Goal: Task Accomplishment & Management: Use online tool/utility

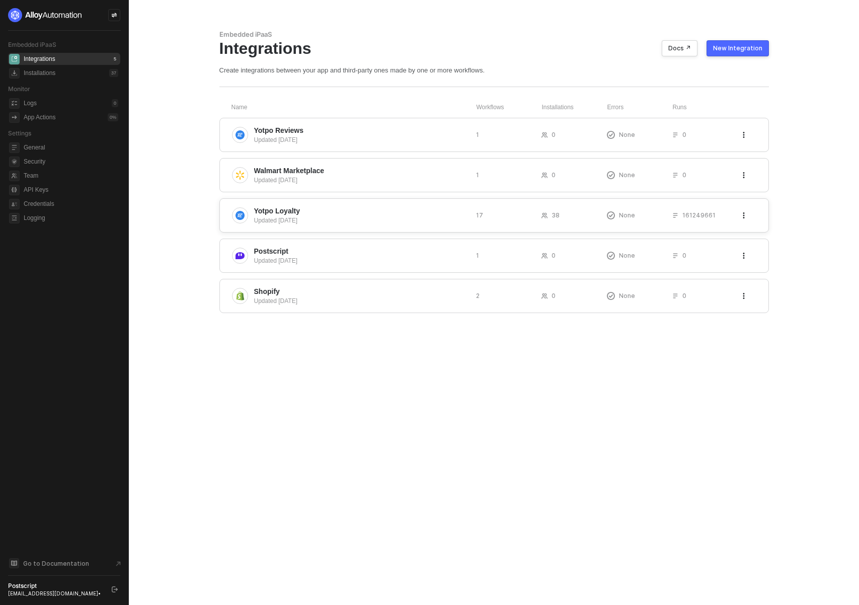
click at [293, 215] on span "Yotpo Loyalty" at bounding box center [277, 211] width 46 height 10
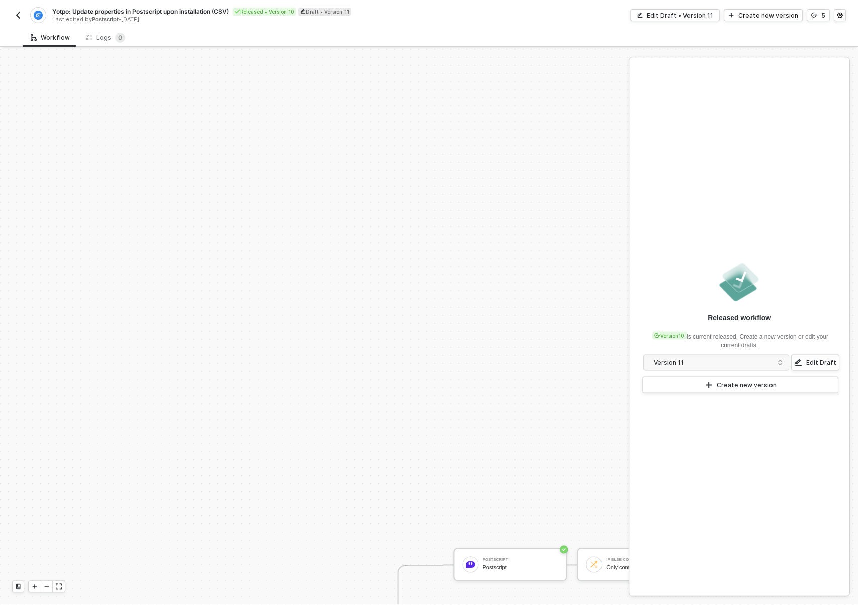
scroll to position [340, 0]
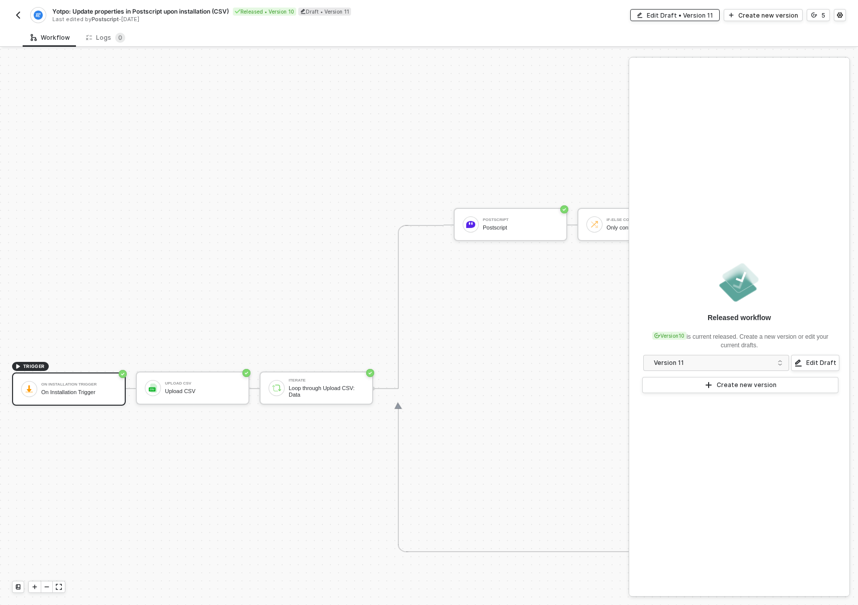
click at [713, 13] on div "Edit Draft • Version 11" at bounding box center [680, 15] width 66 height 9
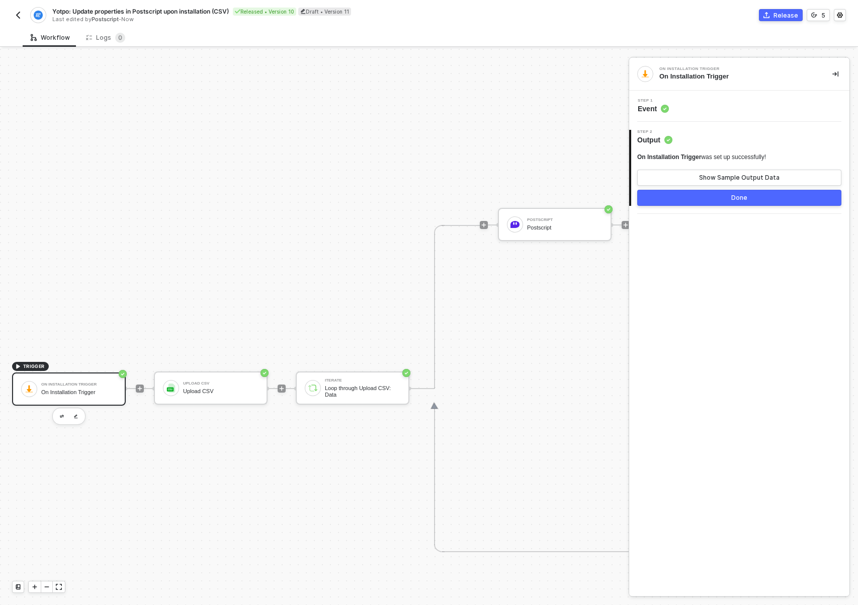
click at [80, 390] on div "On Installation Trigger" at bounding box center [78, 392] width 75 height 7
click at [528, 236] on div "Postscript Postscript" at bounding box center [555, 224] width 114 height 33
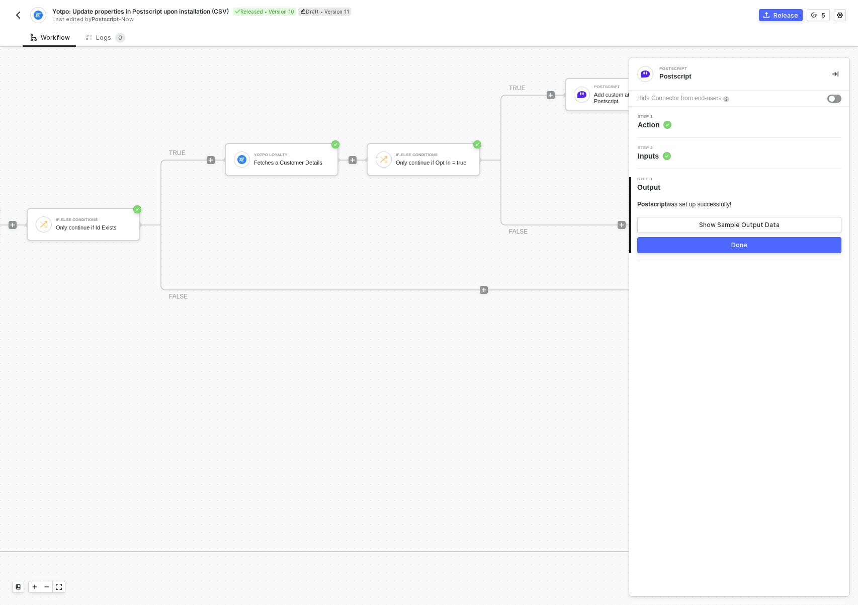
scroll to position [340, 618]
click at [20, 20] on button "button" at bounding box center [18, 15] width 12 height 12
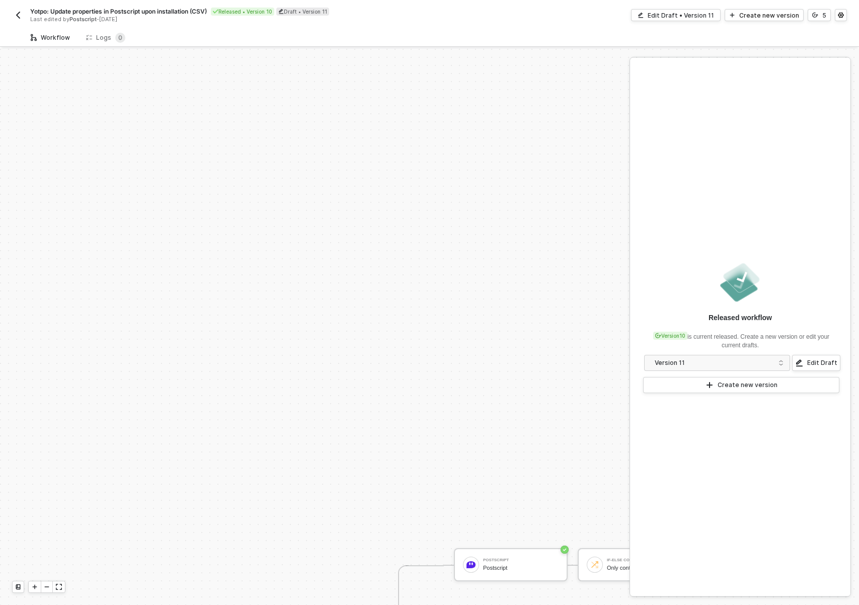
scroll to position [340, 0]
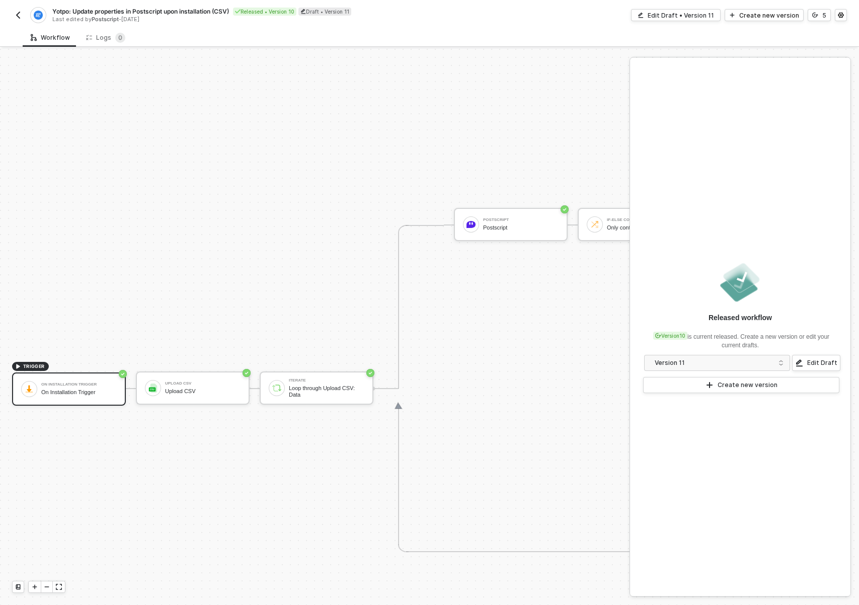
click at [18, 19] on img "button" at bounding box center [18, 15] width 8 height 8
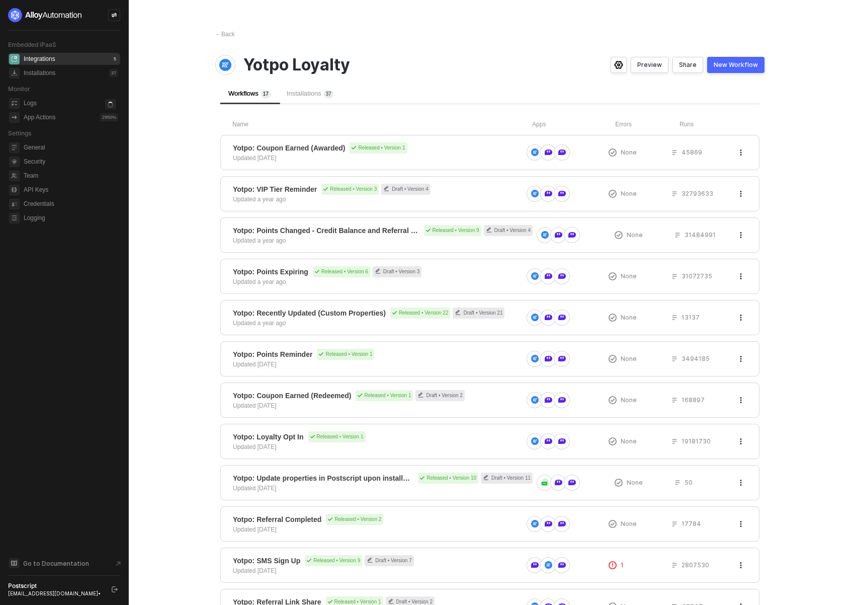
click at [731, 63] on div "New Workflow" at bounding box center [736, 65] width 44 height 8
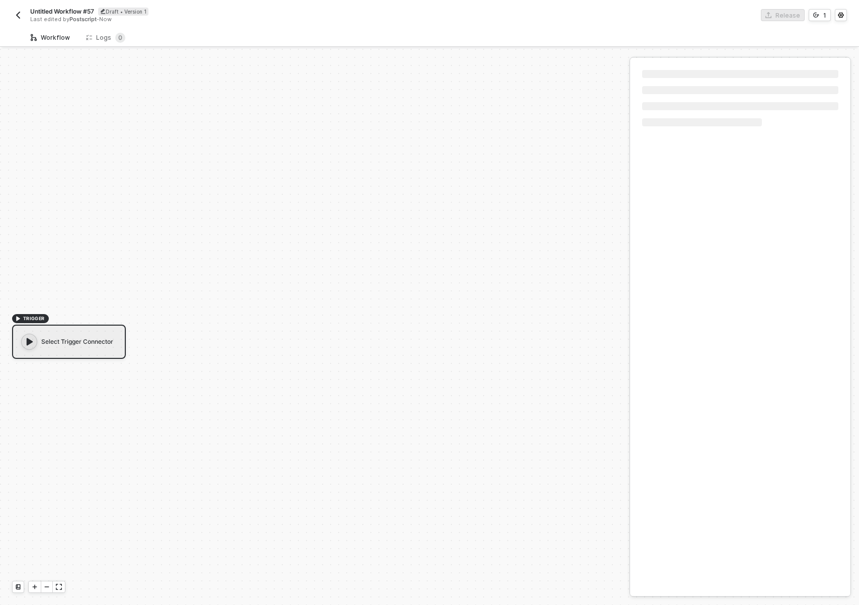
scroll to position [19, 0]
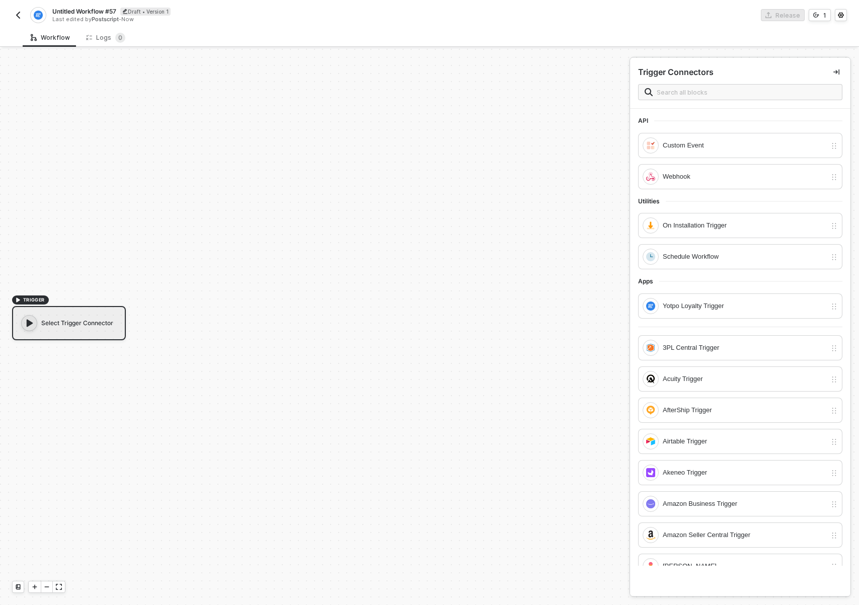
click at [93, 13] on span "Untitled Workflow #57" at bounding box center [84, 11] width 64 height 9
click at [119, 16] on input "Untitled Workflow #57" at bounding box center [137, 12] width 171 height 12
type input "Yotpo: Trigger dummy events upon installation"
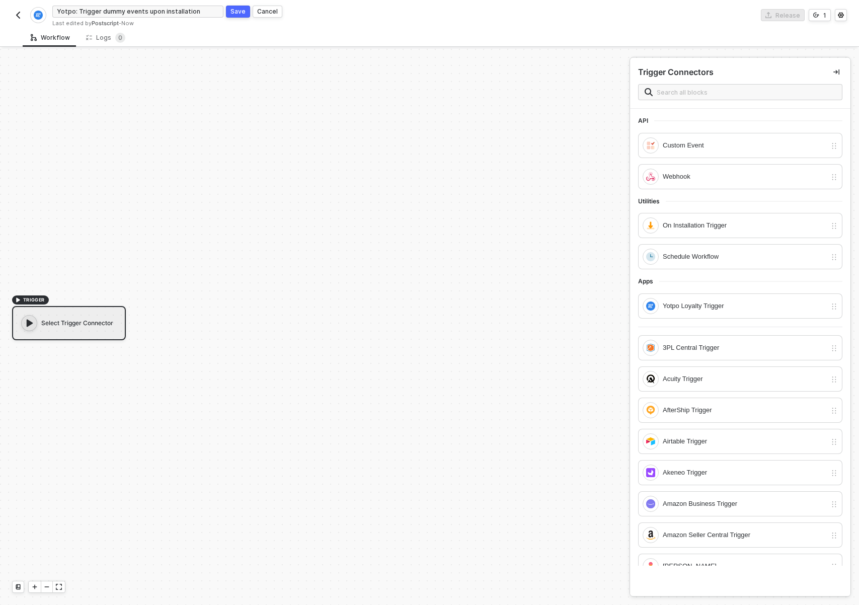
drag, startPoint x: 234, startPoint y: 12, endPoint x: 263, endPoint y: 25, distance: 32.0
click at [234, 12] on div "Save" at bounding box center [237, 11] width 15 height 9
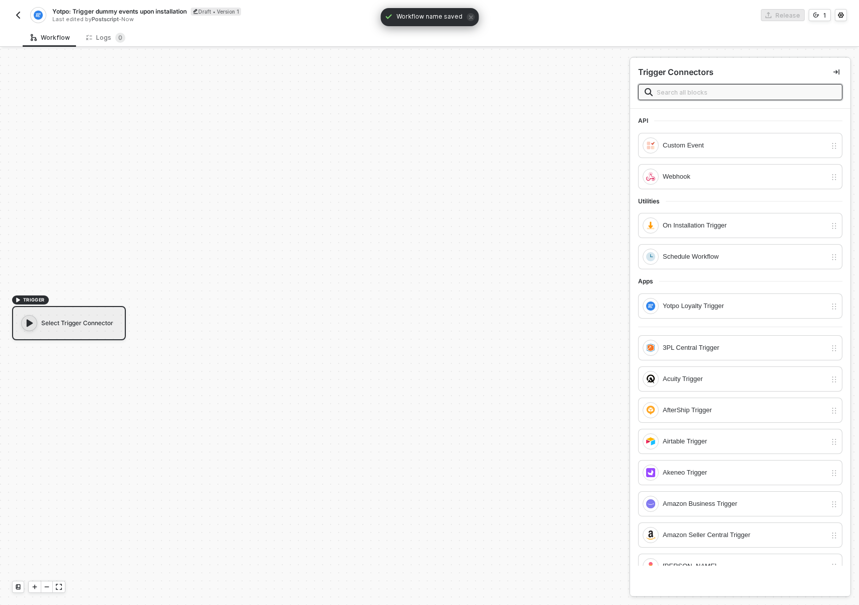
click at [710, 91] on input "text" at bounding box center [746, 92] width 179 height 11
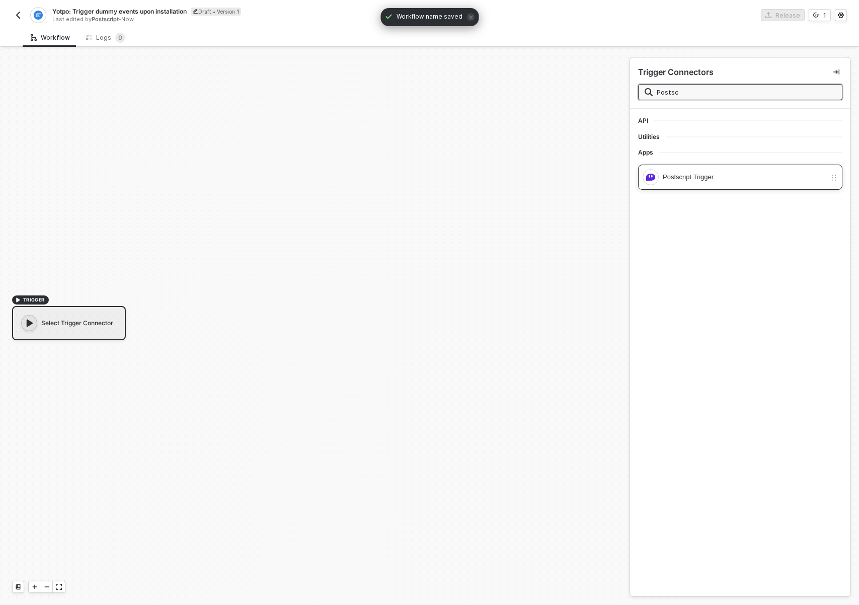
type input "Postsc"
click at [684, 170] on div "Postscript Trigger" at bounding box center [734, 177] width 184 height 16
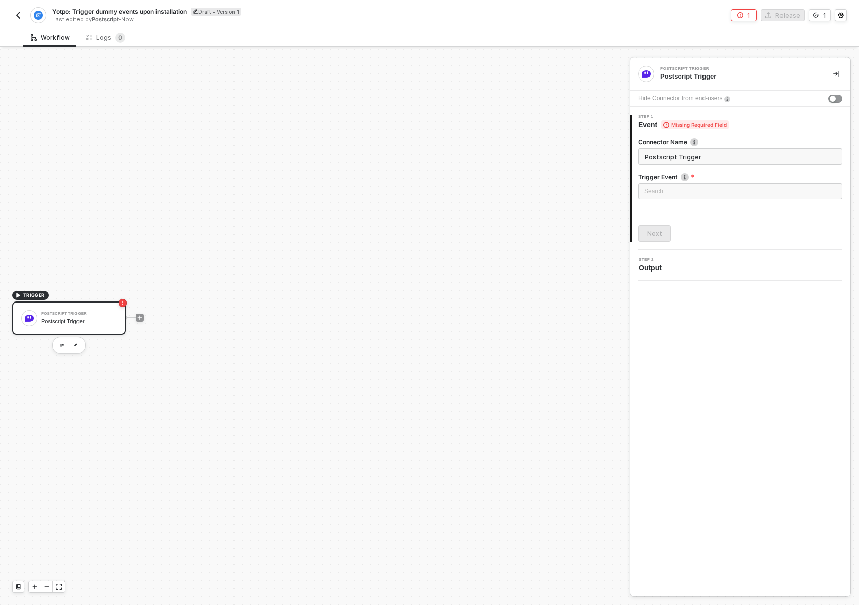
click at [87, 318] on div "Postscript Trigger" at bounding box center [78, 321] width 75 height 7
click at [838, 14] on icon "icon-settings" at bounding box center [841, 15] width 6 height 6
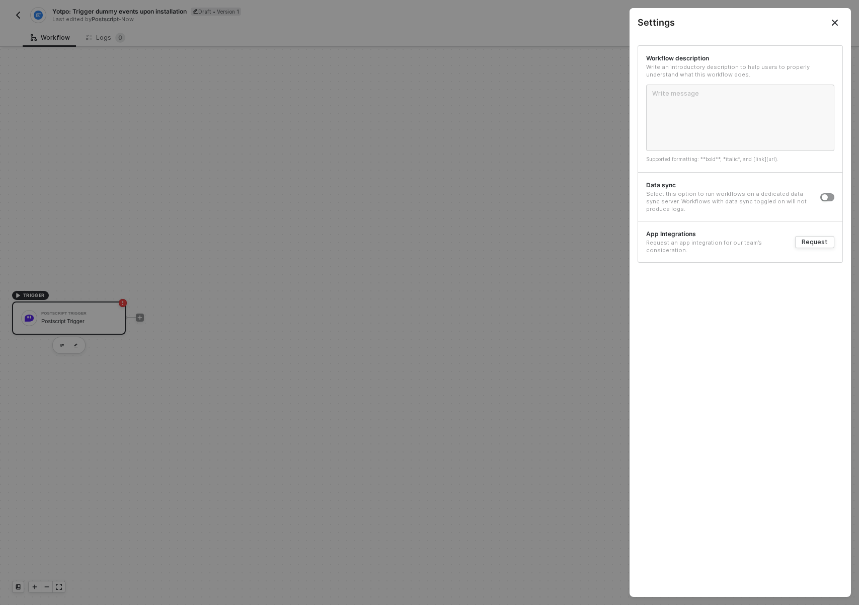
click at [579, 267] on div at bounding box center [429, 302] width 859 height 605
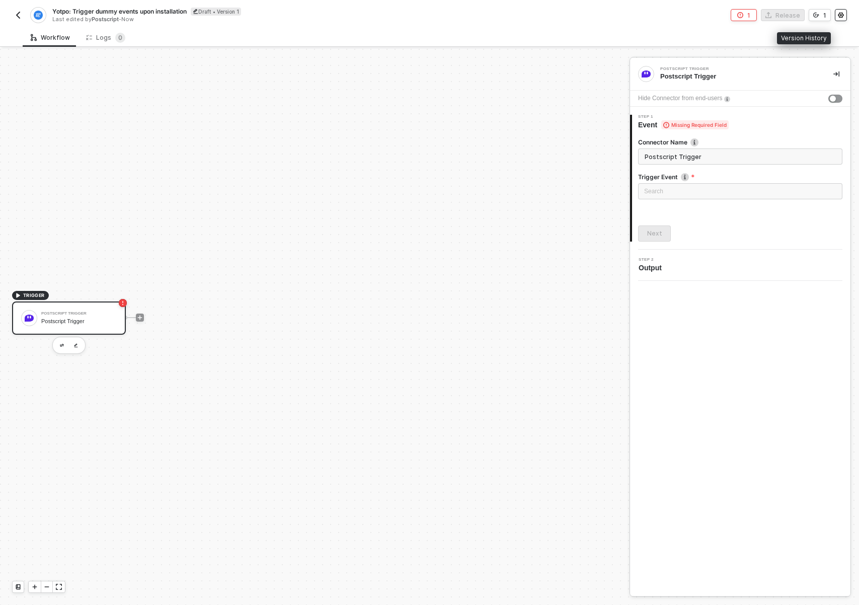
click at [840, 15] on circle "icon-settings" at bounding box center [841, 16] width 2 height 2
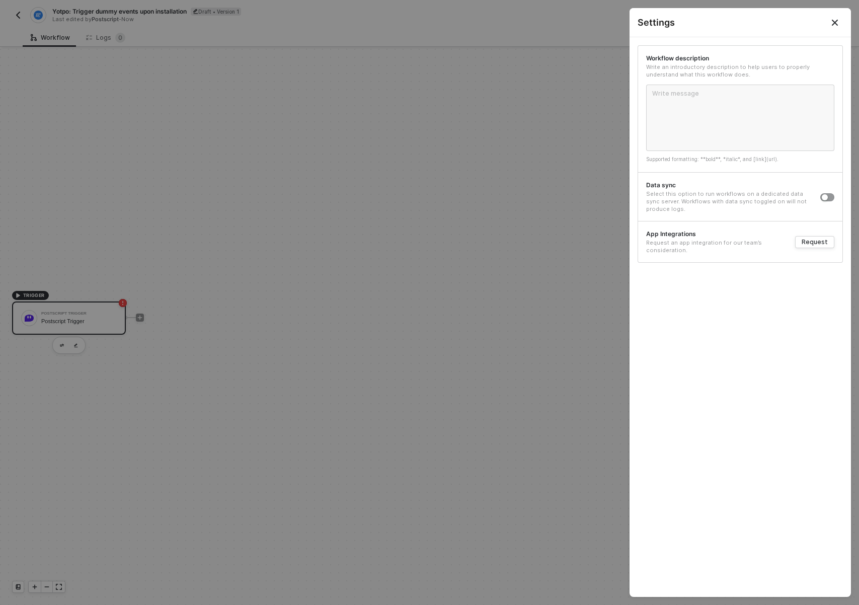
click at [516, 275] on div at bounding box center [429, 302] width 859 height 605
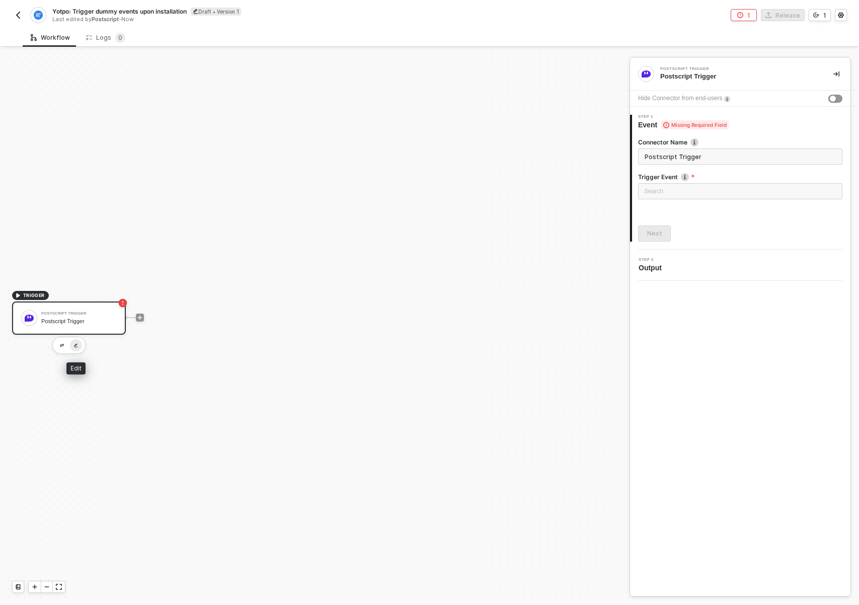
click at [74, 344] on img "button" at bounding box center [76, 345] width 4 height 5
click at [669, 79] on div "Postscript Trigger" at bounding box center [738, 76] width 157 height 9
click at [96, 140] on div "TRIGGER Postscript Trigger Postscript Trigger" at bounding box center [312, 317] width 624 height 575
click at [159, 12] on span "Yotpo: Trigger dummy events upon installation" at bounding box center [119, 11] width 134 height 9
click at [159, 11] on input "Yotpo: Trigger dummy events upon installation" at bounding box center [137, 12] width 171 height 12
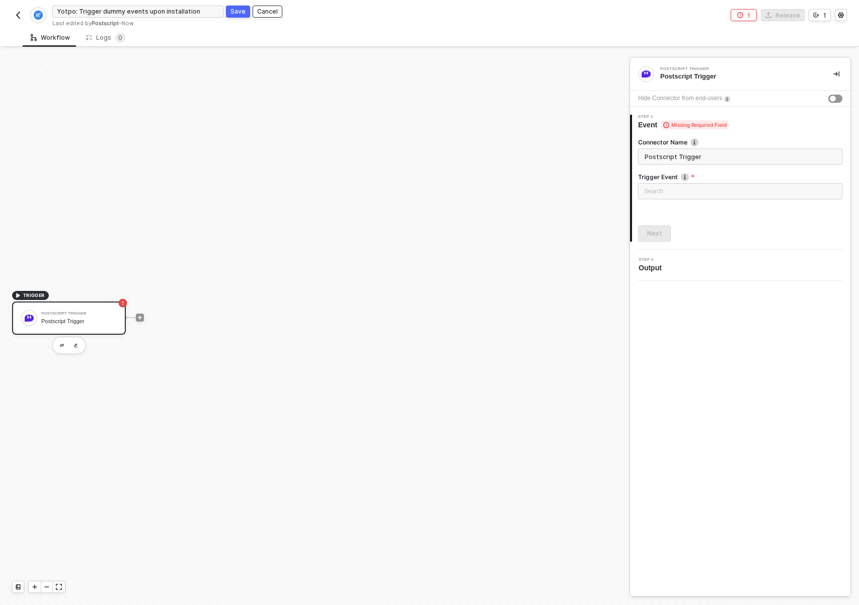
click at [268, 14] on div "Cancel" at bounding box center [267, 11] width 21 height 9
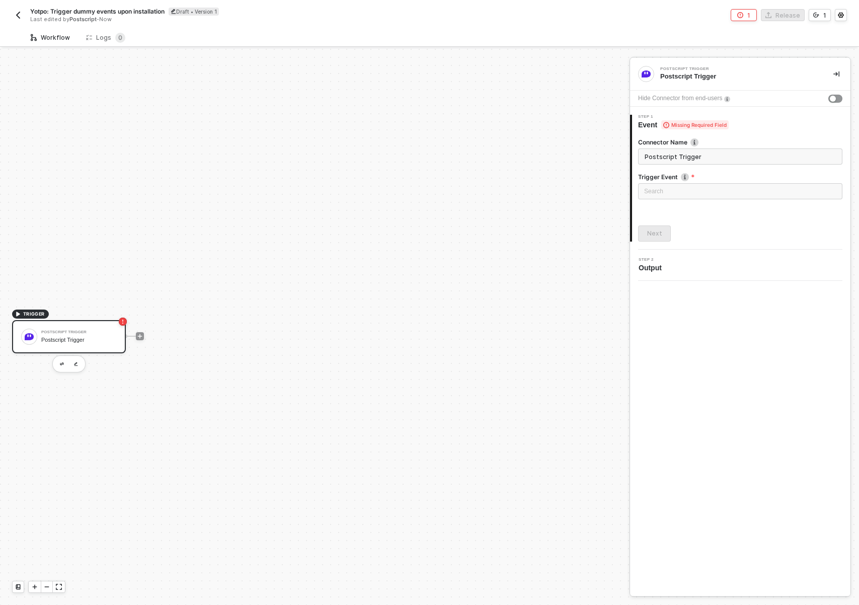
scroll to position [19, 0]
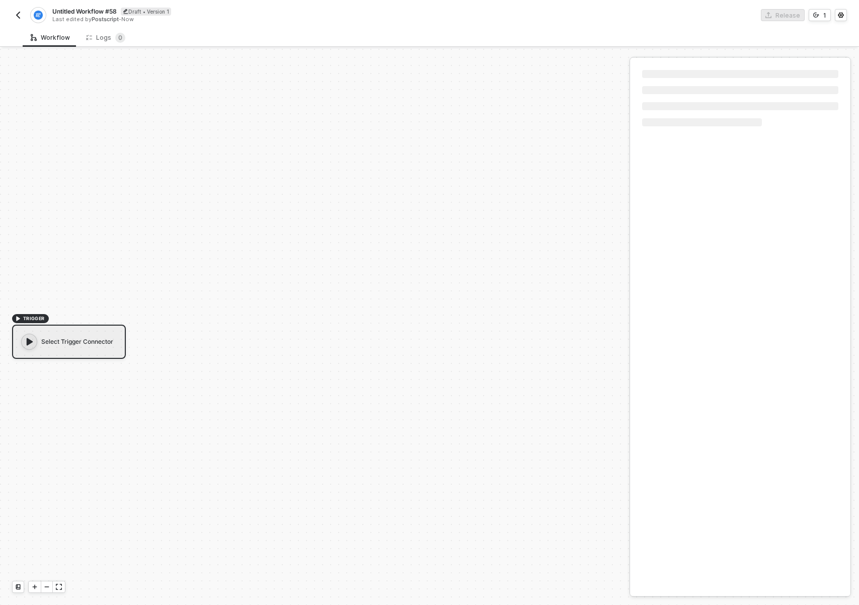
scroll to position [19, 0]
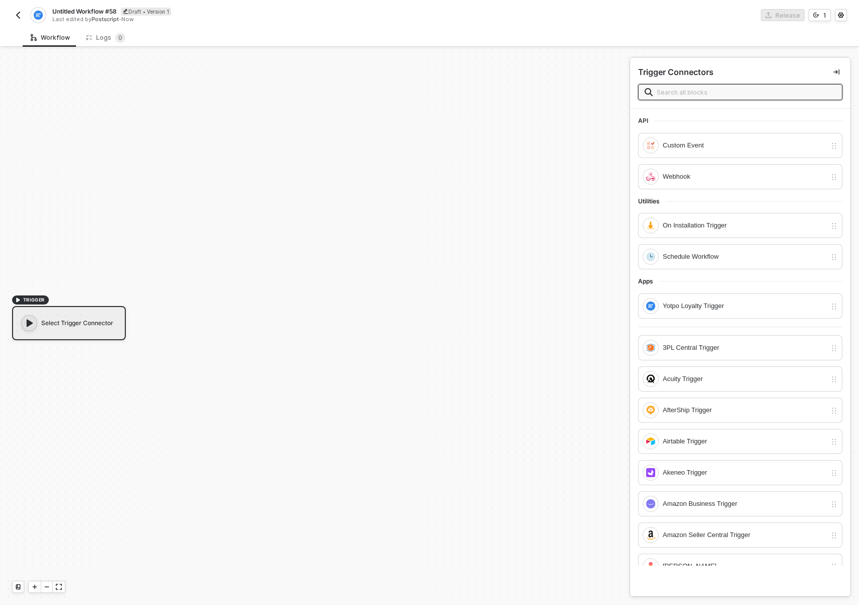
click at [87, 13] on span "Untitled Workflow #58" at bounding box center [84, 11] width 64 height 9
click at [87, 13] on input "Untitled Workflow #58" at bounding box center [137, 12] width 171 height 12
type input "Yotpo: Trigger dummy events upon installation"
click at [138, 125] on div "TRIGGER Select Trigger Connector" at bounding box center [312, 317] width 624 height 575
click at [243, 10] on div "Save" at bounding box center [237, 11] width 15 height 9
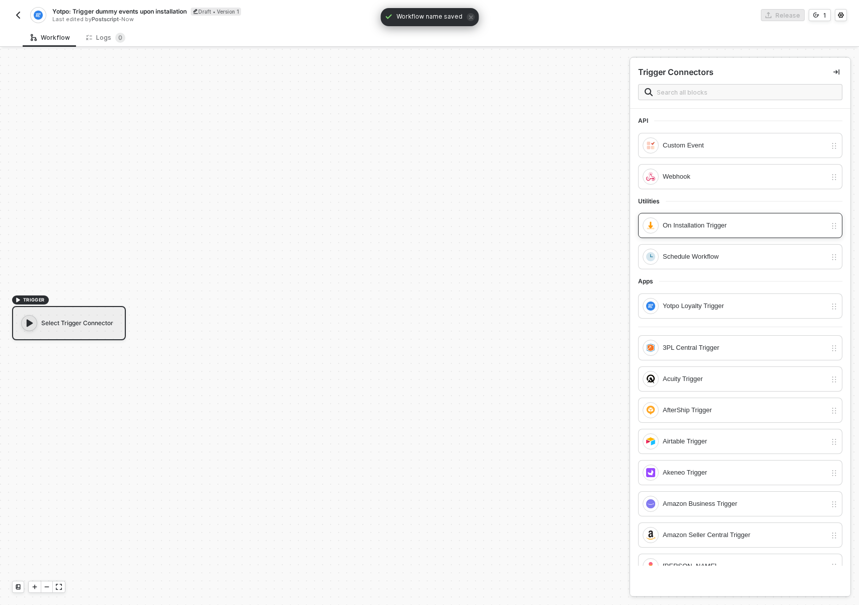
click at [699, 215] on div "On Installation Trigger" at bounding box center [740, 225] width 204 height 25
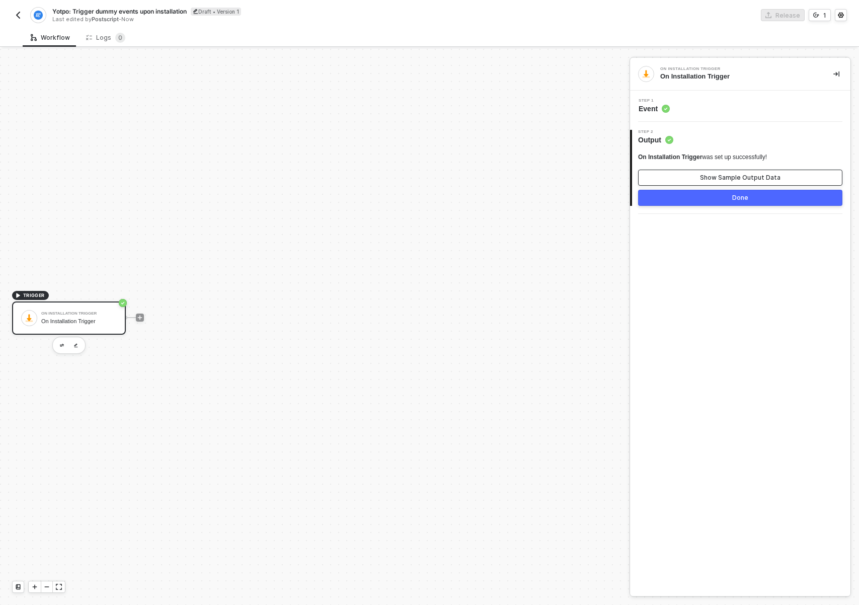
click at [706, 175] on div "Show Sample Output Data" at bounding box center [740, 178] width 80 height 8
click at [706, 175] on button "Hide Output Data" at bounding box center [740, 178] width 204 height 16
click at [706, 175] on div "Show Sample Output Data" at bounding box center [740, 178] width 80 height 8
click at [706, 175] on button "Hide Output Data" at bounding box center [740, 178] width 204 height 16
click at [840, 74] on button "button" at bounding box center [836, 74] width 12 height 12
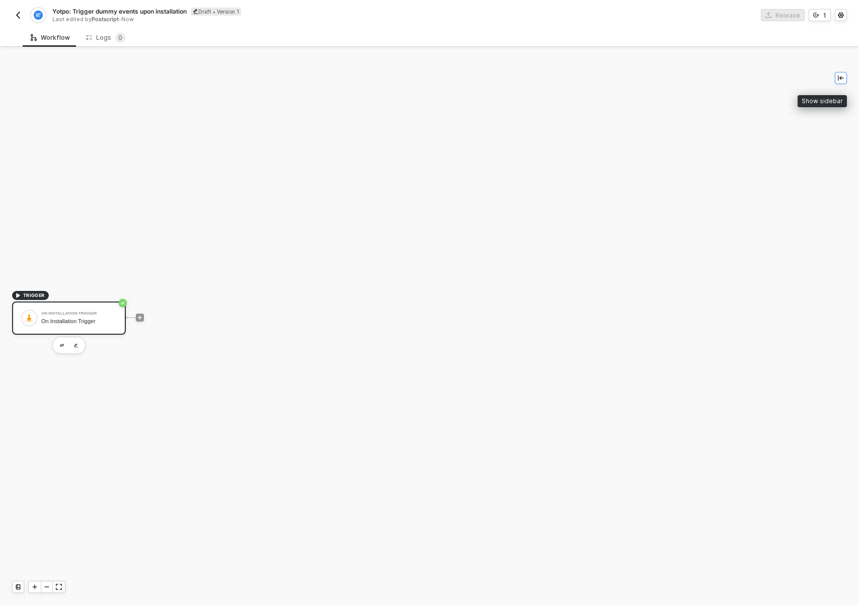
click at [844, 73] on button "button" at bounding box center [841, 78] width 12 height 12
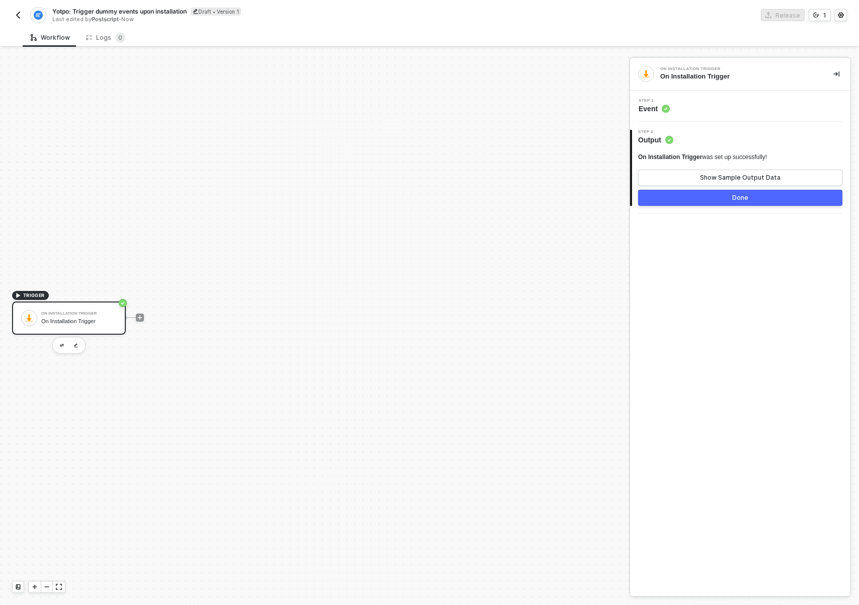
drag, startPoint x: 335, startPoint y: 226, endPoint x: 287, endPoint y: 207, distance: 52.1
click at [282, 207] on div "TRIGGER On Installation Trigger On Installation Trigger" at bounding box center [312, 317] width 624 height 575
click at [733, 201] on div "Done" at bounding box center [740, 198] width 16 height 8
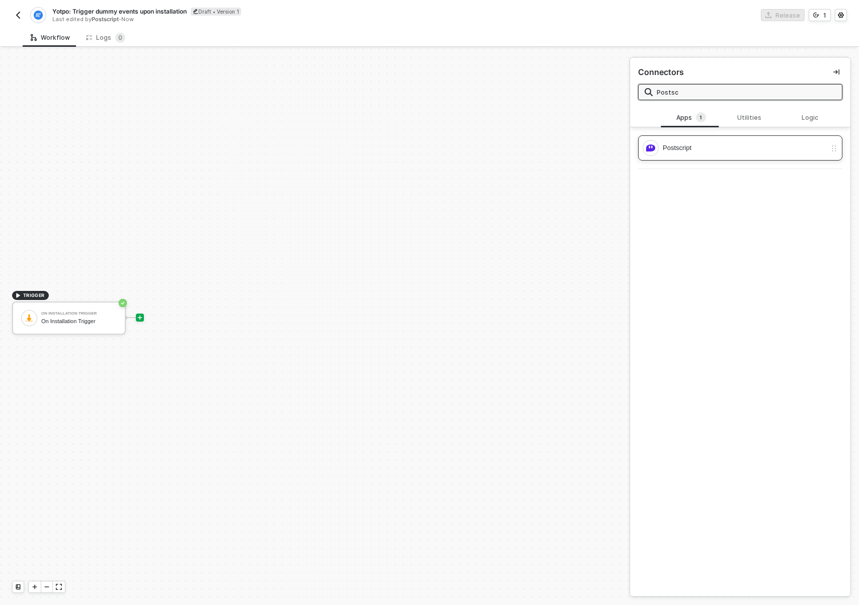
type input "Postsc"
click at [704, 144] on div "Postscript" at bounding box center [745, 147] width 164 height 11
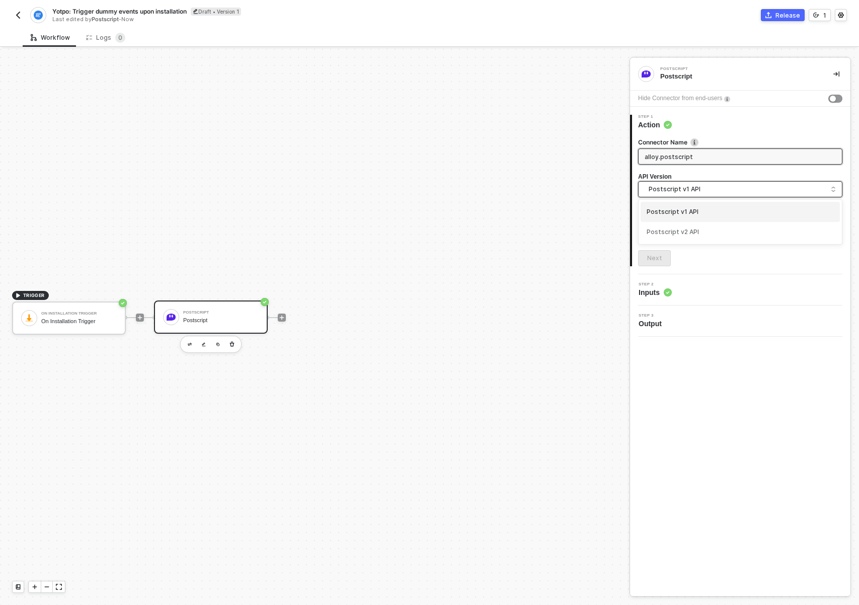
click at [707, 189] on span "Postscript v1 API" at bounding box center [742, 189] width 187 height 11
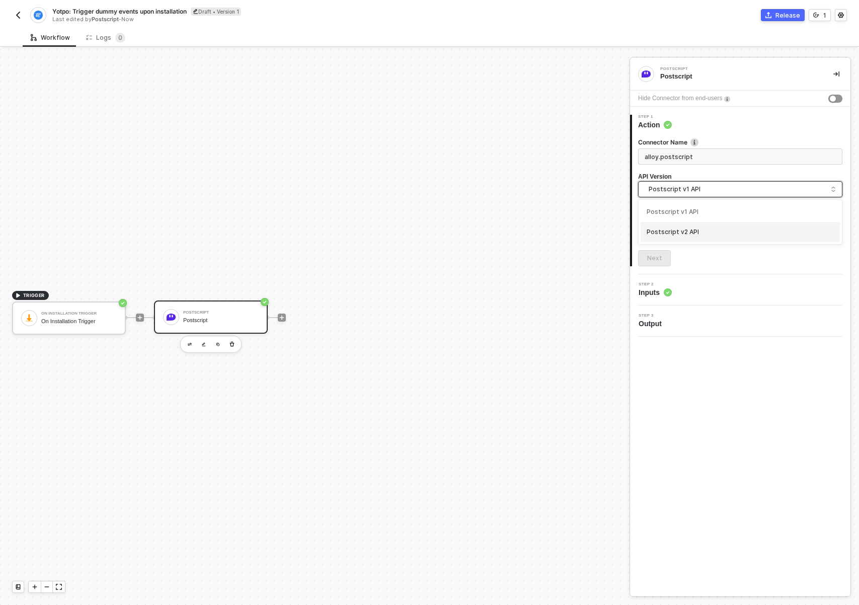
click at [689, 228] on div "Postscript v2 API" at bounding box center [740, 232] width 187 height 10
click at [690, 222] on input "text" at bounding box center [740, 226] width 204 height 16
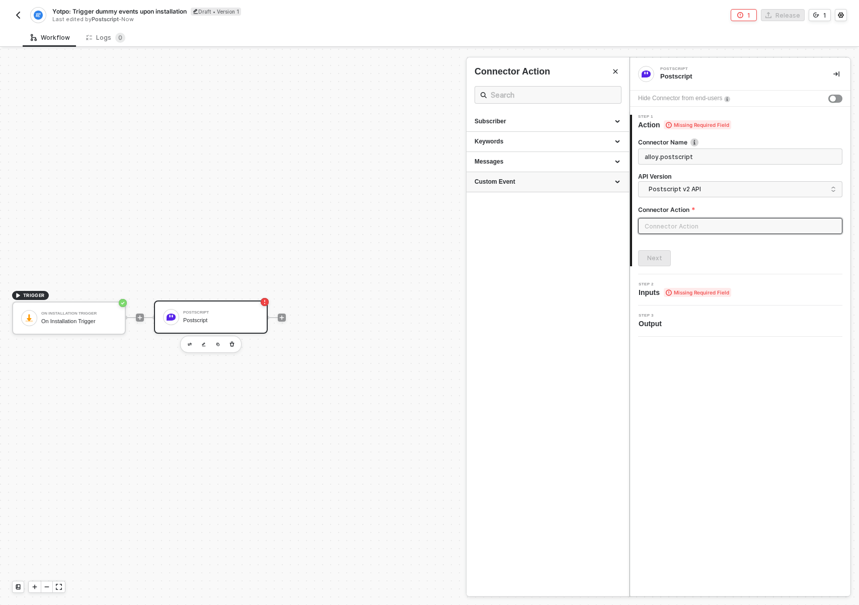
click at [564, 185] on div "Custom Event" at bounding box center [547, 182] width 146 height 9
click at [530, 211] on span "Creates a new Custom Event" at bounding box center [506, 209] width 65 height 6
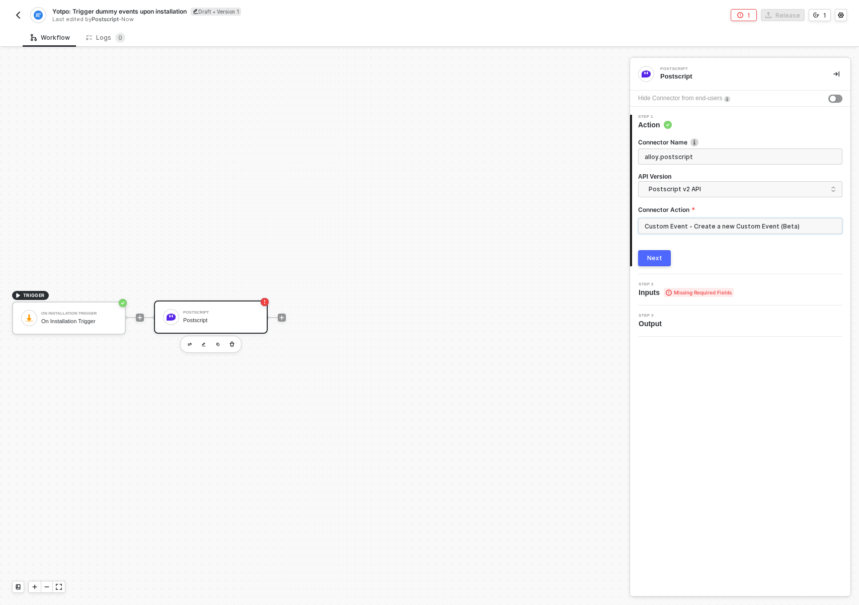
click at [687, 223] on input "Custom Event - Create a new Custom Event (Beta)" at bounding box center [740, 226] width 204 height 16
click at [590, 167] on div "Triggers" at bounding box center [547, 162] width 163 height 20
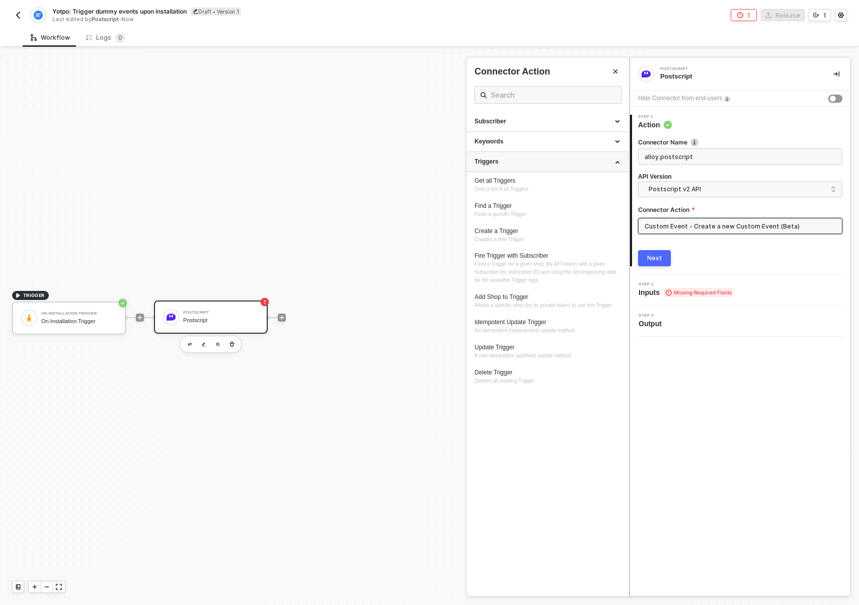
click at [590, 167] on div "Triggers" at bounding box center [547, 162] width 163 height 20
click at [573, 142] on div "Keywords" at bounding box center [547, 141] width 146 height 9
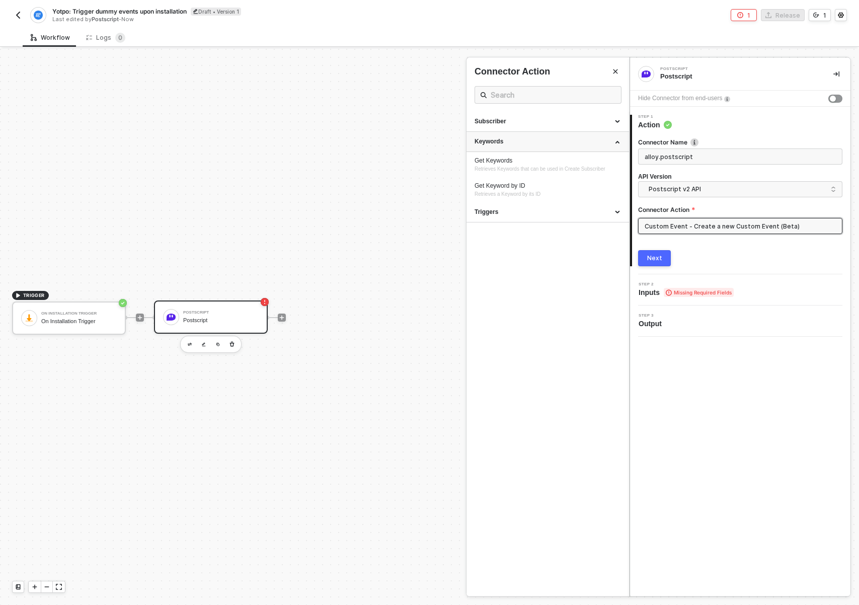
click at [573, 142] on div "Keywords" at bounding box center [547, 141] width 146 height 9
click at [564, 120] on div "Subscriber" at bounding box center [547, 121] width 146 height 9
click at [543, 167] on div "Triggers" at bounding box center [547, 162] width 163 height 20
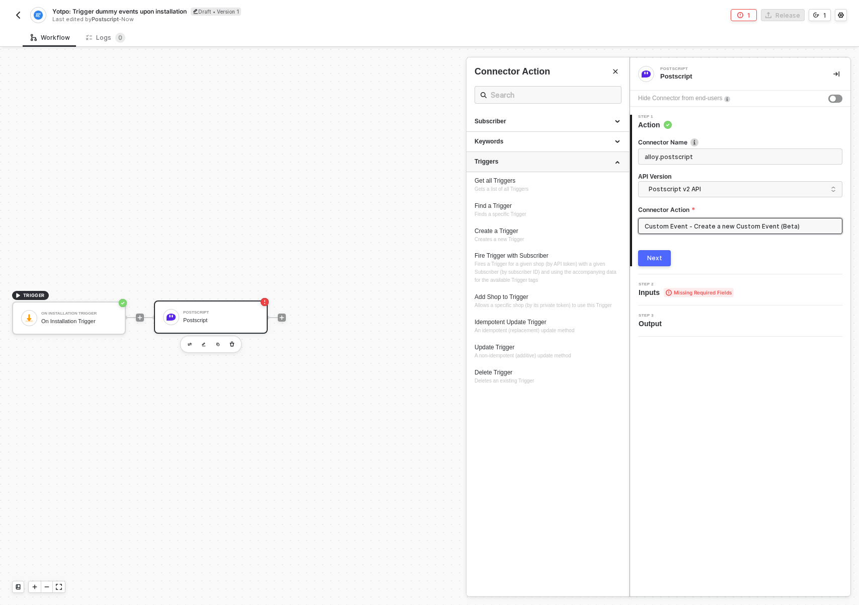
click at [543, 167] on div "Triggers" at bounding box center [547, 162] width 163 height 20
click at [662, 225] on input "Custom Event - Create a new Custom Event (Beta)" at bounding box center [740, 226] width 204 height 16
type input "Custom Event - Create a new Custom Event (Beta)"
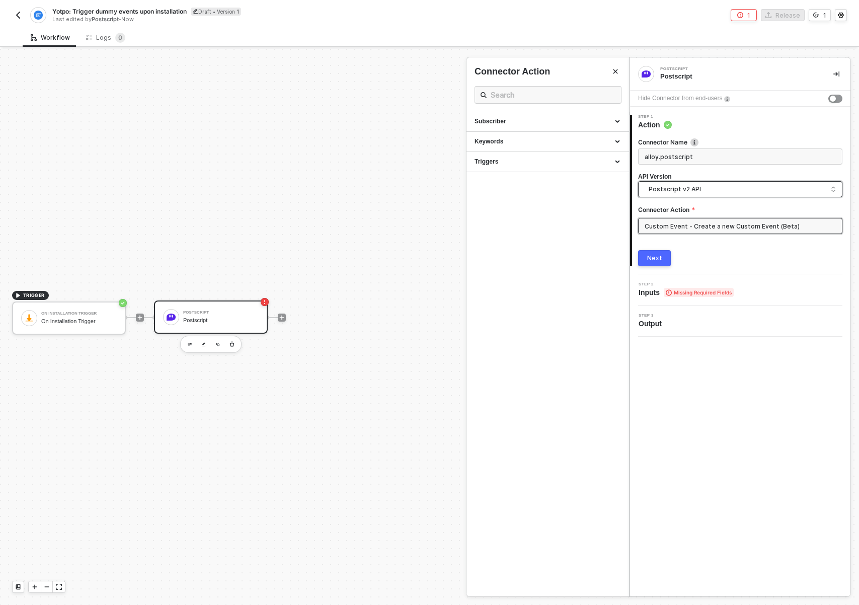
click at [685, 186] on span "Postscript v2 API" at bounding box center [742, 189] width 187 height 11
click at [687, 229] on div "Postscript v2 API" at bounding box center [740, 232] width 187 height 10
click at [683, 230] on input "Custom Event - Create a new Custom Event (Beta)" at bounding box center [740, 226] width 204 height 16
click at [687, 154] on input "alloy.postscript" at bounding box center [739, 156] width 189 height 11
click at [692, 155] on input "alloy.postscript" at bounding box center [739, 156] width 189 height 11
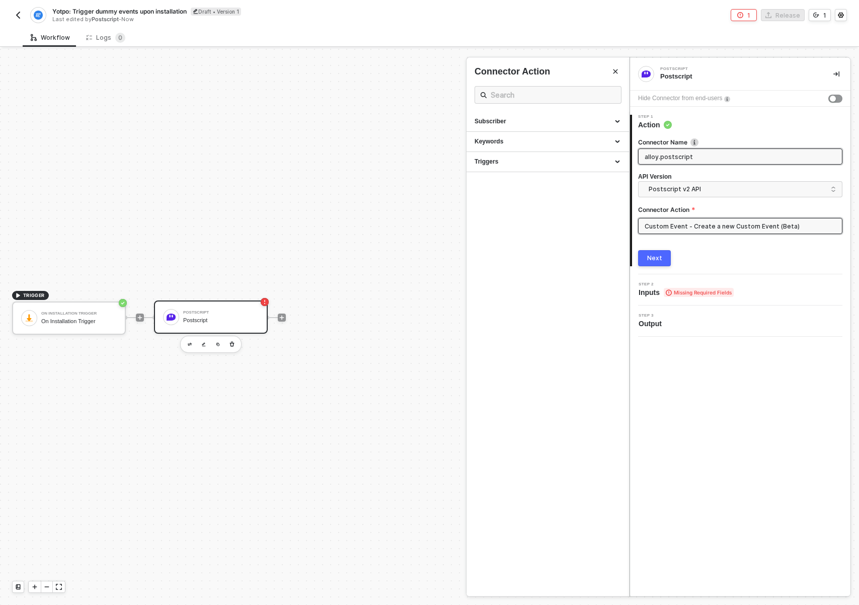
click at [692, 155] on input "alloy.postscript" at bounding box center [739, 156] width 189 height 11
type input "Custom Event"
click at [592, 288] on ul "Subscriber Create Subscriber with Keyword Adds a Postscript Subscriber to your …" at bounding box center [547, 354] width 163 height 484
click at [740, 298] on div "2 Step 2 Inputs Missing Required Fields" at bounding box center [740, 289] width 220 height 31
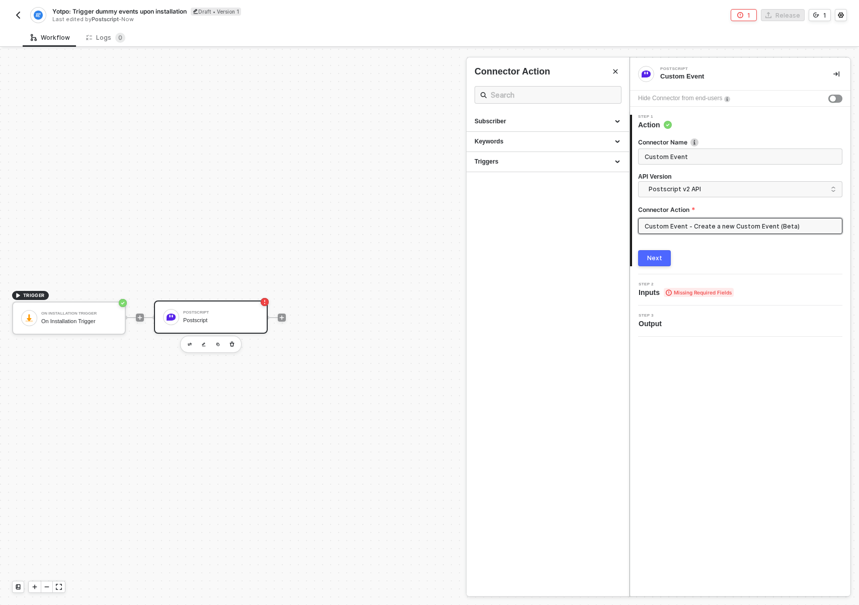
click at [744, 288] on div "Step 2 Inputs Missing Required Fields" at bounding box center [741, 289] width 218 height 15
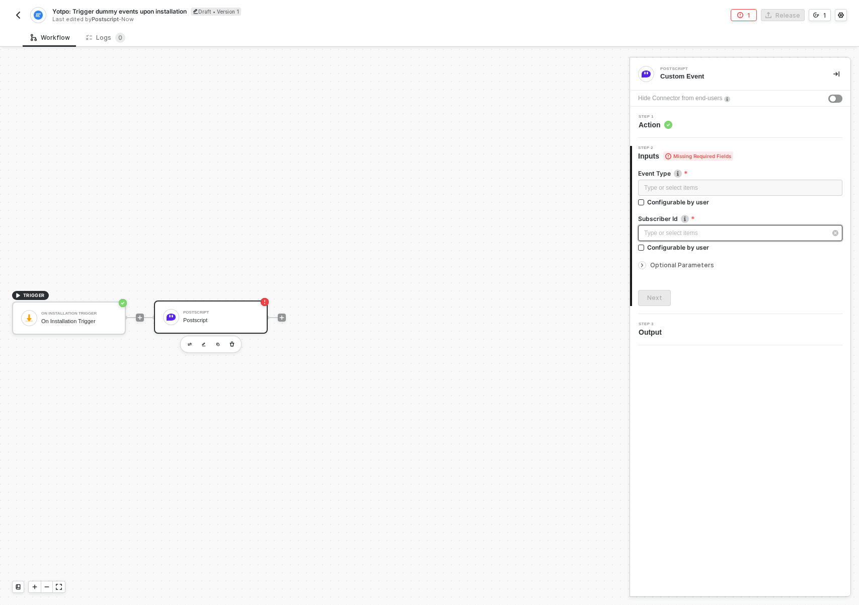
click at [721, 232] on div "Type or select items ﻿" at bounding box center [735, 233] width 182 height 10
click at [680, 249] on div "Configurable by user" at bounding box center [678, 247] width 62 height 9
click at [645, 249] on input "Configurable by user" at bounding box center [641, 248] width 7 height 7
click at [680, 249] on div "Configurable by user" at bounding box center [678, 248] width 62 height 9
click at [645, 249] on input "Configurable by user" at bounding box center [641, 249] width 7 height 7
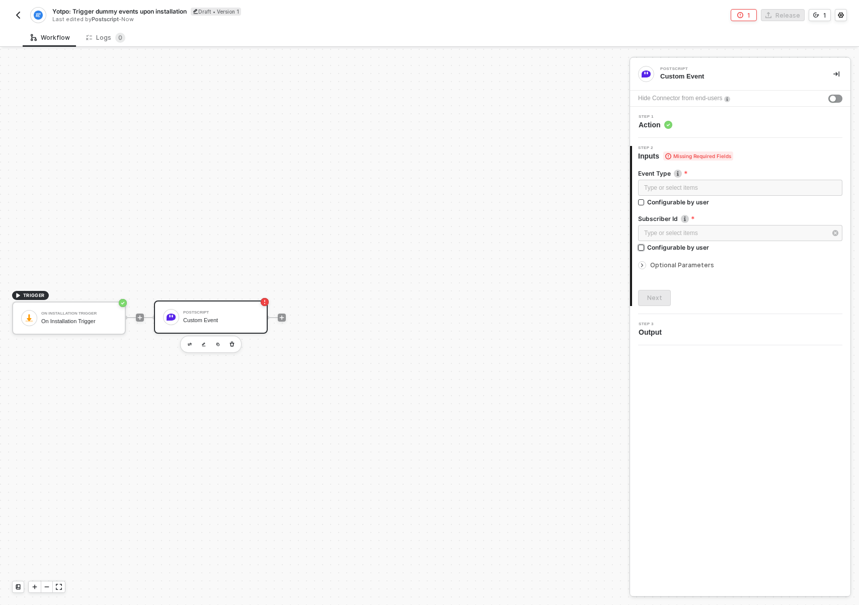
click at [678, 251] on div "Configurable by user" at bounding box center [678, 247] width 62 height 9
click at [645, 251] on input "Configurable by user" at bounding box center [641, 248] width 7 height 7
click at [837, 233] on icon "icon-settings" at bounding box center [834, 233] width 9 height 8
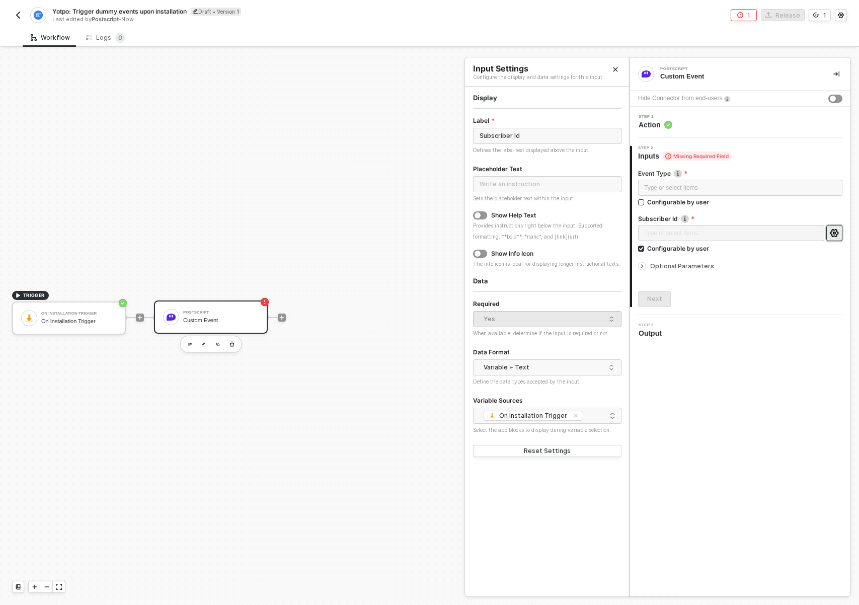
click at [837, 233] on icon "icon-settings" at bounding box center [834, 233] width 9 height 8
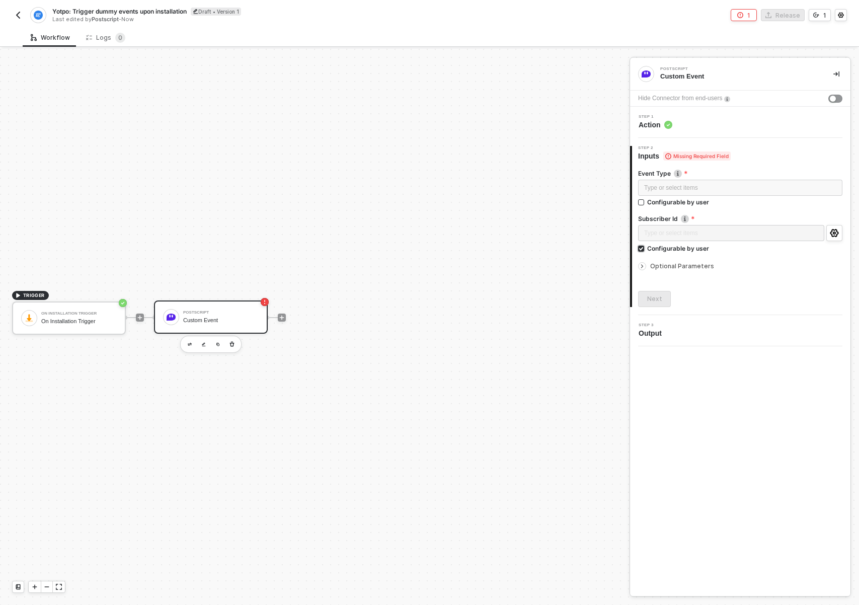
click at [669, 250] on div "Configurable by user" at bounding box center [678, 248] width 62 height 9
click at [645, 250] on input "Configurable by user" at bounding box center [641, 249] width 7 height 7
checkbox input "false"
click at [698, 268] on div "Optional Parameters" at bounding box center [740, 265] width 204 height 11
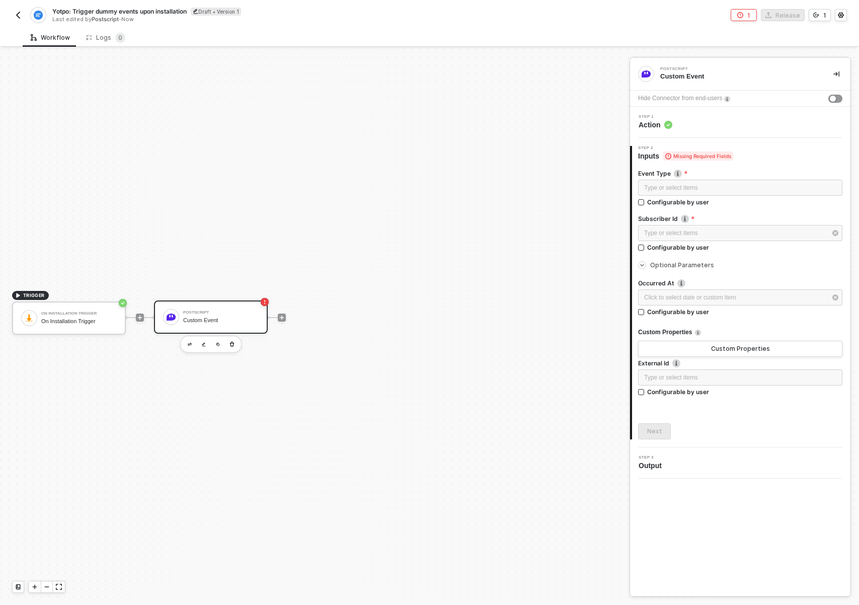
click at [687, 266] on span "Optional Parameters" at bounding box center [682, 265] width 64 height 8
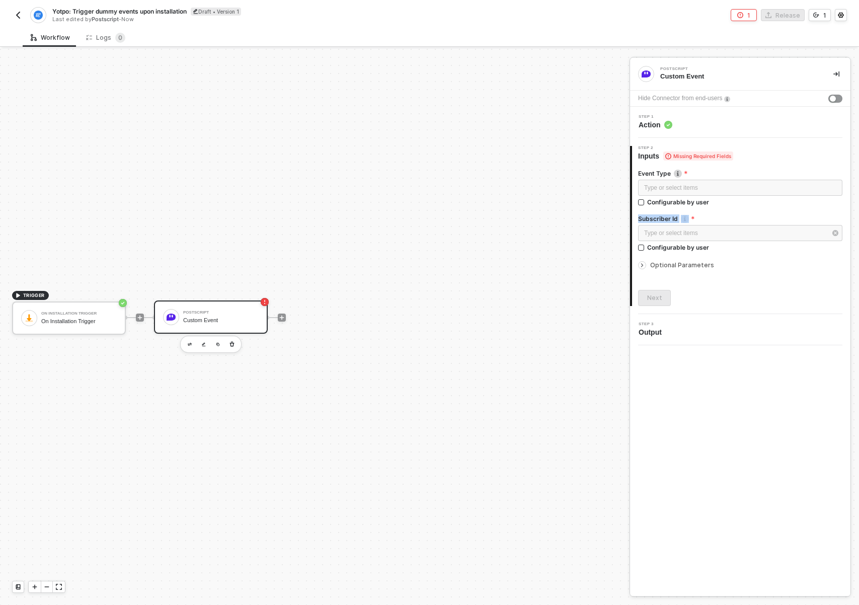
drag, startPoint x: 696, startPoint y: 217, endPoint x: 634, endPoint y: 216, distance: 61.4
click at [634, 216] on div "Event Type Type or select items ﻿ Configurable by user Subscriber Id The id of …" at bounding box center [741, 233] width 218 height 145
click at [687, 217] on img at bounding box center [685, 219] width 8 height 8
drag, startPoint x: 216, startPoint y: 265, endPoint x: 232, endPoint y: 264, distance: 16.7
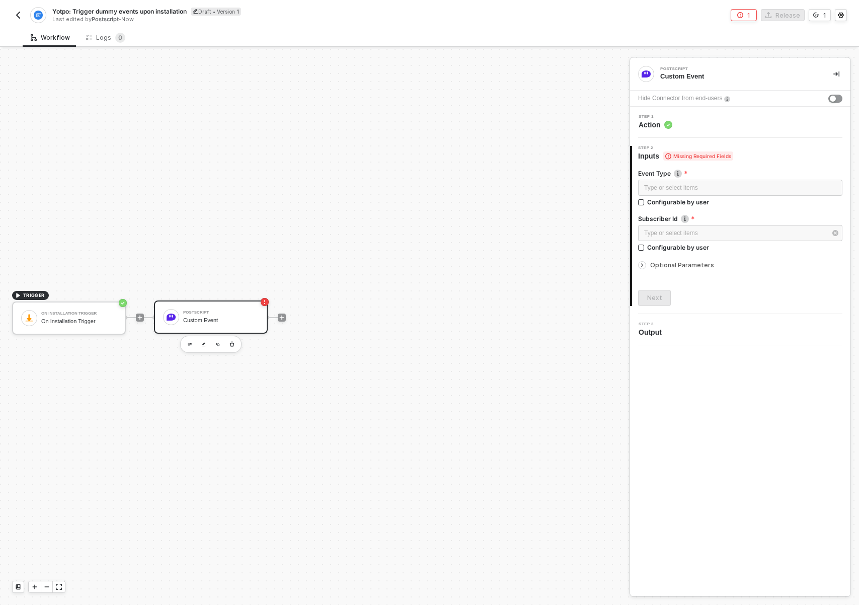
click at [229, 262] on div "TRIGGER On Installation Trigger On Installation Trigger Postscript Custom Event" at bounding box center [312, 317] width 624 height 575
click at [384, 243] on div "TRIGGER On Installation Trigger On Installation Trigger Postscript Custom Event" at bounding box center [312, 317] width 624 height 575
click at [542, 287] on div "TRIGGER On Installation Trigger On Installation Trigger Postscript Custom Event" at bounding box center [312, 317] width 624 height 575
click at [842, 12] on icon "icon-settings" at bounding box center [841, 15] width 6 height 6
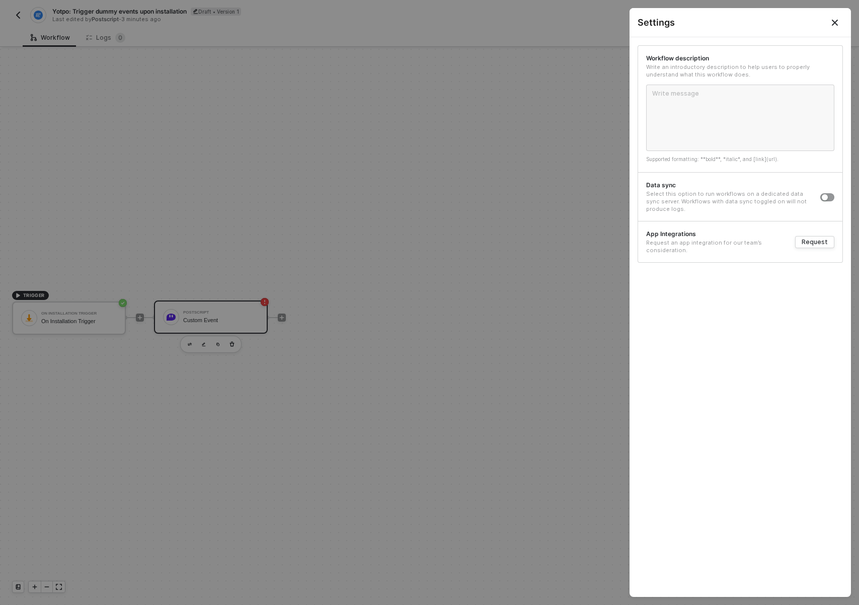
click at [841, 22] on button "Close" at bounding box center [835, 22] width 32 height 29
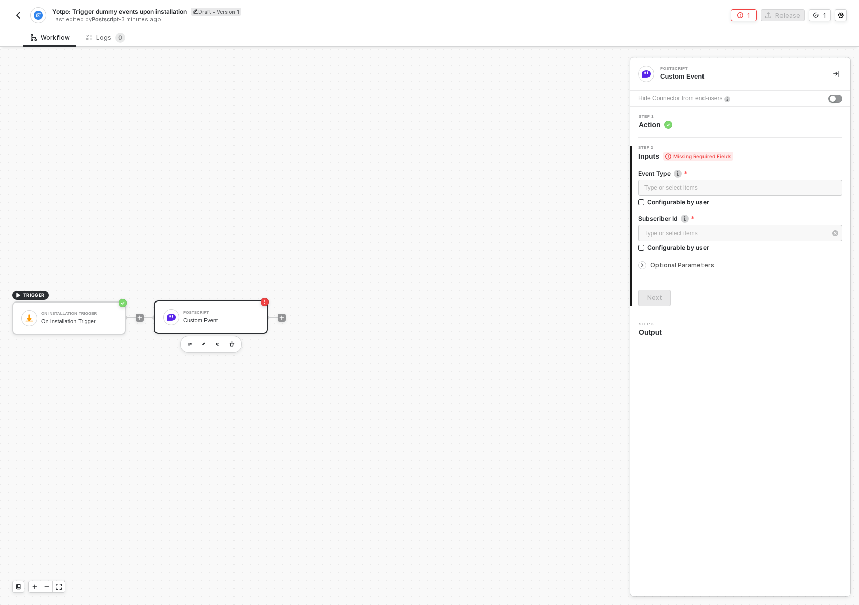
click at [697, 92] on div "Hide Connector from end-users" at bounding box center [740, 99] width 220 height 16
click at [685, 75] on div "Custom Event" at bounding box center [738, 76] width 157 height 9
click at [282, 315] on icon "icon-play" at bounding box center [282, 317] width 6 height 6
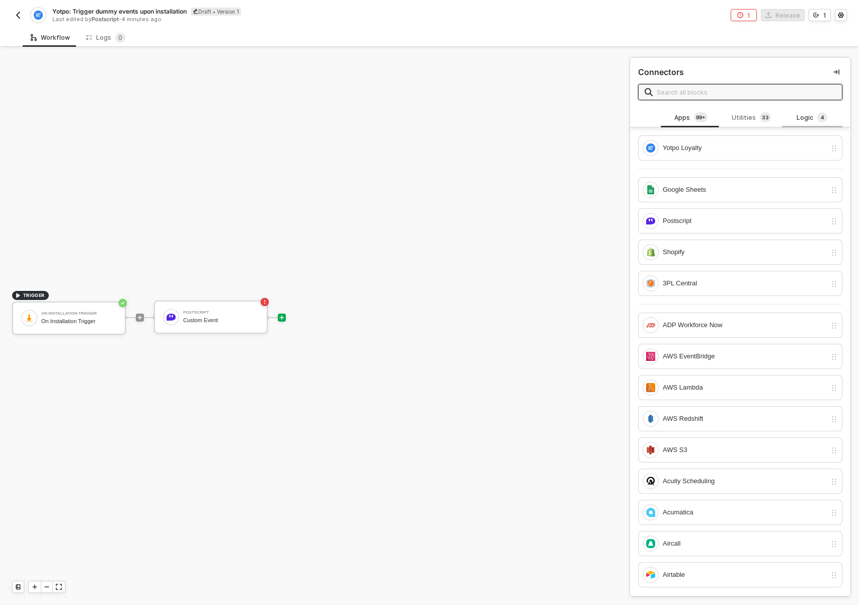
click at [794, 115] on div "Logic 4" at bounding box center [812, 117] width 44 height 11
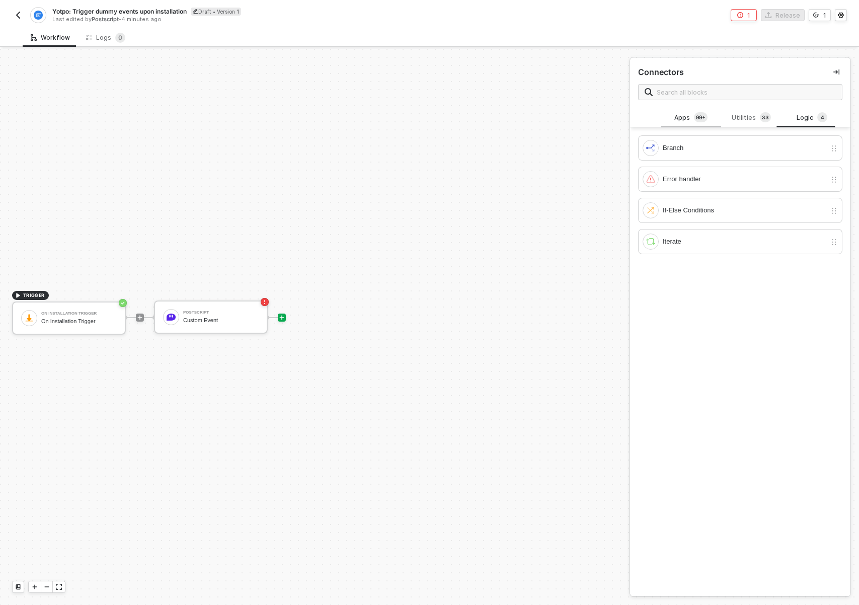
click at [685, 118] on div "Apps 99+" at bounding box center [691, 117] width 44 height 11
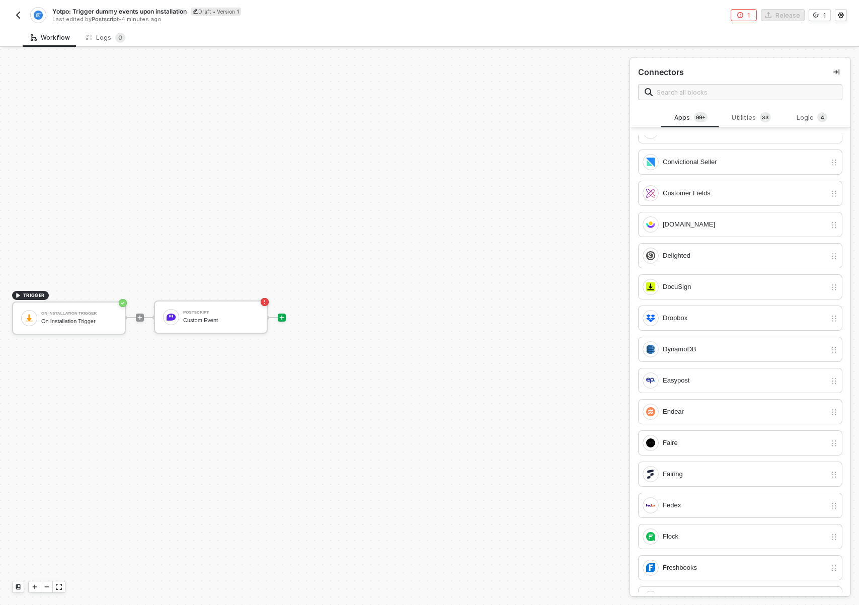
scroll to position [0, 0]
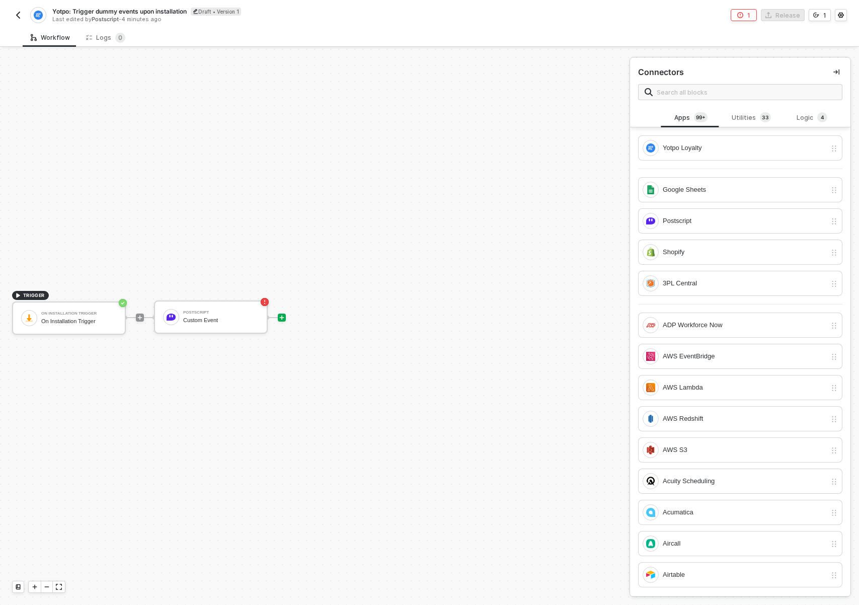
click at [369, 402] on div "TRIGGER On Installation Trigger On Installation Trigger Postscript Custom Event" at bounding box center [312, 317] width 624 height 575
click at [817, 119] on sup "4" at bounding box center [822, 117] width 10 height 10
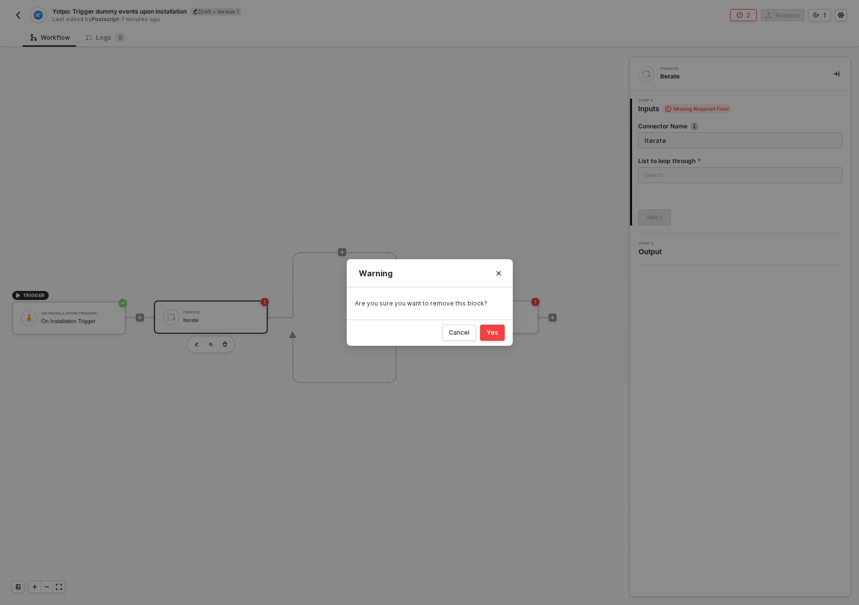
click at [221, 310] on div "Warning Are you sure you want to remove this block? Cancel Yes" at bounding box center [429, 302] width 859 height 605
click at [494, 334] on div "Yes" at bounding box center [493, 333] width 12 height 8
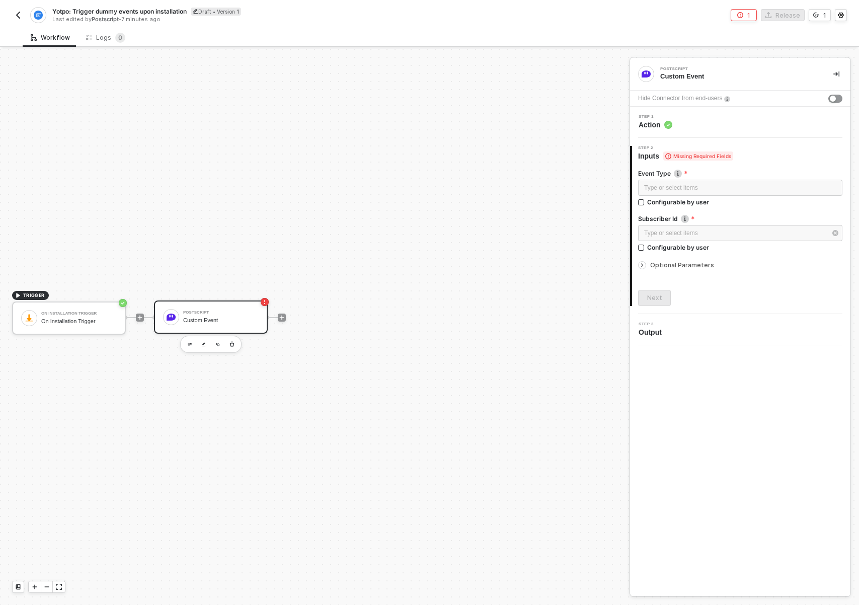
click at [641, 265] on icon "icon-arrow-right-small" at bounding box center [642, 265] width 6 height 6
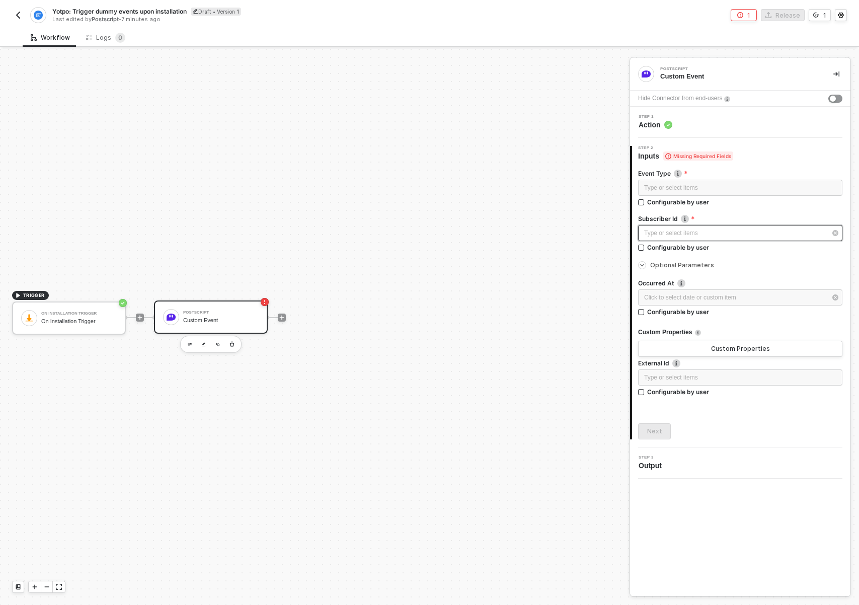
click at [672, 228] on div "Type or select items ﻿" at bounding box center [735, 233] width 182 height 10
click at [673, 185] on div "Type or select items ﻿" at bounding box center [740, 188] width 192 height 10
drag, startPoint x: 141, startPoint y: 407, endPoint x: 155, endPoint y: 405, distance: 14.7
click at [155, 405] on div "TRIGGER On Installation Trigger On Installation Trigger Postscript Custom Event" at bounding box center [312, 317] width 624 height 575
click at [704, 233] on div "0" at bounding box center [735, 233] width 182 height 10
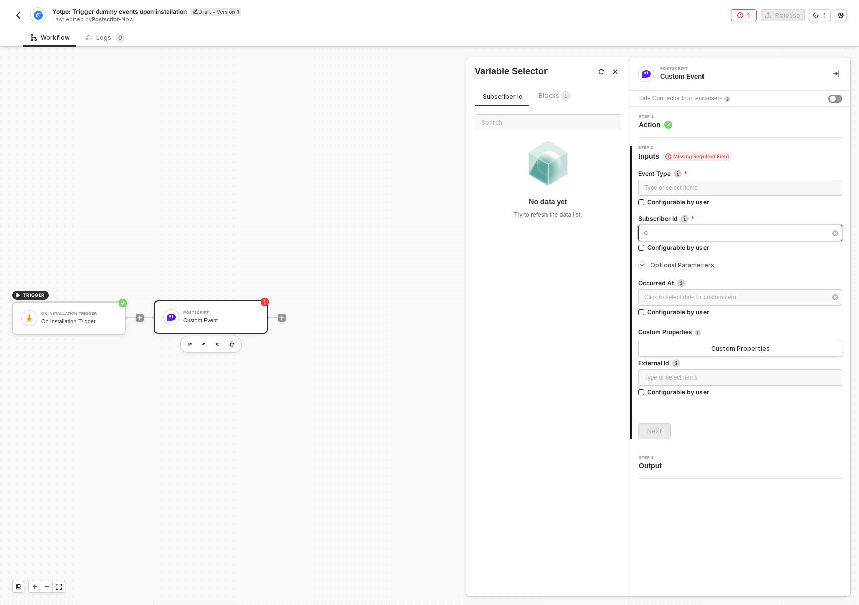
click at [704, 233] on div "0" at bounding box center [735, 233] width 182 height 10
click at [756, 255] on div "s_123456789 Configurable by user" at bounding box center [740, 240] width 204 height 31
click at [706, 231] on div "s_123456789" at bounding box center [735, 233] width 182 height 10
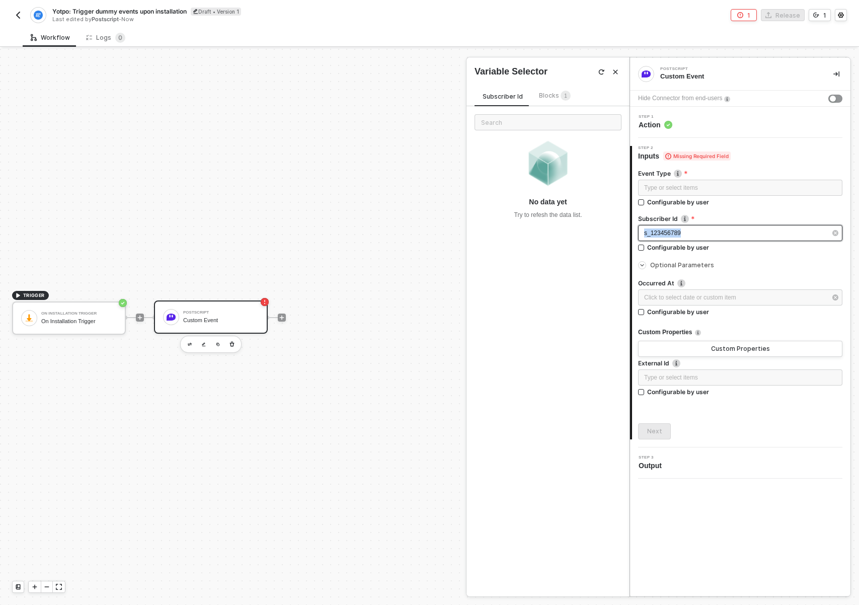
copy span "s_123456789"
click at [674, 183] on div "Type or select items ﻿" at bounding box center [740, 188] width 192 height 10
drag, startPoint x: 717, startPoint y: 235, endPoint x: 659, endPoint y: 234, distance: 58.9
click at [660, 234] on div "s_123456789" at bounding box center [735, 233] width 182 height 10
drag, startPoint x: 650, startPoint y: 232, endPoint x: 844, endPoint y: 249, distance: 195.0
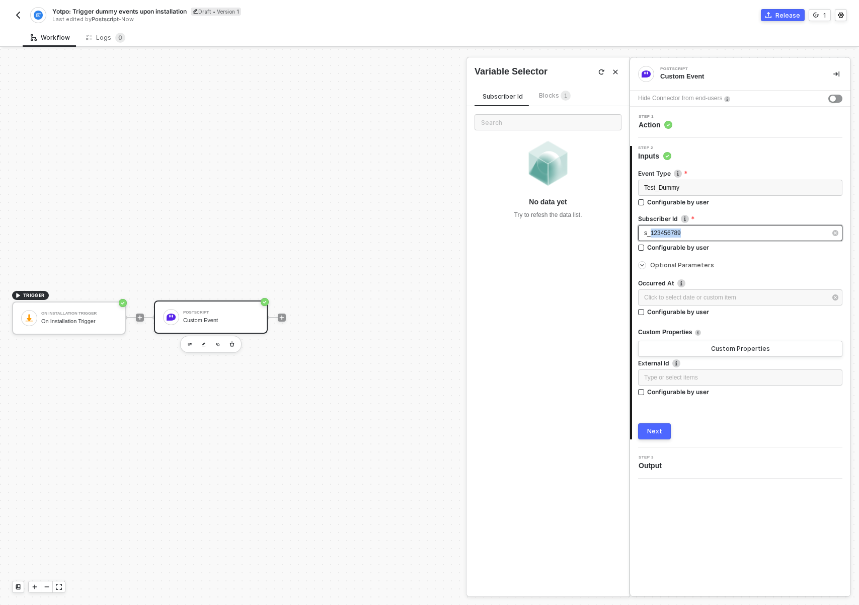
click at [844, 249] on div "Event Type Test_Dummy Configurable by user Subscriber Id The id of the subscrib…" at bounding box center [741, 300] width 218 height 278
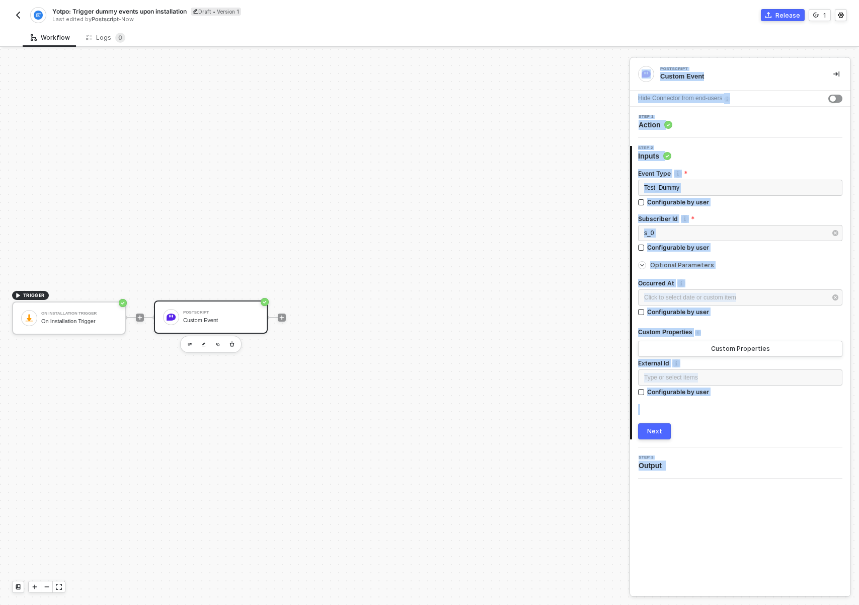
drag, startPoint x: 213, startPoint y: 314, endPoint x: 278, endPoint y: 313, distance: 64.9
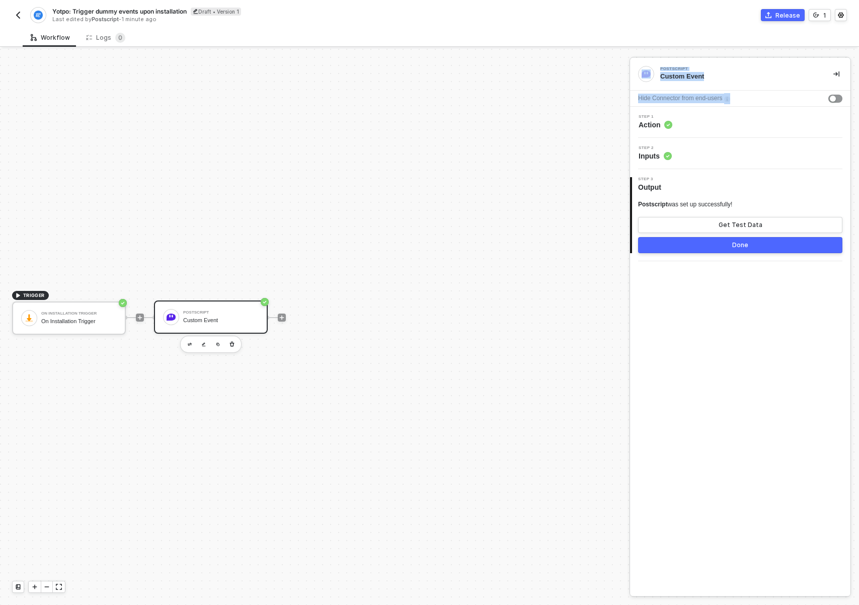
click at [224, 313] on div "Postscript" at bounding box center [220, 312] width 75 height 4
click at [711, 181] on div "Step 3 Output" at bounding box center [741, 184] width 218 height 15
click at [689, 164] on div "Step 2 Inputs" at bounding box center [740, 153] width 220 height 31
click at [690, 162] on div "Step 2 Inputs" at bounding box center [740, 153] width 220 height 31
click at [649, 157] on span "Inputs" at bounding box center [654, 156] width 33 height 10
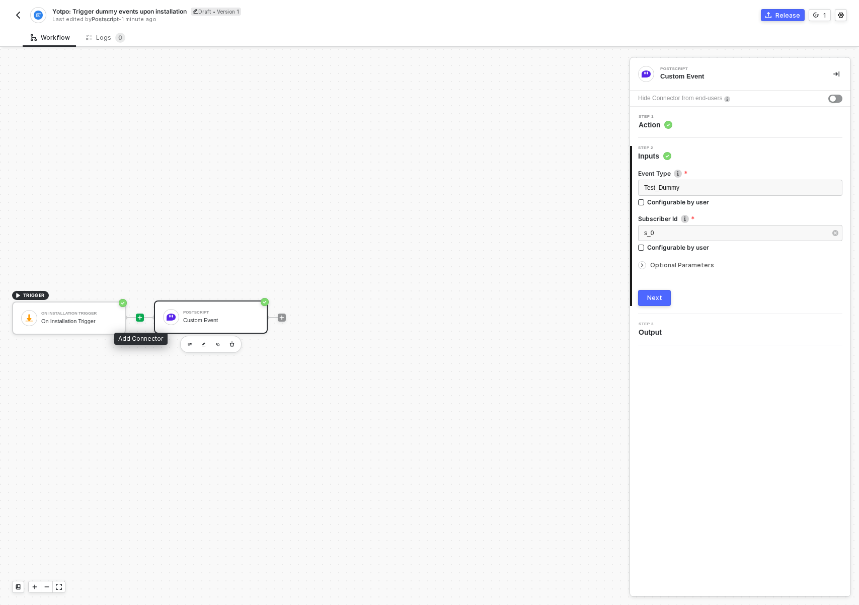
click at [137, 318] on icon "icon-play" at bounding box center [140, 317] width 6 height 6
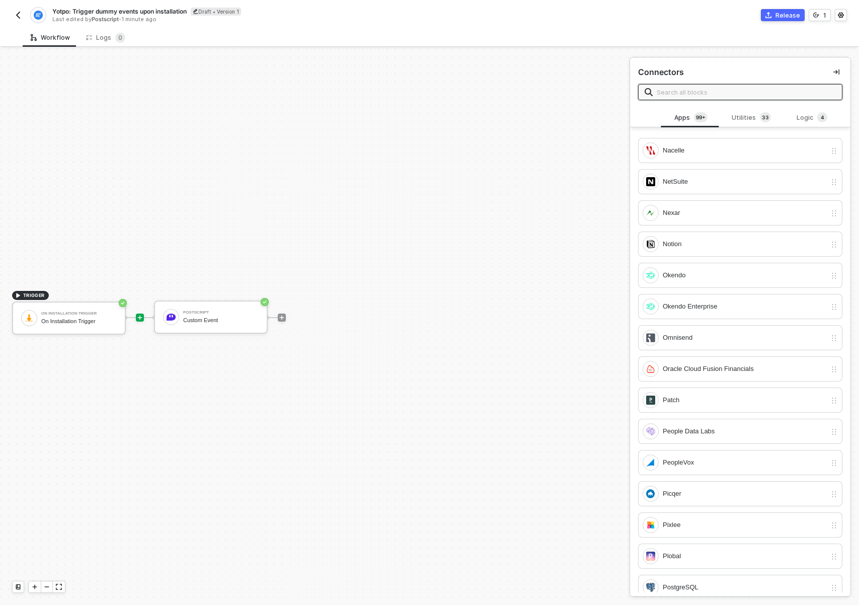
scroll to position [3140, 0]
click at [748, 109] on div "Utilities 3 3" at bounding box center [751, 117] width 60 height 19
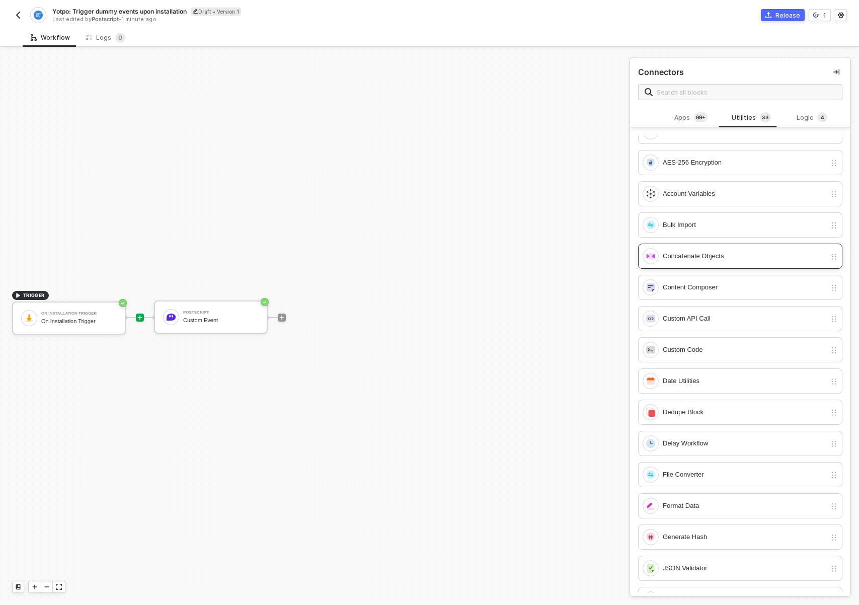
scroll to position [29, 0]
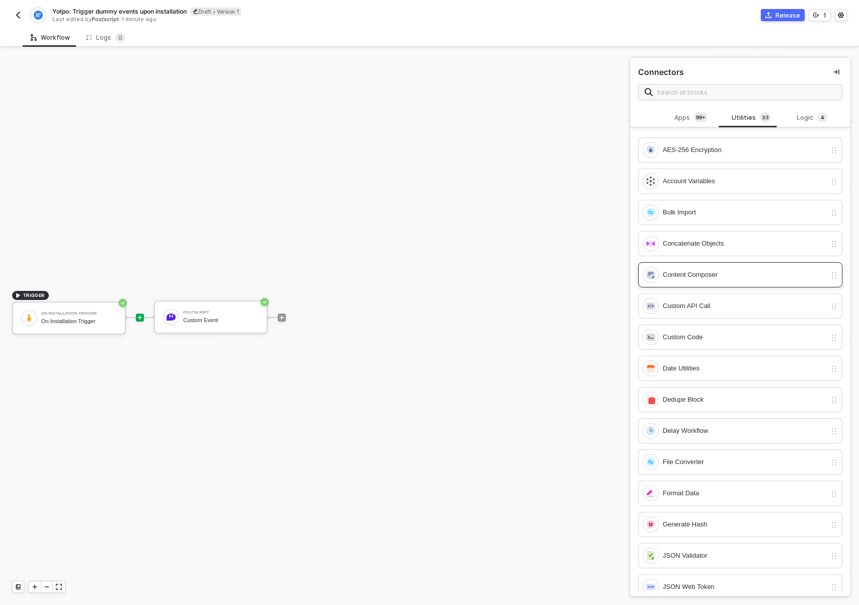
click at [711, 277] on div "Content Composer" at bounding box center [745, 274] width 164 height 11
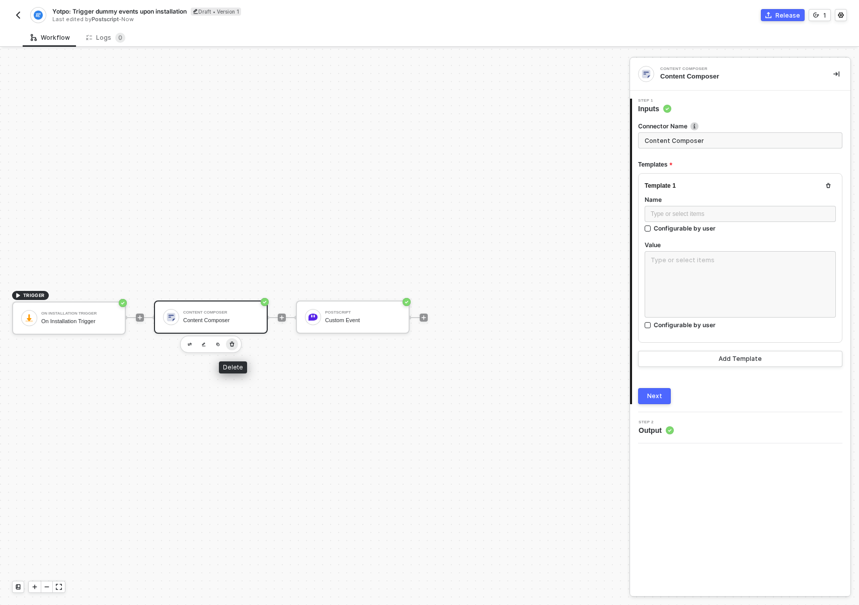
click at [231, 342] on icon "button" at bounding box center [232, 344] width 5 height 5
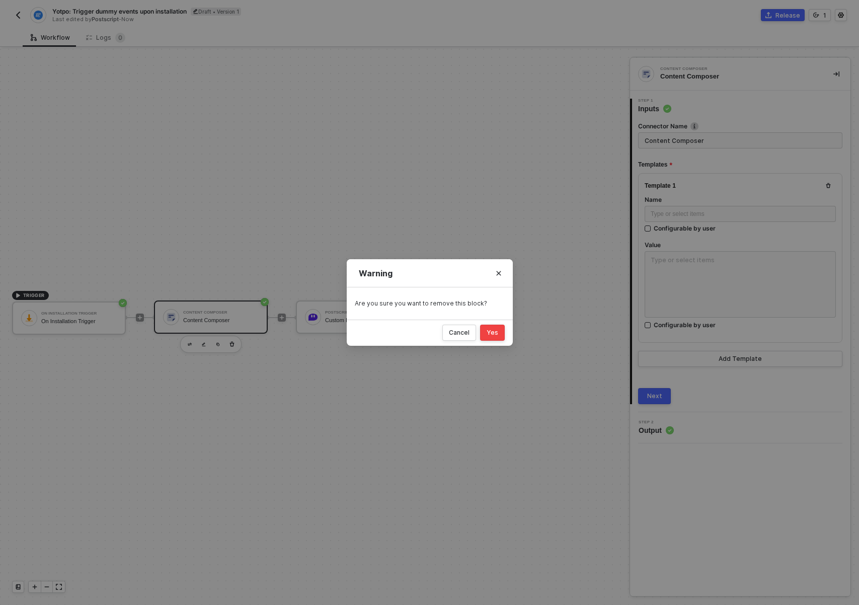
click at [499, 337] on button "Yes" at bounding box center [492, 333] width 25 height 16
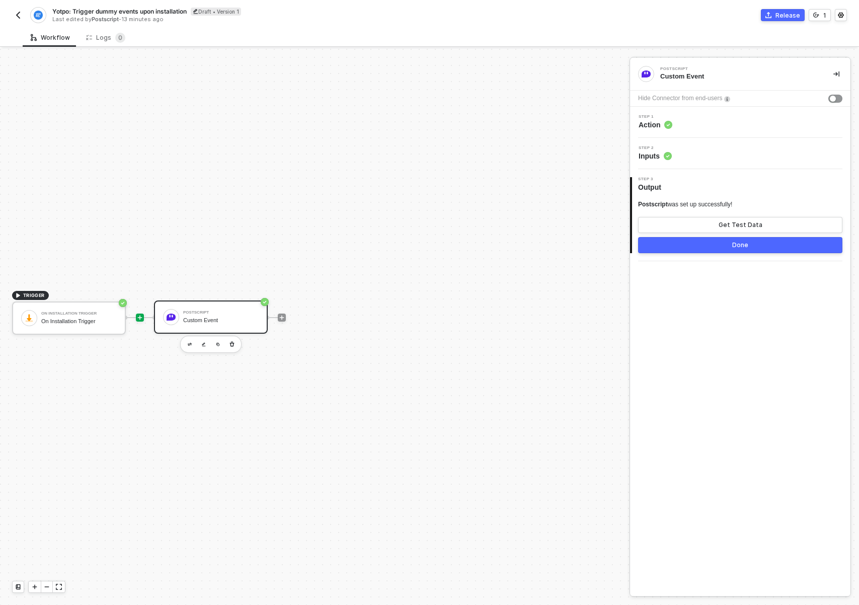
click at [141, 318] on icon "icon-play" at bounding box center [140, 317] width 6 height 6
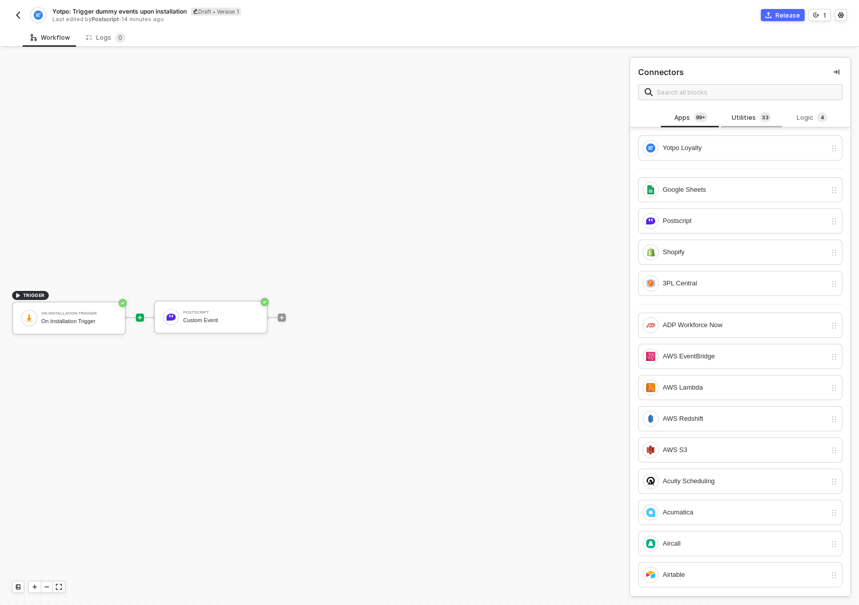
click at [739, 111] on div "Utilities 3 3" at bounding box center [751, 117] width 60 height 19
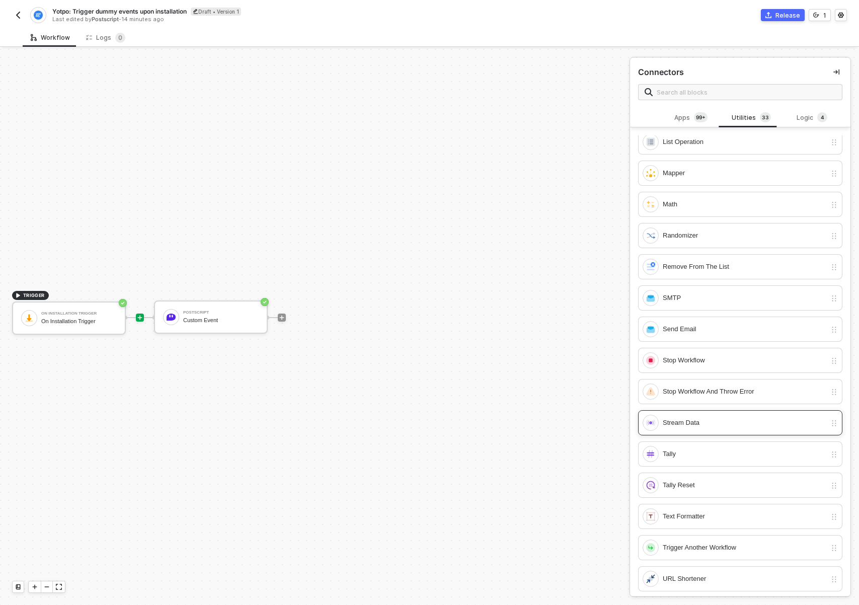
scroll to position [573, 0]
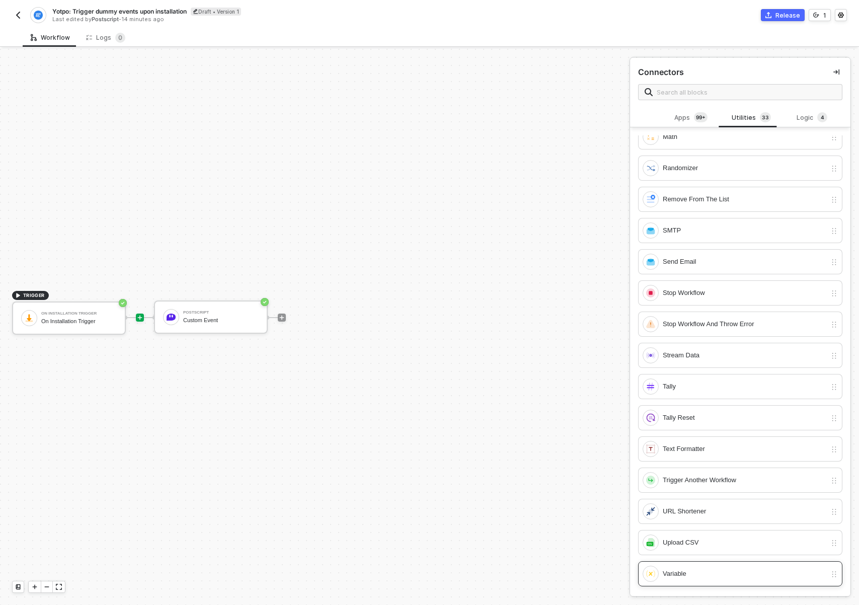
click at [700, 579] on div "Variable" at bounding box center [734, 574] width 184 height 16
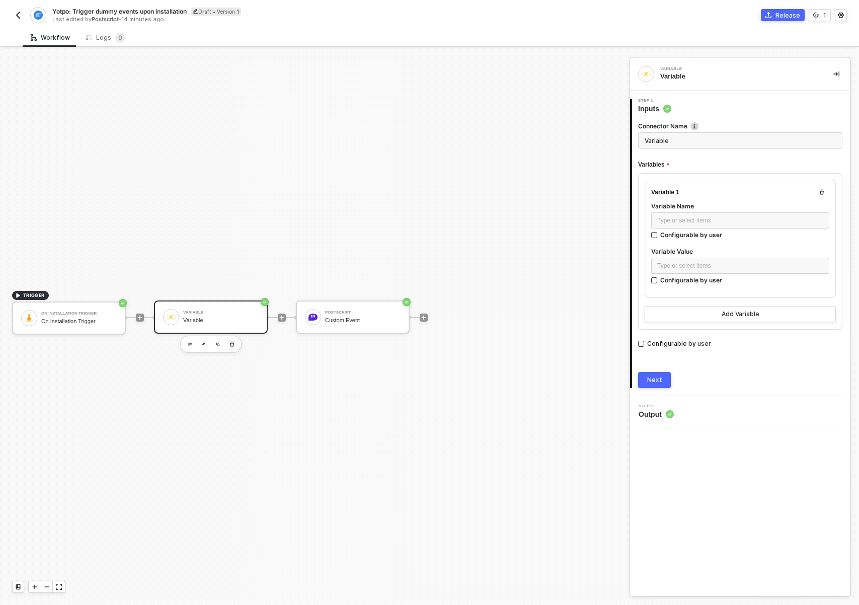
click at [229, 318] on div "Variable" at bounding box center [220, 320] width 75 height 7
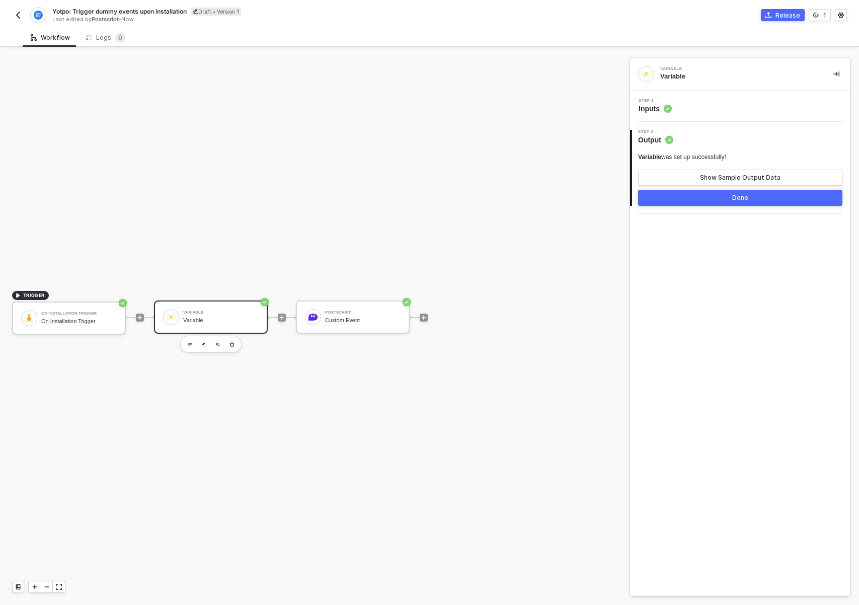
click at [664, 138] on span "Output" at bounding box center [655, 140] width 35 height 10
click at [682, 110] on div "Step 1 Inputs" at bounding box center [741, 106] width 218 height 15
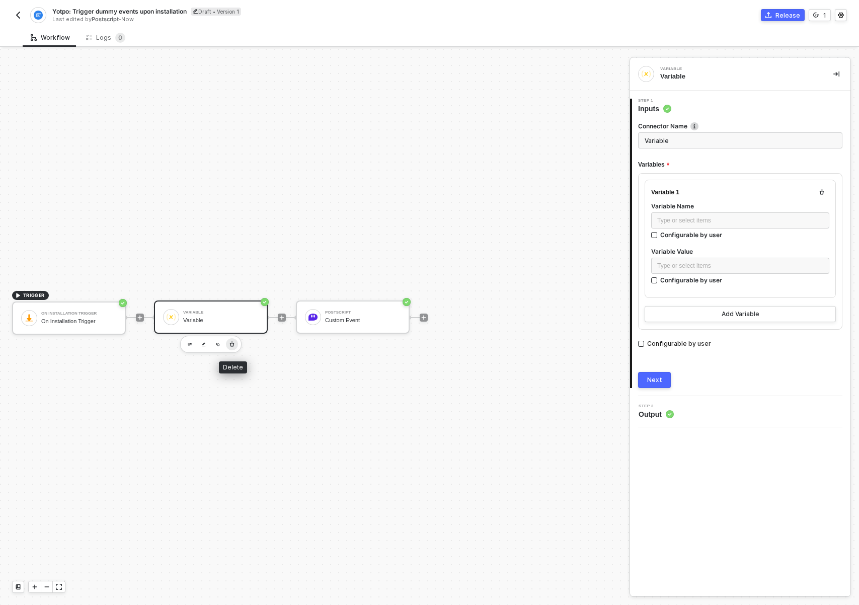
click at [231, 343] on icon "button" at bounding box center [232, 344] width 6 height 8
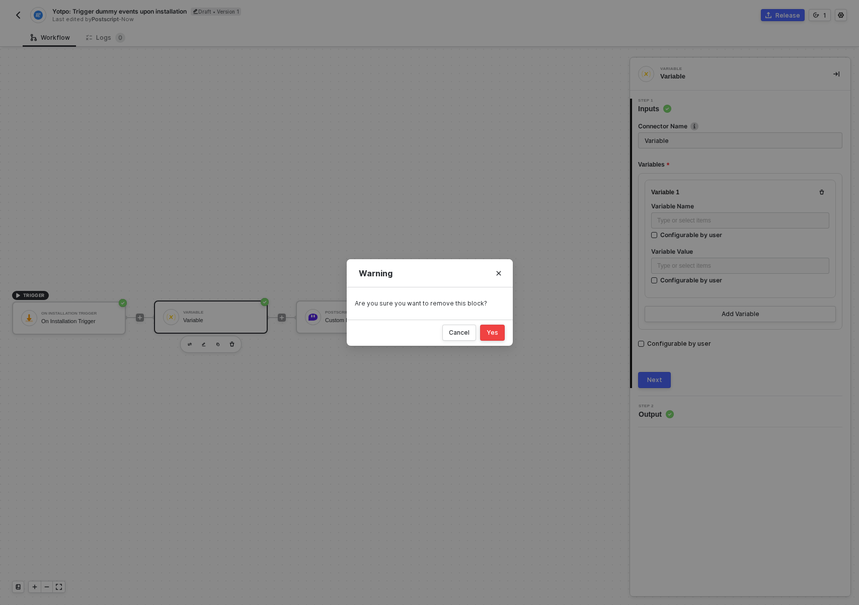
click at [495, 331] on div "Yes" at bounding box center [493, 333] width 12 height 8
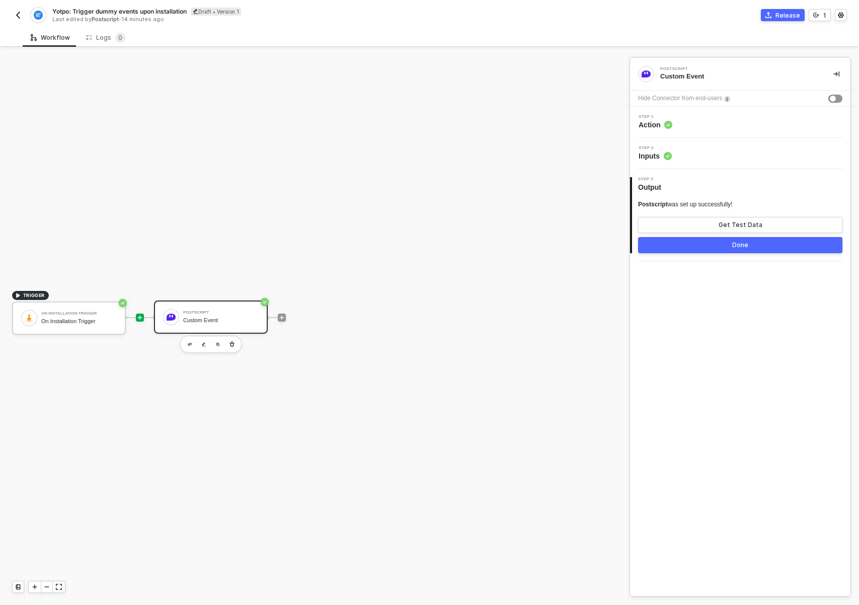
click at [142, 316] on icon "icon-play" at bounding box center [140, 317] width 6 height 6
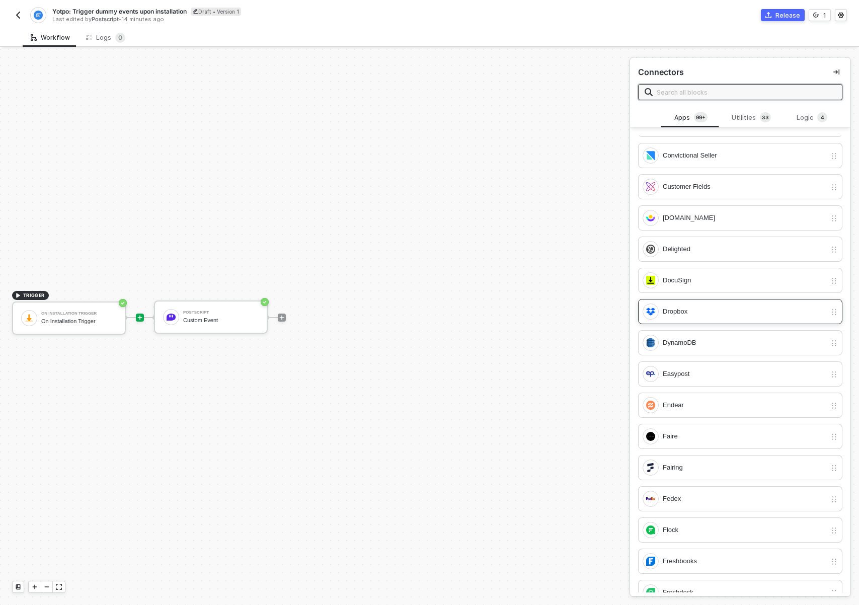
scroll to position [1057, 0]
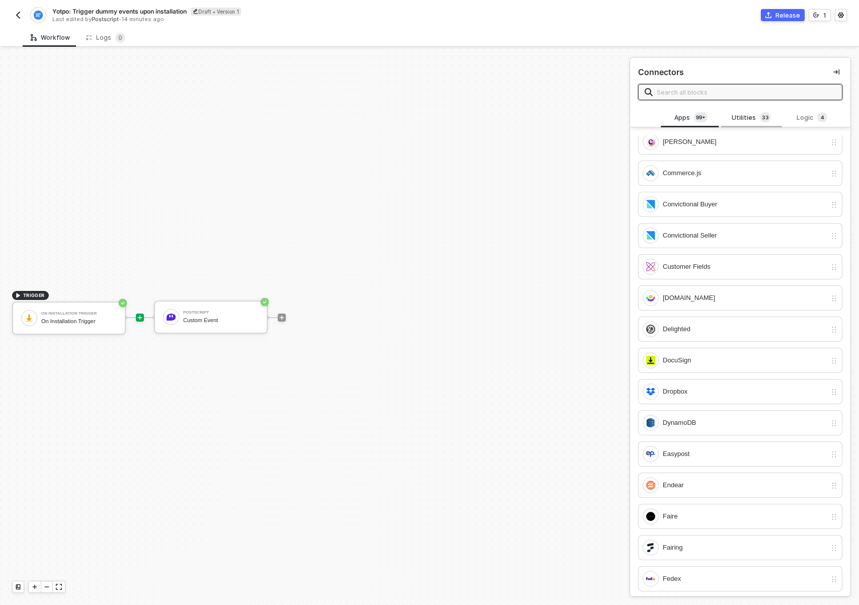
click at [746, 116] on div "Utilities 3 3" at bounding box center [751, 117] width 44 height 11
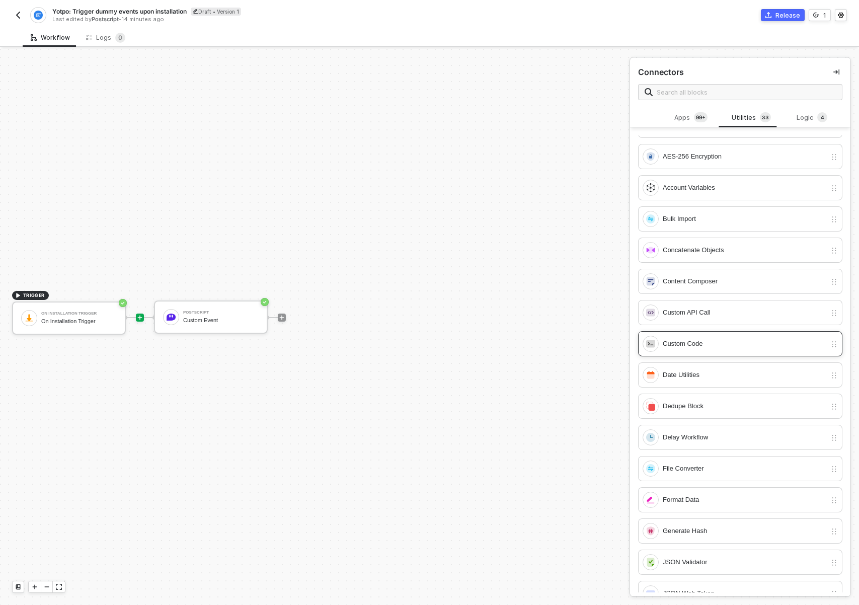
scroll to position [23, 0]
click at [714, 338] on div "Custom Code" at bounding box center [745, 343] width 164 height 11
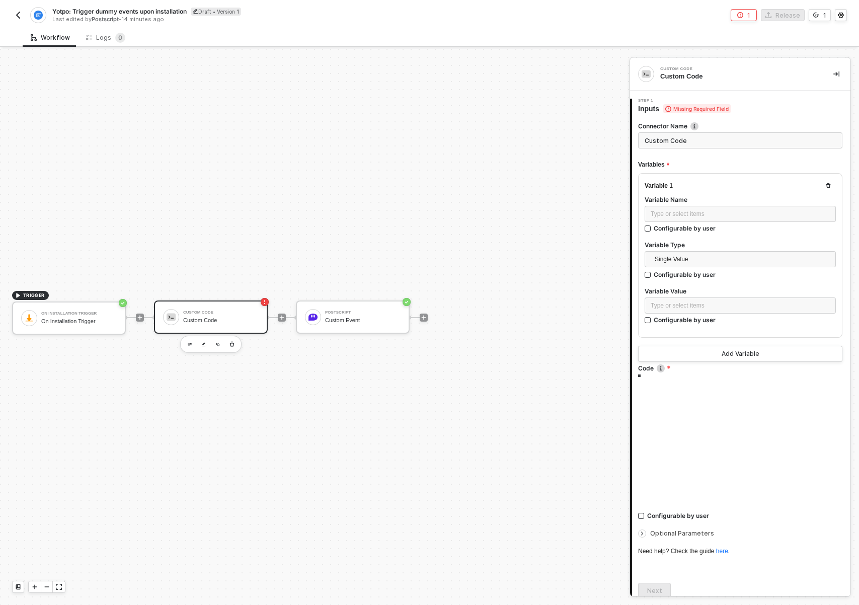
type textarea "/* You can access variables on the inputData object. ex: const myVariable = inp…"
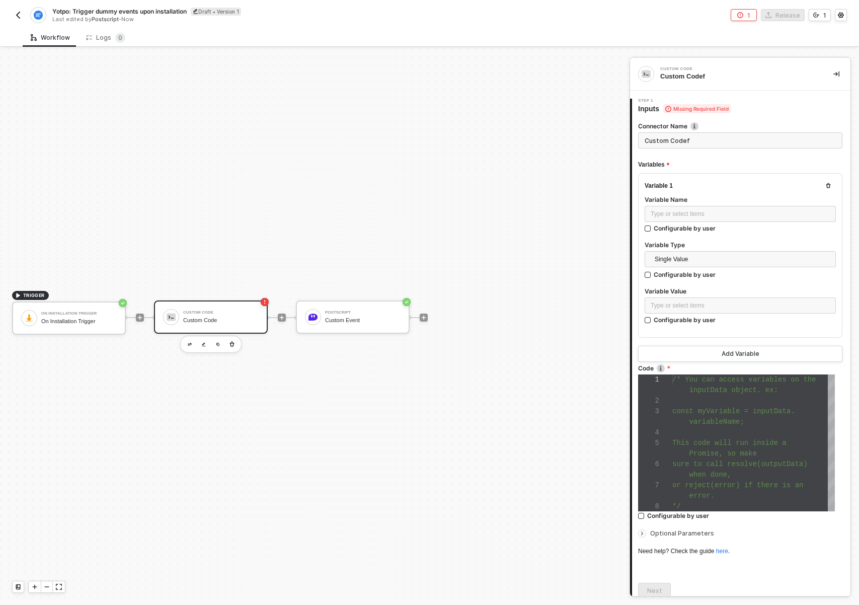
type input "Custom Code"
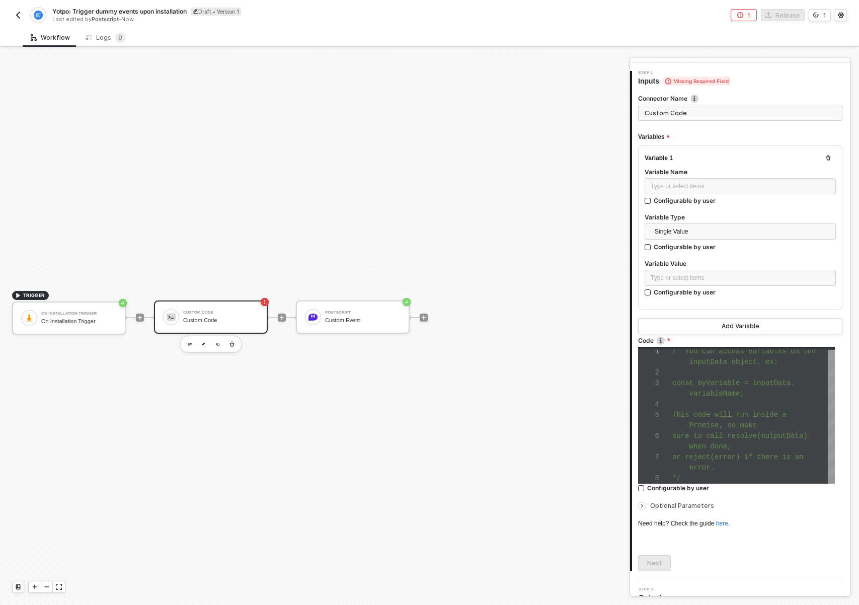
scroll to position [42, 0]
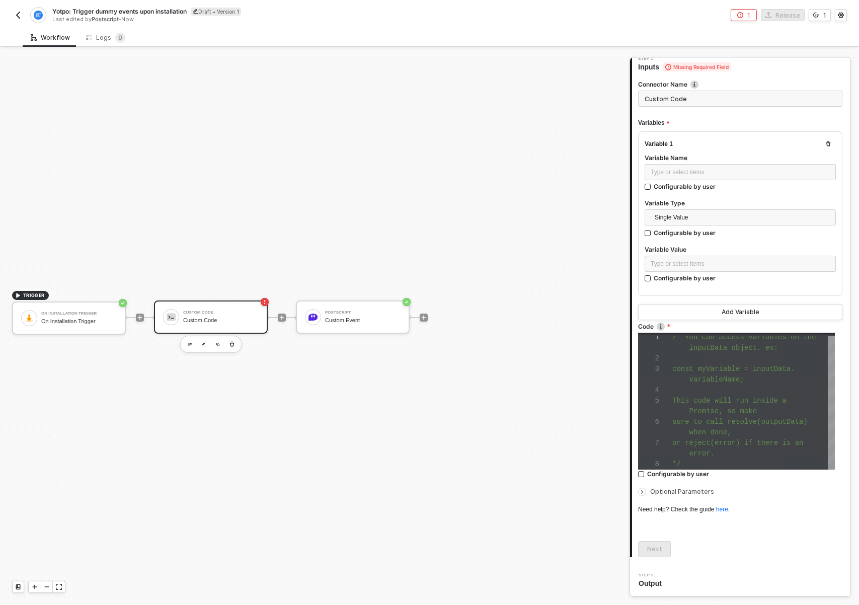
type textarea "or reject(error) if there is an error. */"
drag, startPoint x: 706, startPoint y: 462, endPoint x: 699, endPoint y: 458, distance: 7.7
click at [703, 461] on div "*/" at bounding box center [753, 464] width 163 height 11
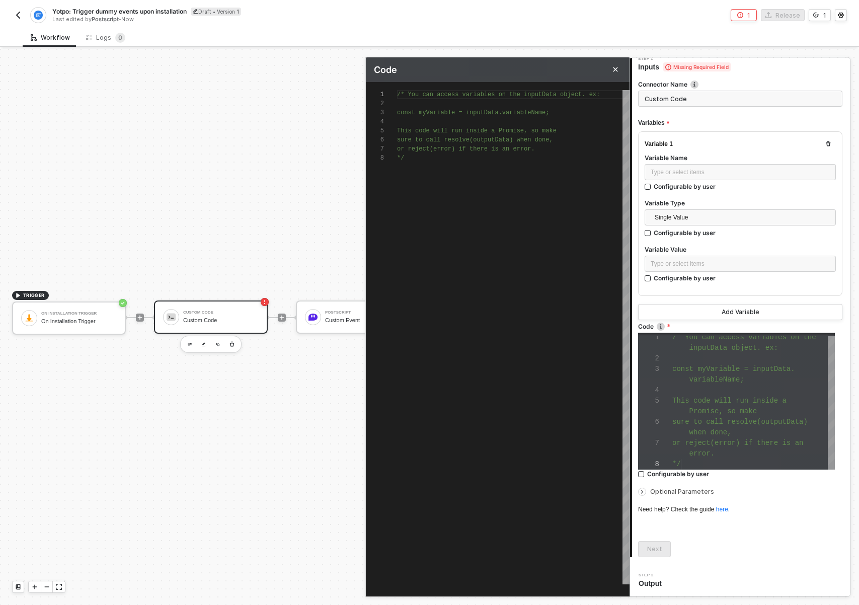
scroll to position [63, 0]
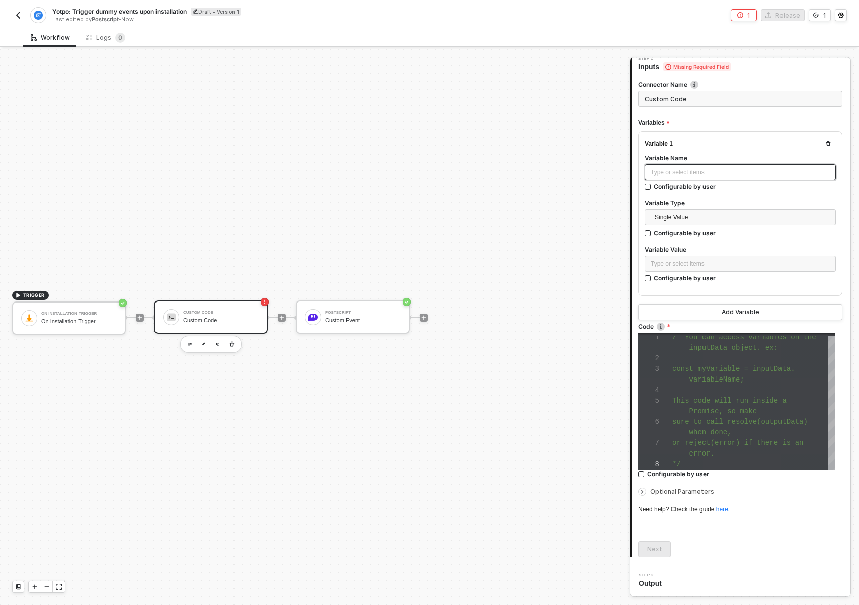
click at [679, 174] on div "Type or select items ﻿" at bounding box center [740, 173] width 179 height 10
click at [699, 218] on span "Single Value" at bounding box center [742, 217] width 175 height 15
click at [691, 249] on div "Entire Block Output" at bounding box center [737, 253] width 168 height 11
click at [679, 258] on input "search" at bounding box center [740, 262] width 179 height 15
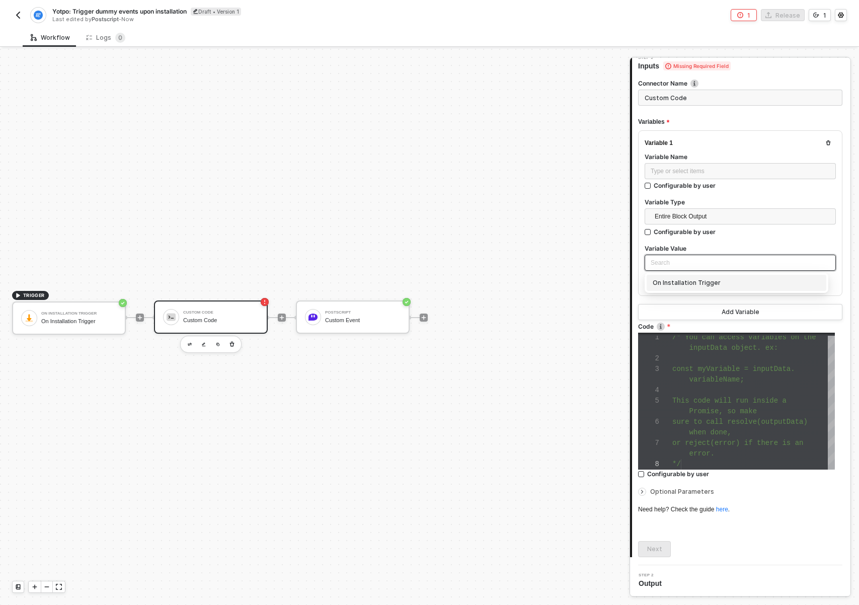
type input "f"
click at [664, 266] on input "f" at bounding box center [740, 262] width 179 height 15
click at [665, 265] on input "f" at bounding box center [740, 262] width 179 height 15
click at [425, 455] on div "TRIGGER On Installation Trigger On Installation Trigger Custom Code Custom Code…" at bounding box center [312, 317] width 624 height 575
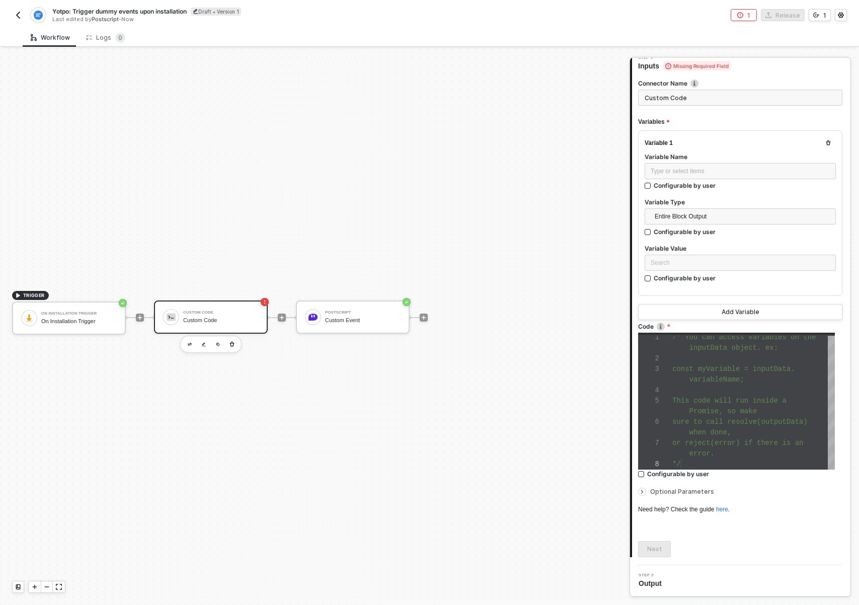
click at [752, 385] on div at bounding box center [753, 390] width 163 height 11
type textarea "/* You can access variables on the inputData object. ex: const myVariable = inp…"
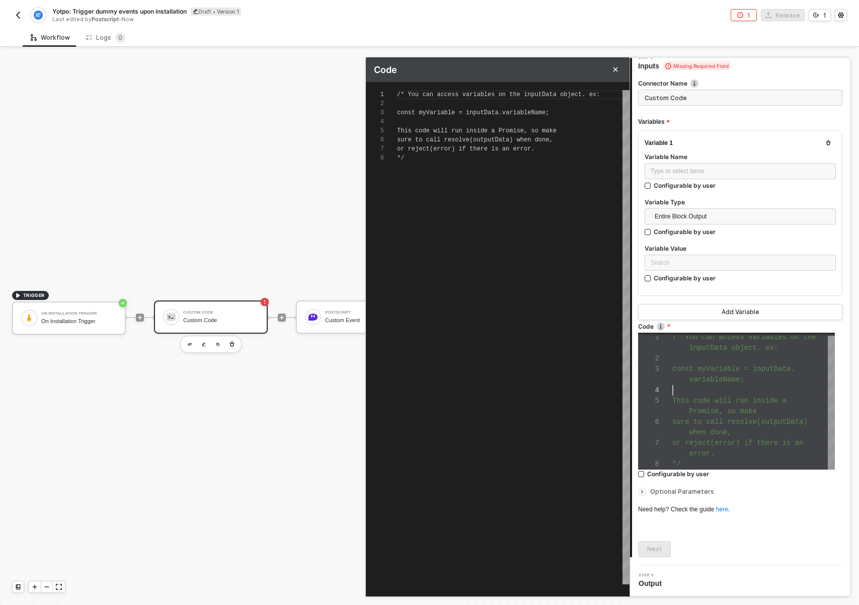
scroll to position [32, 0]
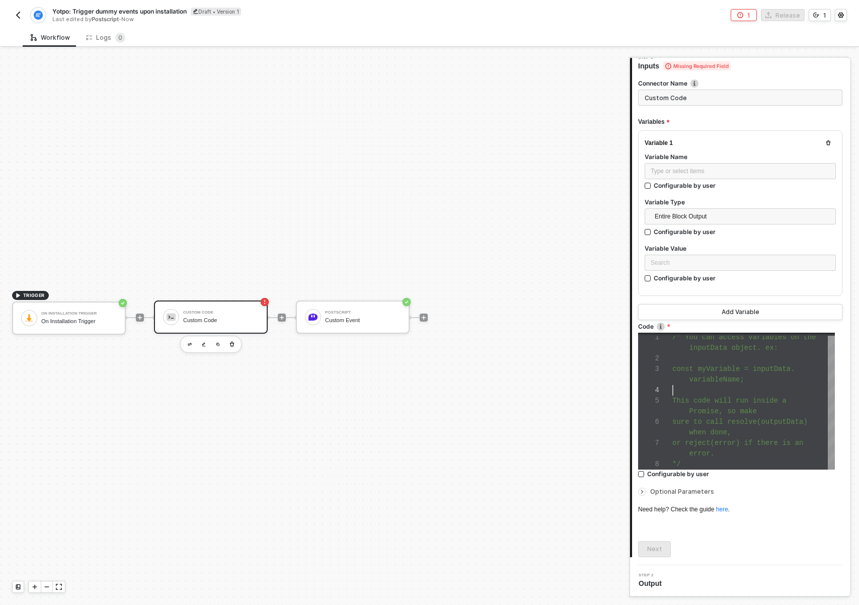
click at [734, 385] on div at bounding box center [753, 390] width 163 height 11
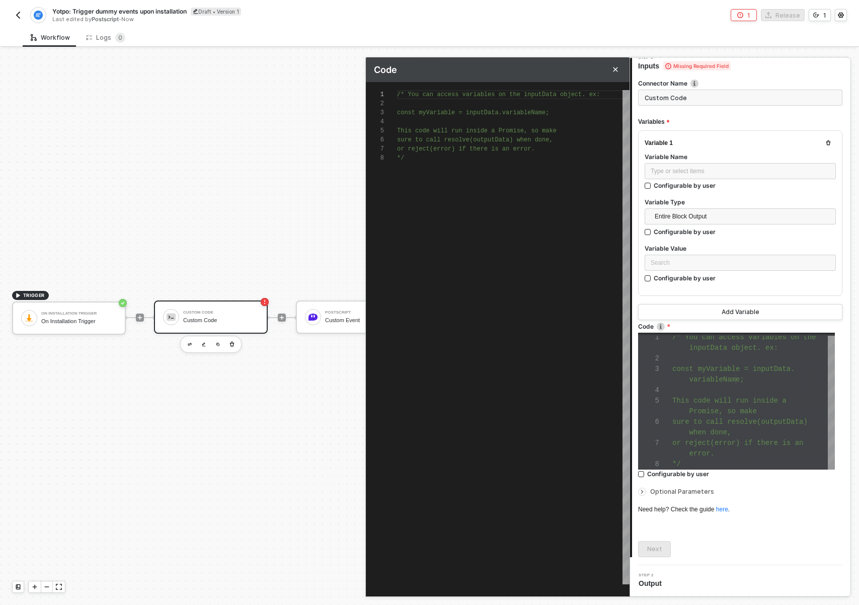
scroll to position [63, 0]
click at [530, 255] on div "/* You can access variables on the inputData objec t. ex: const myVariable = in…" at bounding box center [513, 337] width 232 height 494
paste textarea "// "Yotpo_Coupon_Earned_Awarded": {"Redemption Reward Text": "ABC123"}, "Yotpo_…"
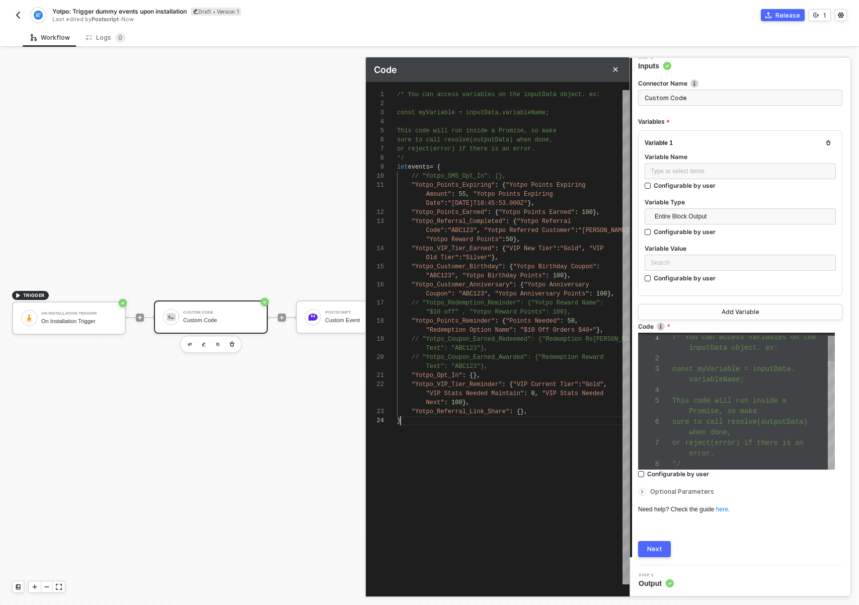
scroll to position [36, 4]
click at [424, 177] on span "// "Yotpo_SMS_Opt_In": {}," at bounding box center [459, 176] width 94 height 7
click at [422, 304] on div "1 2 3 4 5 6 7 8 9 10 11 12 13 14 15 16 17 18 19 20 21 22 23 24 /* You can acces…" at bounding box center [498, 337] width 264 height 494
click at [423, 337] on span "// "Yotpo_Coupon_Earned_Redeemed": {"Redemption Re" at bounding box center [502, 339] width 181 height 7
click at [424, 357] on span "// "Yotpo_Coupon_Earned_Awarded": {"Redemption Rew" at bounding box center [502, 357] width 181 height 7
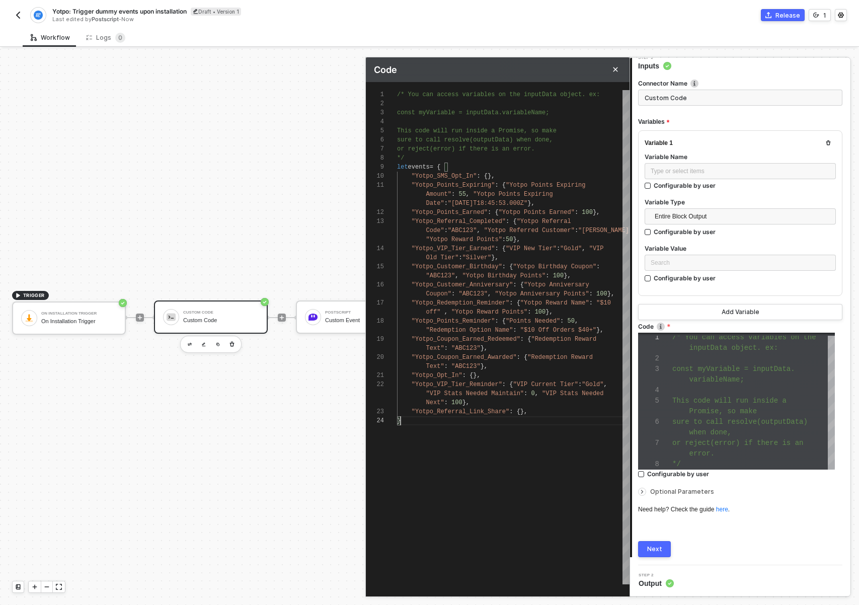
click at [443, 440] on div "/* You can access variables on the inputData objec t. ex: const myVariable = in…" at bounding box center [513, 337] width 232 height 494
click at [398, 164] on span "let" at bounding box center [402, 167] width 11 height 7
click at [473, 505] on div "/* You can access variables on the inputData objec t. ex: const myVariable = in…" at bounding box center [513, 337] width 232 height 494
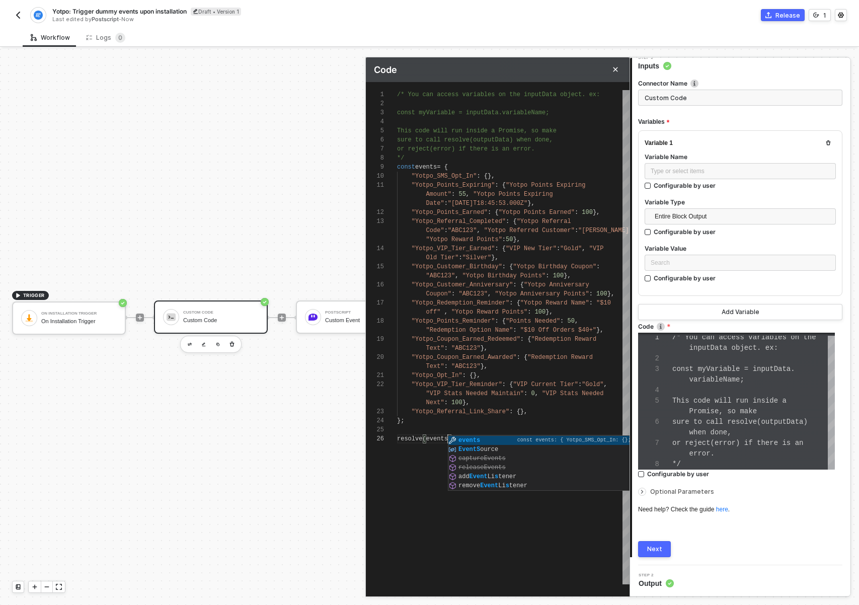
type textarea "Text": "ABC123"}, "Yotpo_Opt_In": {}, "Yotpo_VIP_Tier_Reminder": {"VIP Current …"
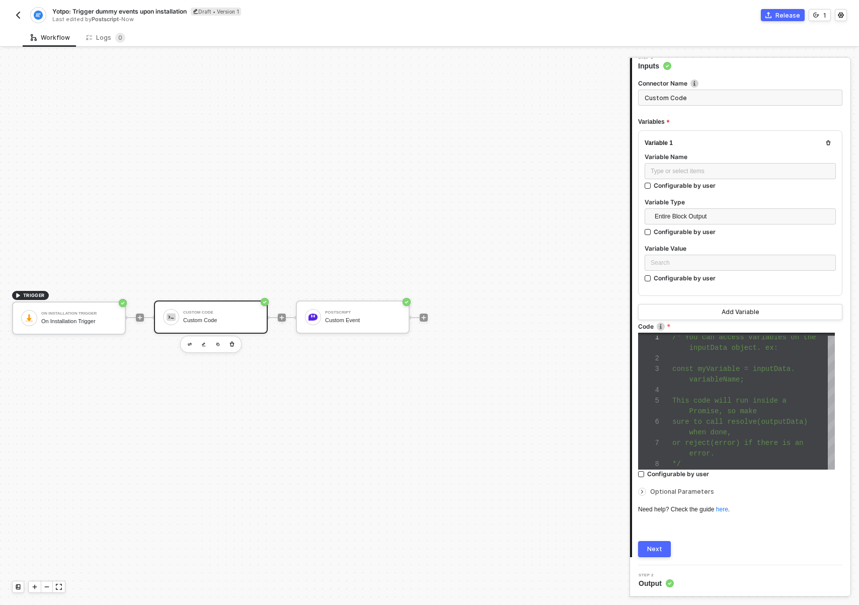
click at [201, 318] on div "Custom Code" at bounding box center [220, 320] width 75 height 7
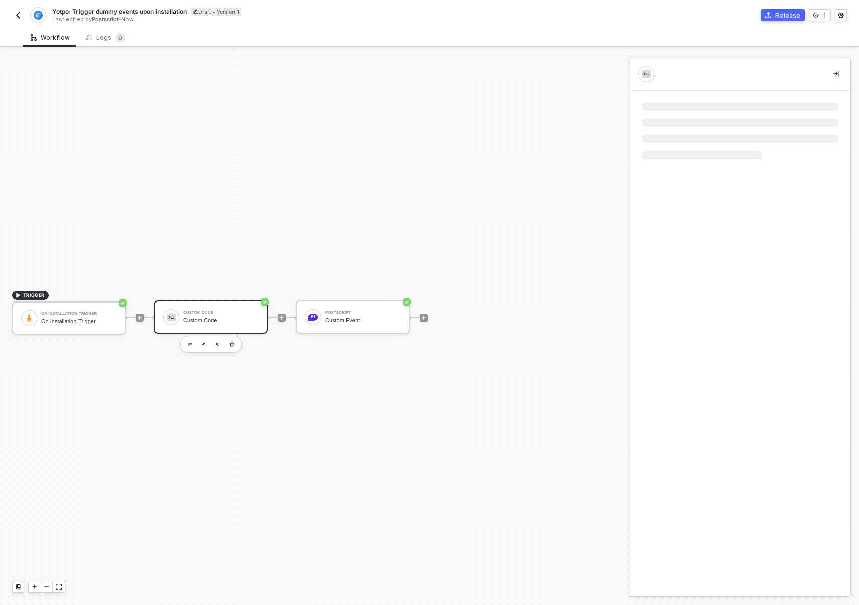
scroll to position [0, 0]
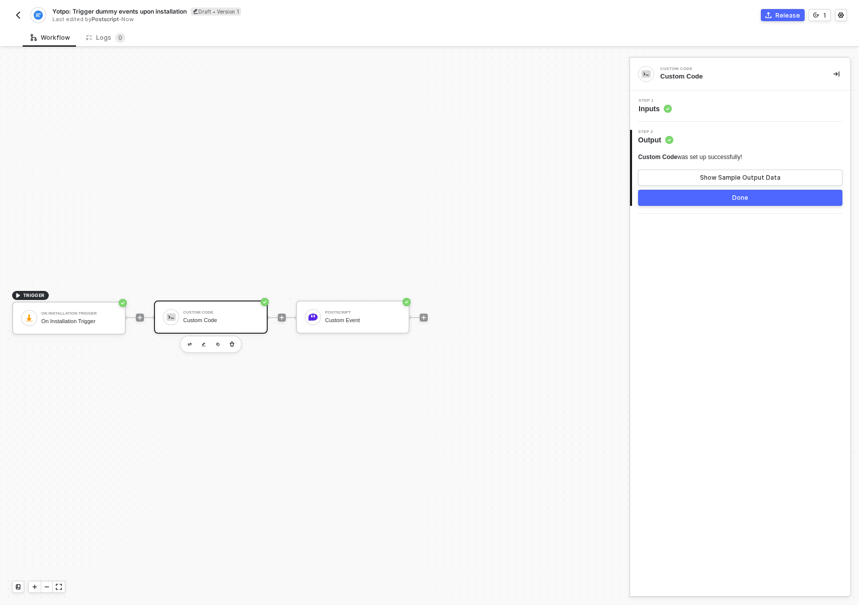
click at [666, 101] on span "Step 1" at bounding box center [654, 101] width 33 height 4
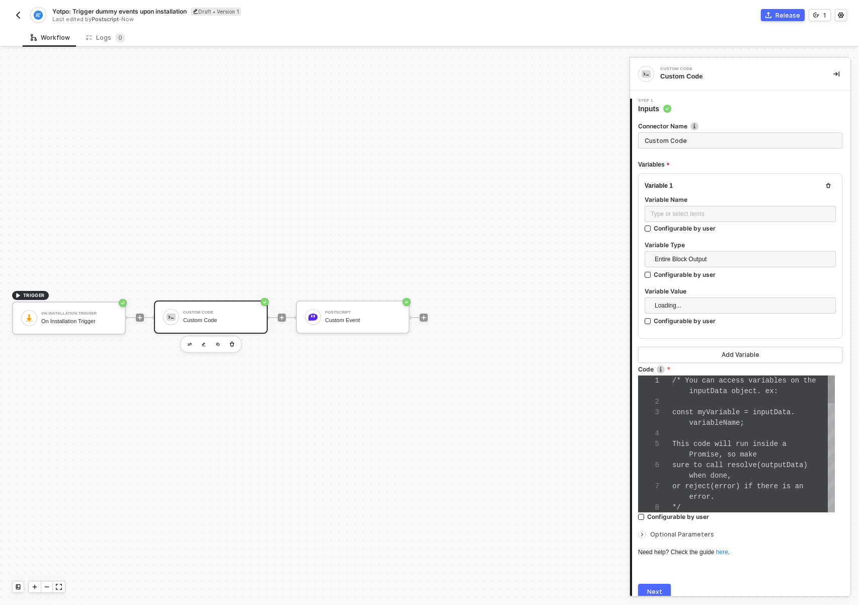
scroll to position [63, 0]
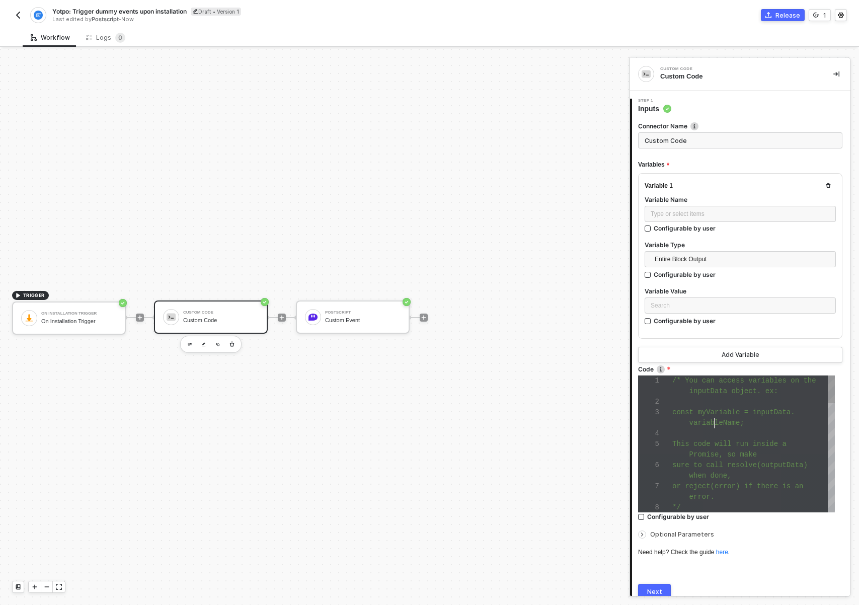
click at [713, 418] on div "variableName;" at bounding box center [753, 423] width 163 height 11
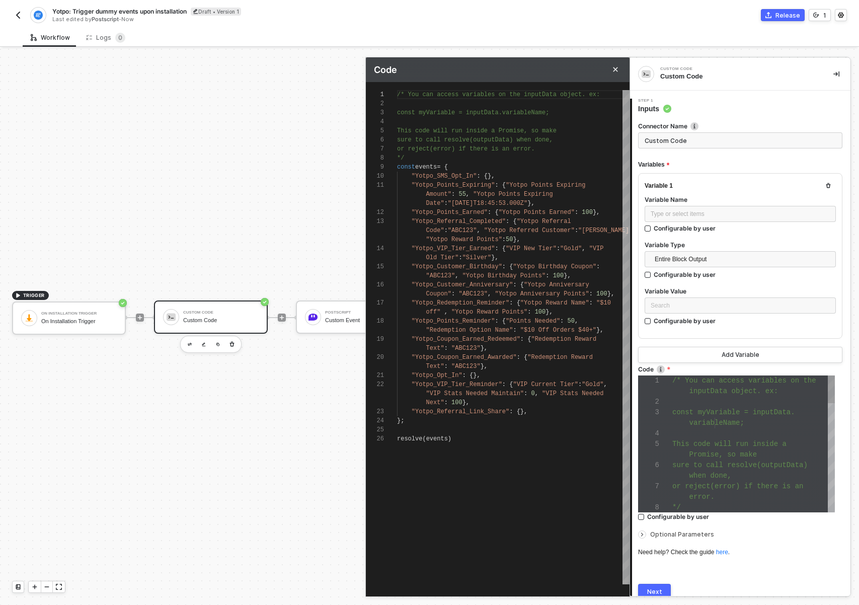
scroll to position [21, 0]
click at [459, 437] on div "resolve ( events )" at bounding box center [513, 438] width 232 height 9
type textarea "Text": "ABC123" }, "Yotpo_Opt_In": {}, "Yotpo_VIP_Tier_Reminder": { "VIP Curren…"
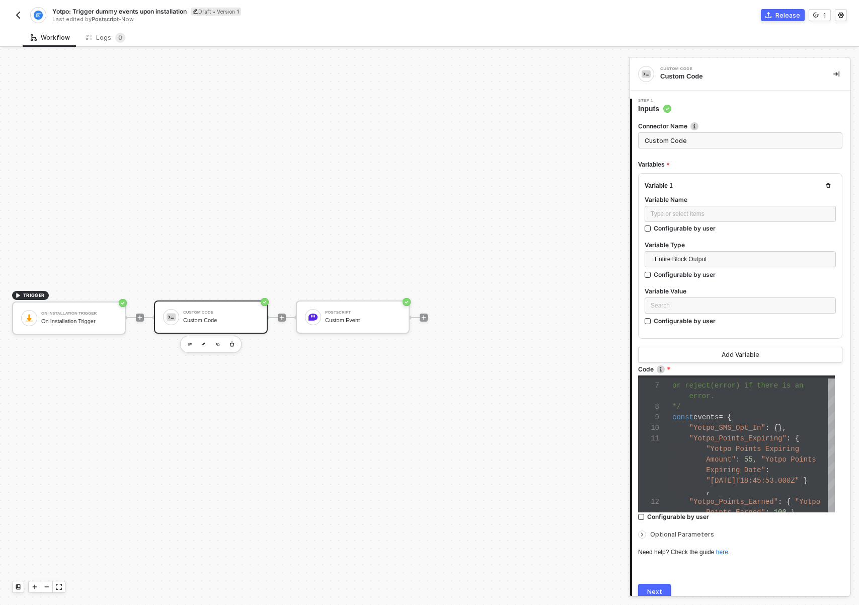
click at [653, 585] on button "Next" at bounding box center [654, 592] width 33 height 16
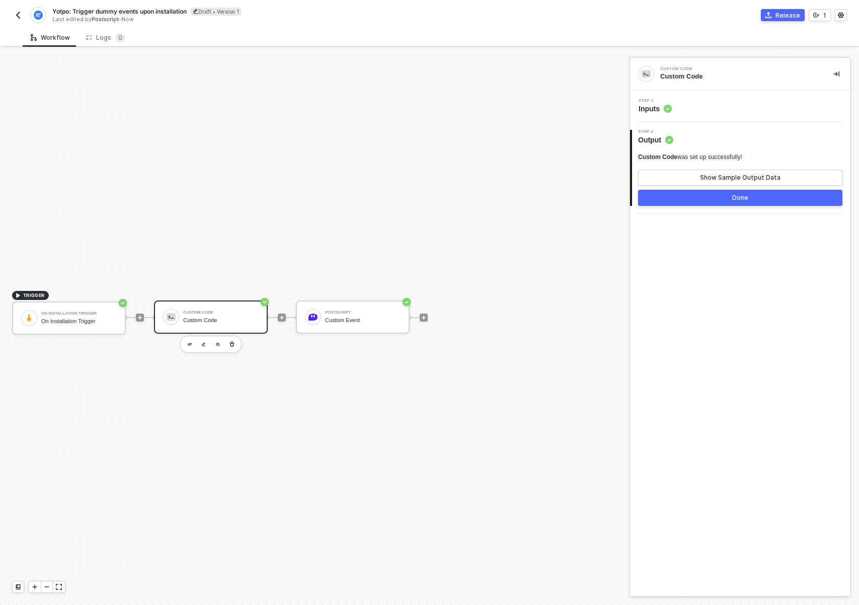
click at [740, 196] on div "Done" at bounding box center [740, 198] width 16 height 8
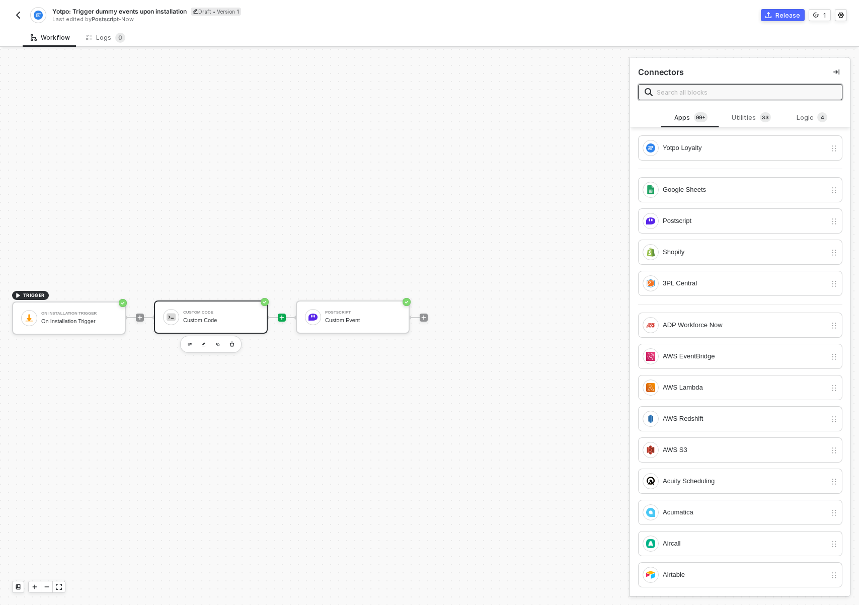
click at [208, 328] on div "Custom Code Custom Code" at bounding box center [211, 316] width 114 height 33
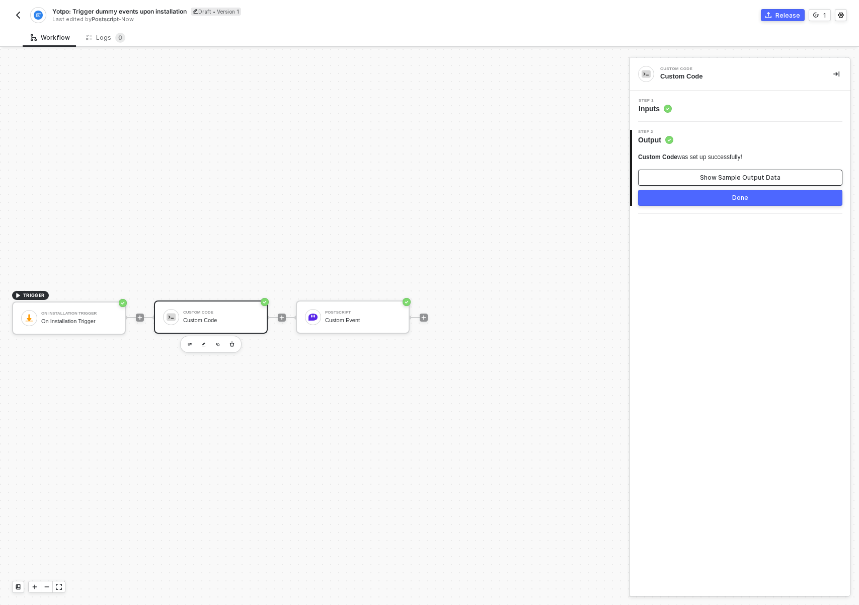
click at [703, 177] on div "Show Sample Output Data" at bounding box center [740, 178] width 80 height 8
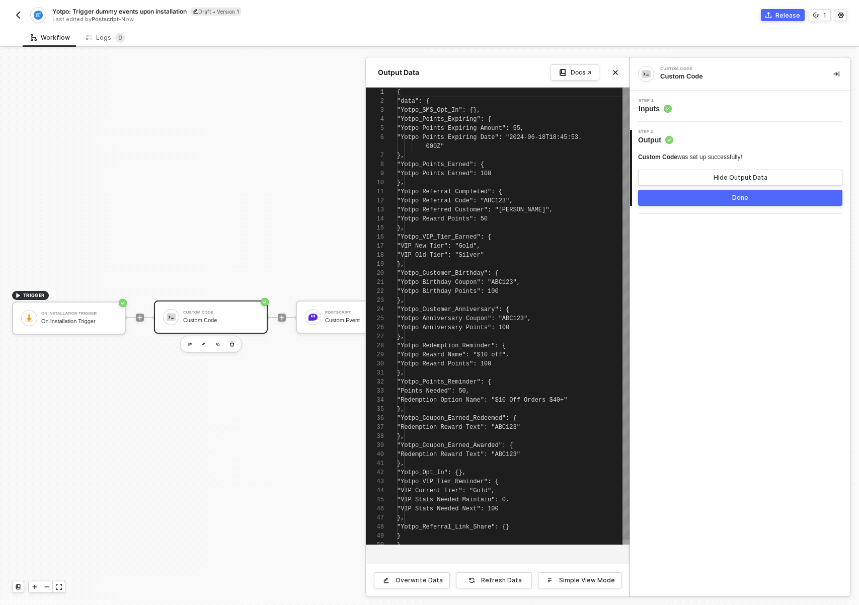
scroll to position [82, 0]
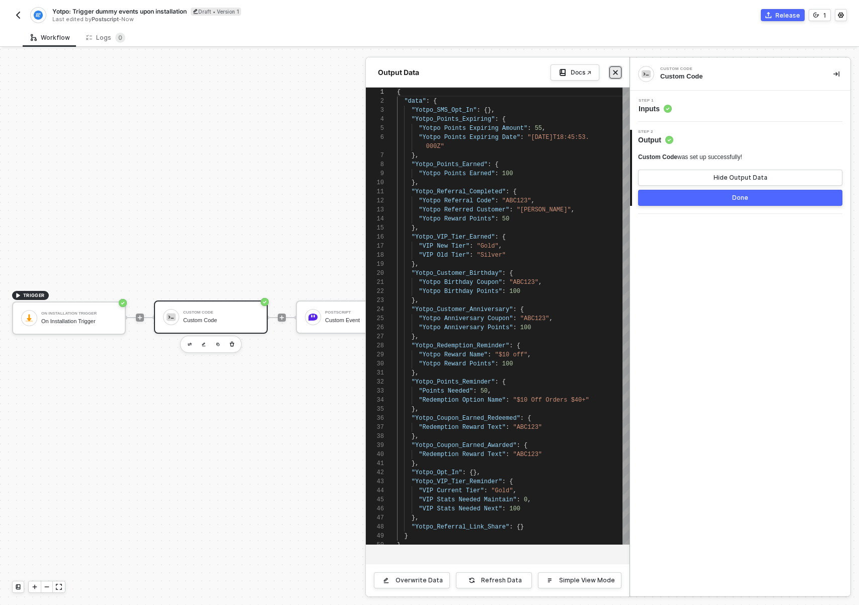
click at [617, 71] on icon "icon-close" at bounding box center [615, 72] width 6 height 6
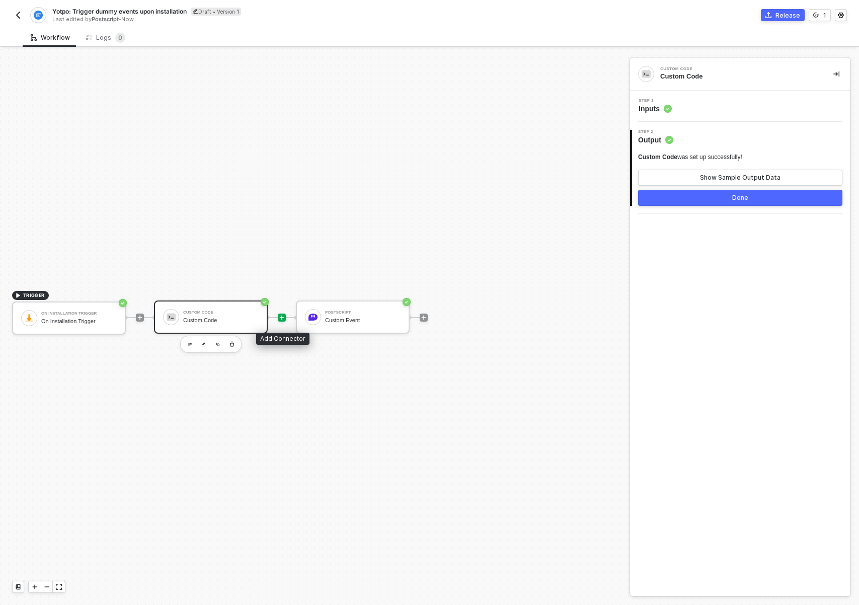
click at [282, 316] on icon "icon-play" at bounding box center [282, 317] width 6 height 6
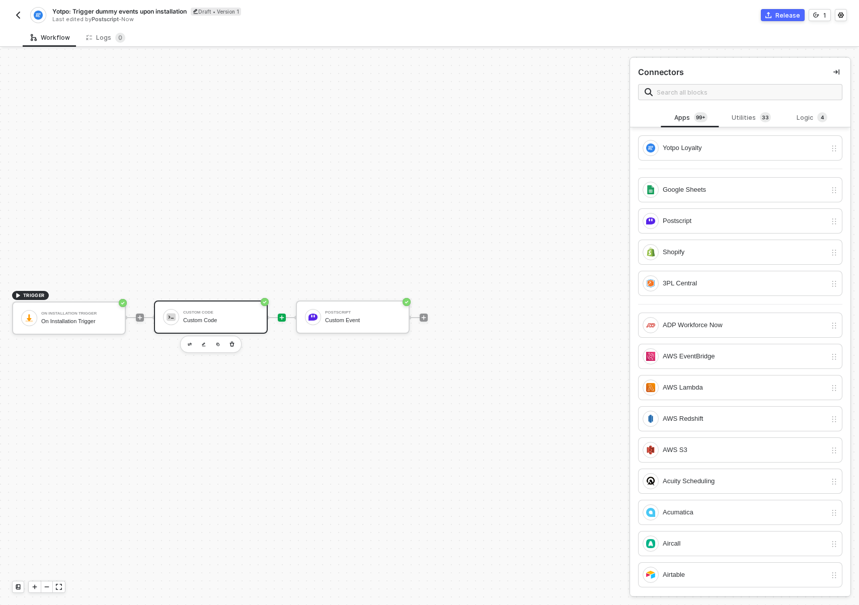
click at [209, 321] on div "Custom Code" at bounding box center [220, 320] width 75 height 7
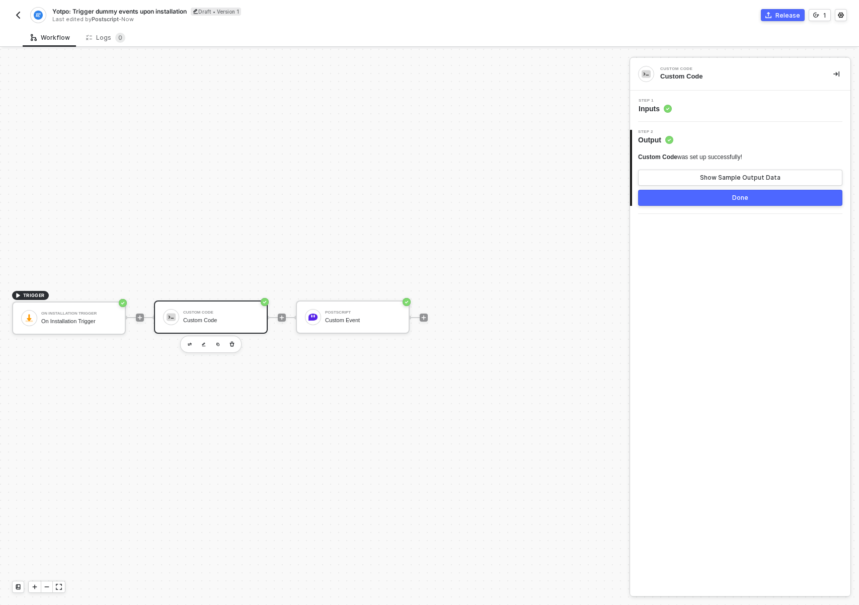
click at [758, 99] on div "Step 1 Inputs" at bounding box center [741, 106] width 218 height 15
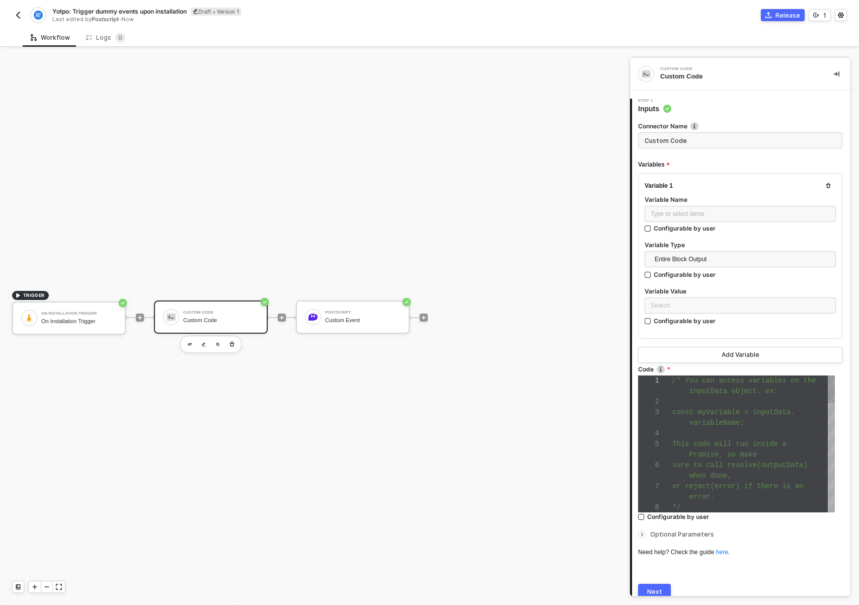
scroll to position [63, 0]
click at [745, 105] on div "Step 1 Inputs" at bounding box center [741, 106] width 218 height 15
click at [698, 136] on input "Custom Code" at bounding box center [740, 140] width 204 height 16
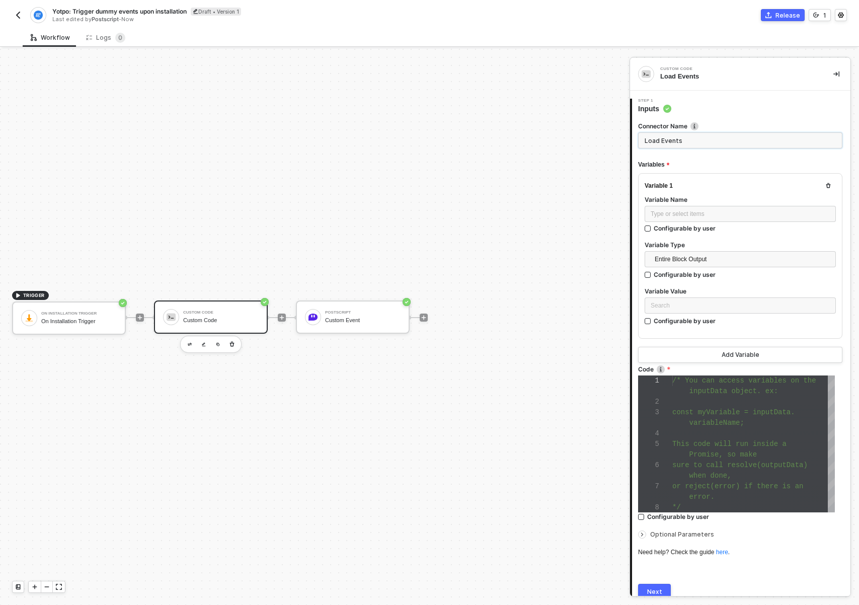
type input "Load Events"
click at [657, 586] on button "Next" at bounding box center [654, 592] width 33 height 16
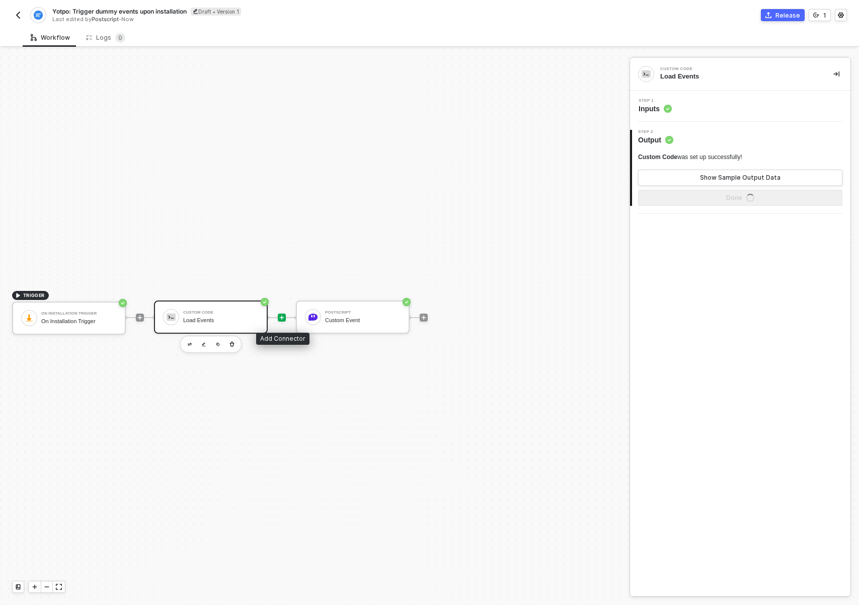
click at [279, 316] on icon "icon-play" at bounding box center [282, 317] width 6 height 6
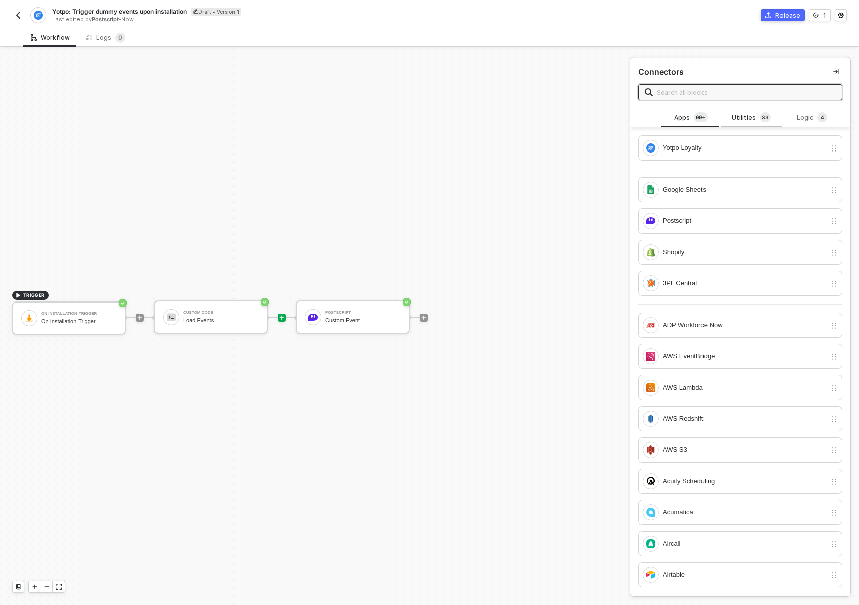
click at [721, 112] on div "Utilities 3 3" at bounding box center [751, 117] width 60 height 19
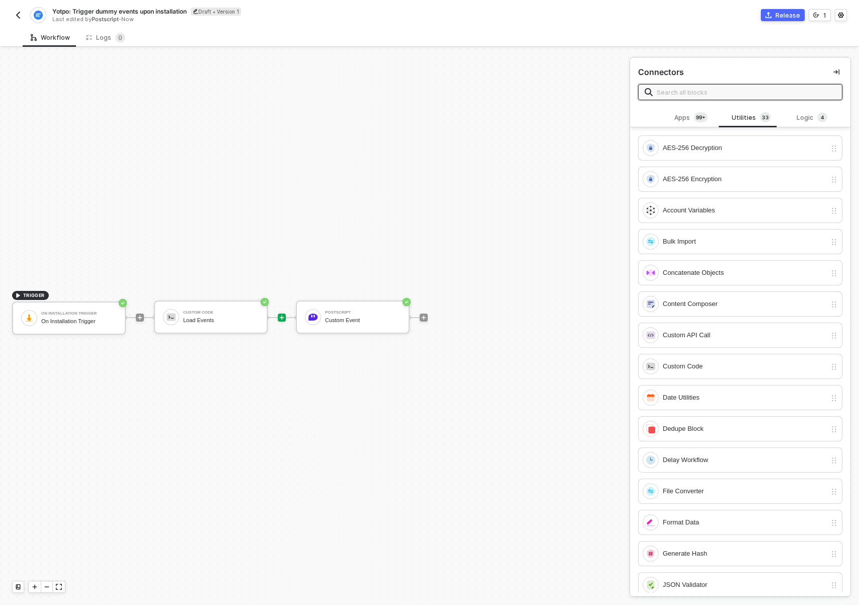
click at [715, 93] on input "text" at bounding box center [746, 92] width 179 height 11
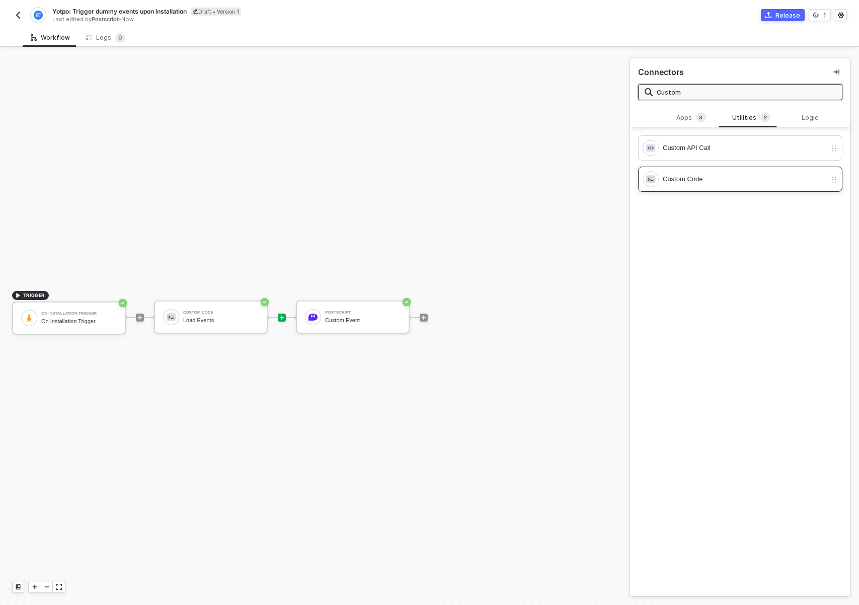
type input "Custom"
click at [694, 185] on div "Custom Code" at bounding box center [734, 179] width 184 height 16
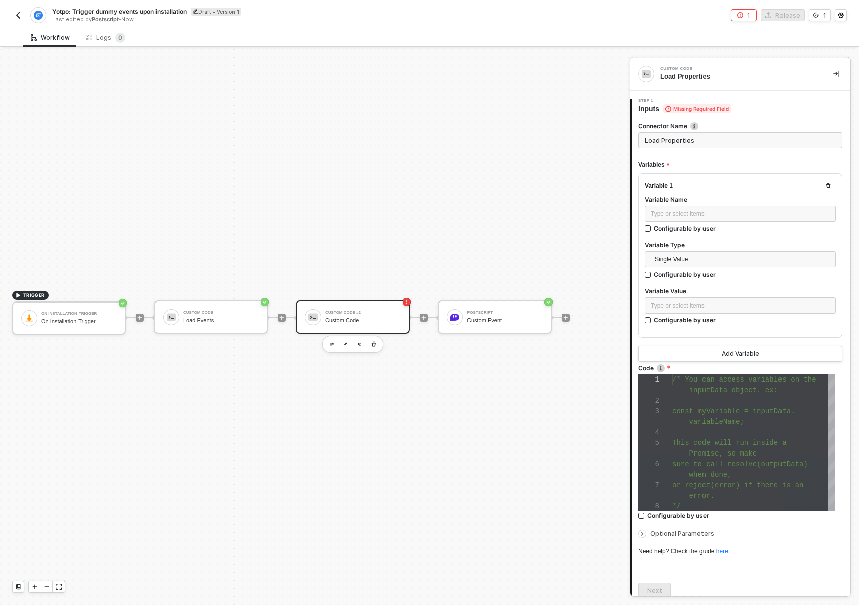
type input "Load Properties"
click at [740, 445] on div "1 2 3 4 5 6 7 8 /* You can access variables on the inputData object. ex: const …" at bounding box center [736, 442] width 197 height 137
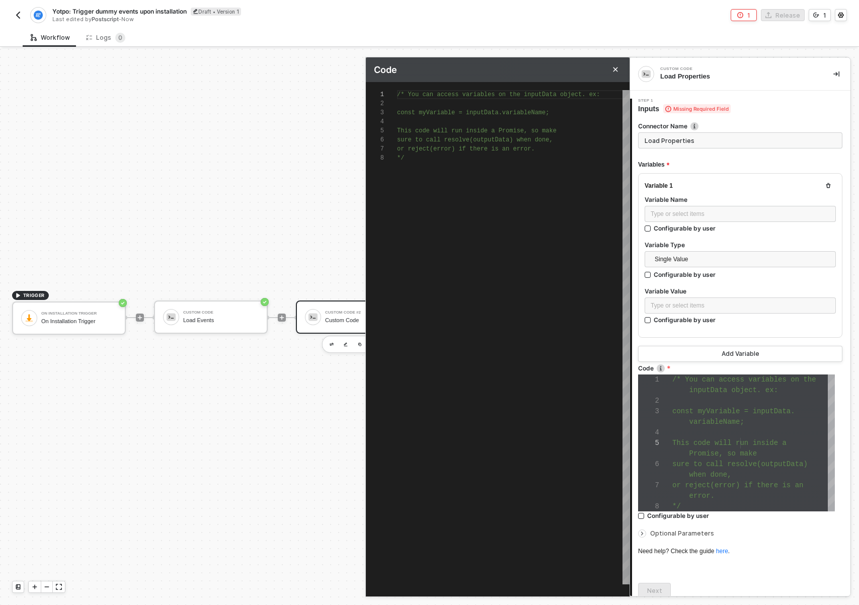
click at [495, 190] on div "/* You can access variables on the inputData objec t. ex: const myVariable = in…" at bounding box center [513, 337] width 232 height 494
paste textarea "}"
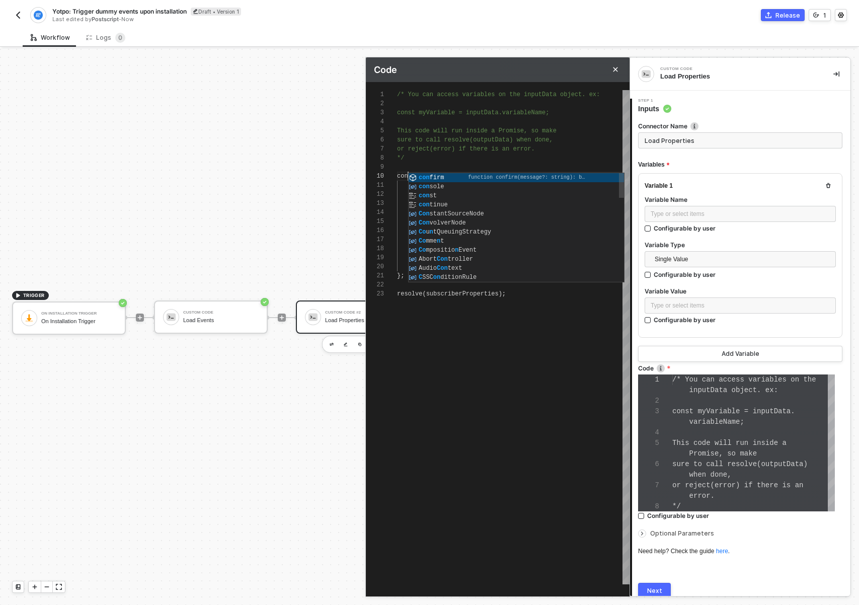
scroll to position [82, 18]
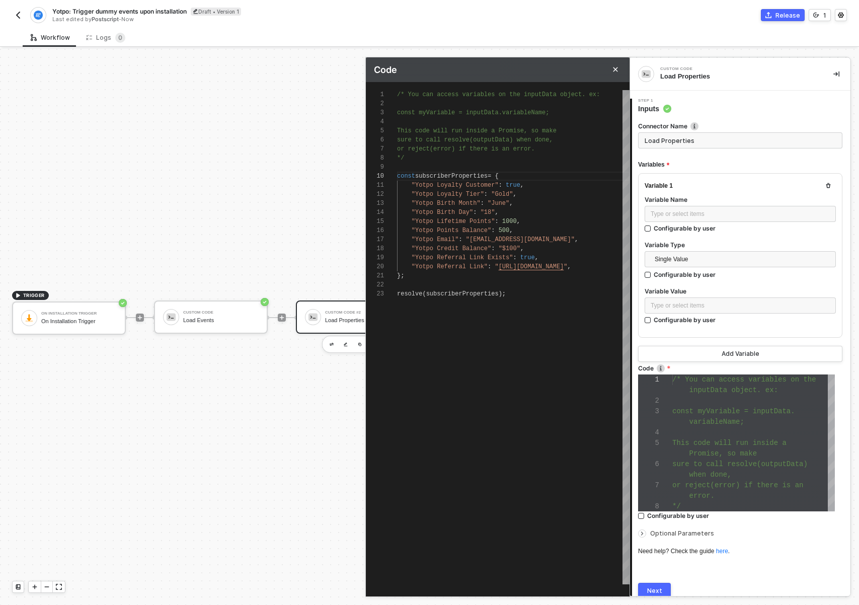
type textarea "/* You can access variables on the inputData object. ex: const myVariable = inp…"
click at [661, 589] on div "Next" at bounding box center [654, 591] width 15 height 8
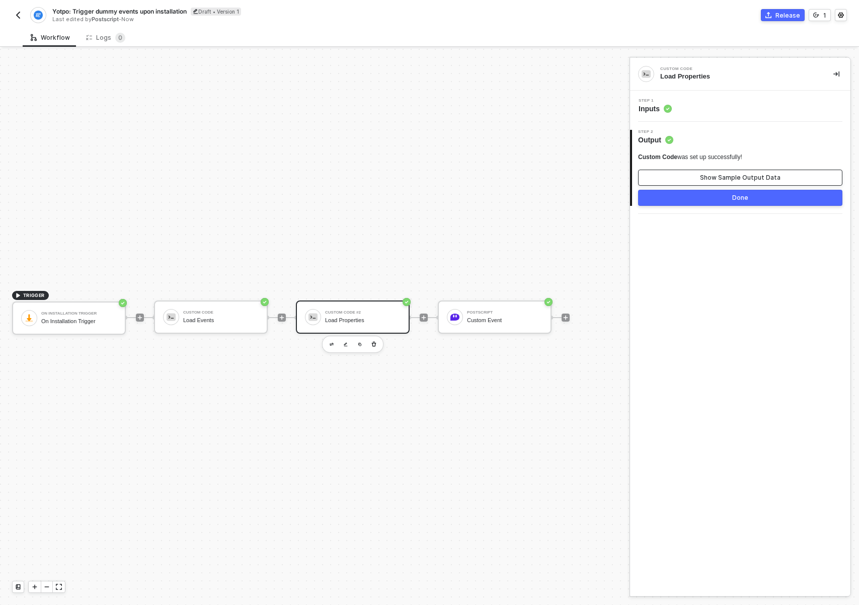
click at [735, 174] on div "Show Sample Output Data" at bounding box center [740, 178] width 80 height 8
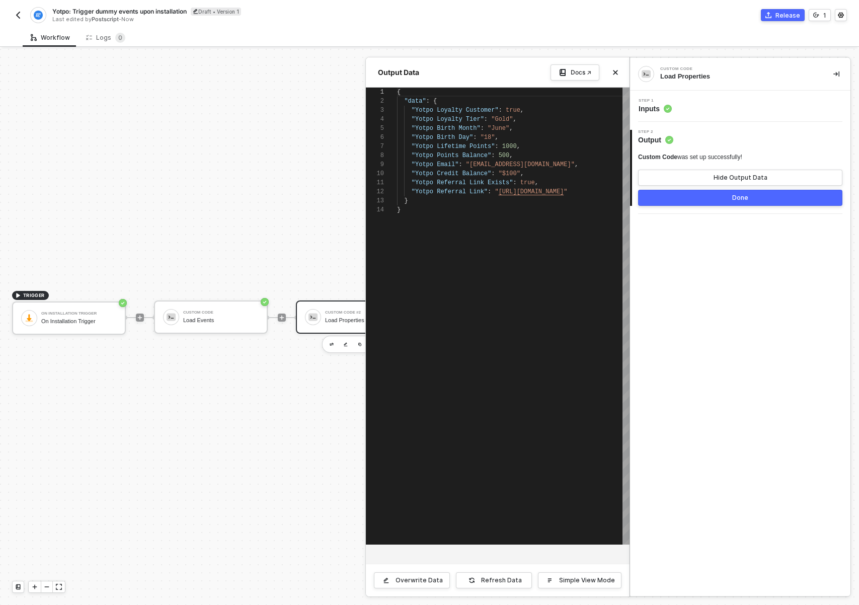
scroll to position [91, 0]
click at [612, 70] on button "Close" at bounding box center [615, 72] width 12 height 12
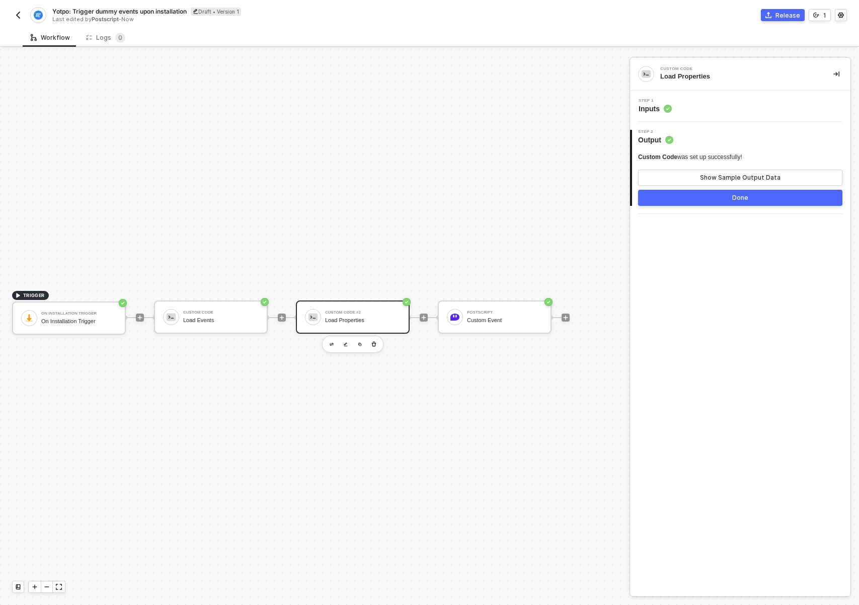
drag, startPoint x: 386, startPoint y: 477, endPoint x: 398, endPoint y: 424, distance: 54.7
click at [340, 476] on div "TRIGGER On Installation Trigger On Installation Trigger Custom Code Load Events…" at bounding box center [312, 317] width 624 height 575
click at [484, 322] on div "Custom Event" at bounding box center [504, 320] width 75 height 7
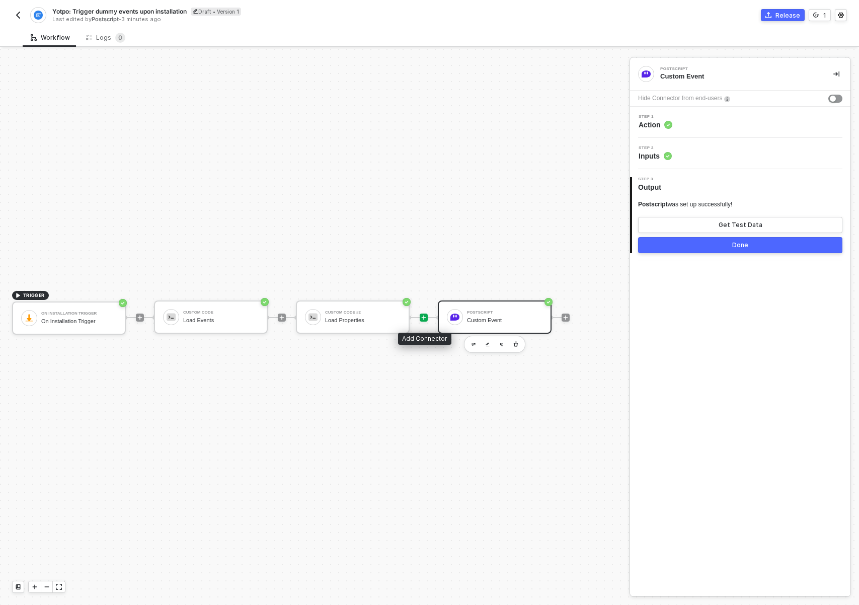
click at [423, 316] on icon "icon-play" at bounding box center [424, 317] width 5 height 5
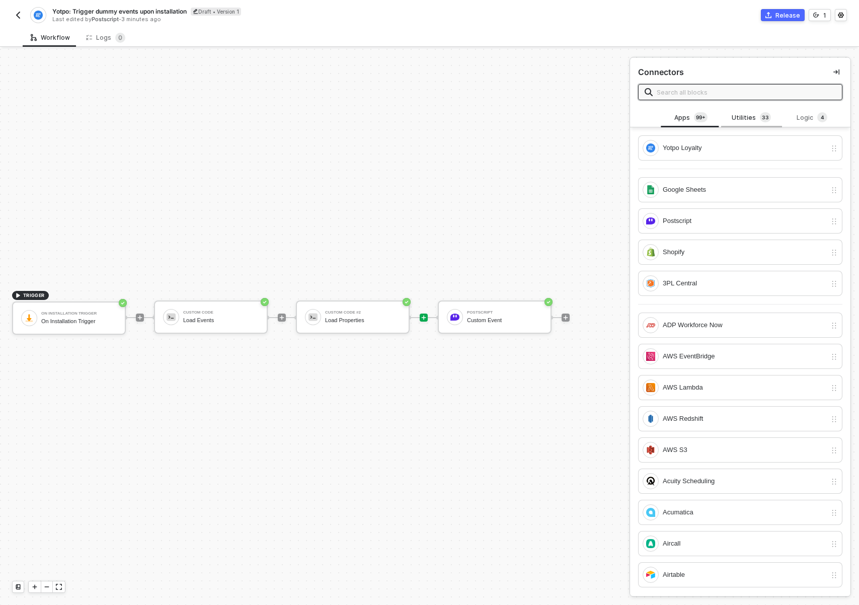
click at [743, 109] on div "Utilities 3 3" at bounding box center [751, 117] width 60 height 19
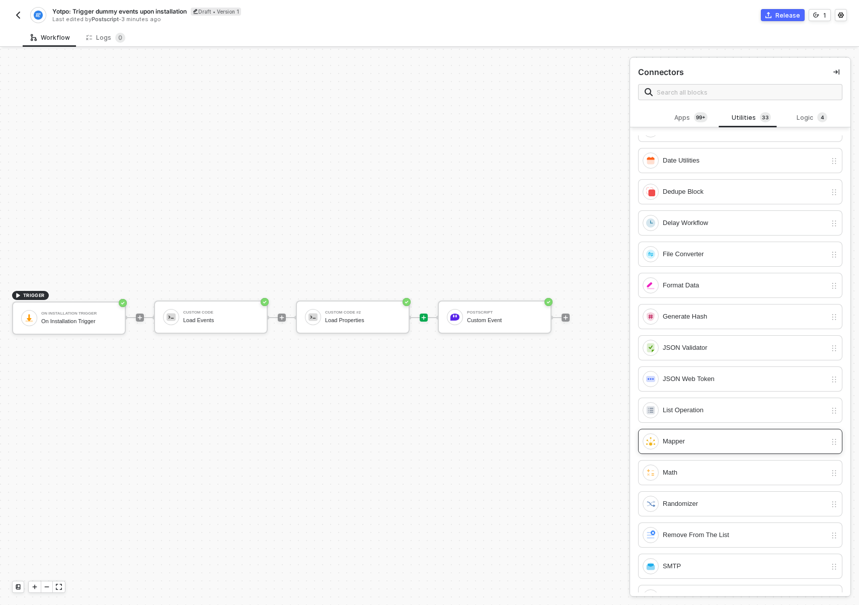
scroll to position [273, 0]
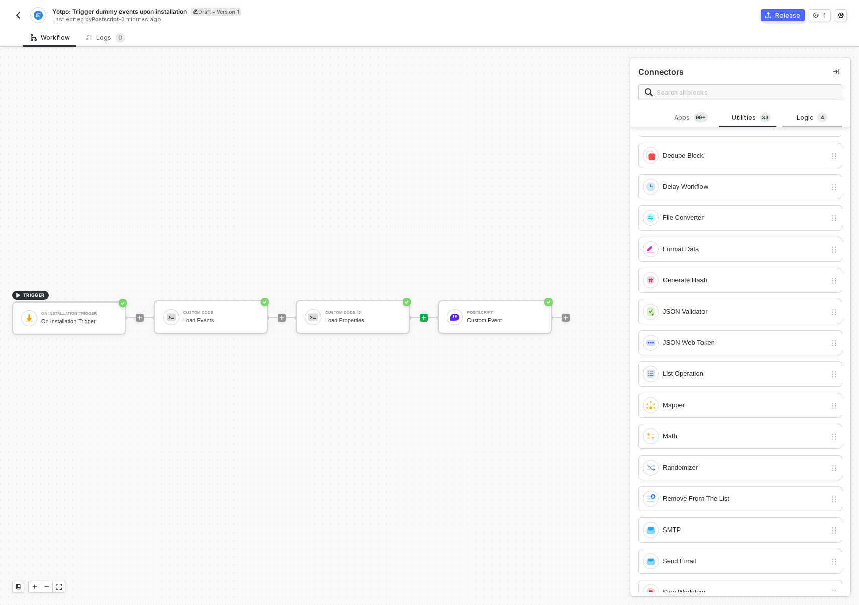
click at [783, 118] on div "Logic 4" at bounding box center [812, 117] width 60 height 19
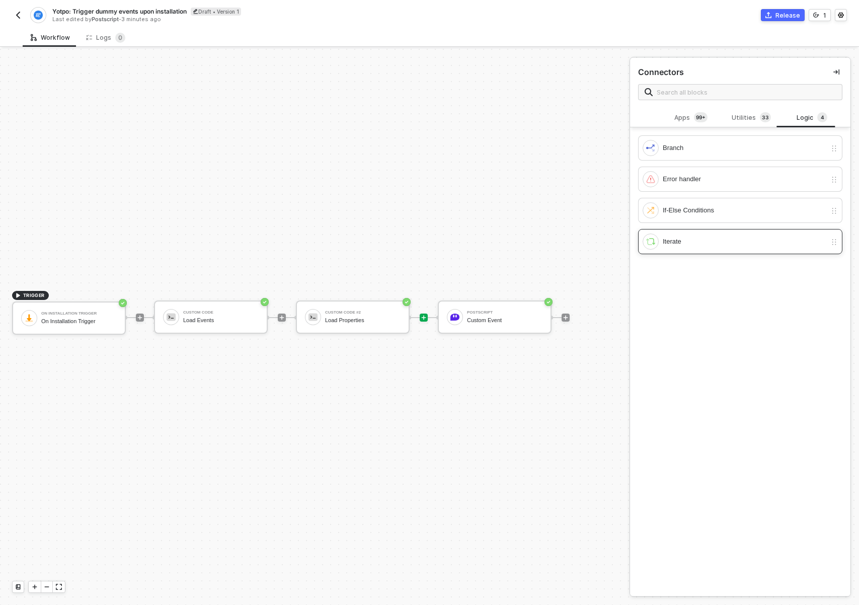
click at [660, 236] on div "Iterate" at bounding box center [734, 241] width 184 height 16
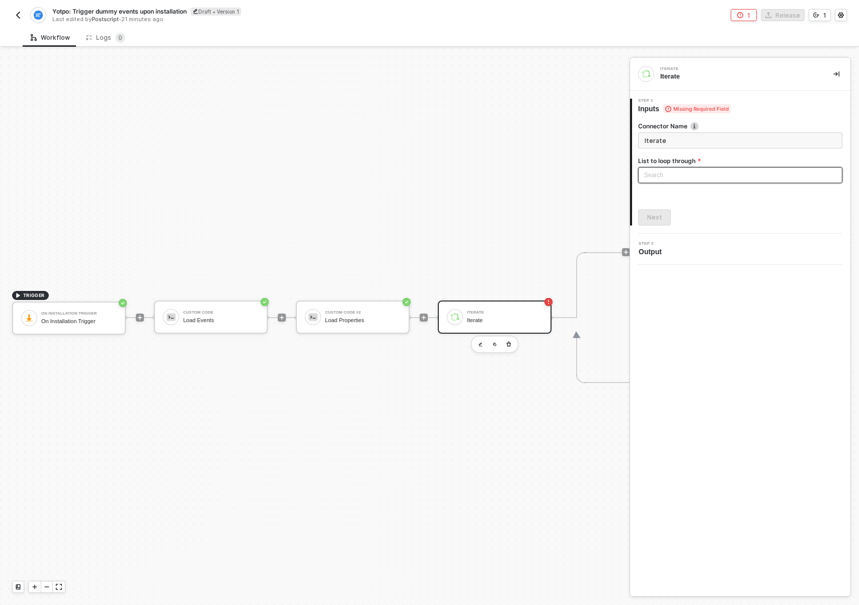
click at [700, 174] on input "search" at bounding box center [740, 175] width 192 height 15
type input "Load"
drag, startPoint x: 468, startPoint y: 407, endPoint x: 315, endPoint y: 385, distance: 154.5
click at [468, 407] on div "TRIGGER On Installation Trigger On Installation Trigger Custom Code Load Events…" at bounding box center [420, 317] width 840 height 575
click at [237, 323] on div "Load Events" at bounding box center [220, 320] width 75 height 7
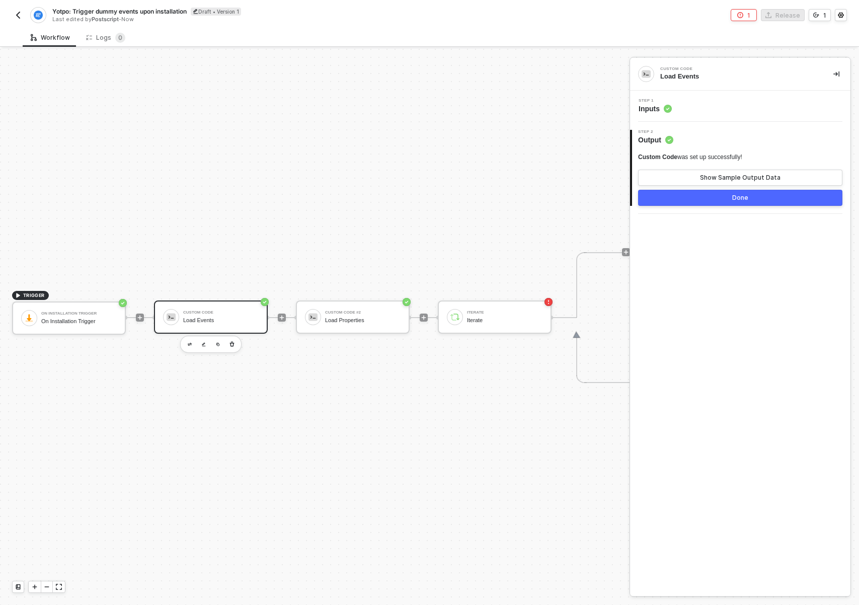
click at [742, 102] on div "Step 1 Inputs" at bounding box center [741, 106] width 218 height 15
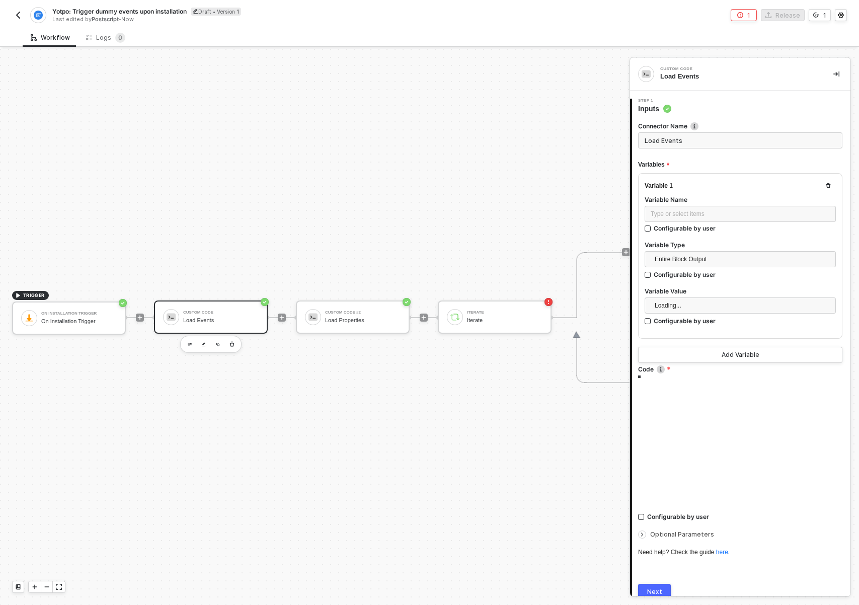
type textarea "/* You can access variables on the inputData object. ex: const myVariable = inp…"
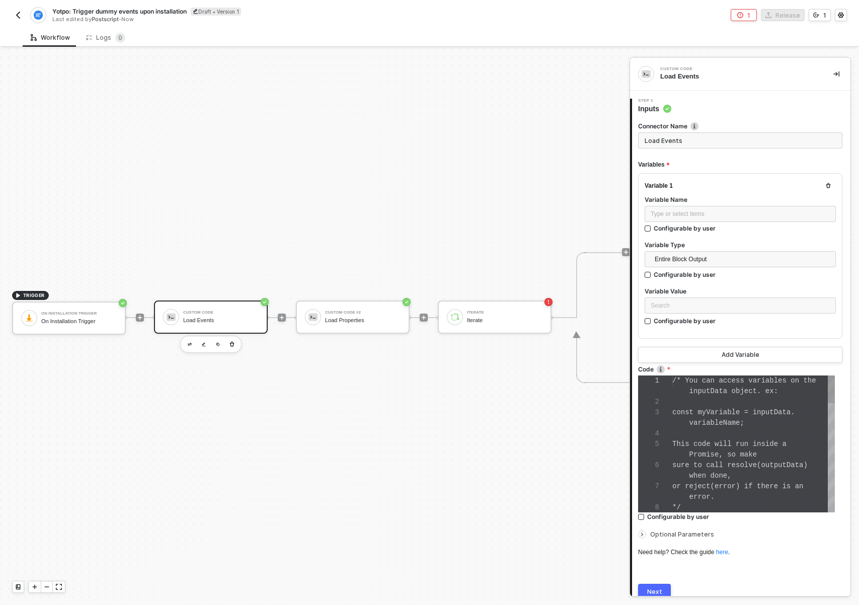
scroll to position [63, 0]
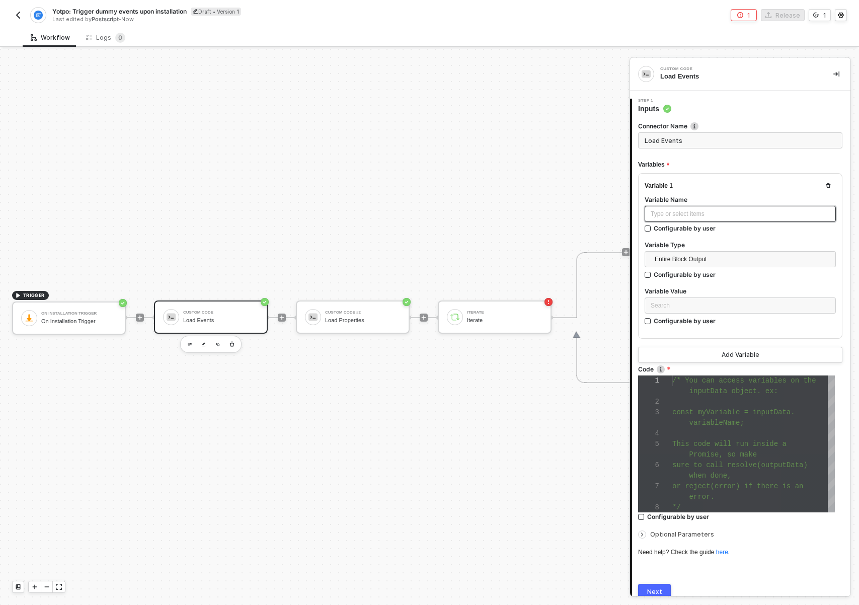
click at [739, 207] on div "Type or select items ﻿" at bounding box center [740, 214] width 191 height 16
click at [737, 210] on div "Type or select items ﻿" at bounding box center [740, 214] width 179 height 10
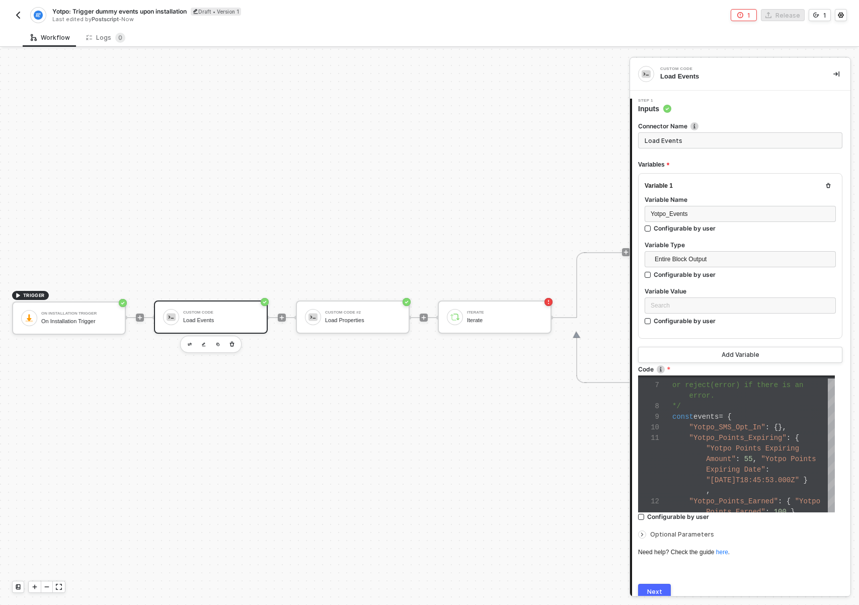
click at [663, 588] on button "Next" at bounding box center [654, 592] width 33 height 16
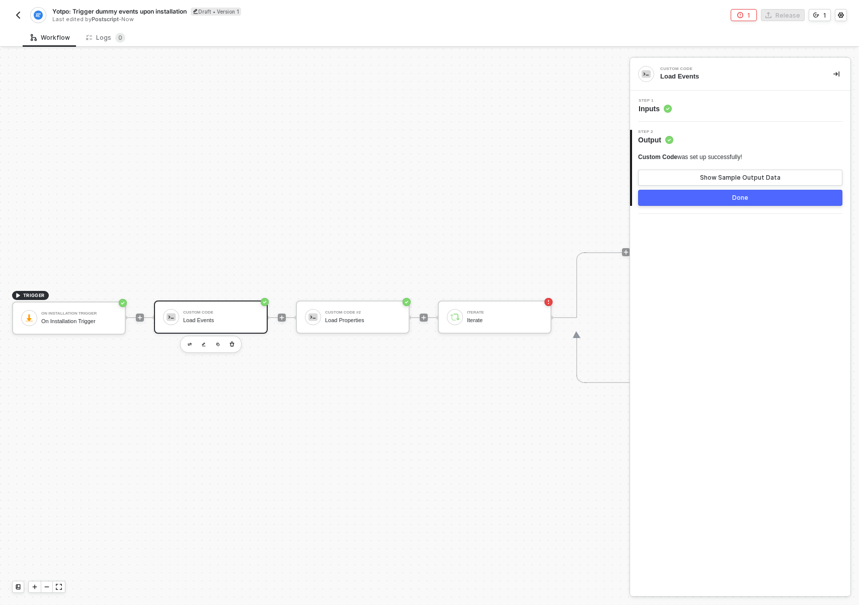
click at [742, 199] on div "Done" at bounding box center [740, 198] width 16 height 8
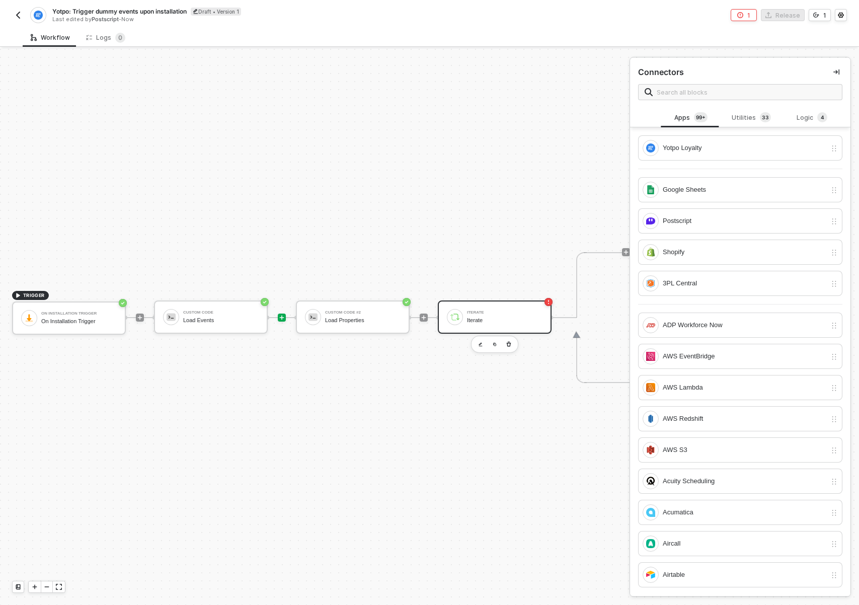
click at [532, 325] on div "Iterate Iterate" at bounding box center [504, 316] width 75 height 19
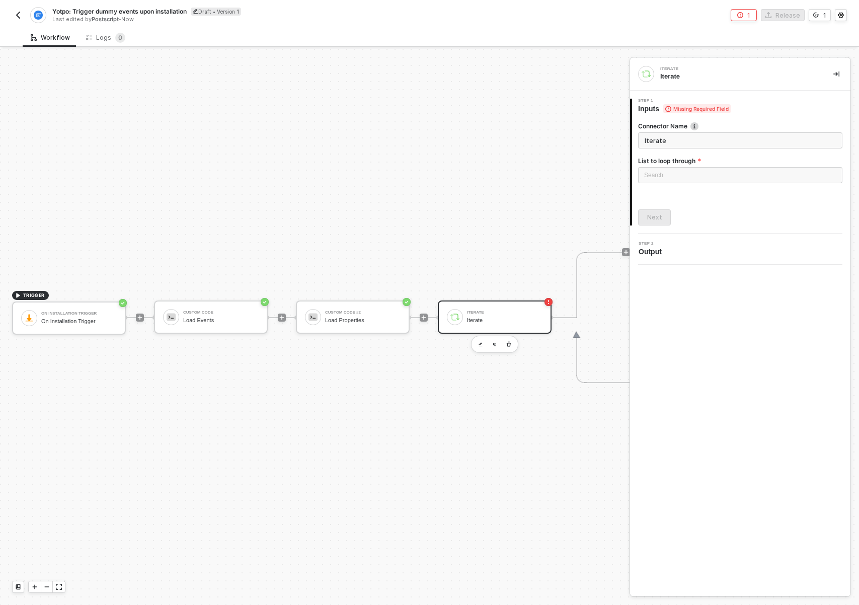
click at [684, 186] on div at bounding box center [740, 188] width 204 height 4
click at [684, 178] on input "search" at bounding box center [740, 175] width 192 height 15
click at [717, 204] on div at bounding box center [740, 200] width 192 height 18
click at [696, 150] on form "Connector Name Iterate List to loop through Search No data" at bounding box center [740, 156] width 204 height 68
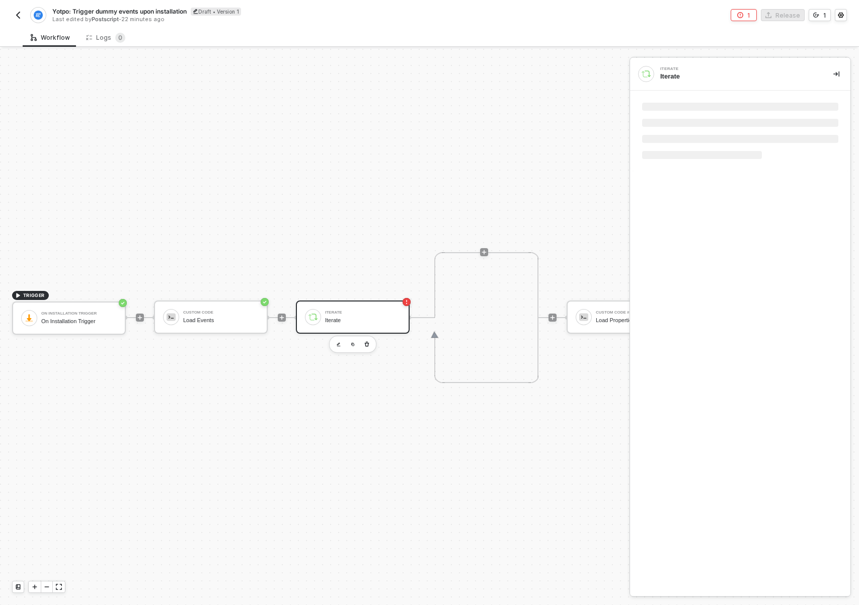
drag, startPoint x: 560, startPoint y: 451, endPoint x: 444, endPoint y: 456, distance: 116.4
click at [444, 456] on div "TRIGGER On Installation Trigger On Installation Trigger Custom Code Load Events…" at bounding box center [349, 317] width 698 height 575
drag, startPoint x: 444, startPoint y: 456, endPoint x: 345, endPoint y: 452, distance: 99.2
click at [345, 452] on div "TRIGGER On Installation Trigger On Installation Trigger Custom Code Load Events…" at bounding box center [349, 317] width 698 height 575
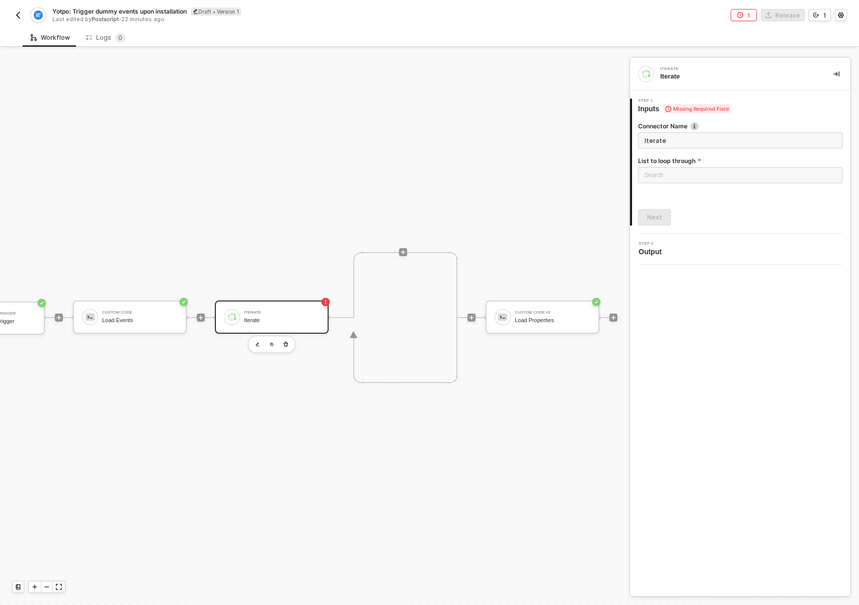
scroll to position [19, 90]
click at [605, 318] on icon "icon-play" at bounding box center [604, 317] width 6 height 6
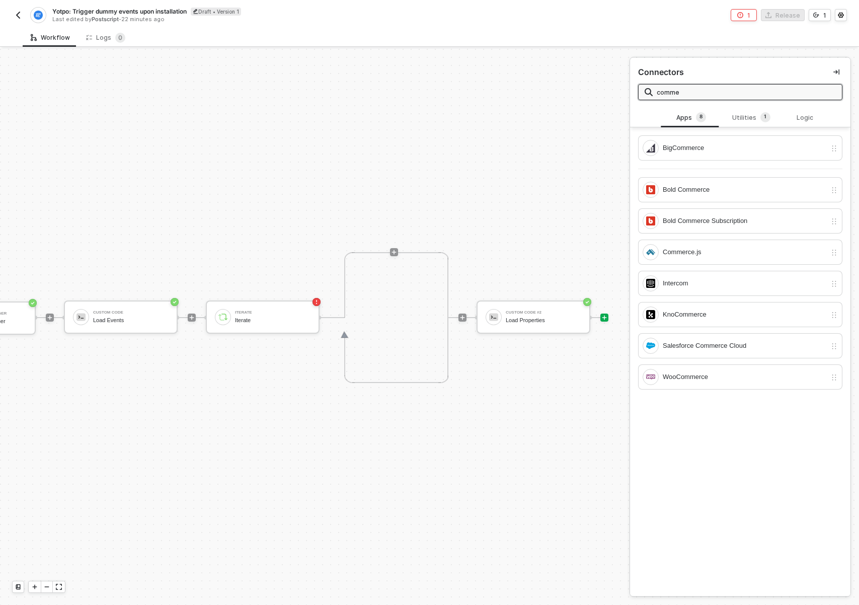
type input "commen"
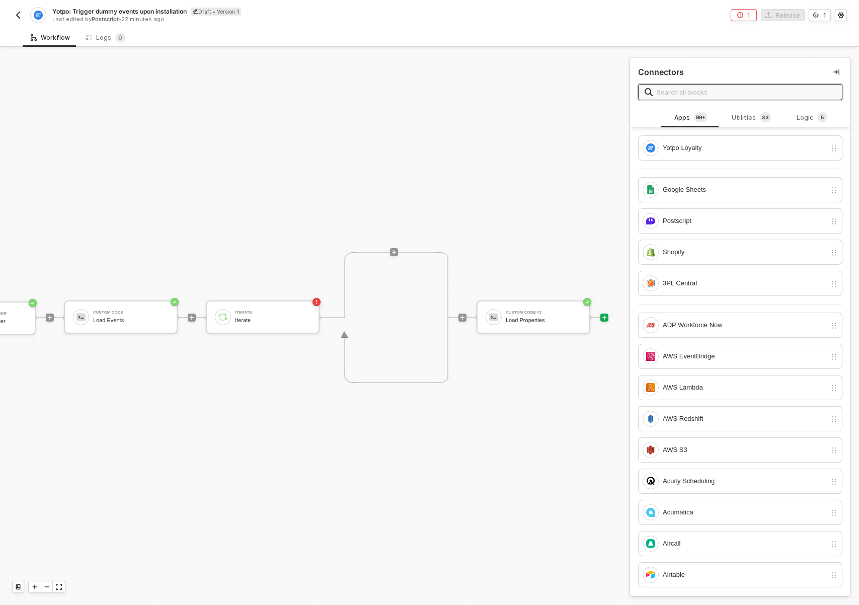
drag, startPoint x: 476, startPoint y: 448, endPoint x: 508, endPoint y: 404, distance: 53.7
click at [476, 448] on div "TRIGGER On Installation Trigger On Installation Trigger Custom Code Load Events…" at bounding box center [259, 317] width 698 height 575
click at [572, 326] on div "Custom Code #2 Load Properties" at bounding box center [543, 316] width 75 height 19
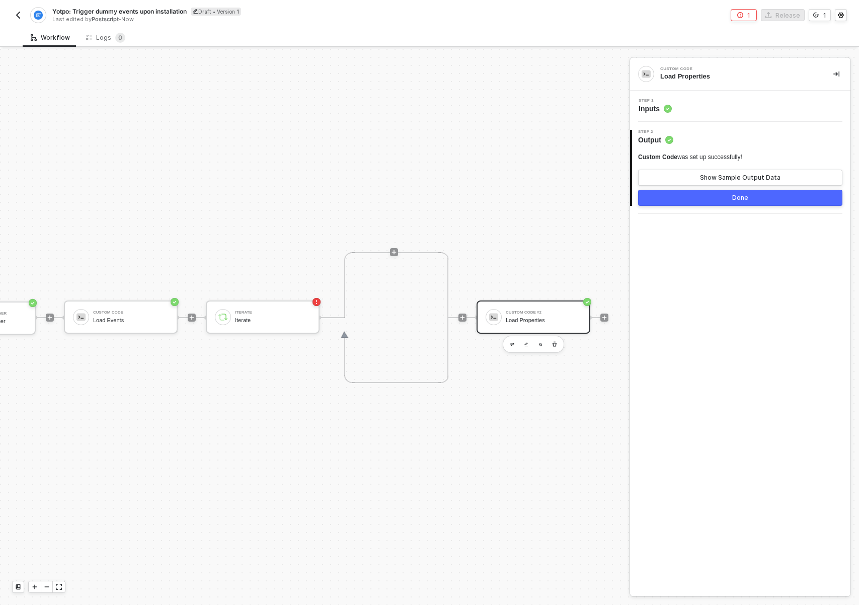
drag, startPoint x: 352, startPoint y: 451, endPoint x: 482, endPoint y: 416, distance: 134.9
click at [398, 451] on div "TRIGGER On Installation Trigger On Installation Trigger Custom Code Load Events…" at bounding box center [259, 317] width 698 height 575
drag, startPoint x: 95, startPoint y: 489, endPoint x: 120, endPoint y: 485, distance: 25.6
click at [115, 486] on div "TRIGGER On Installation Trigger On Installation Trigger Custom Code Load Events…" at bounding box center [259, 317] width 698 height 575
drag, startPoint x: 122, startPoint y: 481, endPoint x: 300, endPoint y: 465, distance: 178.9
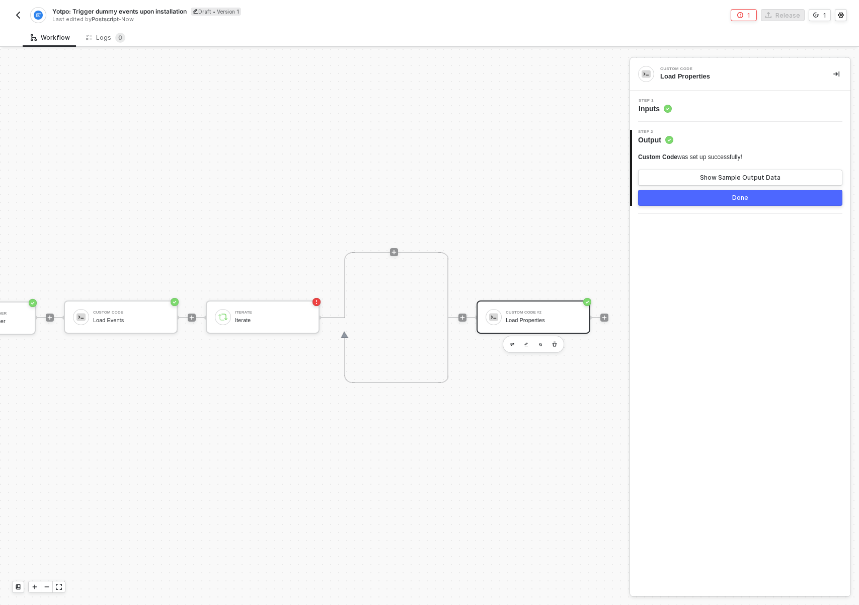
click at [299, 465] on div "TRIGGER On Installation Trigger On Installation Trigger Custom Code Load Events…" at bounding box center [259, 317] width 698 height 575
click at [343, 512] on div "TRIGGER On Installation Trigger On Installation Trigger Custom Code Load Events…" at bounding box center [259, 317] width 698 height 575
click at [276, 327] on div "Iterate Iterate" at bounding box center [263, 316] width 114 height 33
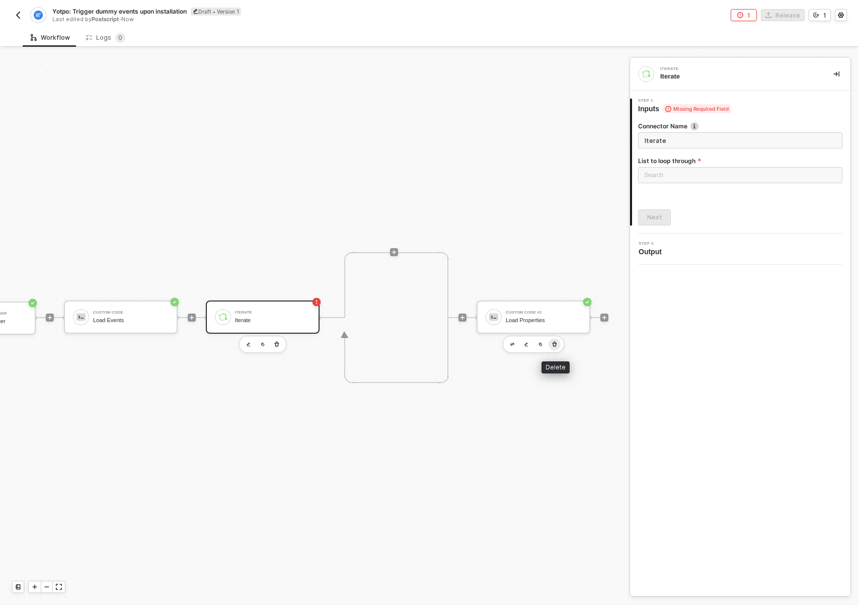
click at [551, 341] on icon "button" at bounding box center [554, 344] width 6 height 8
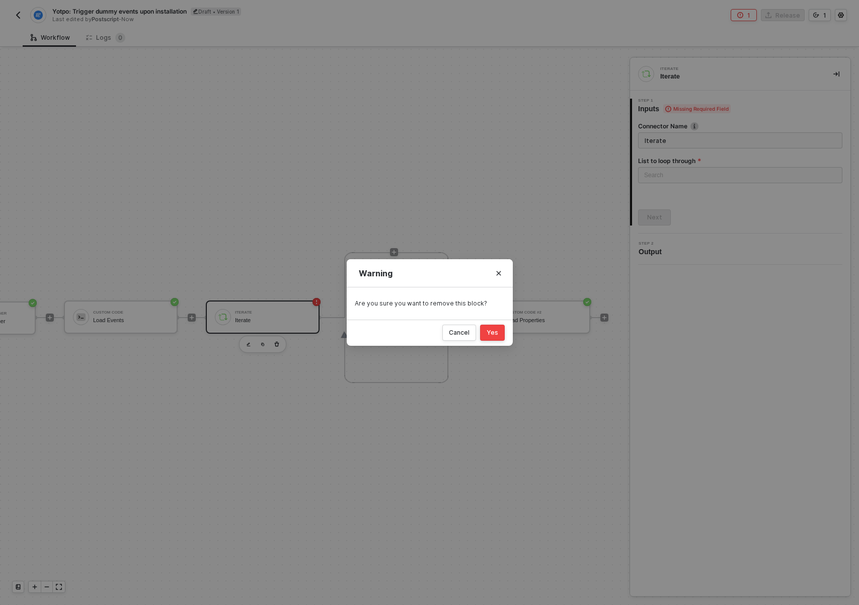
click at [488, 335] on div "Yes" at bounding box center [493, 333] width 12 height 8
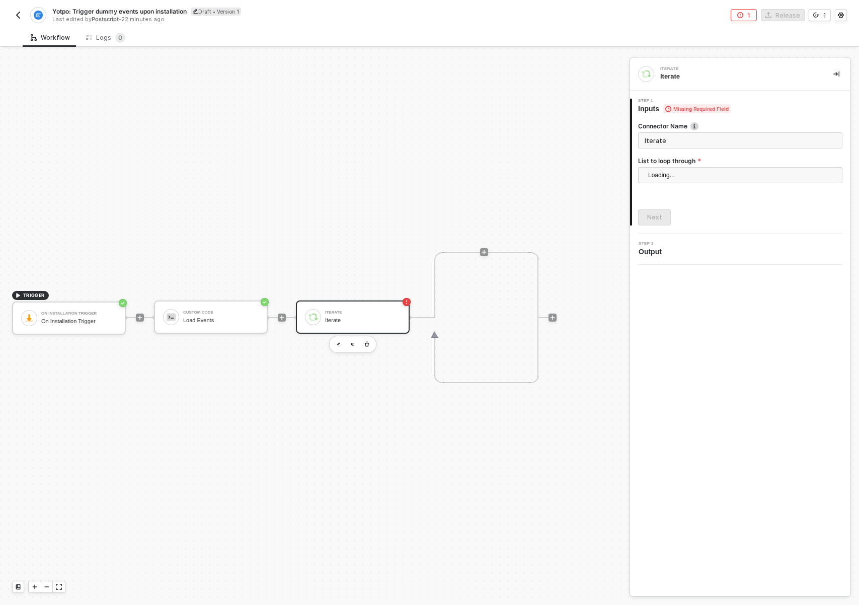
scroll to position [19, 0]
drag, startPoint x: 198, startPoint y: 427, endPoint x: 317, endPoint y: 419, distance: 120.0
click at [345, 427] on div "TRIGGER On Installation Trigger On Installation Trigger Custom Code Load Events…" at bounding box center [312, 317] width 624 height 575
drag, startPoint x: 336, startPoint y: 415, endPoint x: 393, endPoint y: 412, distance: 57.4
click at [393, 413] on div "TRIGGER On Installation Trigger On Installation Trigger Custom Code Load Events…" at bounding box center [312, 317] width 624 height 575
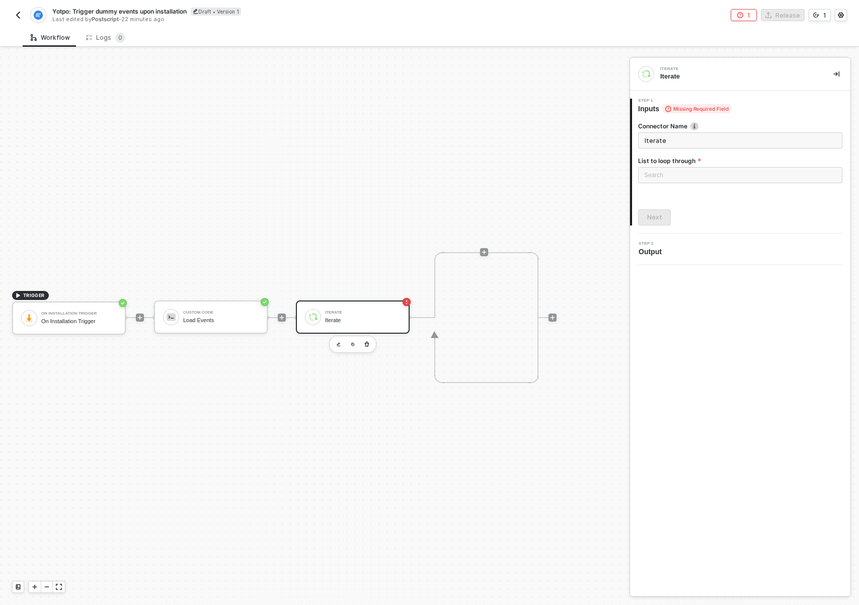
click at [358, 318] on div "Iterate" at bounding box center [362, 320] width 75 height 7
click at [691, 162] on label "List to loop through" at bounding box center [740, 160] width 204 height 9
click at [658, 173] on div "Search" at bounding box center [740, 175] width 204 height 16
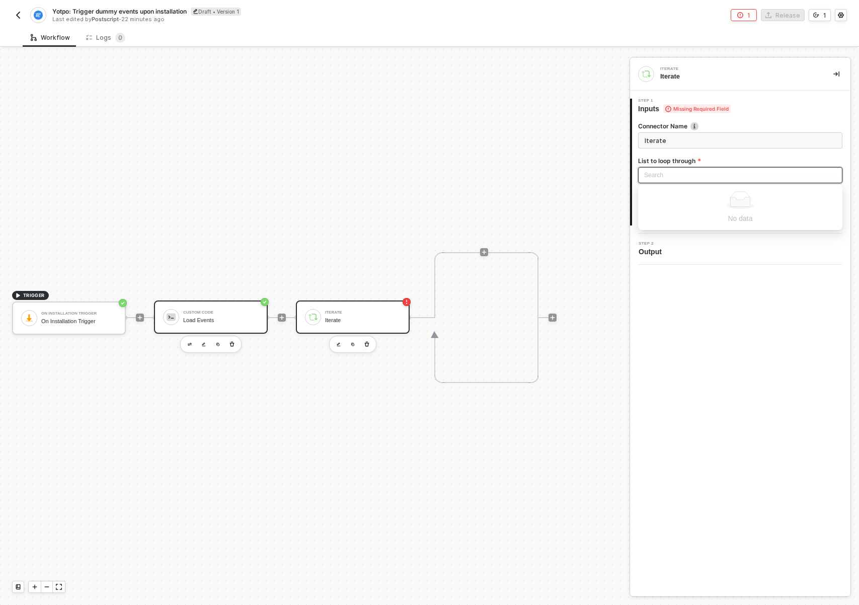
click at [202, 325] on div "Custom Code Load Events" at bounding box center [220, 316] width 75 height 19
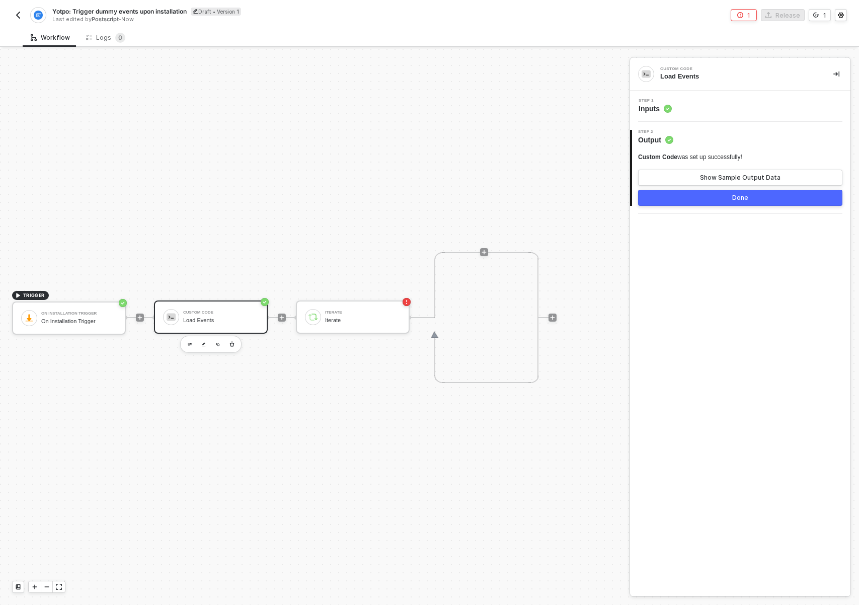
click at [709, 111] on div "Step 1 Inputs" at bounding box center [741, 106] width 218 height 15
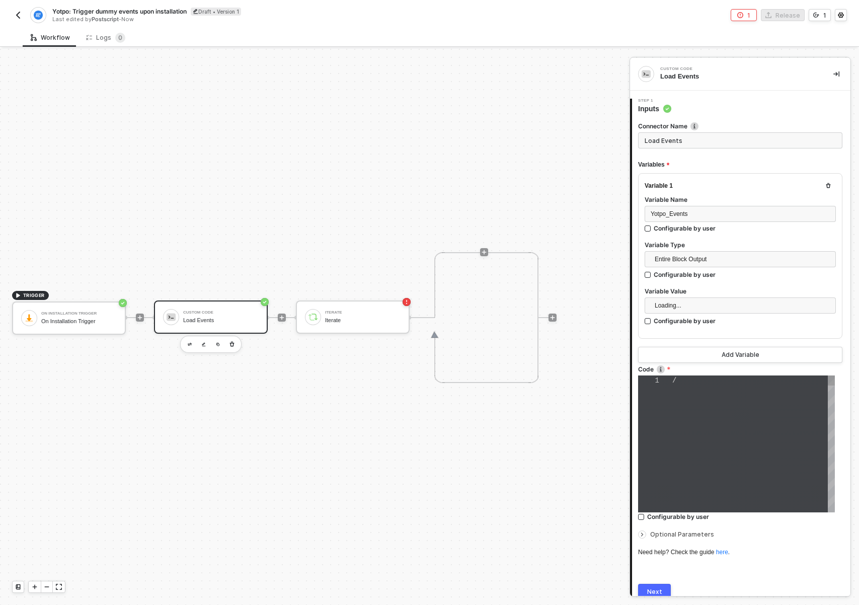
type textarea "/* You can access variables on the inputData object. ex: const myVariable = inp…"
click at [712, 445] on span "This code will run inside a" at bounding box center [729, 444] width 114 height 8
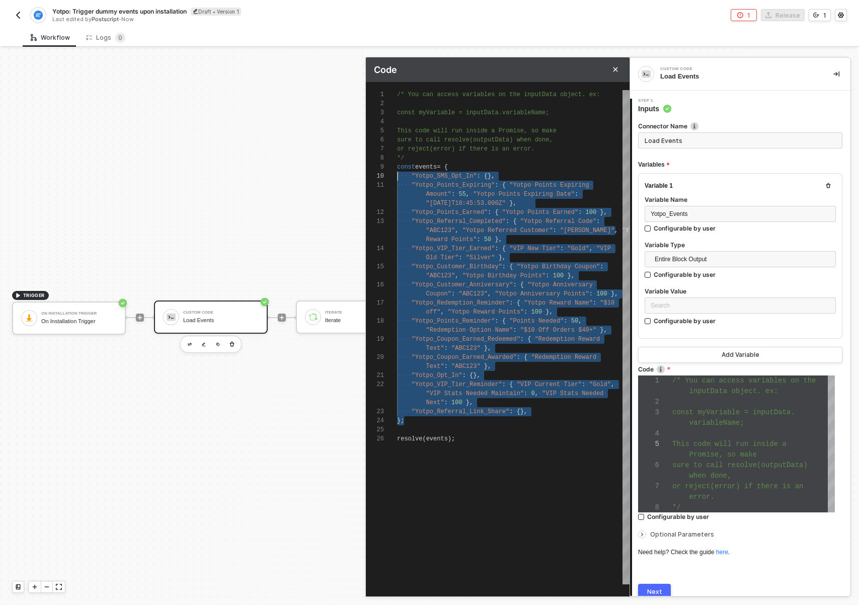
scroll to position [72, 0]
drag, startPoint x: 443, startPoint y: 420, endPoint x: 302, endPoint y: 157, distance: 298.0
click at [450, 384] on span ""Yotpo_VIP_Tier_Reminder"" at bounding box center [457, 384] width 91 height 7
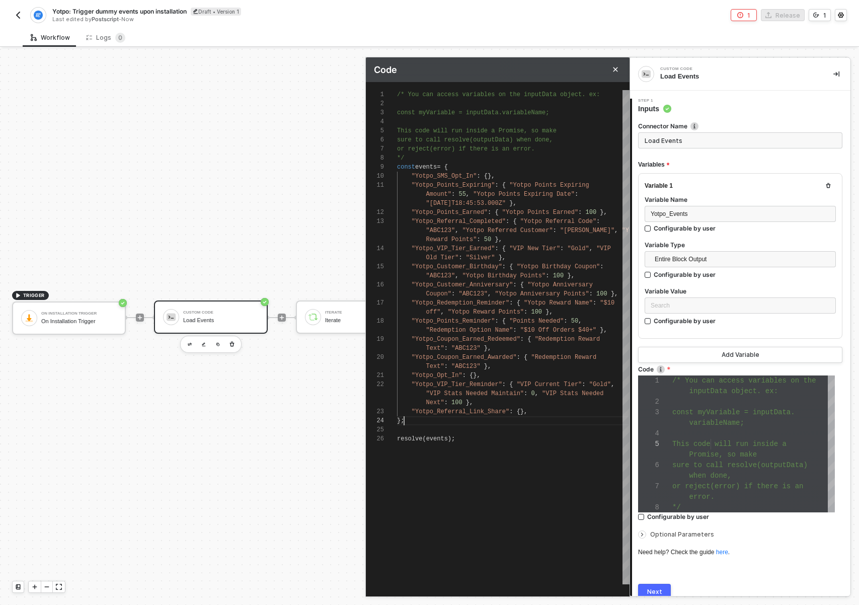
scroll to position [0, 0]
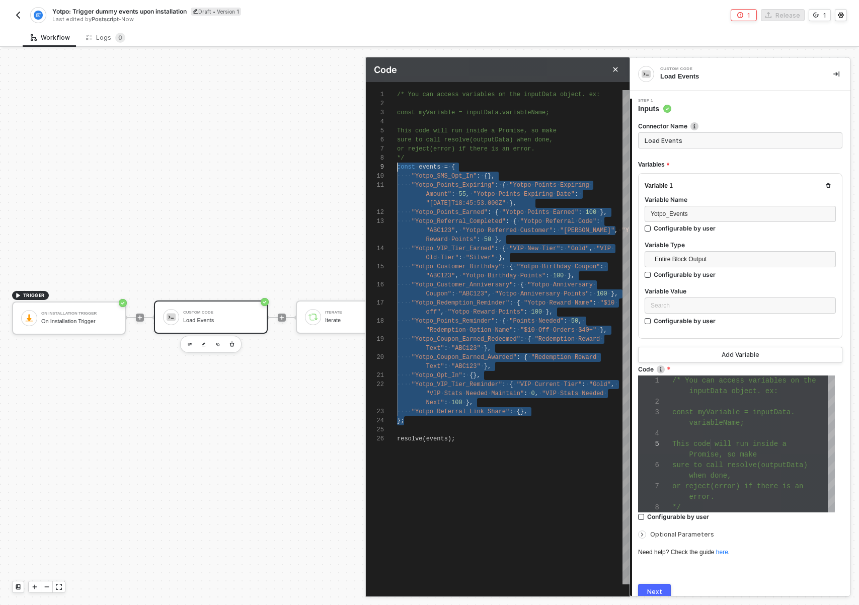
drag, startPoint x: 449, startPoint y: 419, endPoint x: 244, endPoint y: 159, distance: 331.0
paste textarea "];"
type textarea "]; resolve(events);"
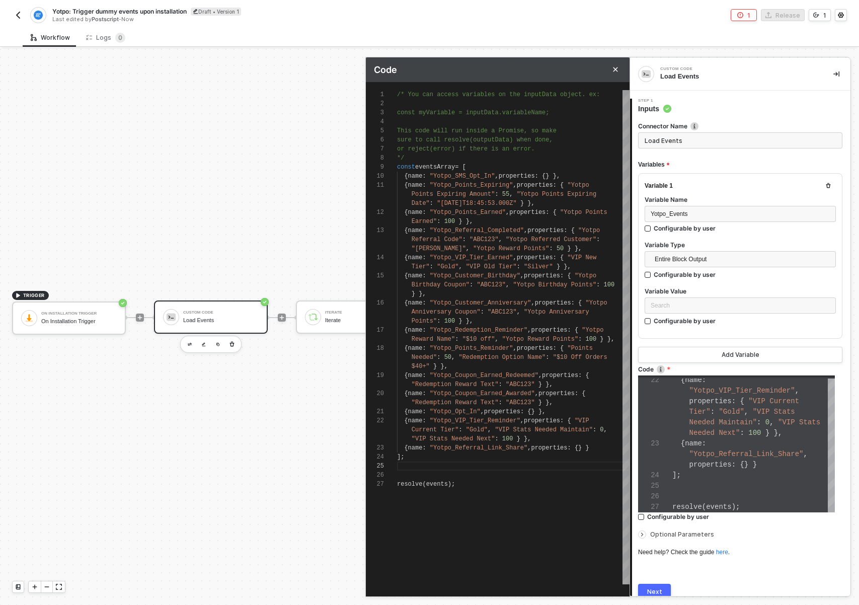
click at [656, 588] on div "Next" at bounding box center [654, 592] width 15 height 8
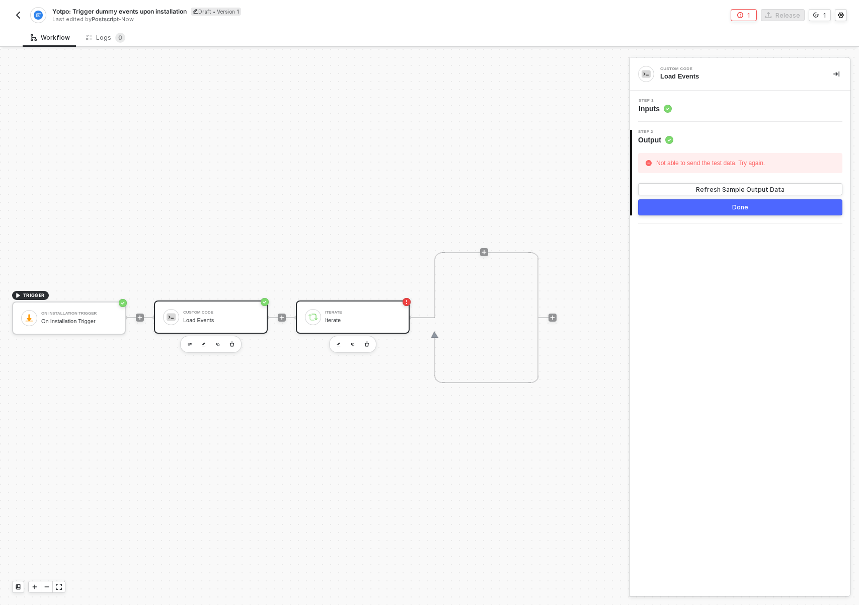
click at [372, 320] on div "Iterate" at bounding box center [362, 320] width 75 height 7
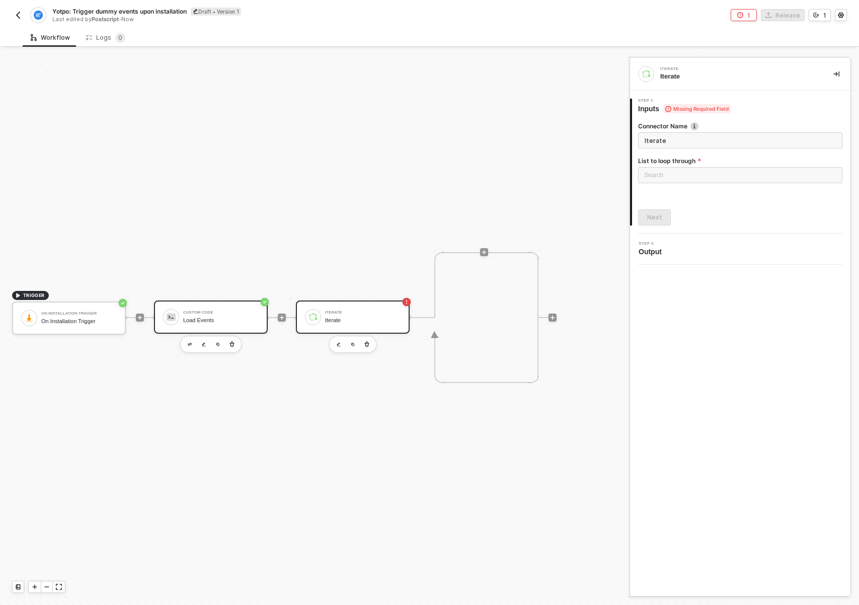
click at [230, 317] on div "Load Events" at bounding box center [220, 320] width 75 height 7
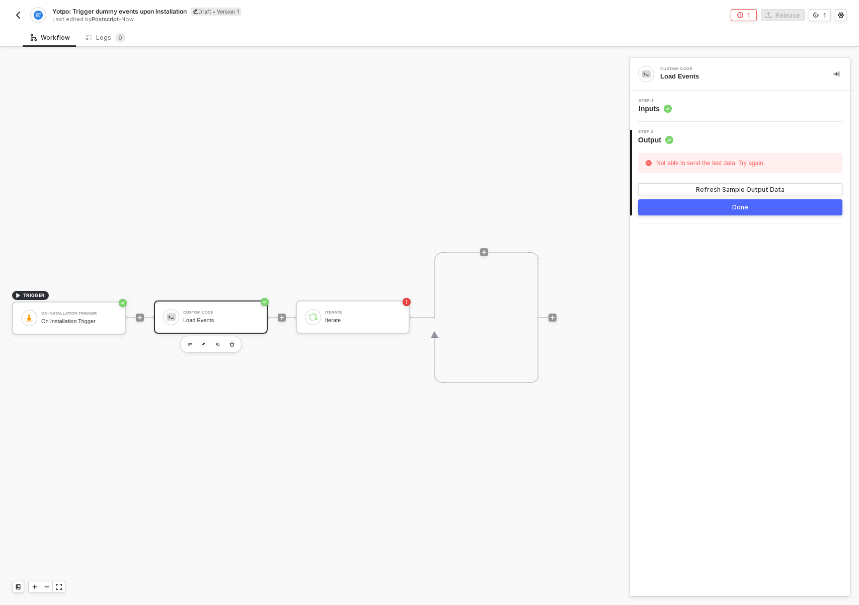
click at [758, 164] on div "Not able to send the test data. Try again." at bounding box center [711, 162] width 114 height 15
click at [751, 186] on div "Refresh Sample Output Data" at bounding box center [740, 189] width 89 height 9
click at [750, 186] on div "Refresh Sample Output Data" at bounding box center [740, 189] width 89 height 9
click at [696, 115] on div "Step 1 Inputs" at bounding box center [740, 106] width 220 height 31
click at [681, 111] on div "Step 1 Inputs" at bounding box center [741, 106] width 218 height 15
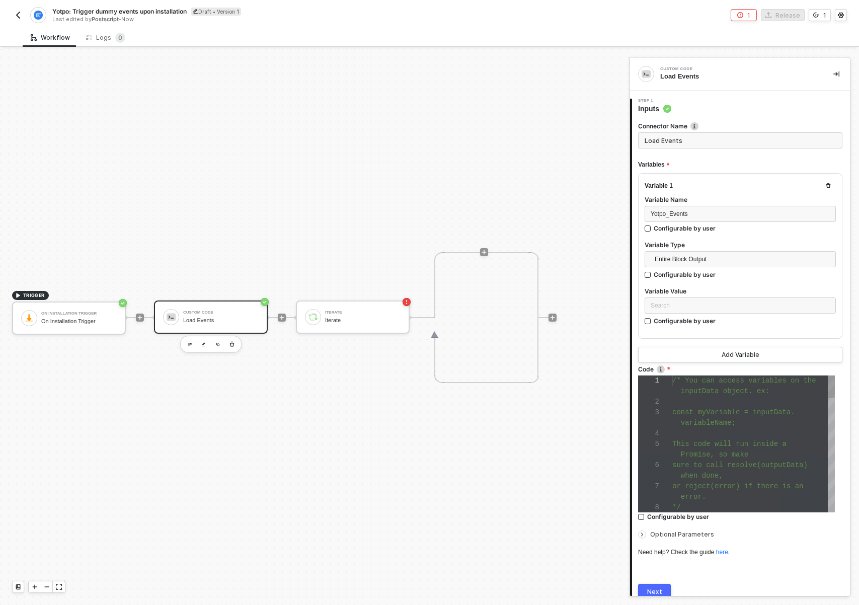
scroll to position [42, 47]
click at [718, 456] on div "1 2 3 4 5 6 7 8 /* You can access variables on the inputData object. ex: const …" at bounding box center [736, 443] width 197 height 137
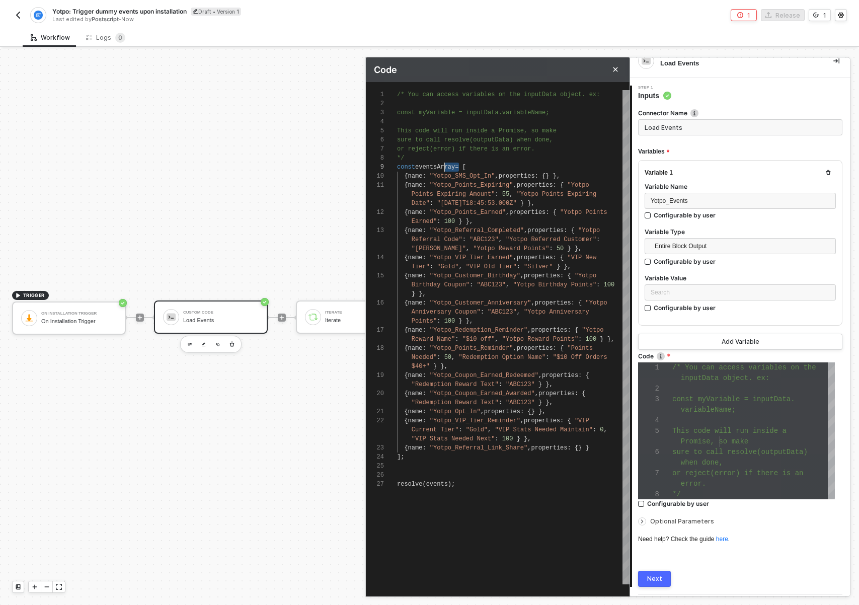
scroll to position [72, 47]
drag, startPoint x: 458, startPoint y: 168, endPoint x: 444, endPoint y: 168, distance: 13.6
type textarea "/* You can access variables on the inputData object. ex: const myVariable = inp…"
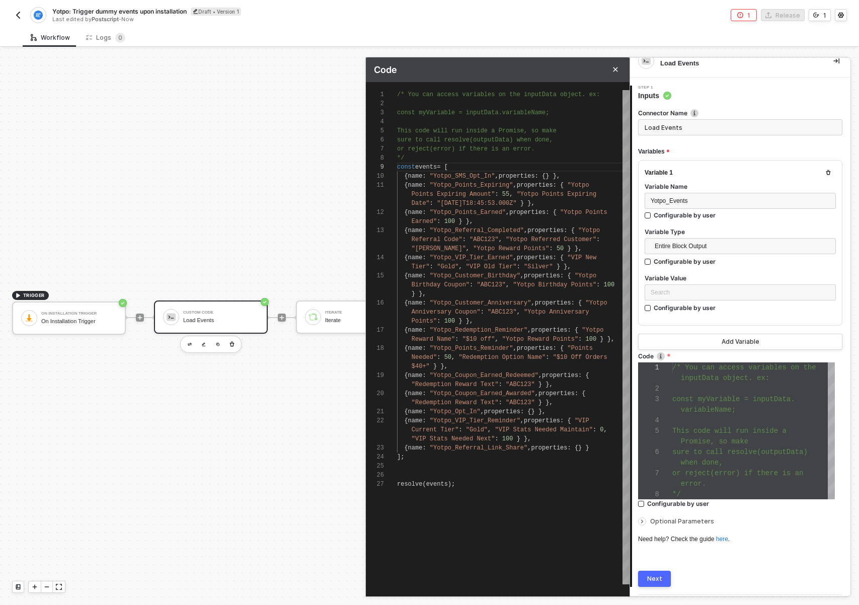
click at [653, 575] on div "Next" at bounding box center [654, 579] width 15 height 8
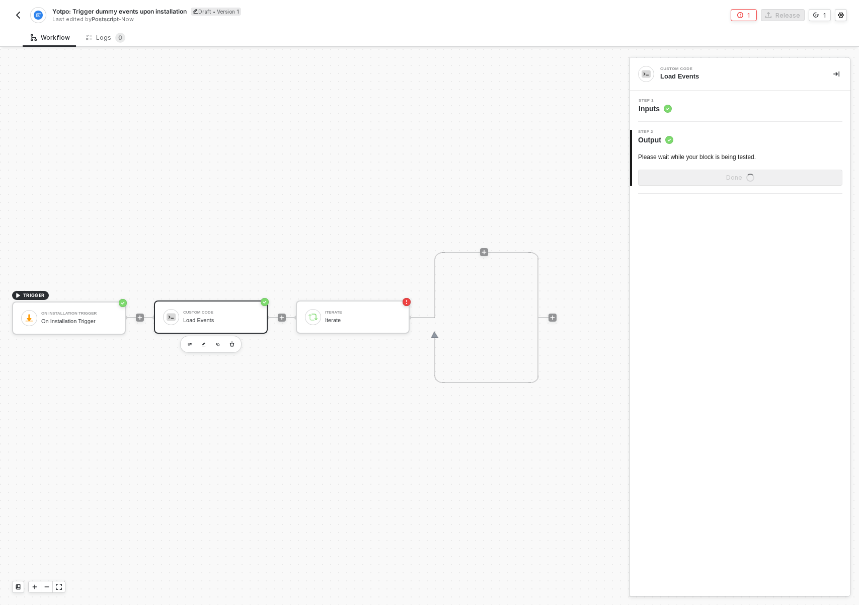
scroll to position [0, 0]
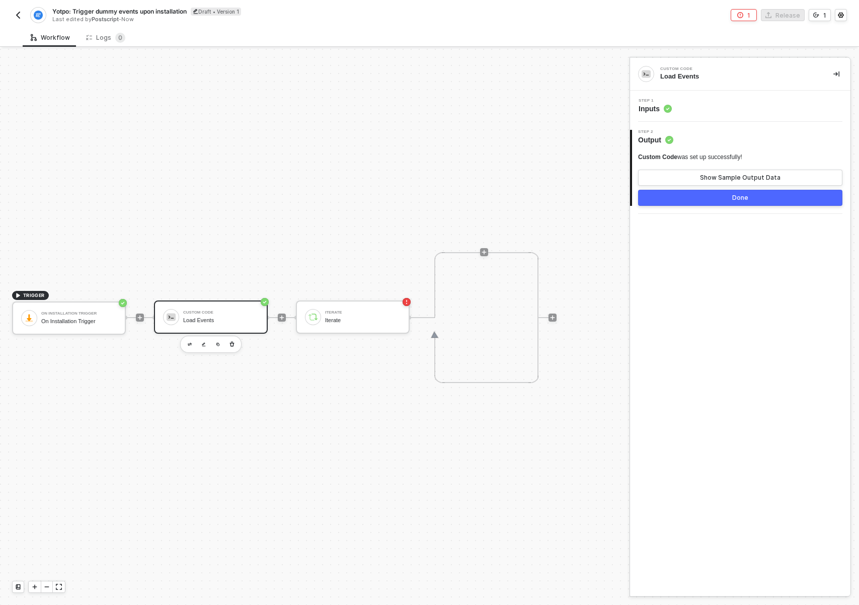
click at [773, 165] on div "Custom Code was set up successfully! Show Sample Output Data" at bounding box center [740, 169] width 204 height 33
click at [766, 170] on button "Show Sample Output Data" at bounding box center [740, 178] width 204 height 16
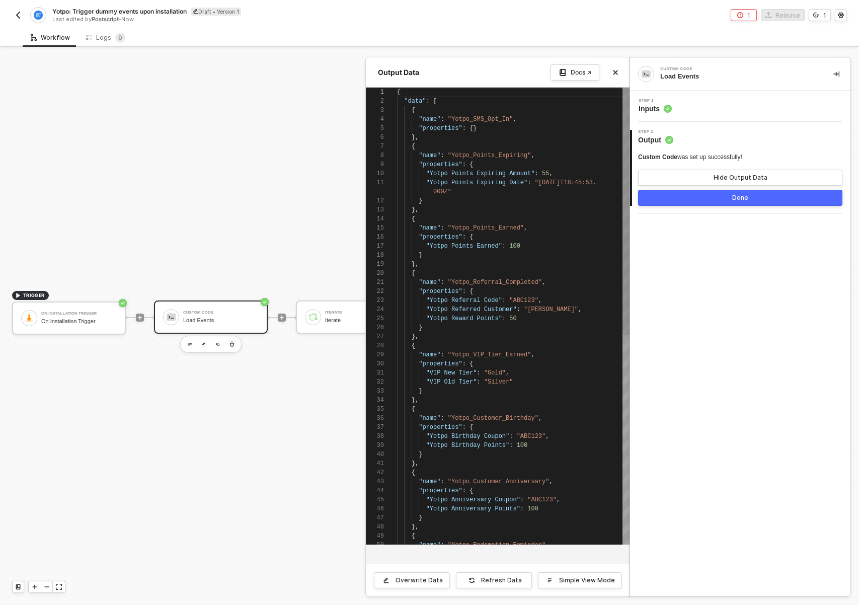
scroll to position [91, 0]
click at [243, 314] on div at bounding box center [429, 327] width 859 height 556
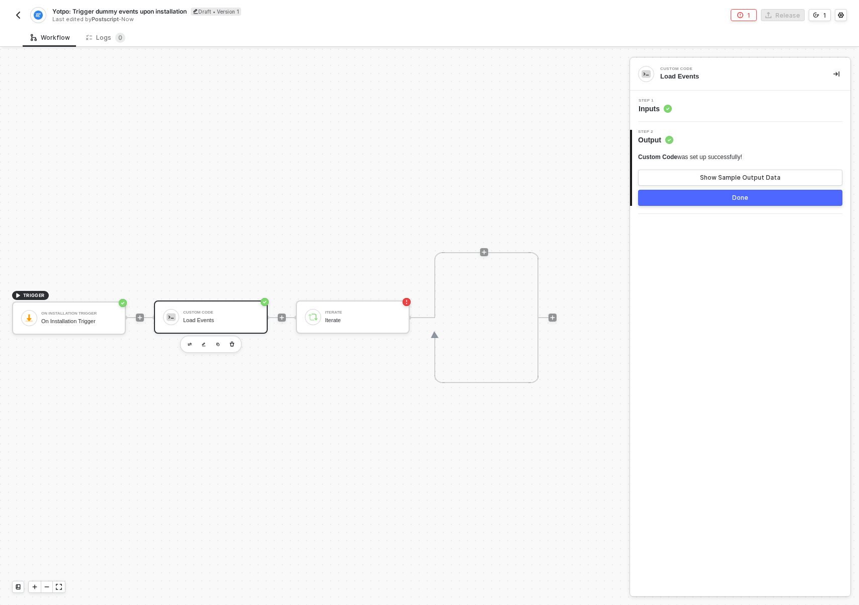
click at [227, 317] on div "Load Events" at bounding box center [220, 320] width 75 height 7
click at [717, 108] on div "Step 1 Inputs" at bounding box center [741, 106] width 218 height 15
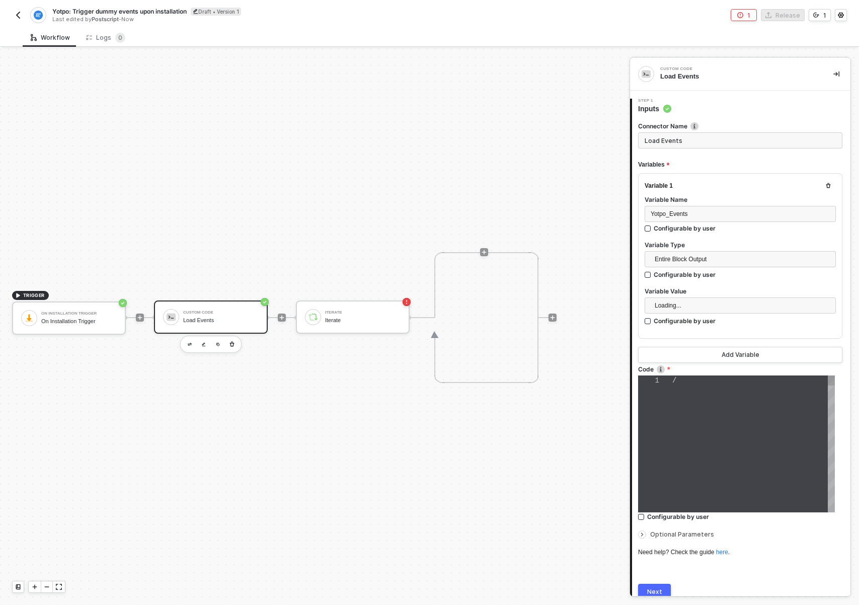
type textarea "/* You can access variables on the inputData object. ex: const myVariable = inp…"
click at [718, 400] on div at bounding box center [753, 401] width 163 height 11
click at [280, 438] on div "TRIGGER On Installation Trigger On Installation Trigger Custom Code Load Events…" at bounding box center [312, 317] width 624 height 575
click at [360, 330] on div "Iterate Iterate" at bounding box center [353, 316] width 114 height 33
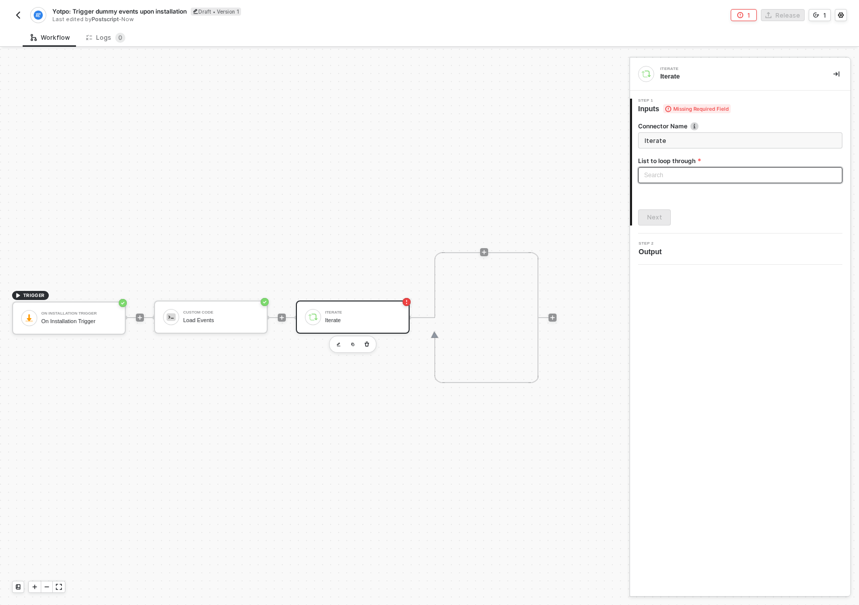
click at [694, 173] on input "search" at bounding box center [740, 175] width 192 height 15
click at [682, 196] on div "Custom Code: Data" at bounding box center [740, 195] width 188 height 11
type input "Loop through Custom Code: Data"
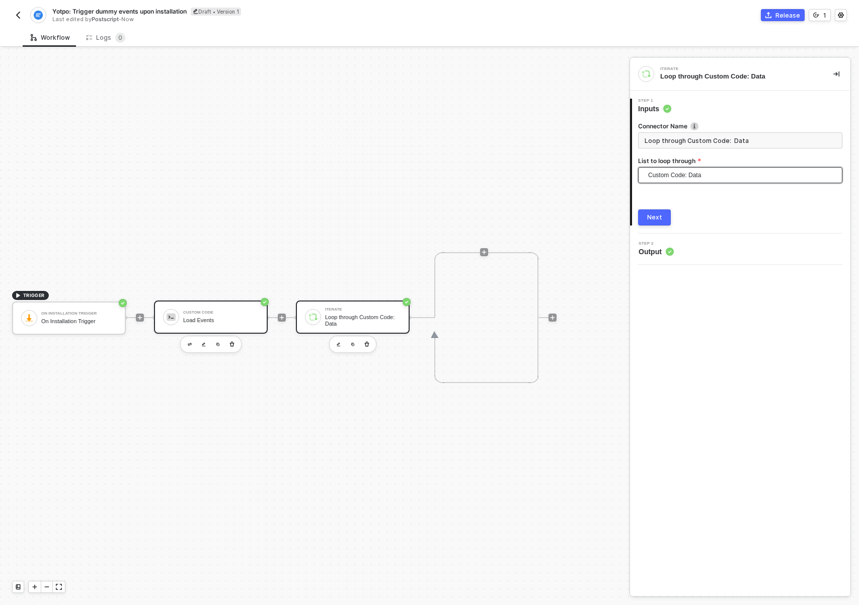
click at [224, 330] on div "Custom Code Load Events" at bounding box center [211, 316] width 114 height 33
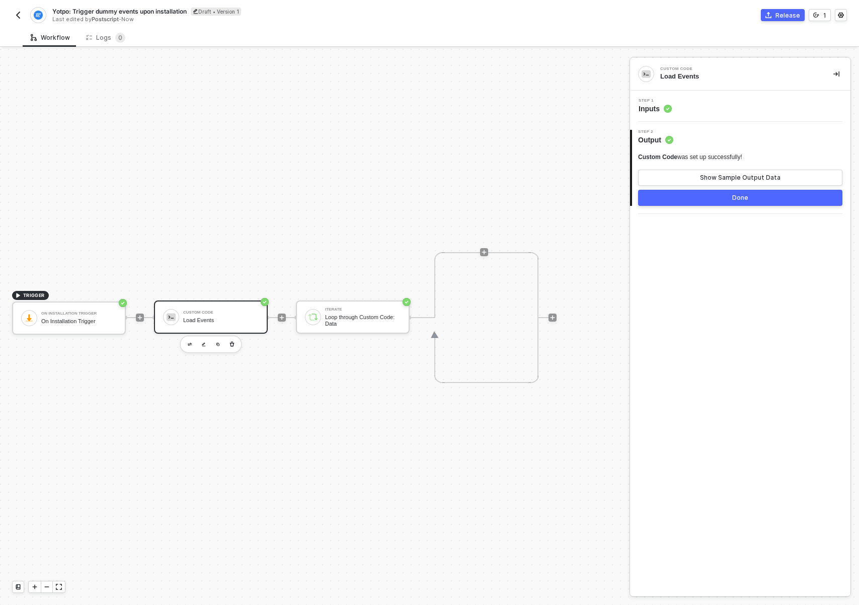
click at [669, 112] on icon at bounding box center [668, 109] width 8 height 8
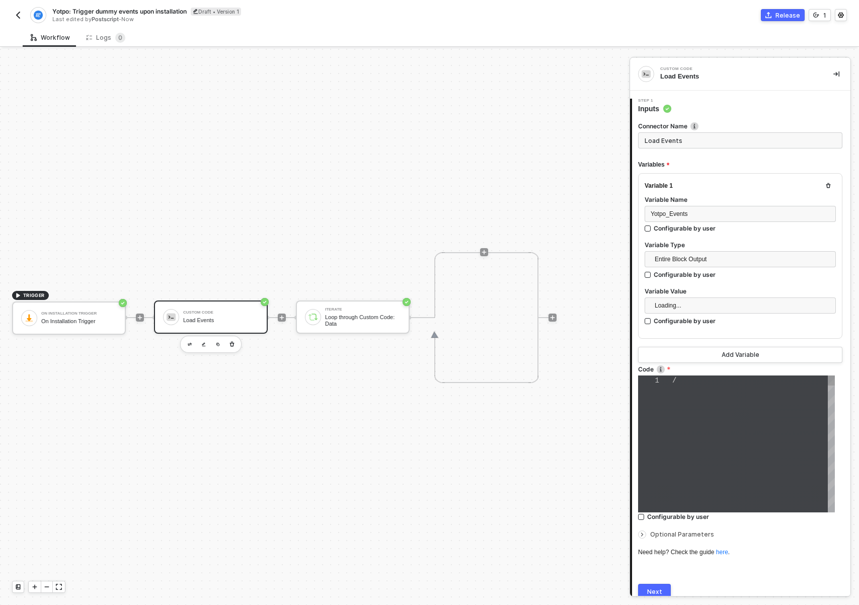
type textarea "/* You can access variables on the inputData object. ex: const myVariable = inp…"
click at [359, 327] on div "Iterate Loop through Custom Code: Data" at bounding box center [353, 316] width 114 height 33
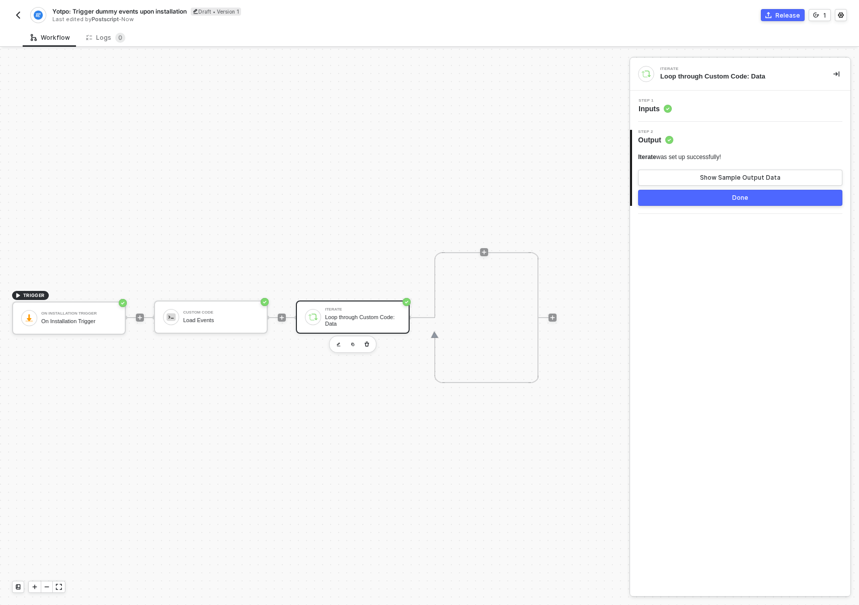
click at [678, 114] on div "Step 1 Inputs" at bounding box center [740, 106] width 220 height 15
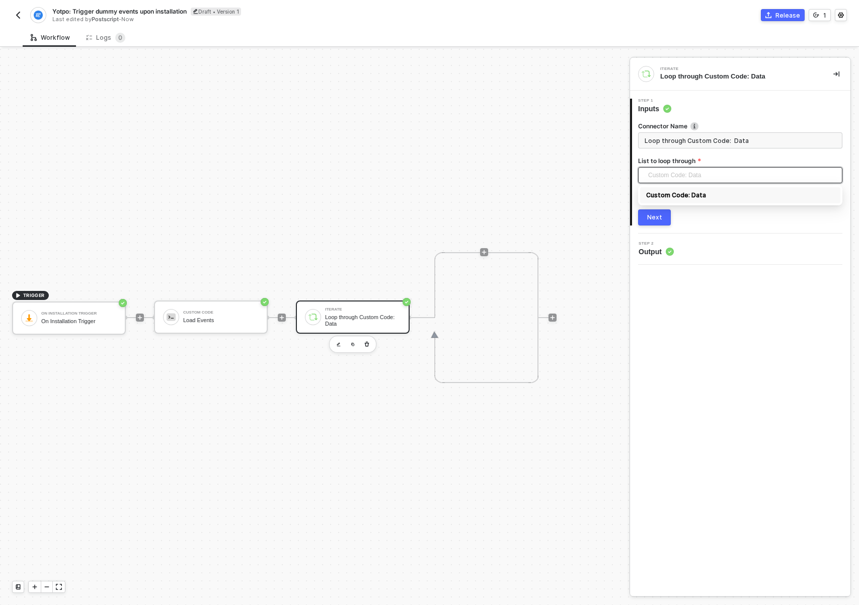
click at [686, 172] on span "Custom Code: Data" at bounding box center [742, 175] width 188 height 15
click at [687, 197] on div "Custom Code: Data" at bounding box center [740, 195] width 188 height 11
click at [661, 219] on button "Next" at bounding box center [654, 217] width 33 height 16
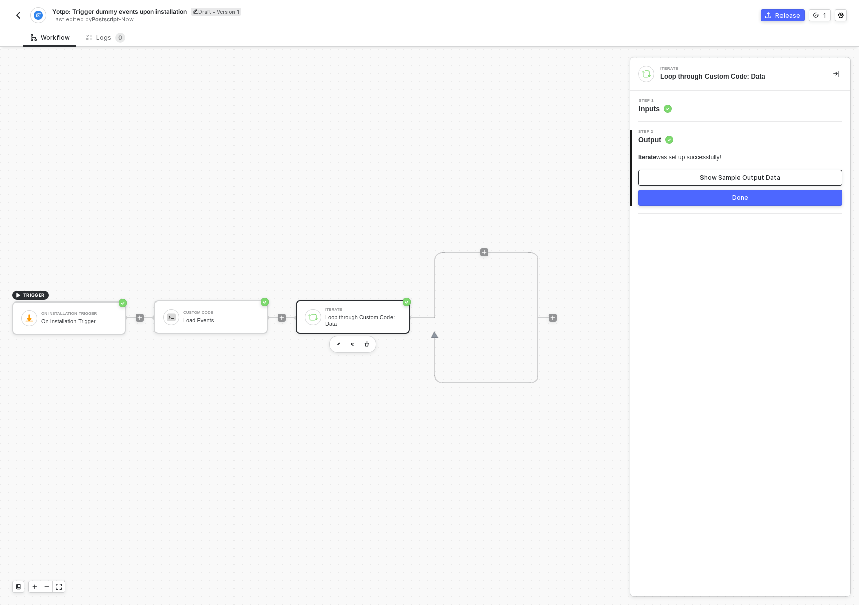
click at [698, 178] on button "Show Sample Output Data" at bounding box center [740, 178] width 204 height 16
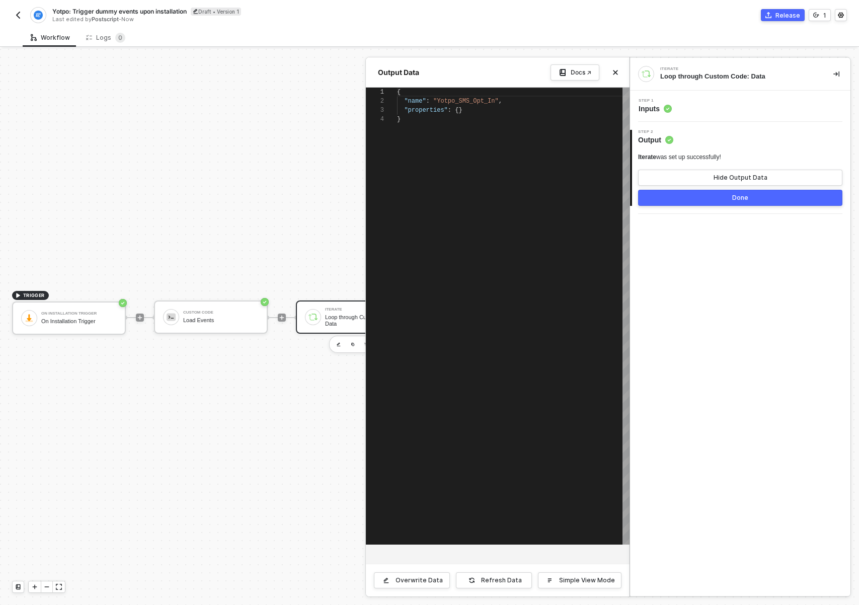
scroll to position [27, 0]
drag, startPoint x: 312, startPoint y: 399, endPoint x: 278, endPoint y: 410, distance: 36.4
click at [278, 410] on div at bounding box center [429, 327] width 859 height 556
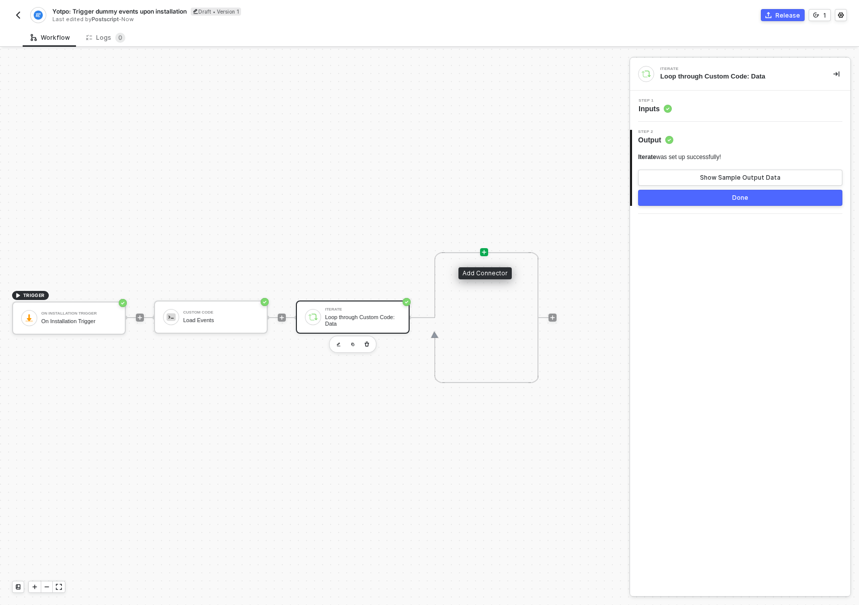
click at [481, 249] on icon "icon-play" at bounding box center [484, 252] width 6 height 6
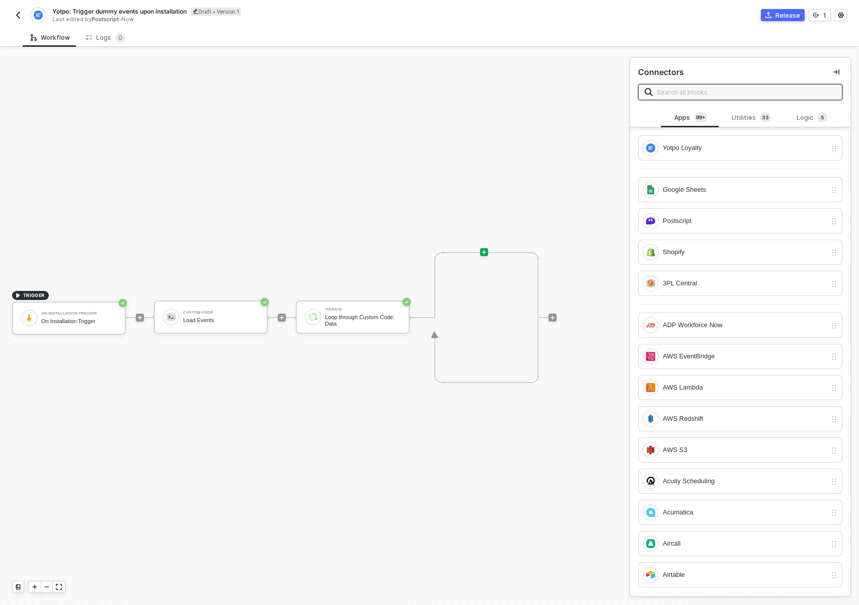
click at [715, 92] on input "text" at bounding box center [746, 92] width 179 height 11
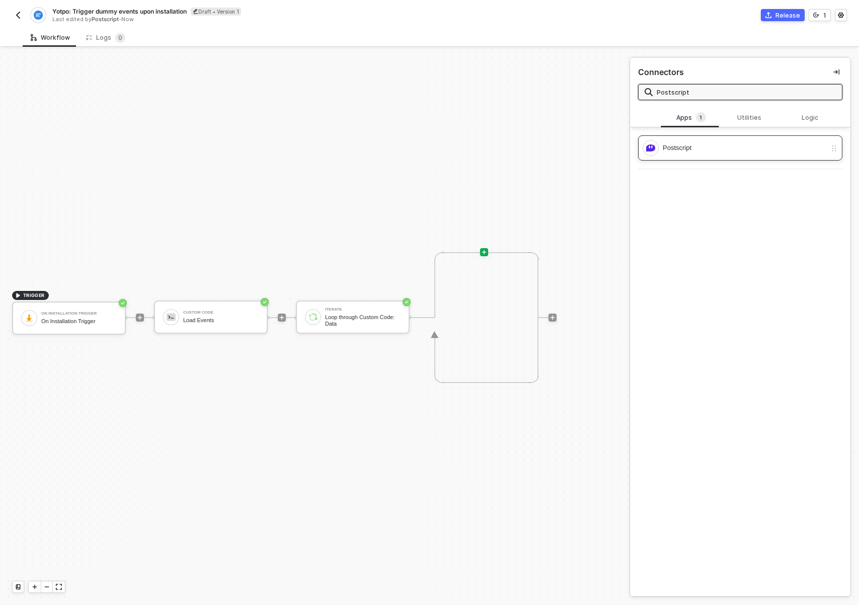
type input "Postscript"
click at [710, 152] on div "Postscript" at bounding box center [745, 147] width 164 height 11
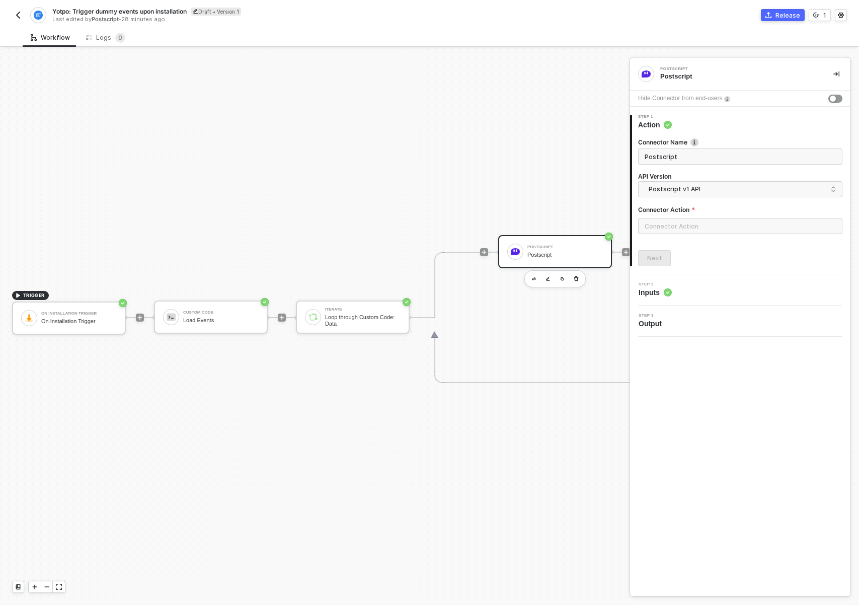
drag, startPoint x: 536, startPoint y: 452, endPoint x: 496, endPoint y: 443, distance: 41.1
click at [482, 448] on div "TRIGGER On Installation Trigger On Installation Trigger Custom Code Load Events…" at bounding box center [349, 317] width 698 height 575
click at [709, 183] on input "search" at bounding box center [740, 190] width 191 height 16
click at [688, 227] on div "Postscript v2 API" at bounding box center [740, 232] width 187 height 10
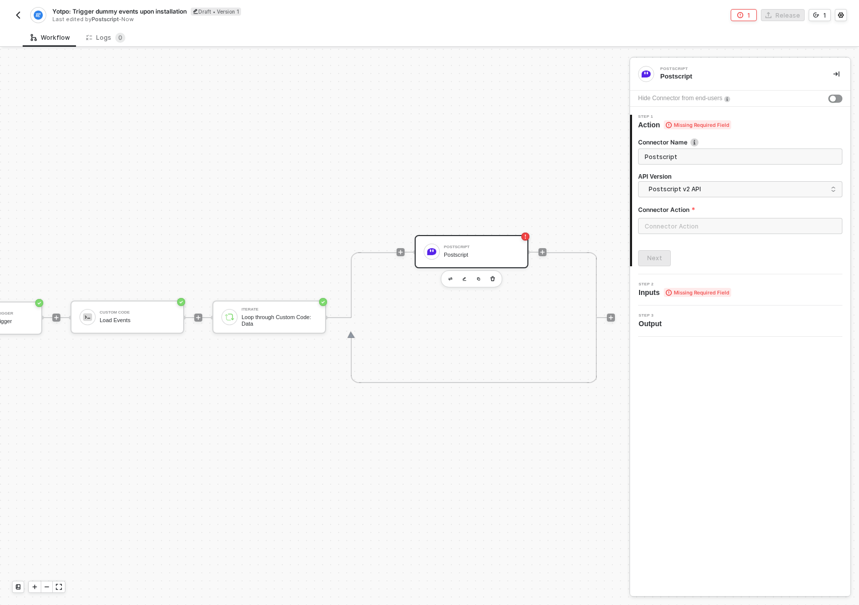
scroll to position [19, 102]
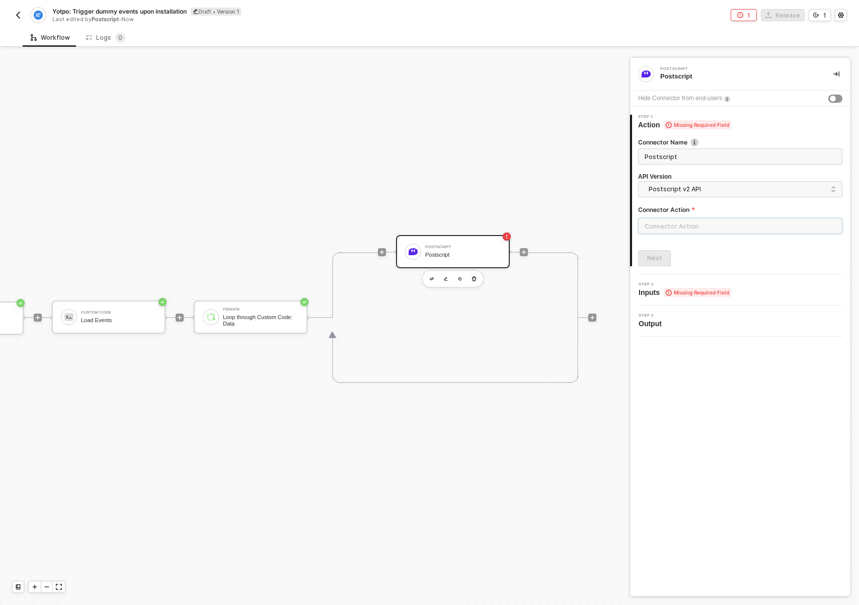
click at [684, 232] on input "text" at bounding box center [740, 226] width 204 height 16
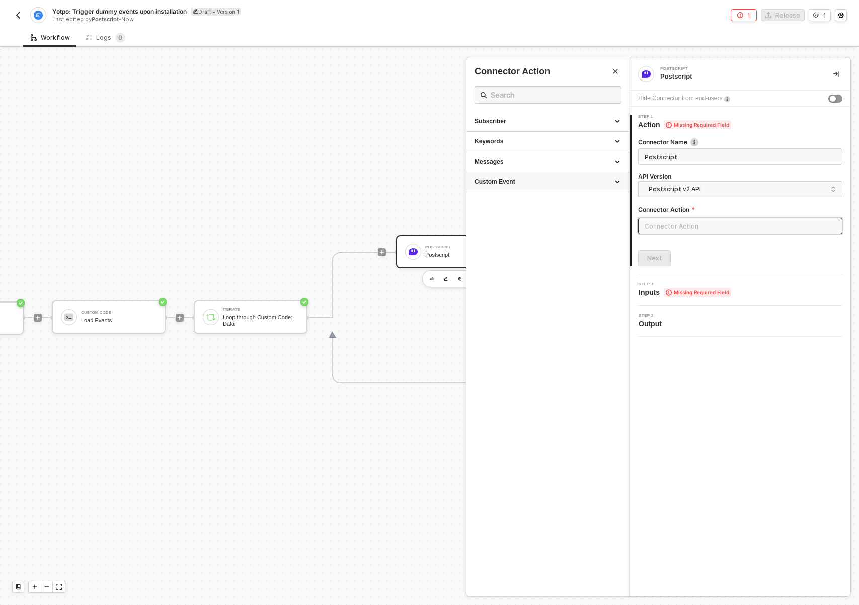
click at [581, 190] on div "Custom Event" at bounding box center [547, 182] width 163 height 20
click at [555, 203] on div "Create a new Custom Event (Beta)" at bounding box center [547, 201] width 146 height 9
type input "Custom Event - Create a new Custom Event (Beta)"
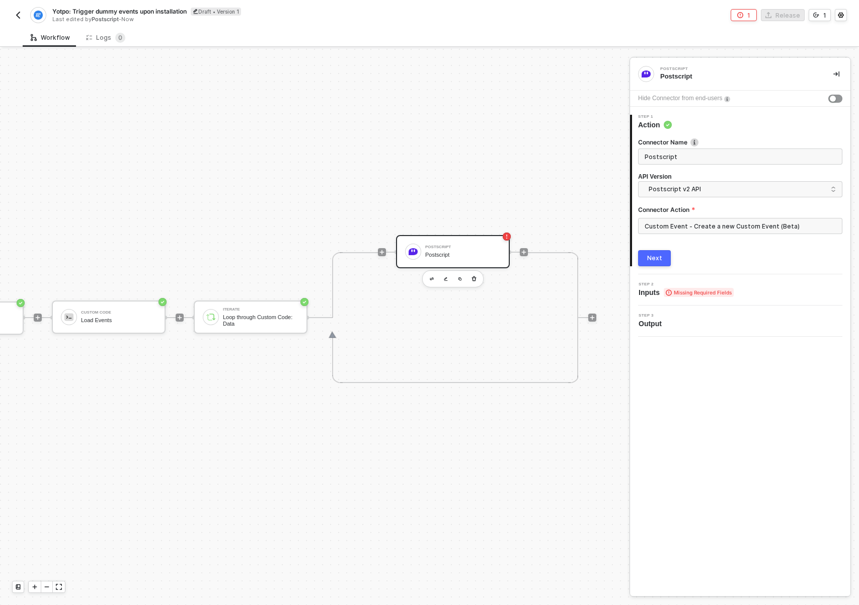
click at [759, 292] on div "Step 2 Inputs Missing Required Fields" at bounding box center [741, 289] width 218 height 15
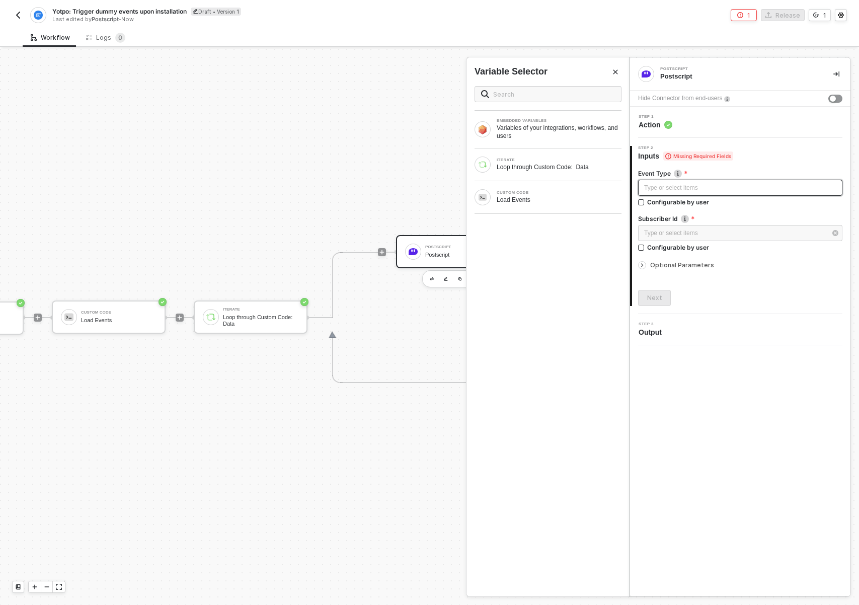
click at [698, 190] on div "Type or select items ﻿" at bounding box center [740, 188] width 192 height 10
click at [575, 172] on div "ITERATE Loop through Custom Code: Data" at bounding box center [547, 164] width 147 height 16
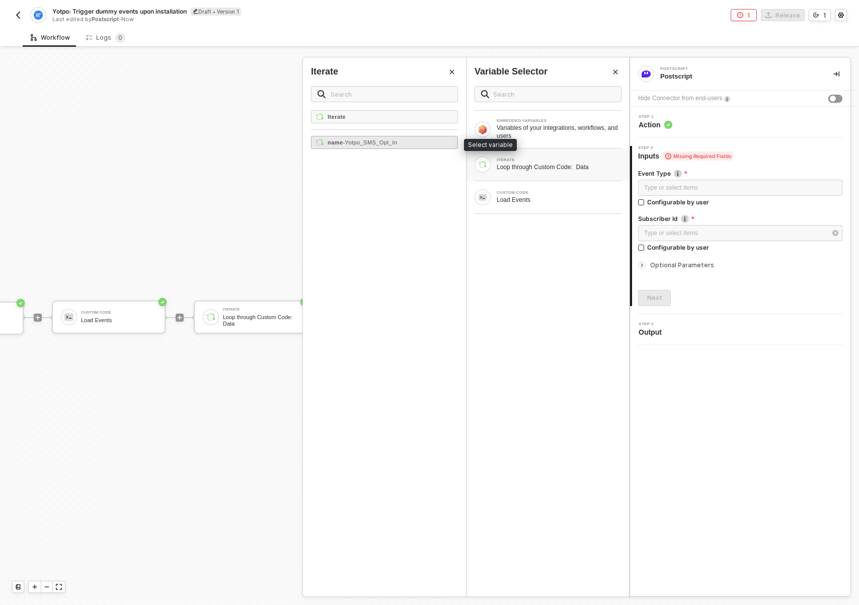
click at [358, 141] on span "- Yotpo_SMS_Opt_In" at bounding box center [370, 142] width 54 height 6
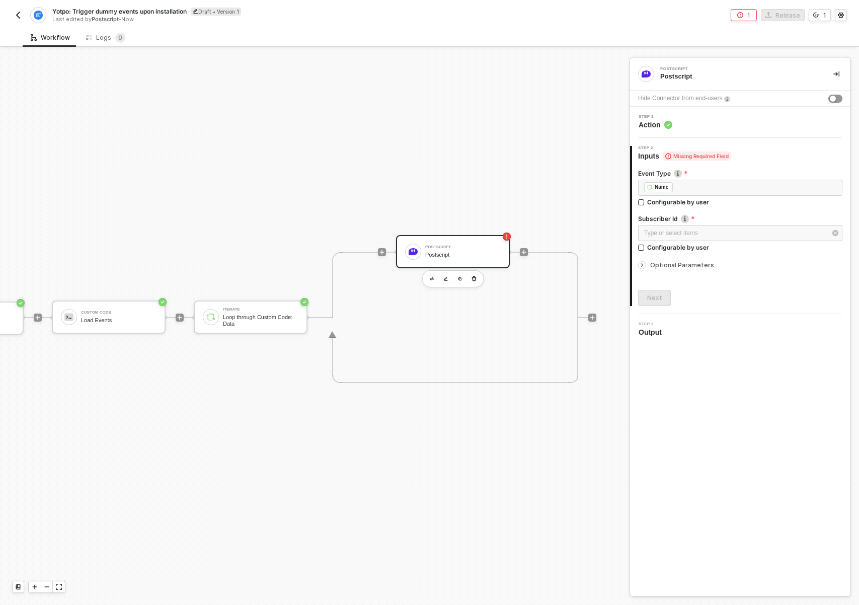
click at [656, 262] on span "Optional Parameters" at bounding box center [682, 265] width 64 height 8
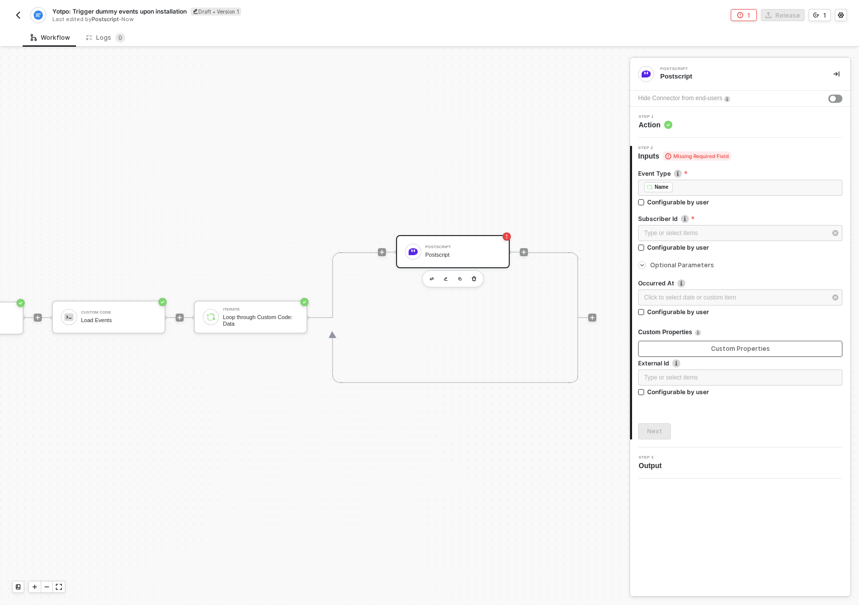
click at [694, 345] on button "Custom Properties" at bounding box center [740, 349] width 204 height 16
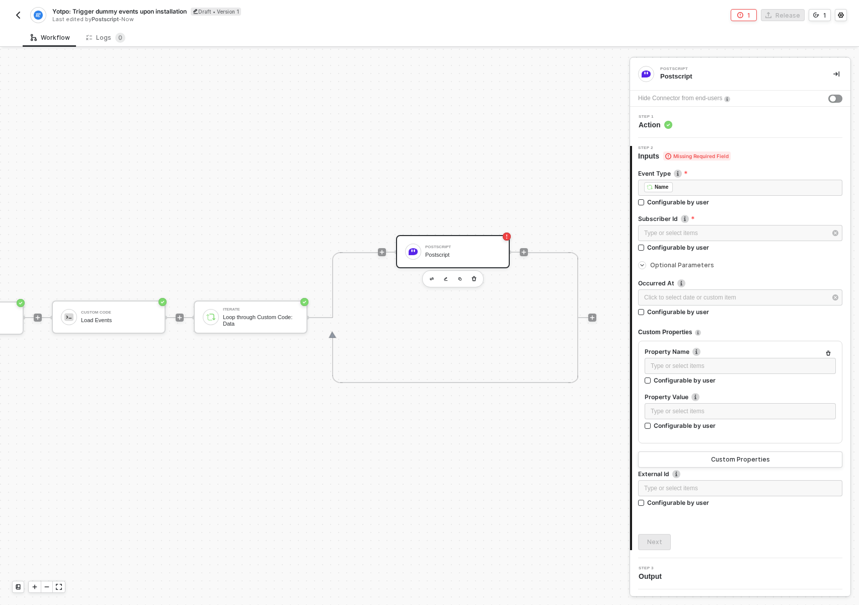
click at [531, 317] on icon at bounding box center [553, 317] width 50 height 131
click at [475, 436] on div "TRIGGER On Installation Trigger On Installation Trigger Custom Code Load Events…" at bounding box center [247, 317] width 698 height 575
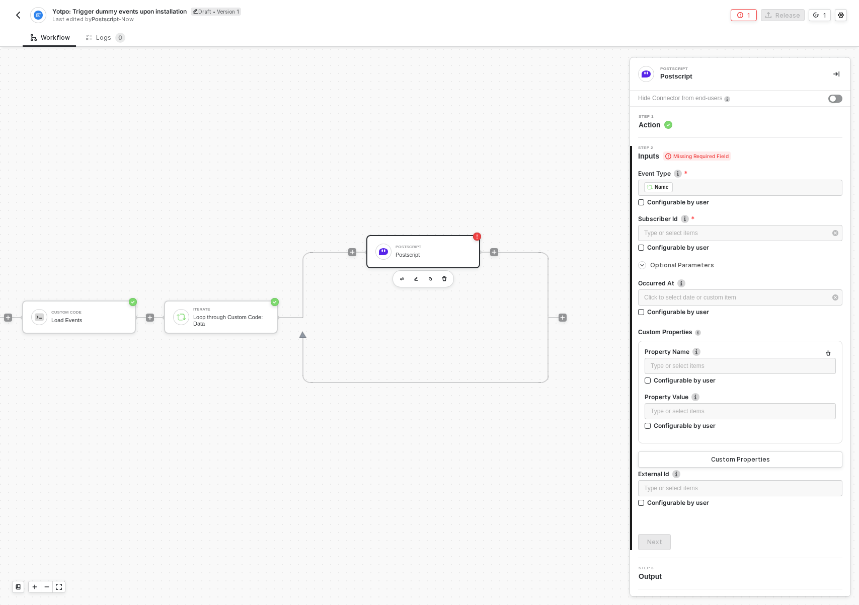
scroll to position [19, 0]
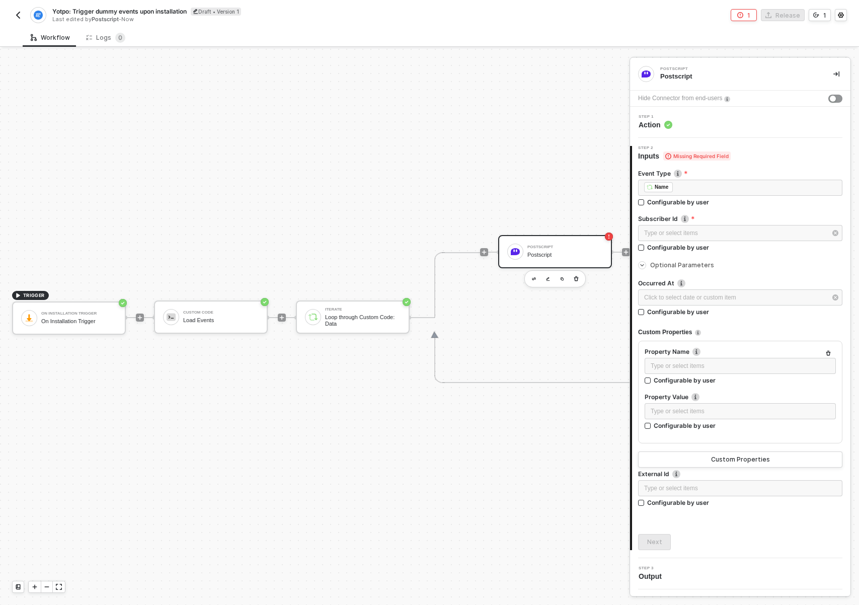
drag, startPoint x: 378, startPoint y: 441, endPoint x: 362, endPoint y: 441, distance: 16.6
click at [353, 441] on div "TRIGGER On Installation Trigger On Installation Trigger Custom Code Load Events…" at bounding box center [349, 317] width 698 height 575
click at [740, 454] on button "Custom Properties" at bounding box center [740, 459] width 204 height 16
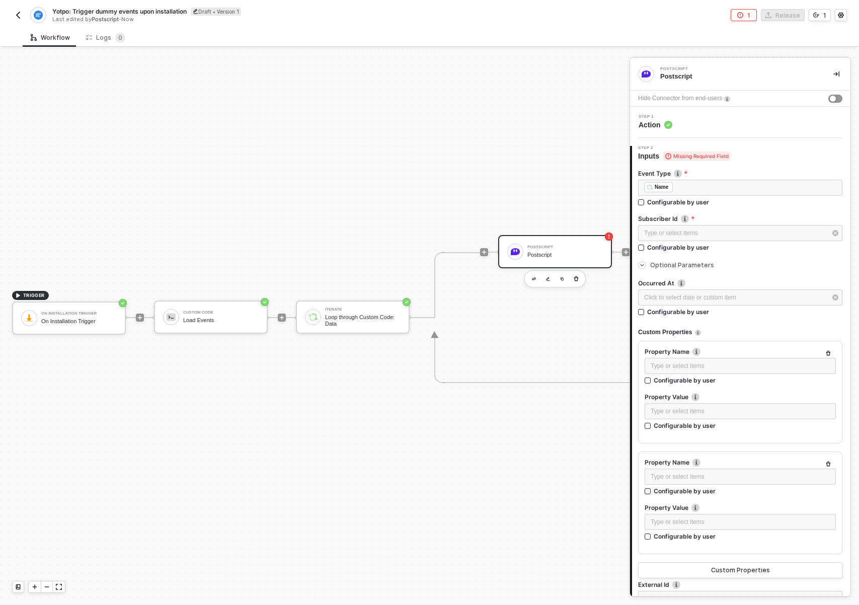
click at [822, 461] on button "button" at bounding box center [828, 464] width 12 height 12
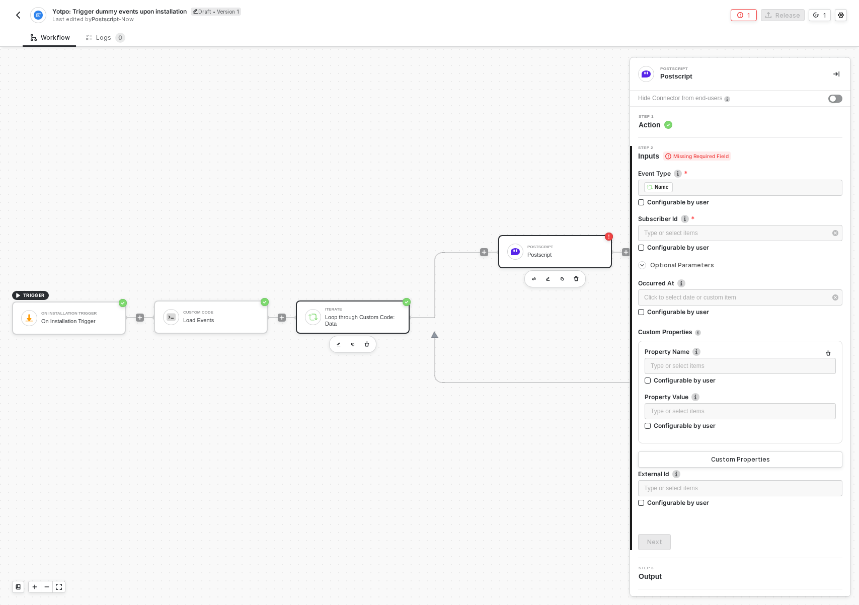
click at [320, 307] on div "Iterate Loop through Custom Code: Data" at bounding box center [353, 316] width 114 height 33
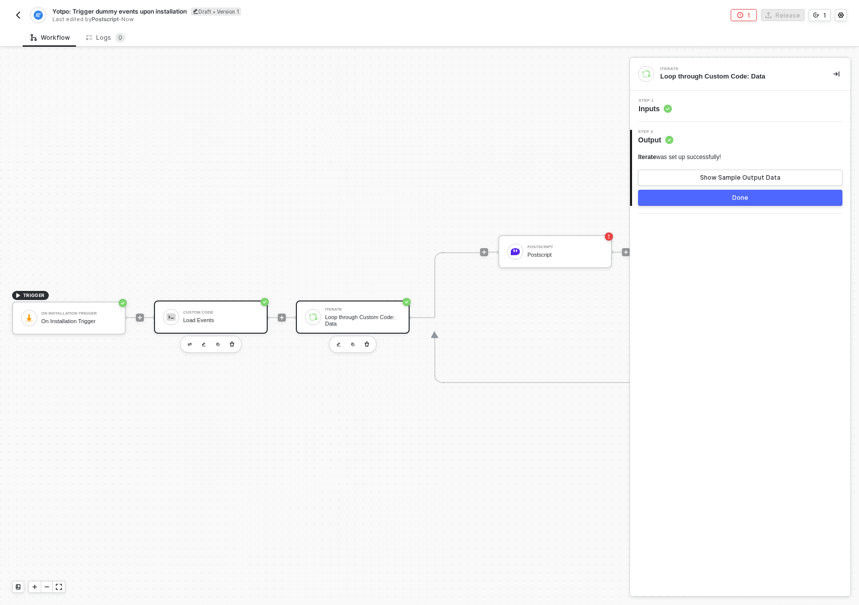
click at [212, 305] on div "Custom Code Load Events" at bounding box center [211, 316] width 114 height 33
click at [336, 316] on div "Loop through Custom Code: Data" at bounding box center [362, 320] width 75 height 13
drag, startPoint x: 453, startPoint y: 420, endPoint x: 367, endPoint y: 418, distance: 86.1
click at [370, 427] on div "TRIGGER On Installation Trigger On Installation Trigger Custom Code Load Events…" at bounding box center [349, 317] width 698 height 575
click at [530, 263] on div "Postscript Postscript" at bounding box center [555, 251] width 114 height 33
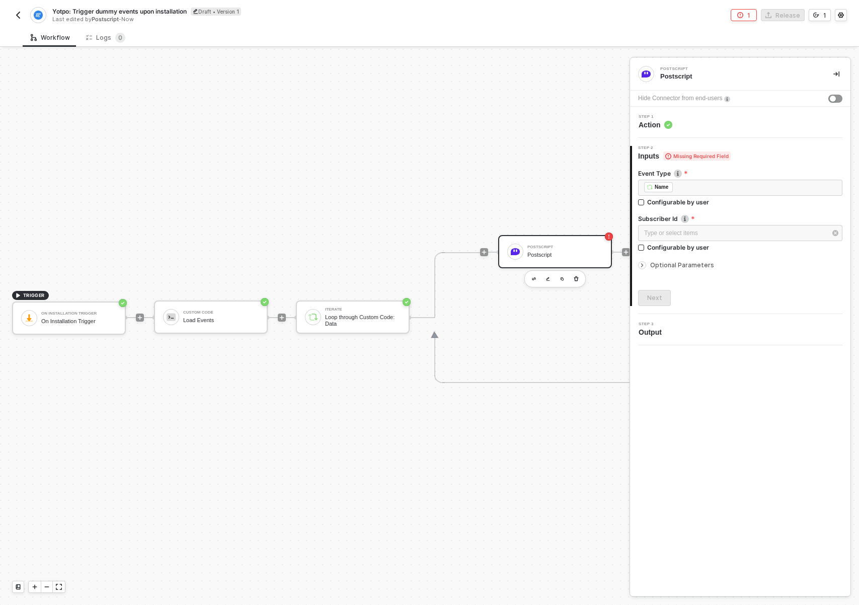
drag, startPoint x: 518, startPoint y: 321, endPoint x: 482, endPoint y: 327, distance: 36.1
click at [486, 326] on div "Postscript Postscript" at bounding box center [555, 317] width 150 height 131
click at [351, 419] on div "TRIGGER On Installation Trigger On Installation Trigger Custom Code Load Events…" at bounding box center [349, 317] width 698 height 575
click at [560, 242] on div "Postscript Postscript" at bounding box center [564, 251] width 75 height 19
click at [374, 319] on div "Loop through Custom Code: Data" at bounding box center [362, 320] width 75 height 13
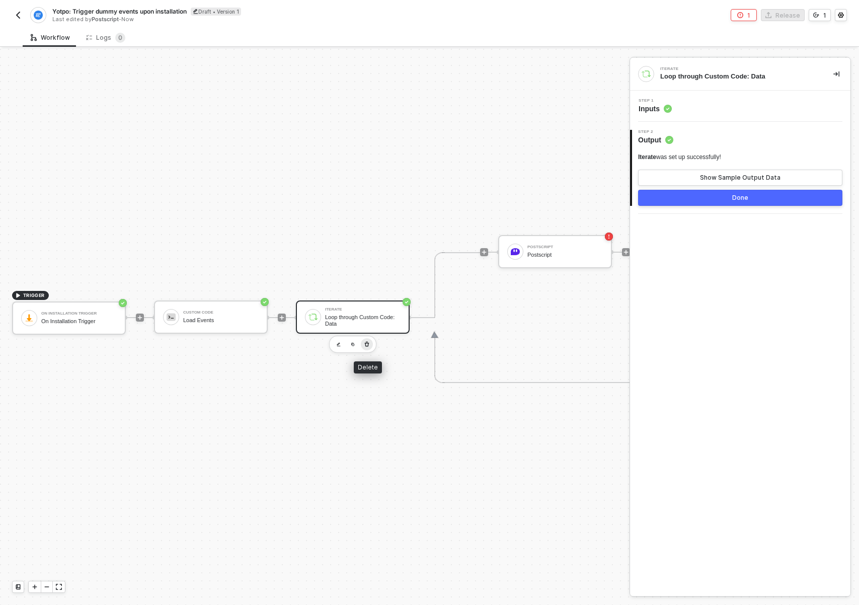
click at [365, 343] on icon "button" at bounding box center [367, 344] width 5 height 5
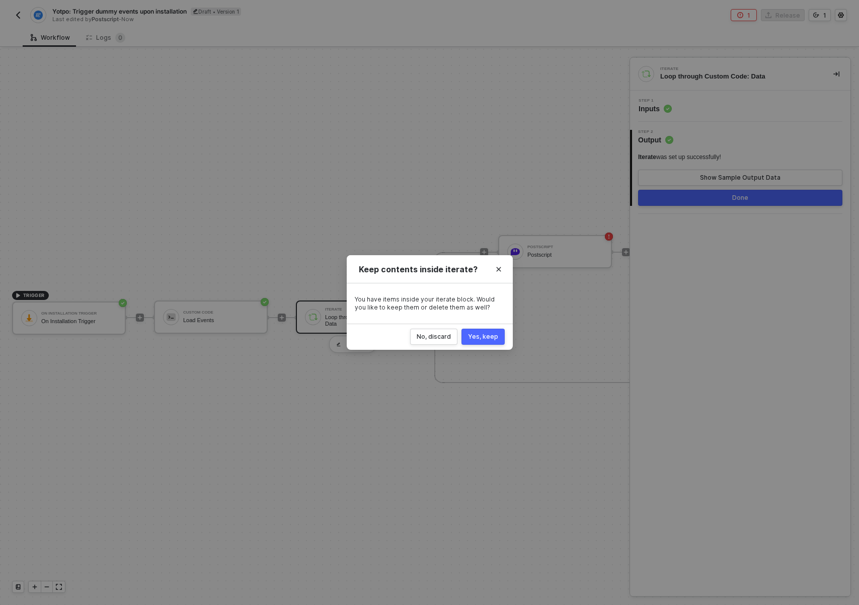
click at [497, 335] on div "Yes, keep" at bounding box center [483, 337] width 30 height 8
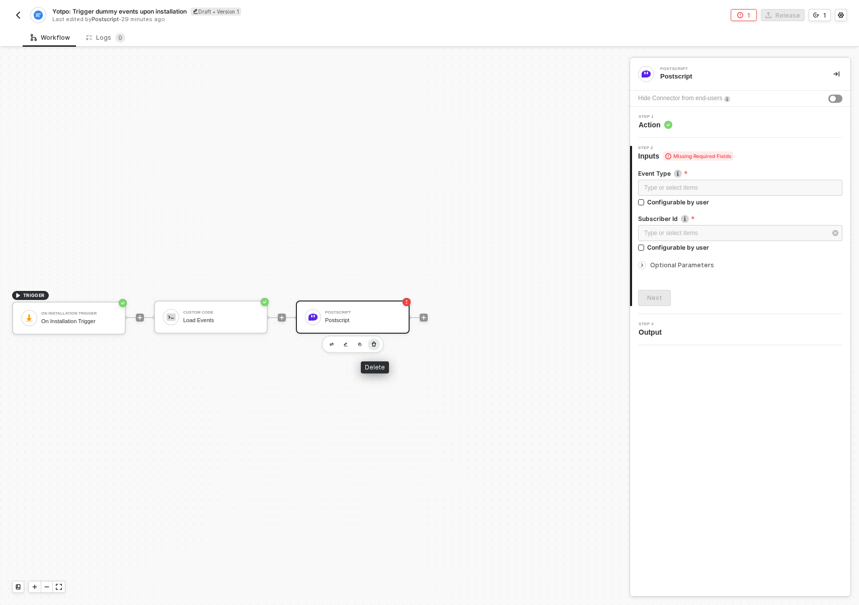
click at [376, 341] on icon "button" at bounding box center [374, 344] width 6 height 8
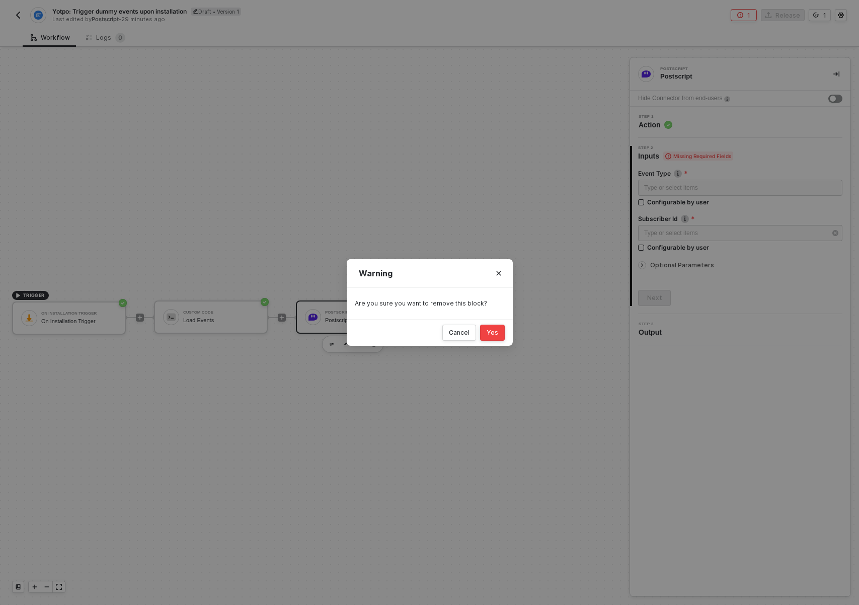
click at [493, 334] on div "Yes" at bounding box center [493, 333] width 12 height 8
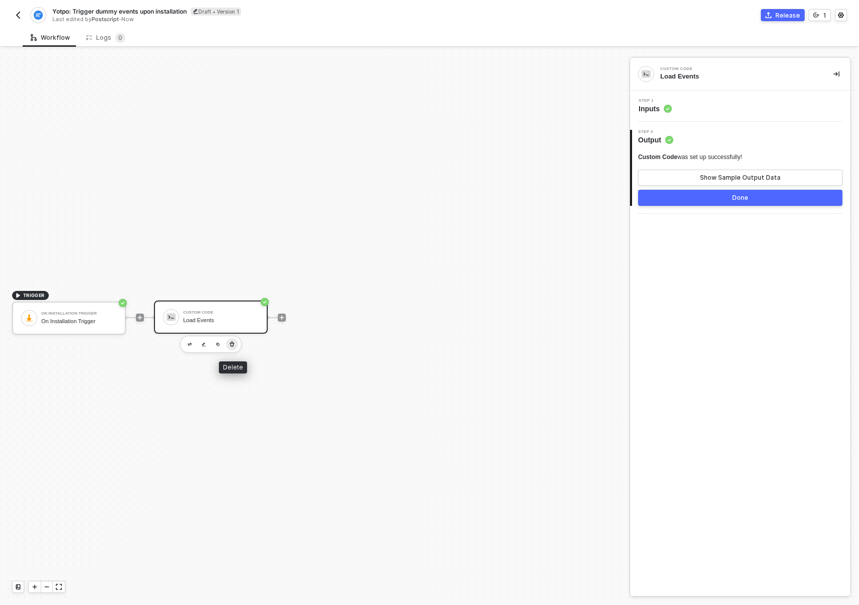
click at [231, 346] on icon "button" at bounding box center [232, 344] width 6 height 8
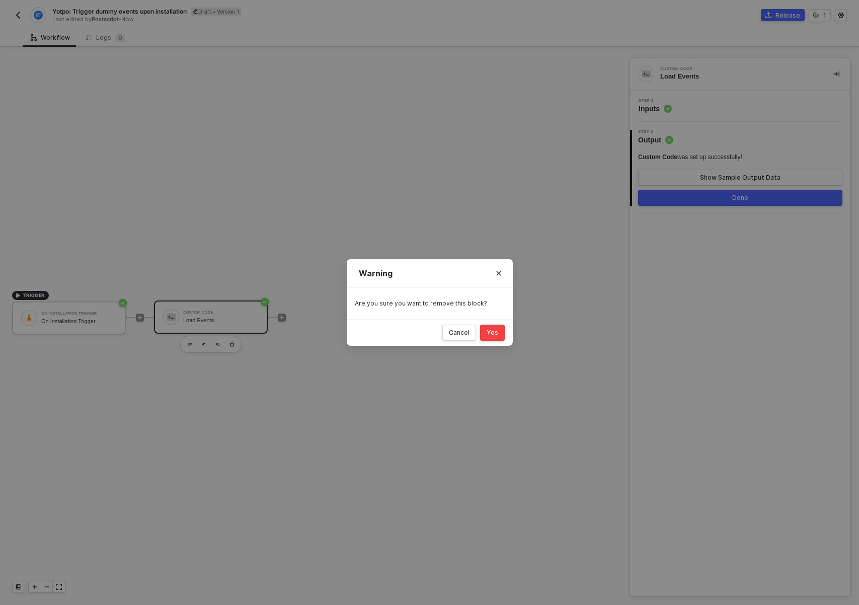
click at [490, 332] on div "Yes" at bounding box center [493, 333] width 12 height 8
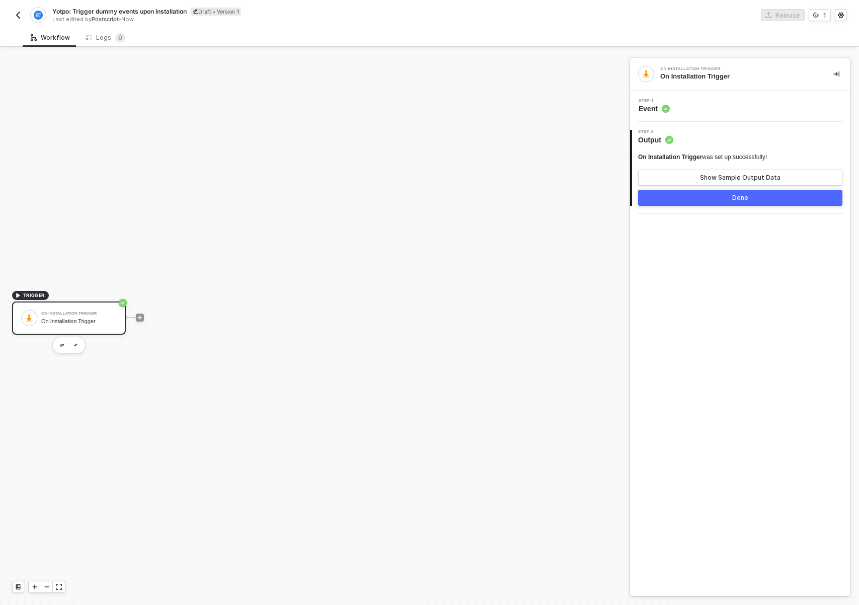
click at [148, 482] on div "TRIGGER On Installation Trigger On Installation Trigger" at bounding box center [312, 317] width 624 height 575
click at [150, 440] on div "TRIGGER On Installation Trigger On Installation Trigger" at bounding box center [312, 317] width 624 height 575
click at [136, 319] on div at bounding box center [140, 317] width 8 height 8
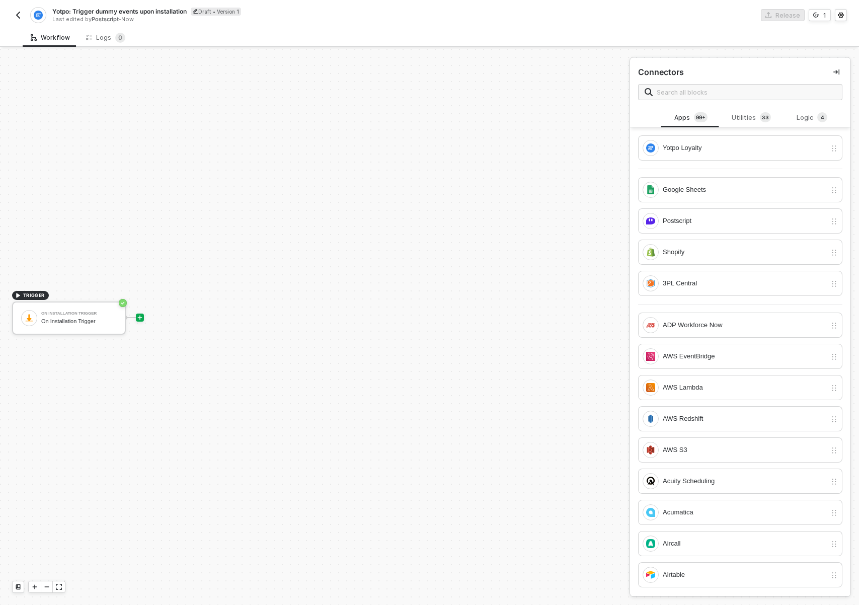
click at [738, 85] on span at bounding box center [740, 92] width 204 height 16
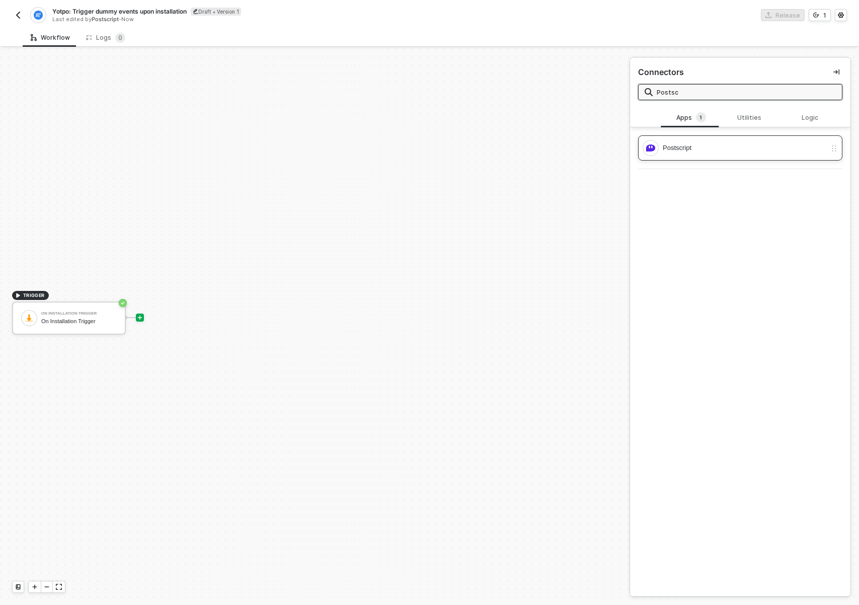
type input "Postsc"
click at [750, 153] on div "Postscript" at bounding box center [745, 147] width 164 height 11
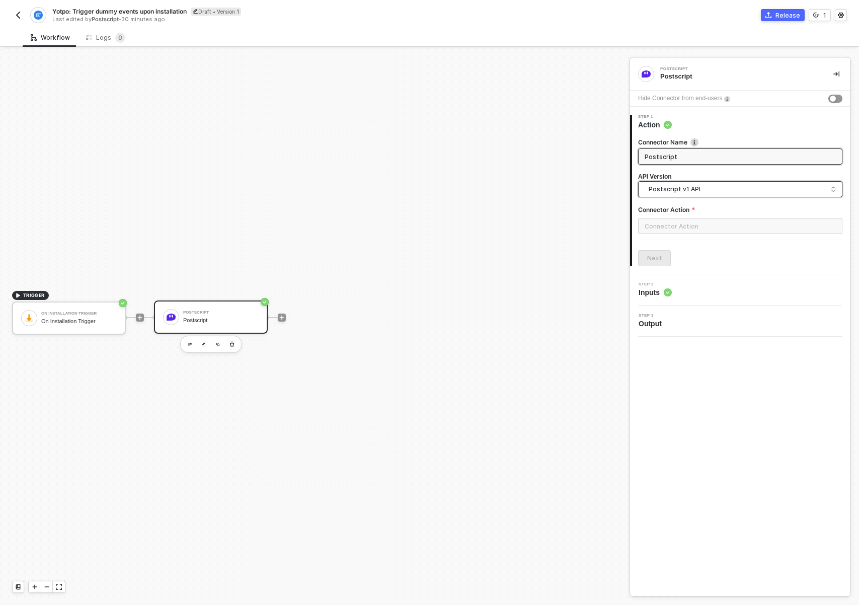
click at [684, 193] on span "Postscript v1 API" at bounding box center [742, 189] width 187 height 11
click at [677, 234] on div "Postscript v2 API" at bounding box center [740, 232] width 187 height 10
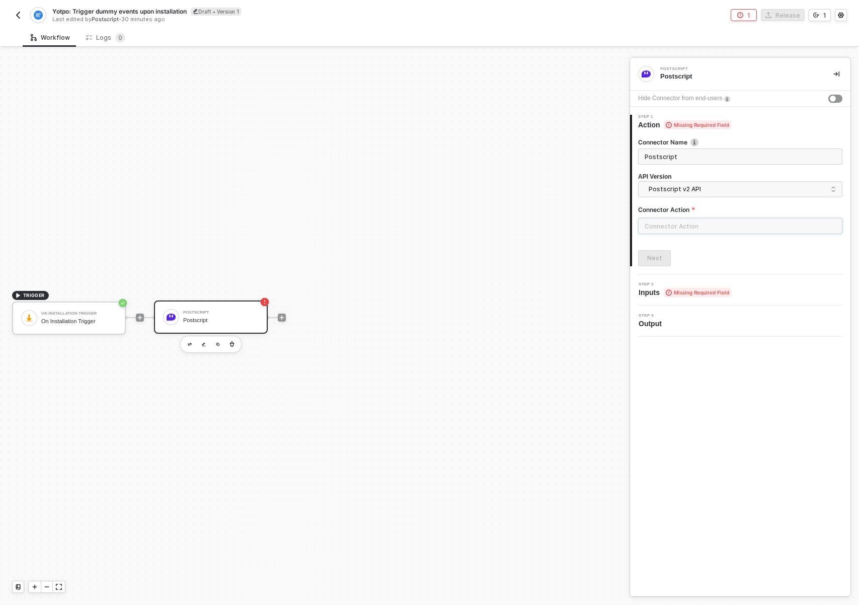
click at [683, 224] on input "text" at bounding box center [740, 226] width 204 height 16
click at [553, 182] on div "Custom Event" at bounding box center [547, 182] width 146 height 9
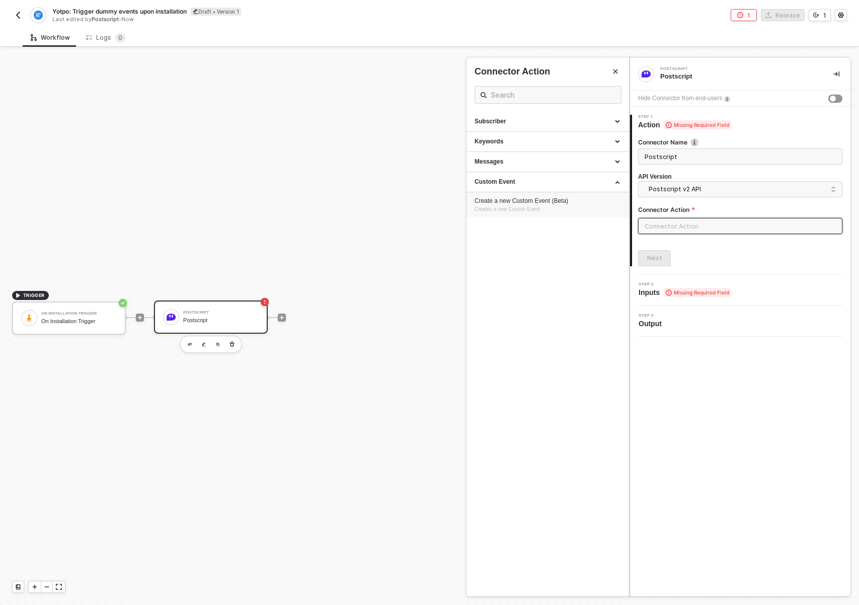
click at [524, 203] on div "Create a new Custom Event (Beta)" at bounding box center [547, 201] width 146 height 9
type input "Custom Event - Create a new Custom Event (Beta)"
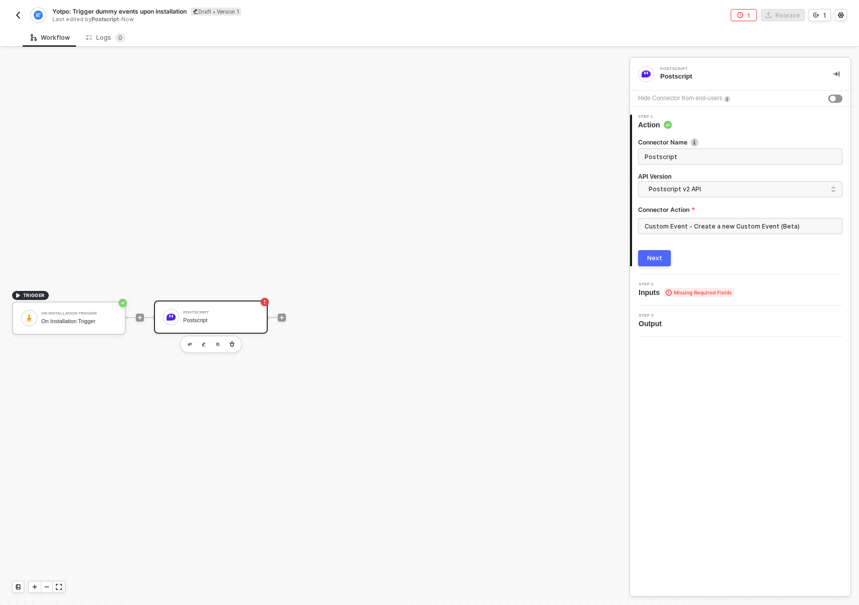
click at [664, 259] on button "Next" at bounding box center [654, 258] width 33 height 16
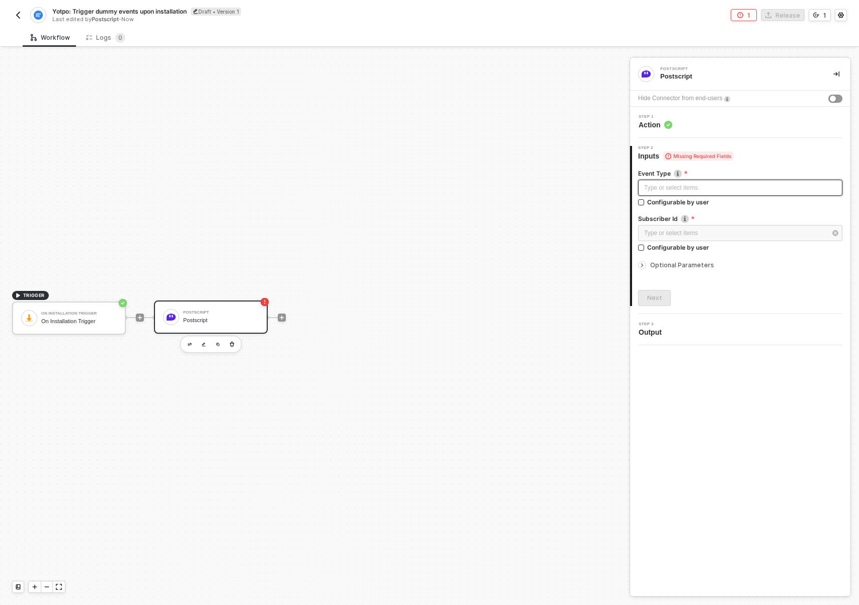
click at [689, 186] on div "Type or select items ﻿" at bounding box center [740, 188] width 192 height 10
click at [683, 266] on span "Optional Parameters" at bounding box center [682, 265] width 64 height 8
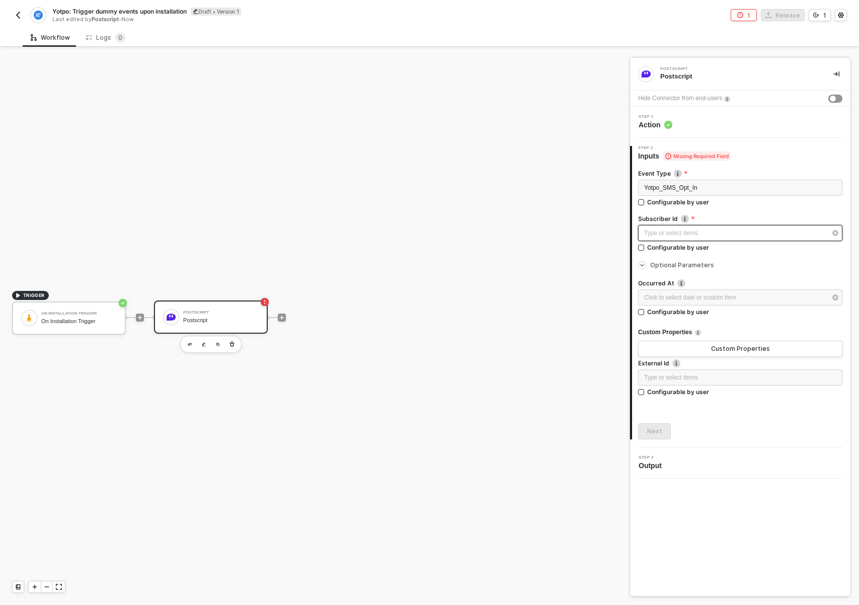
click at [695, 230] on div "Type or select items ﻿" at bounding box center [735, 233] width 182 height 10
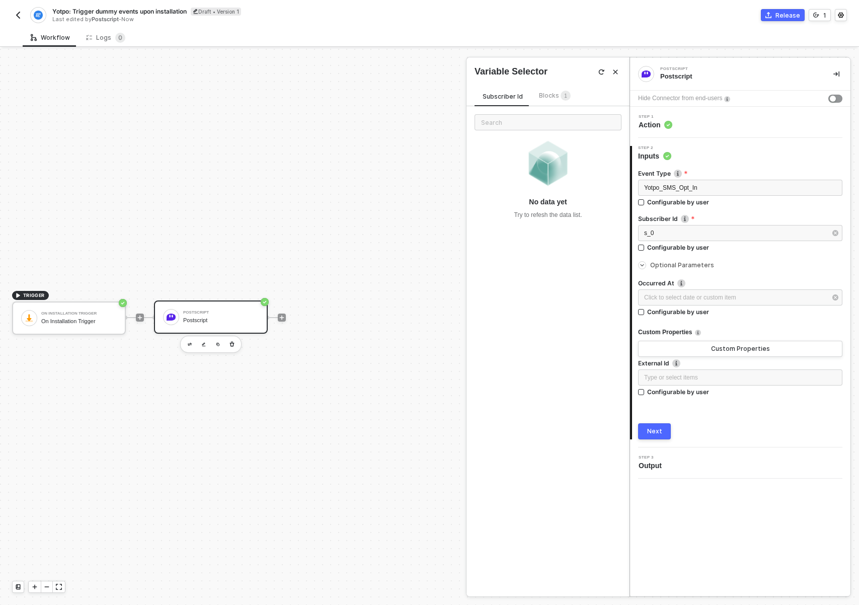
click at [658, 432] on div "Next" at bounding box center [654, 431] width 15 height 8
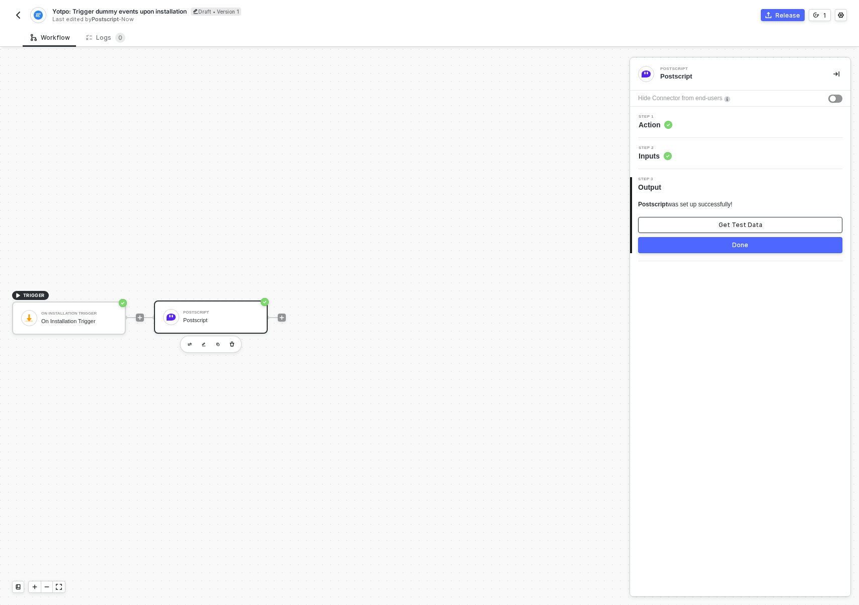
click at [732, 228] on div "Get Test Data" at bounding box center [740, 225] width 44 height 8
click at [728, 222] on div "Show Sample Output Data" at bounding box center [740, 225] width 80 height 8
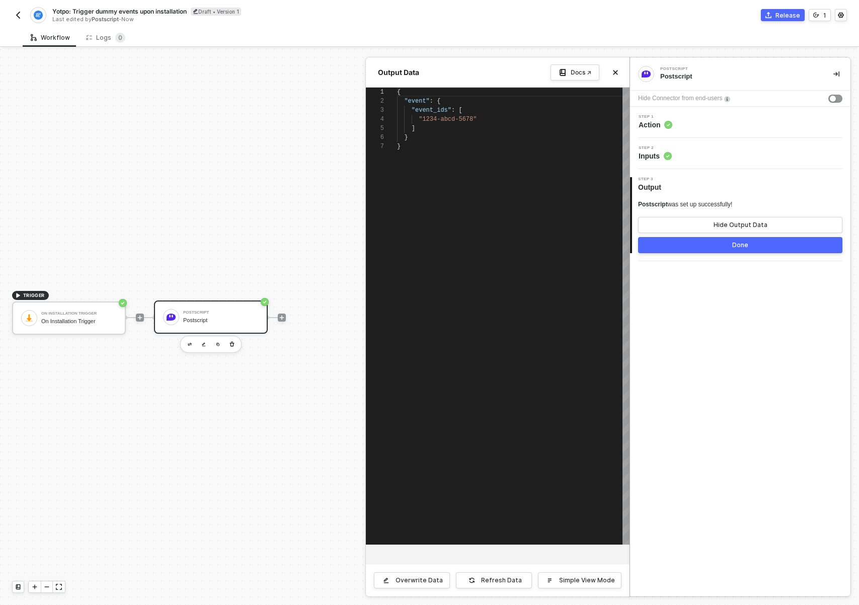
scroll to position [54, 0]
click at [616, 74] on icon "icon-close" at bounding box center [615, 72] width 6 height 6
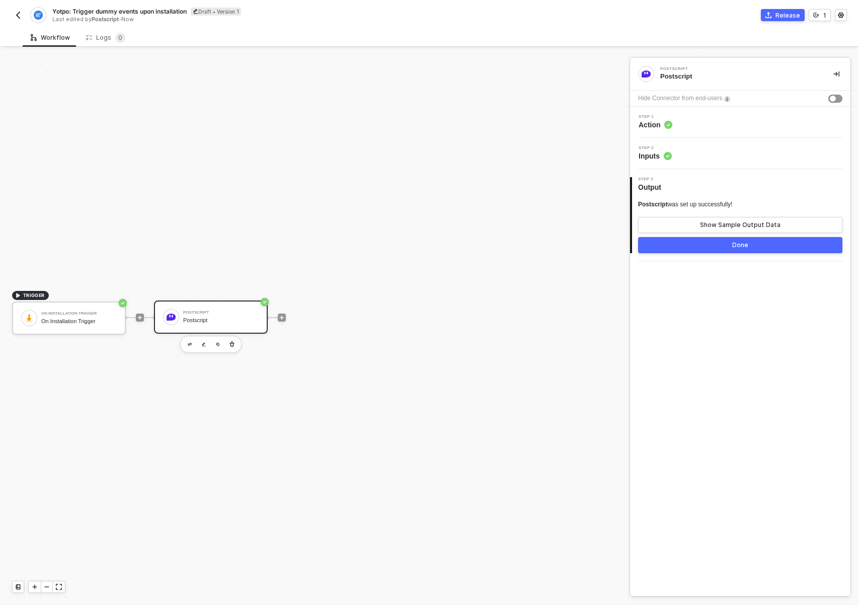
click at [723, 239] on button "Done" at bounding box center [740, 245] width 204 height 16
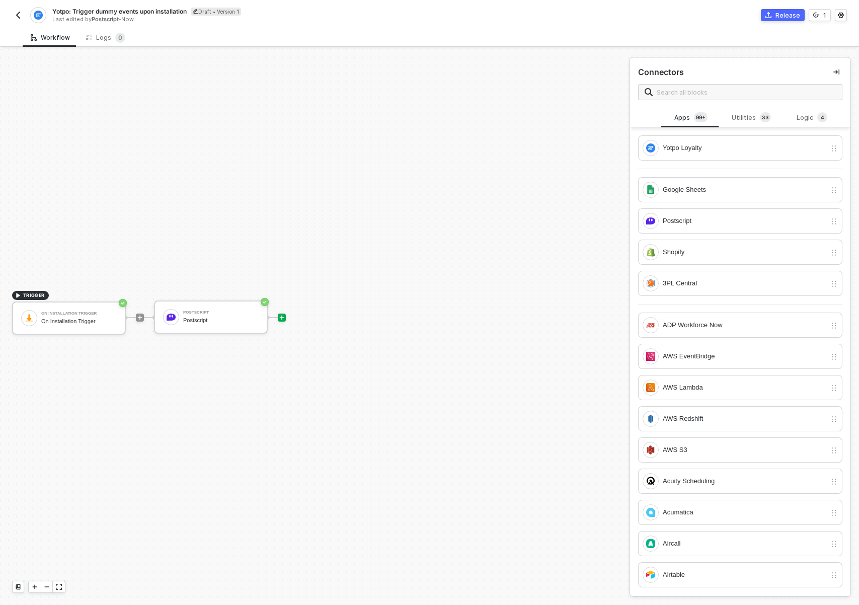
drag, startPoint x: 342, startPoint y: 395, endPoint x: 366, endPoint y: 397, distance: 24.7
click at [367, 397] on div "TRIGGER On Installation Trigger On Installation Trigger Postscript Postscript" at bounding box center [312, 317] width 624 height 575
click at [321, 390] on div "TRIGGER On Installation Trigger On Installation Trigger Postscript Postscript" at bounding box center [312, 317] width 624 height 575
click at [219, 344] on img "button" at bounding box center [218, 344] width 4 height 4
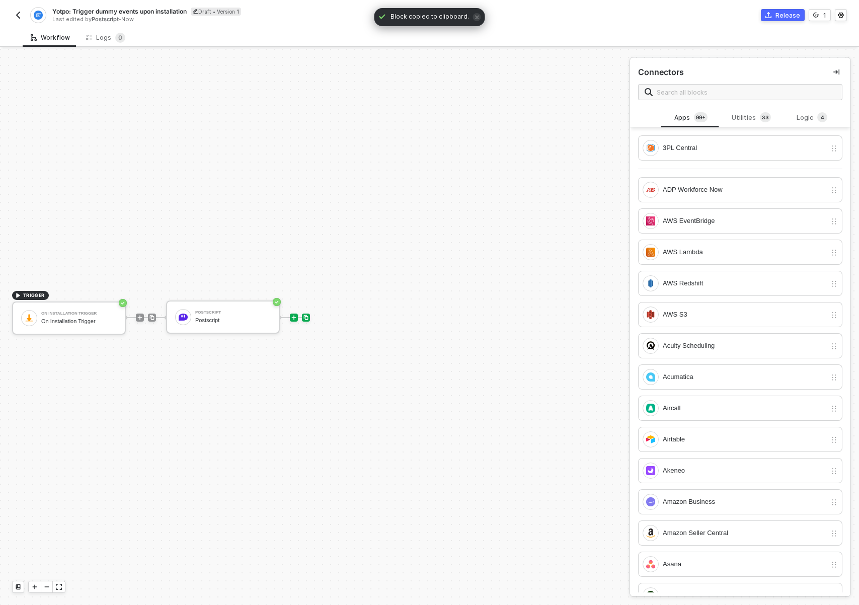
click at [305, 318] on img at bounding box center [306, 317] width 6 height 6
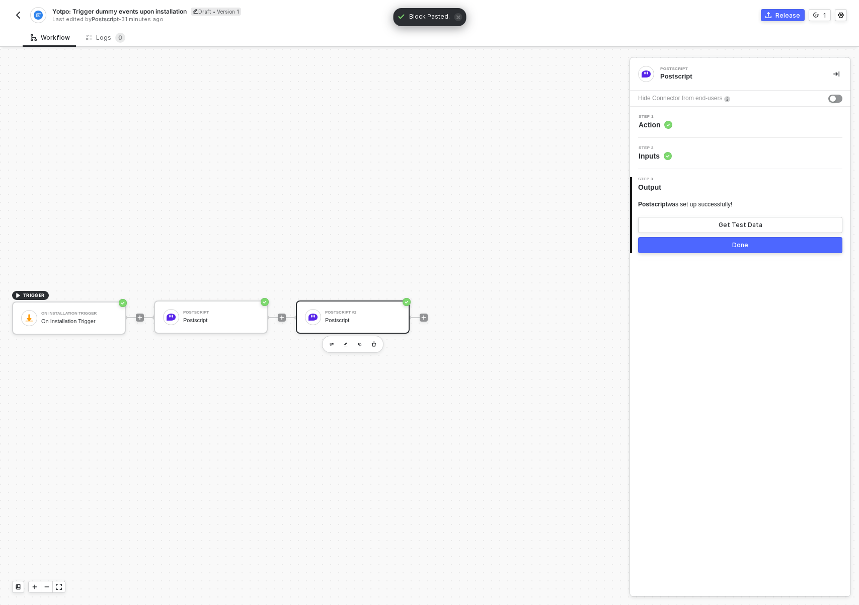
click at [355, 314] on div "Postscript #2" at bounding box center [362, 312] width 75 height 4
click at [703, 159] on div "Step 2 Inputs" at bounding box center [741, 153] width 218 height 15
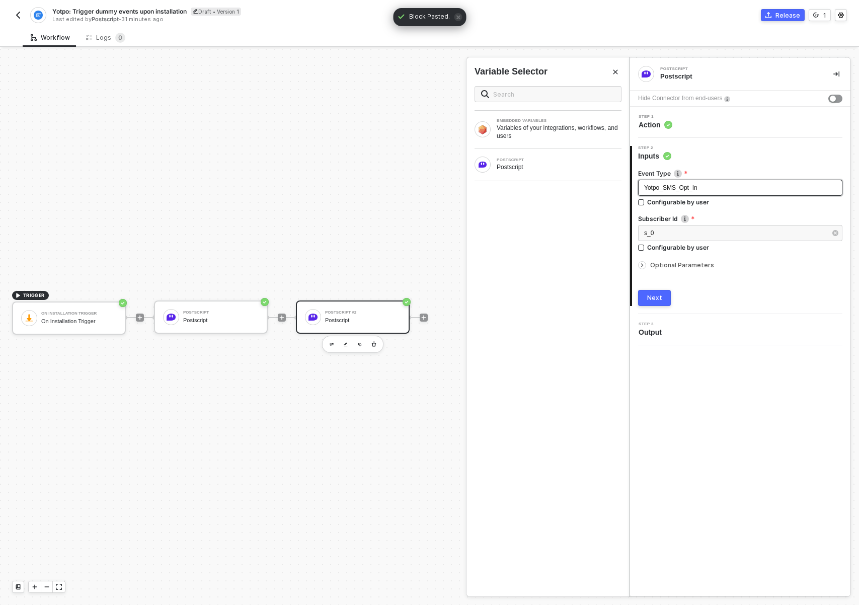
click at [708, 190] on div "Yotpo_SMS_Opt_In" at bounding box center [740, 188] width 192 height 10
click at [708, 189] on div "Yotpo_SMS_Opt_In" at bounding box center [740, 188] width 192 height 10
copy span "Yotpo_SMS_Opt_In"
click at [728, 186] on div "Yotpo_SMS_Opt_In" at bounding box center [740, 188] width 192 height 10
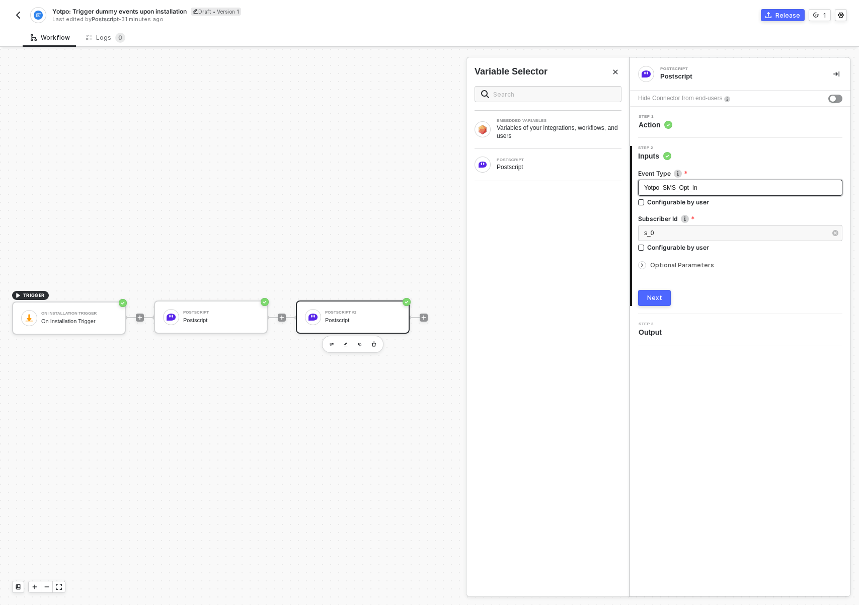
click at [728, 186] on div "Yotpo_SMS_Opt_In" at bounding box center [740, 188] width 192 height 10
click at [668, 184] on div "i" at bounding box center [740, 188] width 192 height 10
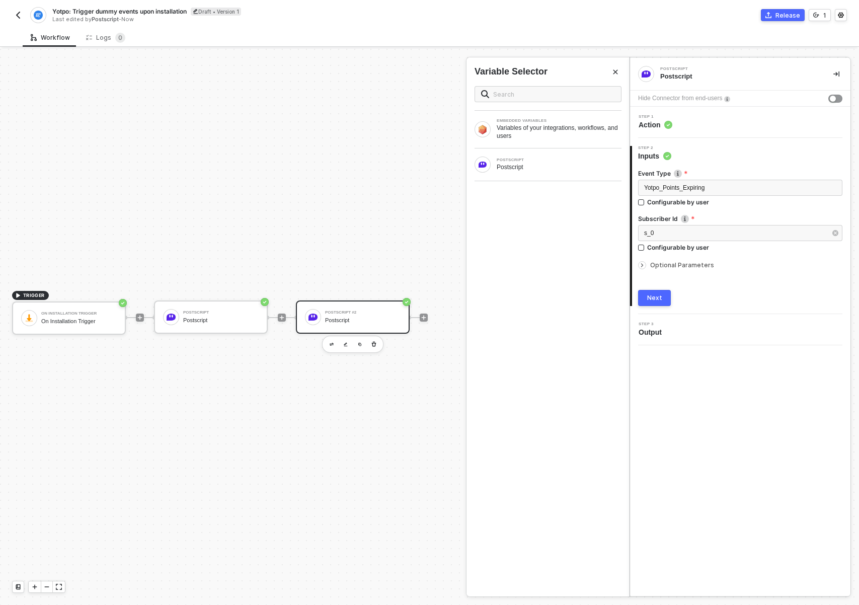
click at [662, 293] on button "Next" at bounding box center [654, 298] width 33 height 16
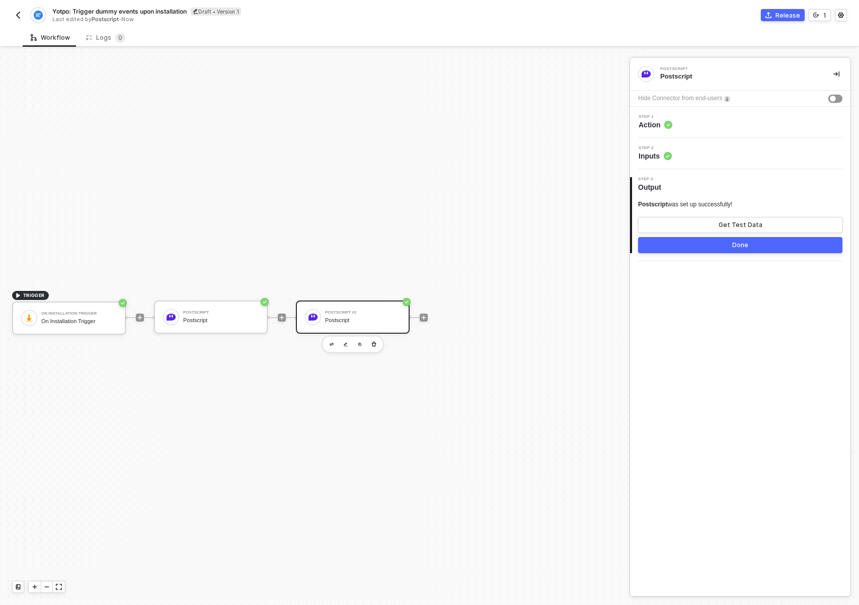
click at [690, 163] on div "Step 2 Inputs" at bounding box center [740, 153] width 220 height 31
click at [693, 154] on div "Step 2 Inputs" at bounding box center [741, 153] width 218 height 15
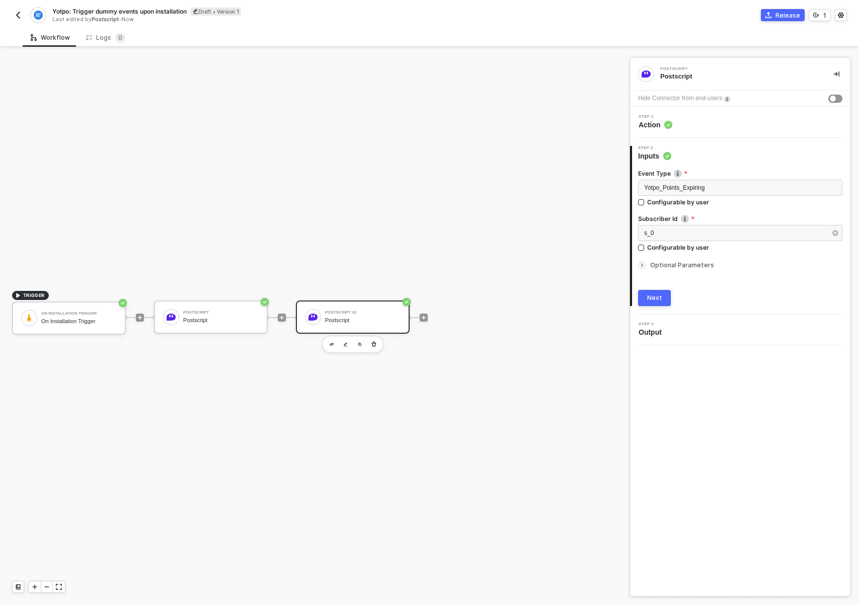
click at [674, 263] on span "Optional Parameters" at bounding box center [682, 265] width 64 height 8
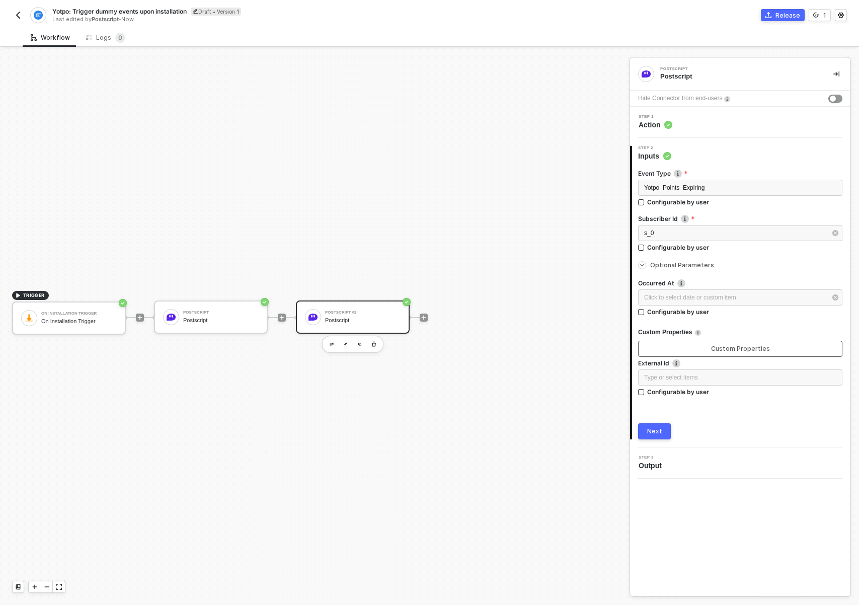
click at [685, 353] on button "Custom Properties" at bounding box center [740, 349] width 204 height 16
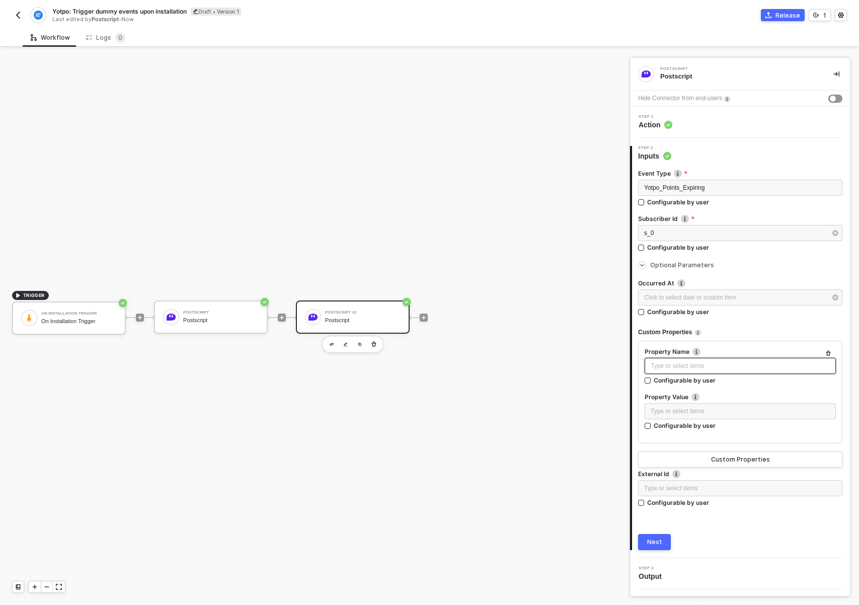
click at [688, 364] on div "Type or select items ﻿" at bounding box center [740, 366] width 179 height 10
click at [680, 411] on div "Type or select items ﻿" at bounding box center [740, 412] width 179 height 10
click at [706, 459] on button "Custom Properties" at bounding box center [740, 459] width 204 height 16
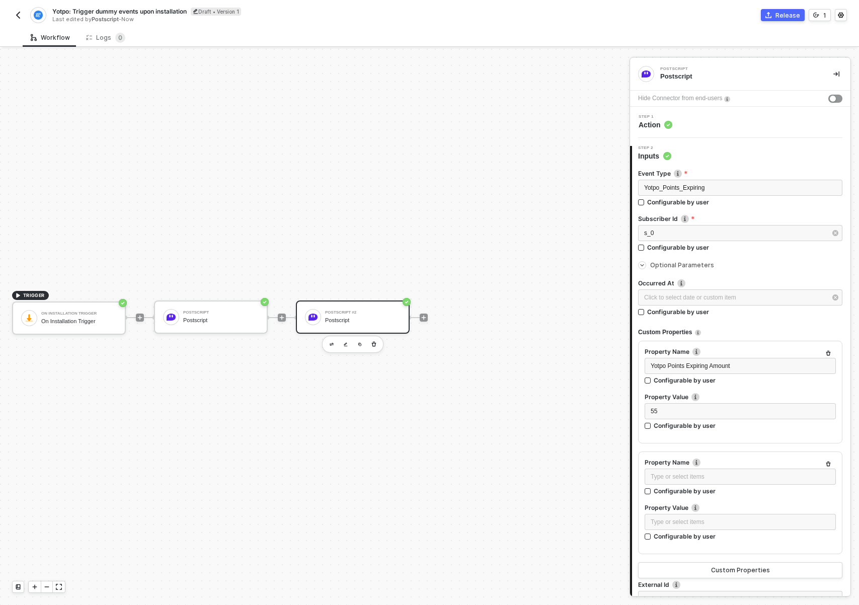
click at [689, 466] on div "Property Name" at bounding box center [740, 463] width 191 height 11
click at [688, 470] on div "Type or select items ﻿" at bounding box center [740, 476] width 191 height 16
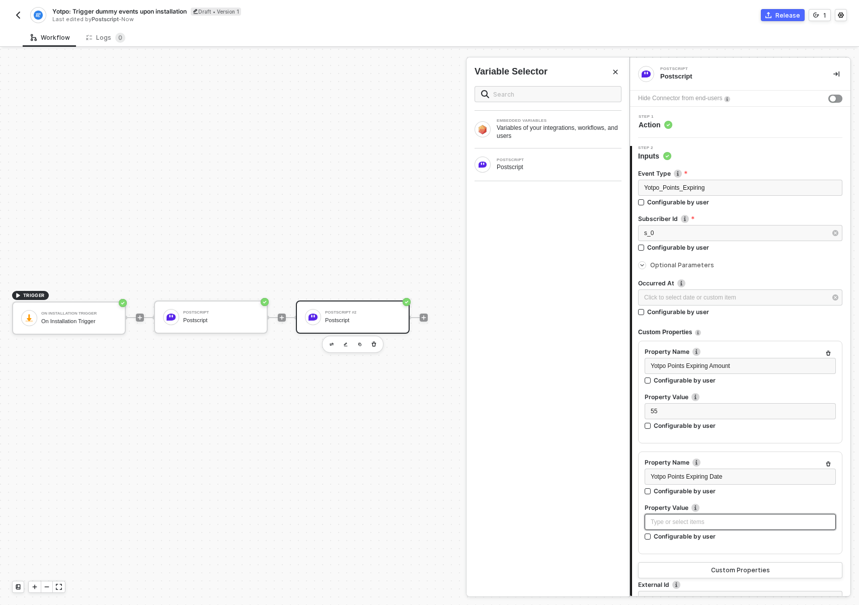
click at [728, 522] on div "Type or select items ﻿" at bounding box center [740, 522] width 179 height 10
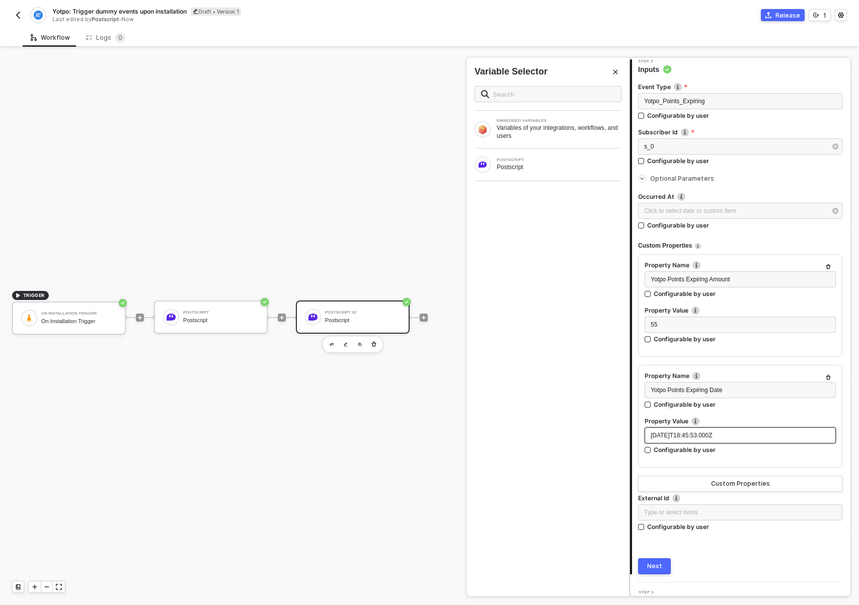
scroll to position [104, 0]
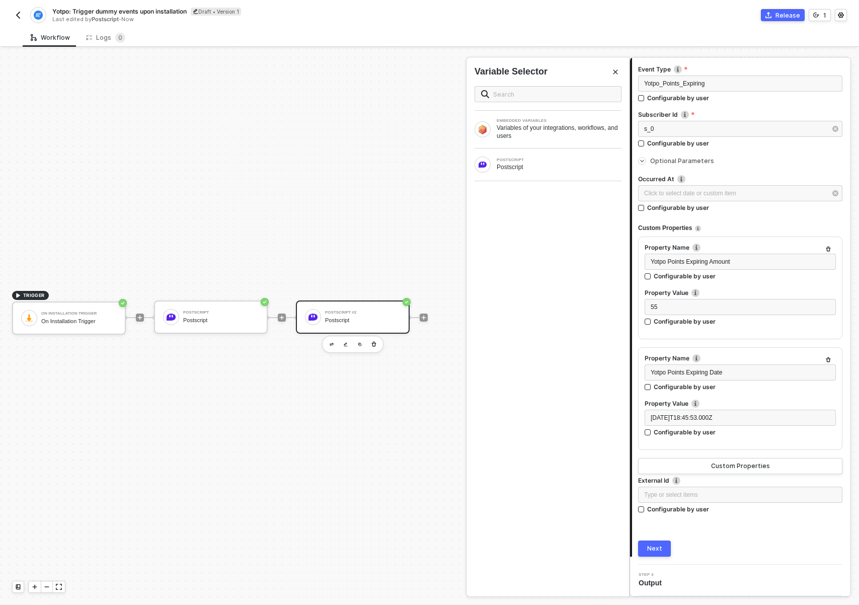
click at [653, 544] on div "Next" at bounding box center [654, 548] width 15 height 8
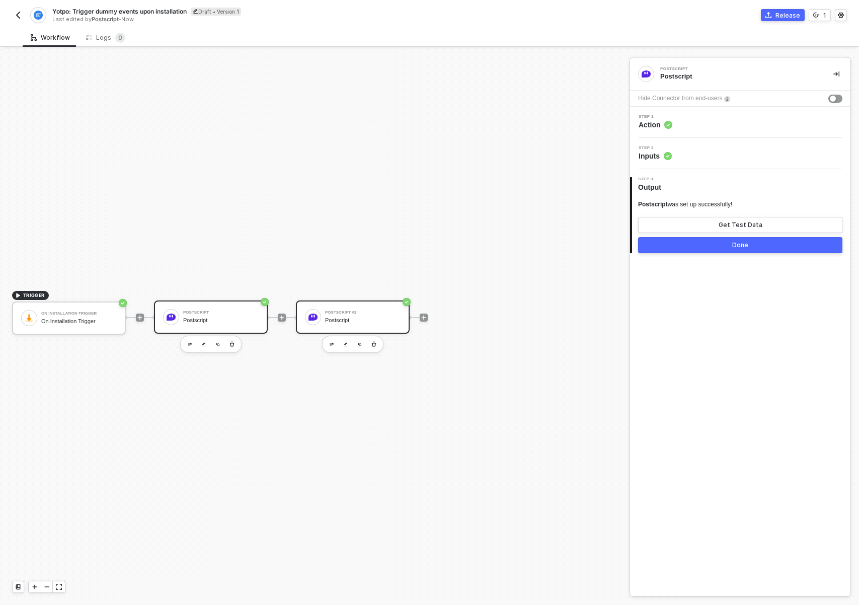
click at [208, 323] on div "Postscript" at bounding box center [220, 320] width 75 height 7
click at [701, 128] on div "Step 1 Action" at bounding box center [741, 122] width 218 height 15
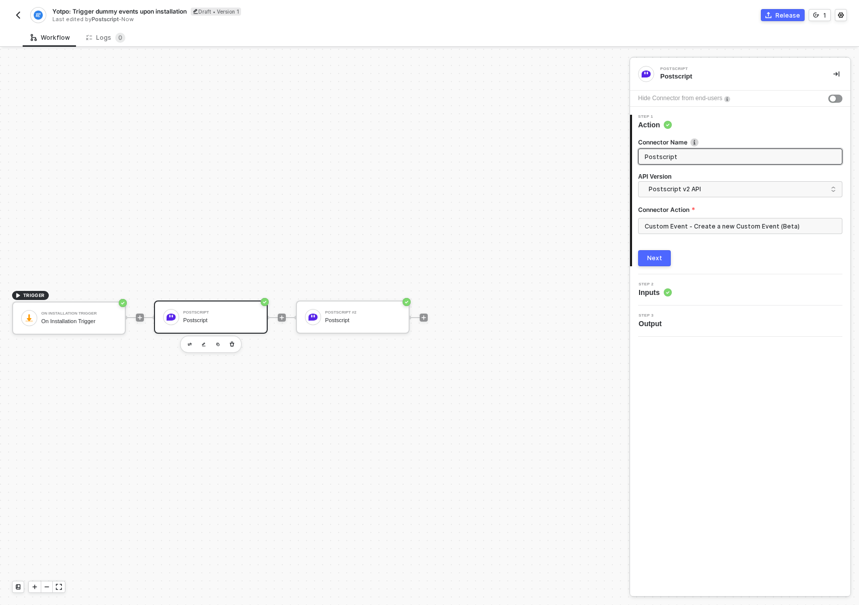
click at [683, 153] on input "Postscript" at bounding box center [739, 156] width 189 height 11
click at [672, 261] on div "Next" at bounding box center [740, 258] width 204 height 16
type input "Postscript"
click at [437, 439] on div "TRIGGER On Installation Trigger On Installation Trigger Postscript Postscript P…" at bounding box center [312, 317] width 624 height 575
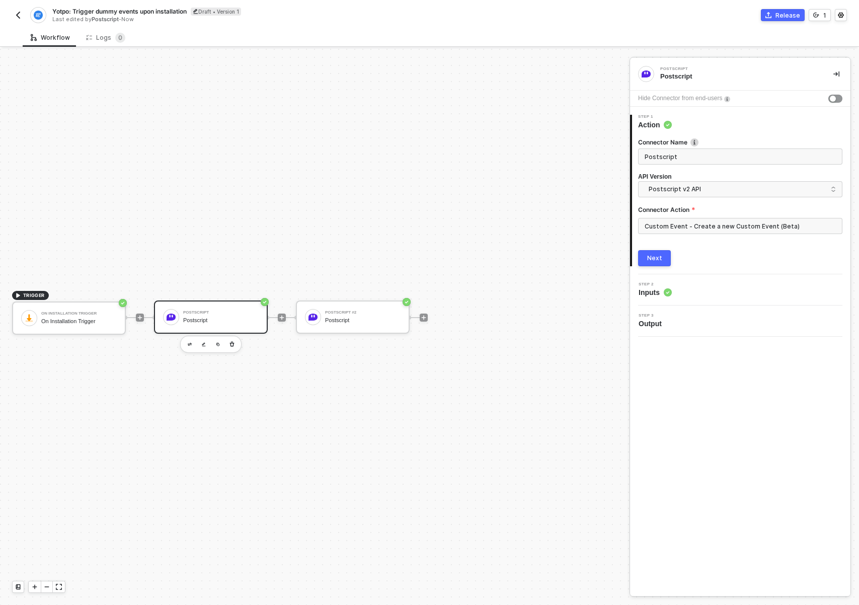
drag, startPoint x: 475, startPoint y: 416, endPoint x: 452, endPoint y: 416, distance: 22.6
click at [452, 416] on div "TRIGGER On Installation Trigger On Installation Trigger Postscript Postscript P…" at bounding box center [312, 317] width 624 height 575
click at [231, 320] on div "Postscript" at bounding box center [220, 320] width 75 height 7
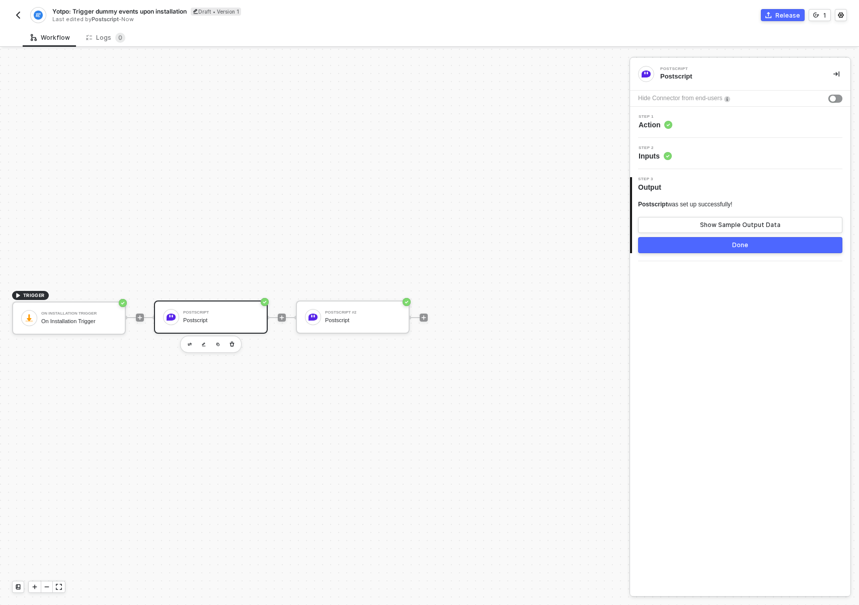
click at [703, 130] on div "Step 1 Action" at bounding box center [740, 122] width 220 height 31
click at [217, 310] on div "Postscript" at bounding box center [220, 312] width 75 height 4
click at [663, 149] on span "Step 2" at bounding box center [654, 148] width 33 height 4
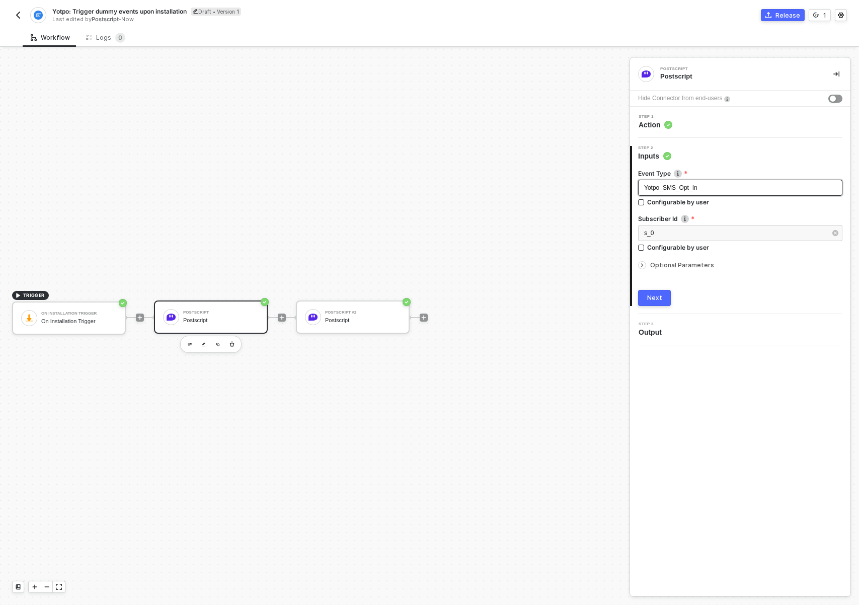
click at [672, 180] on div "Yotpo_SMS_Opt_In" at bounding box center [740, 188] width 204 height 16
click at [681, 143] on div "2 Step 2 Inputs Event Type Yotpo_SMS_Opt_In Configurable by user Subscriber Id …" at bounding box center [740, 226] width 220 height 176
click at [684, 132] on div "Step 1 Action" at bounding box center [740, 122] width 220 height 31
click at [672, 124] on circle at bounding box center [669, 125] width 8 height 8
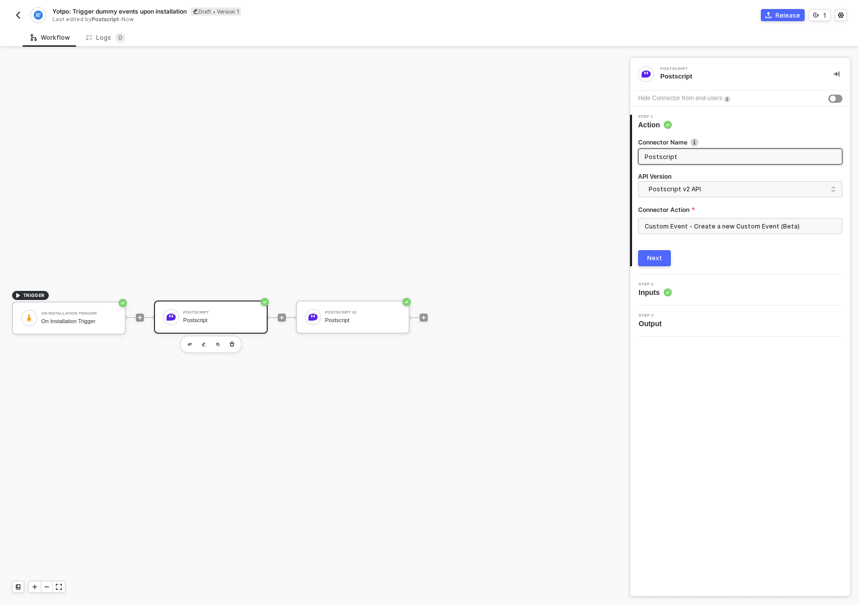
click at [681, 160] on input "Postscript" at bounding box center [739, 156] width 189 height 11
click at [681, 159] on input "Postscript" at bounding box center [739, 156] width 189 height 11
click at [679, 152] on input "SMS Opt In" at bounding box center [739, 156] width 189 height 11
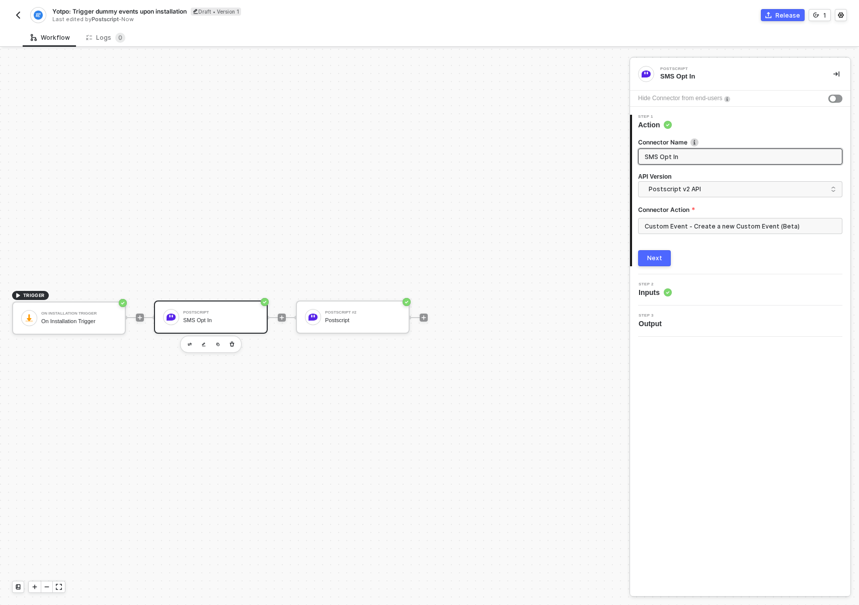
click at [679, 152] on input "SMS Opt In" at bounding box center [739, 156] width 189 height 11
paste input "Yotpo_SMS_Opt_"
type input "Yotpo_SMS_Opt_In"
click at [663, 263] on button "Next" at bounding box center [654, 258] width 33 height 16
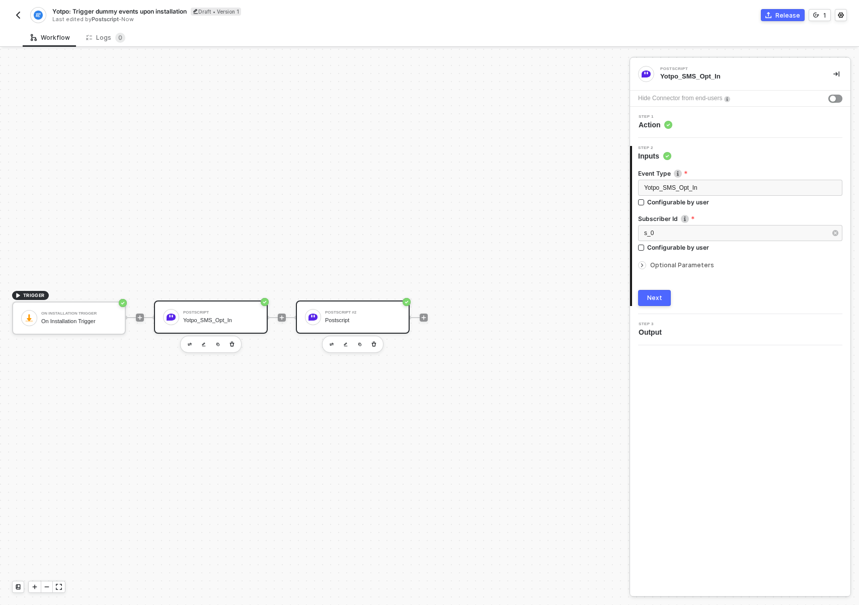
click at [354, 315] on div "Postscript #2 Postscript" at bounding box center [362, 316] width 75 height 19
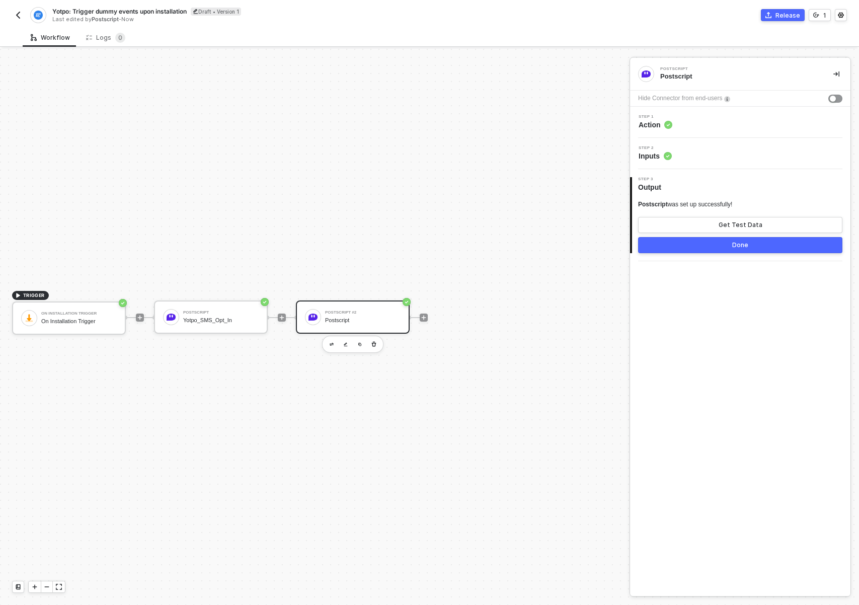
click at [677, 159] on div "Step 2 Inputs" at bounding box center [741, 153] width 218 height 15
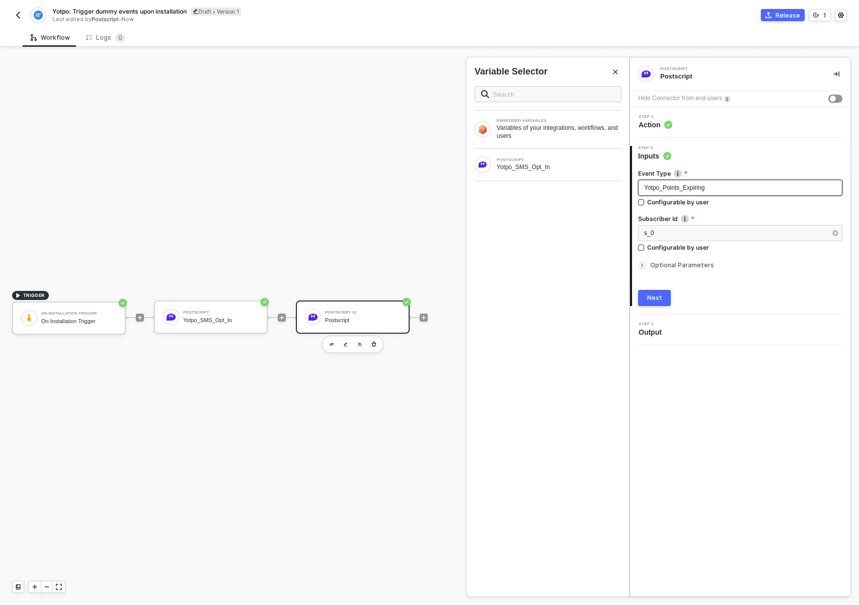
click at [685, 188] on span "Yotpo_Points_Expiring" at bounding box center [674, 187] width 60 height 7
copy span "Yotpo_Points_Expiring"
click at [693, 120] on div "Step 1 Action" at bounding box center [741, 122] width 218 height 15
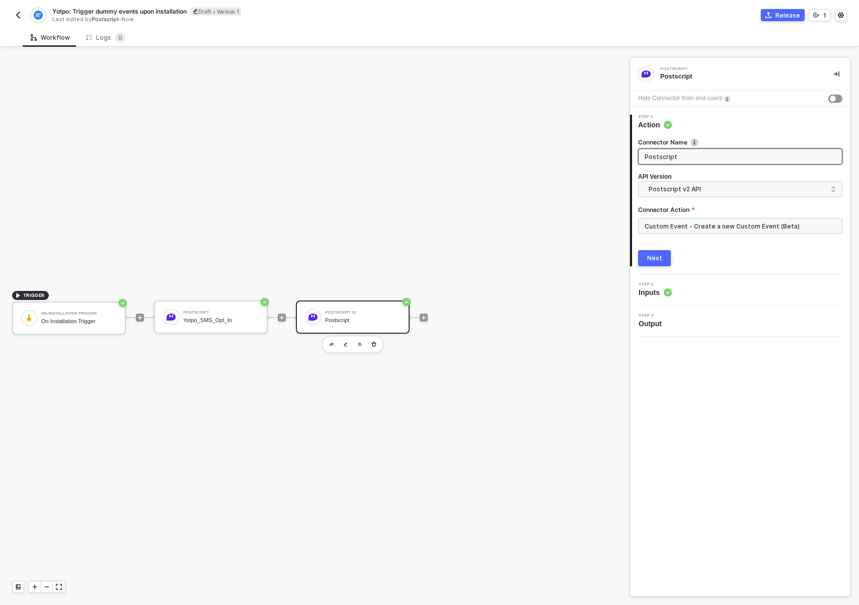
click at [677, 153] on input "Postscript" at bounding box center [739, 156] width 189 height 11
type input "Yotpo_Points_Expiring"
click at [659, 254] on div "Next" at bounding box center [654, 258] width 15 height 8
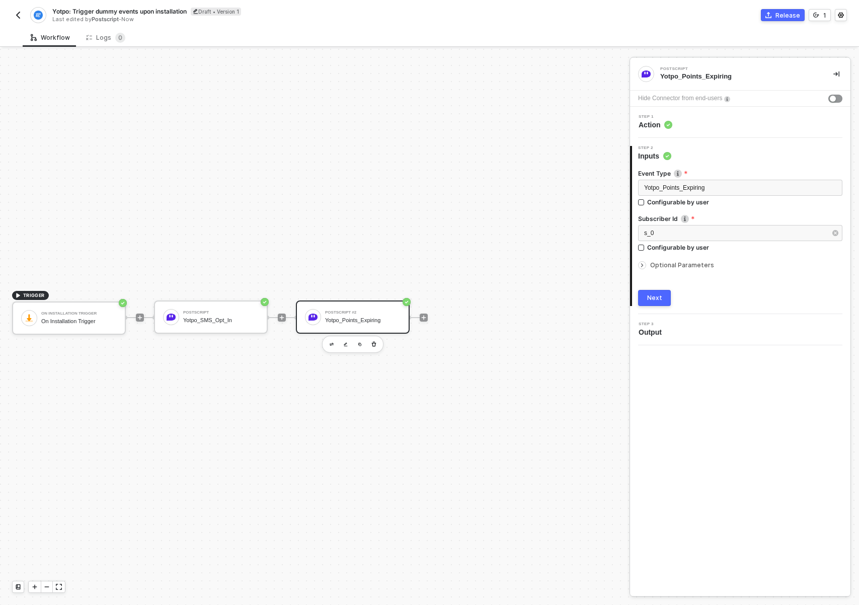
click at [431, 401] on div "TRIGGER On Installation Trigger On Installation Trigger Postscript Yotpo_SMS_Op…" at bounding box center [312, 317] width 624 height 575
click at [358, 346] on img "button" at bounding box center [360, 344] width 4 height 4
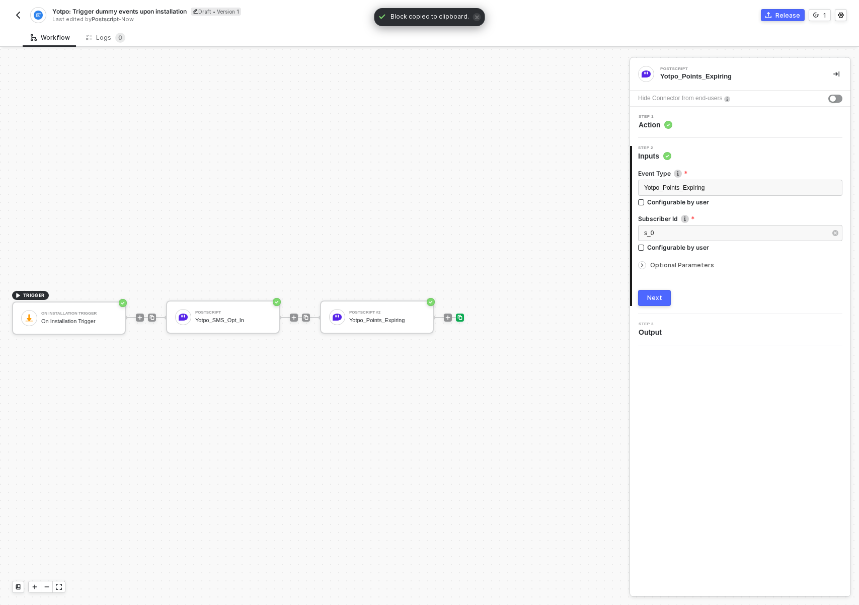
click at [462, 318] on img at bounding box center [460, 317] width 6 height 6
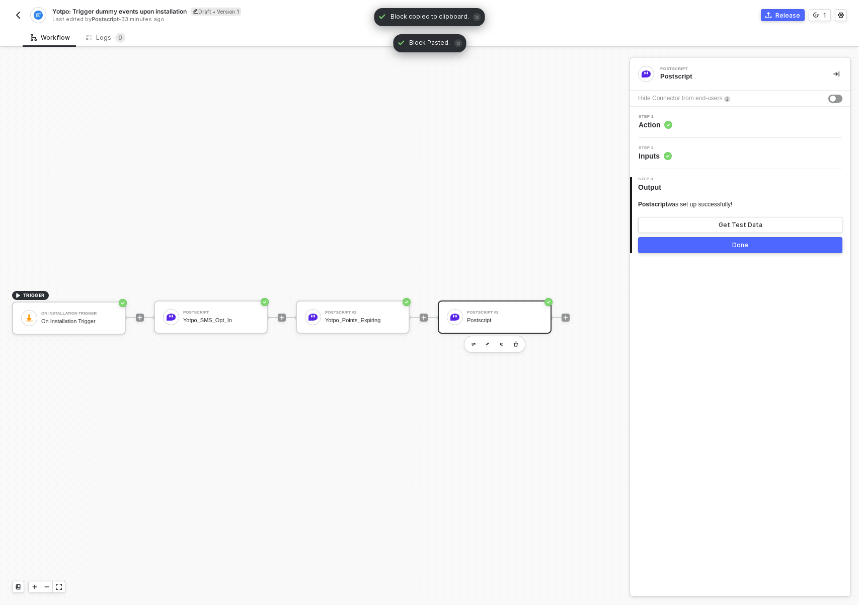
click at [699, 124] on div "Step 1 Action" at bounding box center [741, 122] width 218 height 15
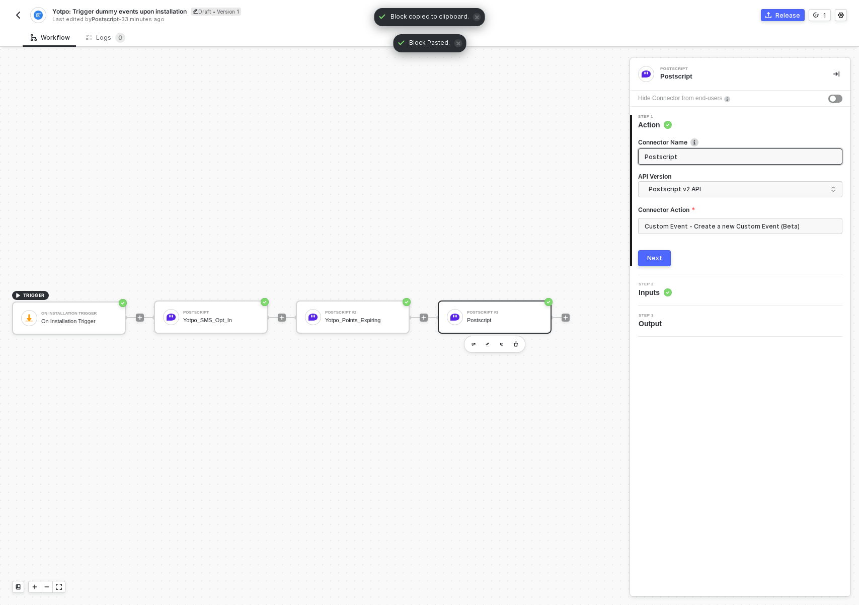
click at [672, 154] on input "Postscript" at bounding box center [739, 156] width 189 height 11
type input "Yotpo_Points_Earned"
click at [663, 259] on button "Next" at bounding box center [654, 258] width 33 height 16
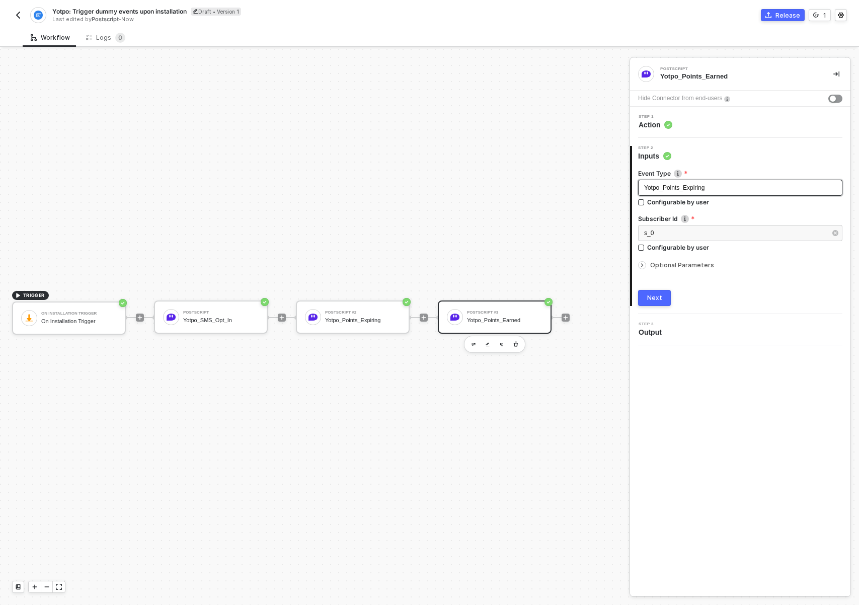
click at [689, 186] on span "Yotpo_Points_Expiring" at bounding box center [674, 187] width 60 height 7
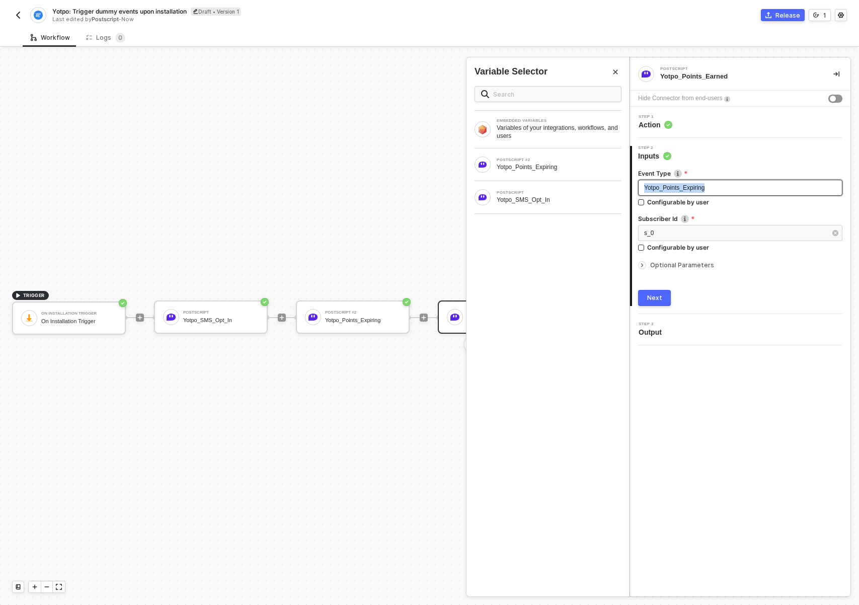
click at [689, 186] on span "Yotpo_Points_Expiring" at bounding box center [674, 187] width 60 height 7
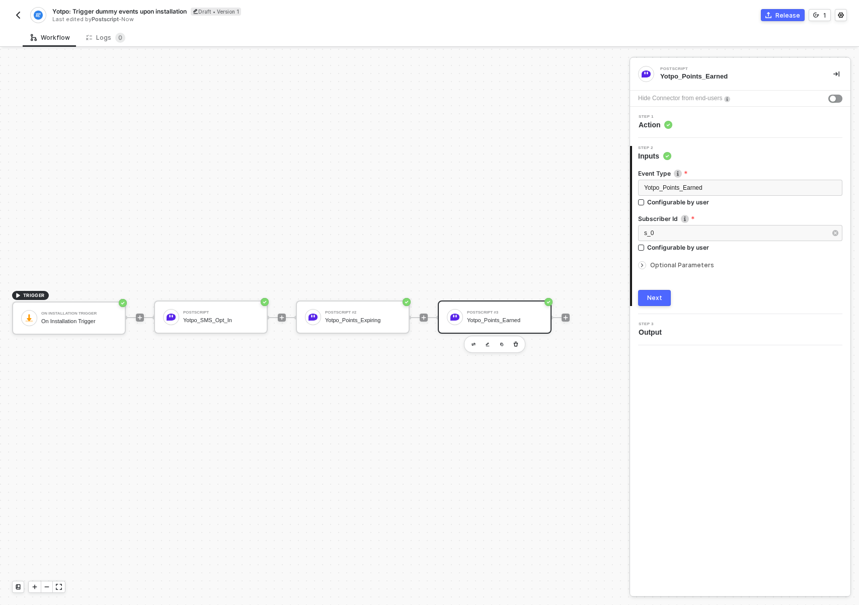
click at [666, 294] on button "Next" at bounding box center [654, 298] width 33 height 16
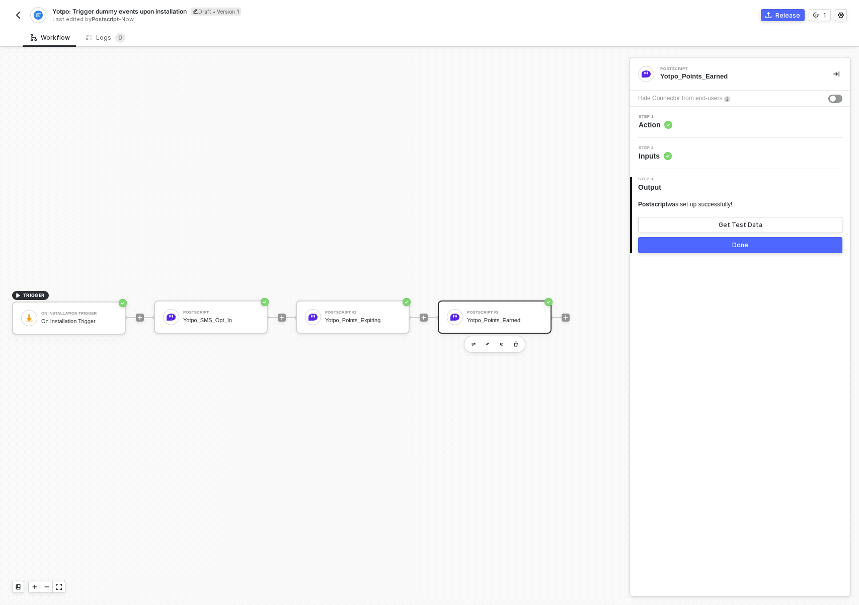
drag, startPoint x: 561, startPoint y: 398, endPoint x: 480, endPoint y: 399, distance: 81.0
click at [475, 407] on div "TRIGGER On Installation Trigger On Installation Trigger Postscript Yotpo_SMS_Op…" at bounding box center [312, 317] width 624 height 575
click at [703, 162] on div "Step 2 Inputs" at bounding box center [740, 153] width 220 height 31
click at [702, 159] on div "Step 2 Inputs" at bounding box center [741, 153] width 218 height 15
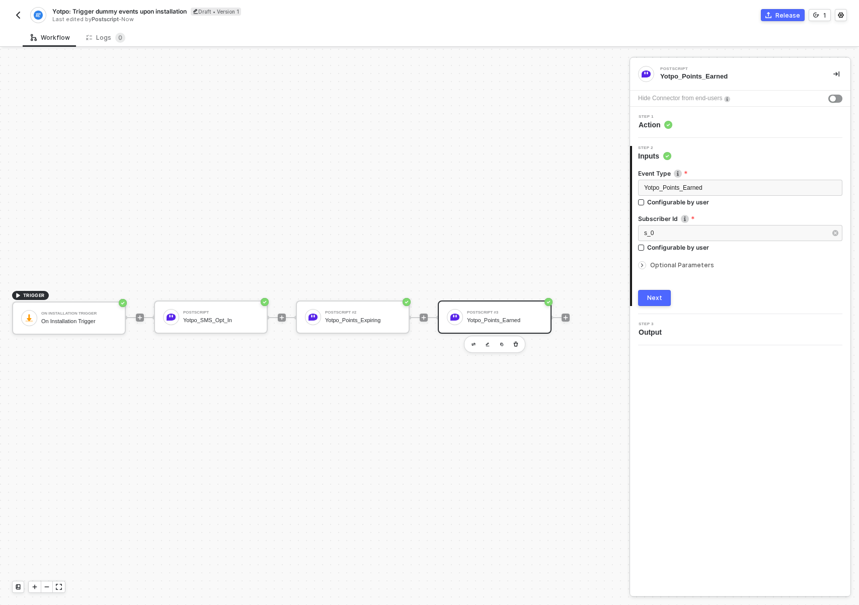
click at [677, 264] on span "Optional Parameters" at bounding box center [682, 265] width 64 height 8
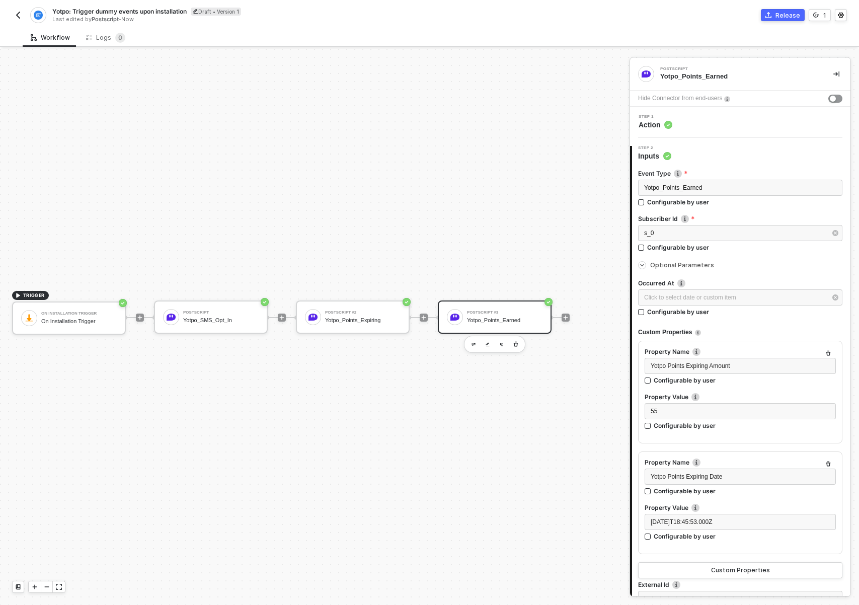
click at [826, 461] on icon "button" at bounding box center [828, 463] width 5 height 5
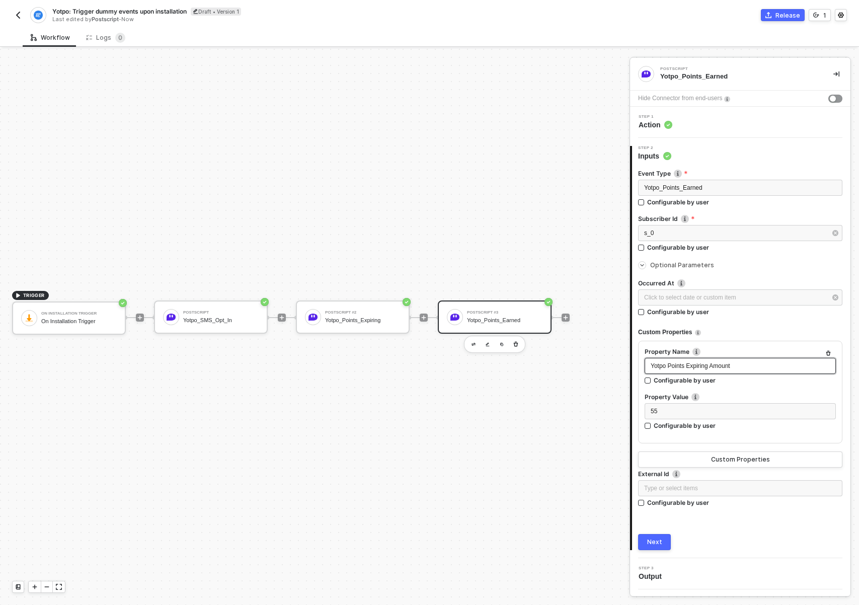
click at [748, 369] on div "Yotpo Points Expiring Amount" at bounding box center [740, 366] width 179 height 10
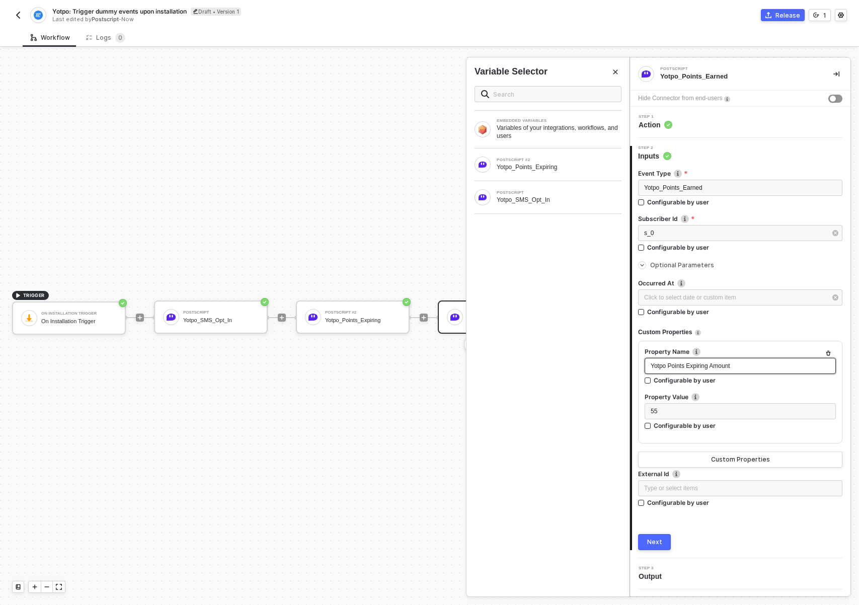
click at [748, 369] on div "Yotpo Points Expiring Amount" at bounding box center [740, 366] width 179 height 10
click at [705, 412] on div "55" at bounding box center [740, 412] width 179 height 10
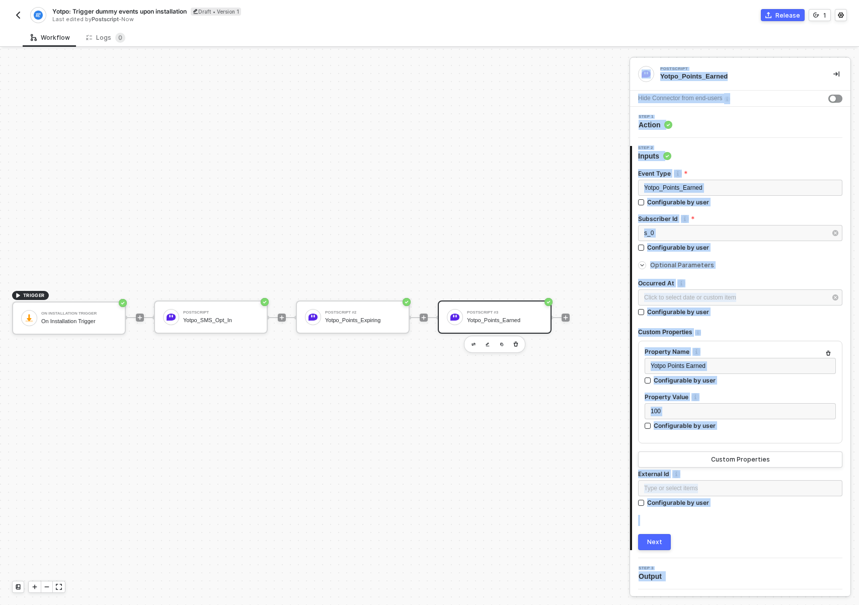
click at [461, 491] on div "TRIGGER On Installation Trigger On Installation Trigger Postscript Yotpo_SMS_Op…" at bounding box center [312, 317] width 624 height 575
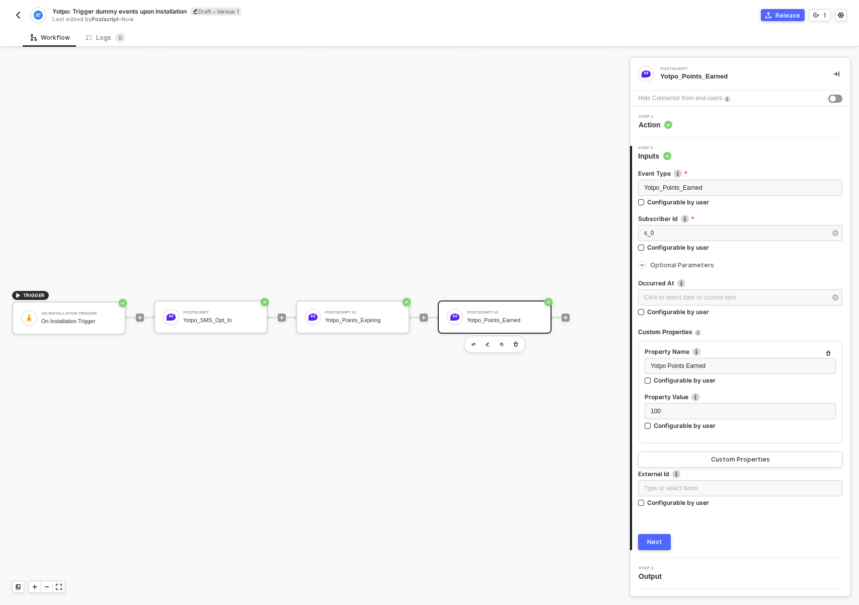
click at [667, 543] on button "Next" at bounding box center [654, 542] width 33 height 16
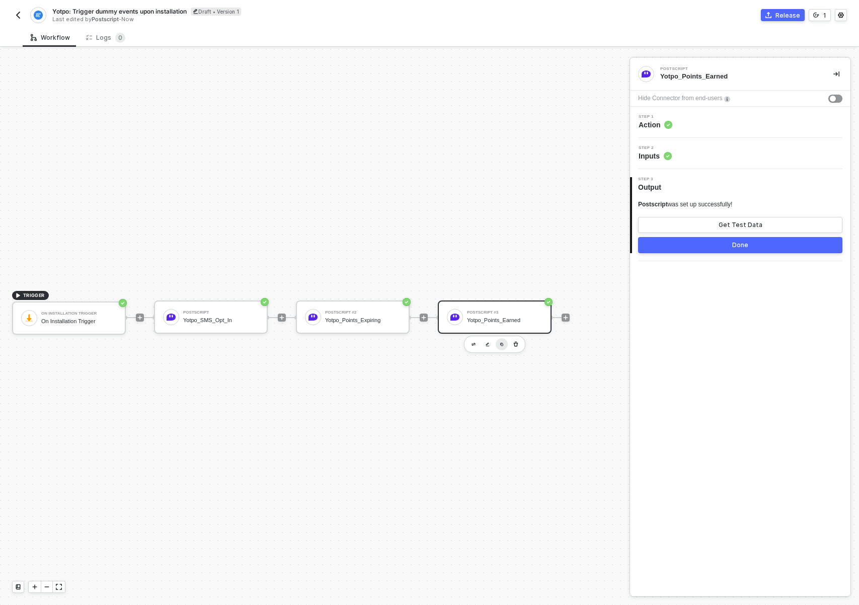
click at [500, 347] on button "button" at bounding box center [502, 344] width 12 height 12
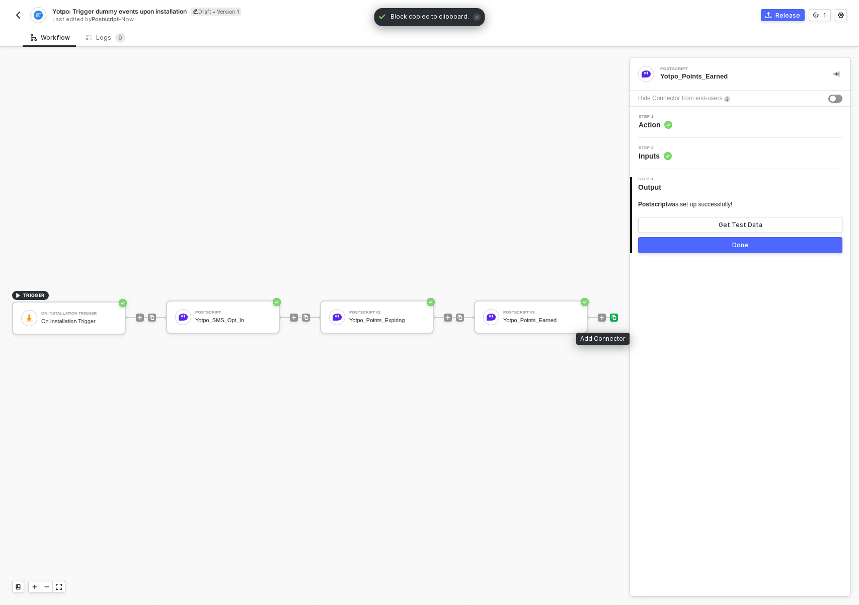
click at [610, 318] on div at bounding box center [614, 317] width 8 height 8
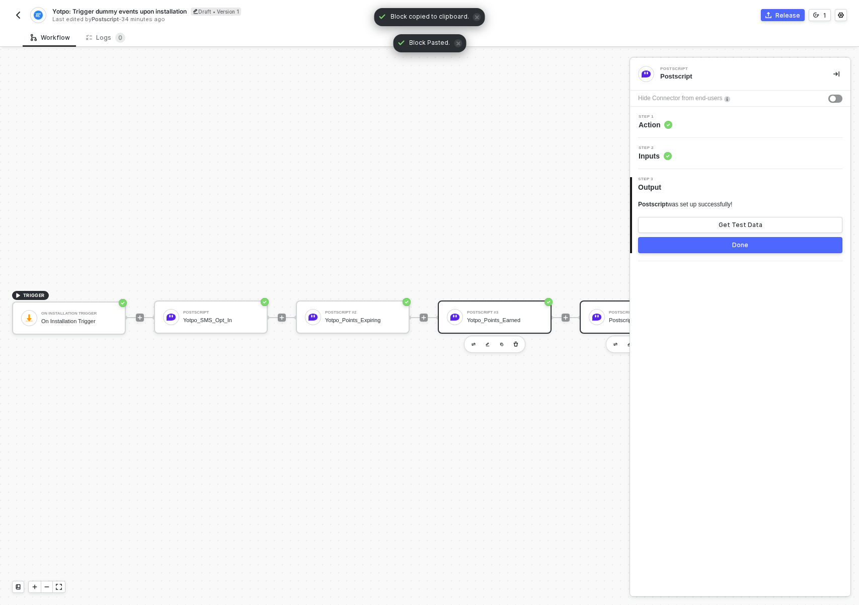
click at [491, 317] on div "Yotpo_Points_Earned" at bounding box center [504, 320] width 75 height 7
click at [597, 323] on div at bounding box center [597, 317] width 16 height 16
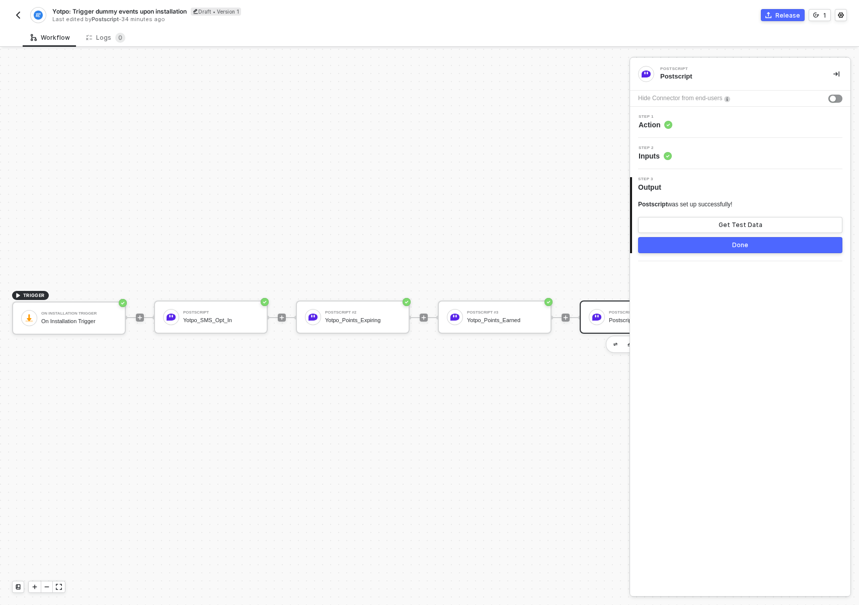
click at [710, 123] on div "Step 1 Action" at bounding box center [741, 122] width 218 height 15
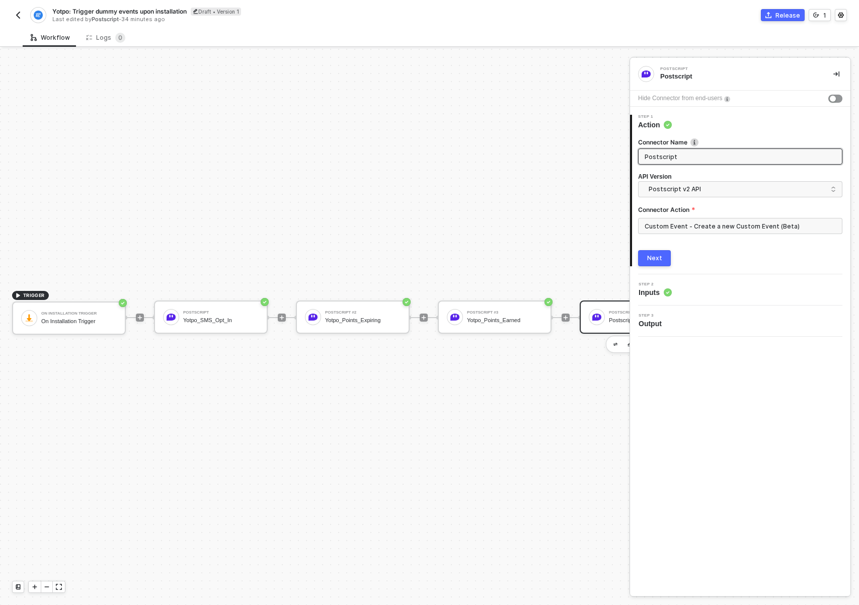
click at [688, 158] on input "Postscript" at bounding box center [739, 156] width 189 height 11
type input "Yotpo_Referral_Completed"
click at [663, 253] on button "Next" at bounding box center [654, 258] width 33 height 16
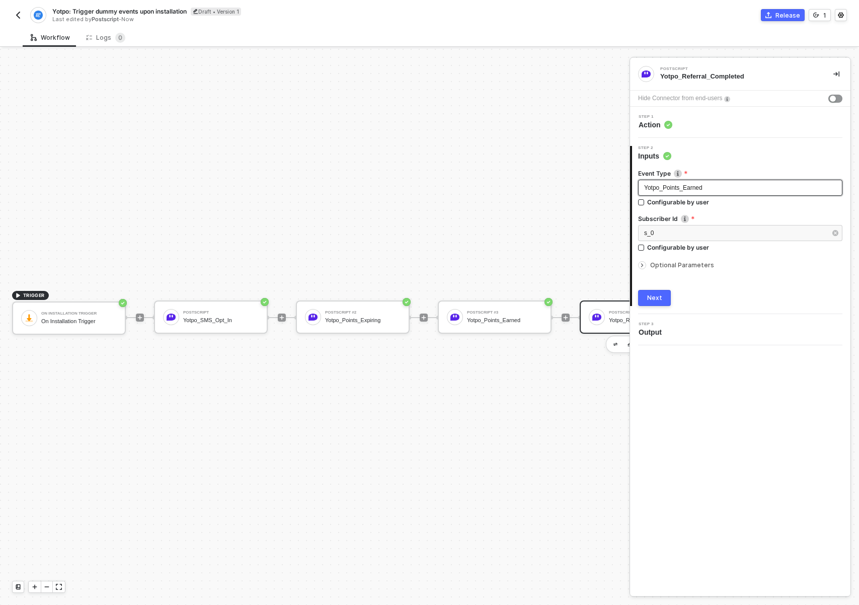
click at [688, 191] on div "Yotpo_Points_Earned" at bounding box center [740, 188] width 192 height 10
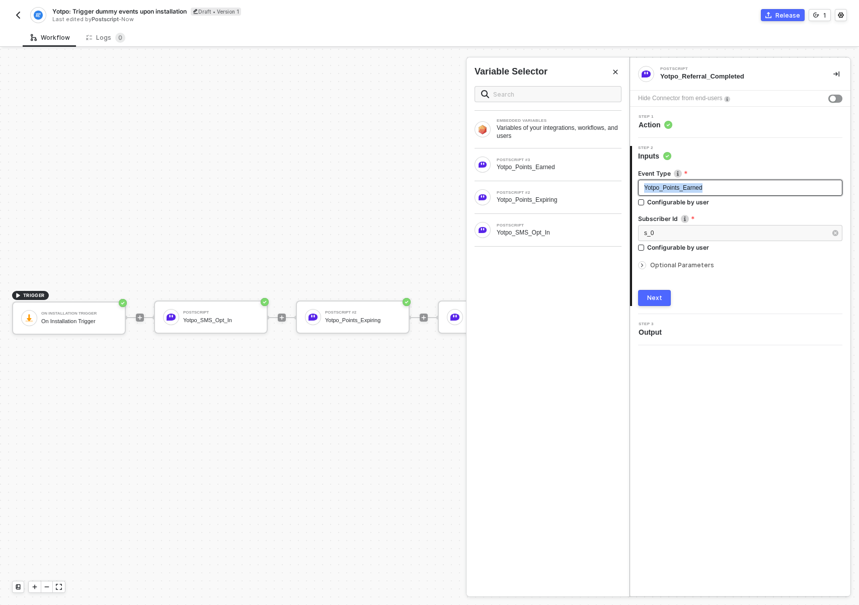
click at [688, 191] on div "Yotpo_Points_Earned" at bounding box center [740, 188] width 192 height 10
click at [652, 262] on span "Optional Parameters" at bounding box center [682, 265] width 64 height 8
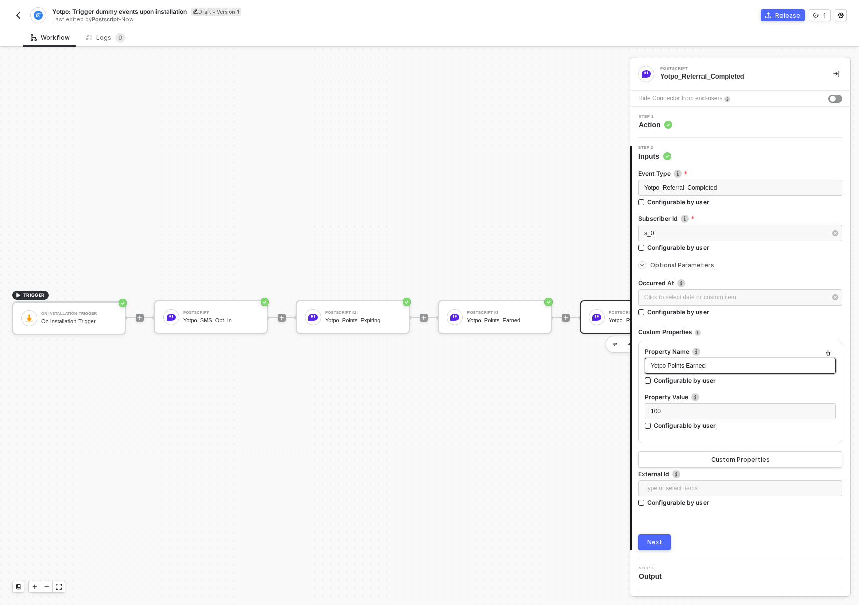
click at [726, 364] on div "Yotpo Points Earned" at bounding box center [740, 366] width 179 height 10
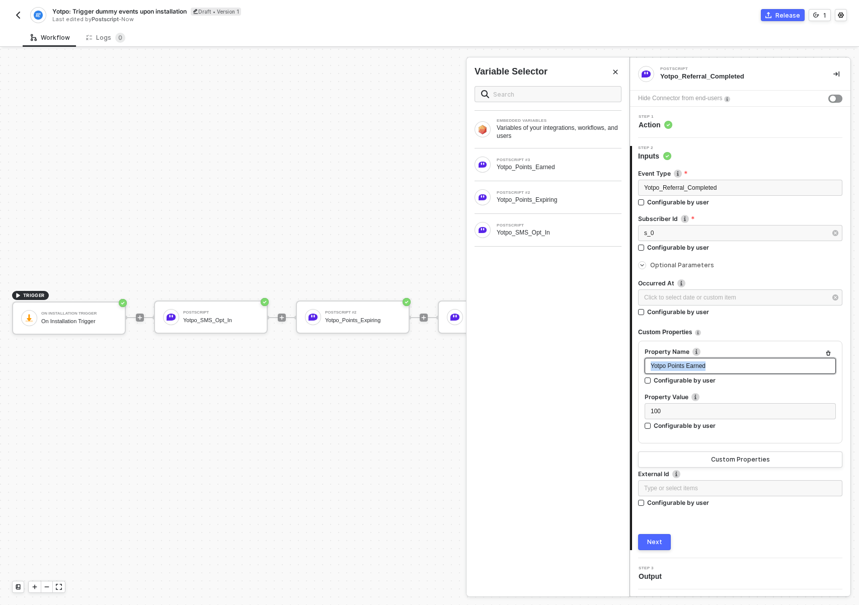
click at [726, 364] on div "Yotpo Points Earned" at bounding box center [740, 366] width 179 height 10
click at [701, 407] on div "100" at bounding box center [740, 412] width 179 height 10
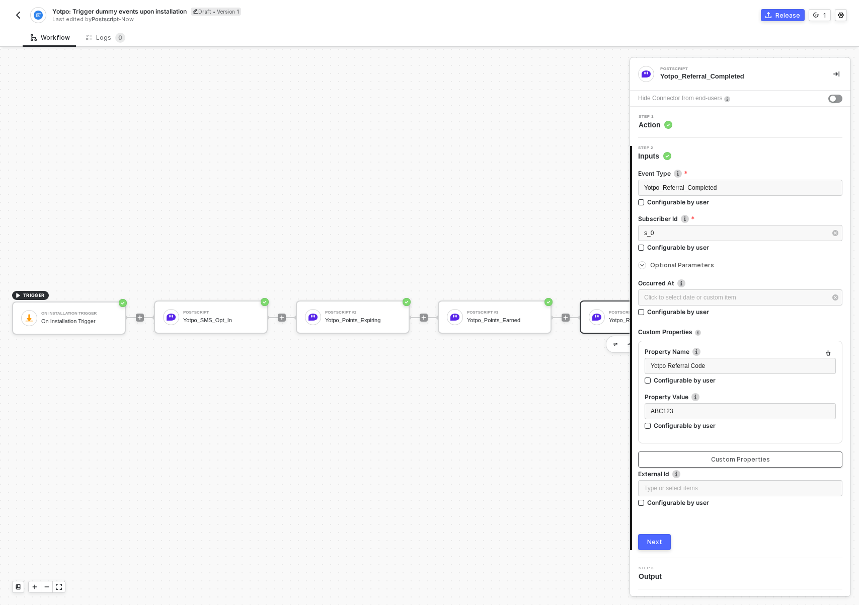
drag, startPoint x: 706, startPoint y: 460, endPoint x: 583, endPoint y: 469, distance: 123.1
click at [706, 460] on button "Custom Properties" at bounding box center [740, 459] width 204 height 16
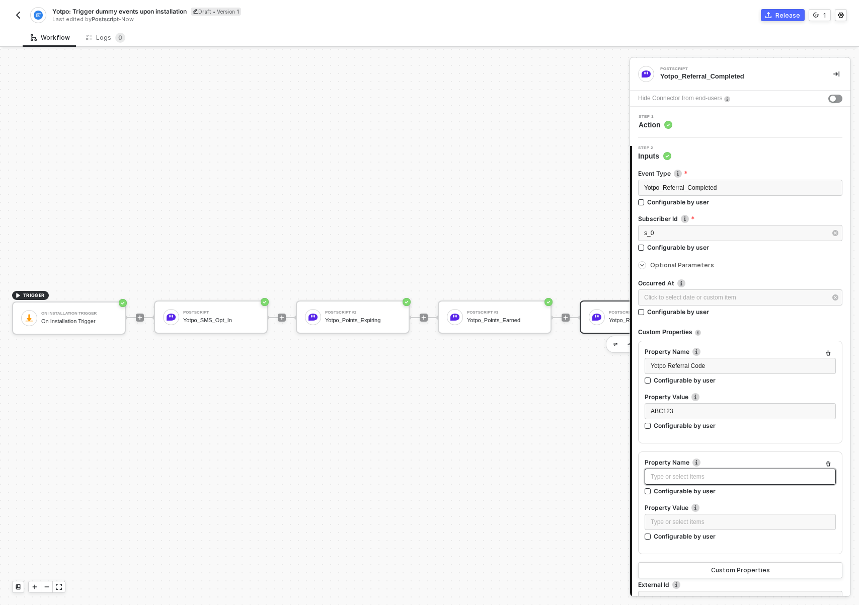
click at [699, 472] on div "Type or select items ﻿" at bounding box center [740, 477] width 179 height 10
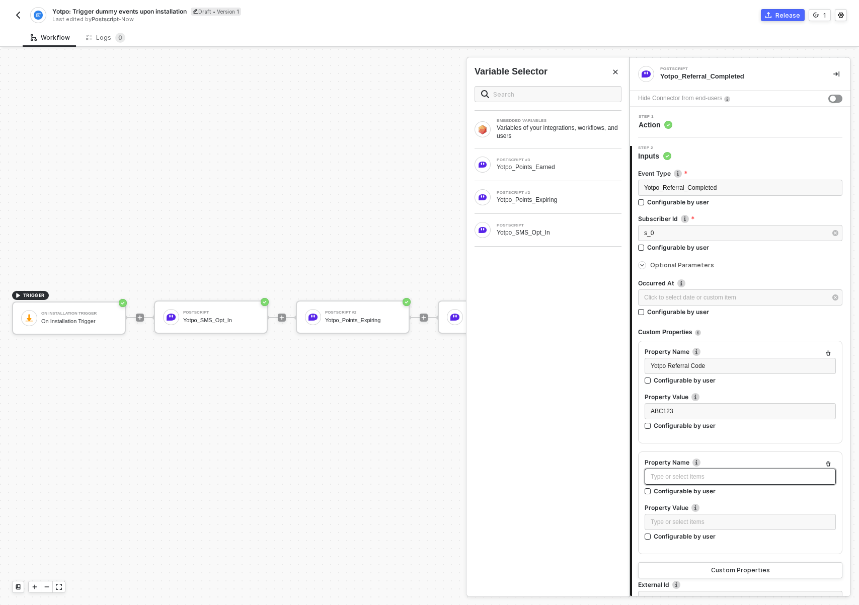
click at [699, 472] on div "Type or select items ﻿" at bounding box center [740, 477] width 179 height 10
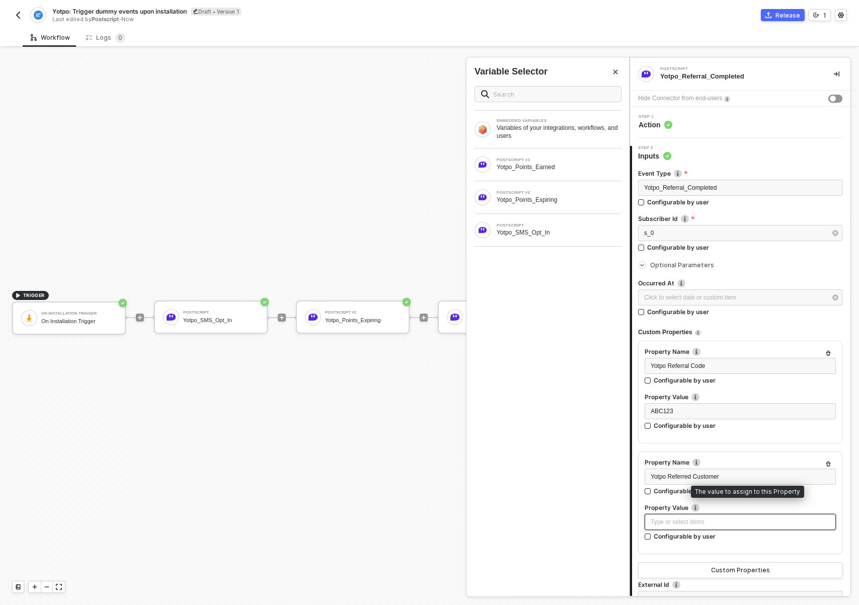
click at [697, 520] on div "Type or select items ﻿" at bounding box center [740, 522] width 179 height 10
click at [747, 578] on div "Occurred At Click to select date or custom item ﻿ Configurable by user Custom P…" at bounding box center [740, 452] width 204 height 347
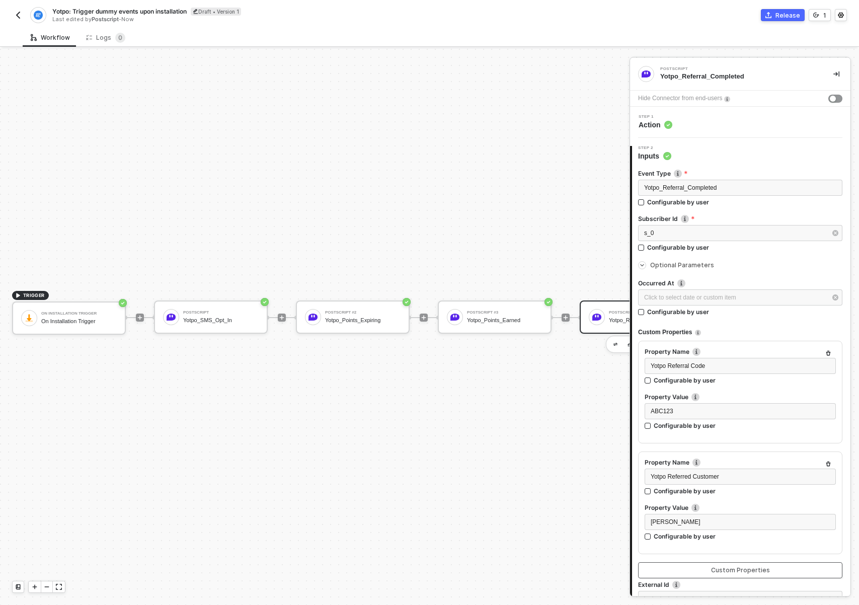
click at [745, 575] on button "Custom Properties" at bounding box center [740, 570] width 204 height 16
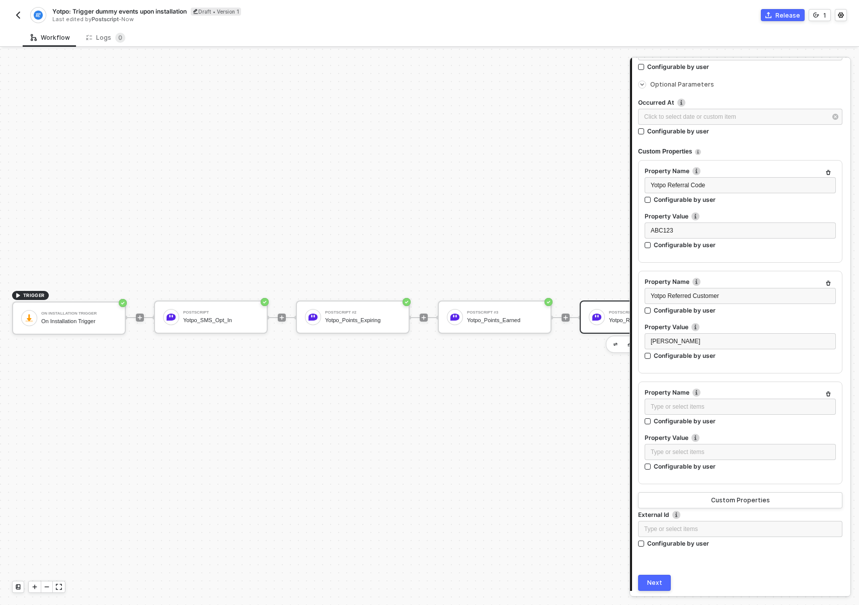
scroll to position [215, 0]
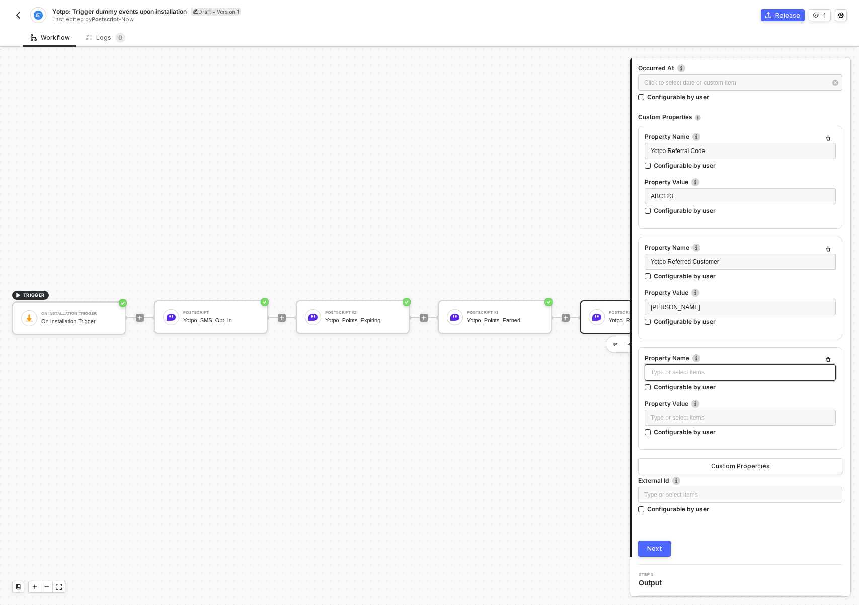
click at [717, 374] on div "Type or select items ﻿" at bounding box center [740, 373] width 179 height 10
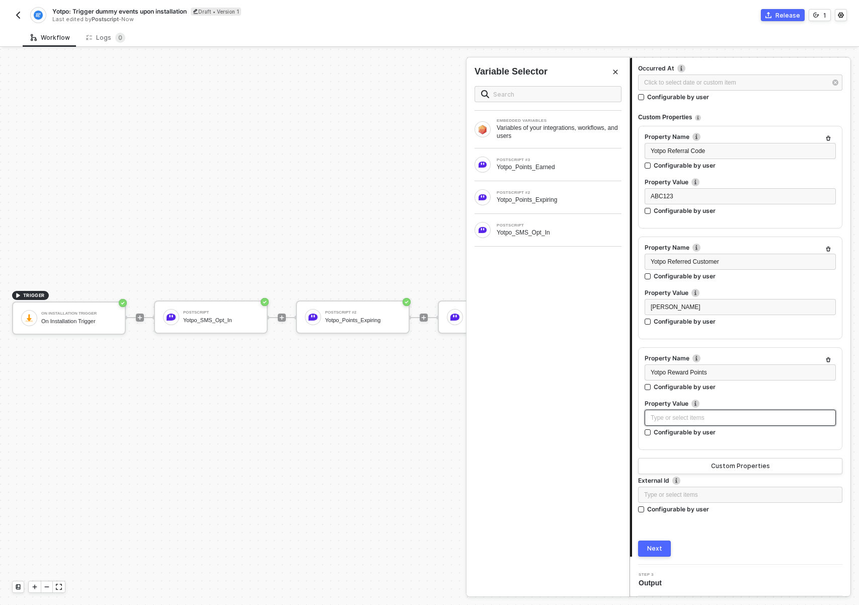
click at [702, 415] on div "Type or select items ﻿" at bounding box center [740, 418] width 179 height 10
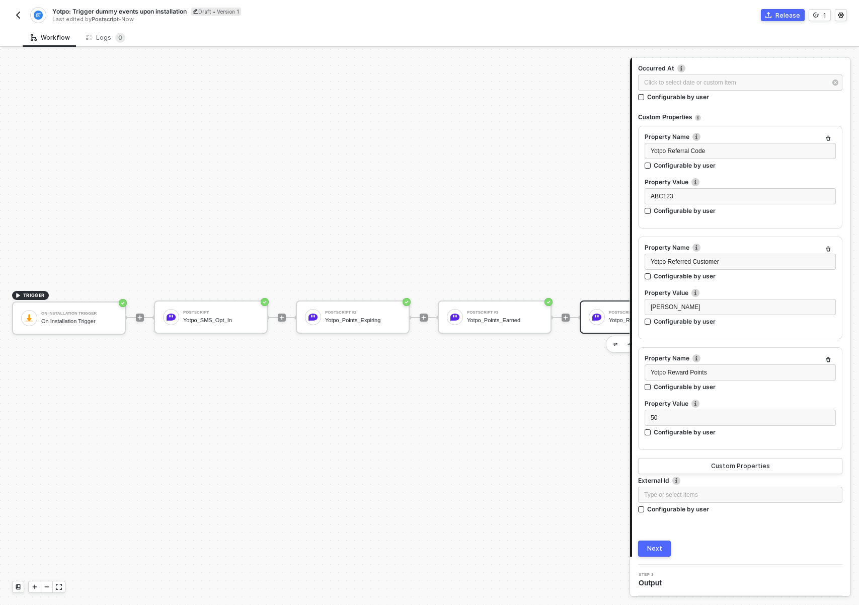
click at [656, 551] on div "Next" at bounding box center [654, 548] width 15 height 8
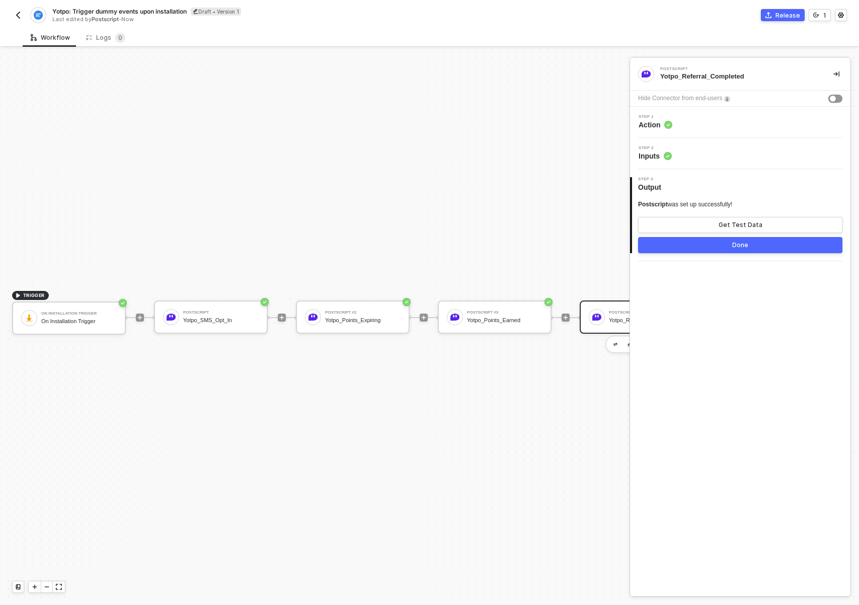
click at [504, 470] on div "TRIGGER On Installation Trigger On Installation Trigger Postscript Yotpo_SMS_Op…" at bounding box center [355, 317] width 711 height 575
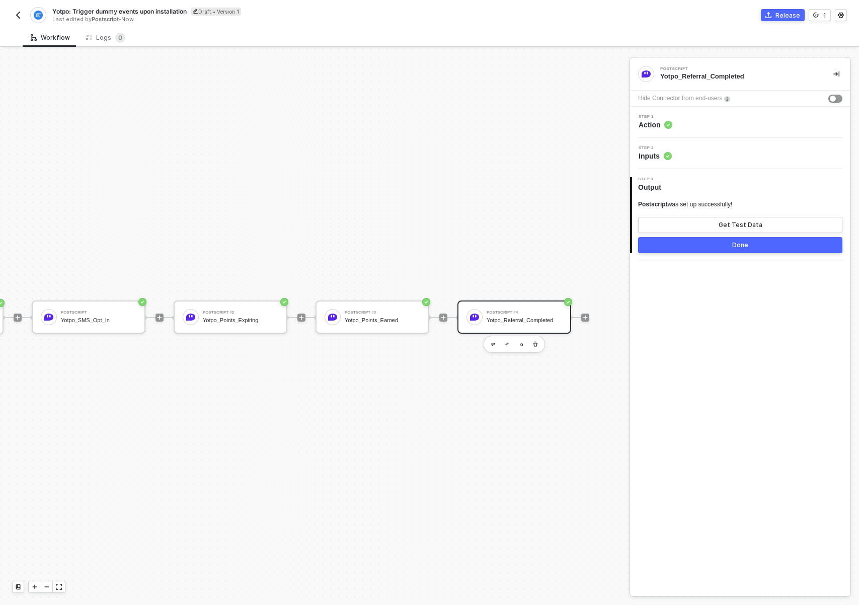
scroll to position [19, 152]
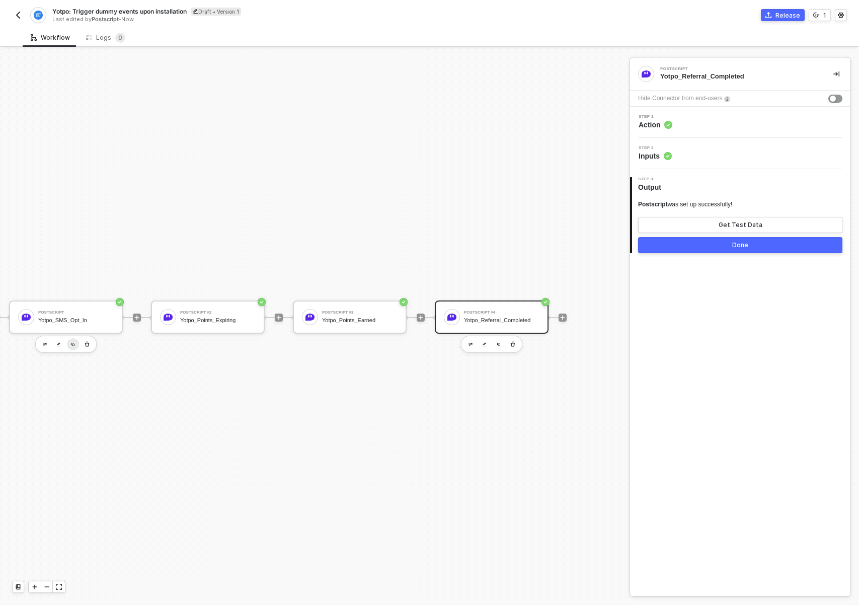
click at [71, 342] on img "button" at bounding box center [73, 344] width 4 height 4
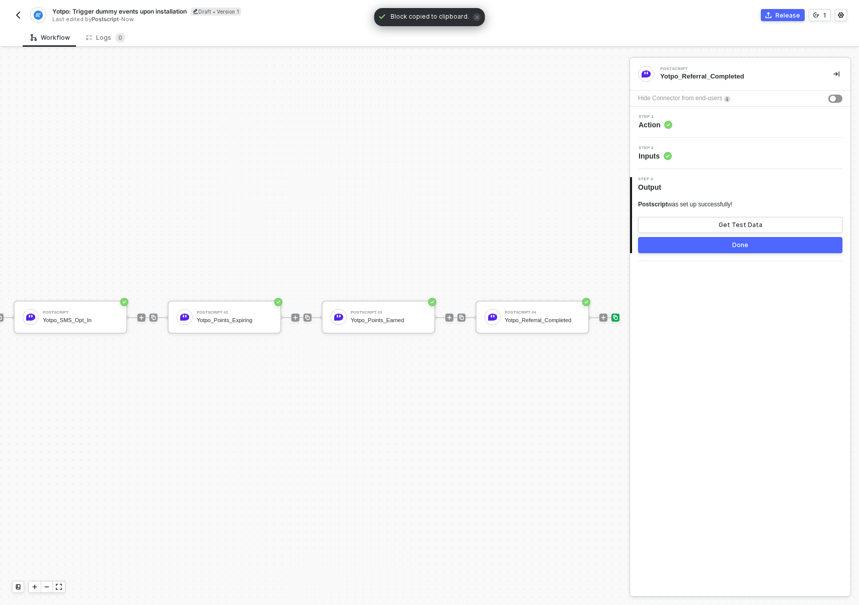
click at [615, 317] on img at bounding box center [615, 317] width 6 height 6
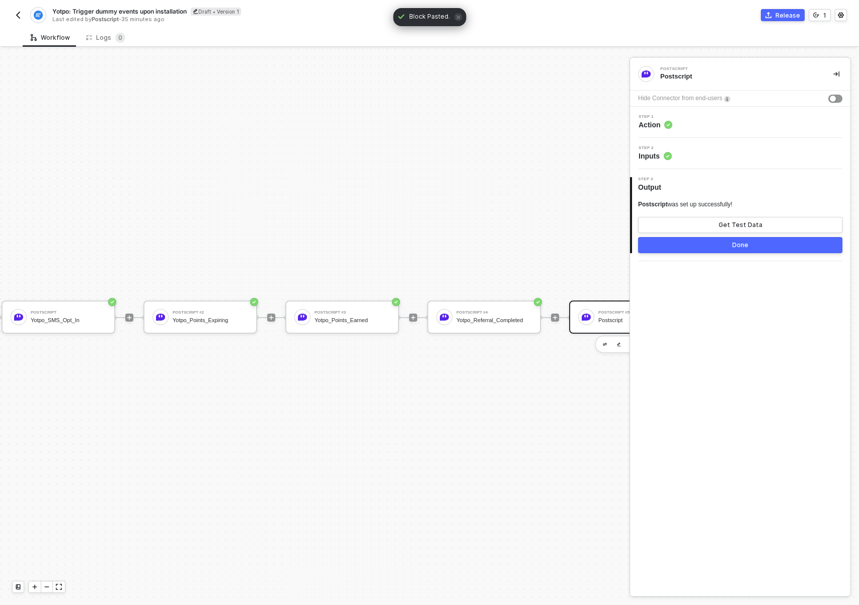
click at [709, 129] on div "Step 1 Action" at bounding box center [741, 122] width 218 height 15
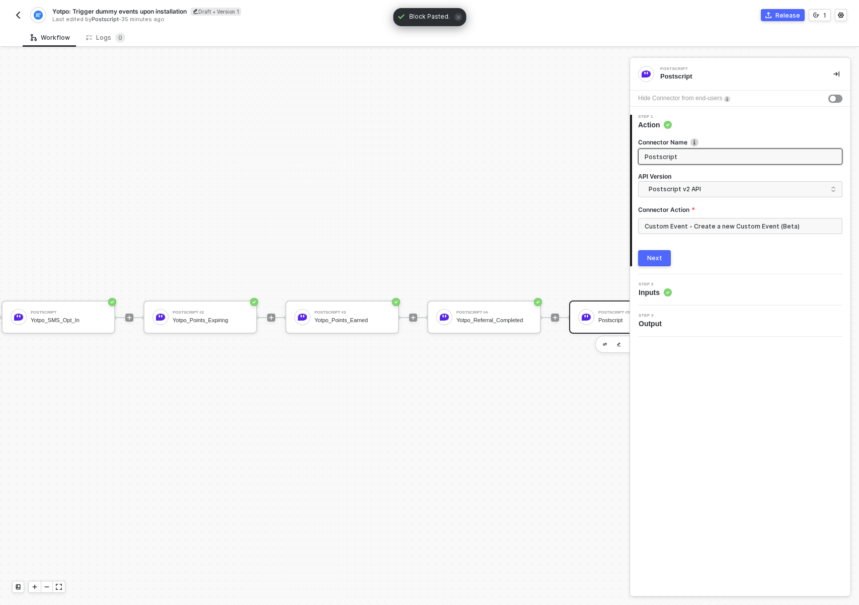
click at [677, 155] on input "Postscript" at bounding box center [739, 156] width 189 height 11
type input "Yotpo_VIP_Tier_Earned""
click at [645, 257] on button "Next" at bounding box center [654, 258] width 33 height 16
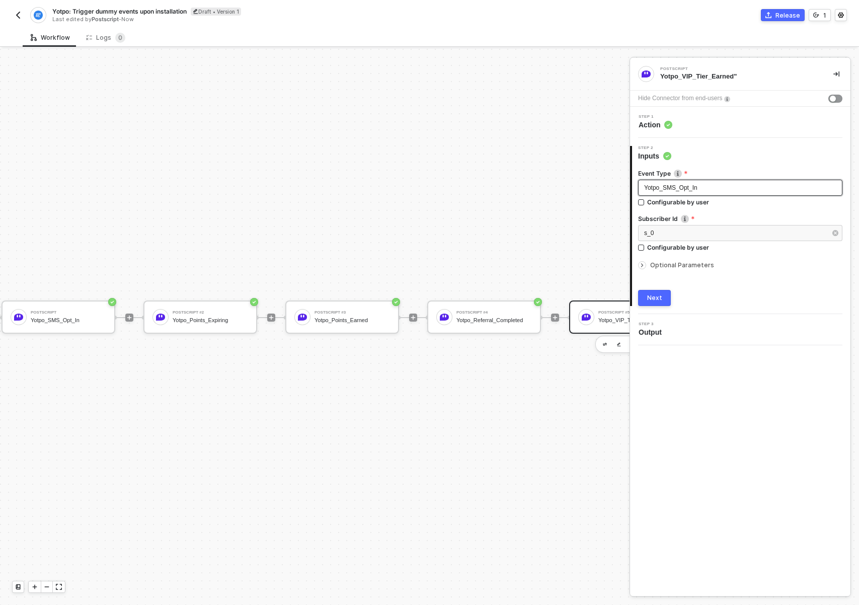
click at [693, 188] on span "Yotpo_SMS_Opt_In" at bounding box center [670, 187] width 53 height 7
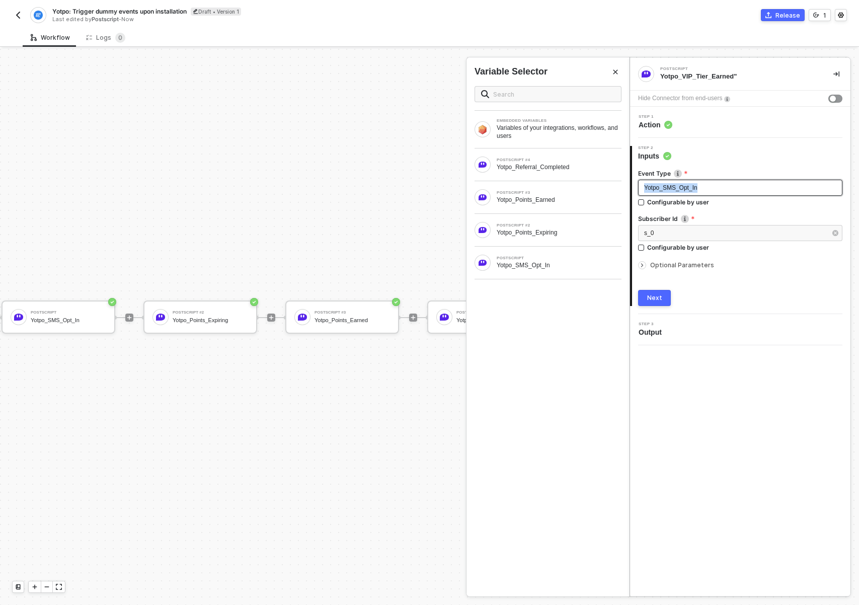
click at [693, 188] on span "Yotpo_SMS_Opt_In" at bounding box center [670, 187] width 53 height 7
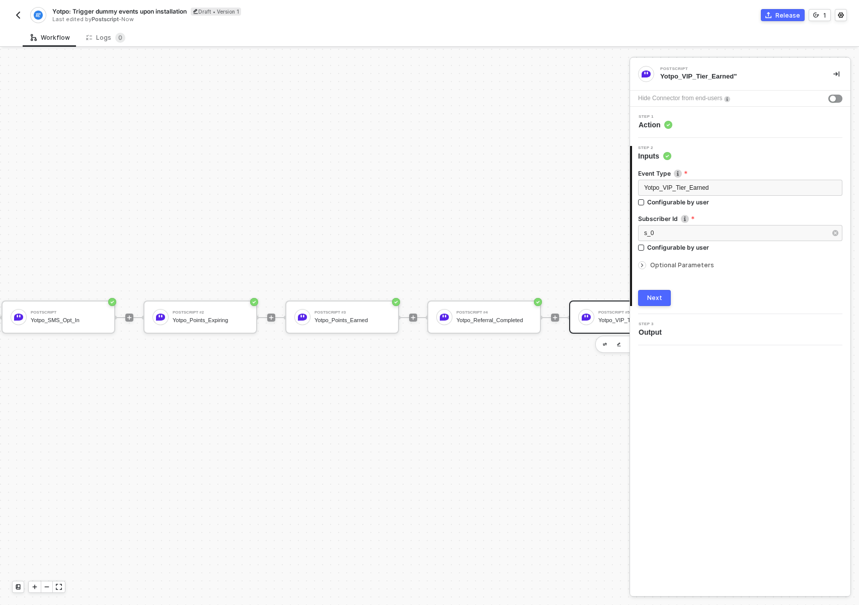
click at [723, 130] on div "Step 1 Action" at bounding box center [740, 122] width 220 height 15
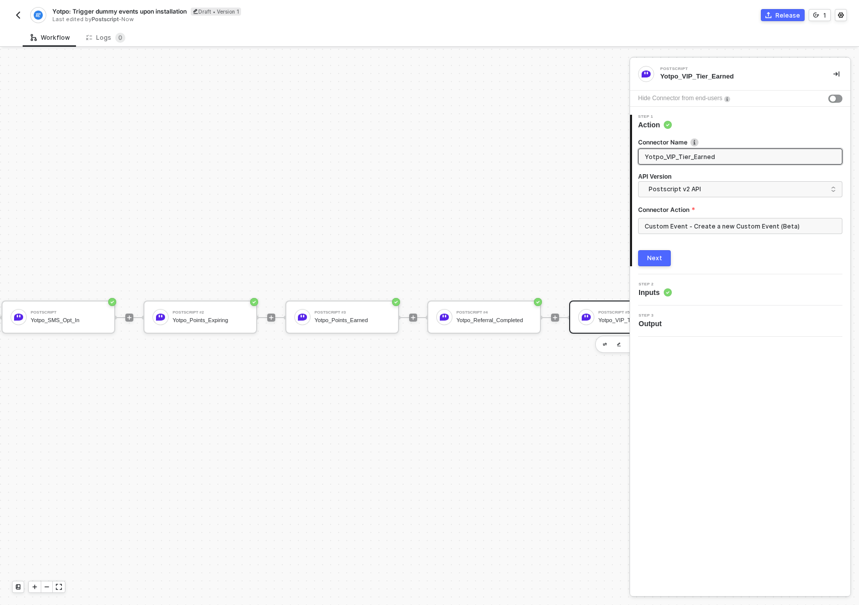
type input "Yotpo_VIP_Tier_Earned"
click at [663, 261] on button "Next" at bounding box center [654, 258] width 33 height 16
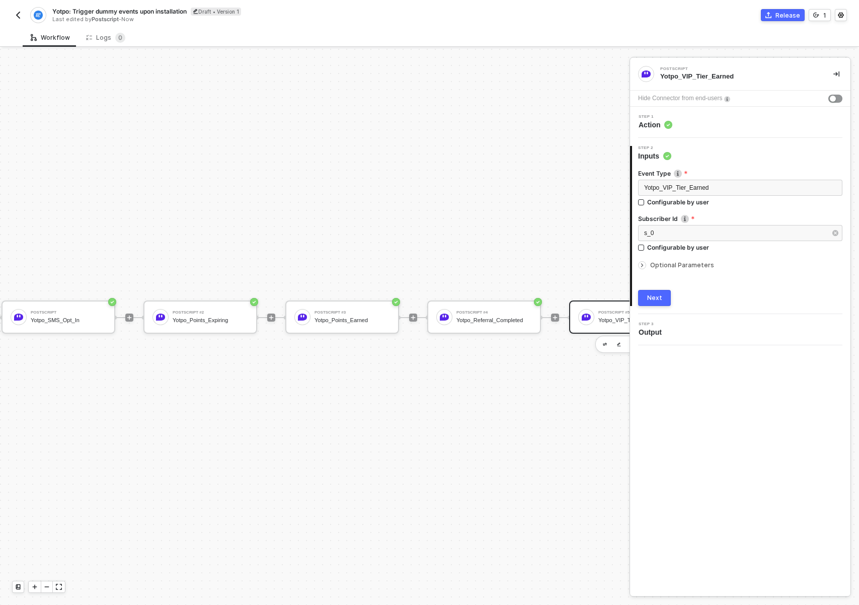
click at [660, 264] on span "Optional Parameters" at bounding box center [682, 265] width 64 height 8
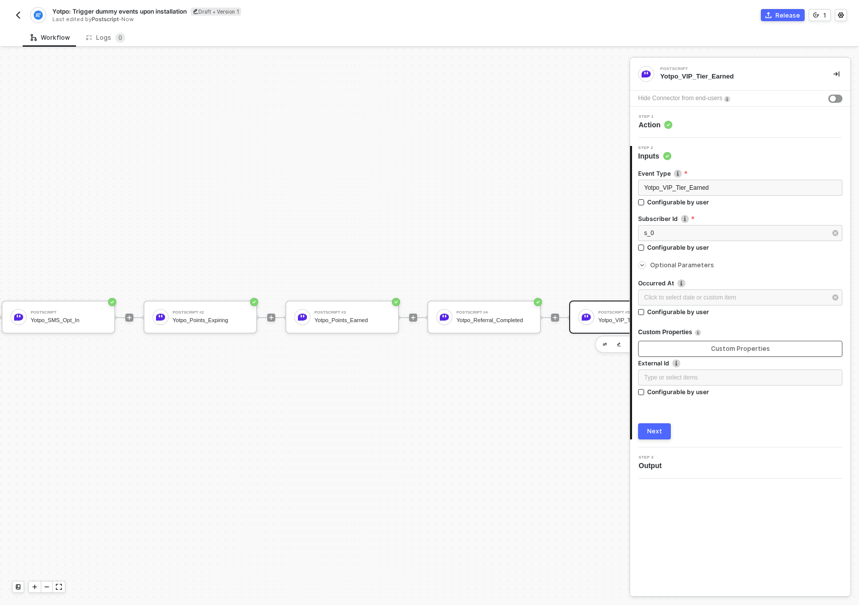
click at [741, 348] on div "Custom Properties" at bounding box center [740, 349] width 59 height 8
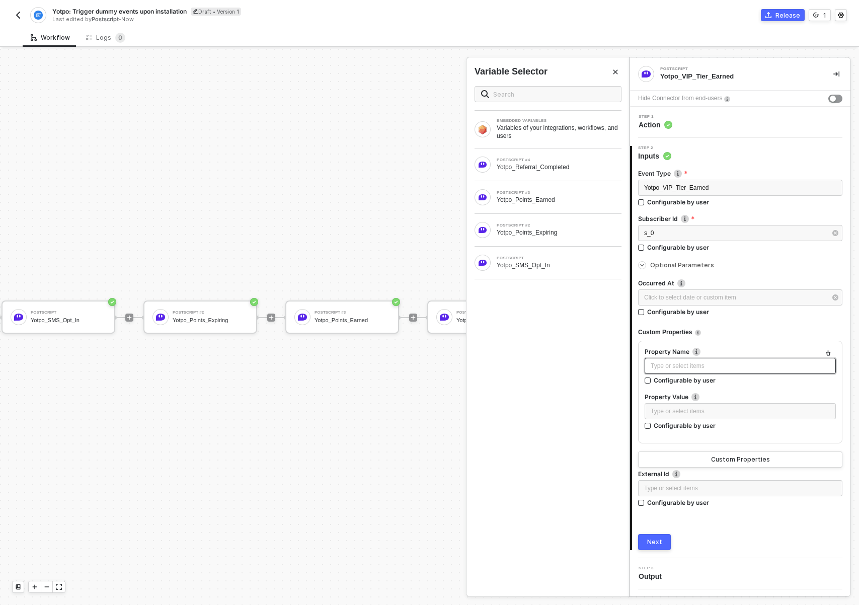
click at [695, 369] on div "Type or select items ﻿" at bounding box center [740, 366] width 179 height 10
click at [676, 412] on div "Type or select items ﻿" at bounding box center [740, 412] width 179 height 10
click at [676, 457] on button "Custom Properties" at bounding box center [740, 459] width 204 height 16
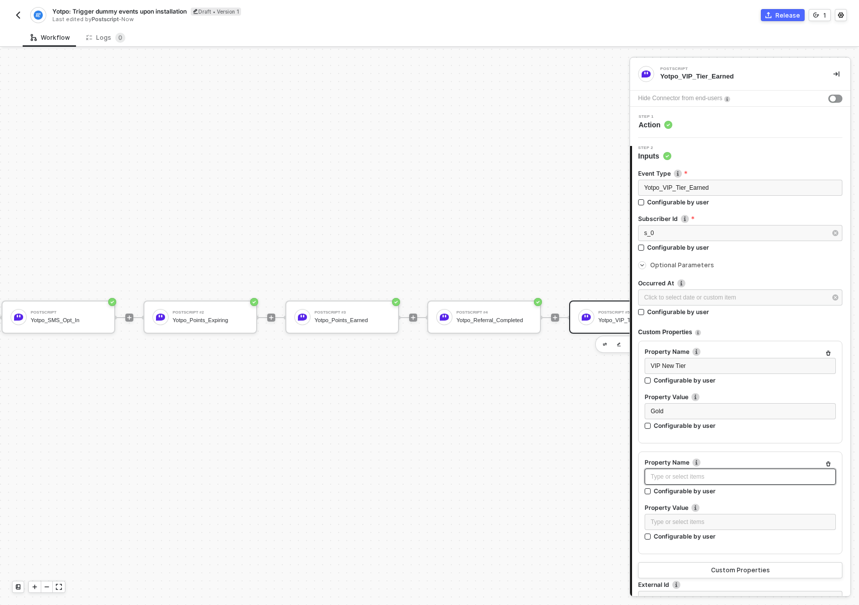
click at [677, 478] on div "Type or select items ﻿" at bounding box center [740, 477] width 179 height 10
click at [678, 478] on div "Type or select items ﻿" at bounding box center [740, 477] width 179 height 10
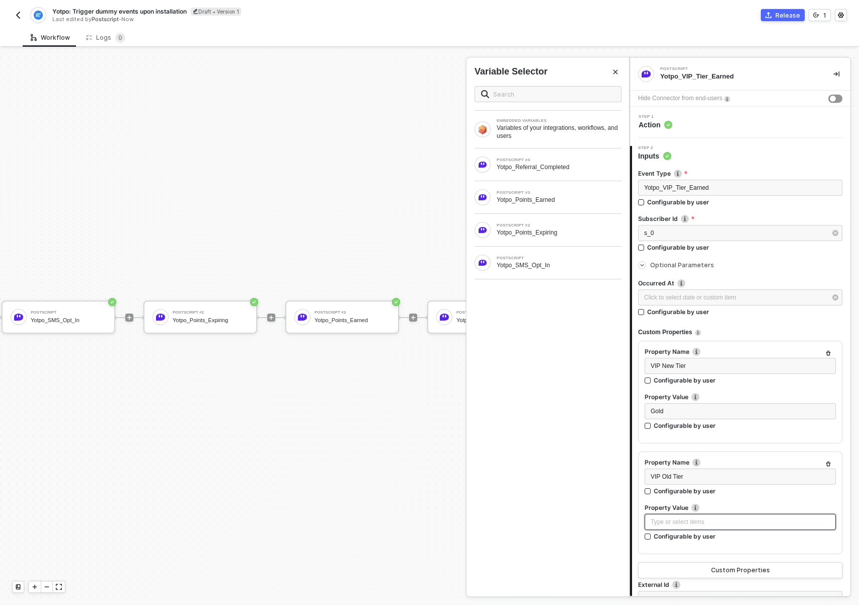
click at [686, 522] on div "Type or select items ﻿" at bounding box center [740, 522] width 179 height 10
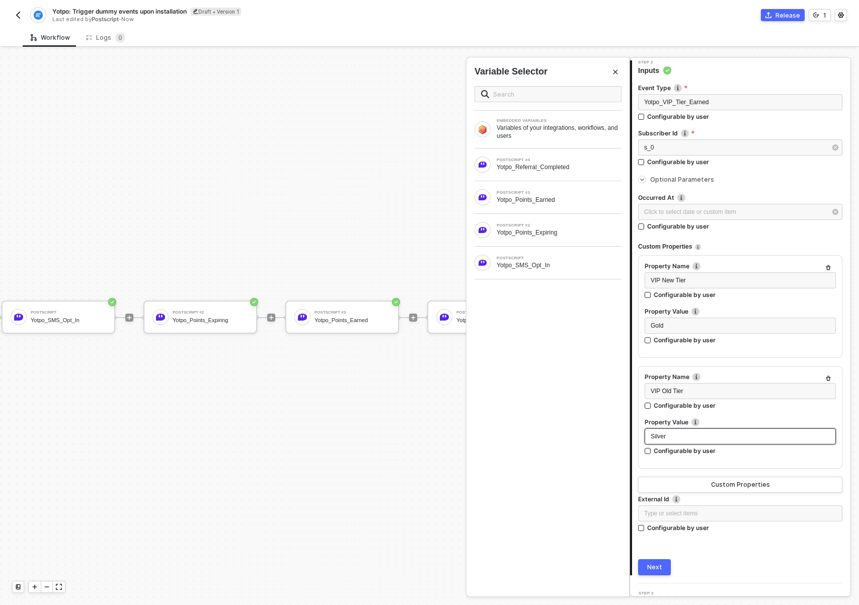
scroll to position [104, 0]
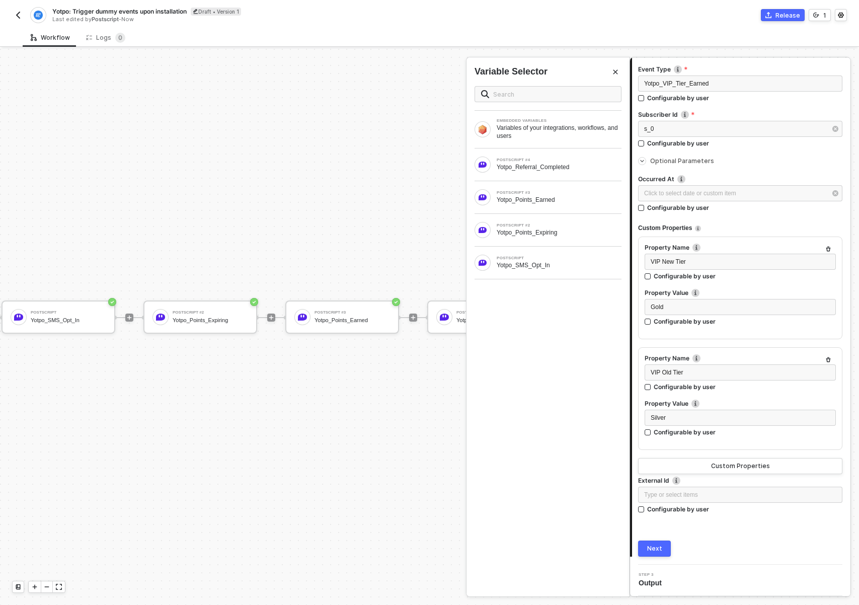
click at [658, 549] on div "Next" at bounding box center [654, 548] width 15 height 8
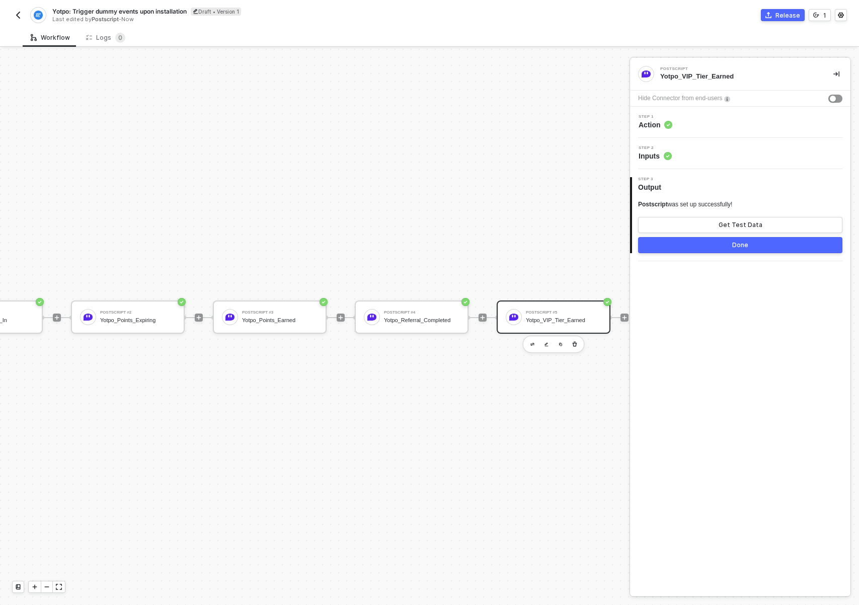
scroll to position [19, 294]
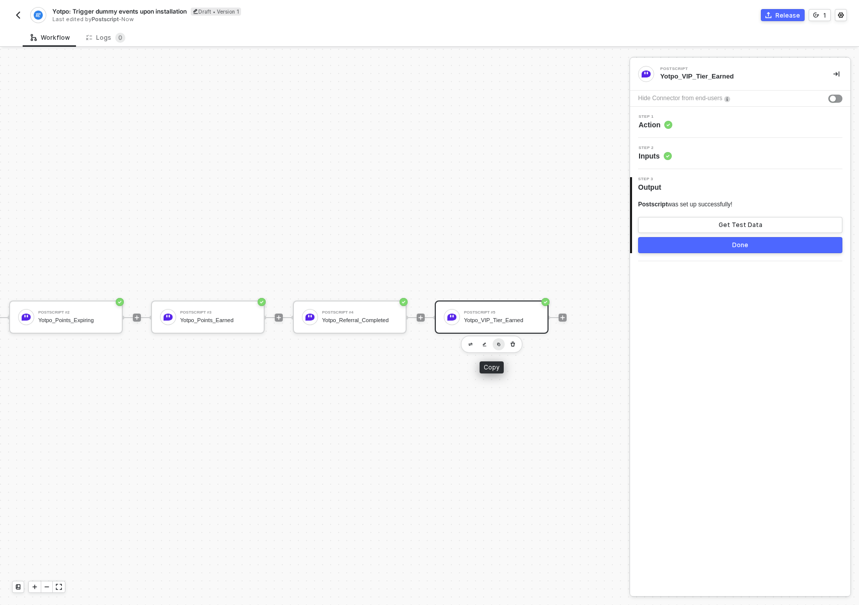
click at [497, 345] on img "button" at bounding box center [499, 344] width 4 height 4
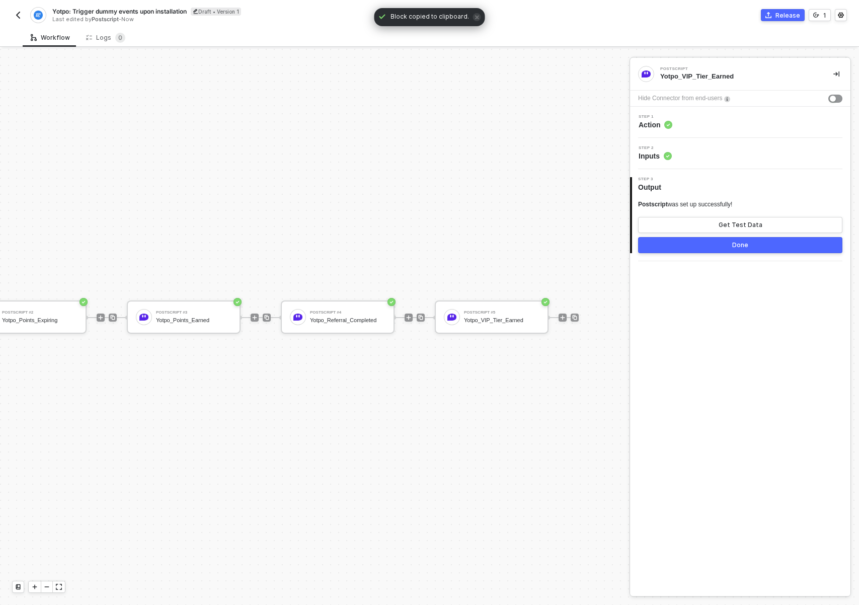
scroll to position [19, 355]
click at [572, 317] on img at bounding box center [575, 317] width 6 height 6
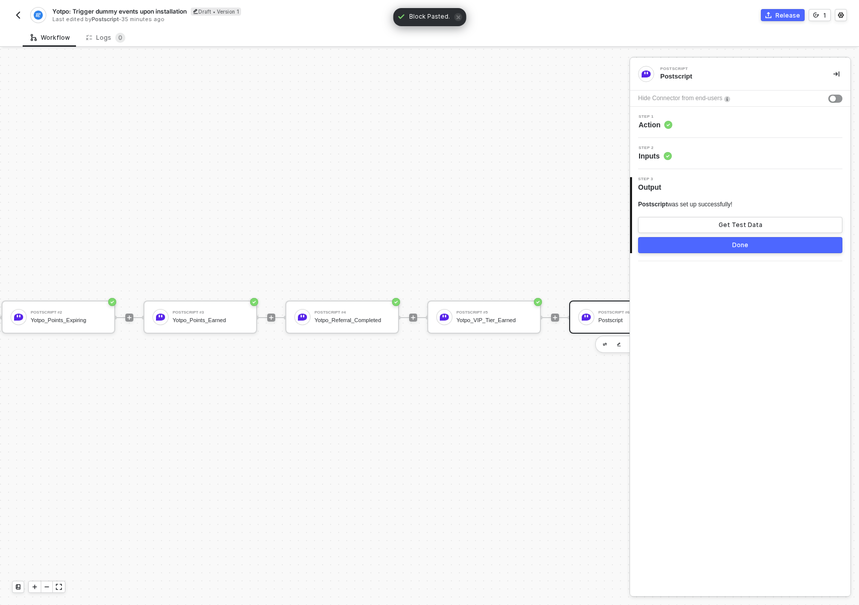
click at [700, 128] on div "Step 1 Action" at bounding box center [741, 122] width 218 height 15
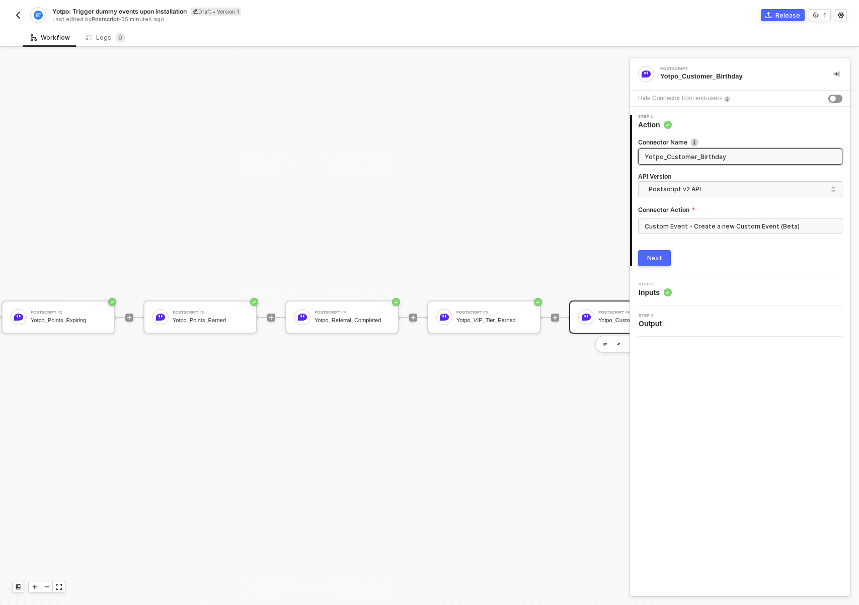
type input "Yotpo_Customer_Birthday"
click at [654, 254] on div "Next" at bounding box center [654, 258] width 15 height 8
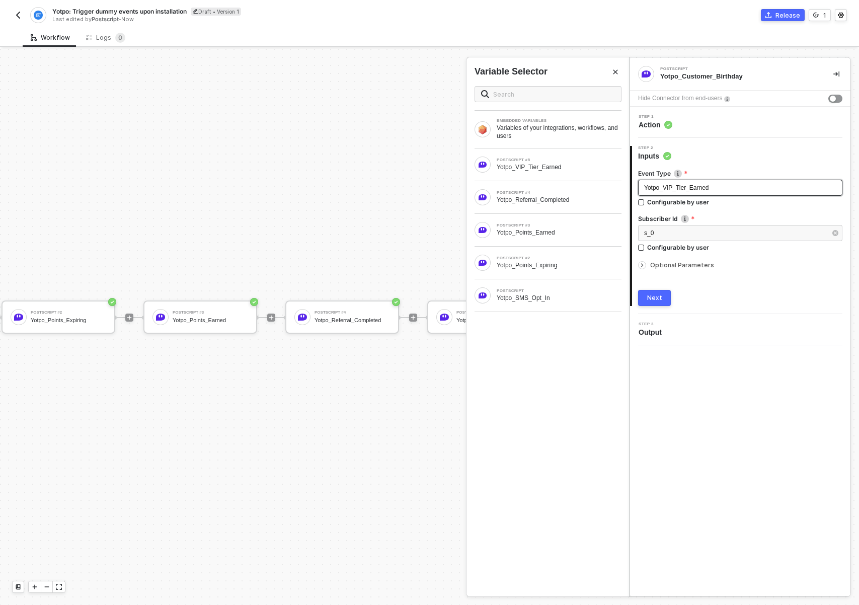
click at [697, 185] on span "Yotpo_VIP_Tier_Earned" at bounding box center [676, 187] width 65 height 7
click at [682, 267] on span "Optional Parameters" at bounding box center [682, 265] width 64 height 8
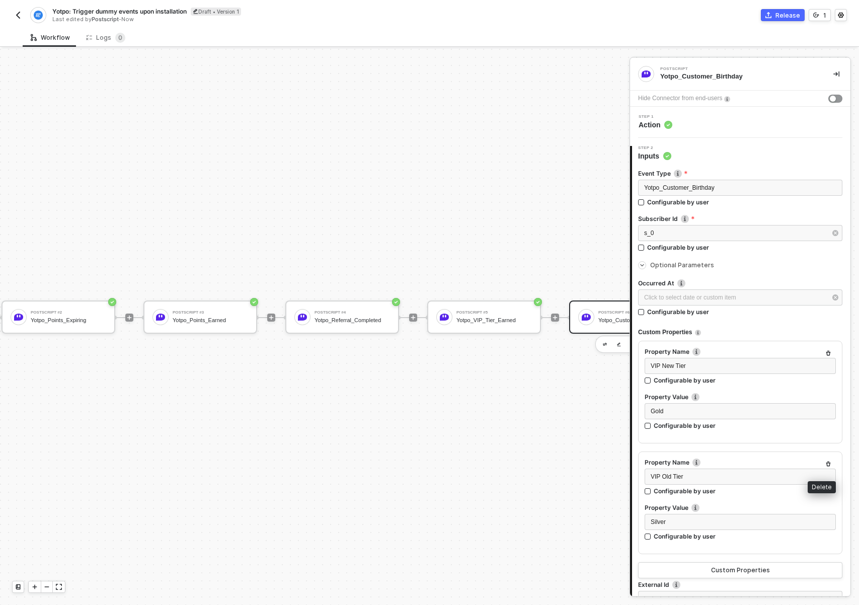
click at [825, 464] on button "button" at bounding box center [828, 464] width 12 height 12
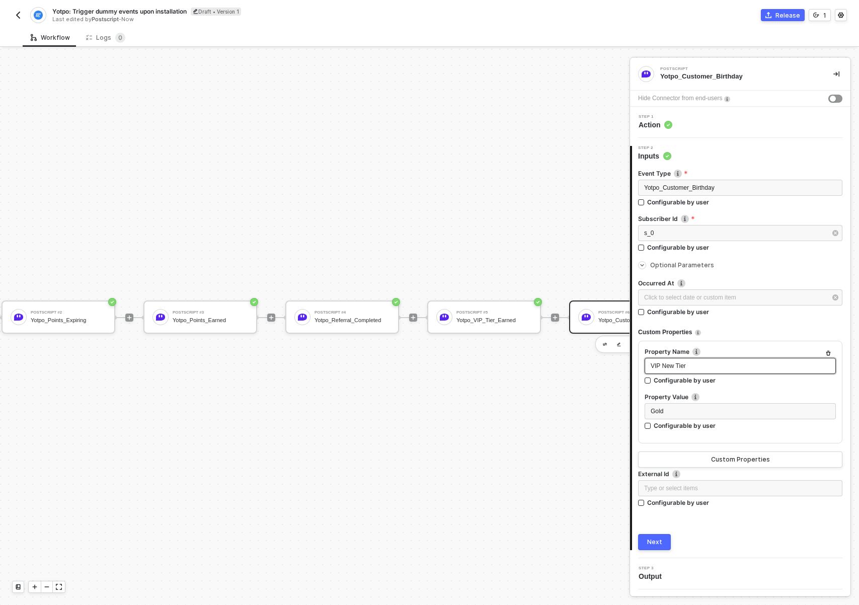
click at [681, 362] on span "VIP New Tier" at bounding box center [668, 365] width 35 height 7
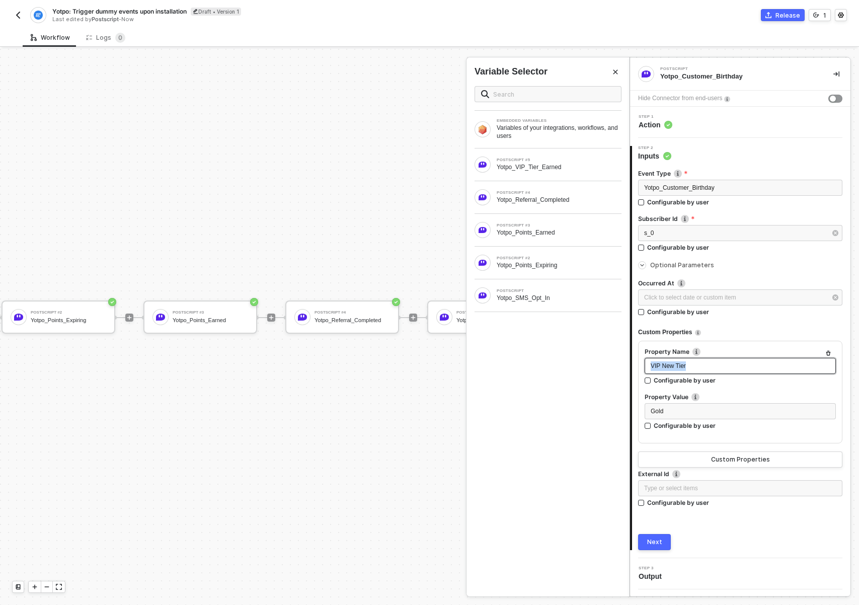
click at [681, 362] on span "VIP New Tier" at bounding box center [668, 365] width 35 height 7
click at [682, 415] on div "Gold" at bounding box center [740, 412] width 179 height 10
click at [717, 453] on button "Custom Properties" at bounding box center [740, 459] width 204 height 16
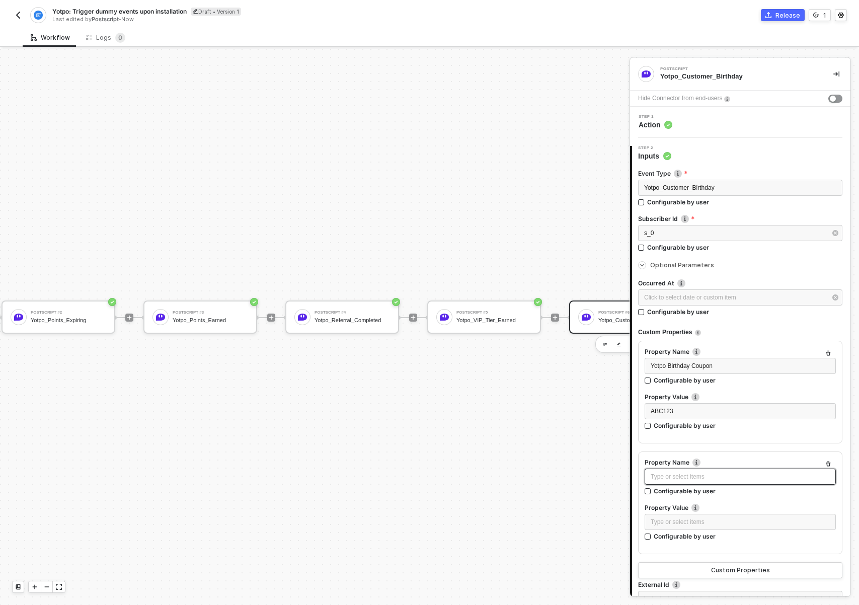
click at [684, 479] on div "Type or select items ﻿" at bounding box center [740, 477] width 179 height 10
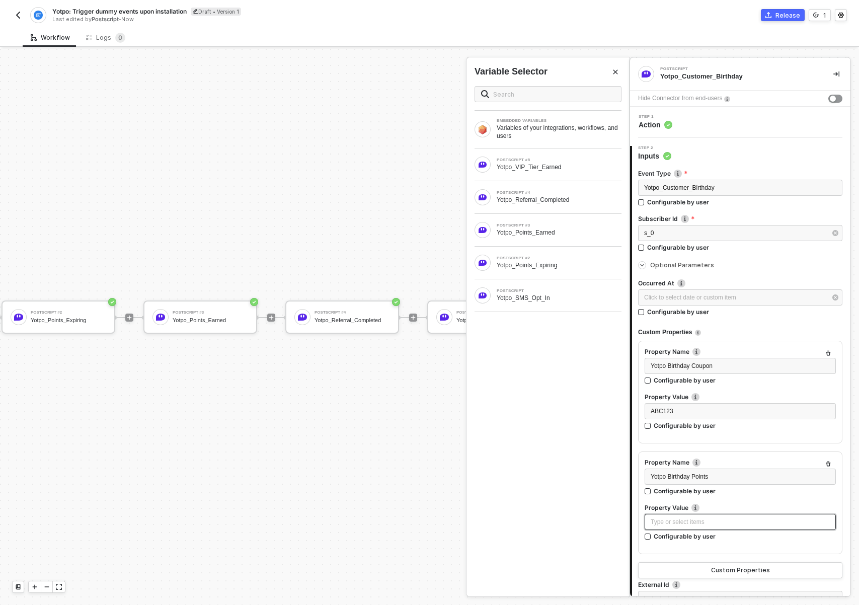
click at [696, 525] on div "Type or select items ﻿" at bounding box center [740, 522] width 179 height 10
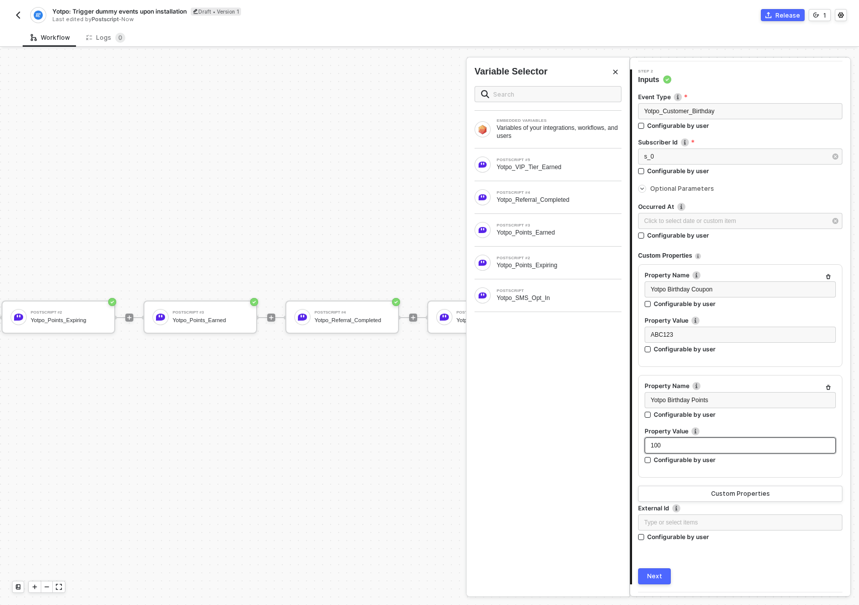
scroll to position [104, 0]
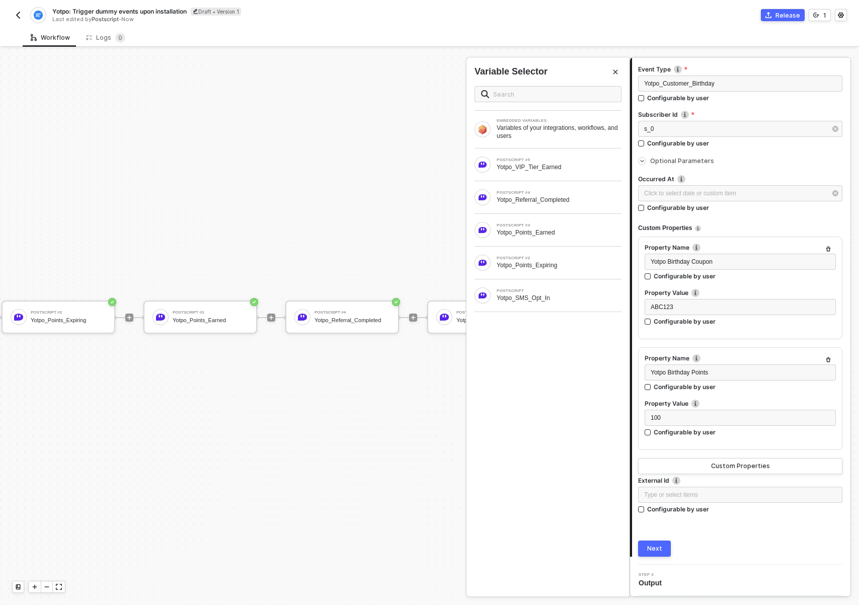
click at [658, 549] on div "Next" at bounding box center [654, 548] width 15 height 8
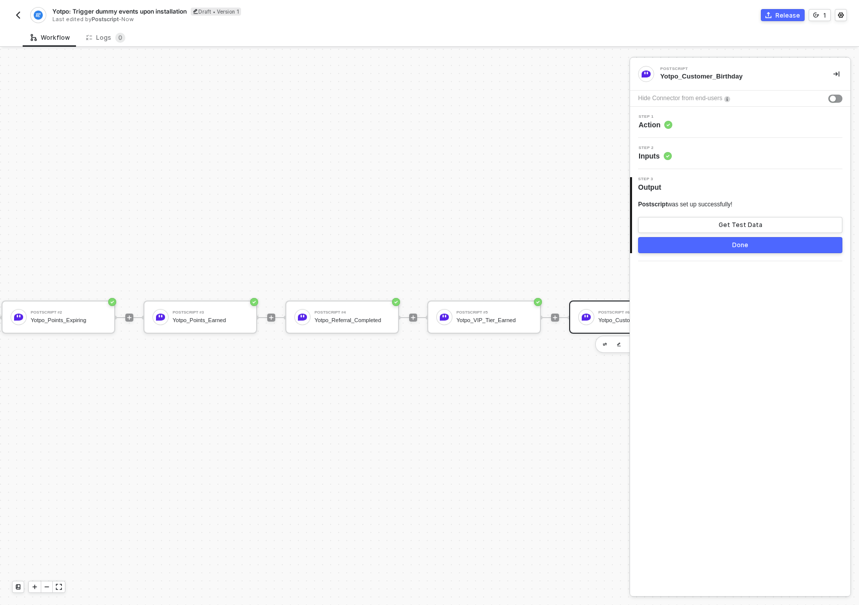
scroll to position [0, 0]
click at [539, 435] on div "TRIGGER On Installation Trigger On Installation Trigger Postscript Yotpo_SMS_Op…" at bounding box center [203, 317] width 995 height 575
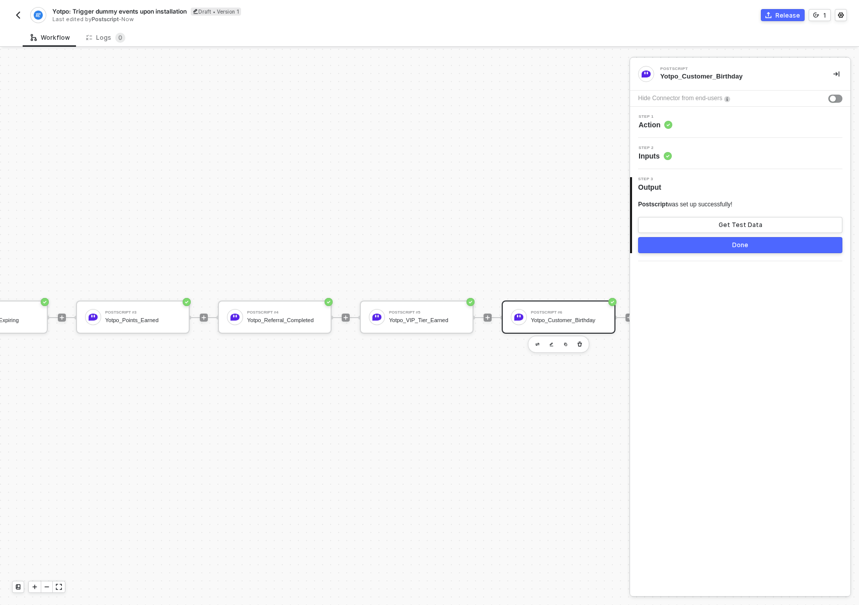
scroll to position [19, 436]
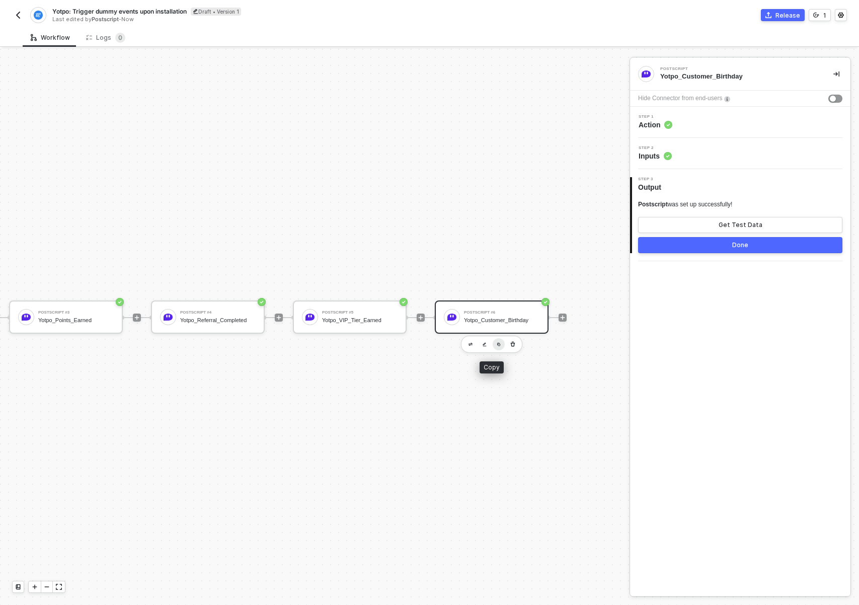
click at [493, 343] on button "button" at bounding box center [499, 344] width 12 height 12
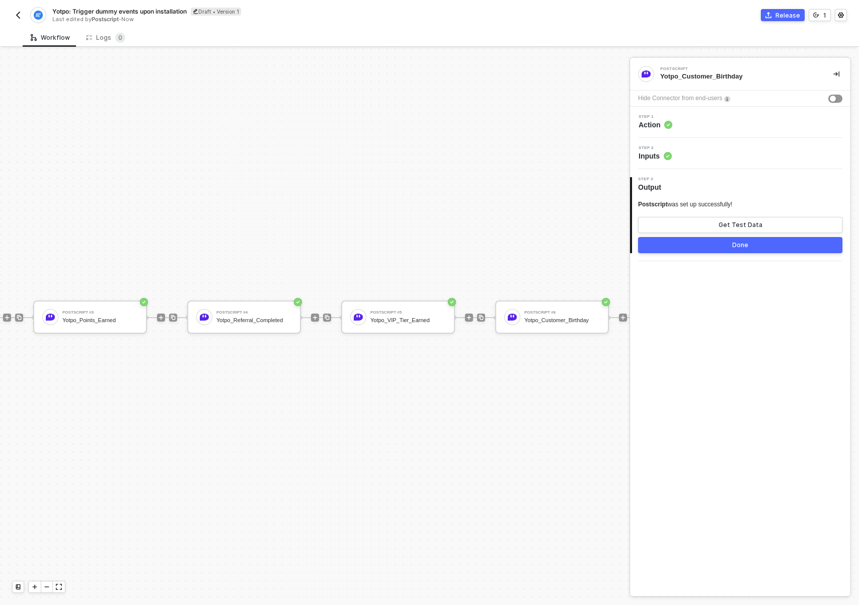
scroll to position [19, 509]
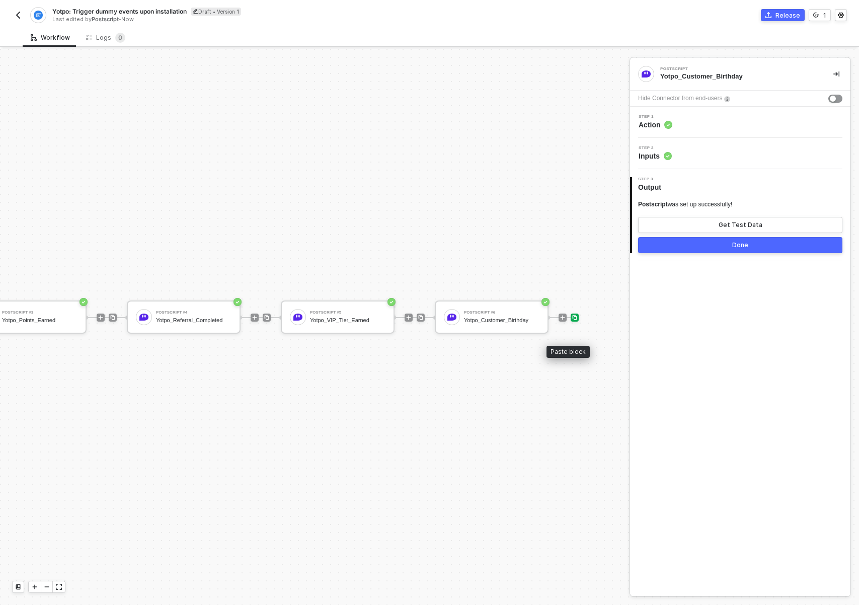
click at [571, 316] on div at bounding box center [575, 317] width 8 height 8
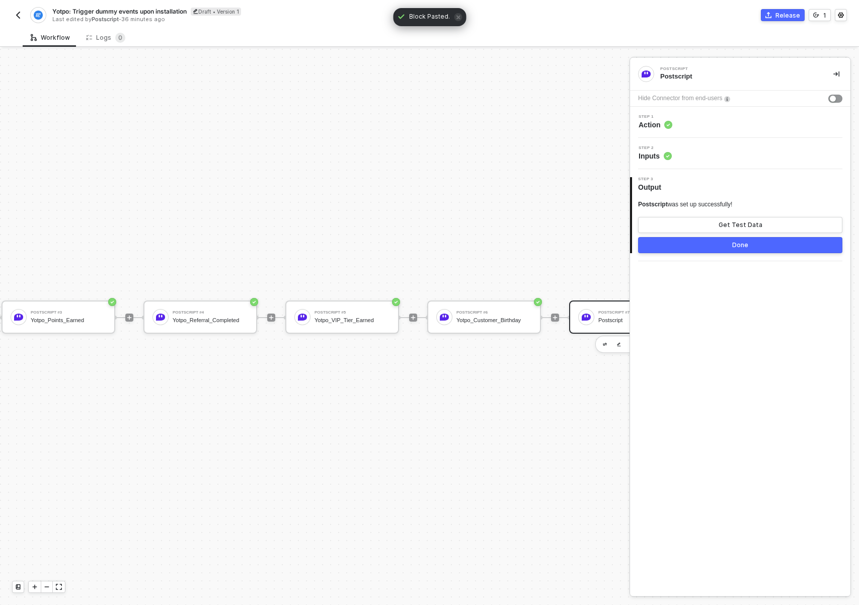
click at [596, 317] on div "Postscript #7 Postscript" at bounding box center [633, 316] width 79 height 19
click at [713, 118] on div "Step 1 Action" at bounding box center [741, 122] width 218 height 15
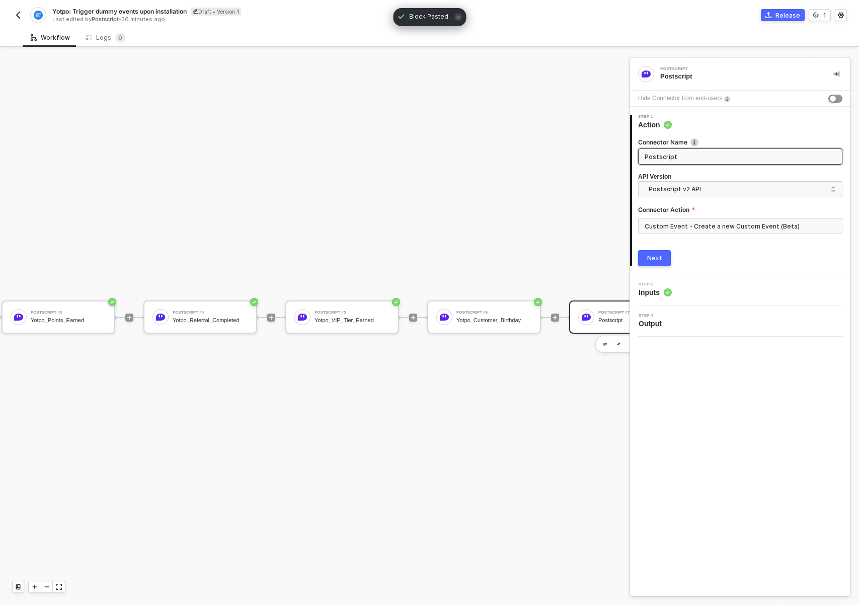
click at [705, 152] on input "Postscript" at bounding box center [739, 156] width 189 height 11
type input "Yotpo_Customer_Anniversary"
click at [655, 263] on button "Next" at bounding box center [654, 258] width 33 height 16
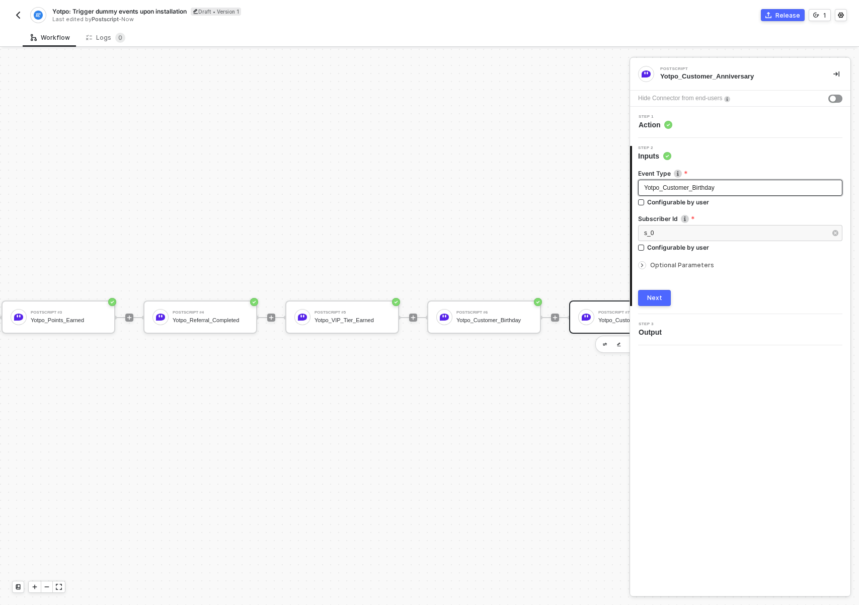
click at [681, 190] on span "Yotpo_Customer_Birthday" at bounding box center [679, 187] width 70 height 7
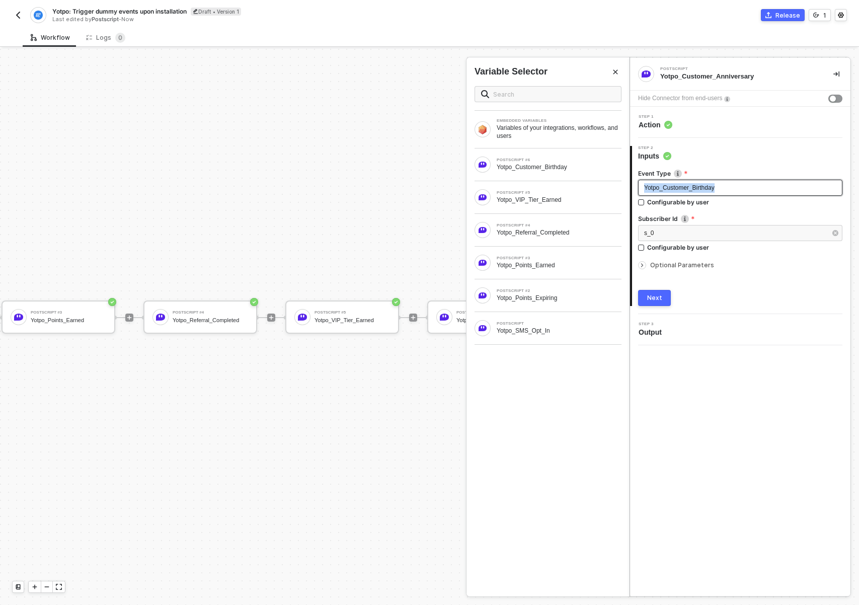
click at [681, 190] on span "Yotpo_Customer_Birthday" at bounding box center [679, 187] width 70 height 7
click at [655, 297] on div "Next" at bounding box center [654, 298] width 15 height 8
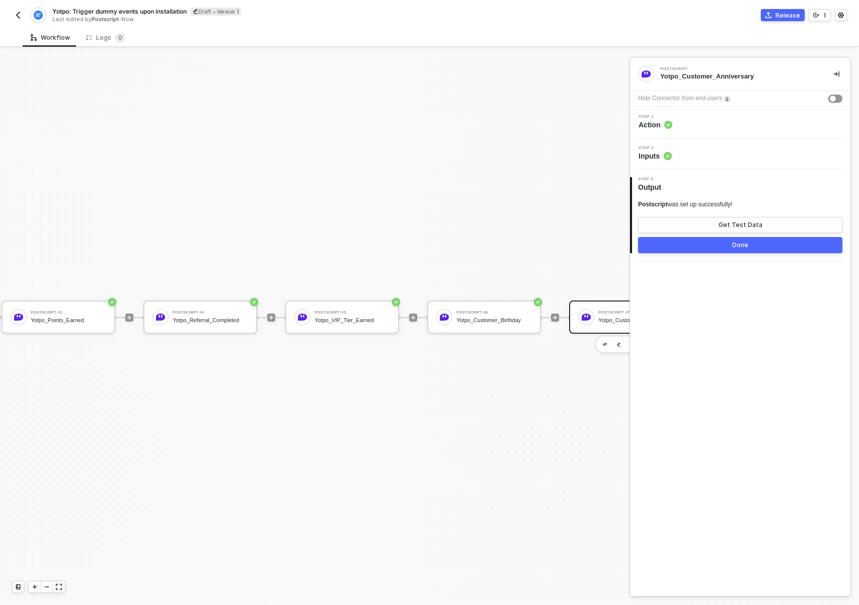
click at [708, 153] on div "Step 2 Inputs" at bounding box center [741, 153] width 218 height 15
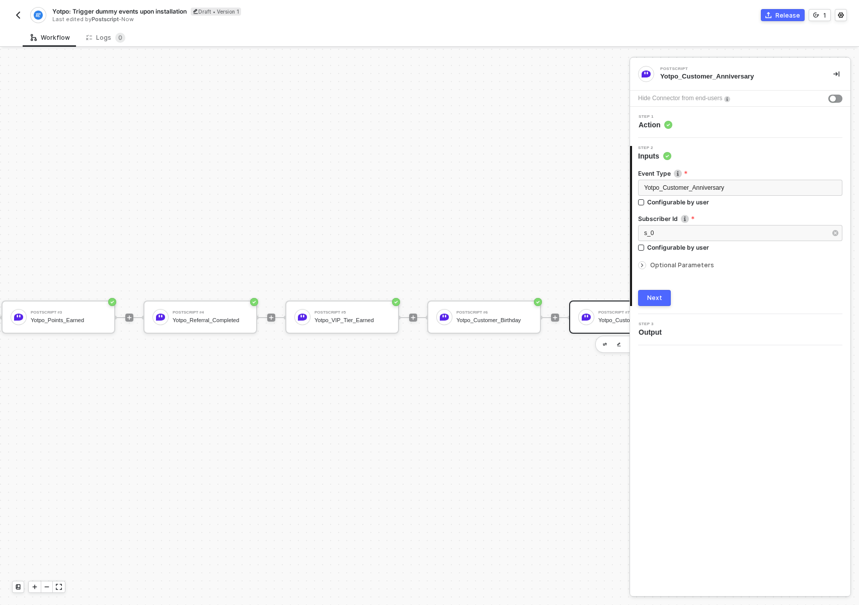
click at [677, 266] on span "Optional Parameters" at bounding box center [682, 265] width 64 height 8
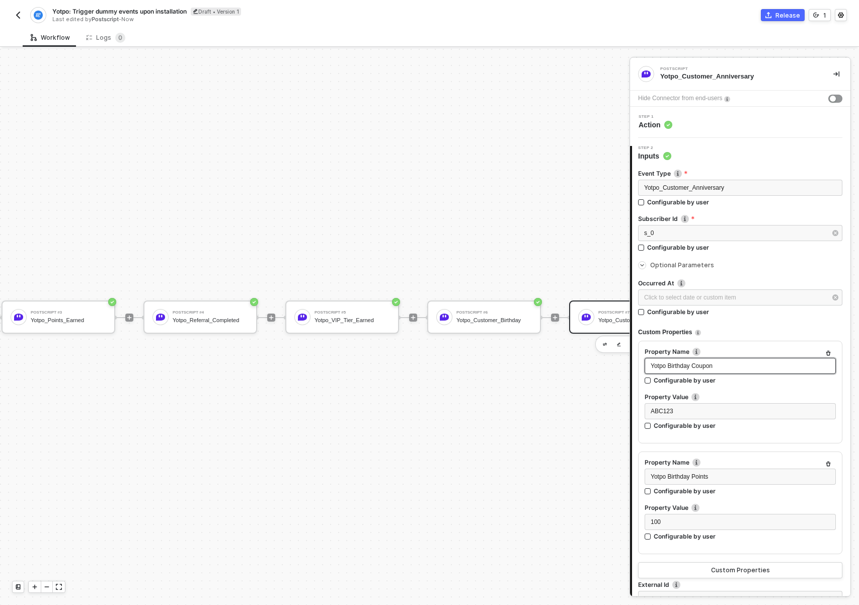
click at [729, 361] on div "Yotpo Birthday Coupon" at bounding box center [740, 366] width 179 height 10
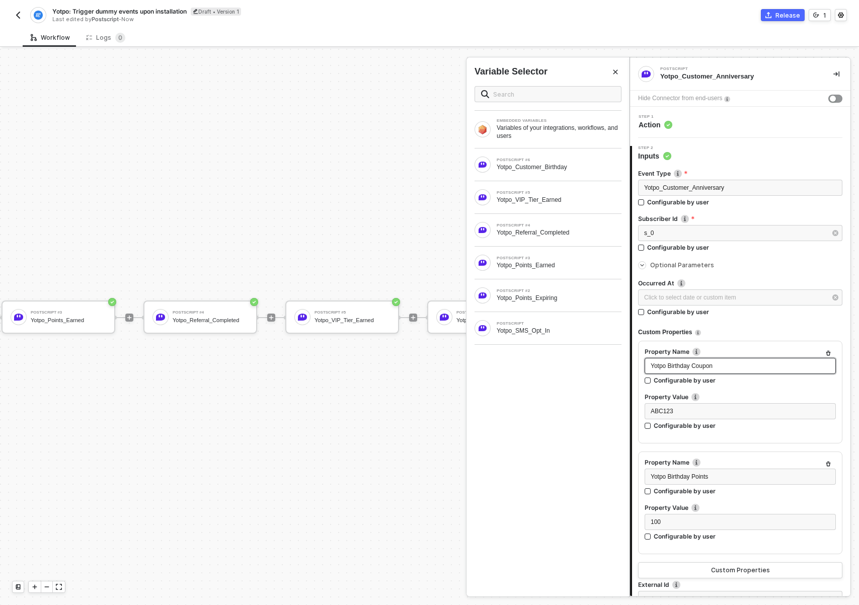
click at [729, 361] on div "Yotpo Birthday Coupon" at bounding box center [740, 366] width 179 height 10
click at [709, 405] on div "ABC123" at bounding box center [740, 411] width 191 height 16
click at [708, 407] on div "ABC123" at bounding box center [740, 412] width 179 height 10
click at [706, 479] on span "Yotpo Birthday Points" at bounding box center [679, 476] width 57 height 7
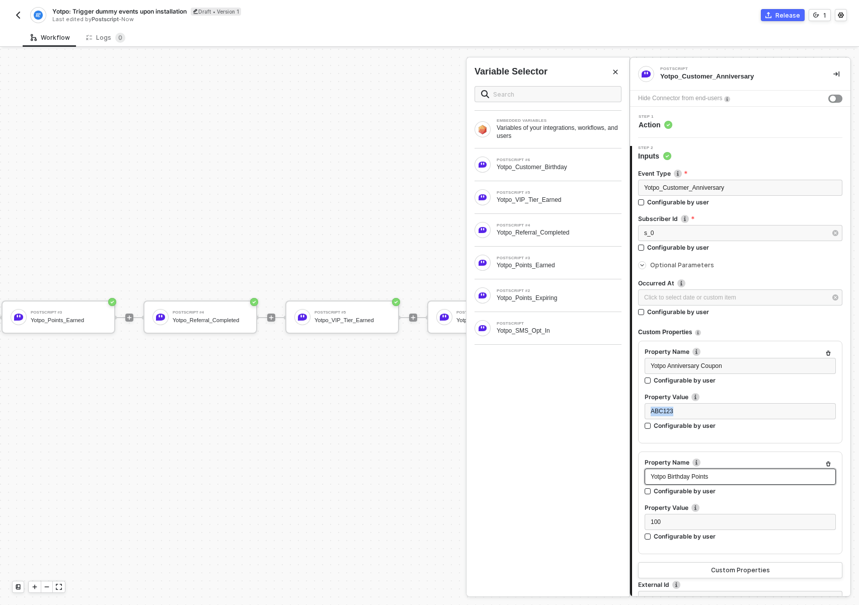
click at [706, 479] on span "Yotpo Birthday Points" at bounding box center [679, 476] width 57 height 7
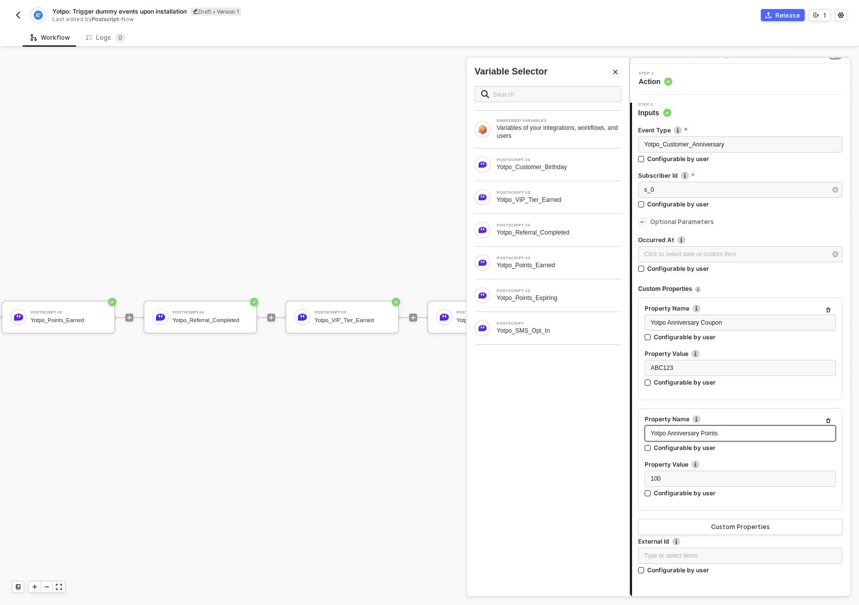
scroll to position [104, 0]
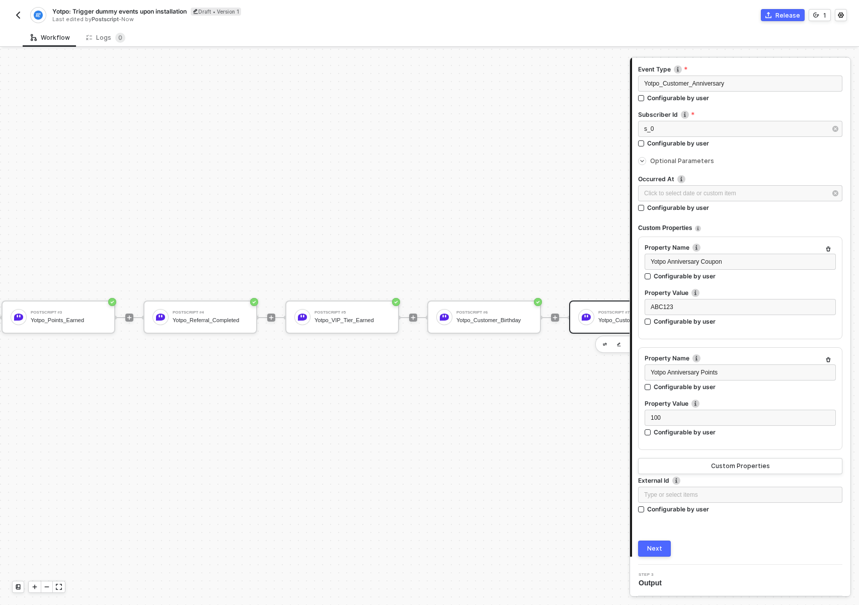
click at [655, 548] on div "Next" at bounding box center [654, 548] width 15 height 8
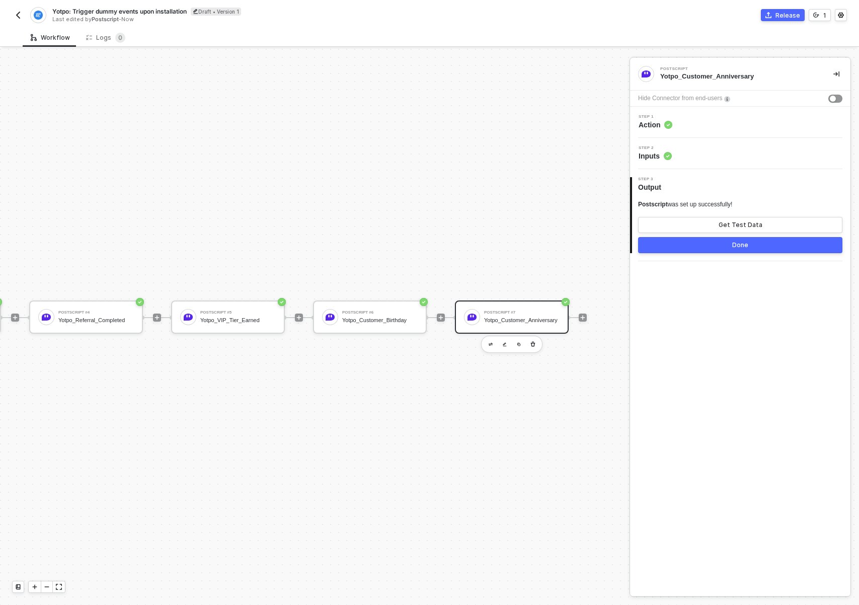
scroll to position [19, 578]
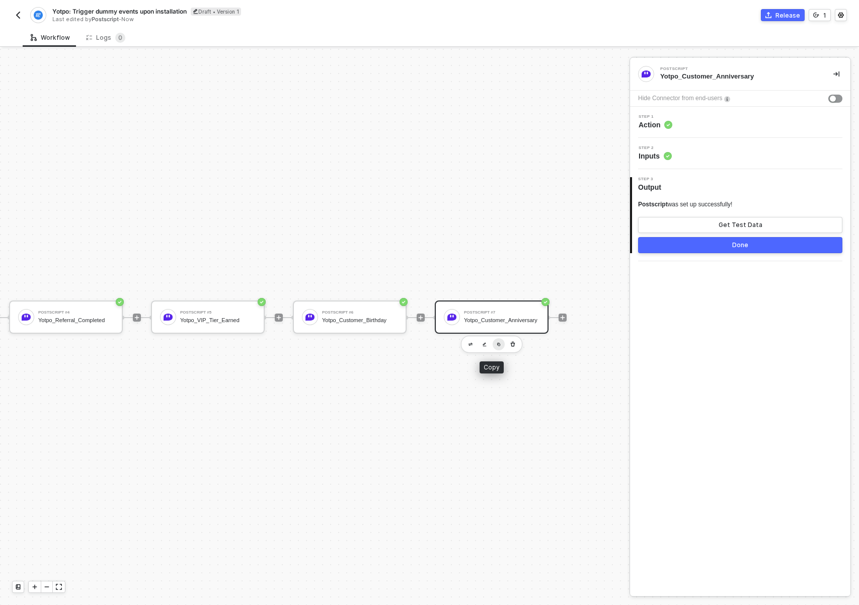
click at [497, 346] on img "button" at bounding box center [499, 344] width 4 height 4
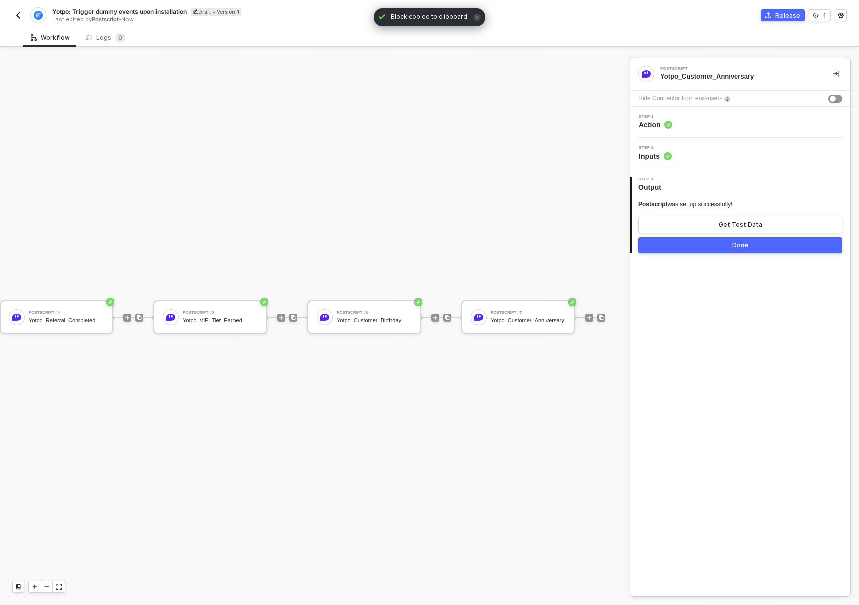
scroll to position [19, 663]
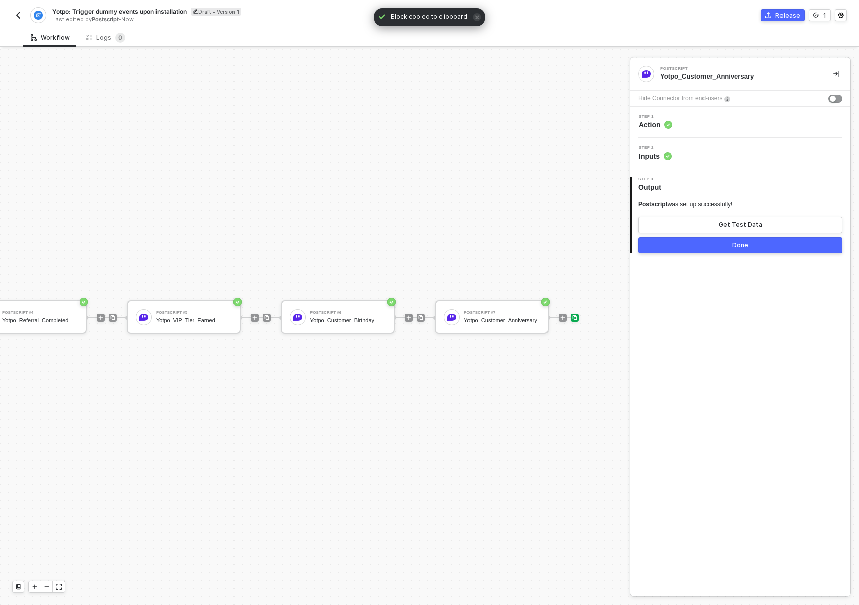
click at [572, 317] on img at bounding box center [575, 317] width 6 height 6
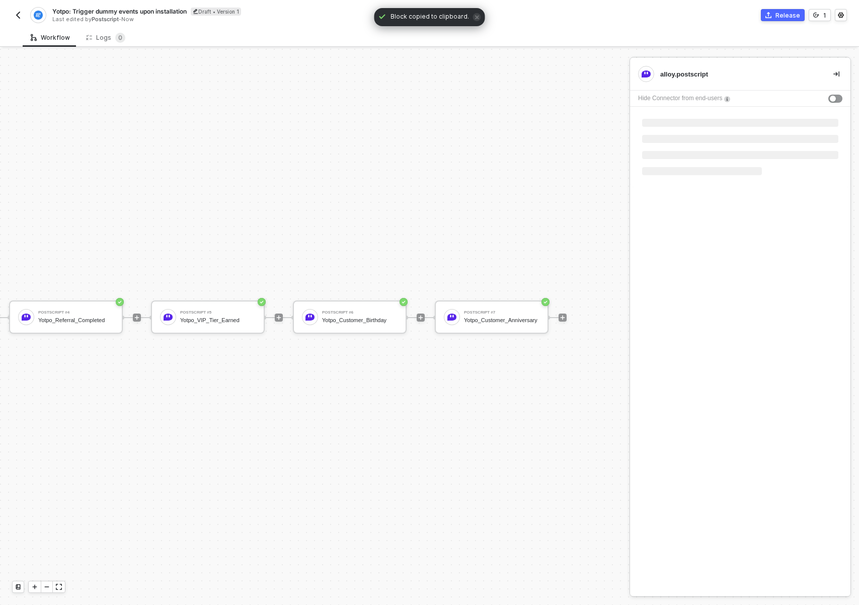
scroll to position [19, 578]
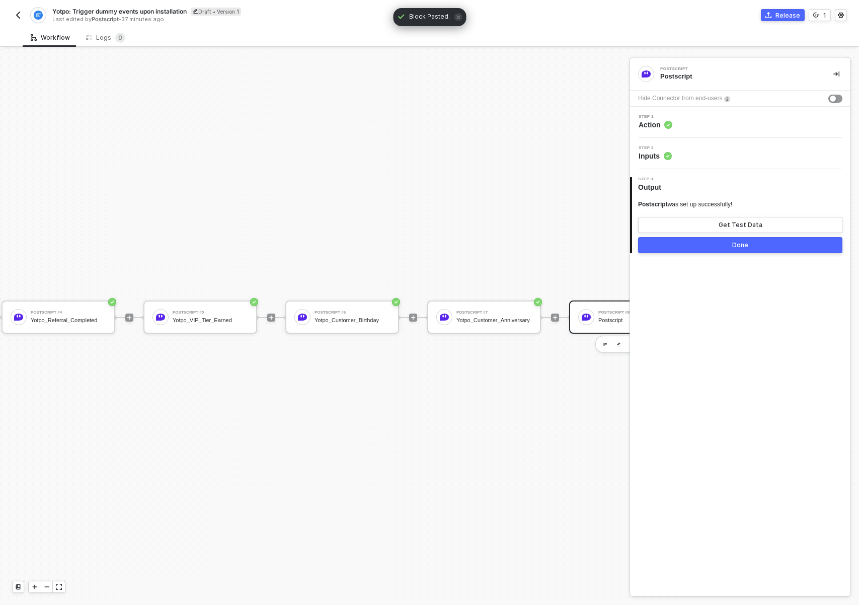
click at [707, 127] on div "Step 1 Action" at bounding box center [741, 122] width 218 height 15
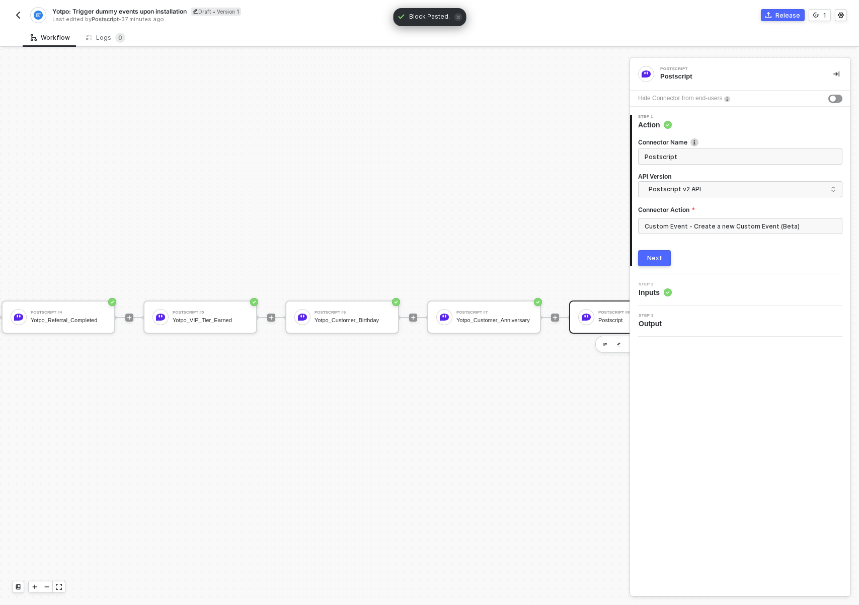
click at [707, 127] on div "Step 1 Action" at bounding box center [741, 122] width 218 height 15
click at [697, 157] on input "Postscript" at bounding box center [739, 156] width 189 height 11
paste input "Yotpo_Redemption_Reminder"
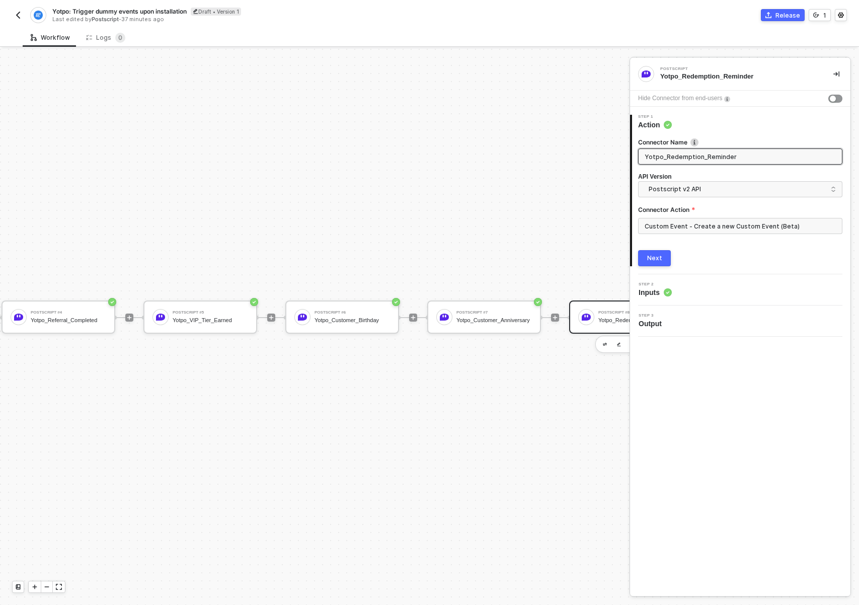
type input "Yotpo_Redemption_Reminder"
click at [696, 296] on div "Step 2 Inputs" at bounding box center [741, 289] width 218 height 15
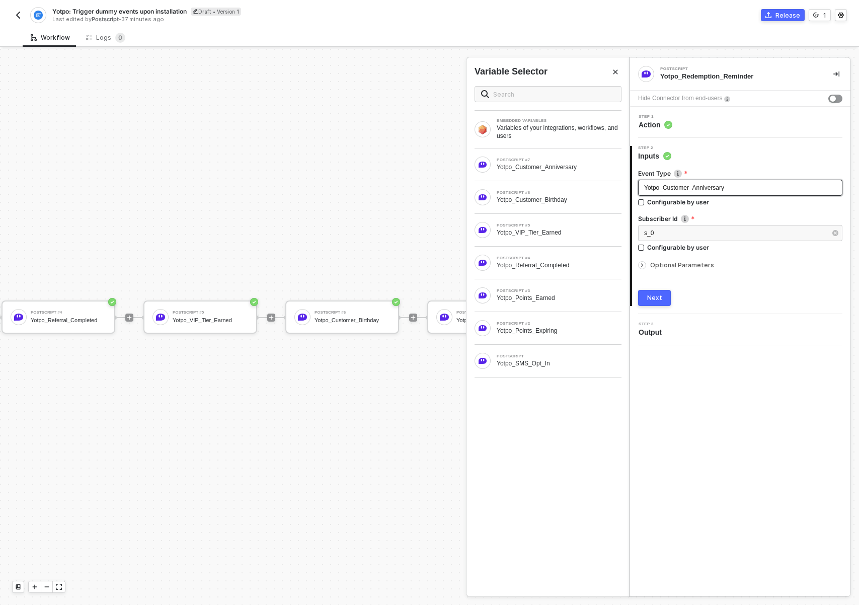
click at [722, 187] on span "Yotpo_Customer_Anniversary" at bounding box center [684, 187] width 80 height 7
click at [691, 270] on div "Optional Parameters" at bounding box center [740, 265] width 204 height 11
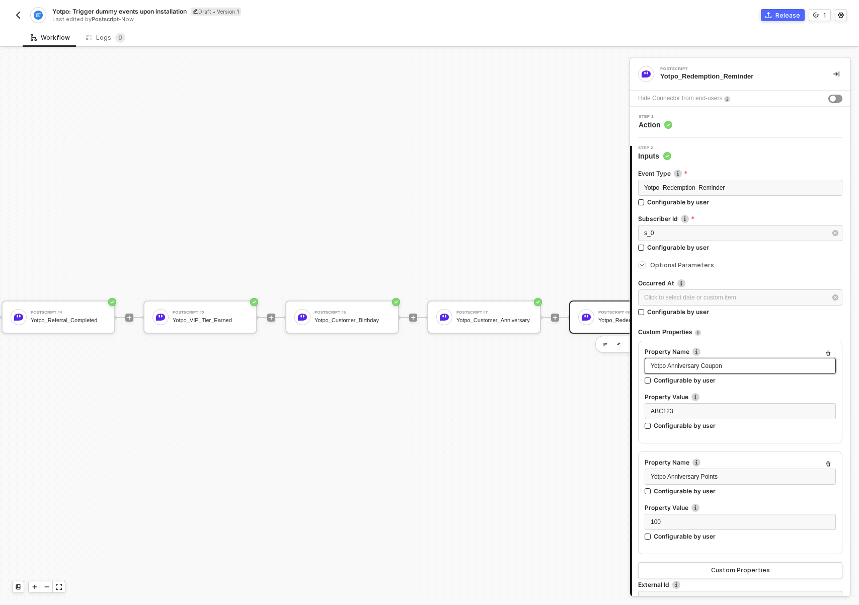
click at [704, 365] on span "Yotpo Anniversary Coupon" at bounding box center [686, 365] width 71 height 7
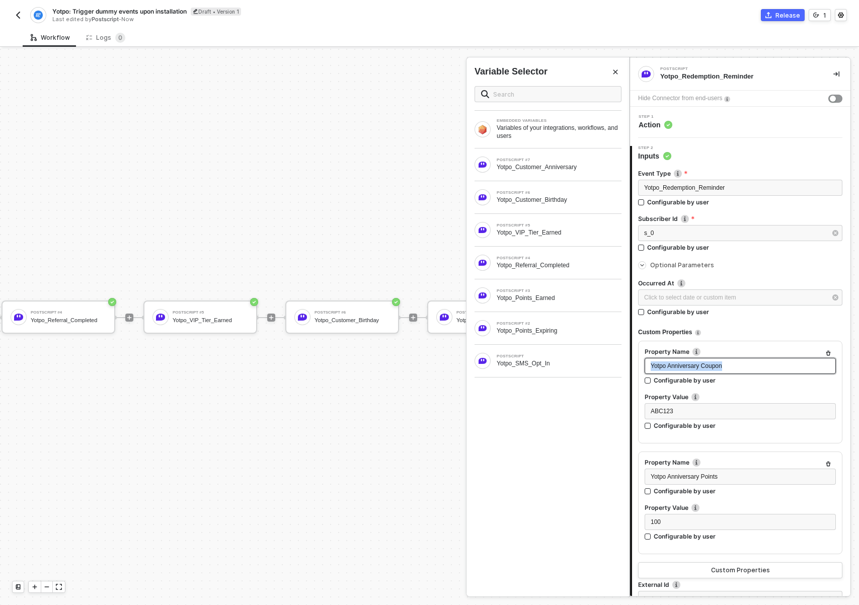
click at [704, 365] on span "Yotpo Anniversary Coupon" at bounding box center [686, 365] width 71 height 7
click at [698, 407] on div "ABC123" at bounding box center [740, 412] width 179 height 10
click at [752, 475] on div "Yotpo Anniversary Points" at bounding box center [740, 477] width 179 height 10
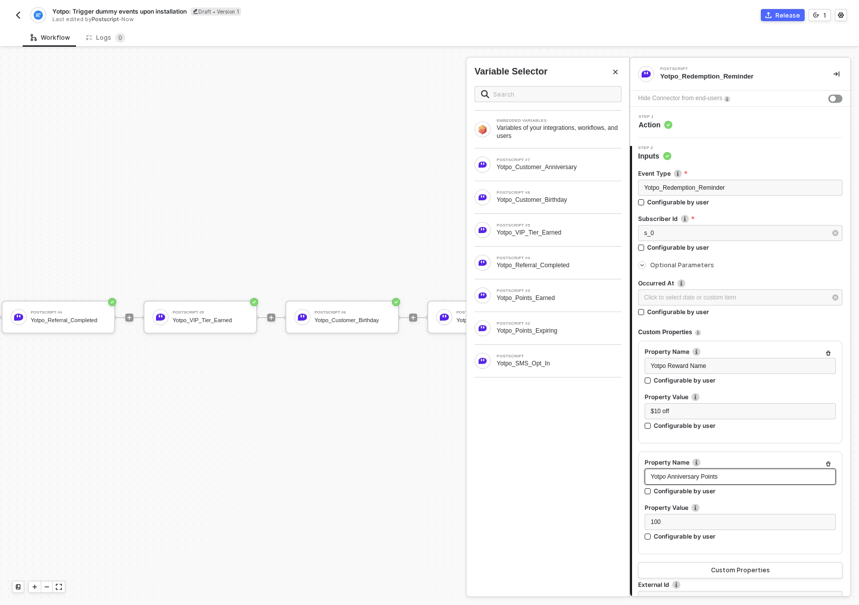
click at [752, 475] on div "Yotpo Anniversary Points" at bounding box center [740, 477] width 179 height 10
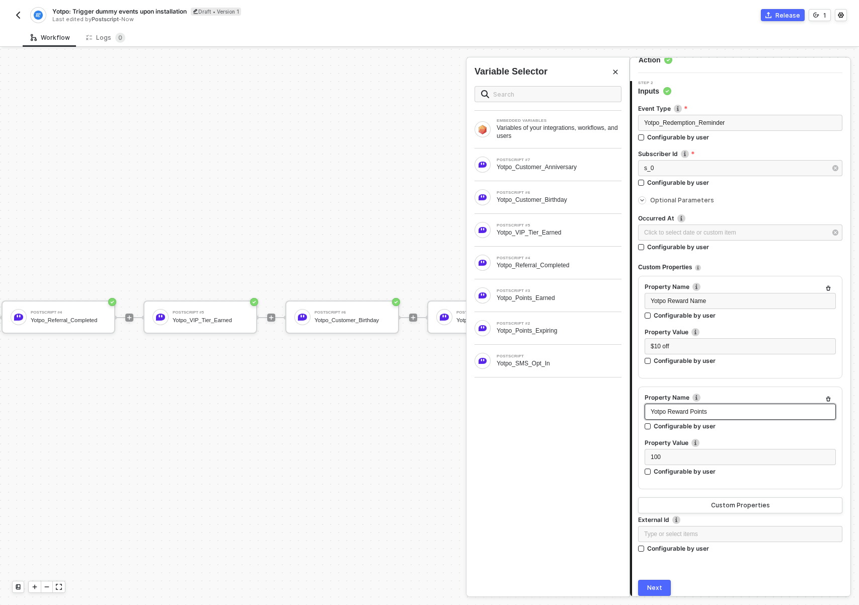
scroll to position [104, 0]
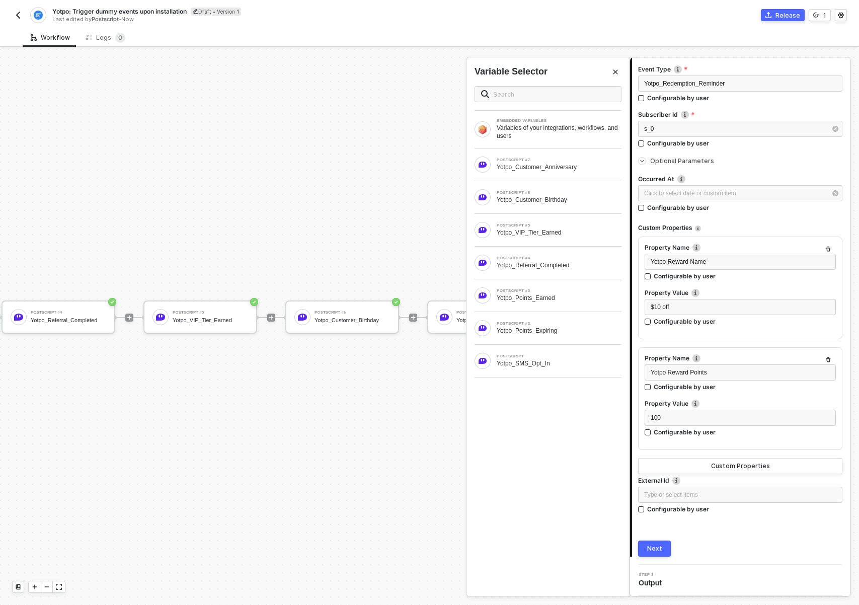
click at [664, 546] on button "Next" at bounding box center [654, 548] width 33 height 16
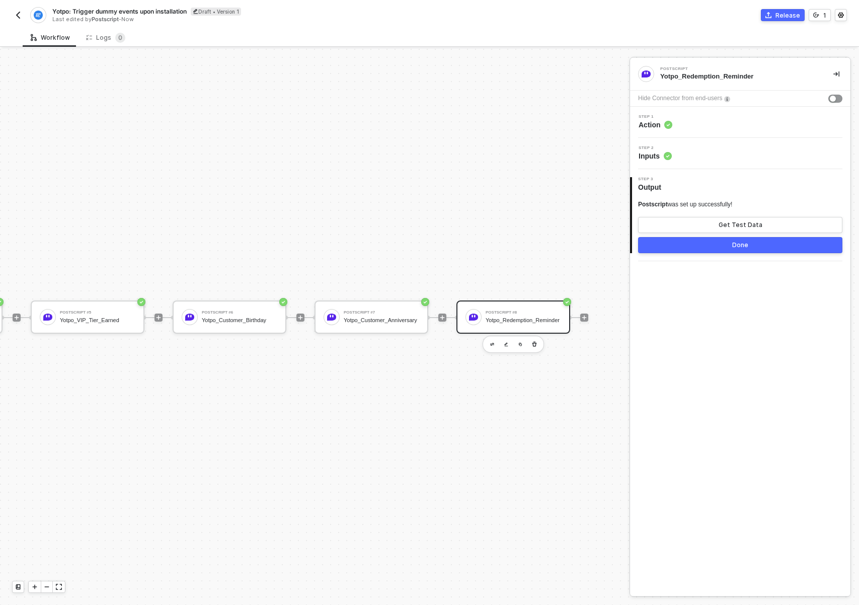
scroll to position [19, 720]
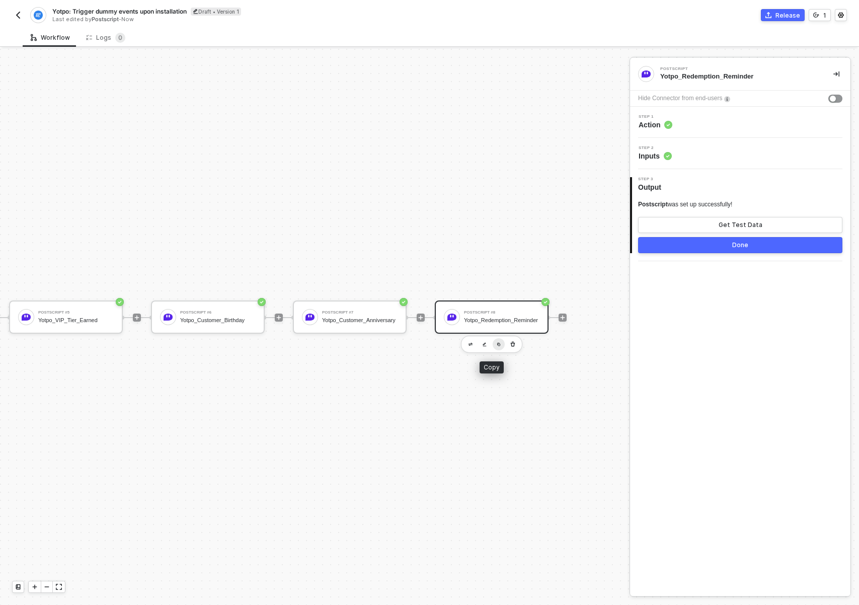
click at [495, 345] on button "button" at bounding box center [499, 344] width 12 height 12
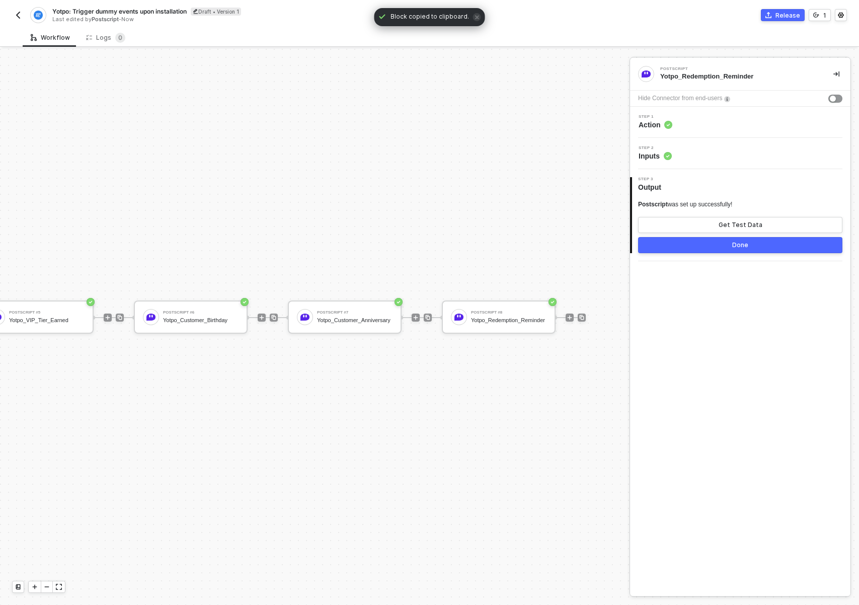
scroll to position [19, 817]
click at [572, 318] on img at bounding box center [575, 317] width 6 height 6
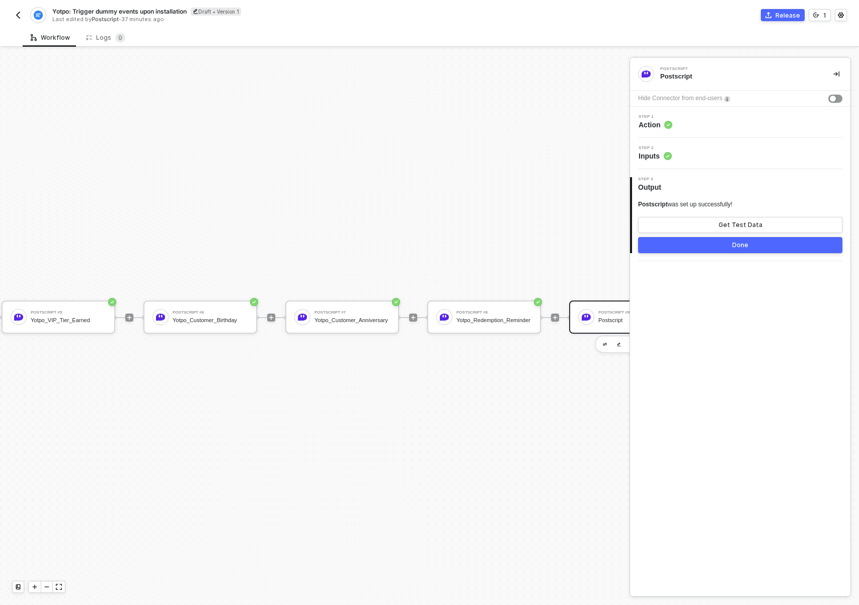
click at [706, 125] on div "Step 1 Action" at bounding box center [741, 122] width 218 height 15
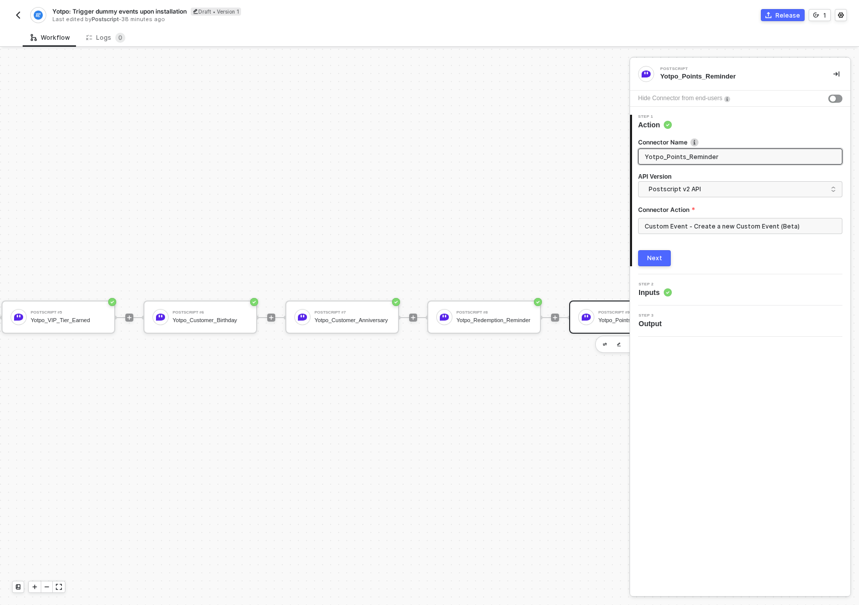
type input "Yotpo_Points_Reminder"
click at [660, 258] on div "Next" at bounding box center [654, 258] width 15 height 8
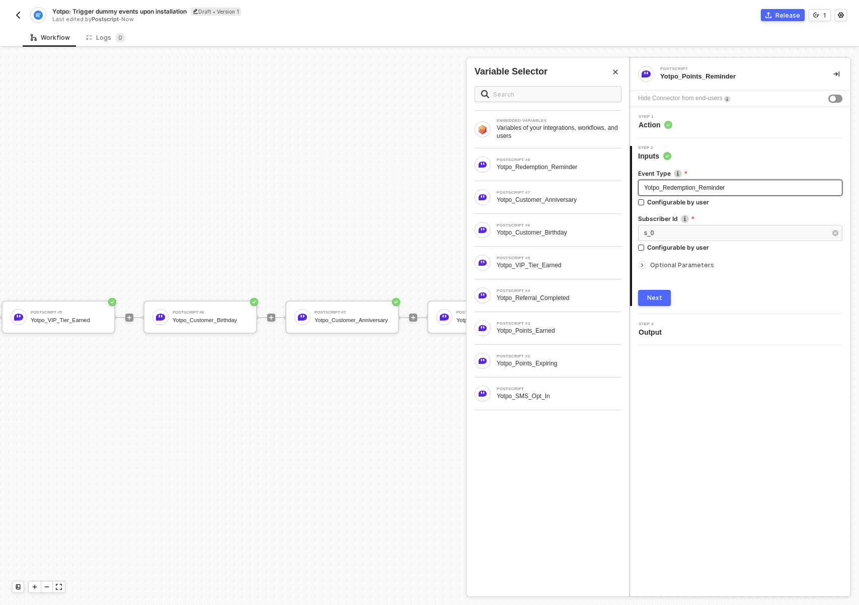
click at [665, 189] on span "Yotpo_Redemption_Reminder" at bounding box center [684, 187] width 80 height 7
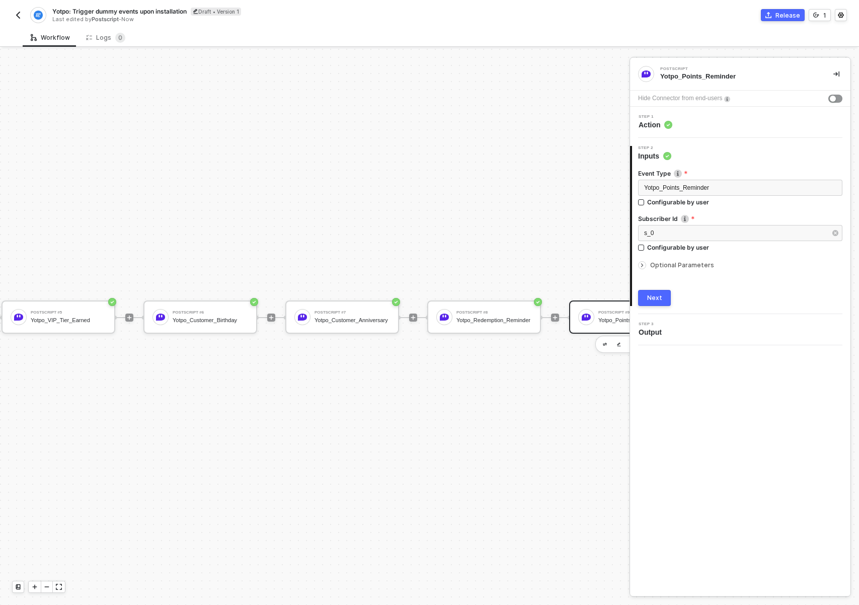
click at [659, 301] on div "Next" at bounding box center [654, 298] width 15 height 8
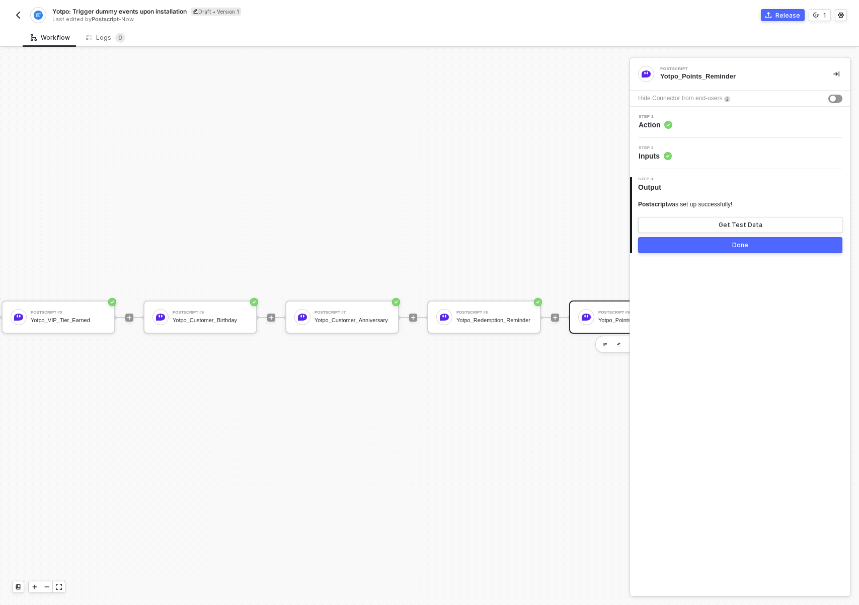
click at [727, 154] on div "Step 2 Inputs" at bounding box center [741, 153] width 218 height 15
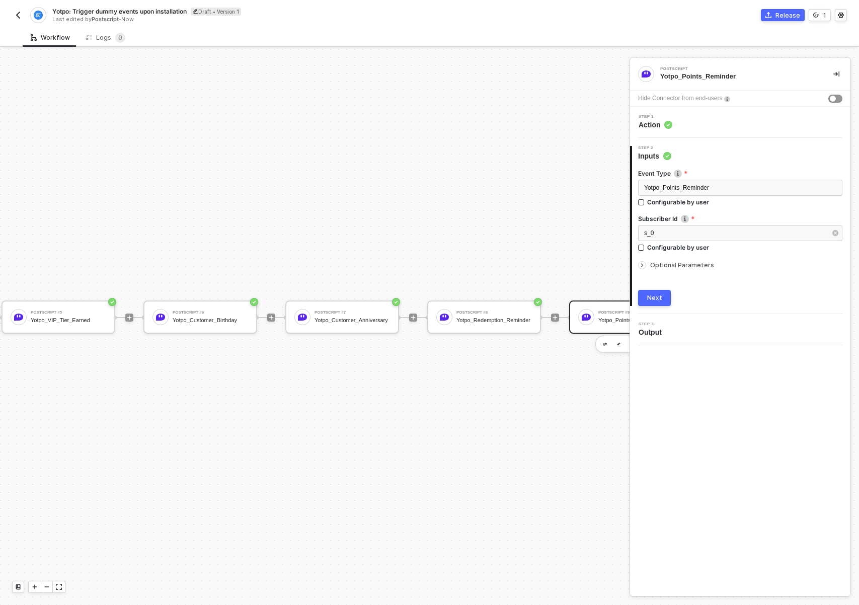
click at [673, 268] on span "Optional Parameters" at bounding box center [682, 265] width 64 height 8
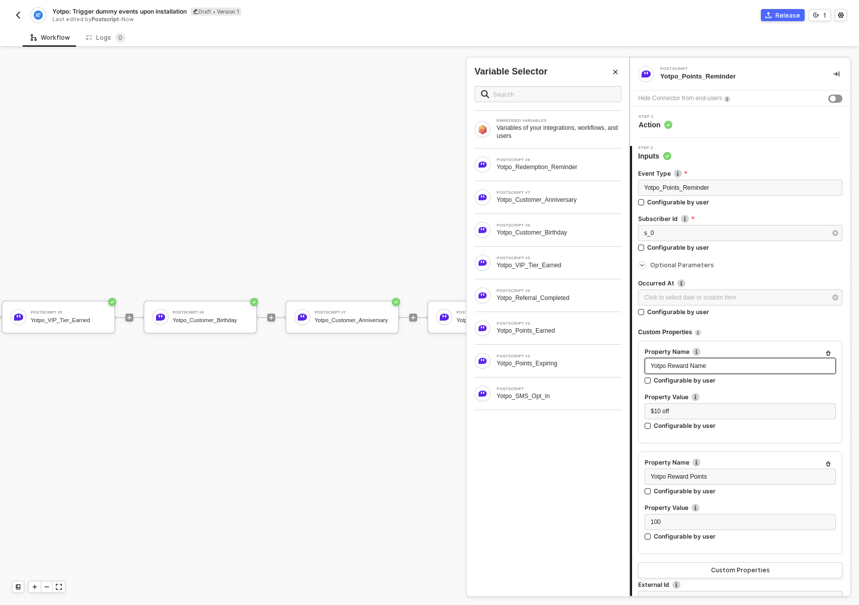
click at [701, 359] on div "Yotpo Reward Name" at bounding box center [740, 366] width 191 height 16
click at [669, 413] on span "$10 off" at bounding box center [660, 411] width 18 height 7
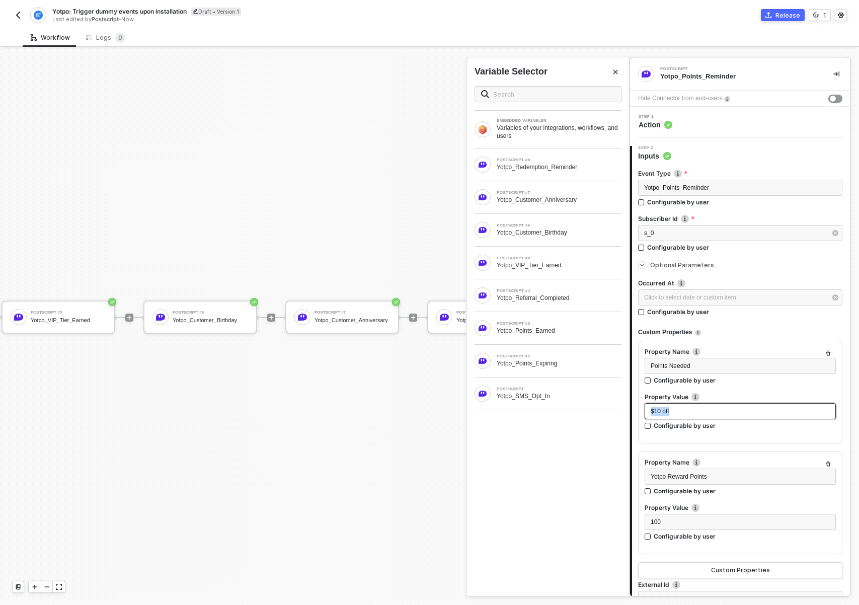
click at [669, 413] on span "$10 off" at bounding box center [660, 411] width 18 height 7
click at [705, 480] on div "Yotpo Reward Points" at bounding box center [740, 477] width 179 height 10
click at [702, 523] on div "100" at bounding box center [740, 522] width 179 height 10
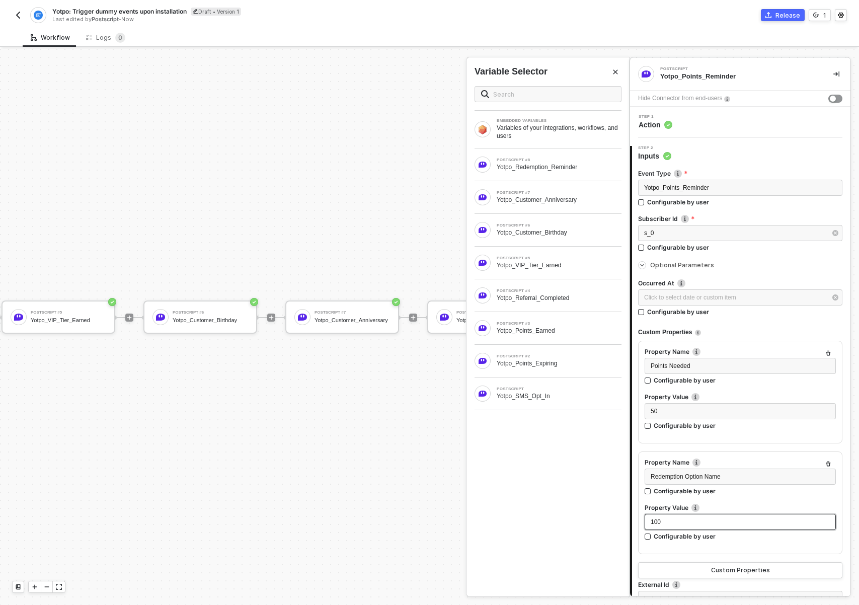
click at [702, 523] on div "100" at bounding box center [740, 522] width 179 height 10
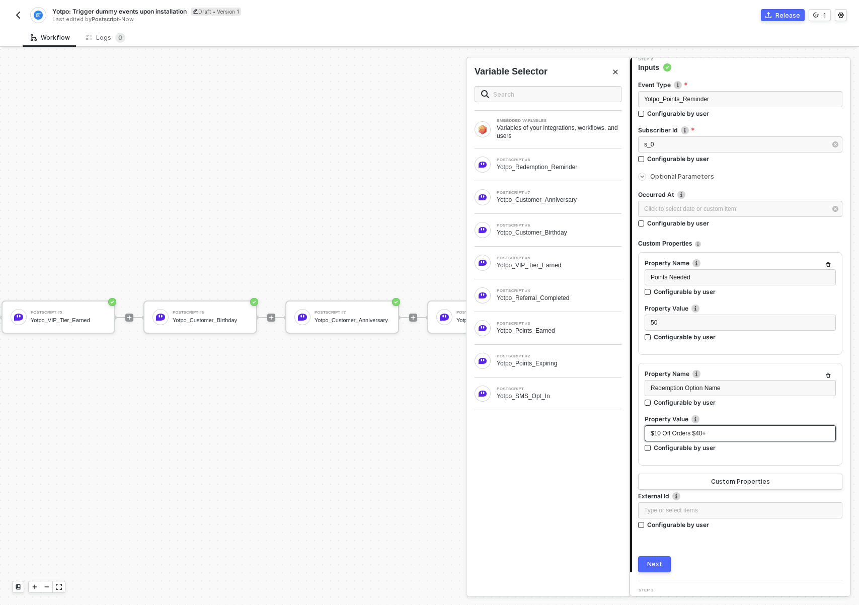
scroll to position [104, 0]
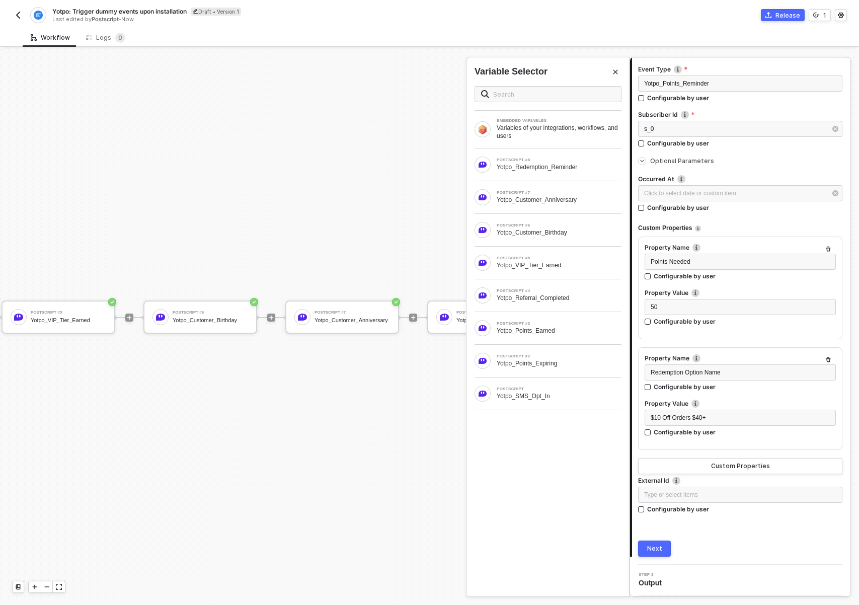
click at [654, 546] on div "Next" at bounding box center [654, 548] width 15 height 8
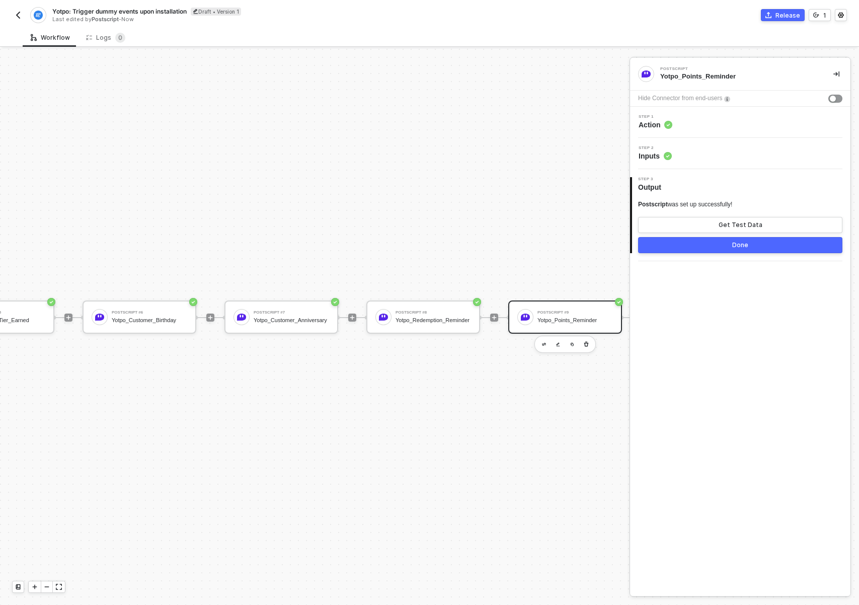
scroll to position [19, 862]
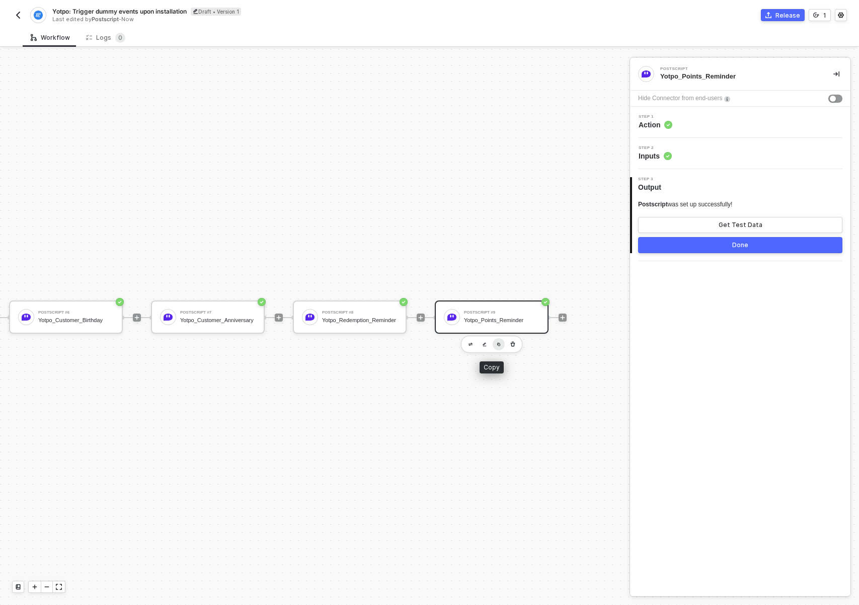
click at [497, 345] on img "button" at bounding box center [499, 344] width 4 height 4
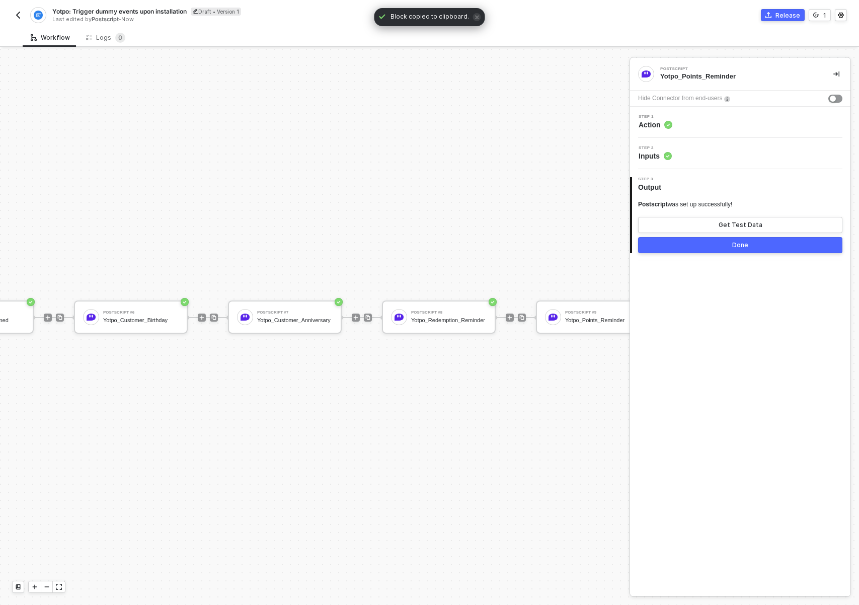
scroll to position [19, 971]
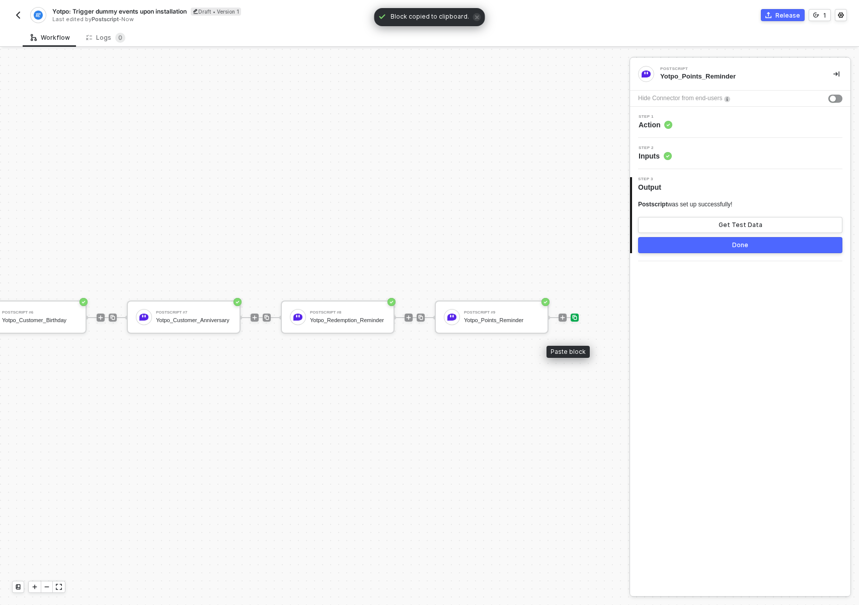
click at [572, 319] on img at bounding box center [575, 317] width 6 height 6
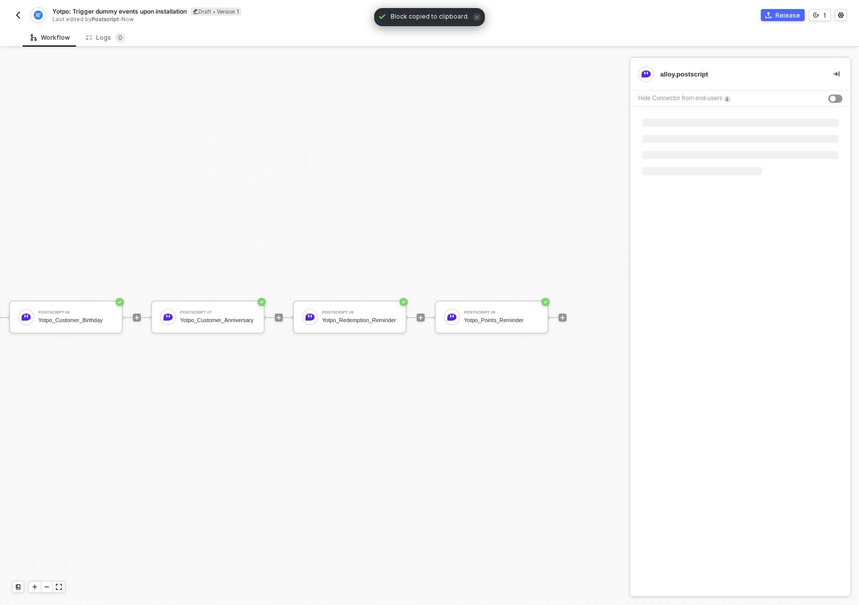
scroll to position [19, 862]
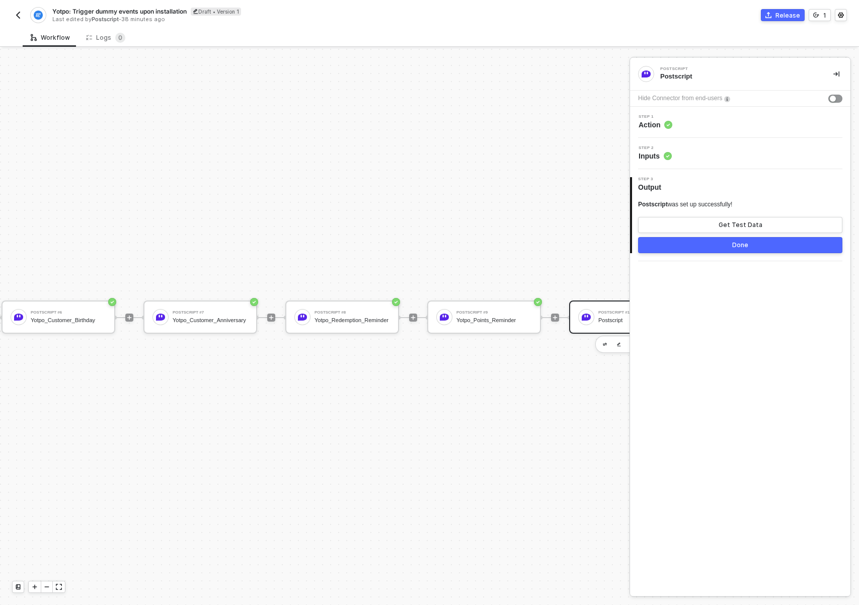
click at [703, 127] on div "Step 1 Action" at bounding box center [741, 122] width 218 height 15
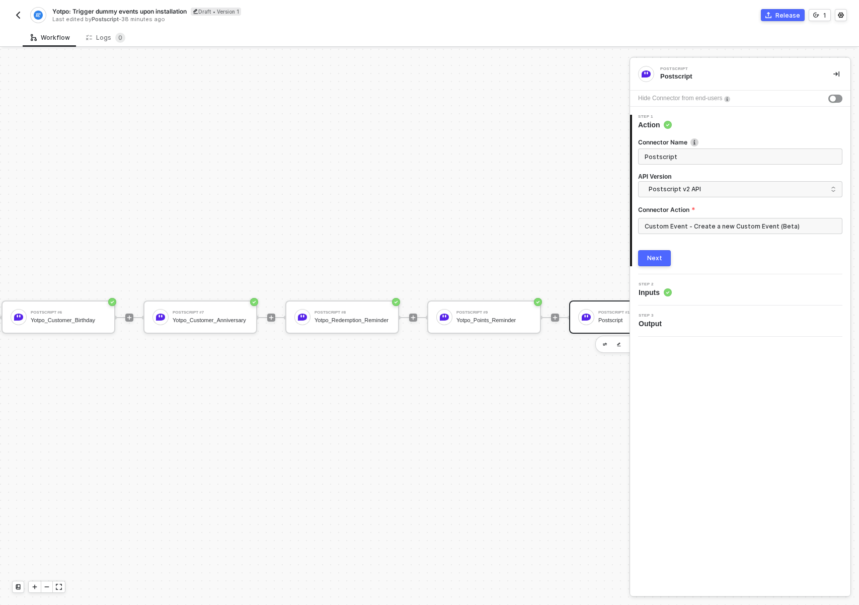
click at [677, 164] on span "Postscript" at bounding box center [740, 156] width 204 height 16
click at [678, 156] on input "Postscript" at bounding box center [739, 156] width 189 height 11
paste input "Yotpo_Coupon_Earned_Redeemed"
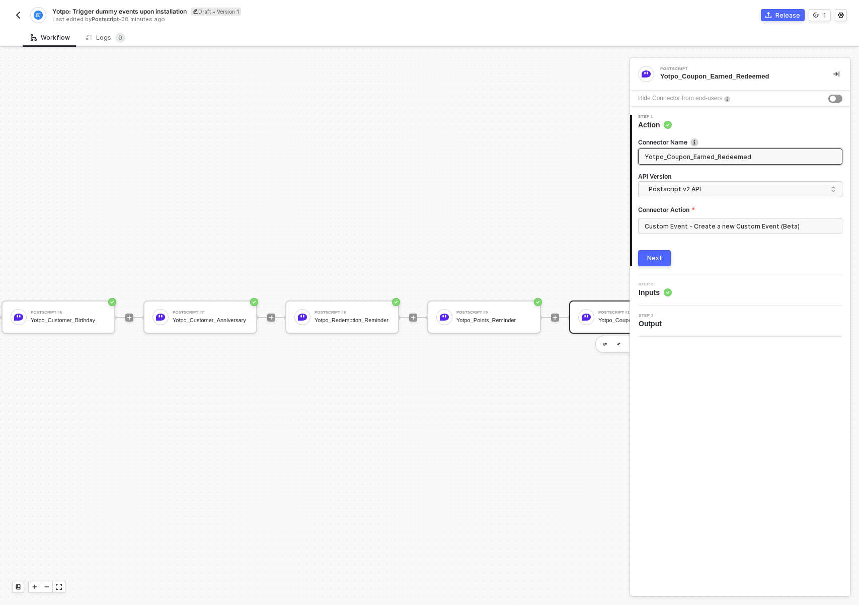
type input "Yotpo_Coupon_Earned_Redeemed"
click at [658, 262] on button "Next" at bounding box center [654, 258] width 33 height 16
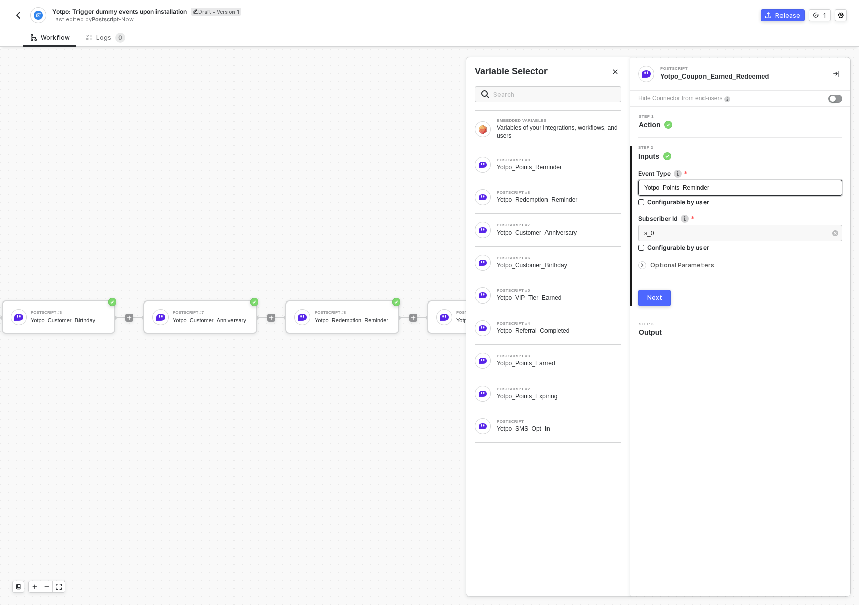
click at [707, 191] on span "Yotpo_Points_Reminder" at bounding box center [676, 187] width 65 height 7
click at [681, 266] on span "Optional Parameters" at bounding box center [682, 265] width 64 height 8
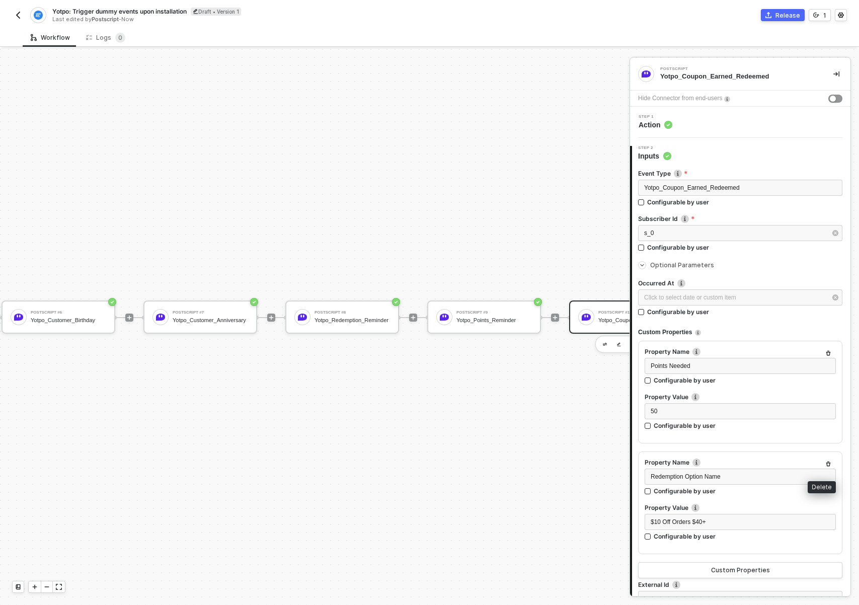
click at [825, 462] on icon "button" at bounding box center [828, 464] width 6 height 6
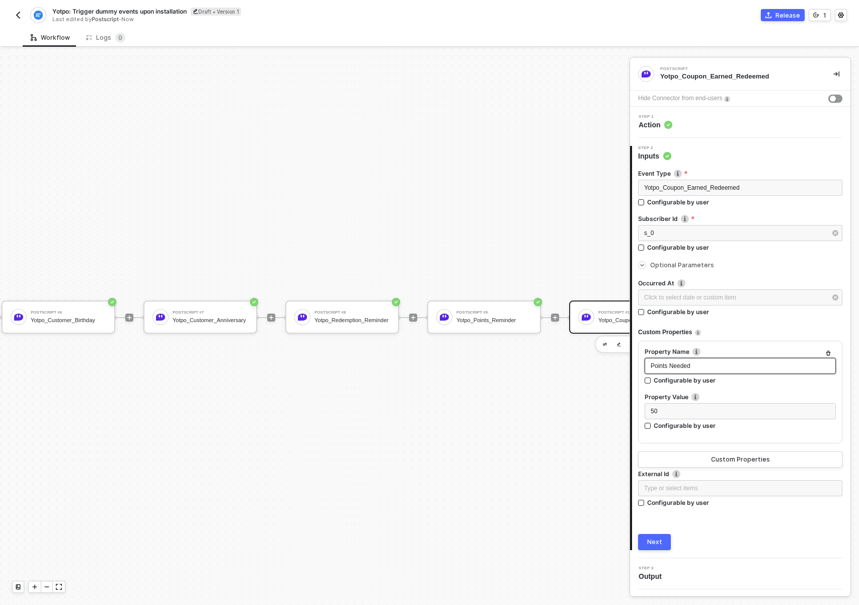
click at [731, 371] on div "Points Needed" at bounding box center [740, 366] width 191 height 16
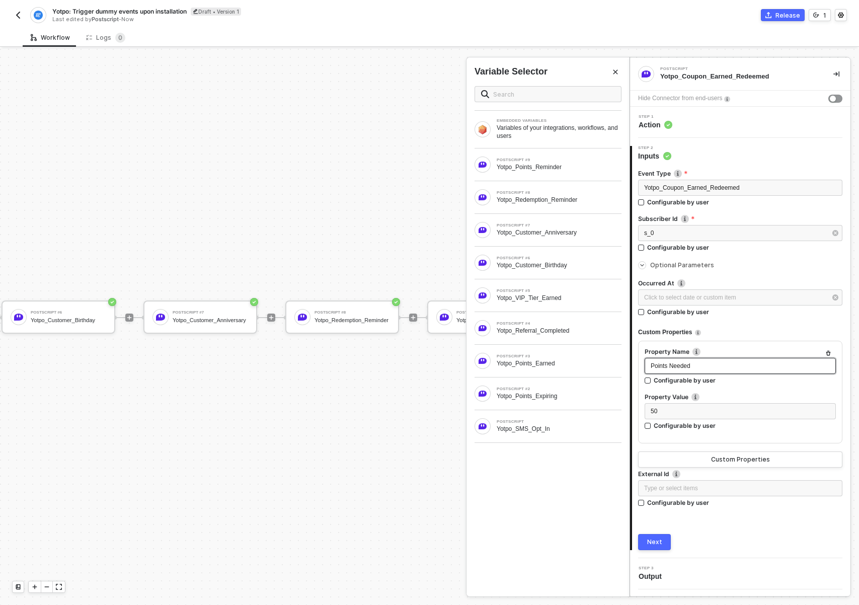
click at [731, 371] on div "Points Needed" at bounding box center [740, 366] width 191 height 16
click at [702, 413] on div "50" at bounding box center [740, 412] width 179 height 10
click at [654, 545] on div "Next" at bounding box center [654, 542] width 15 height 8
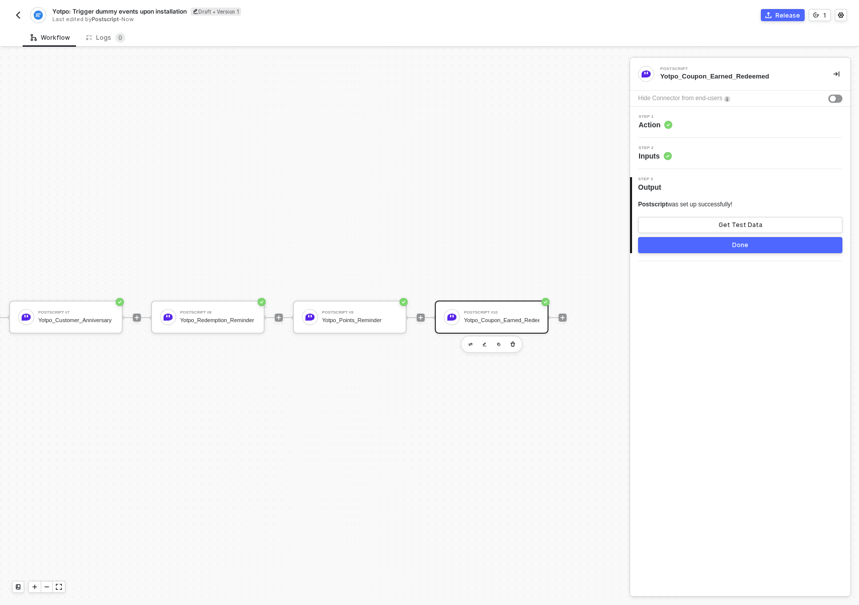
scroll to position [19, 1004]
click at [497, 345] on img "button" at bounding box center [499, 344] width 4 height 4
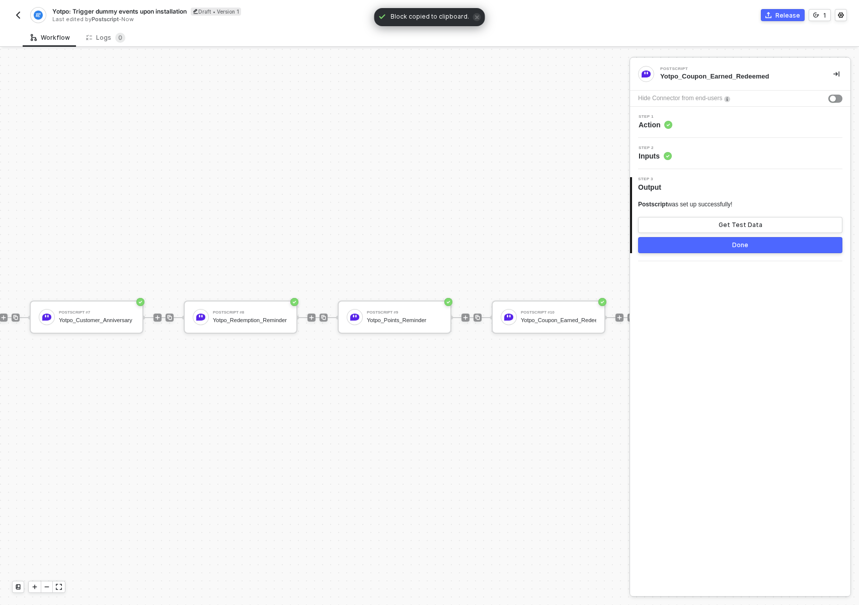
scroll to position [19, 1124]
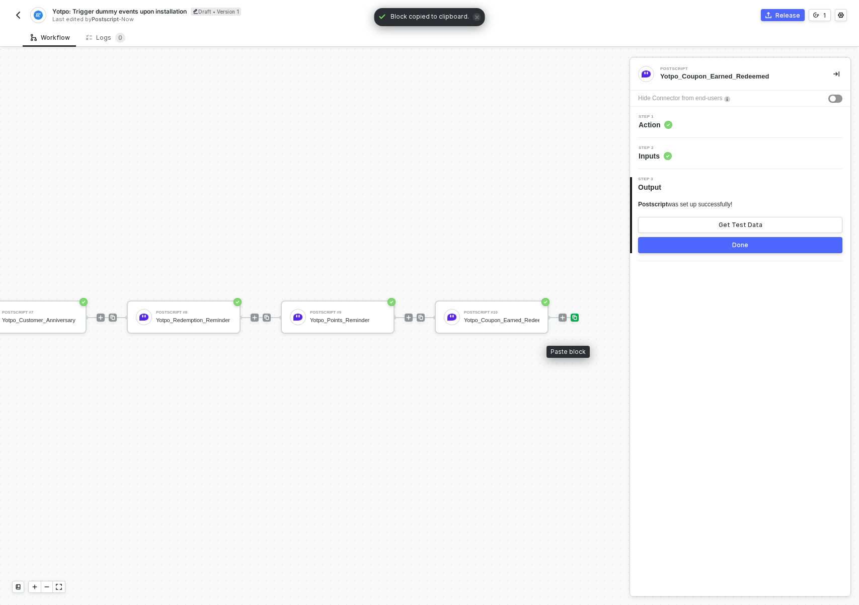
click at [571, 313] on div at bounding box center [575, 317] width 8 height 34
click at [572, 314] on img at bounding box center [575, 317] width 6 height 6
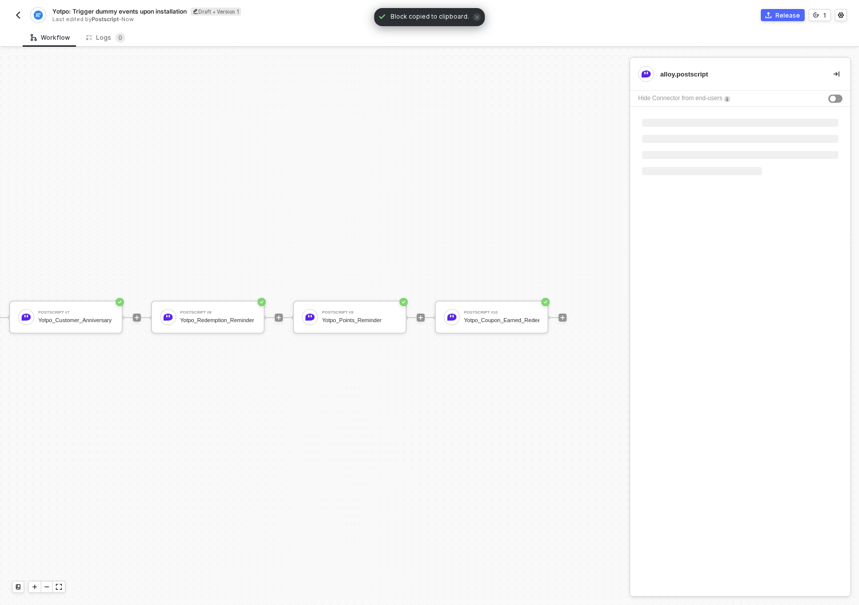
scroll to position [19, 1004]
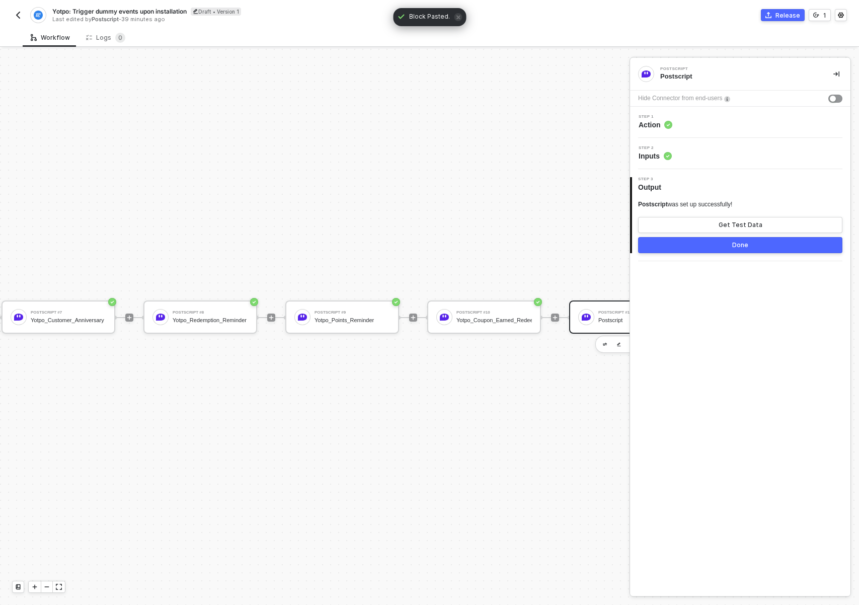
click at [676, 129] on div "Step 1 Action" at bounding box center [741, 122] width 218 height 15
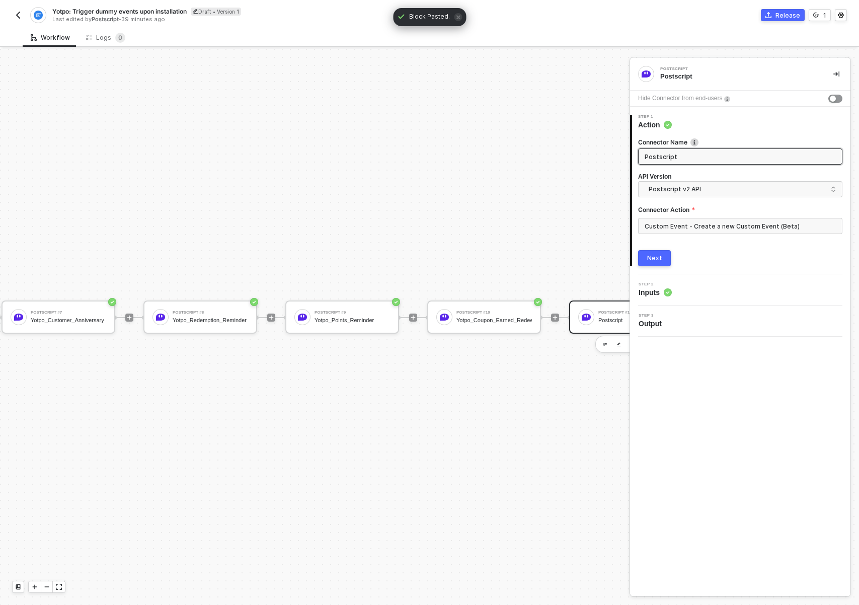
click at [682, 147] on div "Connector Name" at bounding box center [740, 143] width 204 height 11
click at [678, 151] on input "Postscript" at bounding box center [739, 156] width 189 height 11
click at [676, 157] on input "Postscript" at bounding box center [739, 156] width 189 height 11
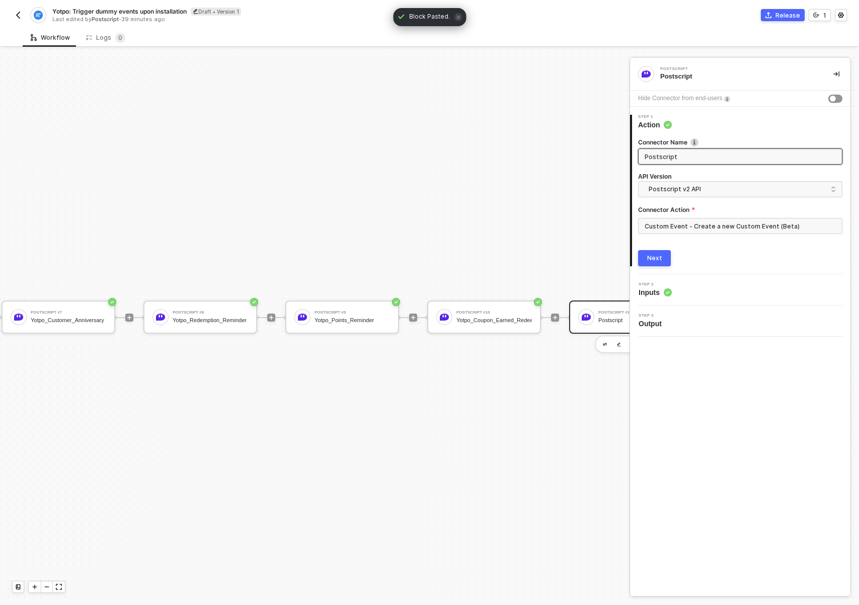
click at [676, 157] on input "Postscript" at bounding box center [739, 156] width 189 height 11
paste input "Yotpo_Coupon_Earned_Awarded"
type input "Yotpo_Coupon_Earned_Awarded"
click at [662, 258] on button "Next" at bounding box center [654, 258] width 33 height 16
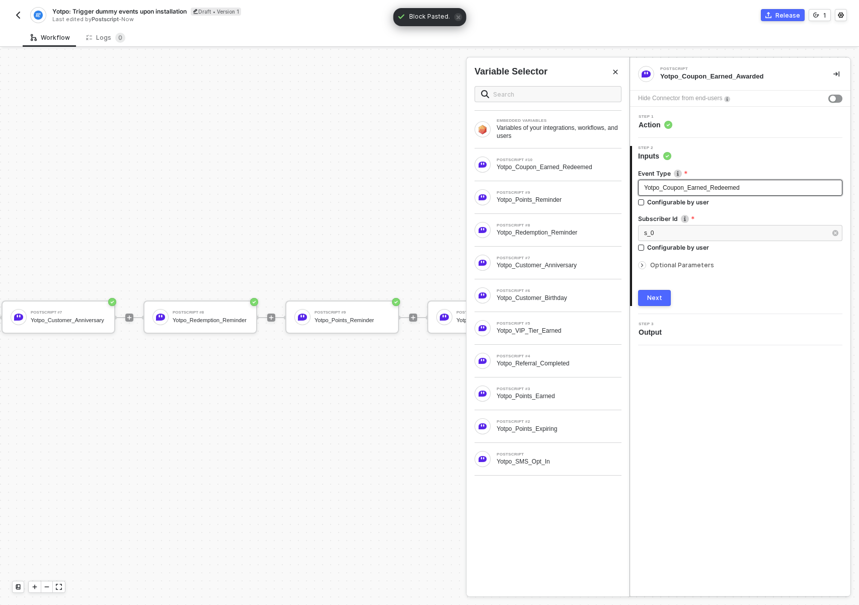
click at [691, 192] on div "Yotpo_Coupon_Earned_Redeemed" at bounding box center [740, 188] width 204 height 16
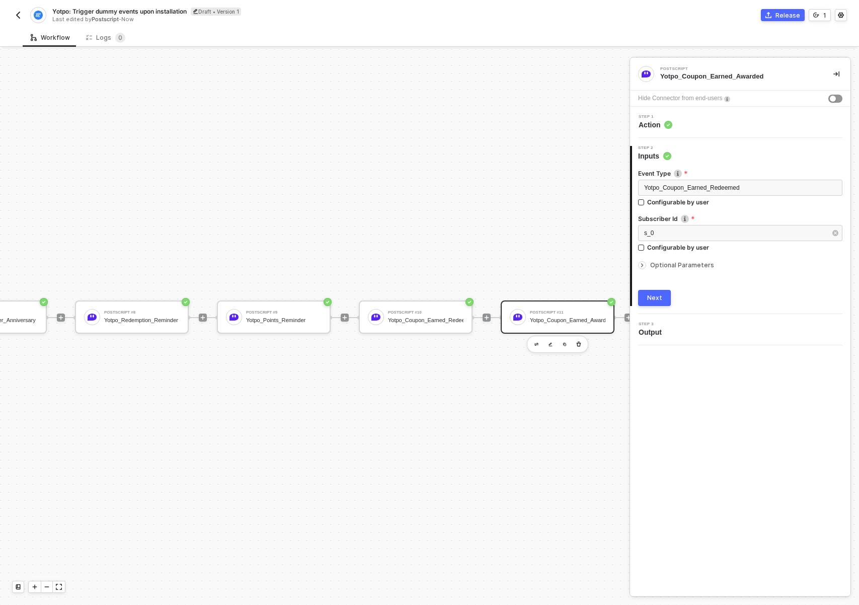
scroll to position [19, 1146]
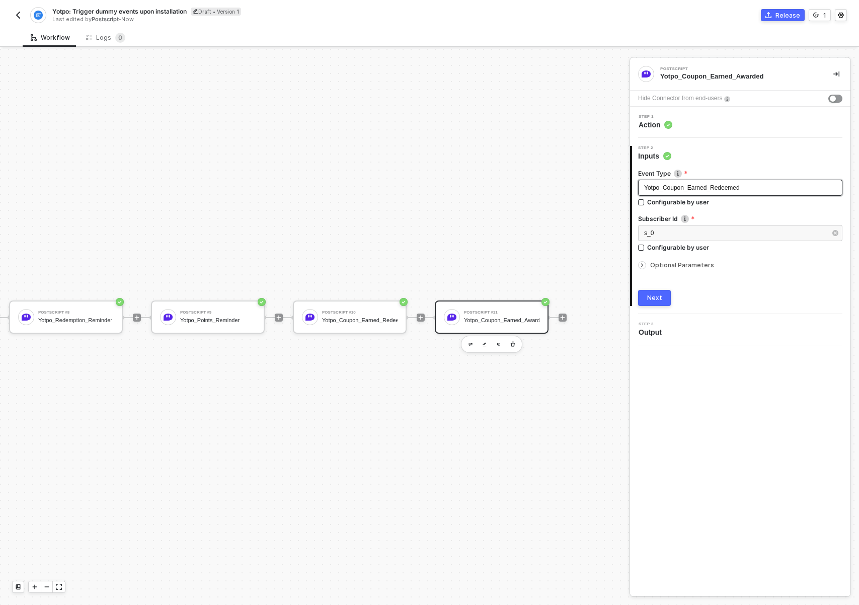
click at [709, 184] on span "Yotpo_Coupon_Earned_Redeemed" at bounding box center [692, 187] width 96 height 7
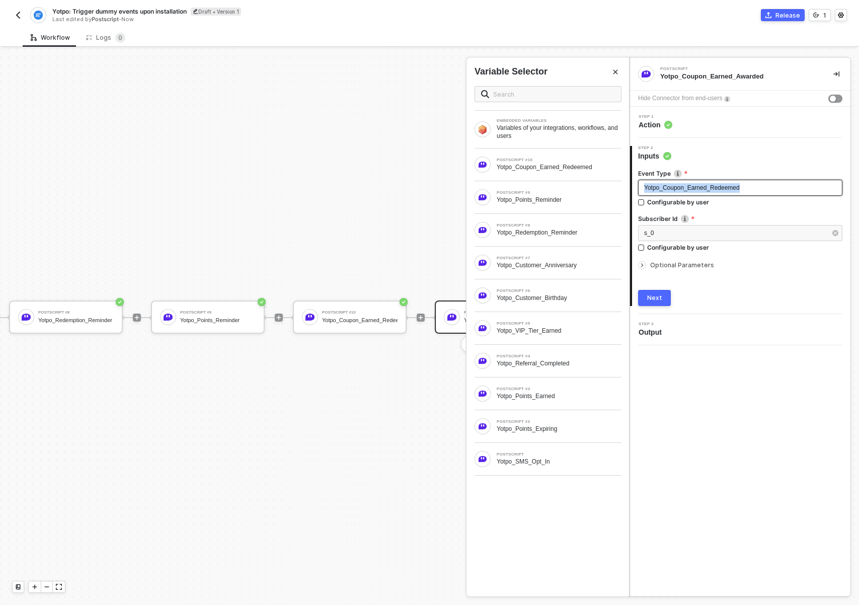
click at [709, 184] on span "Yotpo_Coupon_Earned_Redeemed" at bounding box center [692, 187] width 96 height 7
click at [661, 271] on div "Event Type Yotpo_Coupon_Earned_Awarded Configurable by user Subscriber Id s_0 C…" at bounding box center [740, 233] width 204 height 145
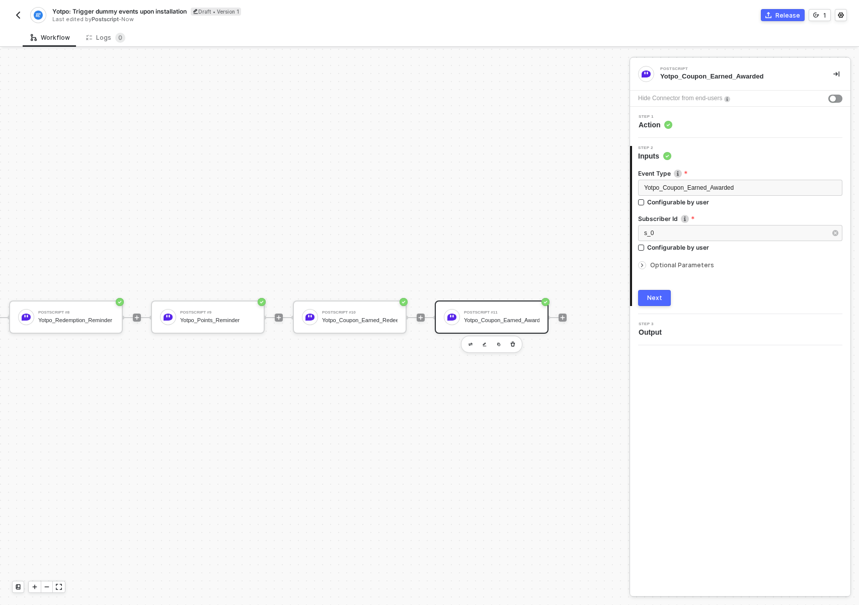
click at [662, 266] on span "Optional Parameters" at bounding box center [682, 265] width 64 height 8
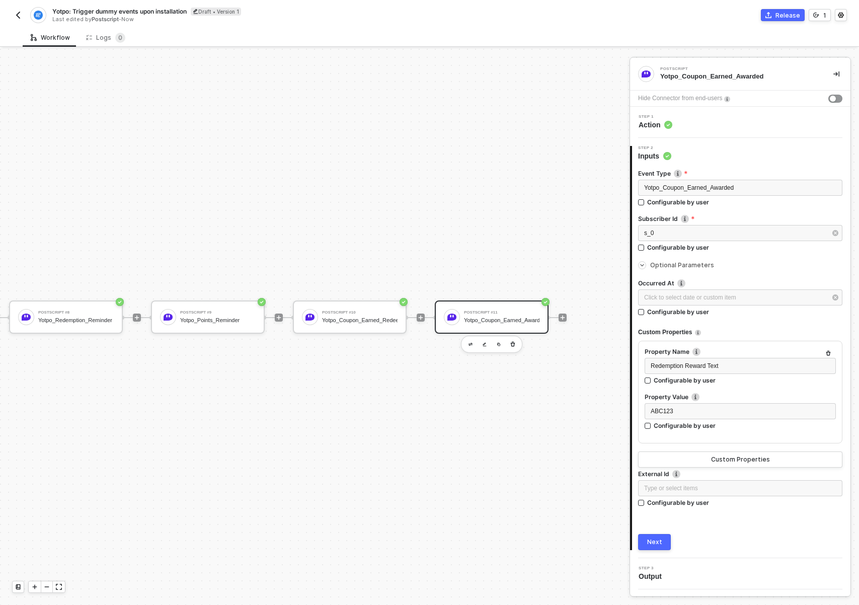
click at [660, 538] on div "Next" at bounding box center [654, 542] width 15 height 8
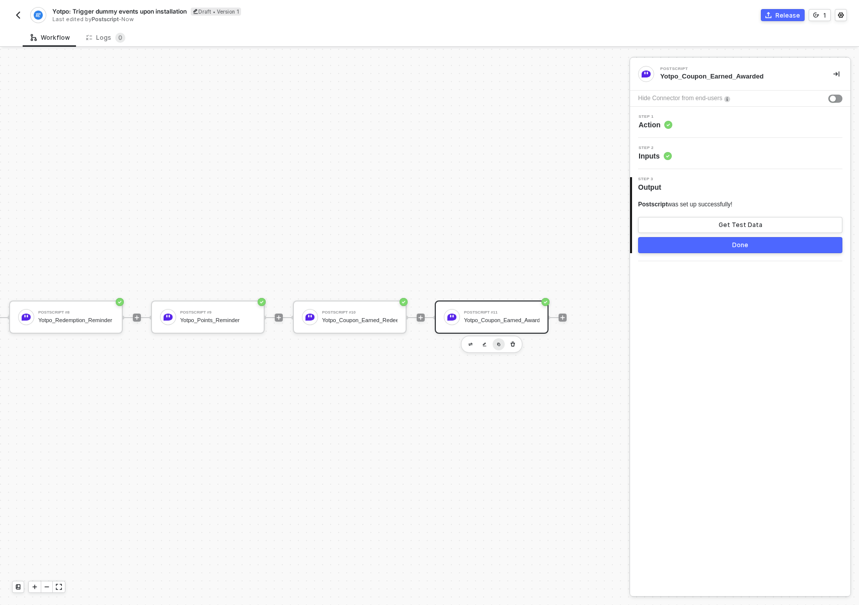
click at [497, 345] on img "button" at bounding box center [499, 344] width 4 height 4
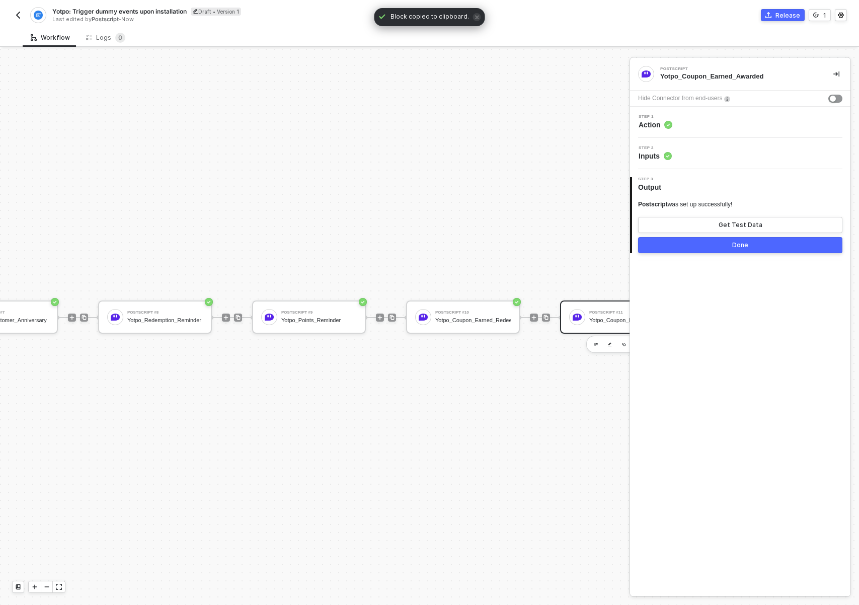
click at [587, 321] on div "Postscript #11 Yotpo_Coupon_Earned_Awarded" at bounding box center [624, 316] width 79 height 19
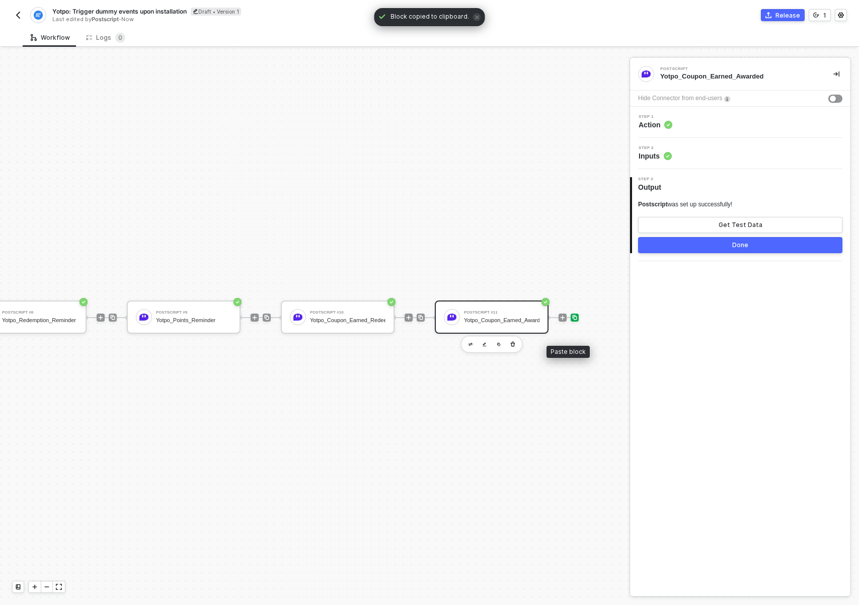
click at [572, 317] on img at bounding box center [575, 317] width 6 height 6
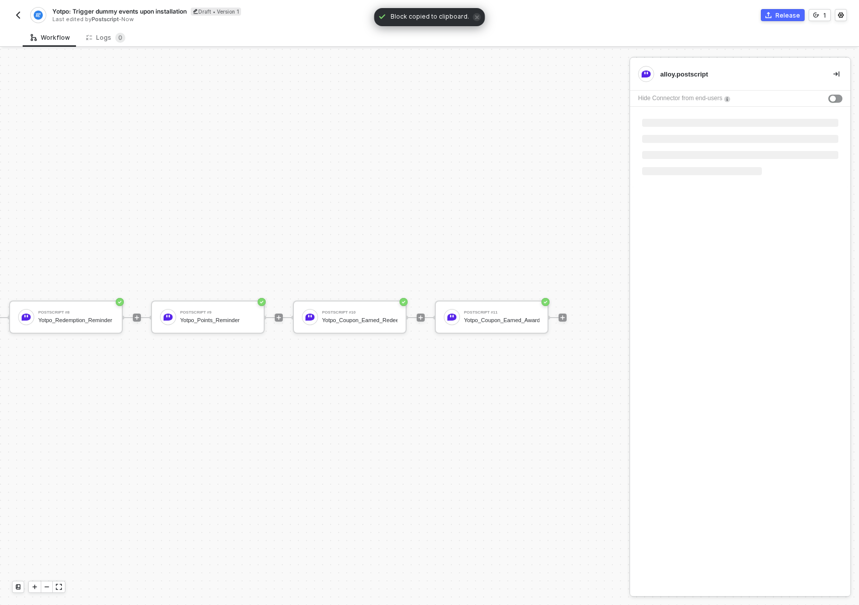
scroll to position [19, 1146]
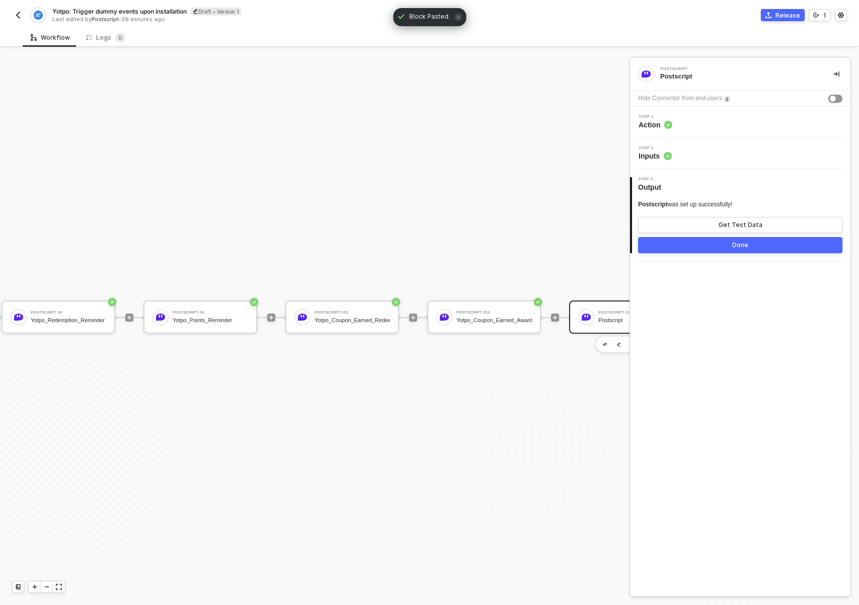
click at [696, 130] on div "Step 1 Action" at bounding box center [740, 122] width 220 height 31
click at [695, 122] on div "Step 1 Action" at bounding box center [741, 122] width 218 height 15
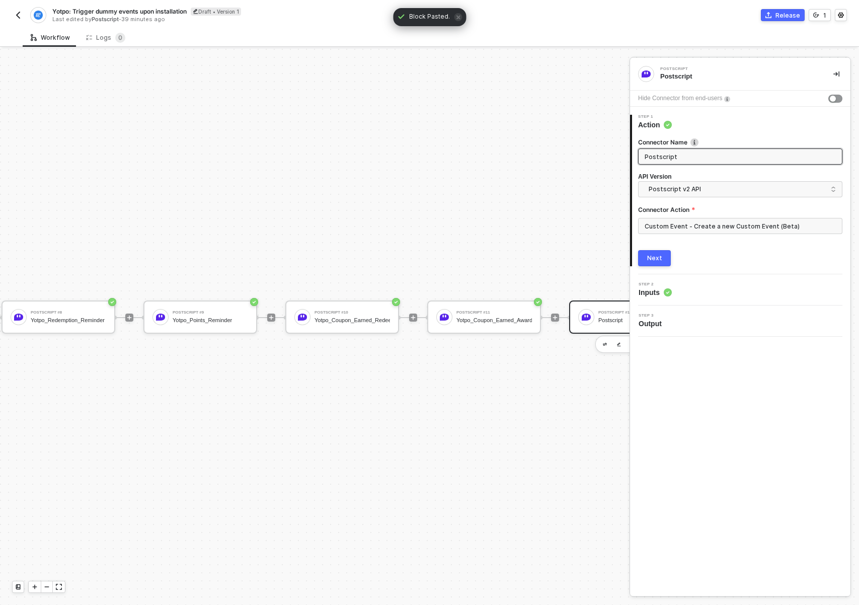
click at [677, 151] on input "Postscript" at bounding box center [739, 156] width 189 height 11
type input "Yotpo_Opt_In"
click at [655, 256] on div "Next" at bounding box center [654, 258] width 15 height 8
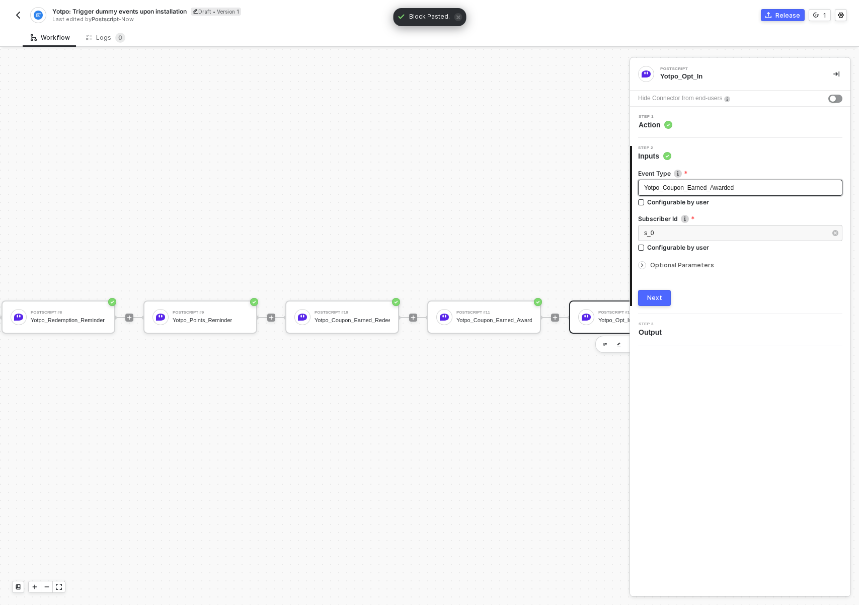
click at [700, 182] on div "Yotpo_Coupon_Earned_Awarded" at bounding box center [740, 188] width 204 height 16
click at [673, 262] on span "Optional Parameters" at bounding box center [682, 265] width 64 height 8
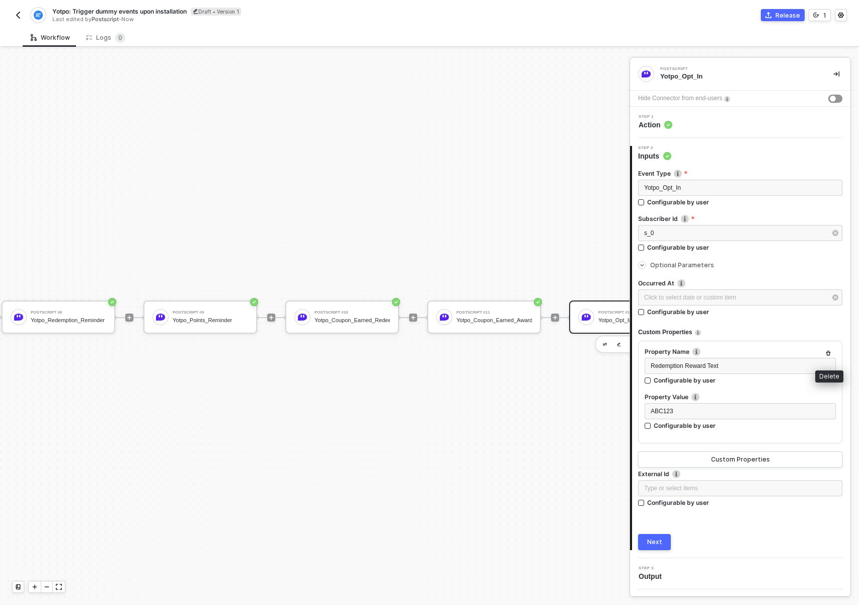
click at [830, 353] on icon "button" at bounding box center [828, 353] width 6 height 6
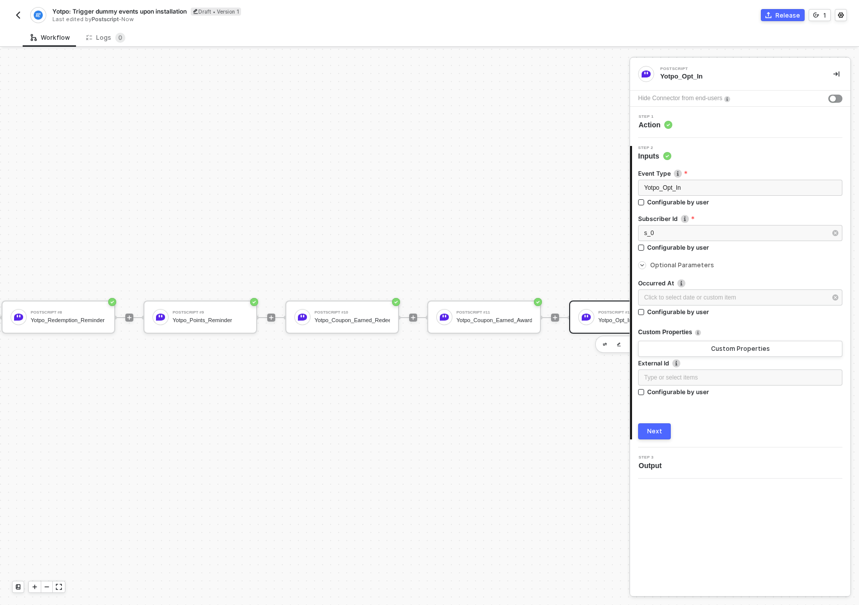
click at [660, 429] on div "Next" at bounding box center [654, 431] width 15 height 8
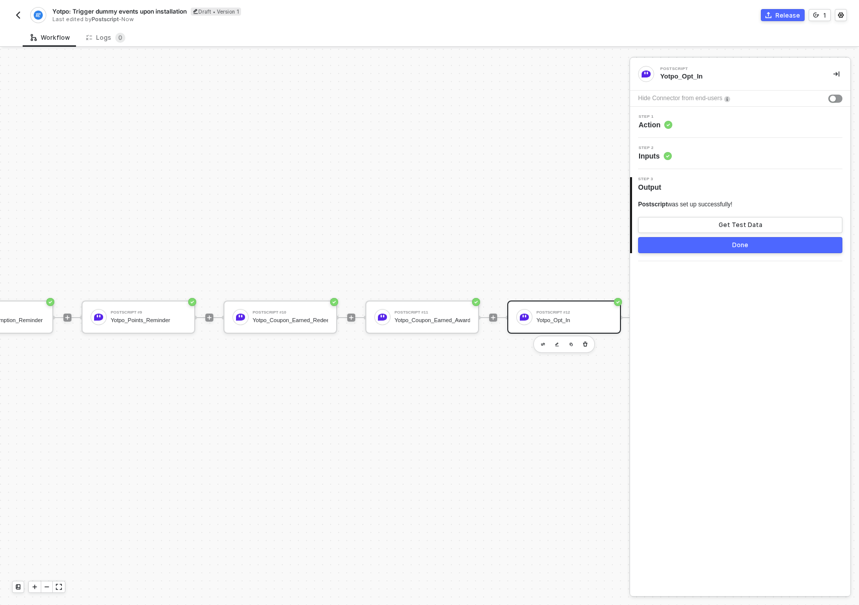
scroll to position [19, 1287]
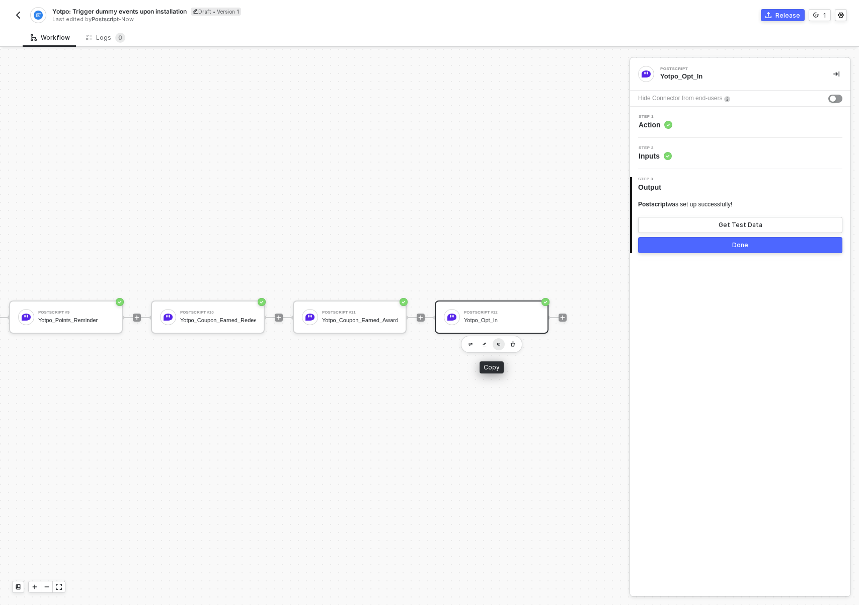
click at [494, 343] on button "button" at bounding box center [499, 344] width 12 height 12
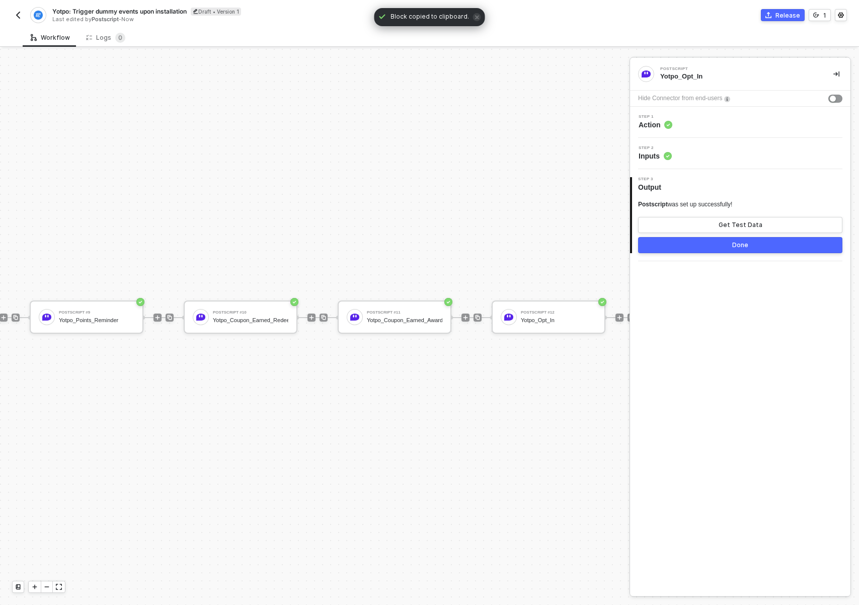
scroll to position [19, 1432]
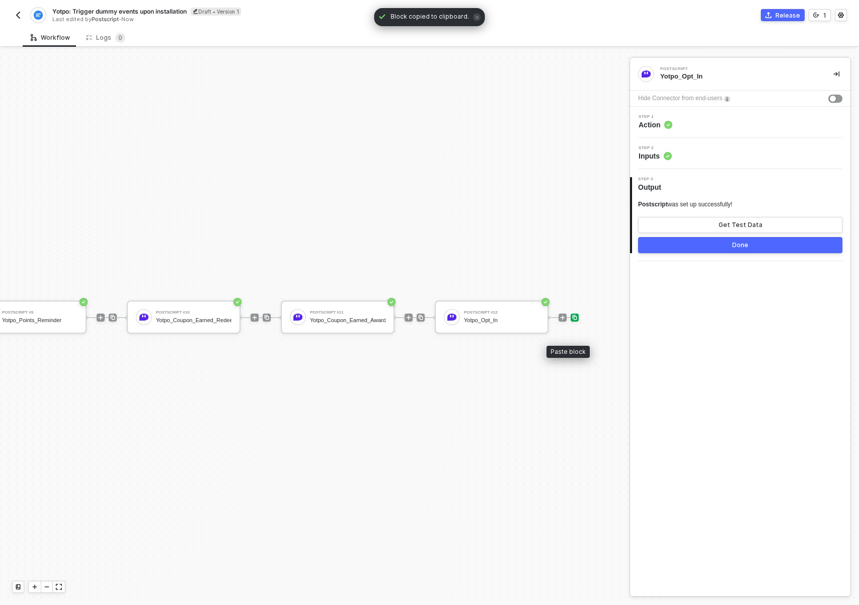
click at [572, 319] on img at bounding box center [575, 317] width 6 height 6
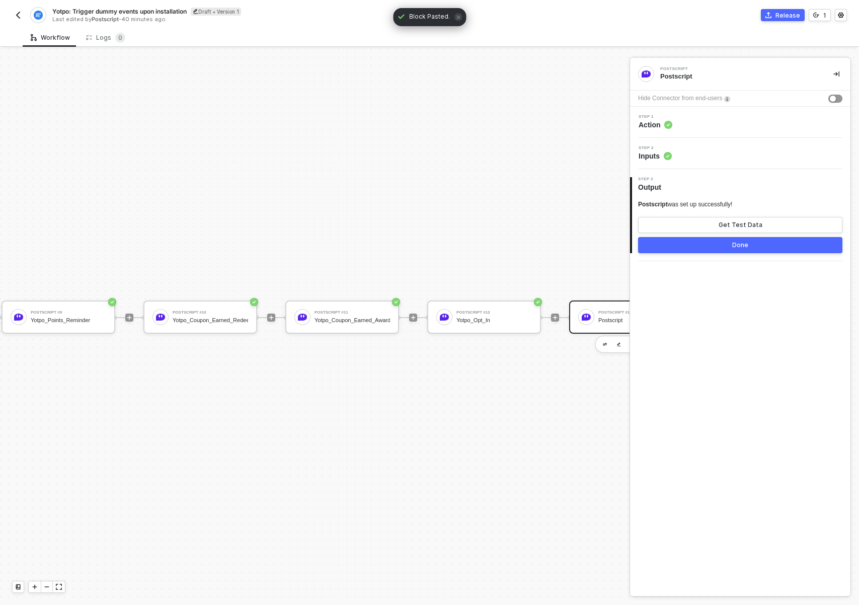
click at [702, 125] on div "Step 1 Action" at bounding box center [741, 122] width 218 height 15
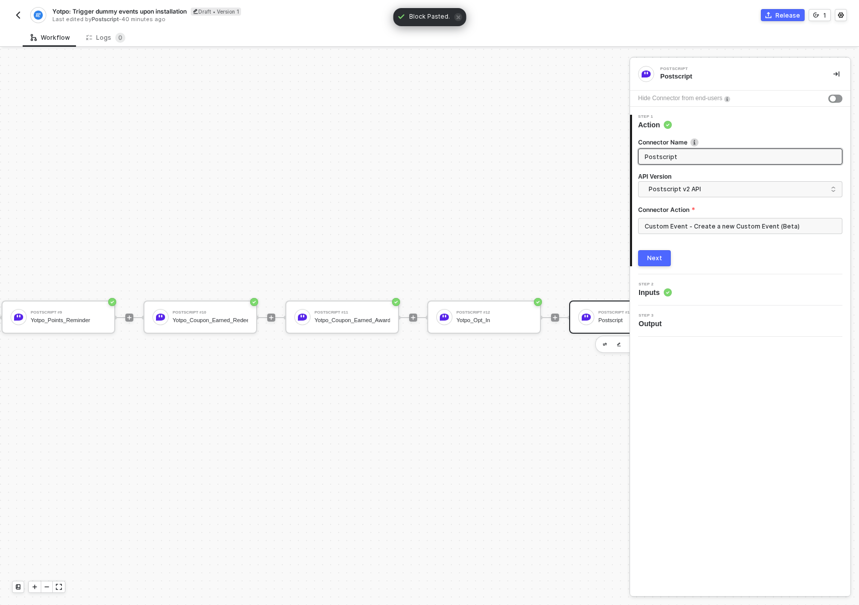
click at [686, 160] on input "Postscript" at bounding box center [739, 156] width 189 height 11
paste input "Yotpo_VIP_Tier_Reminder"
type input "Yotpo_VIP_Tier_Reminder"
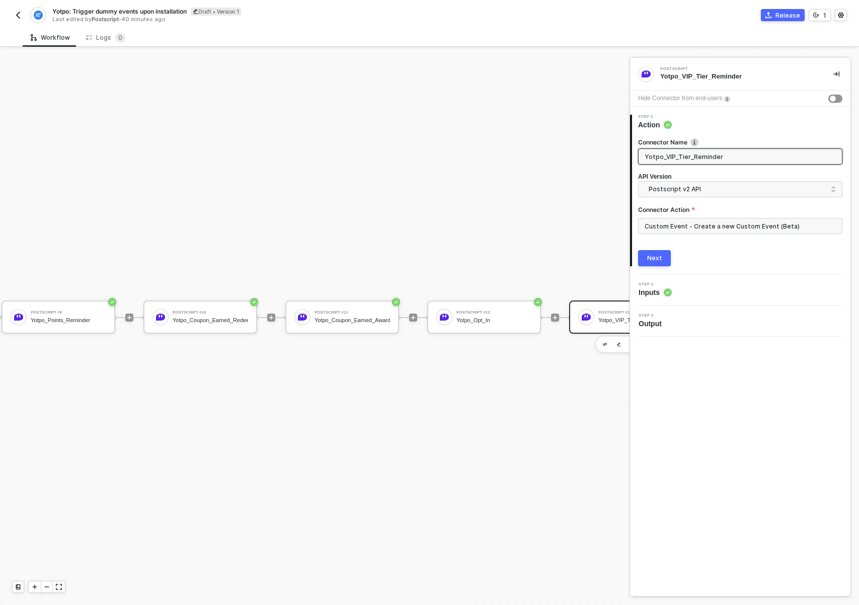
click at [653, 259] on div "Next" at bounding box center [654, 258] width 15 height 8
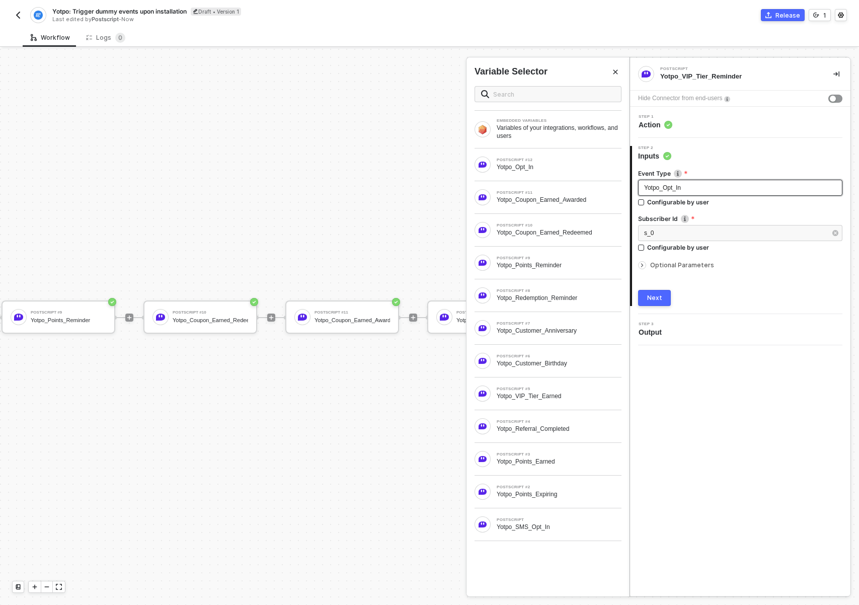
click at [693, 193] on div "Yotpo_Opt_In" at bounding box center [740, 188] width 204 height 16
click at [670, 267] on span "Optional Parameters" at bounding box center [682, 265] width 64 height 8
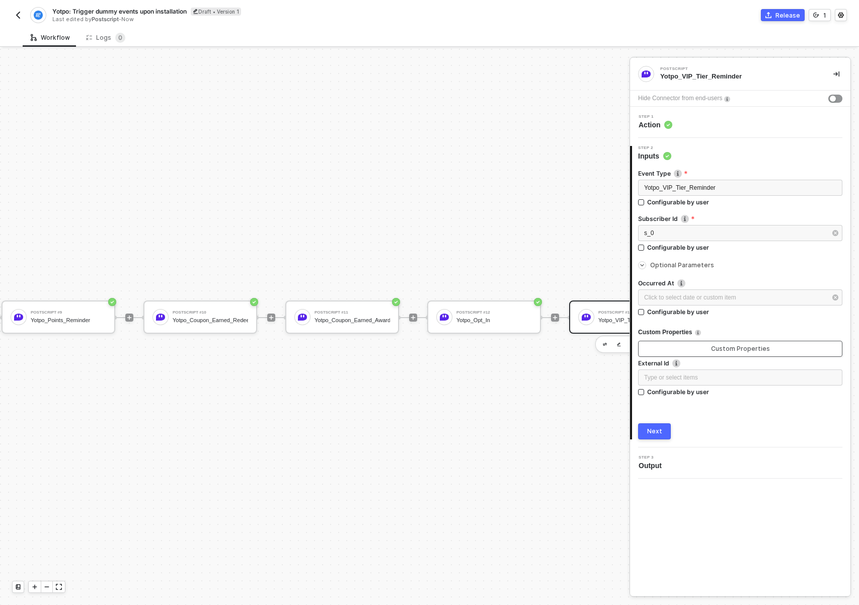
click at [729, 343] on button "Custom Properties" at bounding box center [740, 349] width 204 height 16
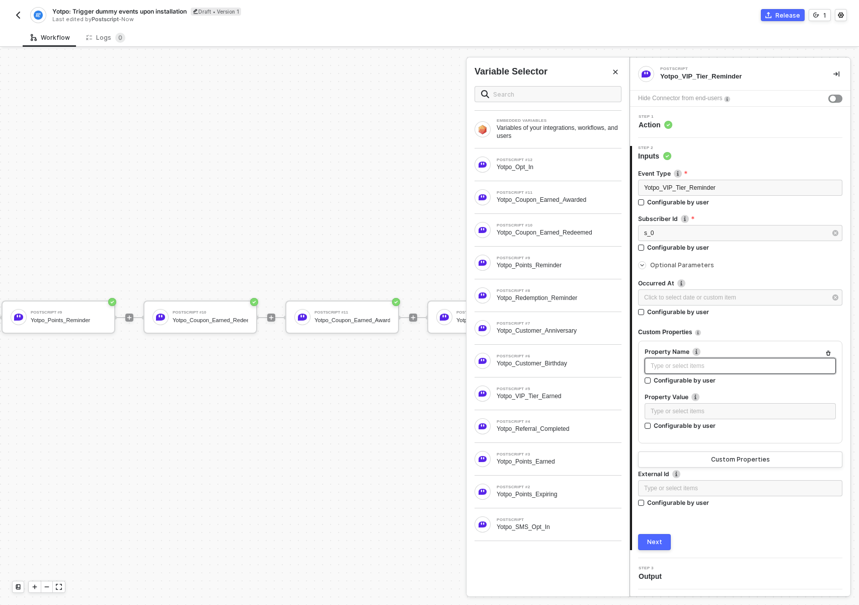
click at [688, 363] on div "Type or select items ﻿" at bounding box center [740, 366] width 179 height 10
click at [709, 411] on div "Type or select items ﻿" at bounding box center [740, 412] width 179 height 10
click at [712, 457] on button "Custom Properties" at bounding box center [740, 459] width 204 height 16
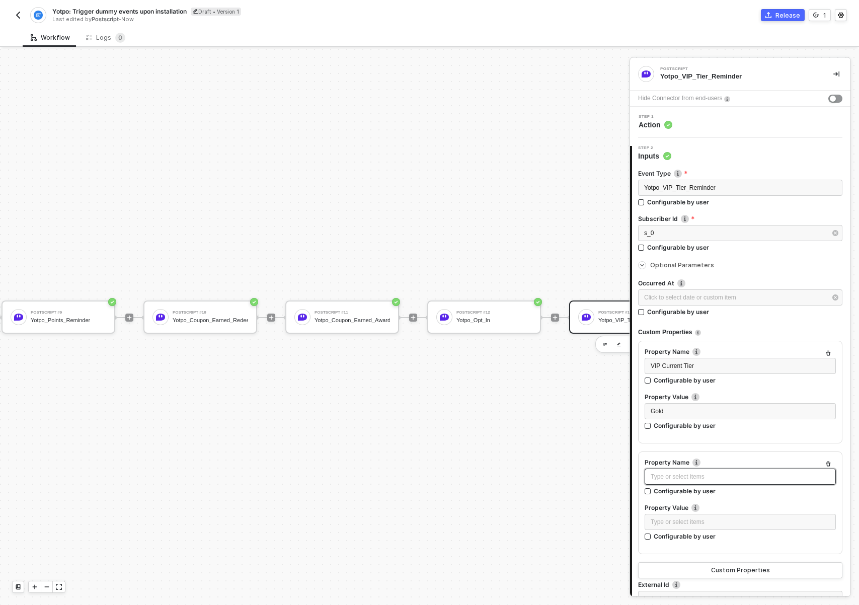
click at [692, 474] on div "Type or select items ﻿" at bounding box center [740, 477] width 179 height 10
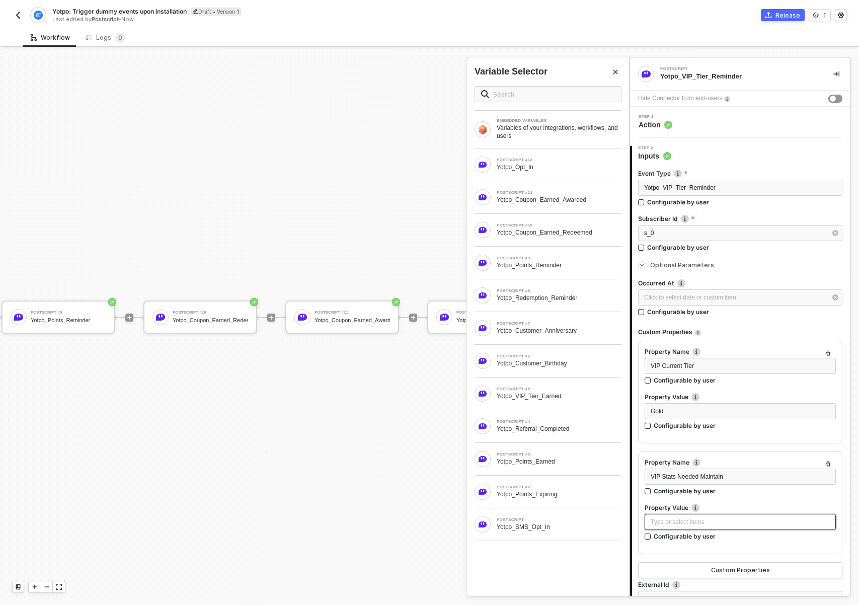
click at [706, 522] on div "Type or select items ﻿" at bounding box center [740, 522] width 179 height 10
click at [20, 15] on img "button" at bounding box center [18, 15] width 8 height 8
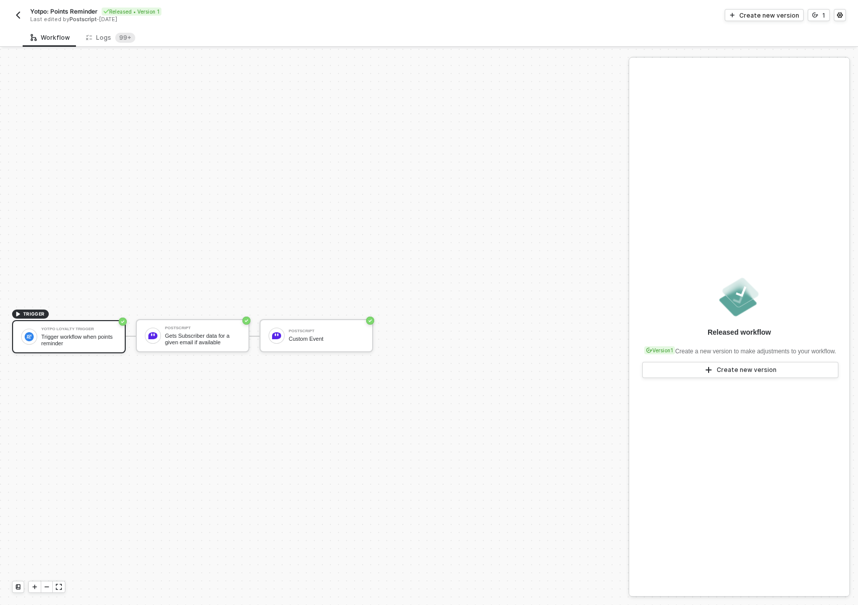
scroll to position [19, 0]
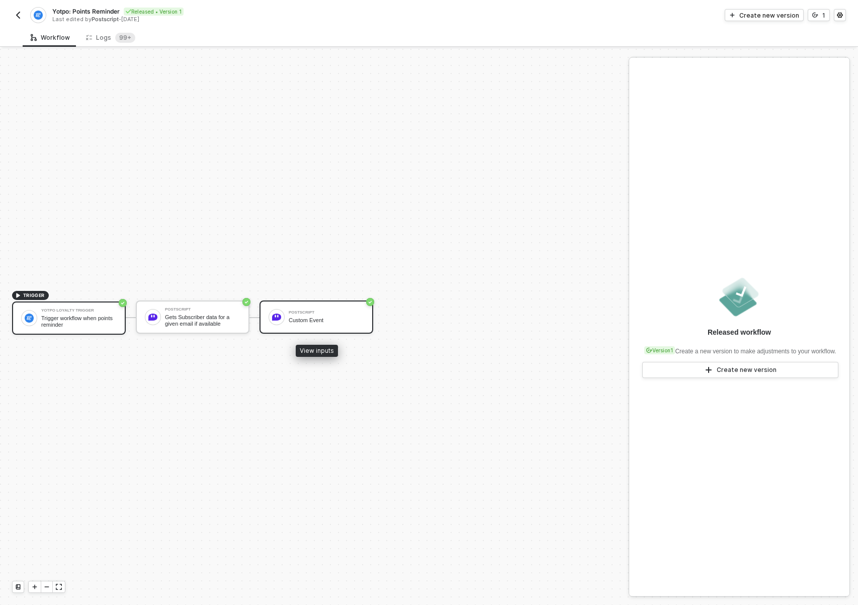
click at [318, 322] on div "Custom Event" at bounding box center [326, 320] width 75 height 7
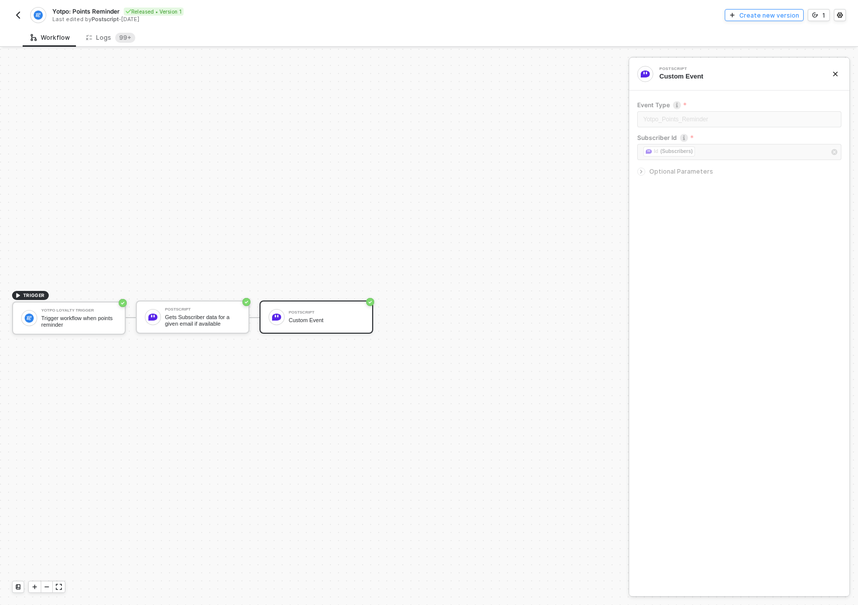
click at [793, 20] on button "Create new version" at bounding box center [764, 15] width 79 height 12
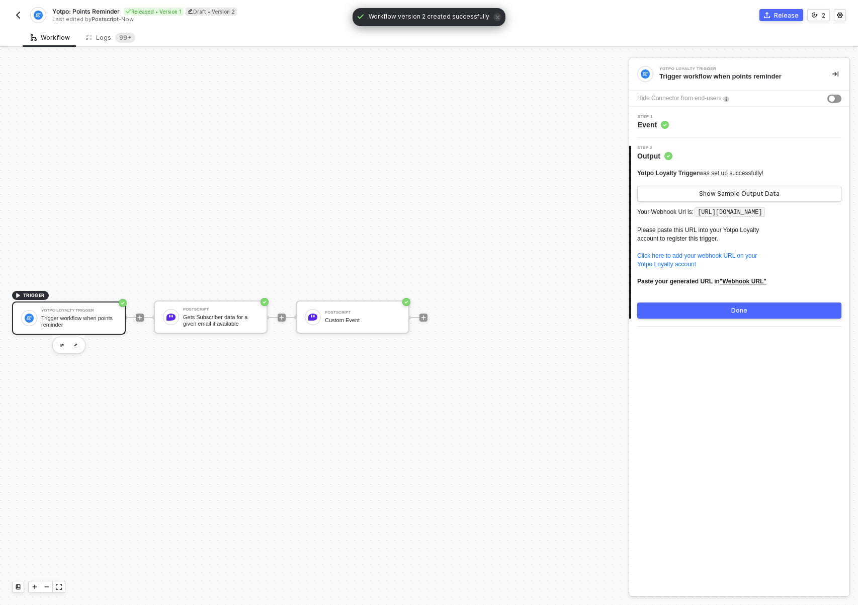
click at [708, 125] on div "Step 1 Event" at bounding box center [741, 122] width 218 height 15
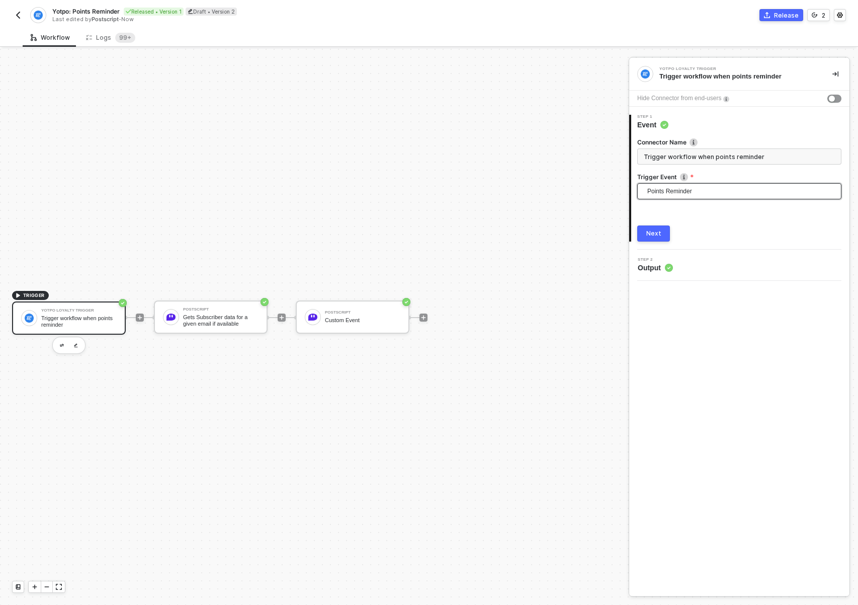
click at [659, 188] on span "Points Reminder" at bounding box center [742, 191] width 188 height 15
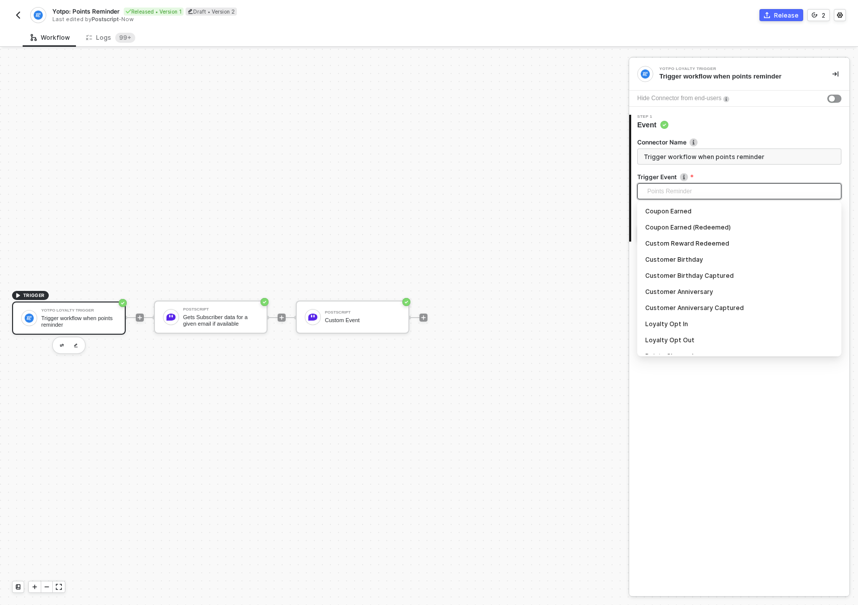
scroll to position [42, 0]
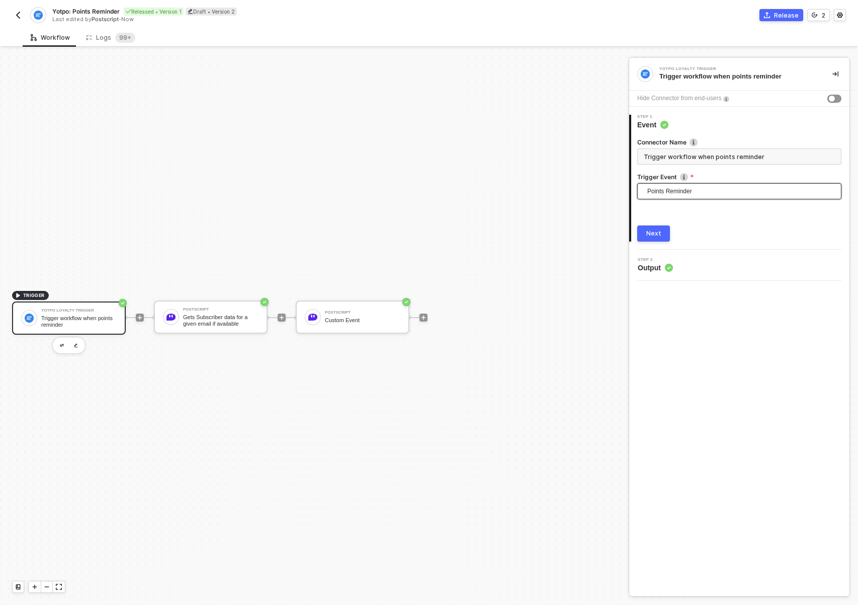
drag, startPoint x: 368, startPoint y: 172, endPoint x: 421, endPoint y: 166, distance: 53.2
click at [369, 172] on div "TRIGGER Yotpo Loyalty Trigger Trigger workflow when points reminder Postscript …" at bounding box center [312, 317] width 624 height 575
click at [352, 295] on div "TRIGGER Yotpo Loyalty Trigger Trigger workflow when points reminder Postscript …" at bounding box center [312, 317] width 624 height 575
click at [350, 305] on div "Postscript Custom Event" at bounding box center [353, 316] width 114 height 33
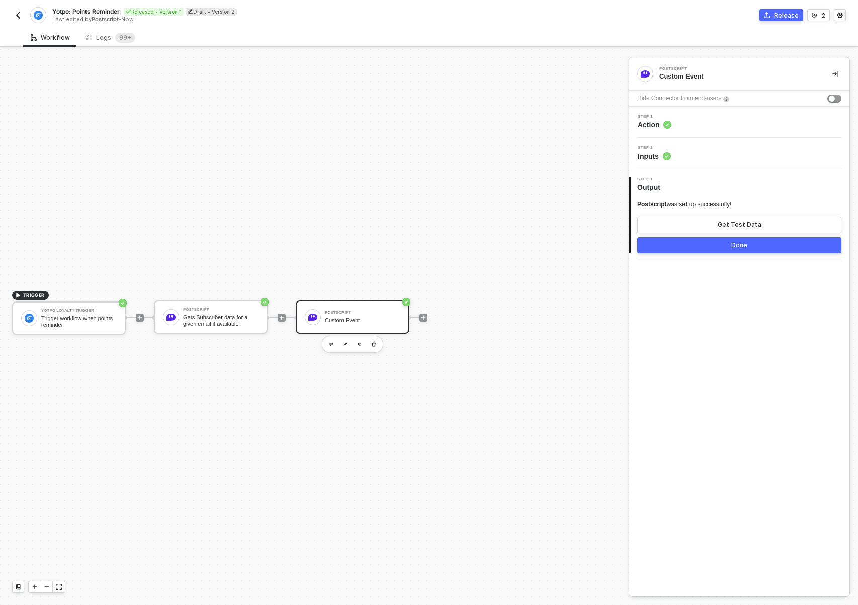
click at [744, 115] on div "Step 1 Action" at bounding box center [741, 122] width 218 height 15
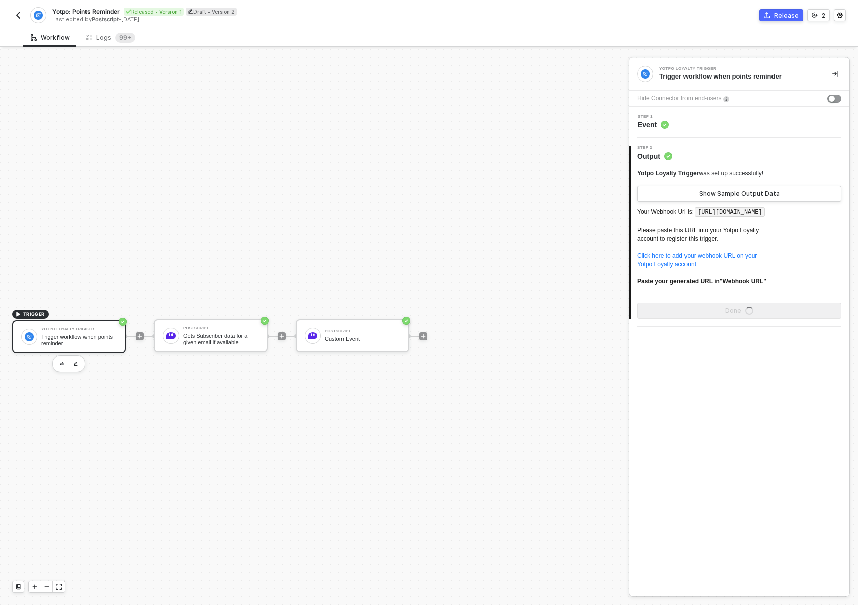
scroll to position [19, 0]
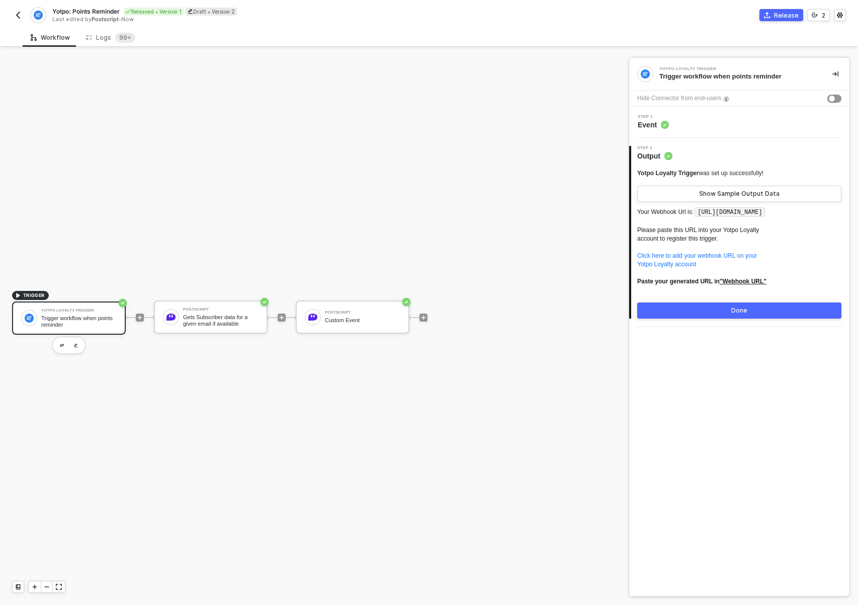
click at [21, 13] on img "button" at bounding box center [18, 15] width 8 height 8
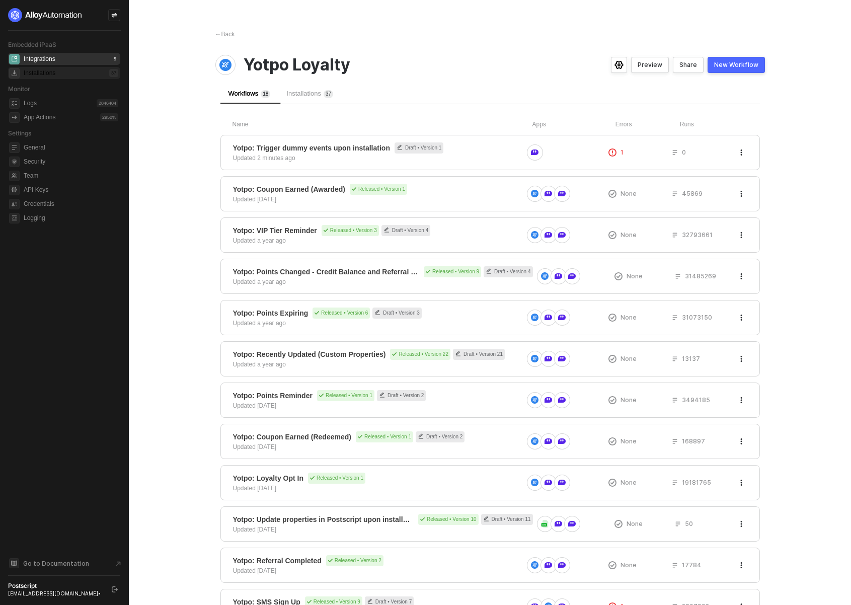
click at [45, 75] on div "Installations" at bounding box center [40, 73] width 32 height 9
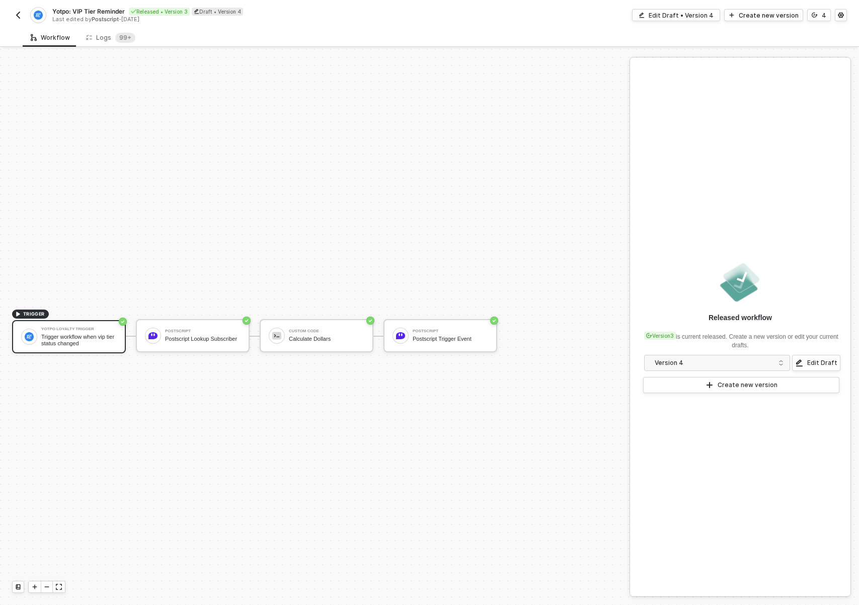
scroll to position [19, 0]
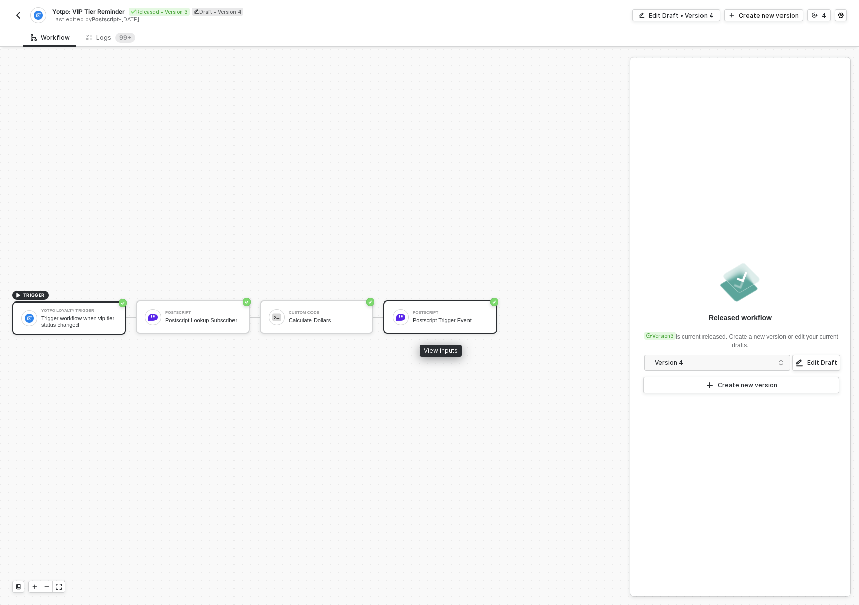
click at [444, 316] on div "Postscript Postscript Trigger Event" at bounding box center [450, 316] width 75 height 19
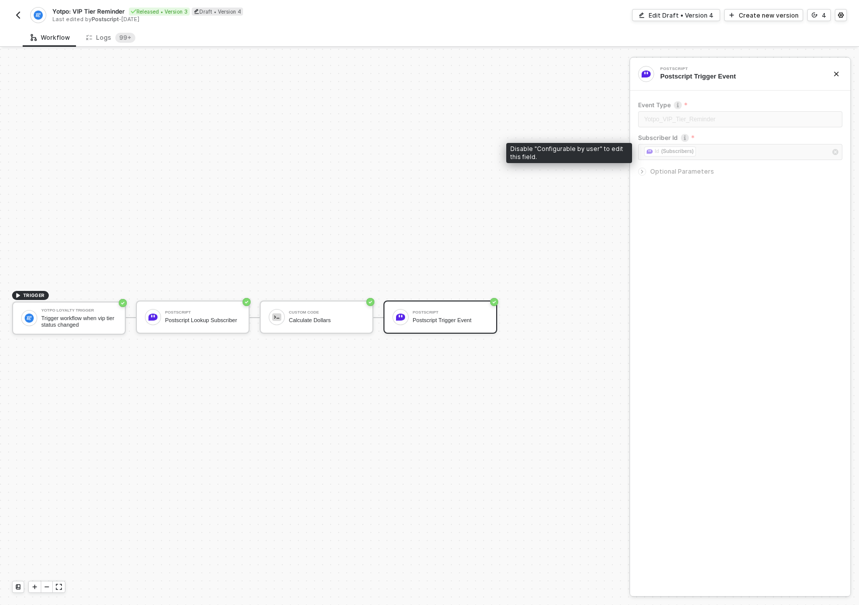
click at [704, 172] on span "Optional Parameters" at bounding box center [682, 172] width 64 height 8
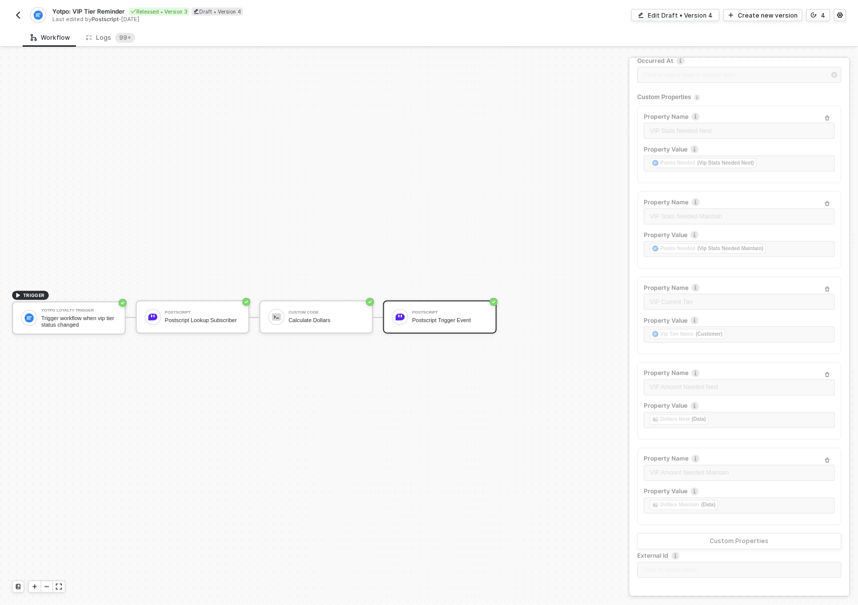
scroll to position [130, 0]
click at [695, 221] on div "Occurred At Click to select date or custom item ﻿ Custom Properties Property Na…" at bounding box center [739, 319] width 204 height 528
click at [706, 20] on button "Edit Draft • Version 4" at bounding box center [675, 15] width 88 height 12
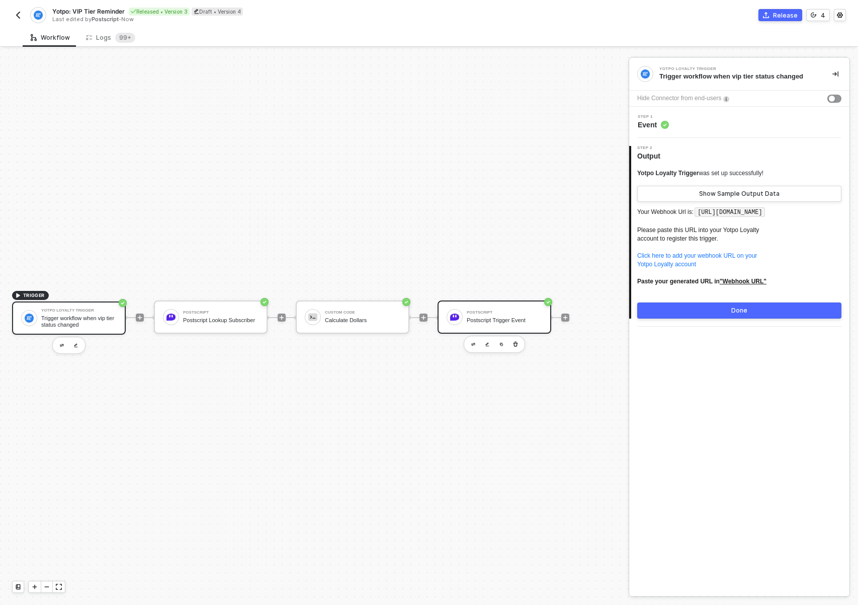
click at [497, 314] on div "Postscript Postscript Trigger Event" at bounding box center [504, 316] width 75 height 19
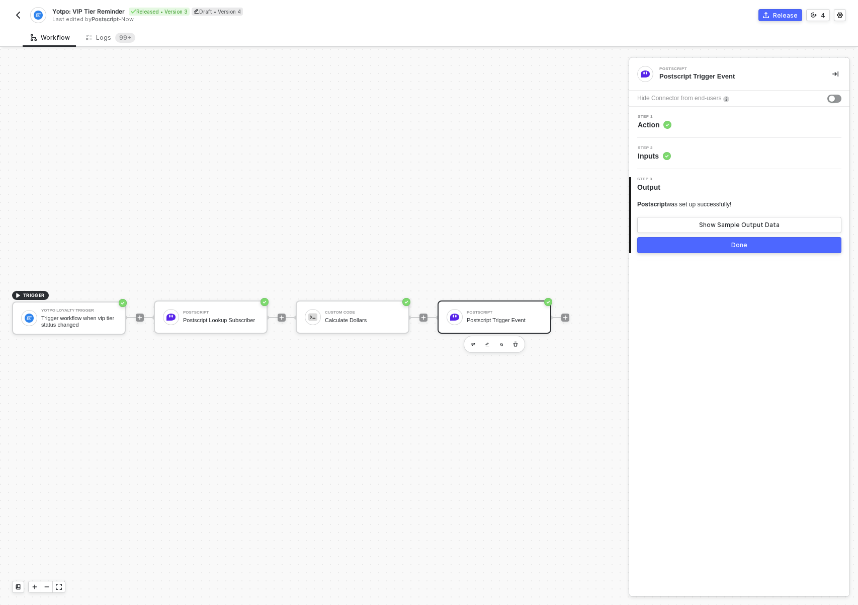
click at [719, 160] on div "Step 2 Inputs" at bounding box center [741, 153] width 218 height 15
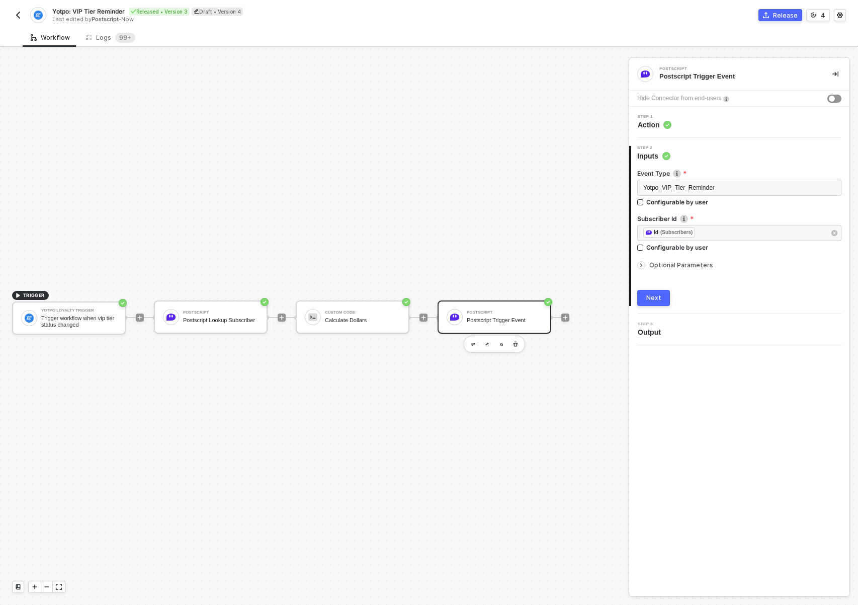
click at [691, 265] on span "Optional Parameters" at bounding box center [682, 265] width 64 height 8
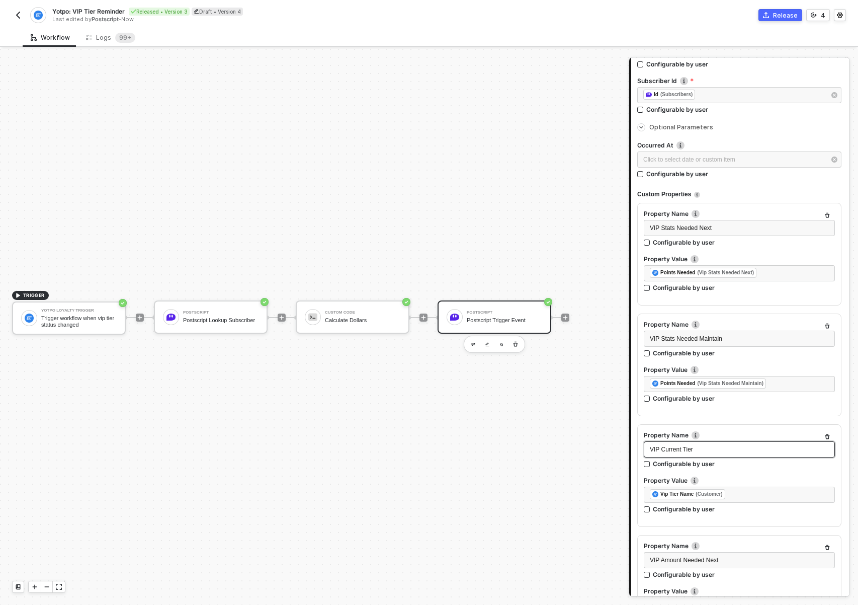
scroll to position [144, 0]
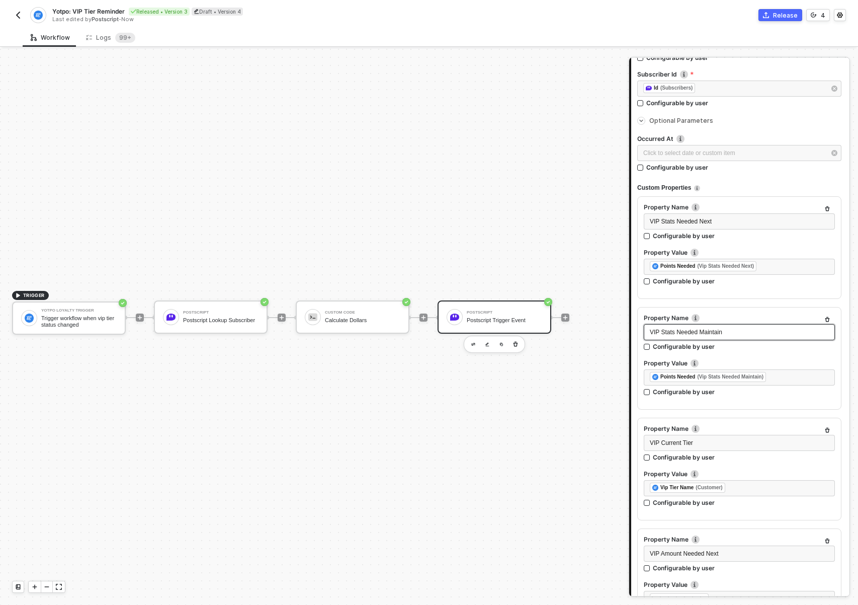
click at [730, 336] on div "VIP Stats Needed Maintain" at bounding box center [739, 333] width 179 height 10
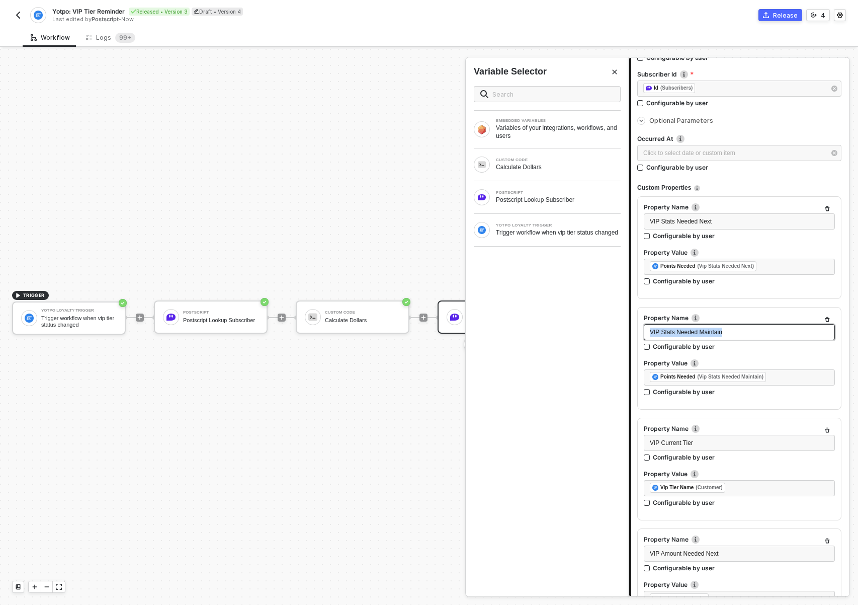
click at [730, 336] on div "VIP Stats Needed Maintain" at bounding box center [739, 333] width 179 height 10
copy span "VIP Stats Needed Maintain"
click at [657, 440] on span "VIP Current Tier" at bounding box center [671, 442] width 43 height 7
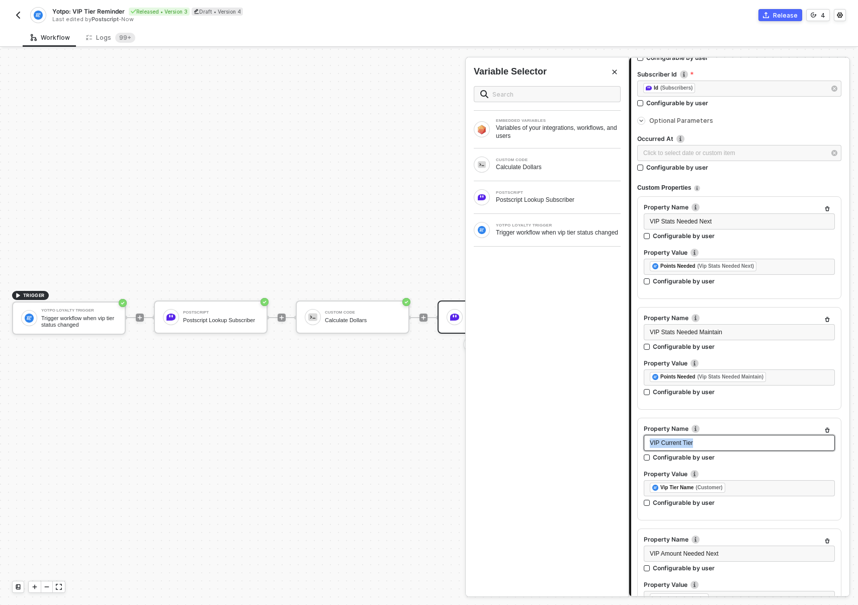
copy span "VIP Current Tier"
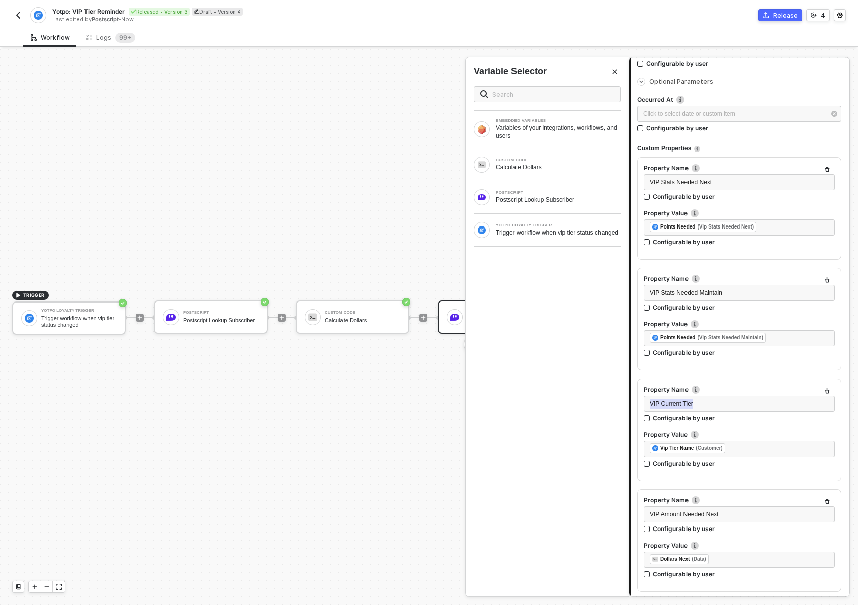
scroll to position [278, 0]
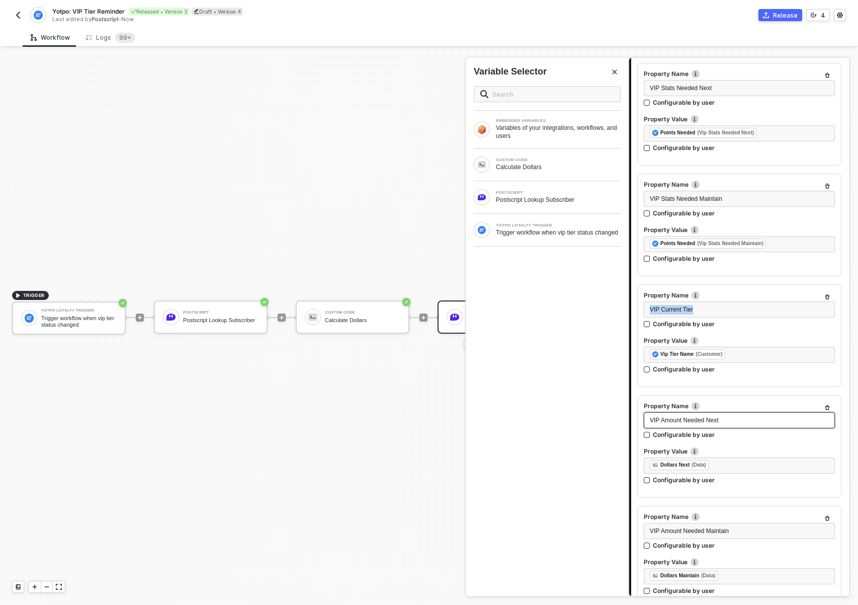
click at [704, 421] on span "VIP Amount Needed Next" at bounding box center [684, 420] width 69 height 7
copy span "VIP Amount Needed Next"
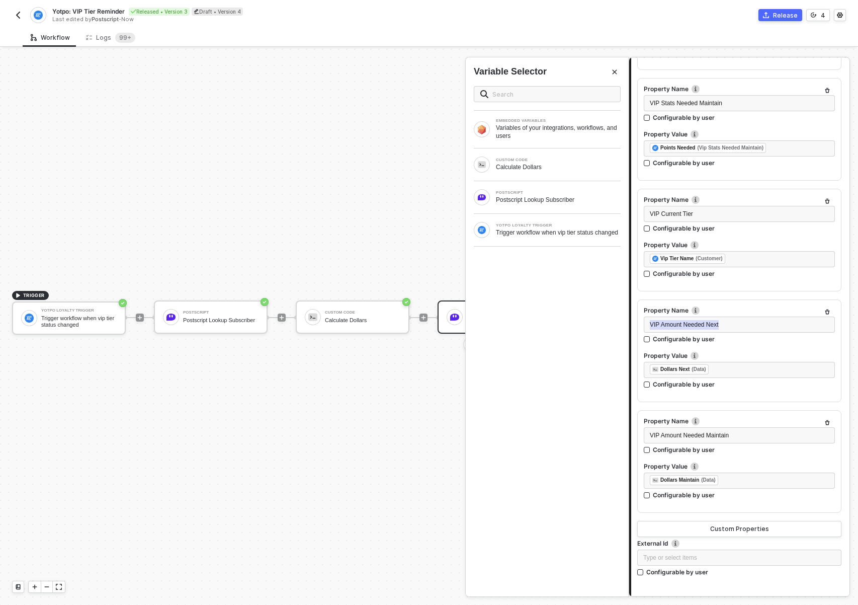
scroll to position [397, 0]
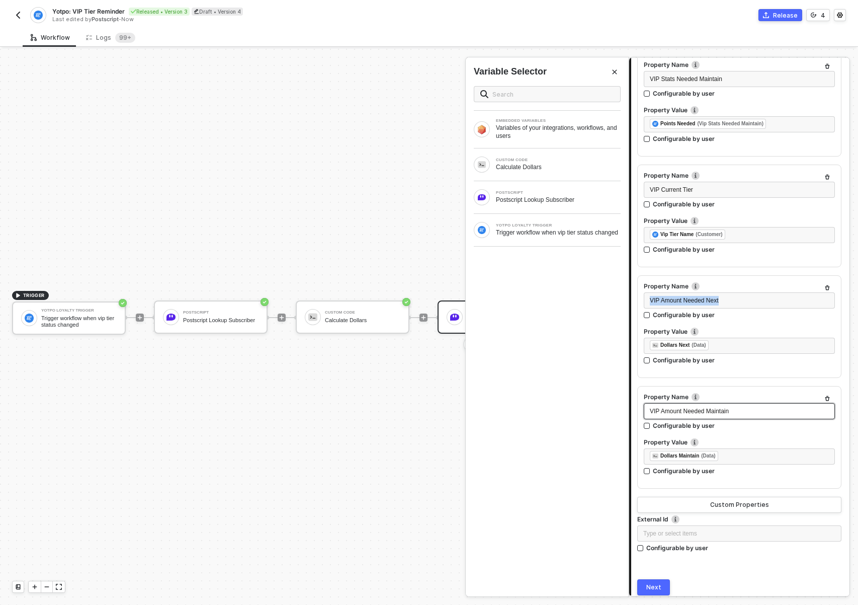
click at [726, 414] on span "VIP Amount Needed Maintain" at bounding box center [689, 411] width 79 height 7
copy span "VIP Amount Needed Maintain"
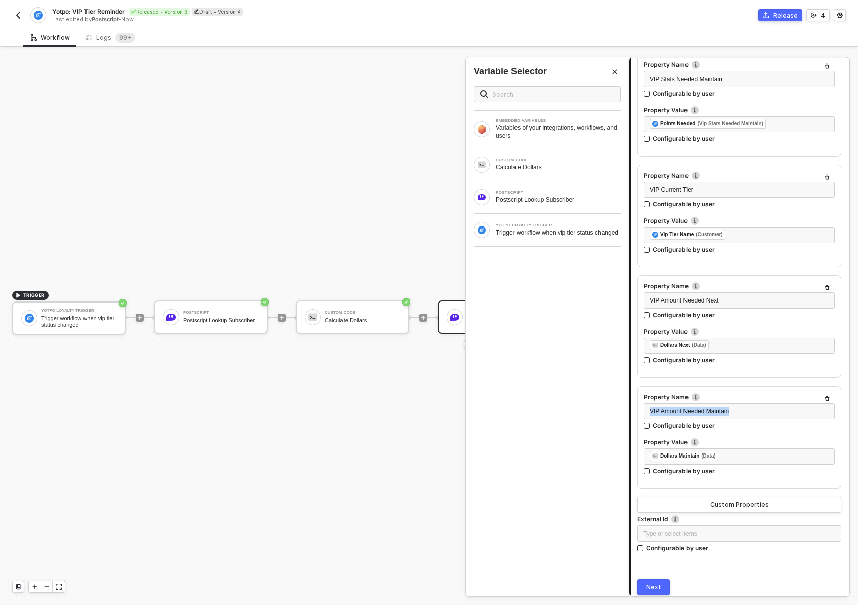
click at [19, 15] on img "button" at bounding box center [18, 15] width 8 height 8
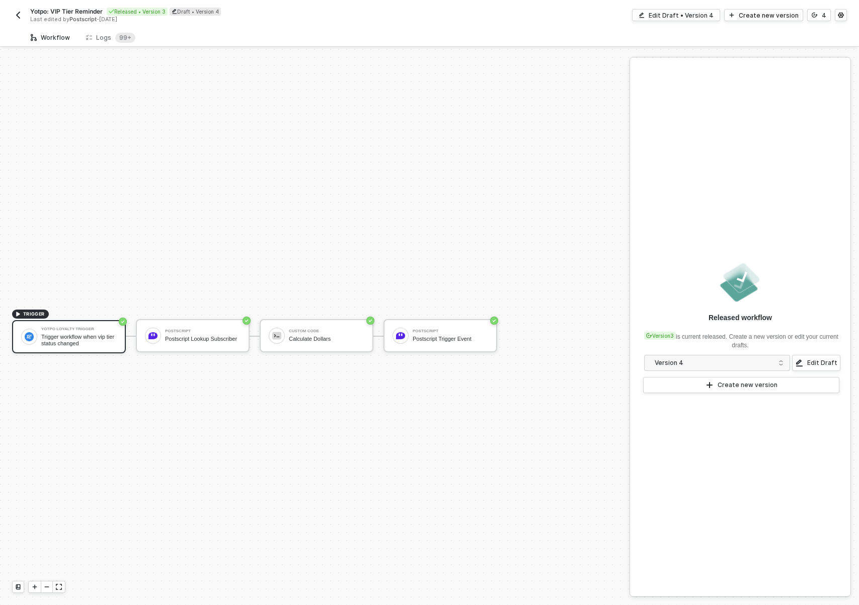
scroll to position [19, 0]
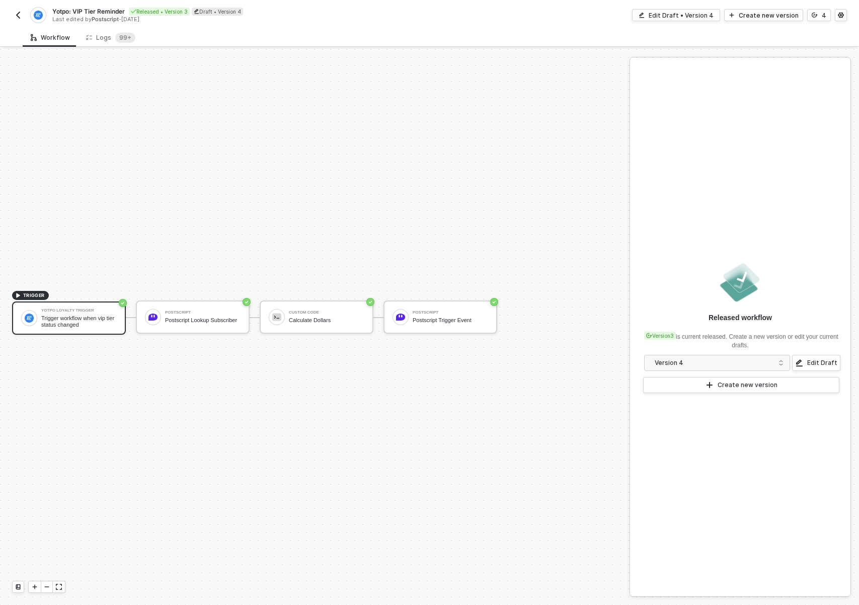
click at [24, 16] on button "button" at bounding box center [18, 15] width 12 height 12
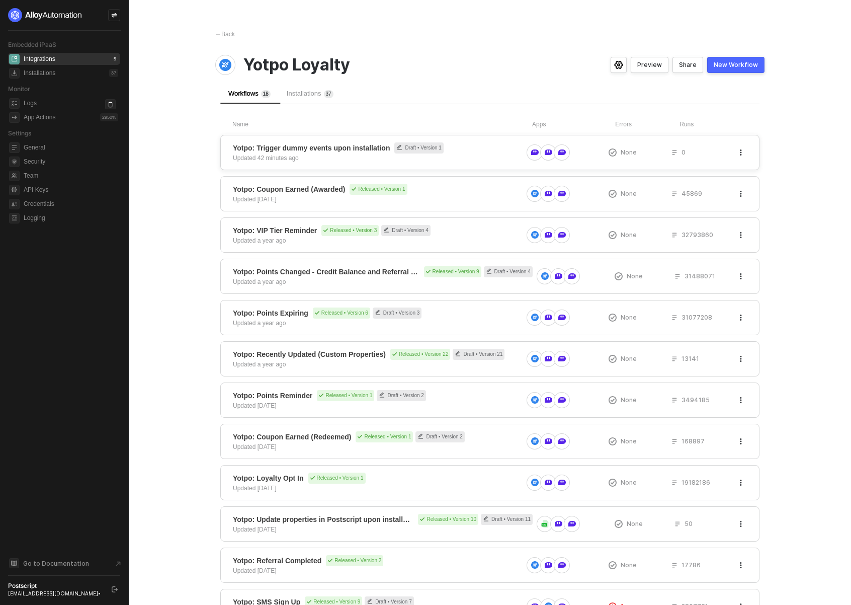
click at [443, 163] on div "Yotpo: Trigger dummy events upon installation Draft • Version 1 Updated 42 minu…" at bounding box center [489, 152] width 539 height 35
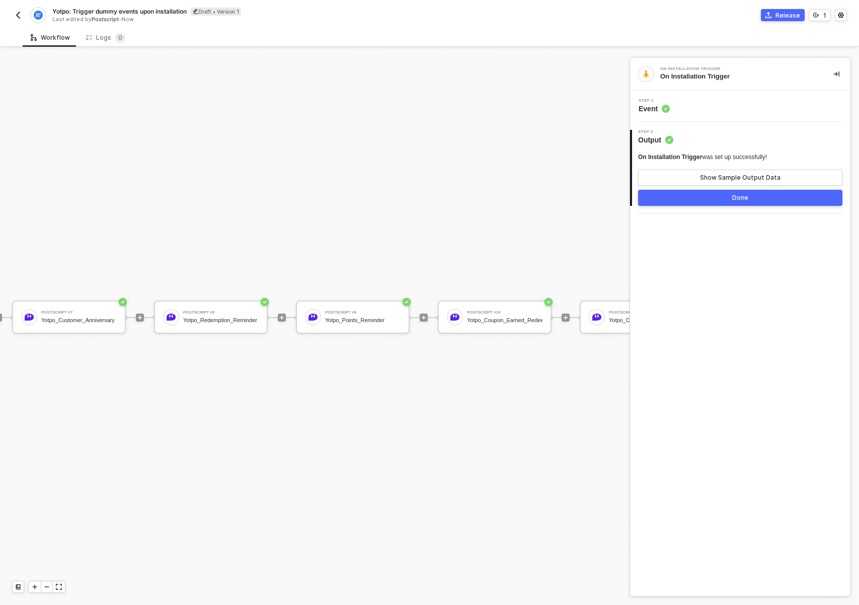
scroll to position [26, 1429]
click at [493, 317] on div "Yotpo_VIP_Tier_Reminder" at bounding box center [501, 320] width 75 height 7
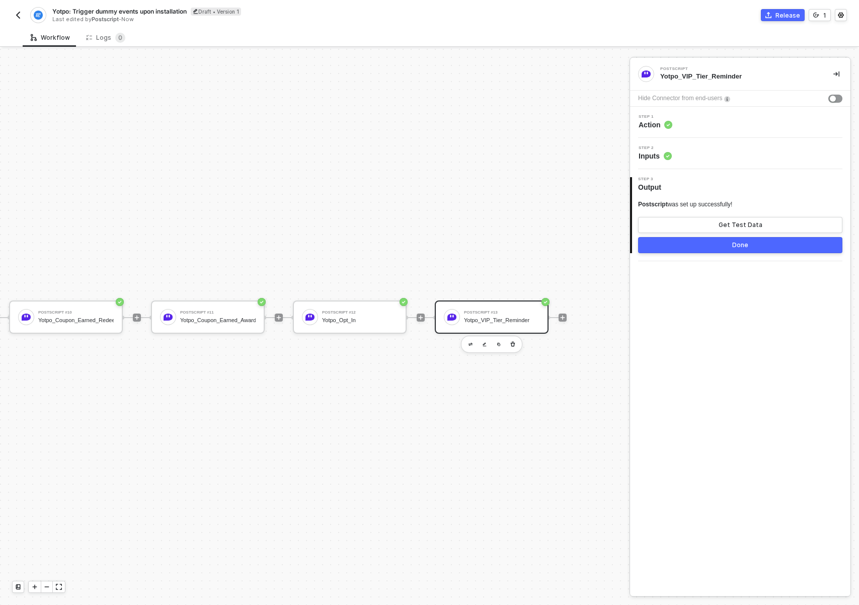
click at [720, 162] on div "Step 2 Inputs" at bounding box center [740, 153] width 220 height 31
click at [686, 156] on div "Step 2 Inputs" at bounding box center [741, 153] width 218 height 15
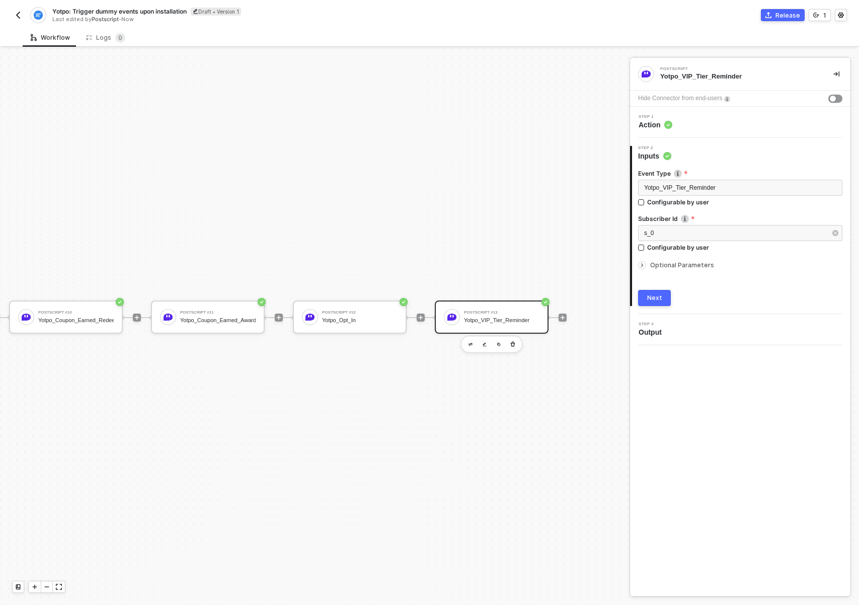
click at [668, 268] on span "Optional Parameters" at bounding box center [682, 265] width 64 height 8
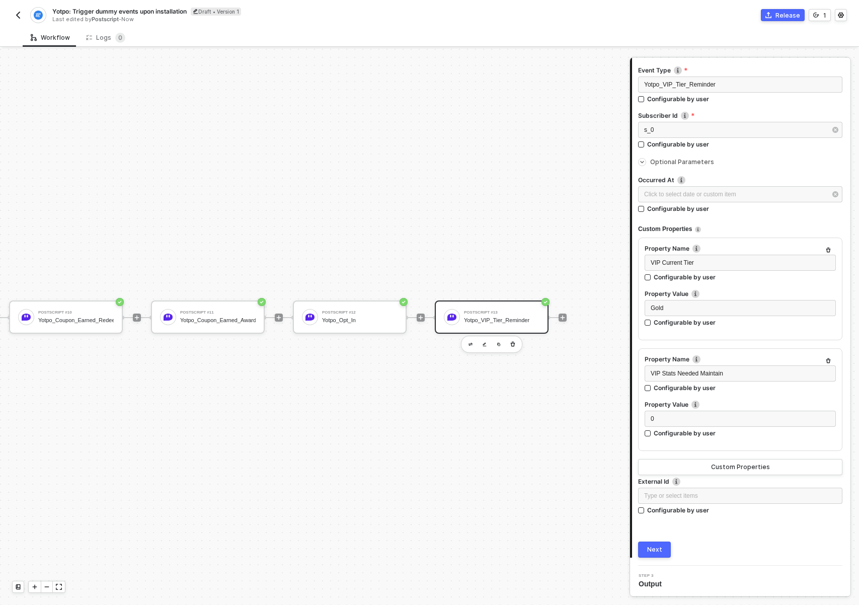
scroll to position [104, 0]
click at [722, 375] on span "VIP Stats Needed Maintain" at bounding box center [687, 372] width 72 height 7
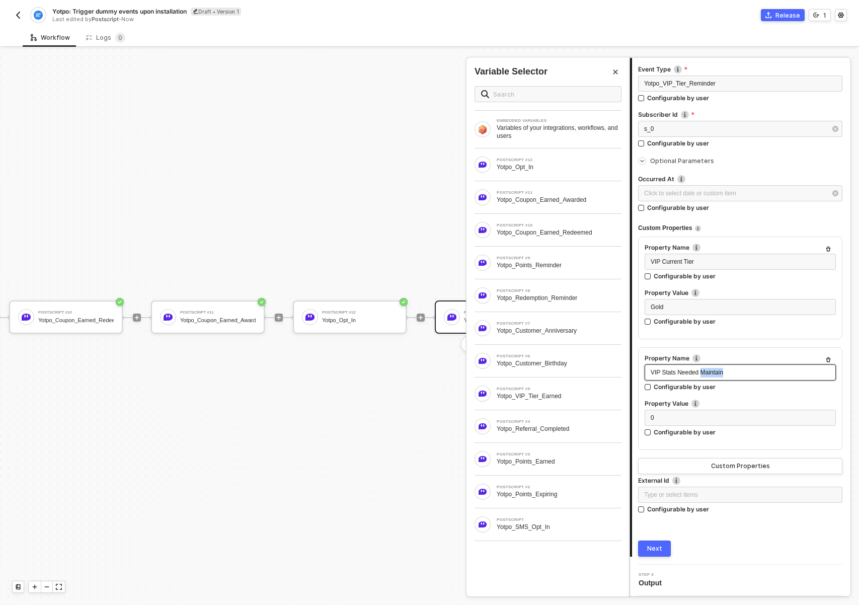
click at [722, 375] on span "VIP Stats Needed Maintain" at bounding box center [687, 372] width 72 height 7
click at [711, 420] on div "0" at bounding box center [740, 418] width 179 height 10
click at [701, 468] on button "Custom Properties" at bounding box center [740, 466] width 204 height 16
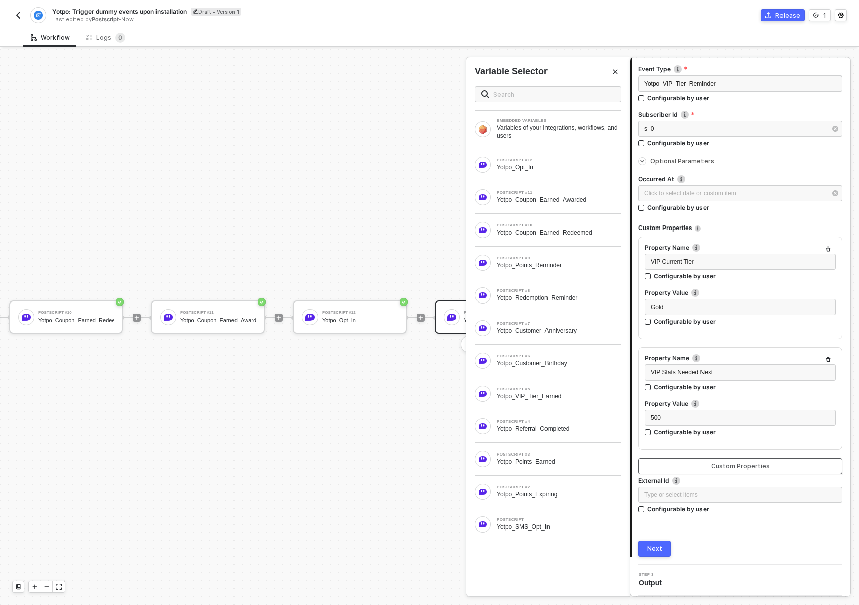
scroll to position [215, 0]
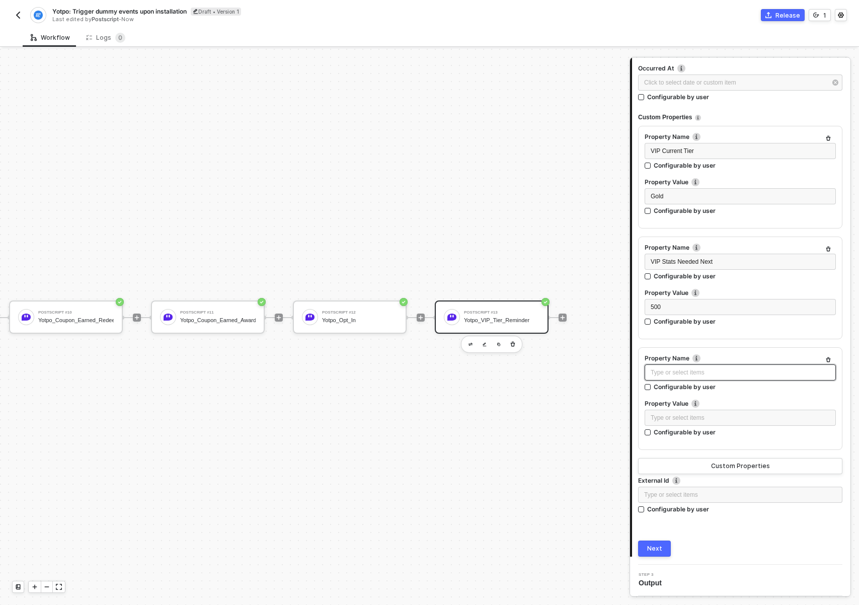
click at [695, 373] on div "Type or select items ﻿" at bounding box center [740, 373] width 179 height 10
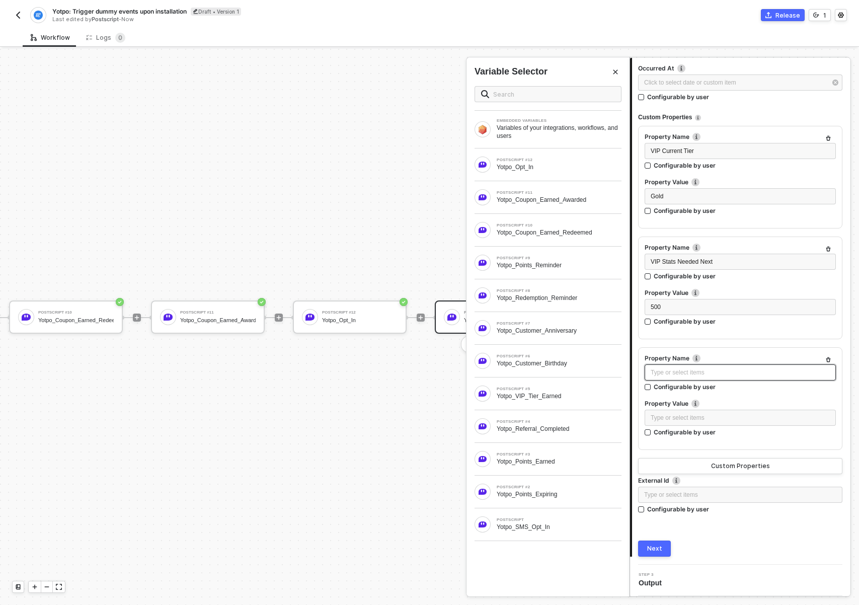
click at [688, 376] on div "Type or select items ﻿" at bounding box center [740, 373] width 179 height 10
click at [699, 414] on div "Type or select items ﻿" at bounding box center [740, 418] width 179 height 10
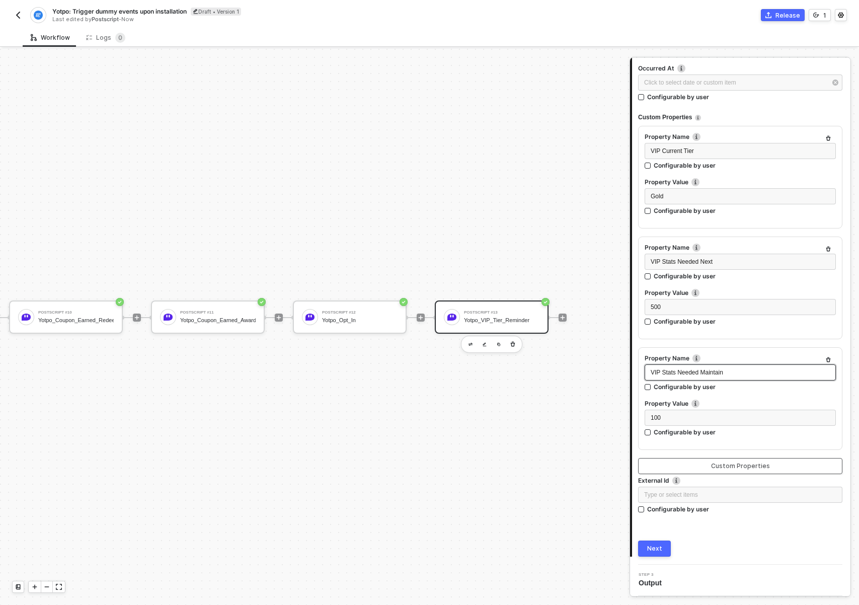
click at [738, 471] on button "Custom Properties" at bounding box center [740, 466] width 204 height 16
drag, startPoint x: 737, startPoint y: 469, endPoint x: 719, endPoint y: 468, distance: 18.2
click at [737, 469] on div "Custom Properties" at bounding box center [740, 466] width 59 height 8
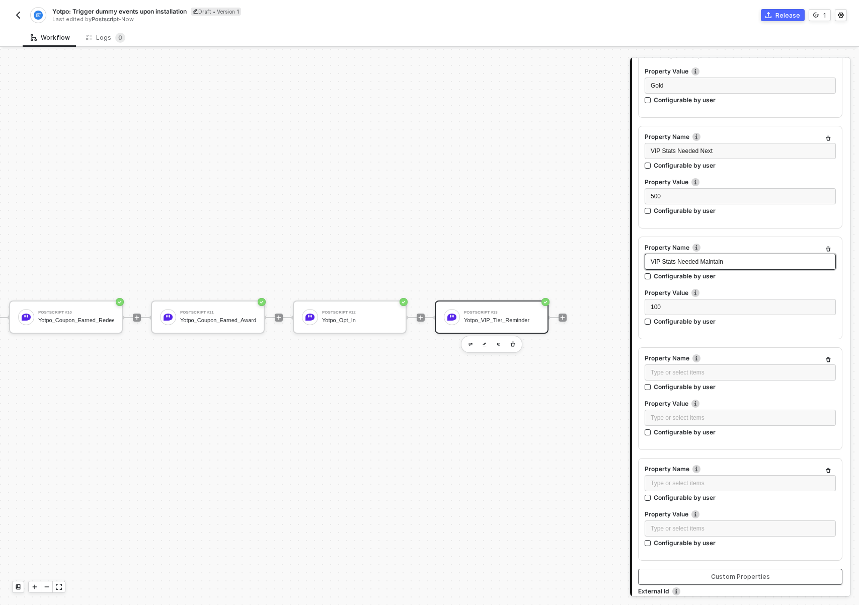
scroll to position [436, 0]
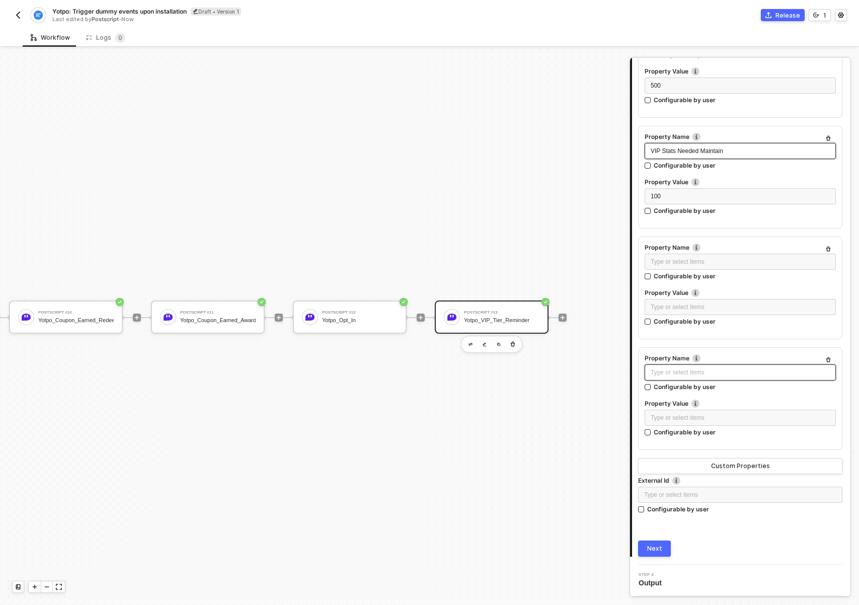
click at [668, 371] on div "Type or select items ﻿" at bounding box center [740, 373] width 179 height 10
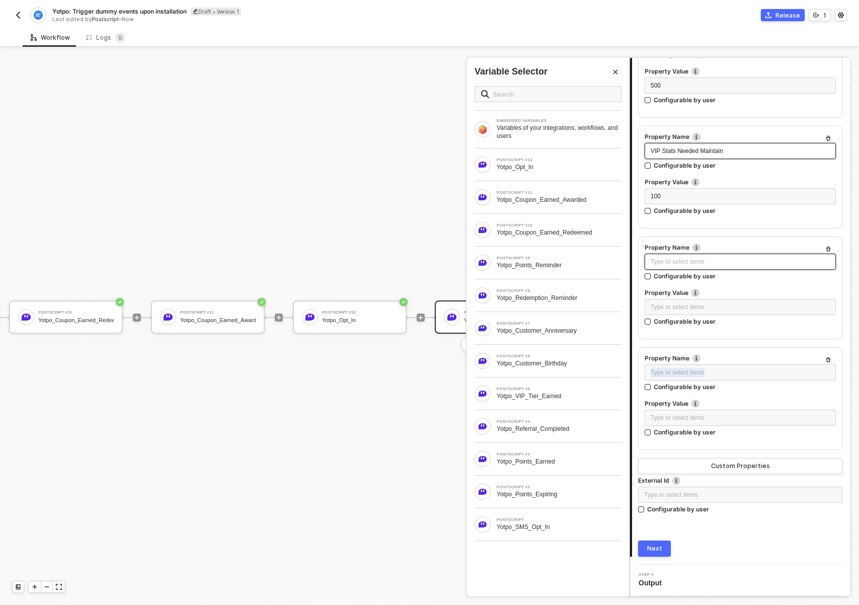
click at [699, 265] on div "Type or select items ﻿" at bounding box center [740, 262] width 179 height 10
click at [681, 307] on div "Type or select items ﻿" at bounding box center [740, 307] width 179 height 10
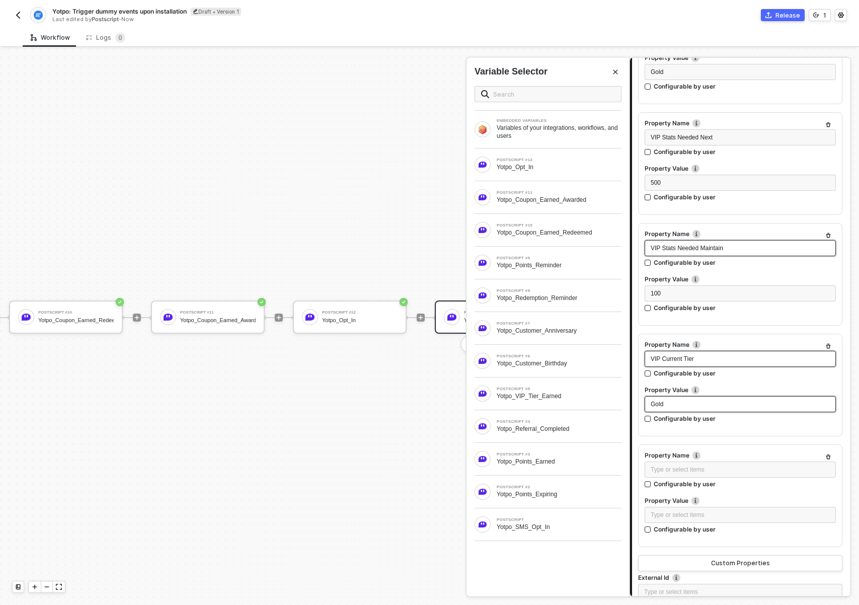
scroll to position [339, 0]
click at [687, 471] on div "Type or select items ﻿" at bounding box center [740, 470] width 179 height 10
click at [702, 508] on div "Type or select items ﻿" at bounding box center [740, 515] width 191 height 16
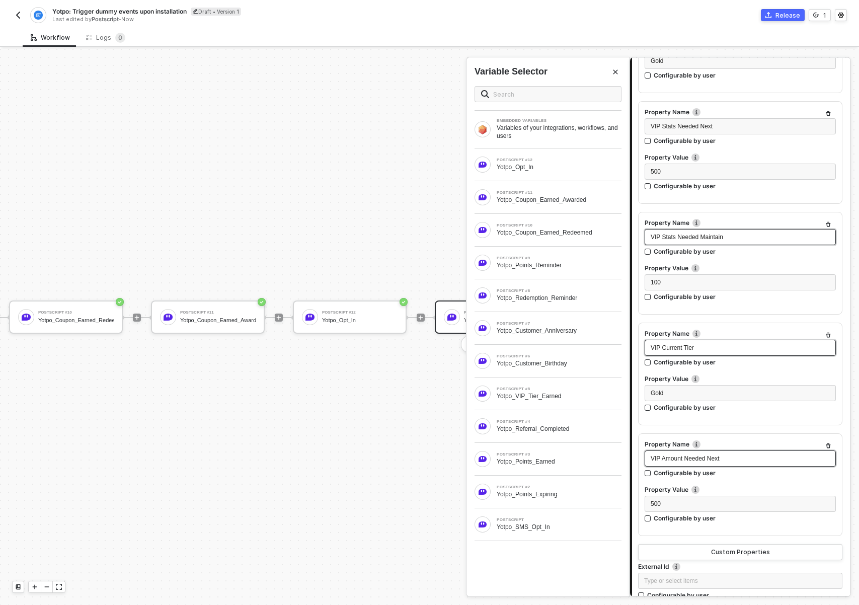
scroll to position [351, 0]
click at [718, 552] on div "Custom Properties" at bounding box center [740, 551] width 59 height 8
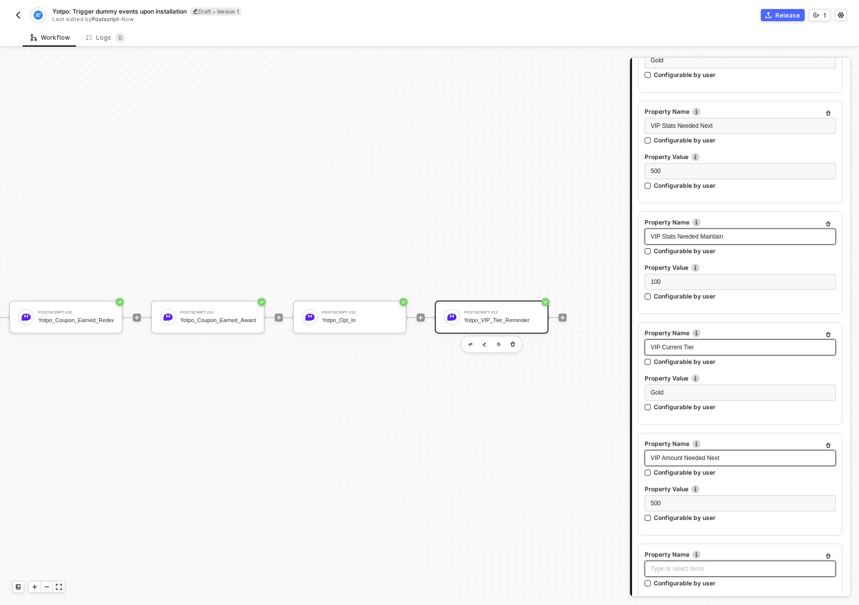
click at [686, 562] on div "Type or select items ﻿" at bounding box center [740, 568] width 191 height 16
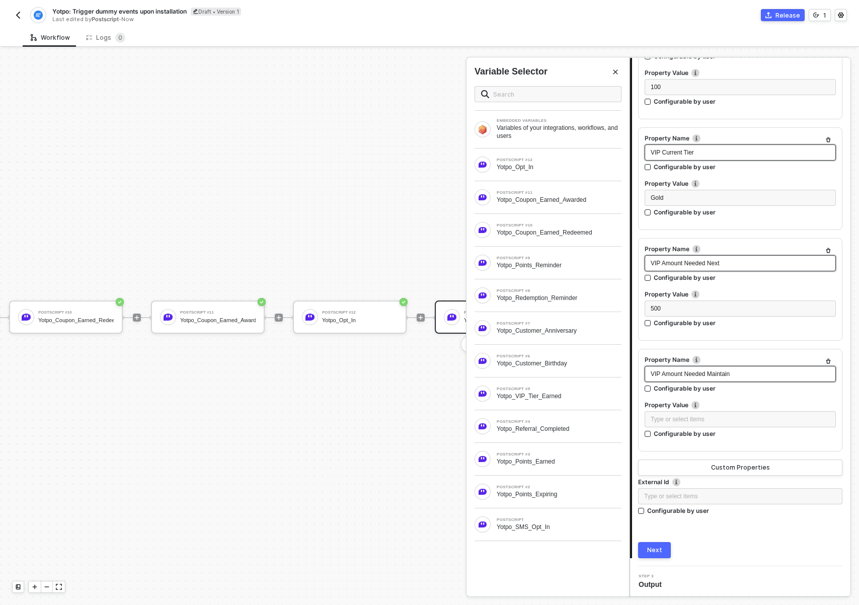
scroll to position [547, 0]
click at [707, 423] on div "Type or select items ﻿" at bounding box center [740, 418] width 191 height 16
click at [726, 543] on div "Next" at bounding box center [740, 548] width 204 height 16
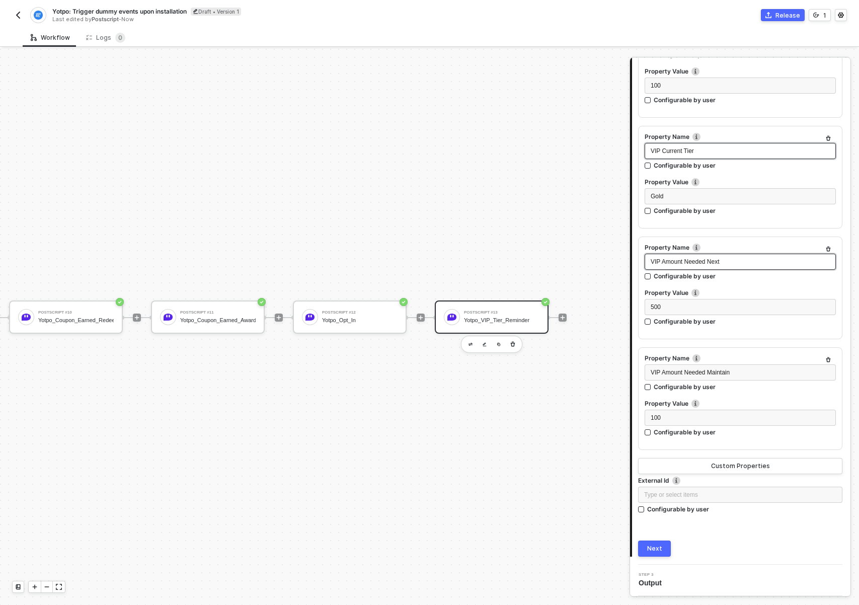
click at [656, 550] on div "Next" at bounding box center [654, 548] width 15 height 8
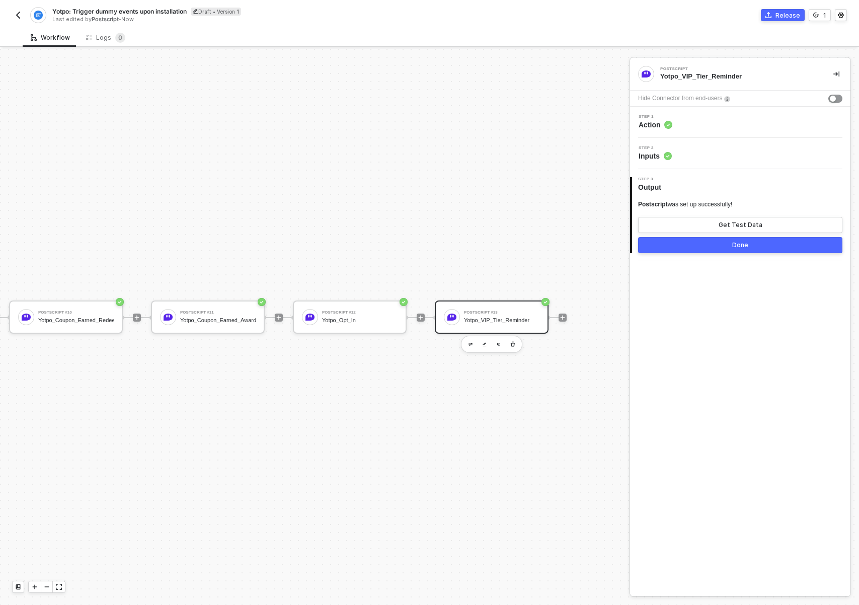
scroll to position [0, 0]
click at [497, 342] on img "button" at bounding box center [499, 344] width 4 height 4
click at [488, 336] on div at bounding box center [421, 317] width 134 height 78
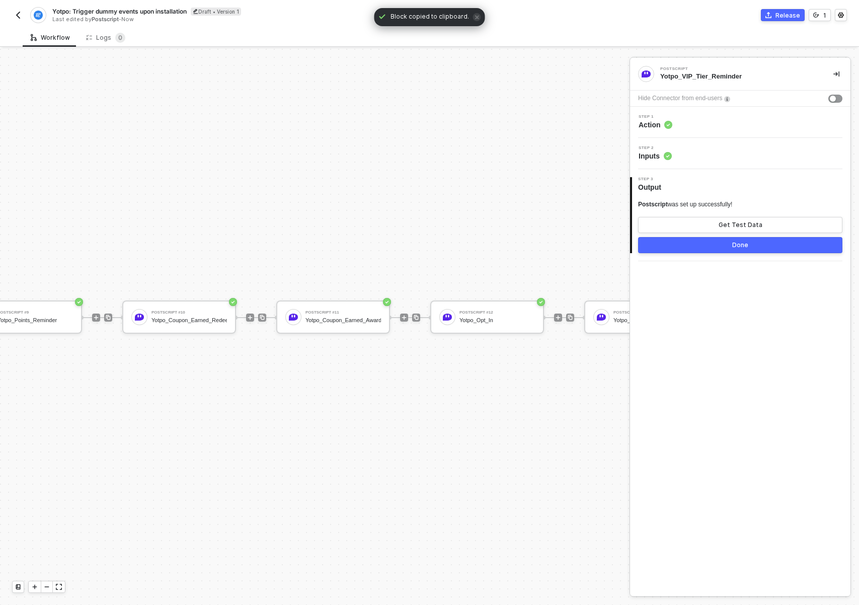
scroll to position [26, 1586]
click at [572, 314] on img at bounding box center [575, 317] width 6 height 6
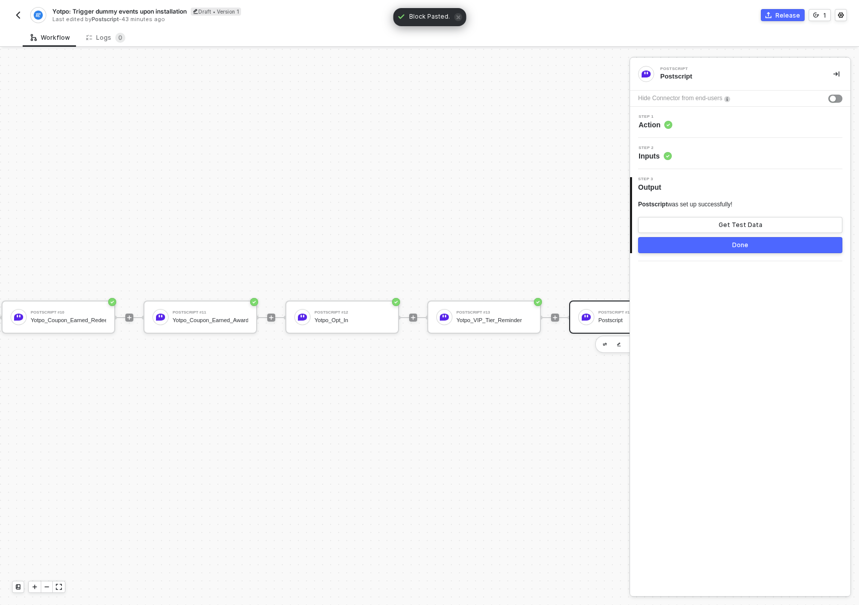
click at [591, 311] on div at bounding box center [586, 317] width 16 height 16
click at [709, 124] on div "Step 1 Action" at bounding box center [741, 122] width 218 height 15
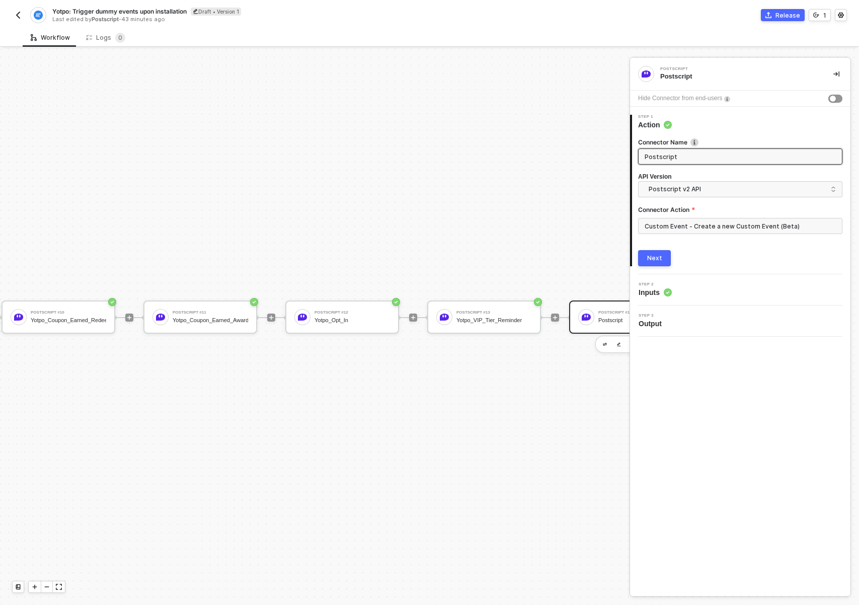
click at [690, 144] on img at bounding box center [694, 142] width 8 height 8
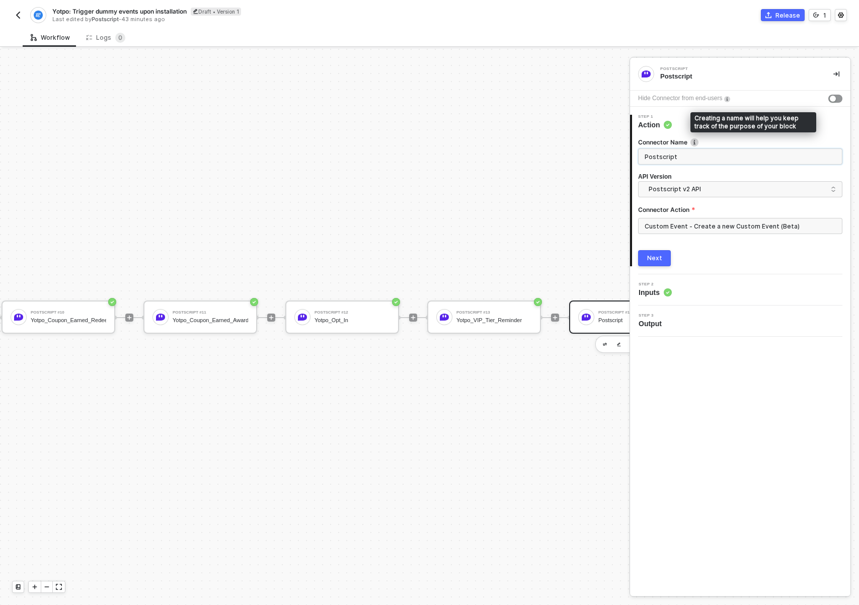
click at [684, 151] on input "Postscript" at bounding box center [739, 156] width 189 height 11
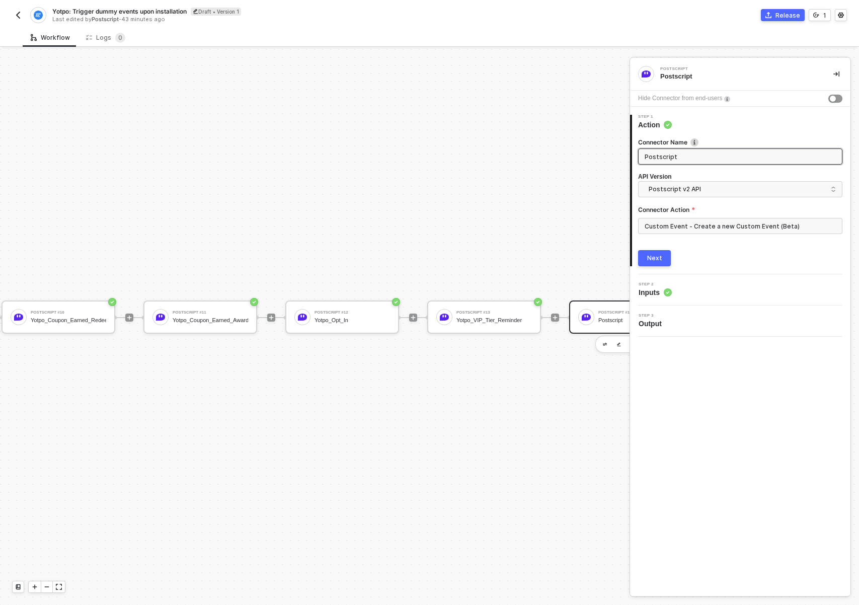
click at [684, 151] on input "Postscript" at bounding box center [739, 156] width 189 height 11
paste input "Yotpo_Referral_Link_Share"
type input "Yotpo_Referral_Link_Share"
click at [652, 257] on div "Next" at bounding box center [654, 258] width 15 height 8
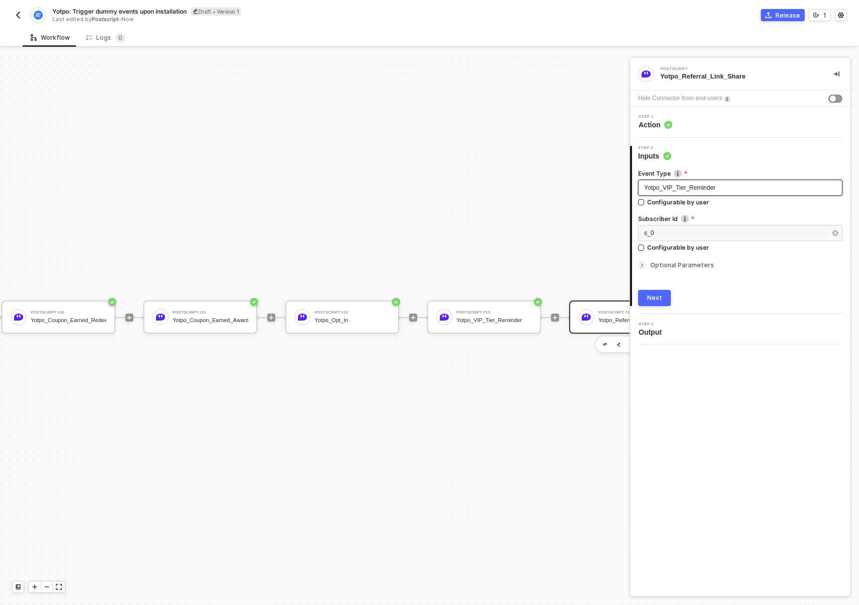
click at [704, 192] on div "Yotpo_VIP_Tier_Reminder" at bounding box center [740, 188] width 204 height 16
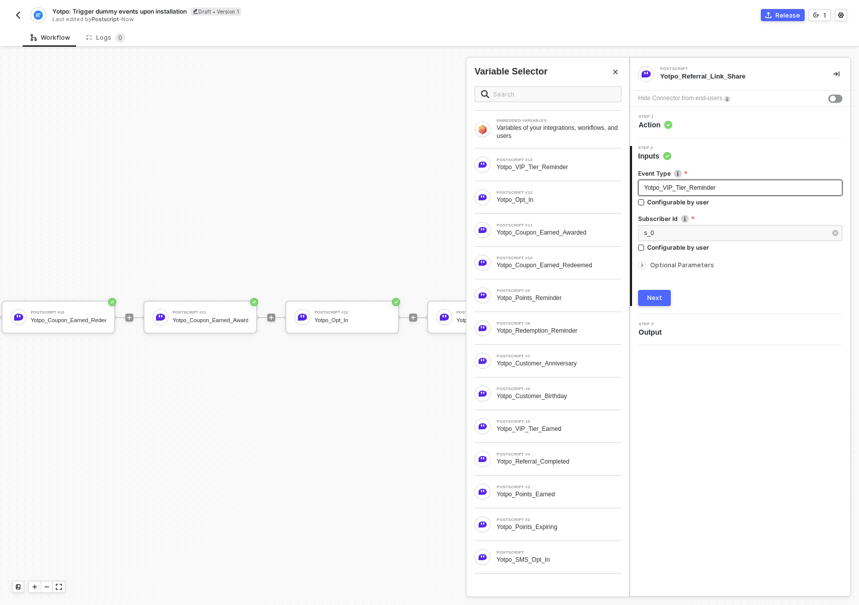
click at [704, 192] on div "Yotpo_VIP_Tier_Reminder" at bounding box center [740, 188] width 204 height 16
drag, startPoint x: 666, startPoint y: 270, endPoint x: 659, endPoint y: 269, distance: 6.6
click at [666, 269] on div "Optional Parameters" at bounding box center [740, 265] width 204 height 11
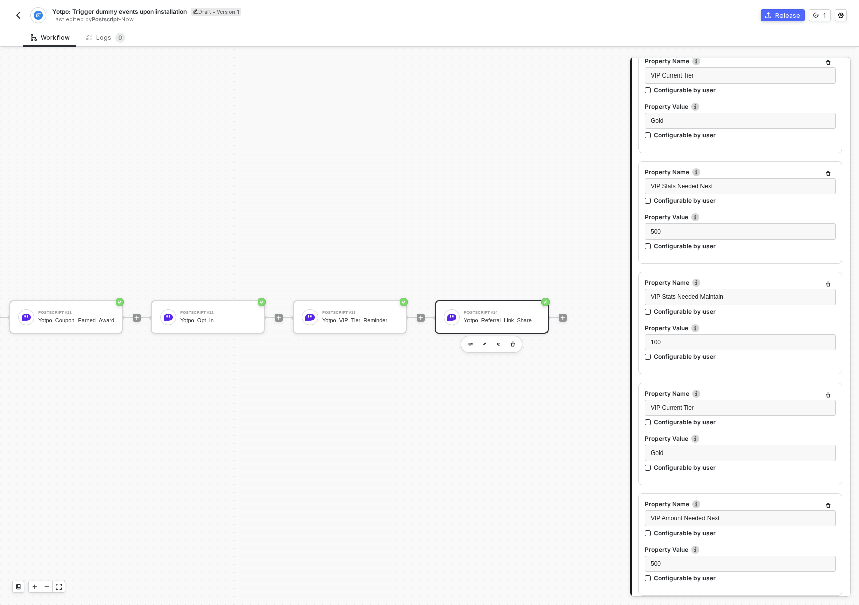
scroll to position [294, 0]
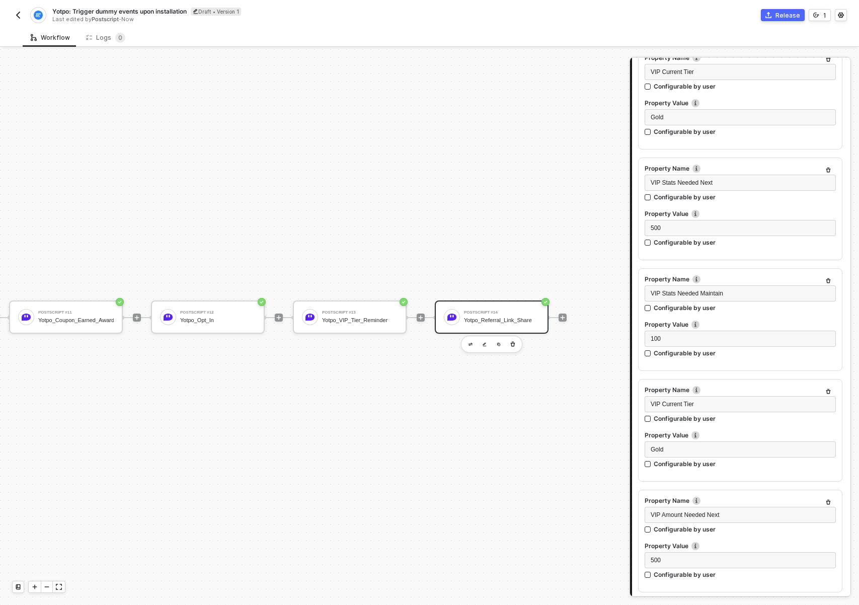
click at [826, 501] on icon "button" at bounding box center [828, 502] width 5 height 5
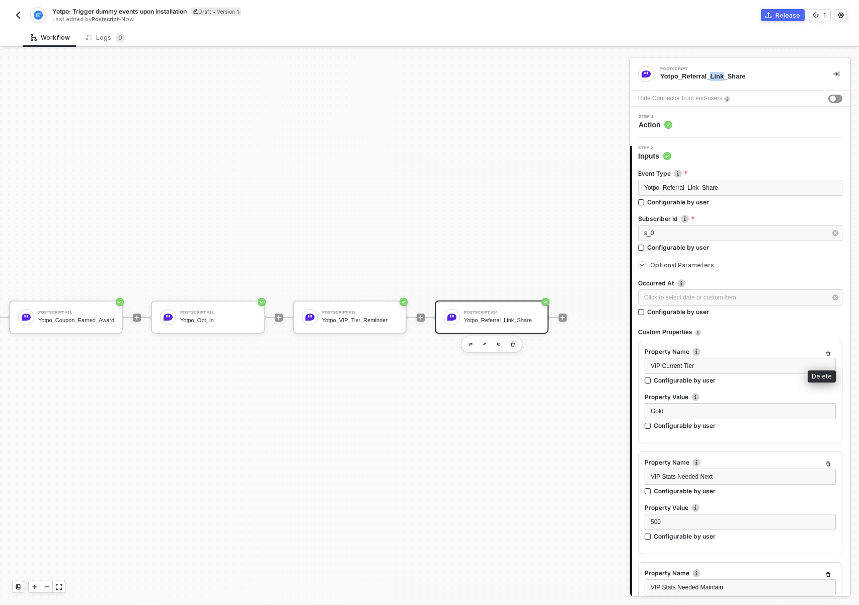
click at [825, 353] on icon "button" at bounding box center [828, 353] width 6 height 6
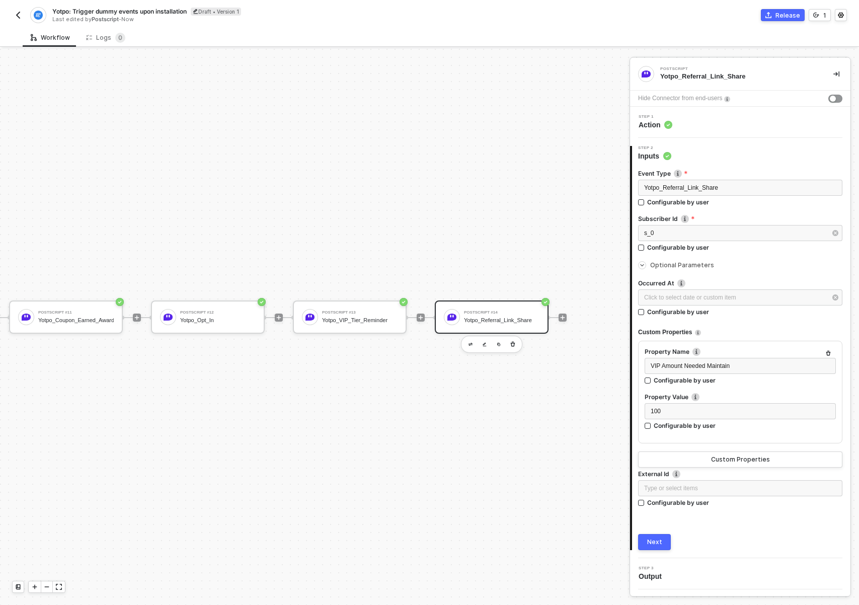
click at [821, 353] on label "Property Name" at bounding box center [740, 351] width 191 height 9
click at [828, 353] on icon "button" at bounding box center [828, 353] width 6 height 6
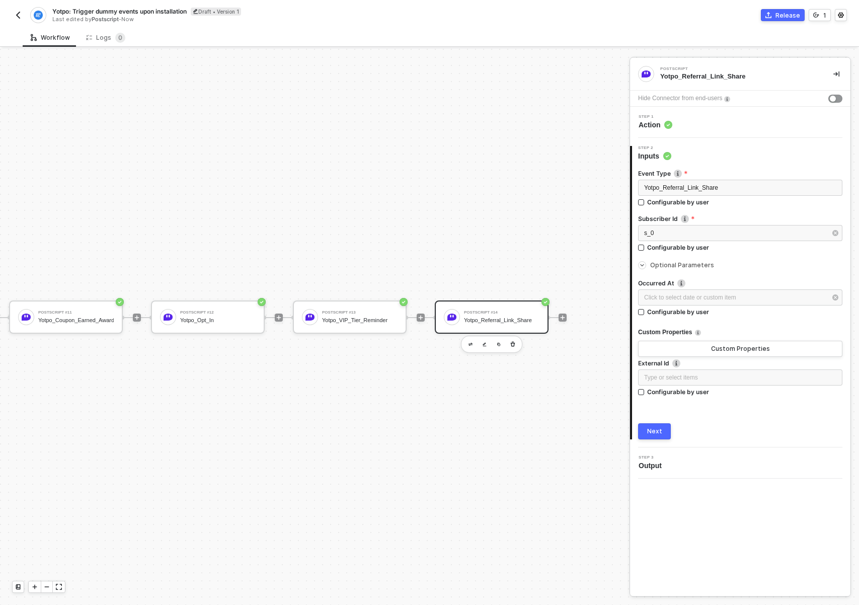
click at [649, 427] on div "Next" at bounding box center [654, 431] width 15 height 8
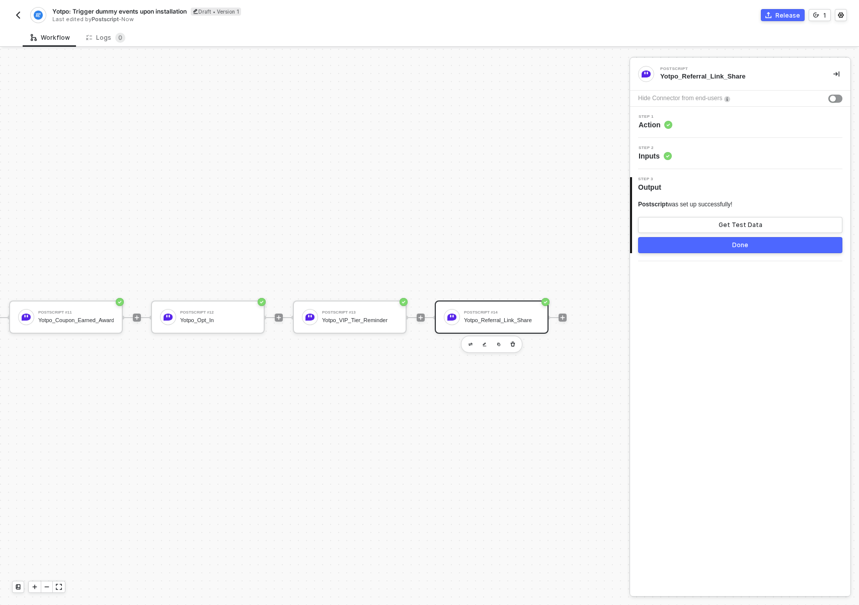
click at [736, 249] on button "Done" at bounding box center [740, 245] width 204 height 16
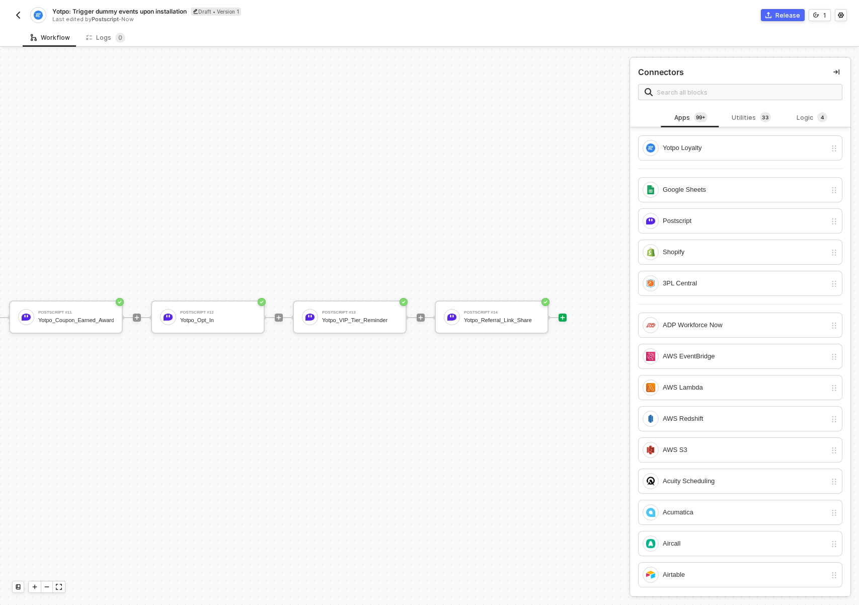
scroll to position [26, 0]
click at [45, 585] on icon "icon-minus" at bounding box center [47, 587] width 6 height 6
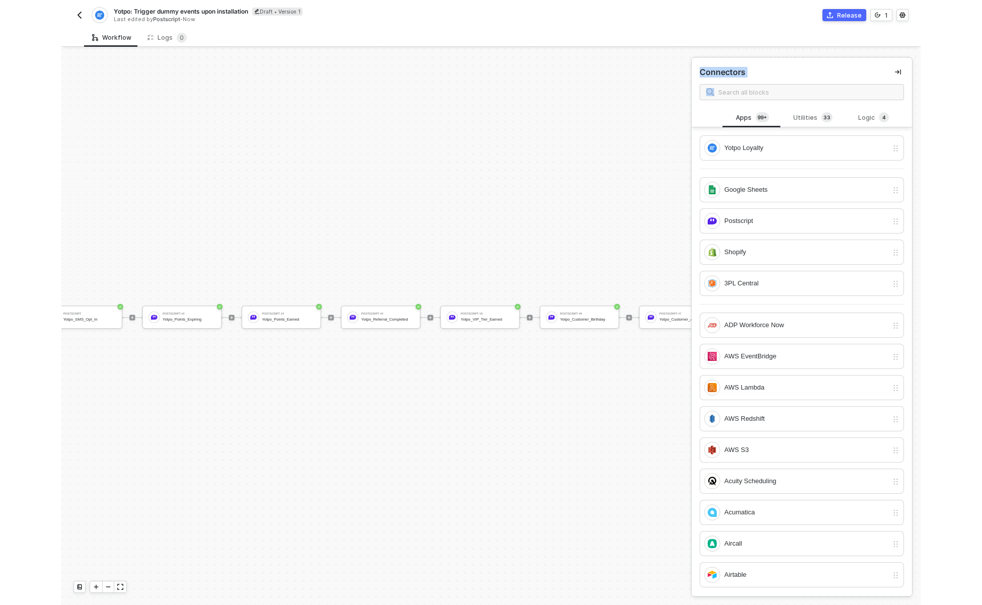
scroll to position [26, 736]
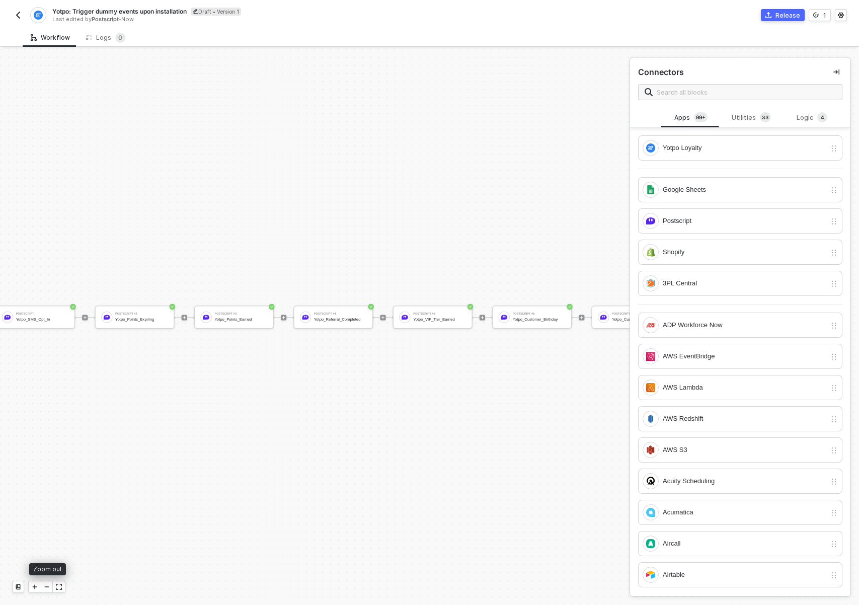
click at [45, 589] on icon "icon-minus" at bounding box center [47, 587] width 6 height 6
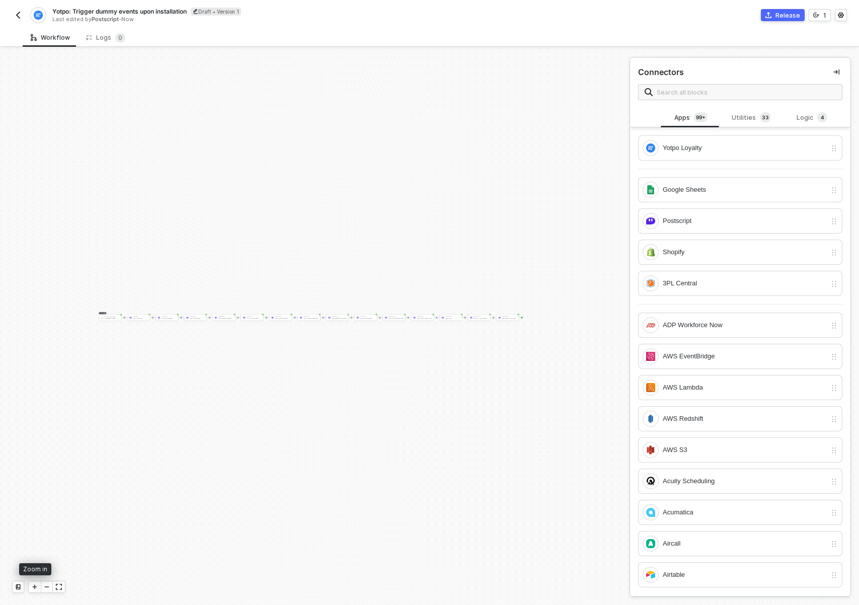
click at [33, 586] on icon "icon-play" at bounding box center [35, 587] width 6 height 6
click at [833, 69] on icon "icon-collapse-right" at bounding box center [836, 72] width 6 height 6
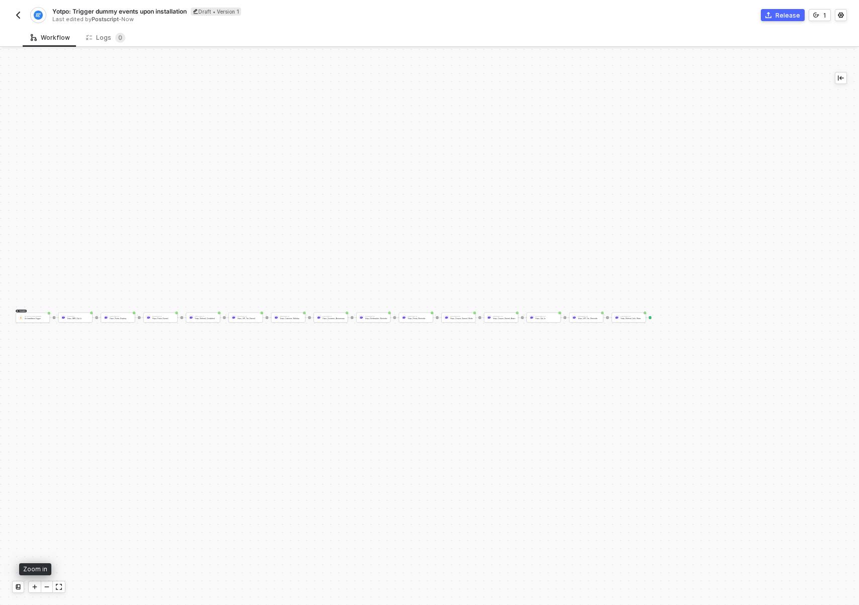
click at [37, 582] on div at bounding box center [35, 586] width 12 height 11
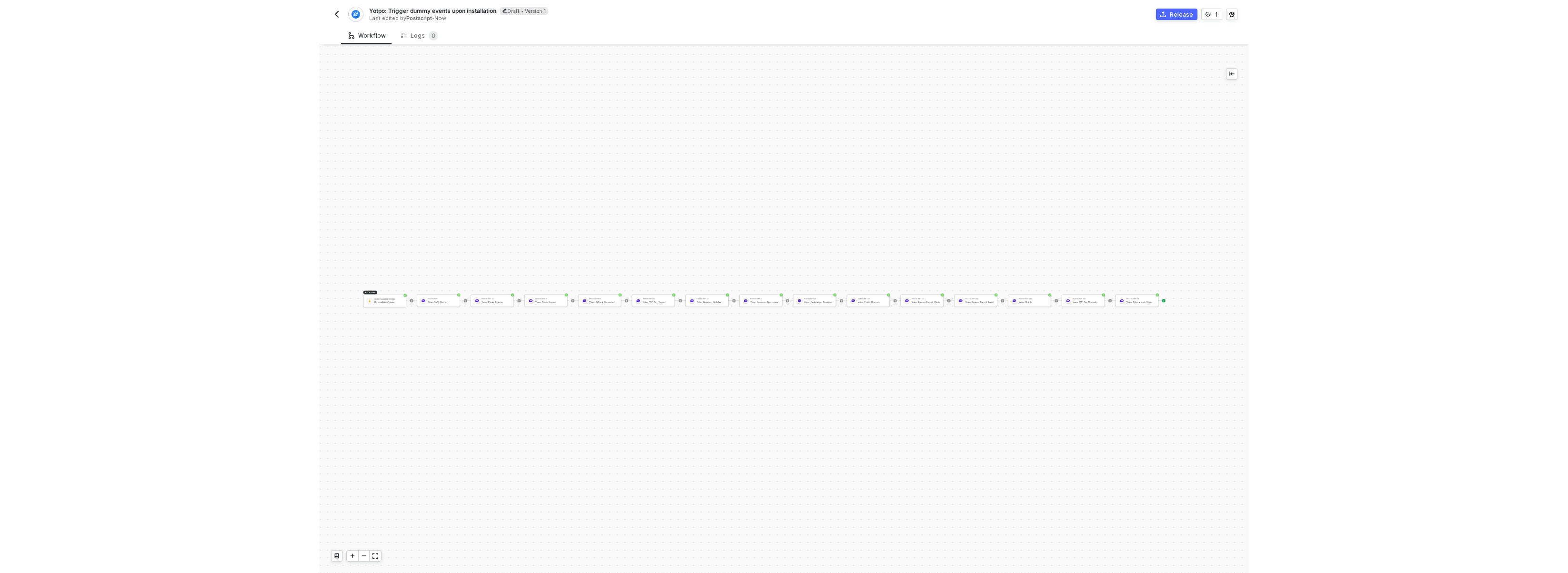
scroll to position [25, 571]
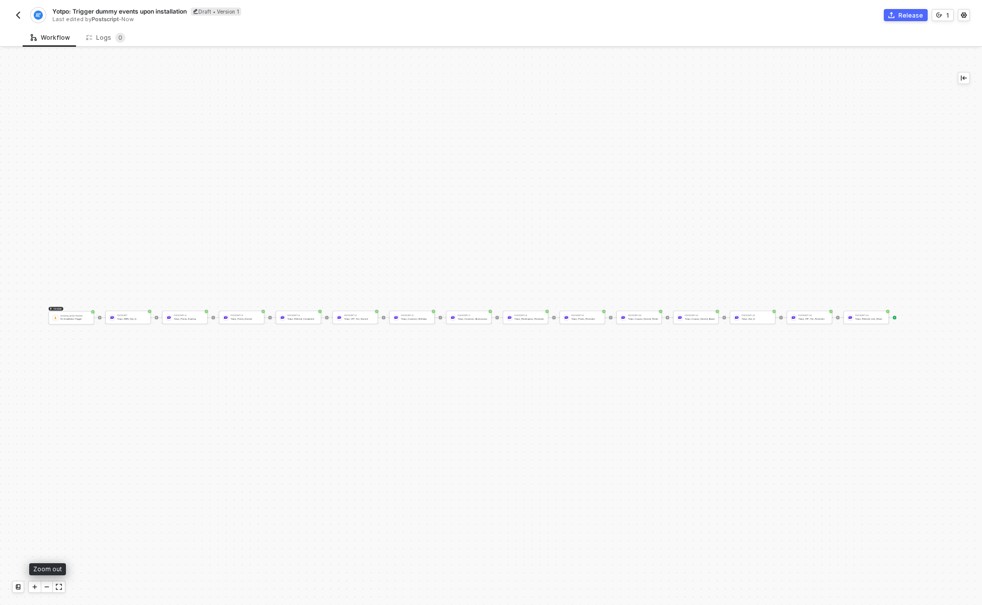
click at [40, 585] on div at bounding box center [46, 587] width 37 height 12
click at [39, 585] on div at bounding box center [35, 586] width 12 height 11
click at [37, 588] on icon "icon-play" at bounding box center [35, 587] width 6 height 6
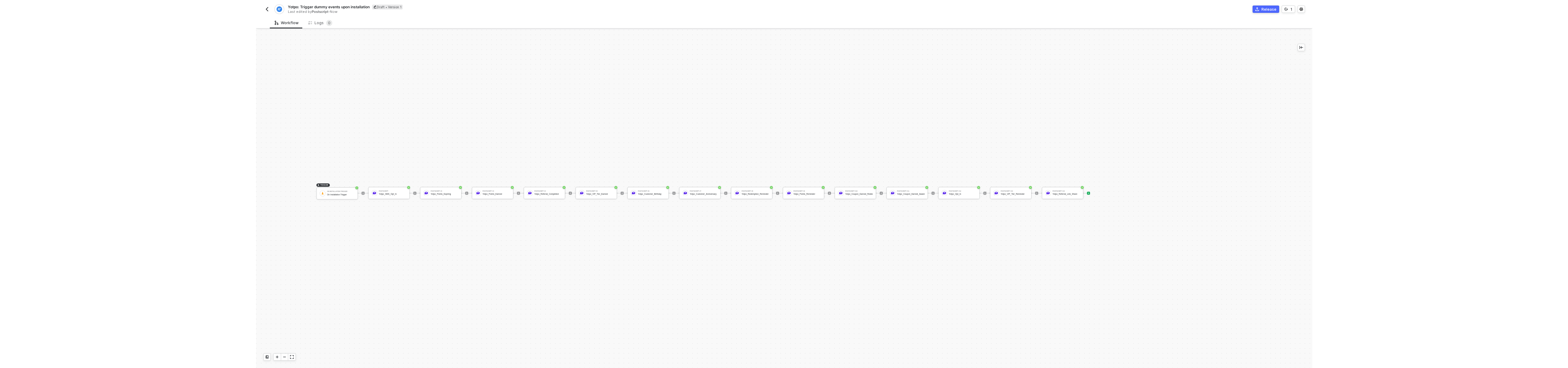
scroll to position [16, 248]
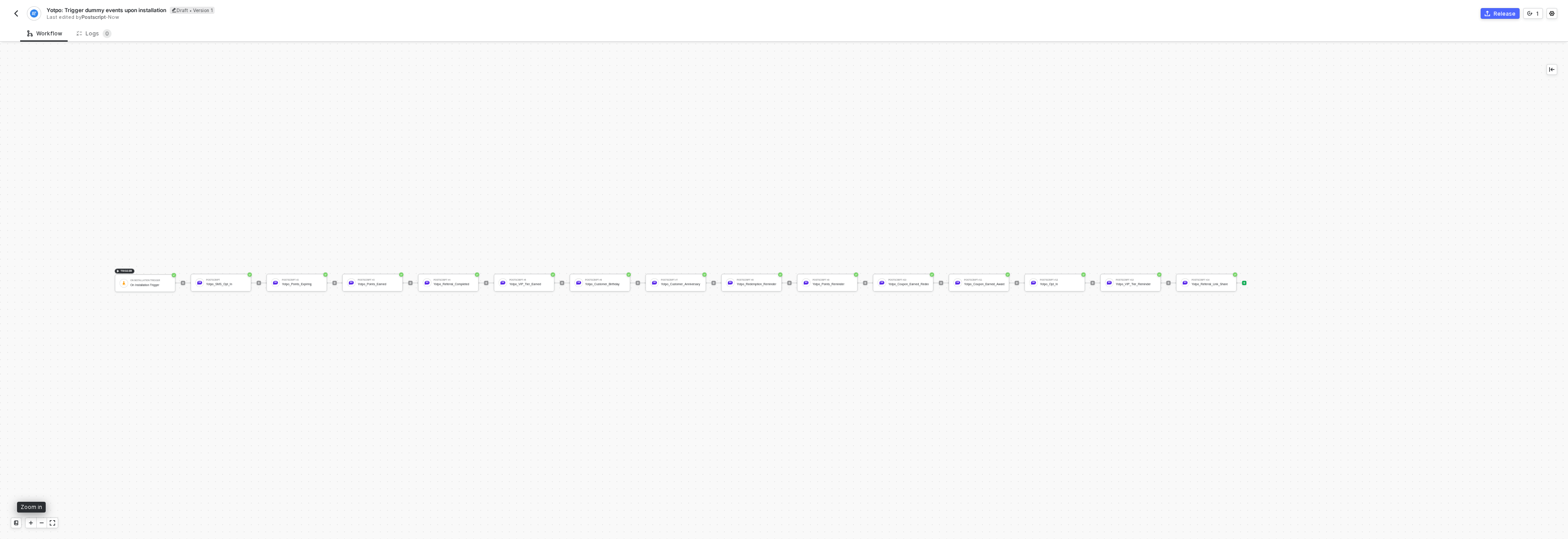
click at [30, 520] on icon "icon-play" at bounding box center [31, 523] width 5 height 5
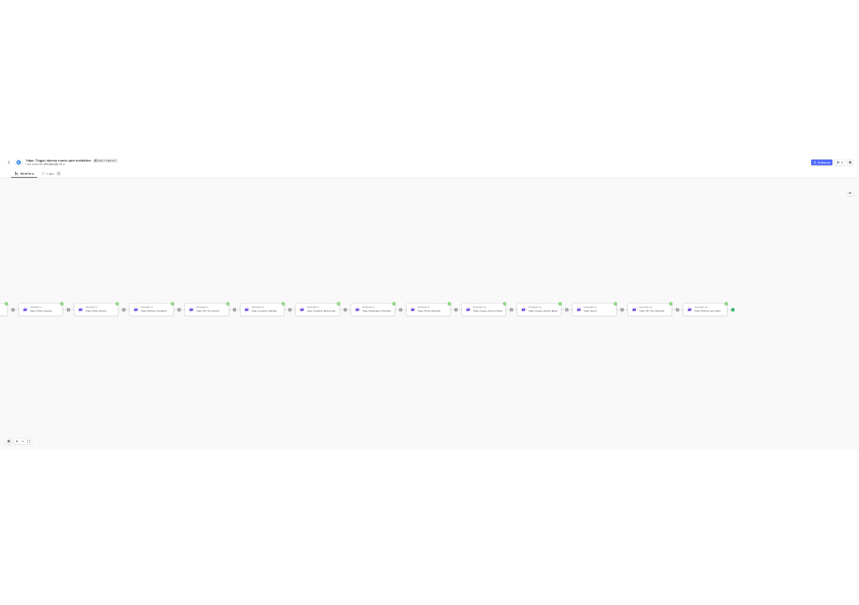
scroll to position [19, 0]
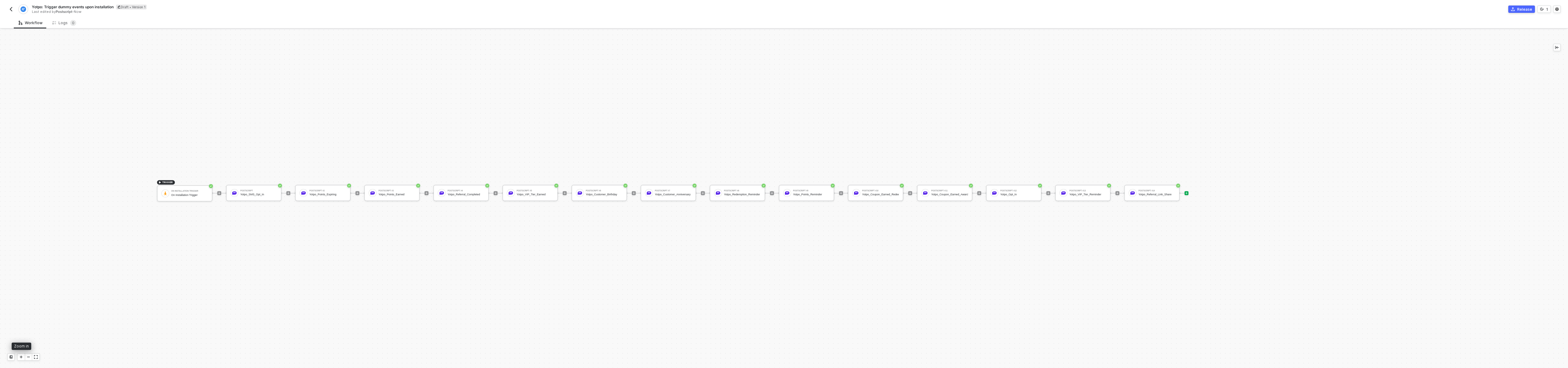
click at [19, 358] on div at bounding box center [21, 356] width 7 height 7
click at [19, 358] on icon "icon-play" at bounding box center [21, 357] width 4 height 4
drag, startPoint x: 88, startPoint y: 293, endPoint x: 150, endPoint y: 285, distance: 62.5
click at [150, 285] on div "TRIGGER On Installation Trigger On Installation Trigger Postscript Yotpo_SMS_Op…" at bounding box center [769, 193] width 1543 height 350
drag, startPoint x: 142, startPoint y: 284, endPoint x: 212, endPoint y: 278, distance: 70.3
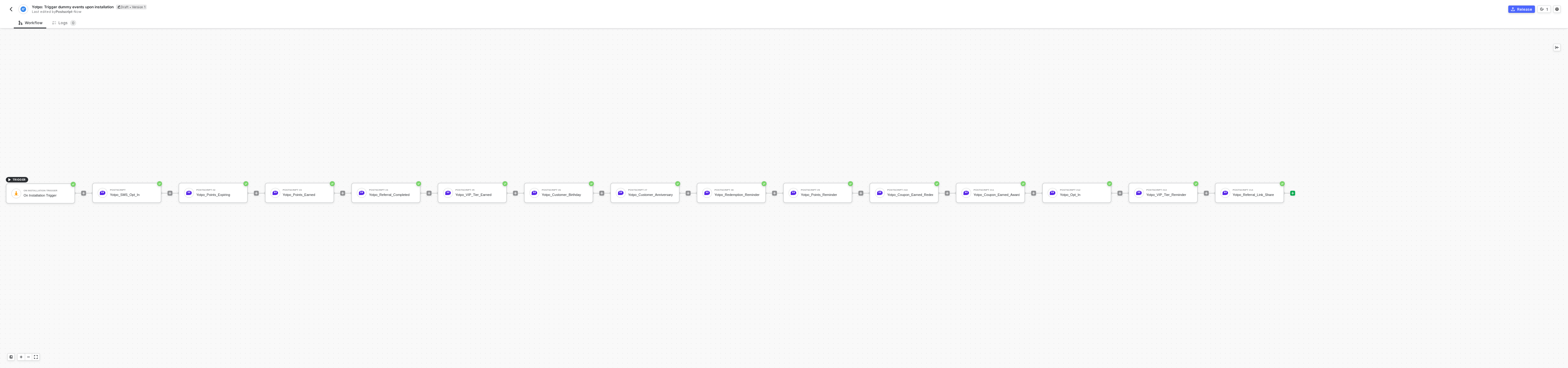
click at [212, 278] on div "TRIGGER On Installation Trigger On Installation Trigger Postscript Yotpo_SMS_Op…" at bounding box center [769, 193] width 1543 height 350
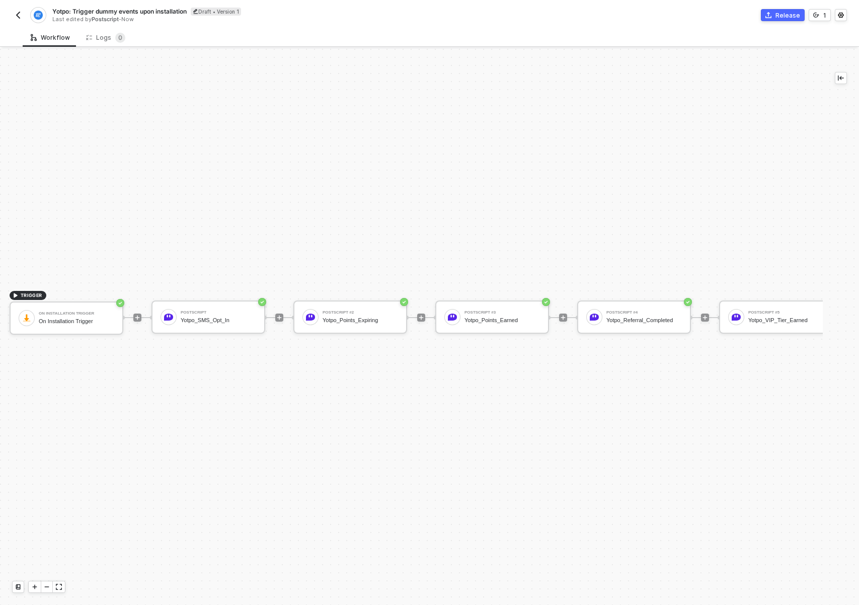
drag, startPoint x: 590, startPoint y: 243, endPoint x: 427, endPoint y: 243, distance: 163.0
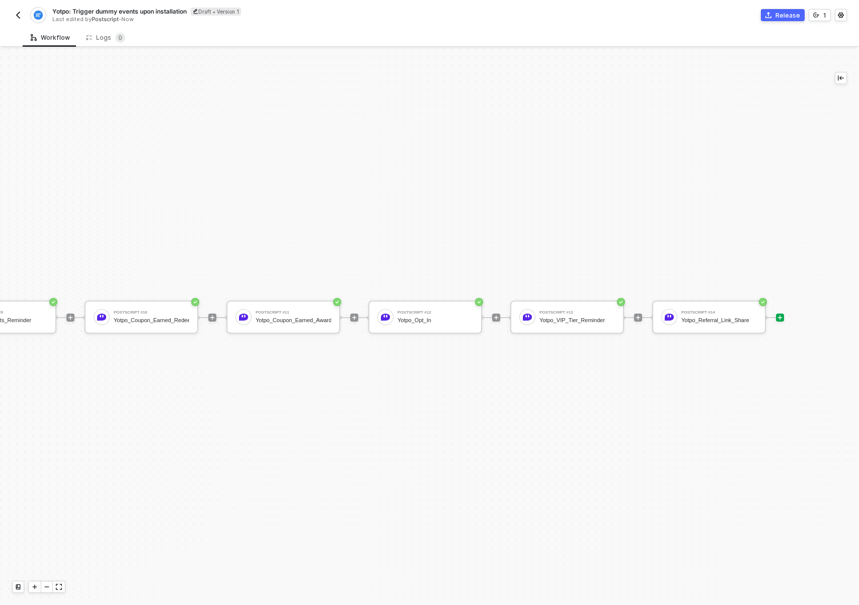
scroll to position [19, 1376]
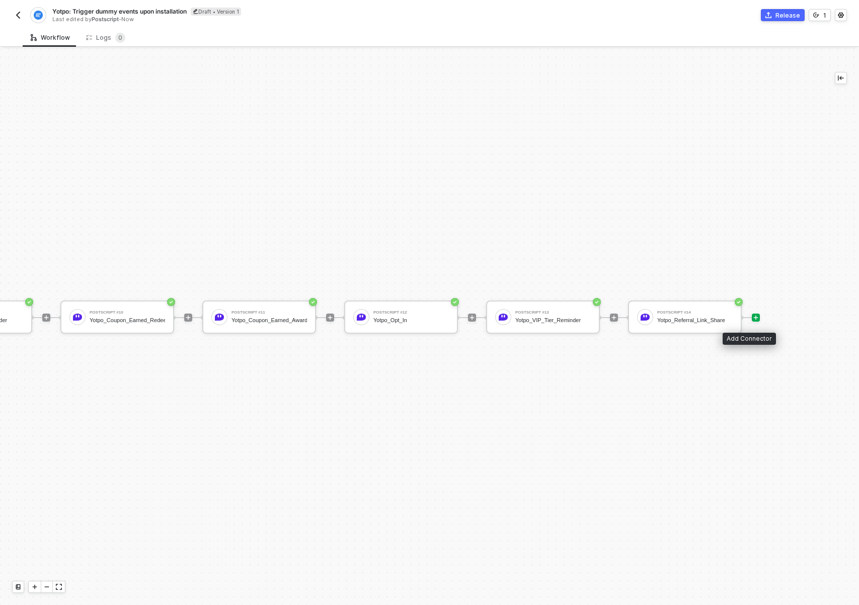
click at [753, 319] on icon "icon-play" at bounding box center [756, 317] width 6 height 6
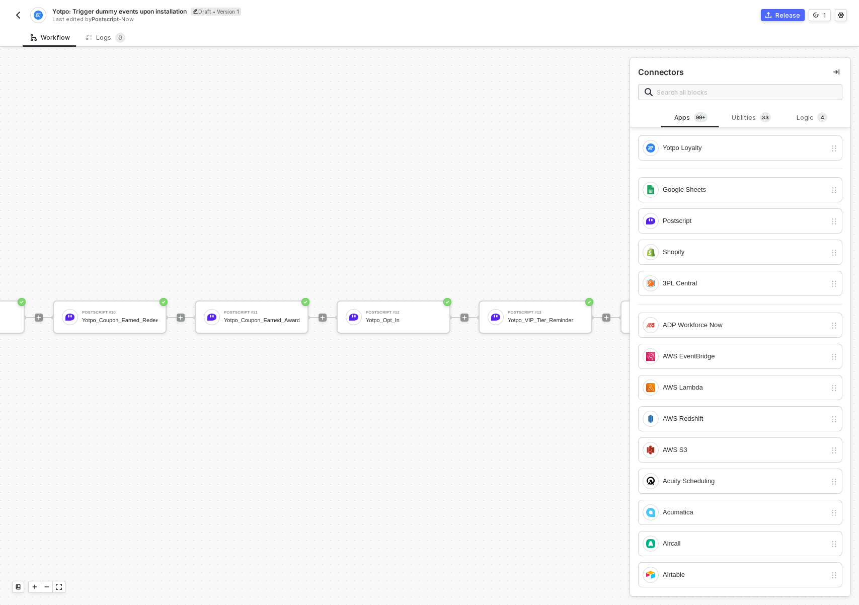
scroll to position [19, 1569]
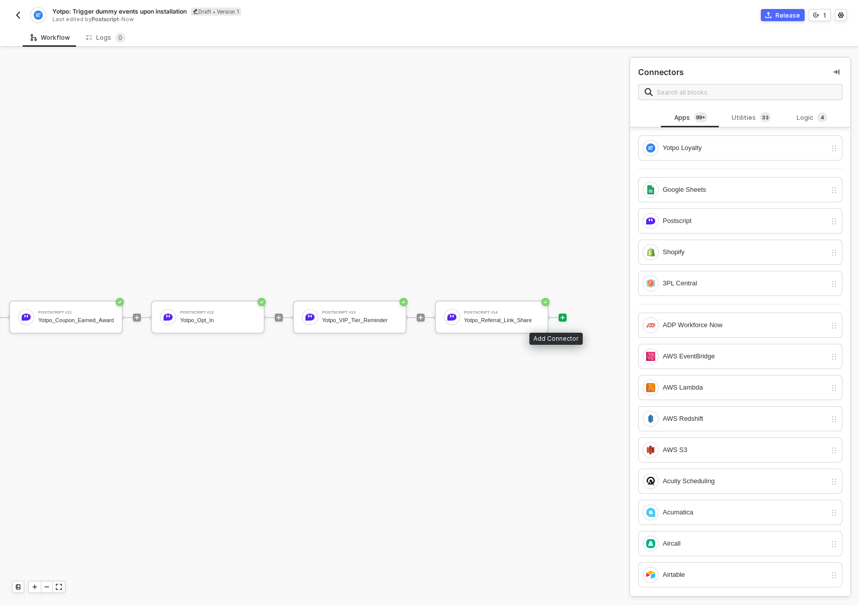
click at [559, 318] on icon "icon-play" at bounding box center [562, 317] width 6 height 6
click at [710, 227] on div "Postscript" at bounding box center [734, 221] width 184 height 16
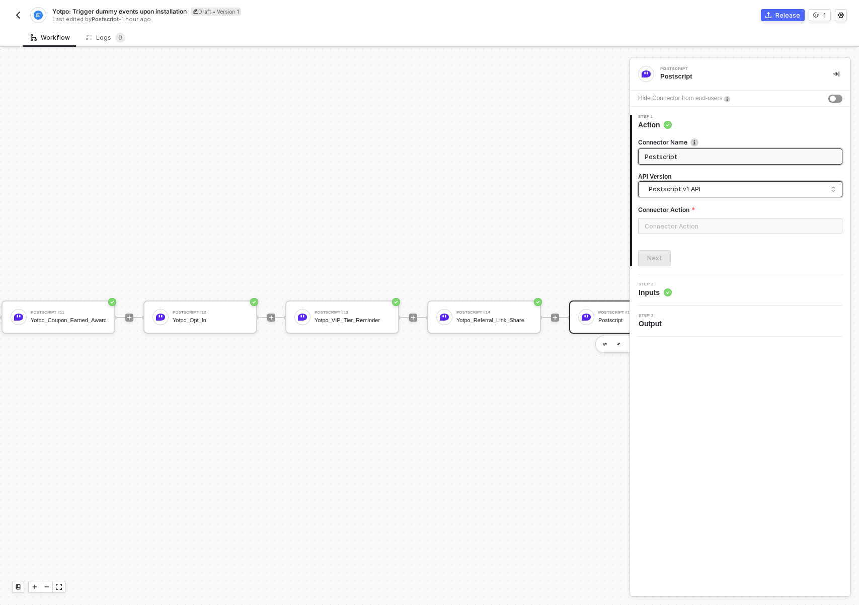
click at [703, 194] on span "Postscript v1 API" at bounding box center [742, 189] width 187 height 11
click at [699, 231] on div "Postscript v2 API" at bounding box center [740, 232] width 187 height 10
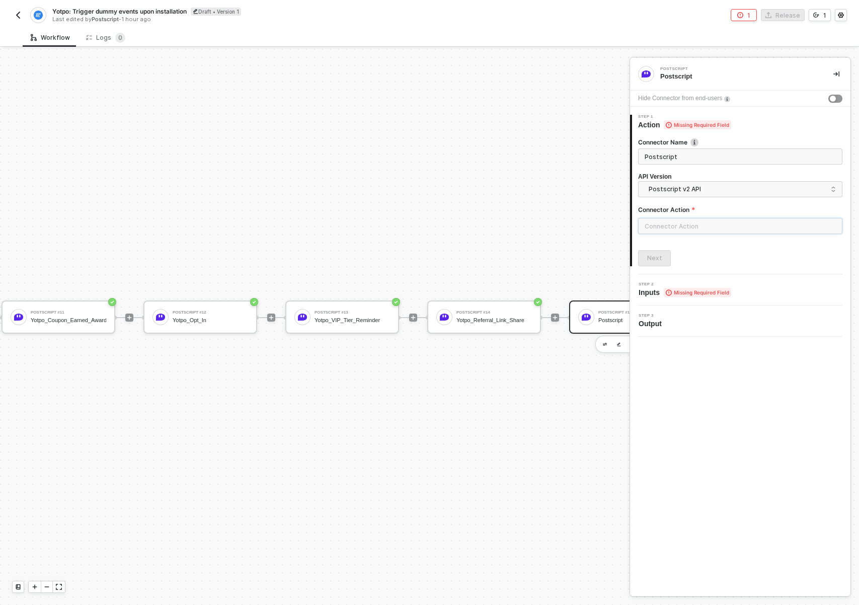
click at [695, 224] on input "text" at bounding box center [740, 226] width 204 height 16
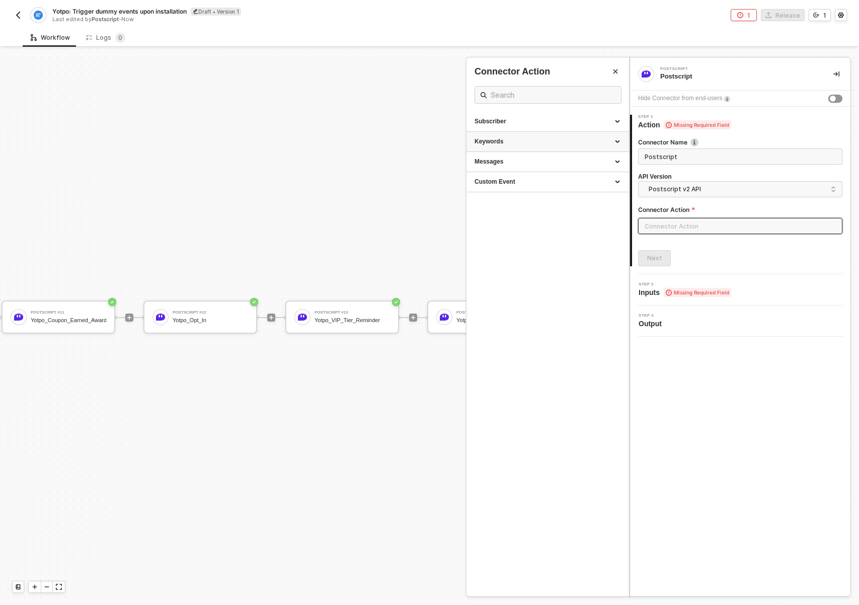
click at [592, 145] on div "Keywords" at bounding box center [547, 141] width 146 height 9
click at [549, 169] on span "Retrieves Keywords that can be used in Create Subscriber" at bounding box center [539, 169] width 131 height 6
type input "Keywords - Get Keywords"
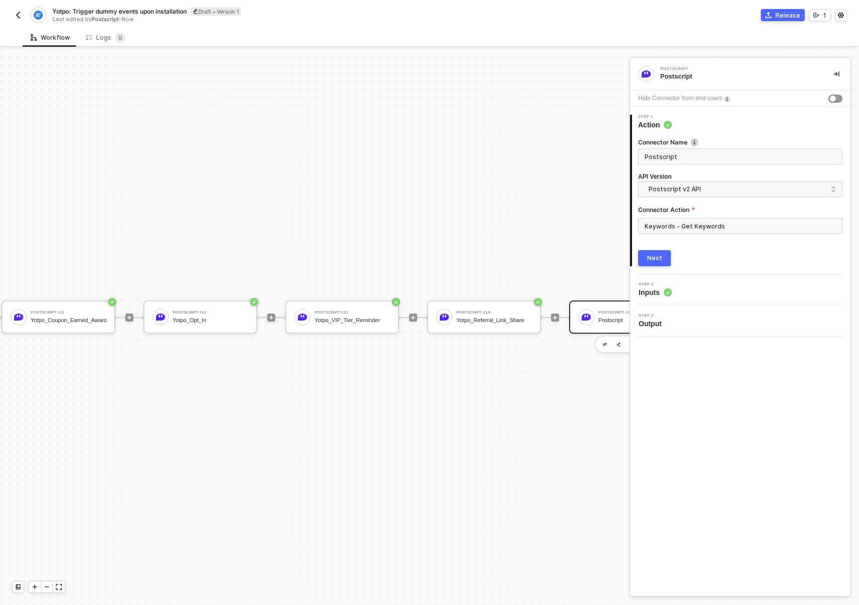
scroll to position [19, 1711]
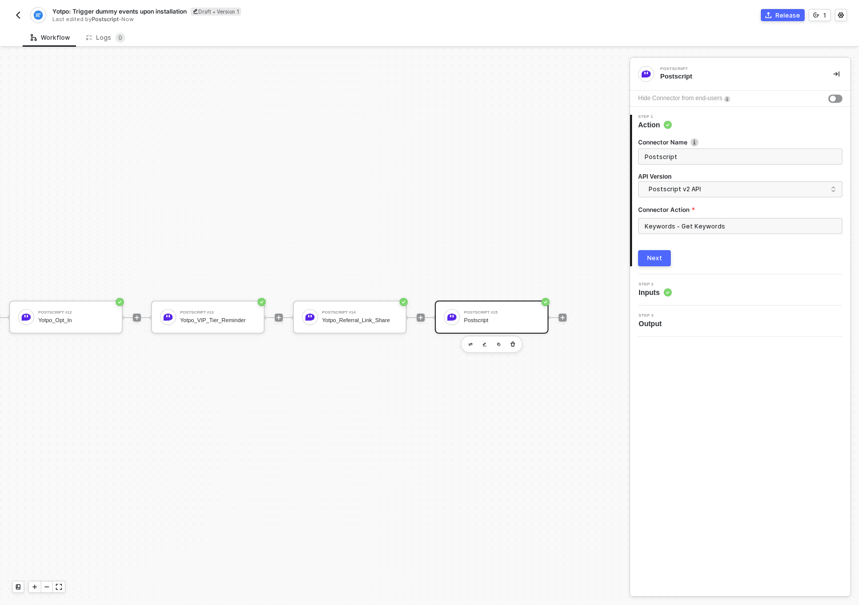
click at [663, 258] on button "Next" at bounding box center [654, 258] width 33 height 16
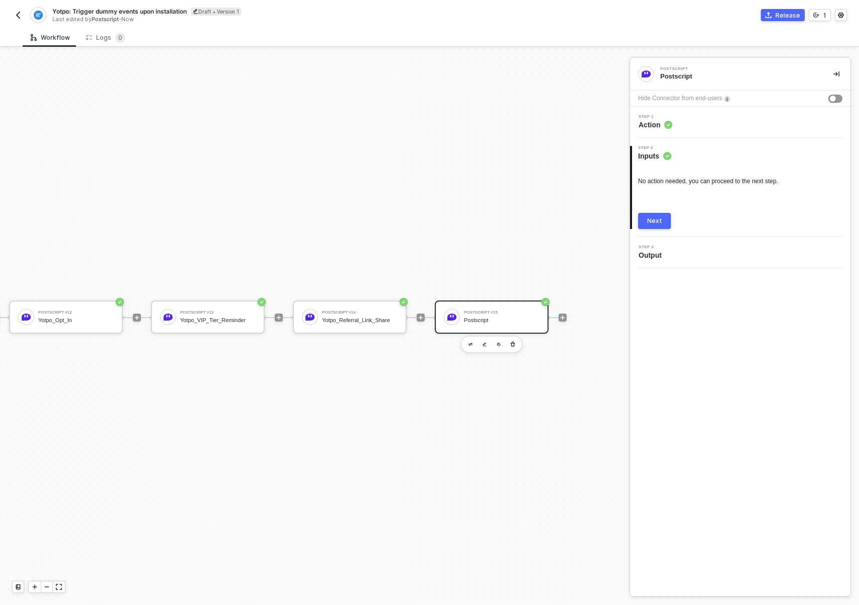
click at [661, 218] on button "Next" at bounding box center [654, 221] width 33 height 16
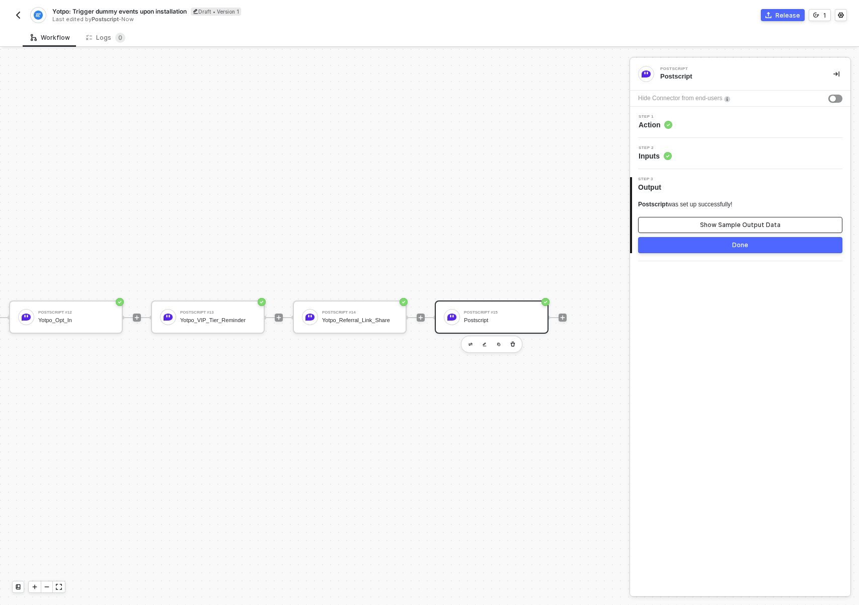
click at [700, 226] on button "Show Sample Output Data" at bounding box center [740, 225] width 204 height 16
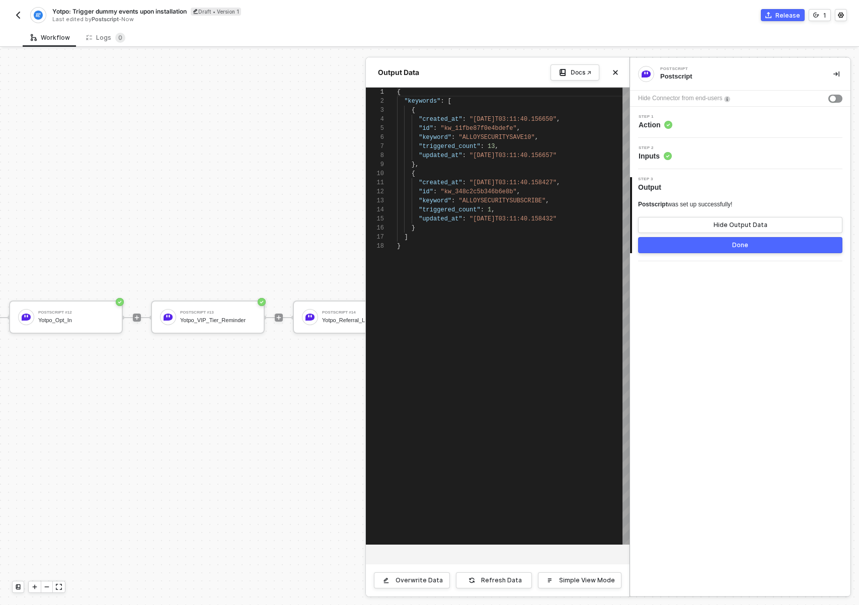
scroll to position [91, 0]
click at [240, 474] on div at bounding box center [429, 327] width 859 height 556
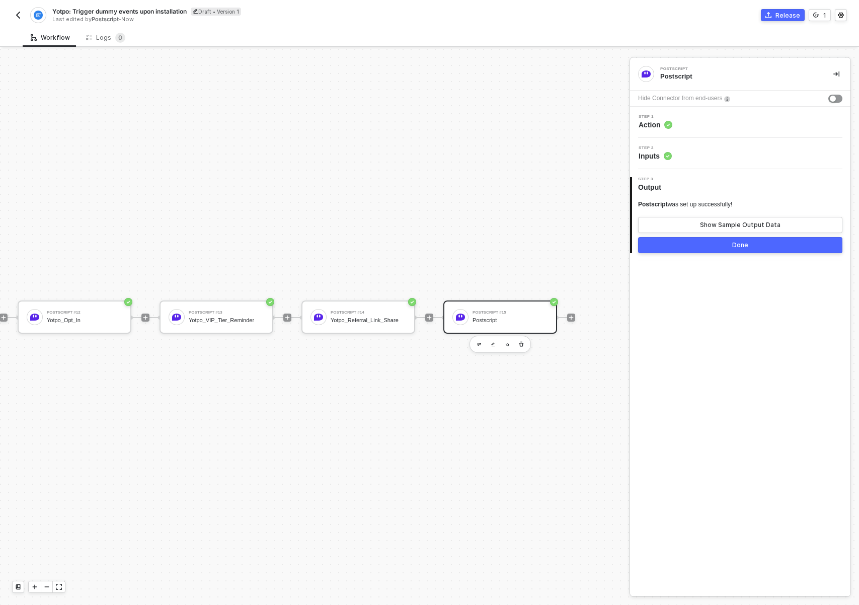
scroll to position [19, 1711]
click at [495, 317] on div "Postscript" at bounding box center [501, 320] width 75 height 7
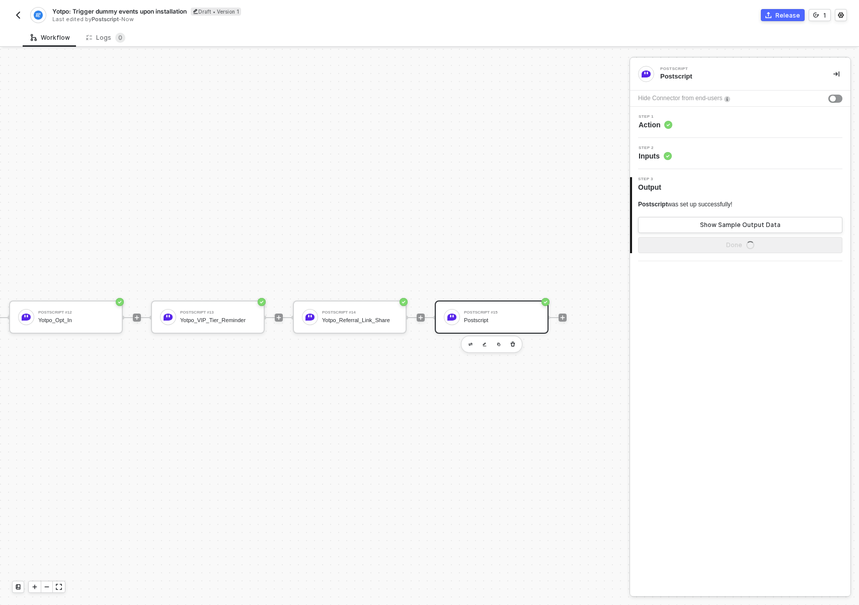
click at [720, 128] on div "Step 1 Action" at bounding box center [741, 122] width 218 height 15
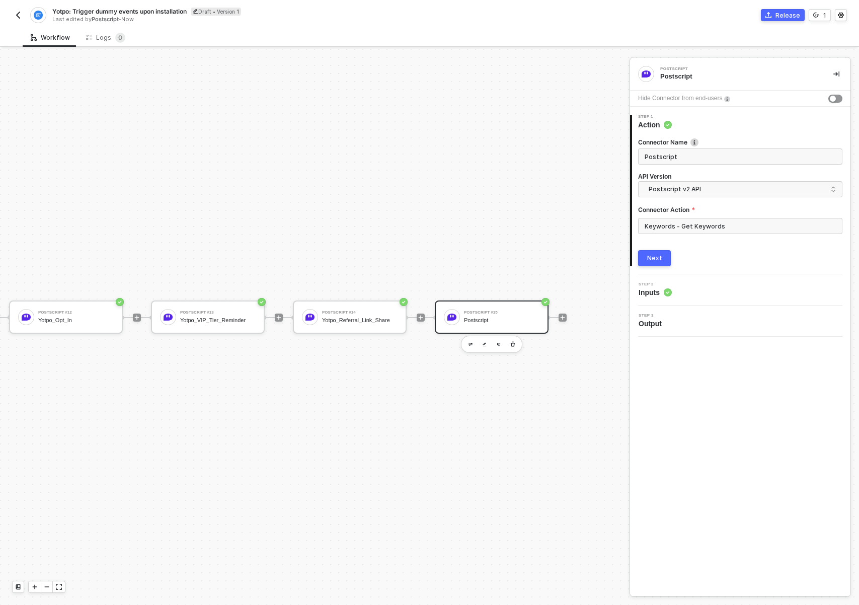
click at [720, 289] on div "Step 2 Inputs" at bounding box center [741, 289] width 218 height 15
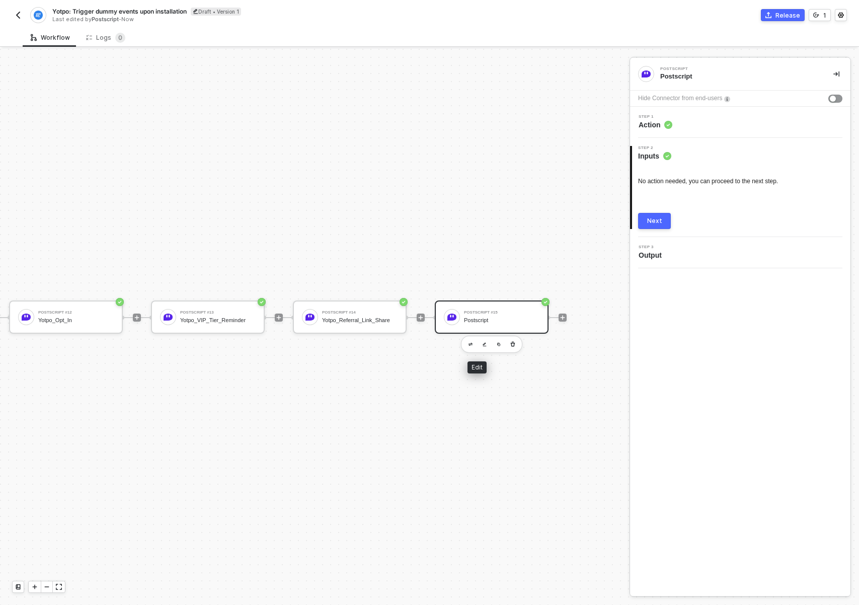
click at [479, 325] on div "Postscript #15 Postscript" at bounding box center [501, 316] width 75 height 19
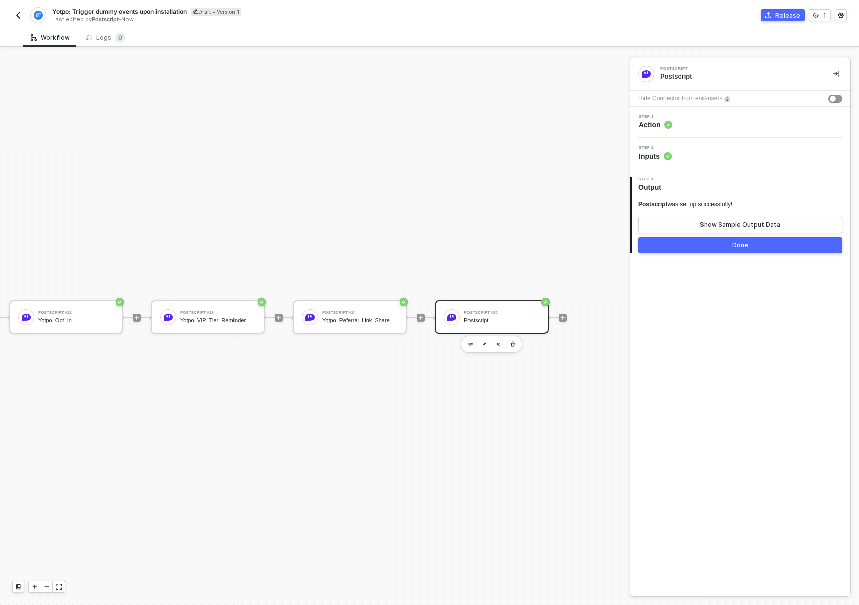
click at [722, 132] on div "Step 1 Action" at bounding box center [740, 122] width 220 height 31
click at [721, 124] on div "Step 1 Action" at bounding box center [741, 122] width 218 height 15
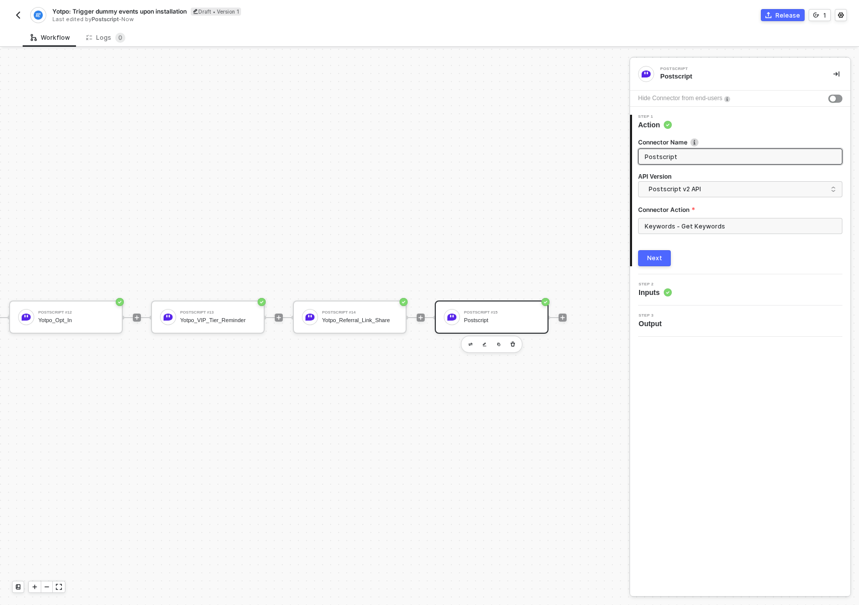
click at [702, 155] on input "Postscript" at bounding box center [739, 156] width 189 height 11
type input "Get Keywords"
click at [662, 262] on button "Next" at bounding box center [654, 258] width 33 height 16
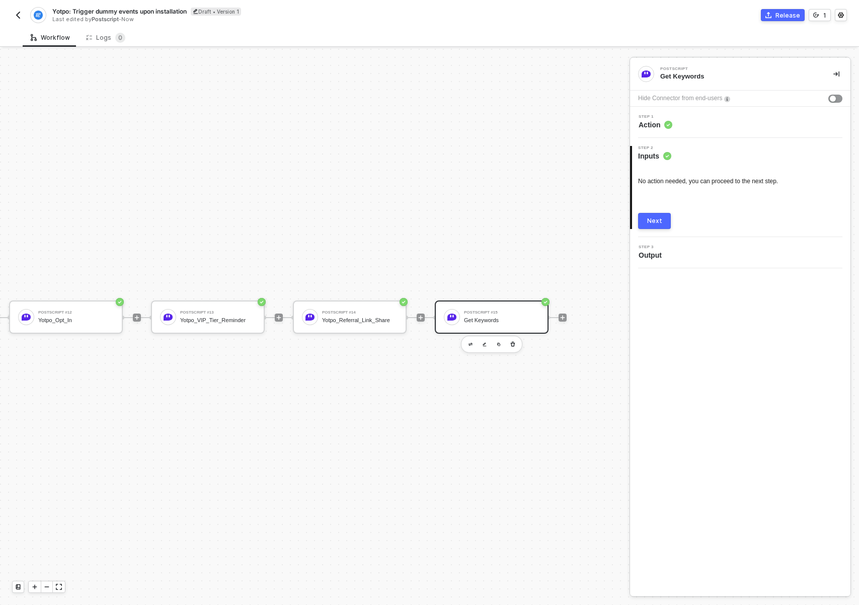
click at [560, 315] on icon "icon-play" at bounding box center [562, 317] width 5 height 5
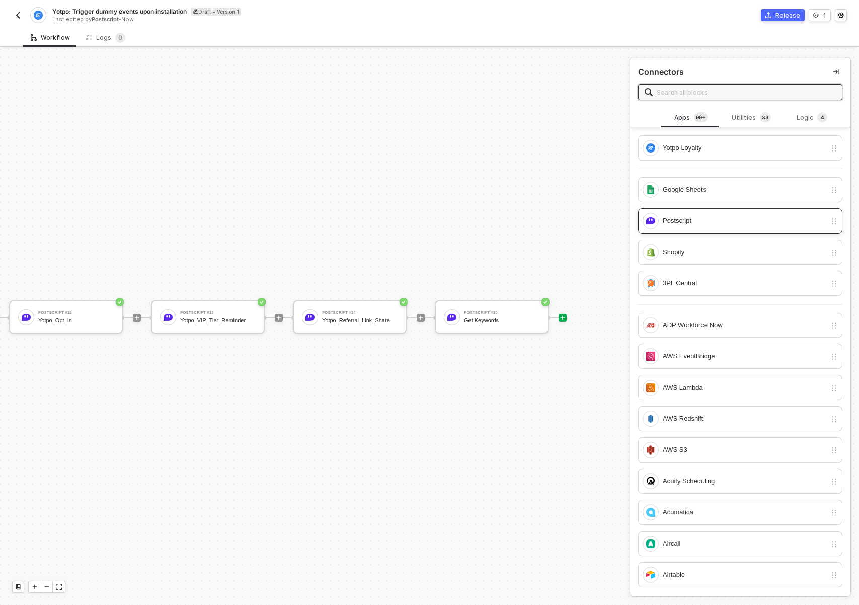
click at [706, 225] on div "Postscript" at bounding box center [745, 220] width 164 height 11
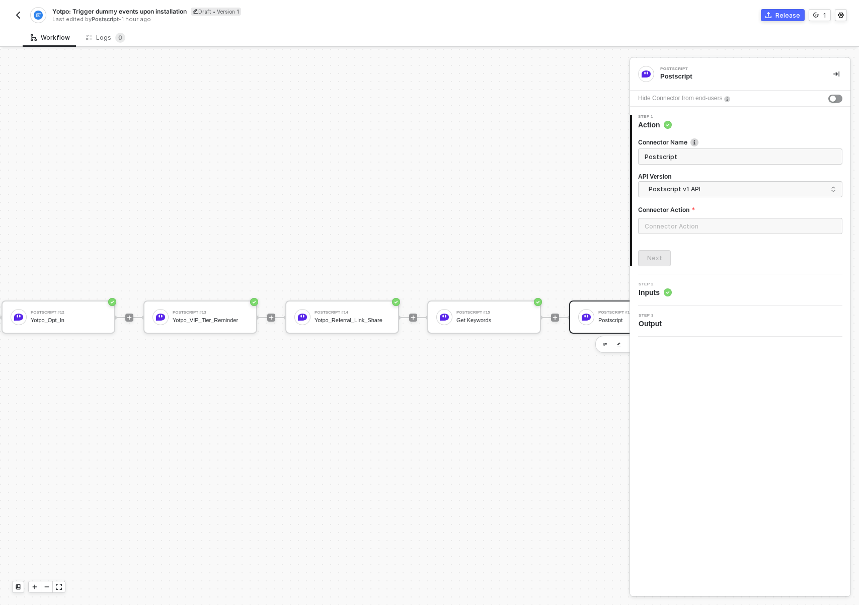
scroll to position [19, 1853]
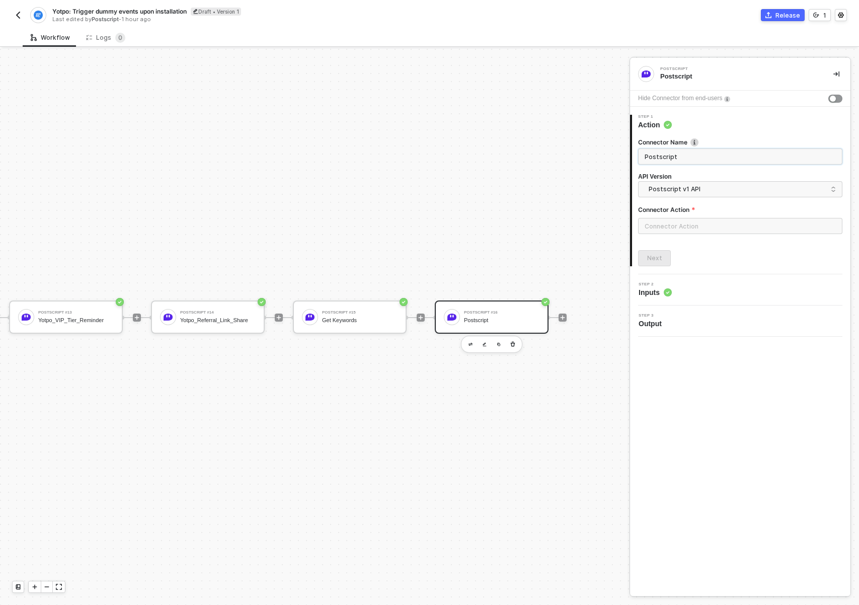
click at [672, 151] on input "Postscript" at bounding box center [739, 156] width 189 height 11
click at [672, 190] on span "Postscript v1 API" at bounding box center [742, 189] width 187 height 11
type input "Create Dummy Subscriber"
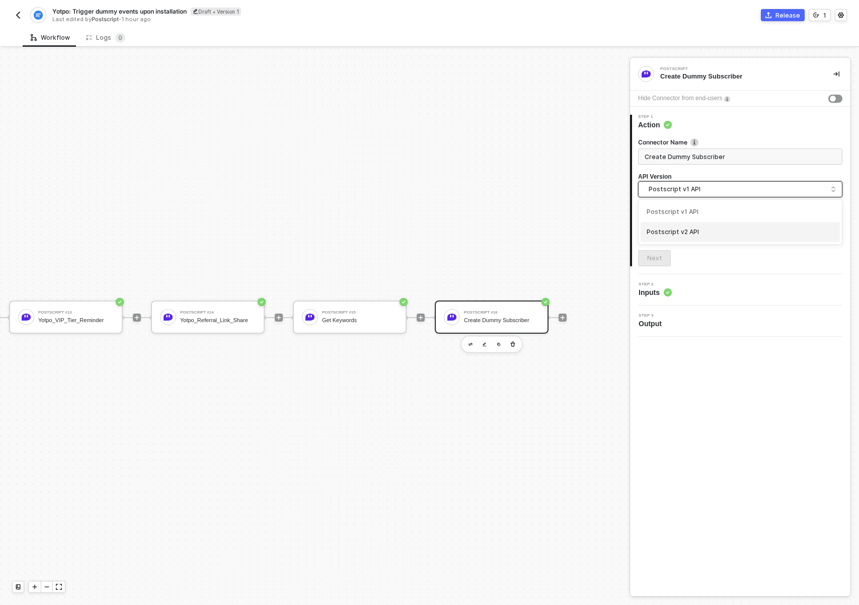
click at [676, 227] on div "Postscript v2 API" at bounding box center [740, 232] width 187 height 10
click at [682, 227] on input "text" at bounding box center [740, 226] width 204 height 16
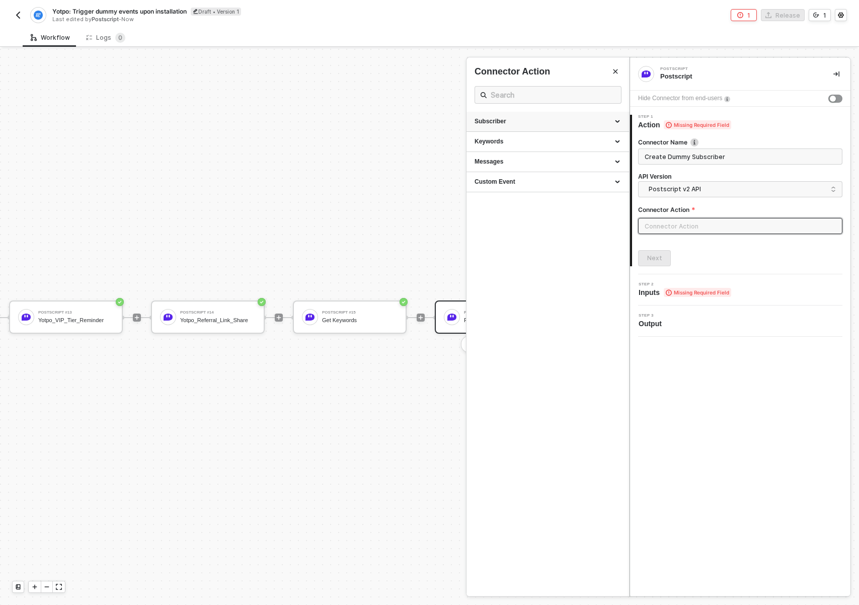
click at [572, 116] on div "Subscriber" at bounding box center [547, 122] width 163 height 20
click at [538, 144] on div "Create a Subscriber Creates a new Subscriber" at bounding box center [547, 144] width 146 height 17
type input "Subscriber - Create a Subscriber"
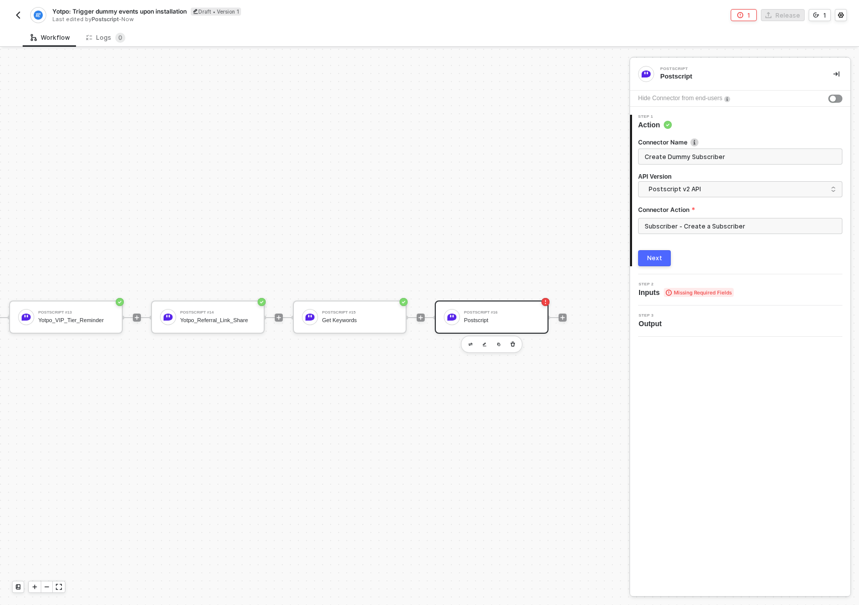
click at [659, 259] on div "Next" at bounding box center [654, 258] width 15 height 8
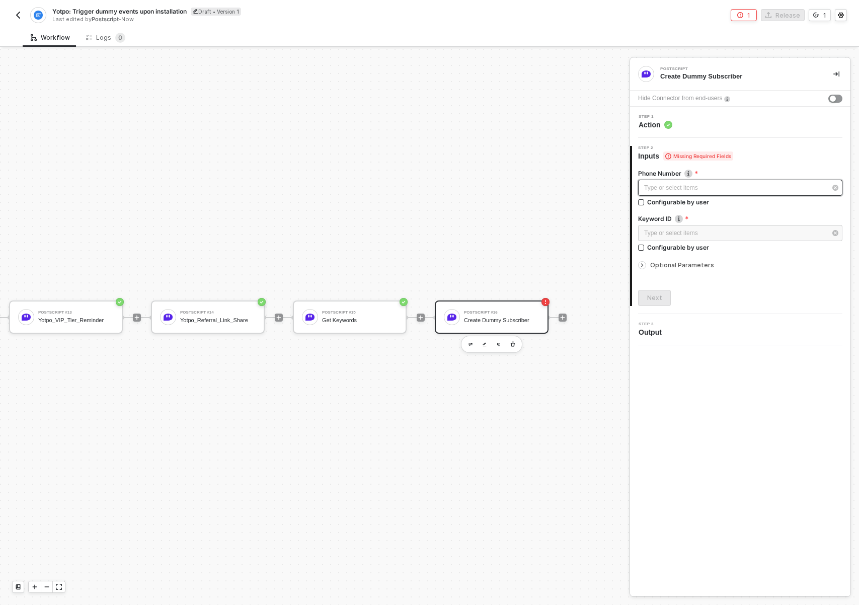
click at [722, 187] on div "Type or select items ﻿" at bounding box center [735, 188] width 182 height 10
click at [691, 190] on div "Type or select items ﻿" at bounding box center [735, 188] width 182 height 10
click at [666, 188] on div "Type or select items ﻿" at bounding box center [735, 188] width 182 height 10
click at [688, 187] on div "Type or select items ﻿" at bounding box center [735, 188] width 182 height 10
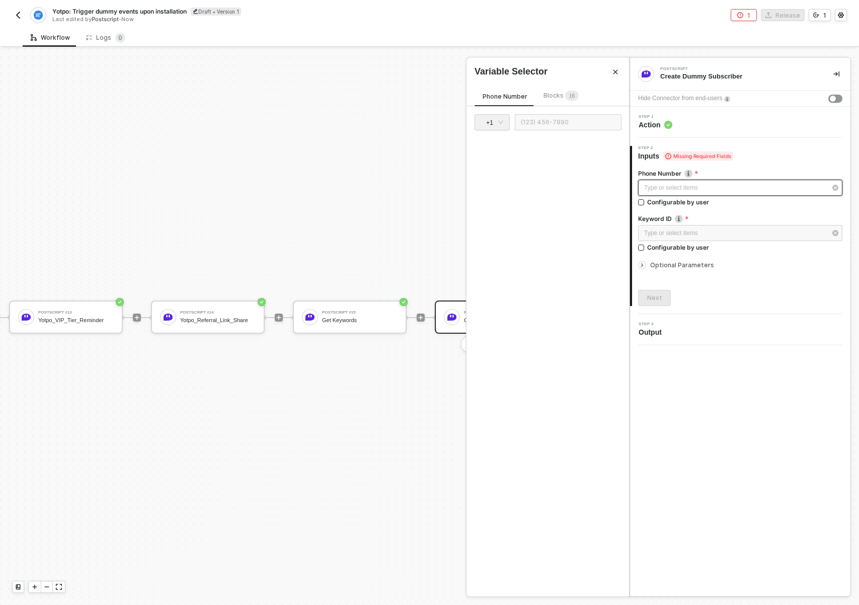
click at [769, 190] on div "Type or select items ﻿" at bounding box center [735, 188] width 182 height 10
click at [710, 193] on div "Type or select items ﻿" at bounding box center [740, 188] width 204 height 16
click at [697, 239] on div "Type or select items ﻿" at bounding box center [740, 233] width 204 height 16
click at [688, 191] on div "Type or select items ﻿" at bounding box center [735, 188] width 182 height 10
click at [555, 123] on input "text" at bounding box center [568, 122] width 107 height 16
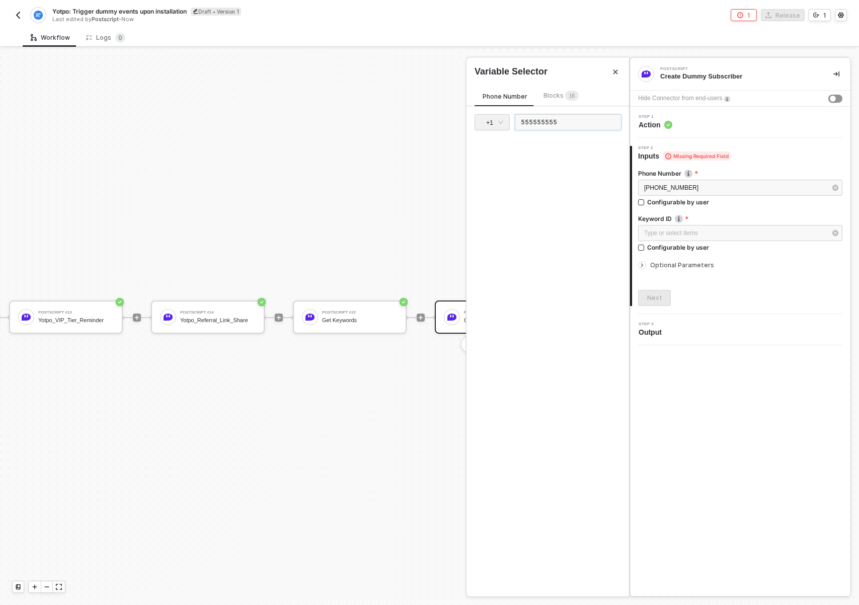
type input "(555) 555-5555"
click at [662, 234] on div "Type or select items ﻿" at bounding box center [735, 233] width 182 height 10
click at [541, 116] on input "text" at bounding box center [547, 122] width 147 height 16
click at [544, 92] on span "Blocks 1 6" at bounding box center [550, 96] width 35 height 8
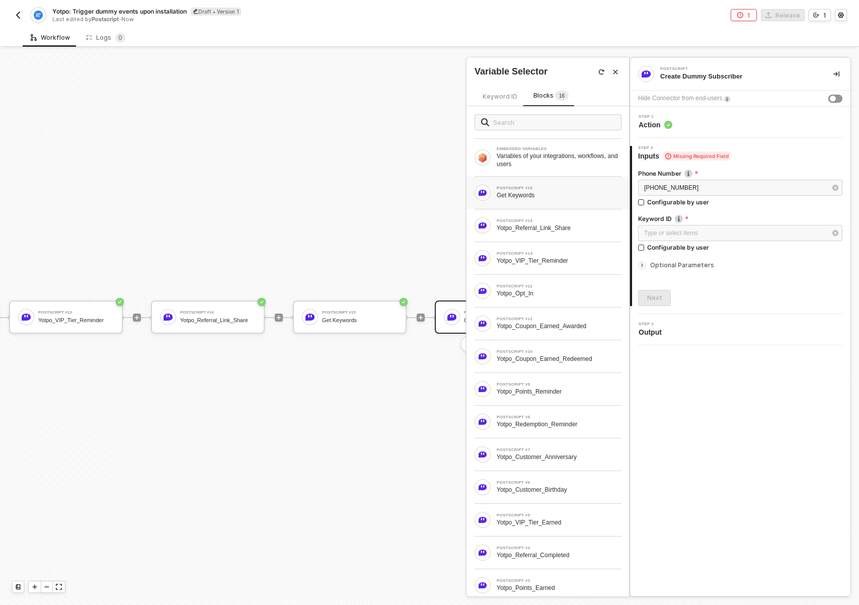
click at [544, 200] on div "POSTSCRIPT #15 Get Keywords" at bounding box center [547, 193] width 147 height 16
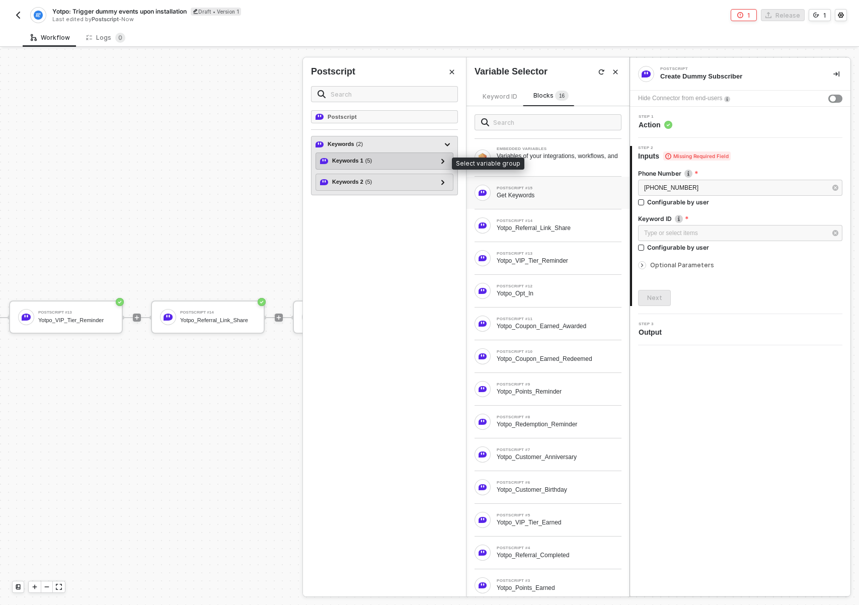
click at [385, 163] on div "Keywords 1 ( 5 )" at bounding box center [378, 161] width 117 height 12
click at [443, 161] on icon at bounding box center [442, 160] width 3 height 5
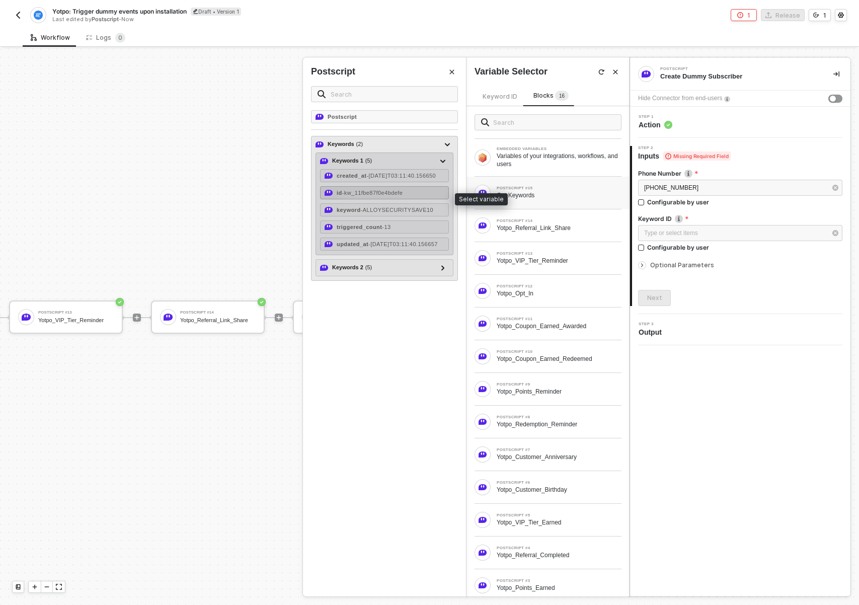
click at [403, 196] on span "- kw_11fbe87f0e4bdefe" at bounding box center [372, 193] width 61 height 6
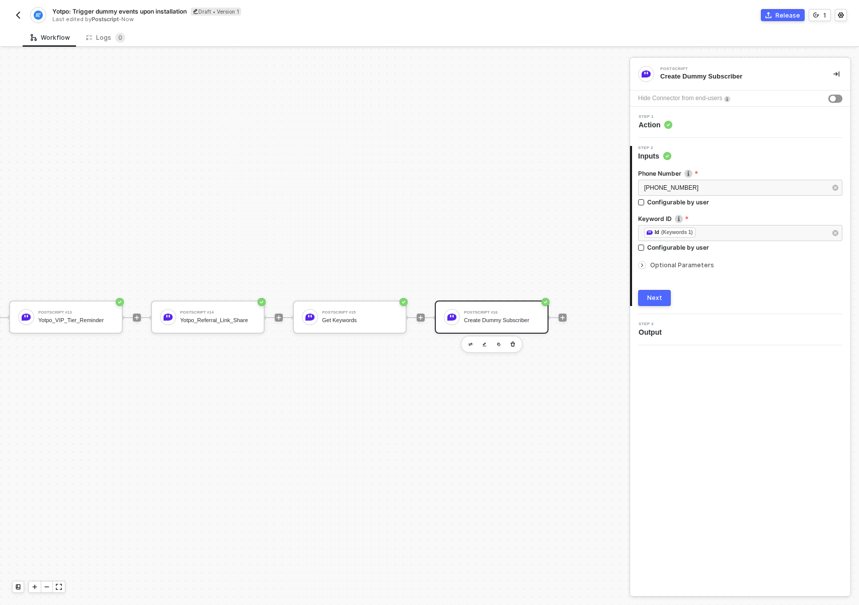
click at [657, 266] on span "Optional Parameters" at bounding box center [682, 265] width 64 height 8
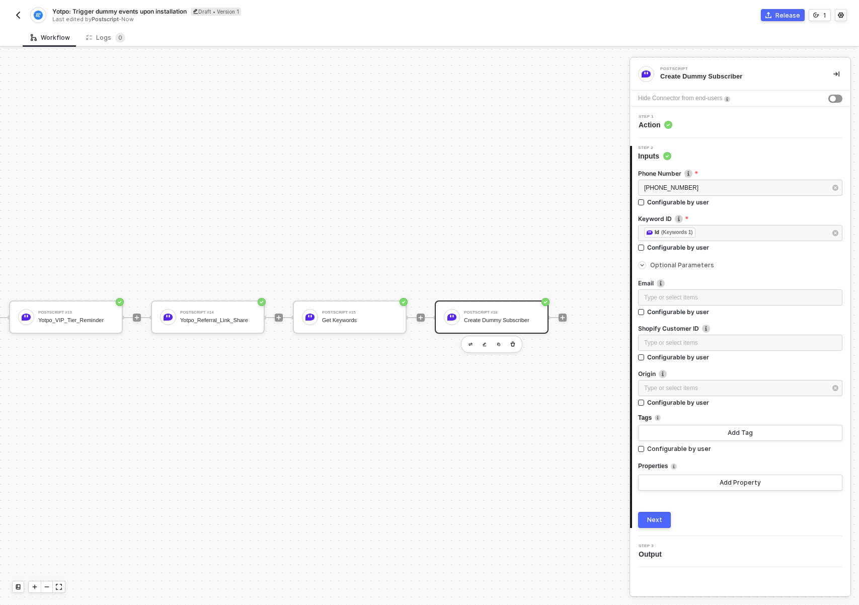
click at [657, 266] on span "Optional Parameters" at bounding box center [682, 265] width 64 height 8
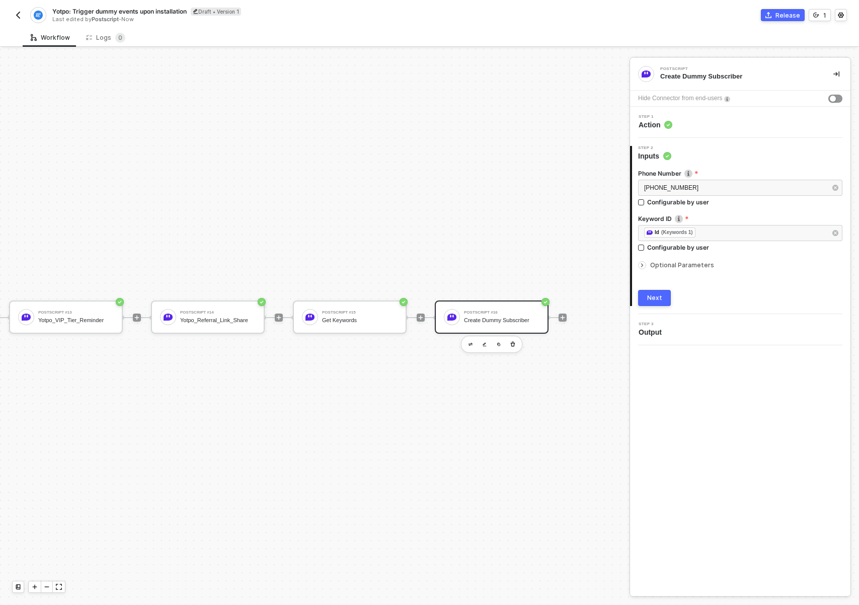
click at [661, 268] on span "Optional Parameters" at bounding box center [682, 265] width 64 height 8
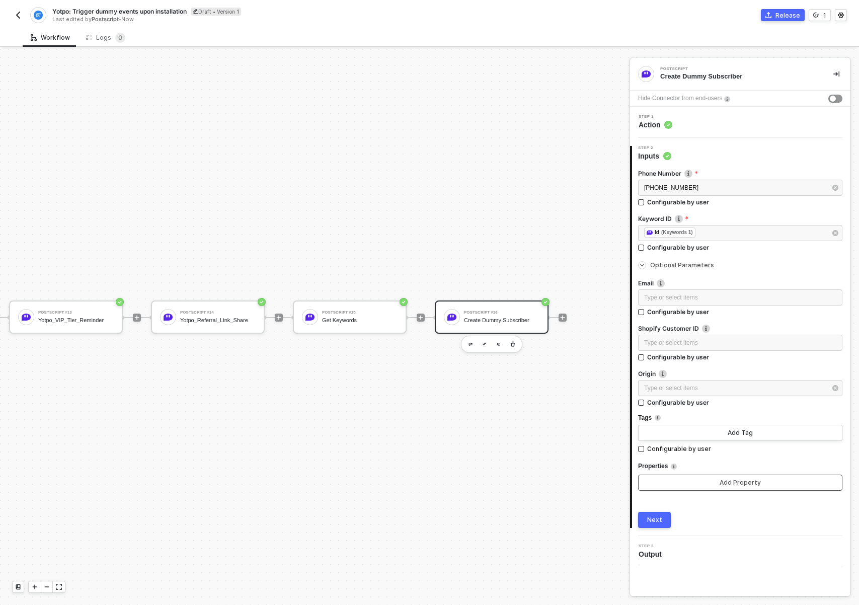
click at [701, 484] on button "Add Property" at bounding box center [740, 482] width 204 height 16
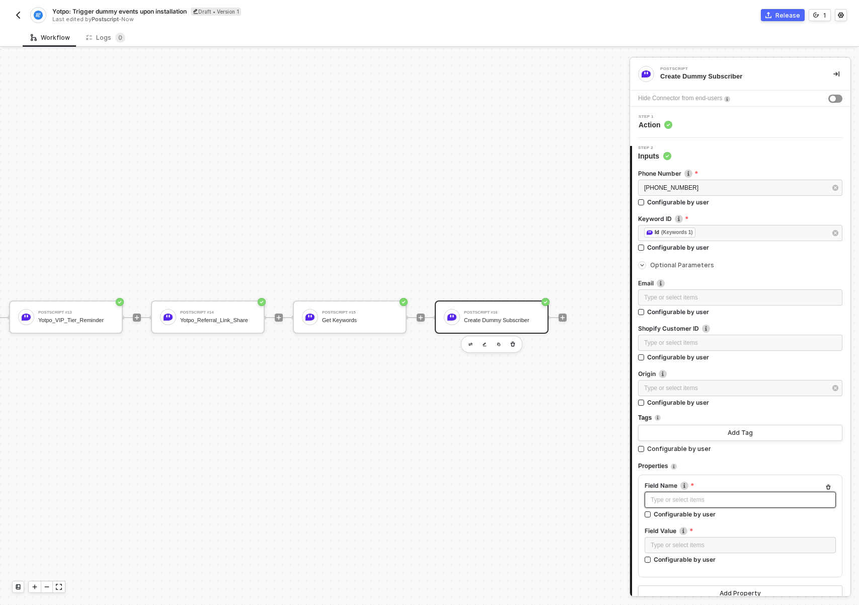
click at [672, 500] on div "Type or select items ﻿" at bounding box center [740, 500] width 179 height 10
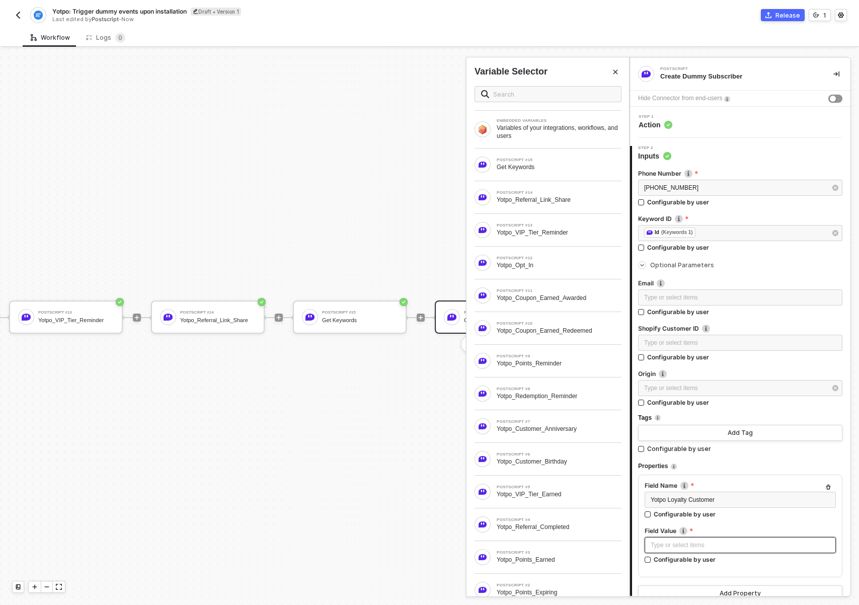
click at [690, 542] on div "Type or select items ﻿" at bounding box center [740, 545] width 179 height 10
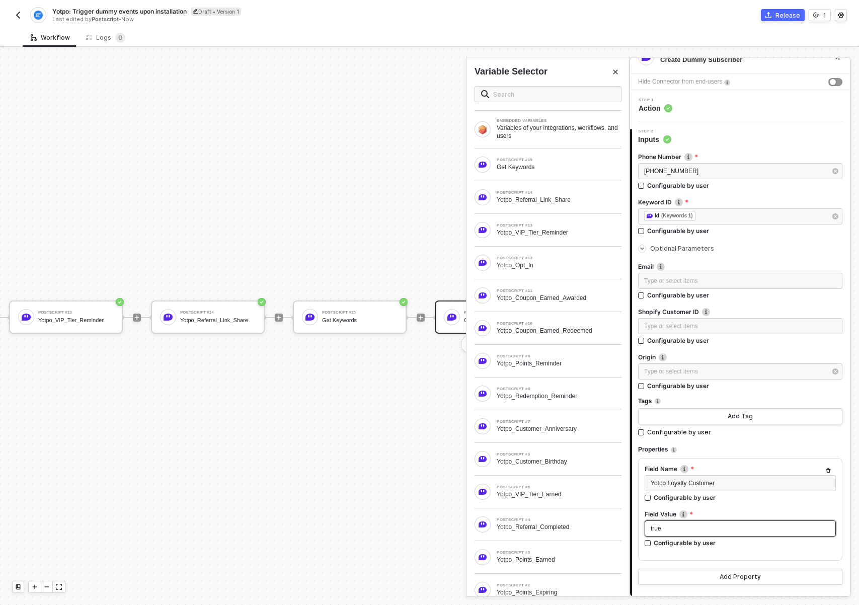
scroll to position [82, 0]
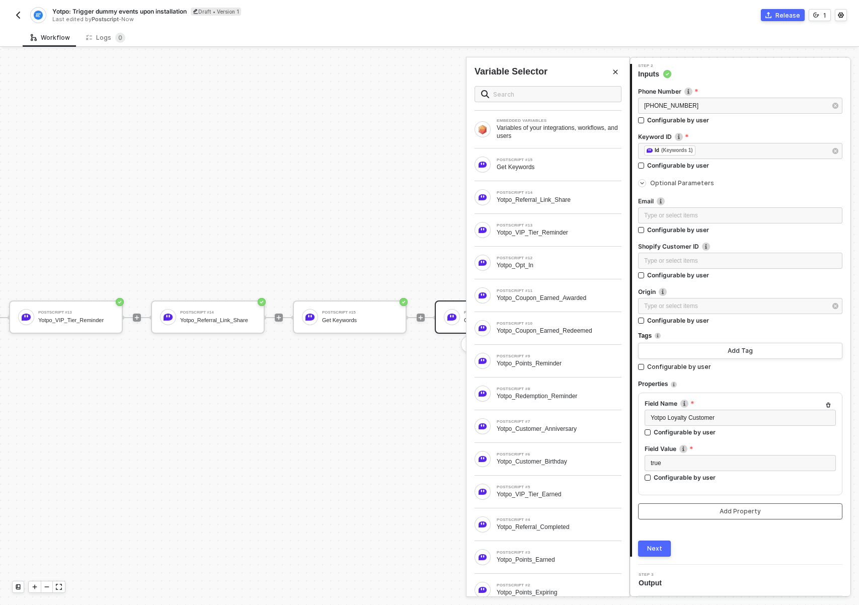
click at [727, 511] on div "Add Property" at bounding box center [739, 511] width 41 height 8
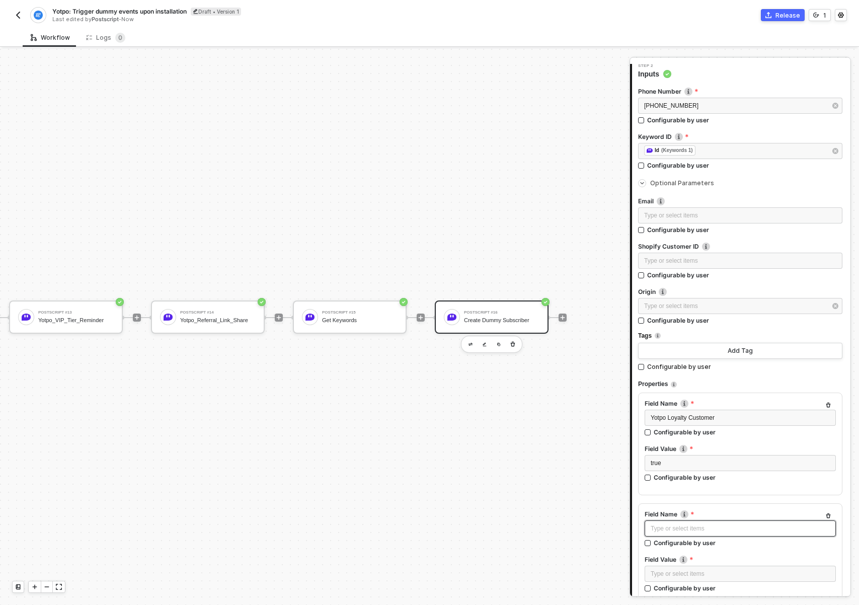
click at [708, 529] on div "Type or select items ﻿" at bounding box center [740, 529] width 179 height 10
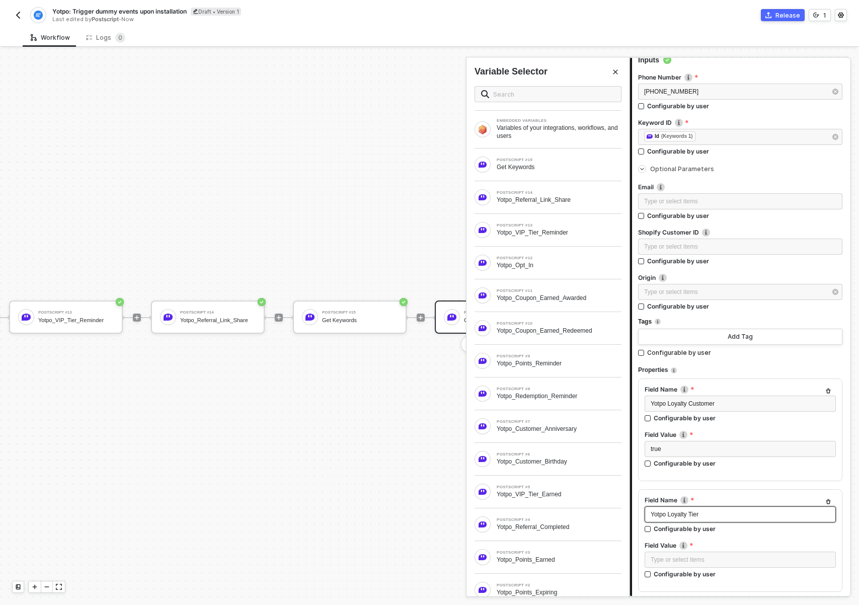
scroll to position [162, 0]
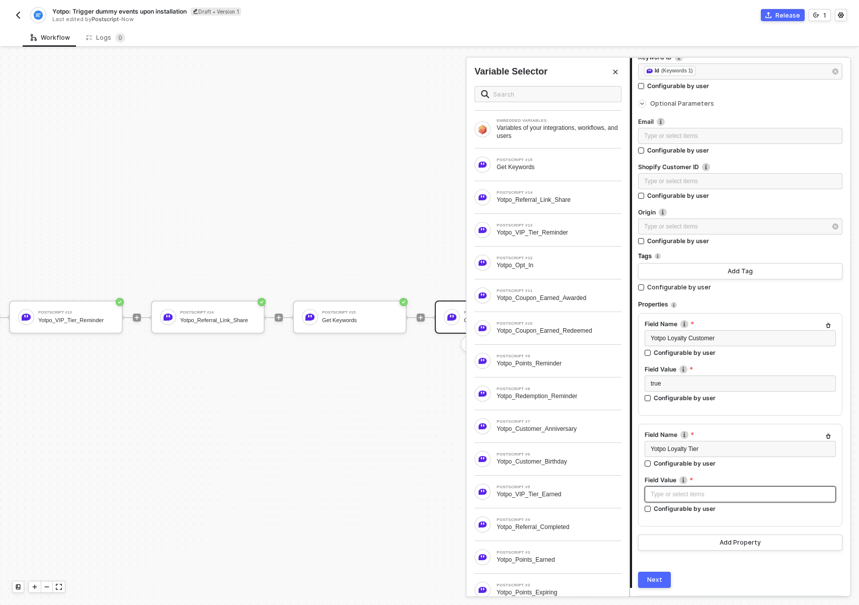
click at [708, 498] on div "Type or select items ﻿" at bounding box center [740, 495] width 179 height 10
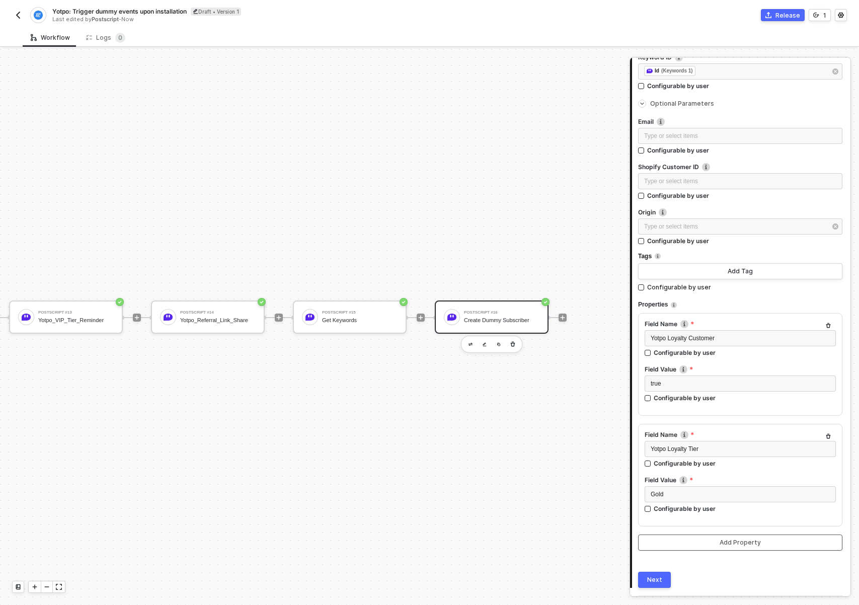
click at [698, 542] on button "Add Property" at bounding box center [740, 542] width 204 height 16
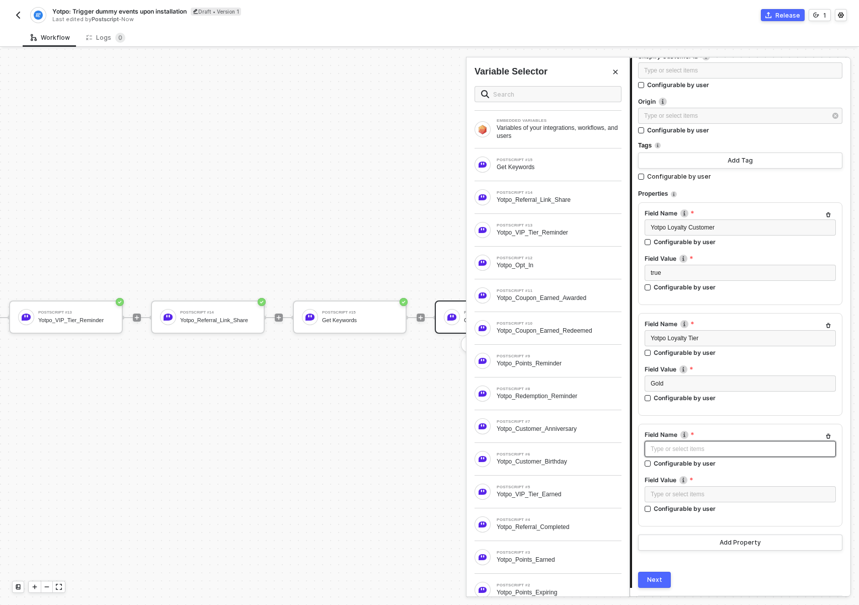
click at [706, 446] on div "Type or select items ﻿" at bounding box center [740, 449] width 179 height 10
click at [693, 490] on div "Type or select items ﻿" at bounding box center [740, 495] width 179 height 10
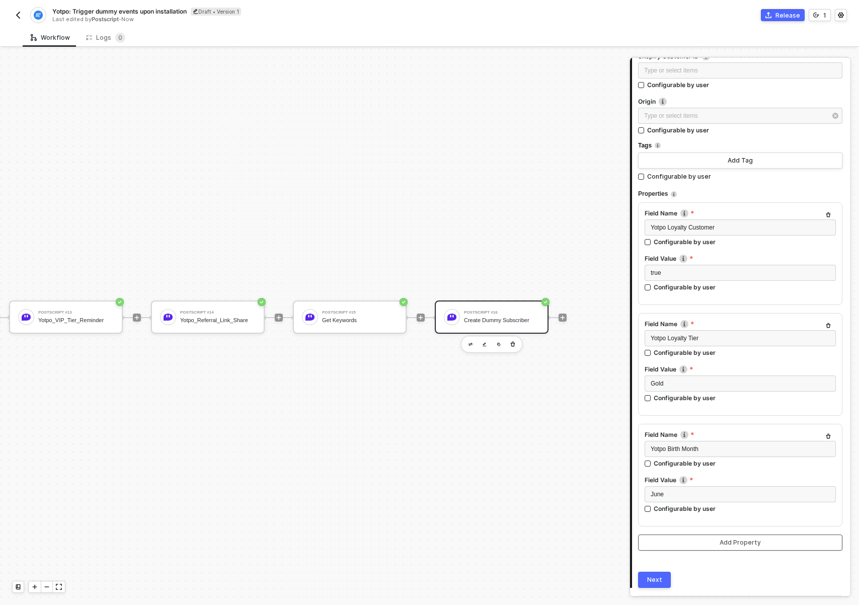
click at [739, 544] on div "Add Property" at bounding box center [739, 542] width 41 height 8
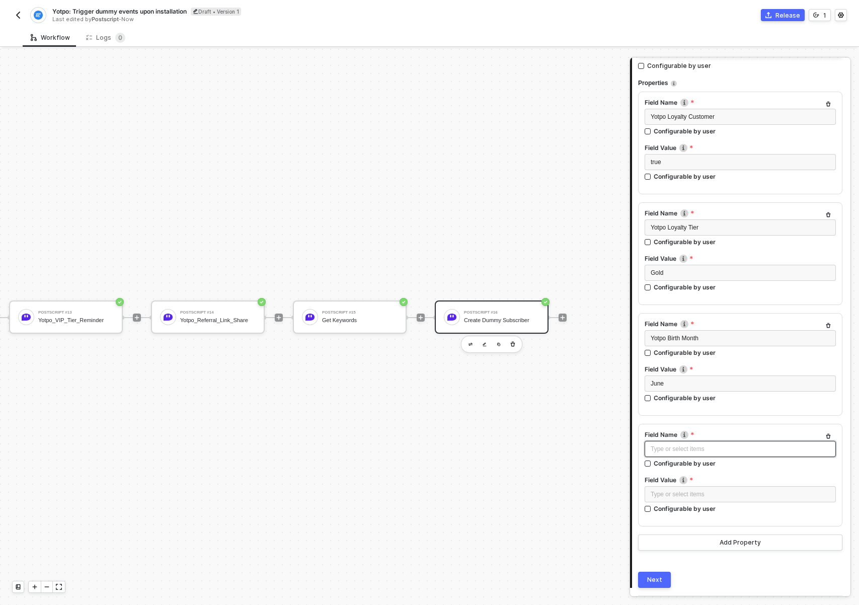
click at [704, 451] on div "Type or select items ﻿" at bounding box center [740, 449] width 179 height 10
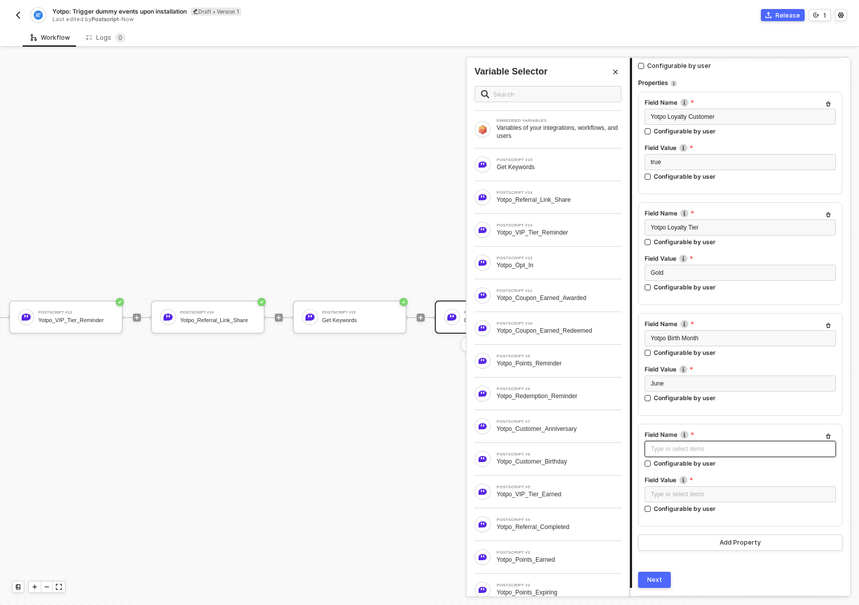
click at [676, 449] on div "Type or select items ﻿" at bounding box center [740, 449] width 179 height 10
click at [686, 498] on div "Type or select items ﻿" at bounding box center [740, 495] width 179 height 10
drag, startPoint x: 662, startPoint y: 450, endPoint x: 616, endPoint y: 464, distance: 47.8
click at [629, 445] on div "Postscript Create Dummy Subscriber Hide Connector from end-users Step 1 Action …" at bounding box center [743, 327] width 229 height 556
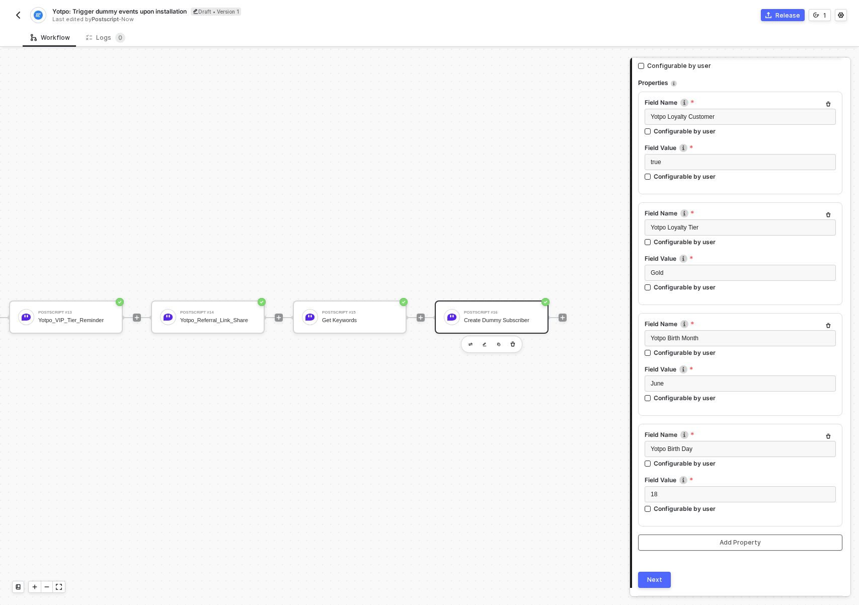
click at [688, 535] on button "Add Property" at bounding box center [740, 542] width 204 height 16
click at [664, 447] on div "Type or select items ﻿" at bounding box center [740, 449] width 179 height 10
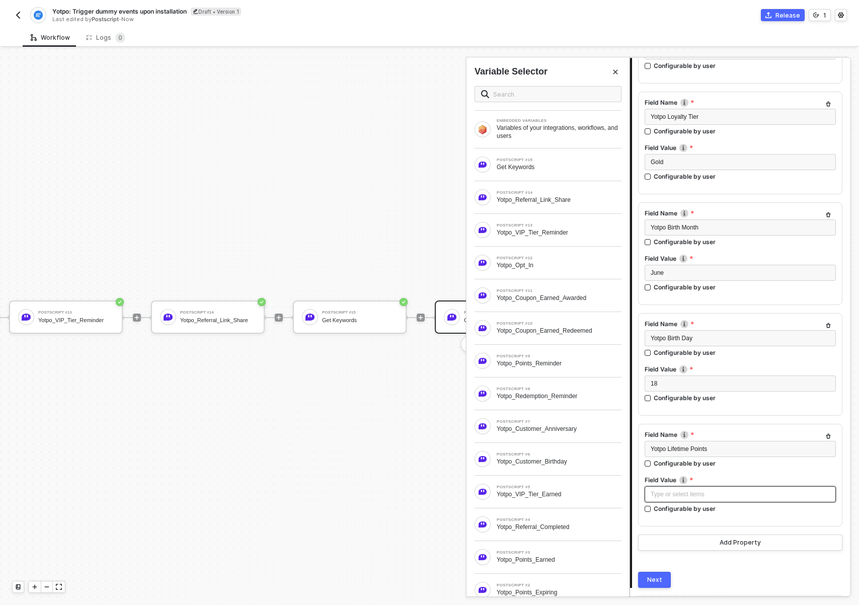
click at [711, 490] on div "Type or select items ﻿" at bounding box center [740, 495] width 179 height 10
click at [657, 579] on div "Next" at bounding box center [654, 580] width 15 height 8
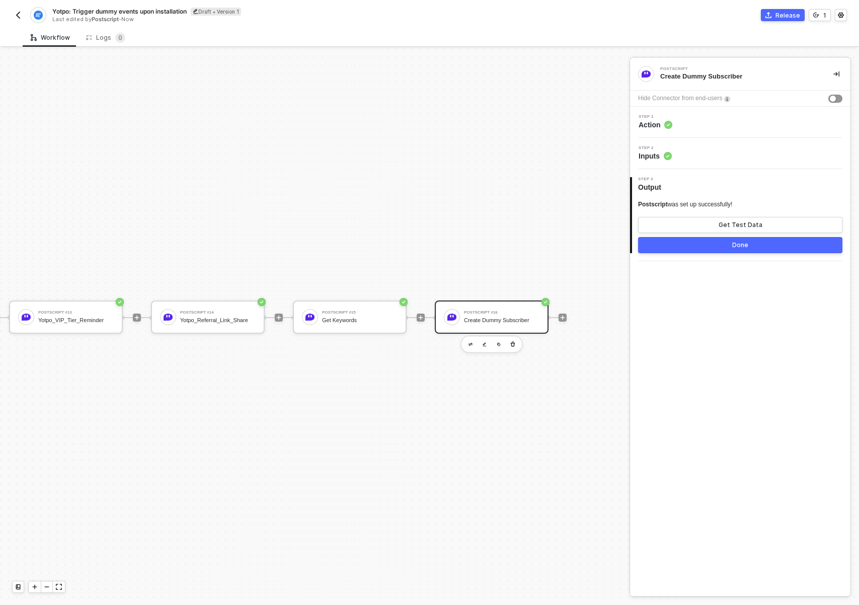
scroll to position [0, 0]
click at [497, 314] on div "Postscript #16" at bounding box center [501, 312] width 75 height 4
click at [700, 147] on div "Step 2 Inputs" at bounding box center [741, 153] width 218 height 15
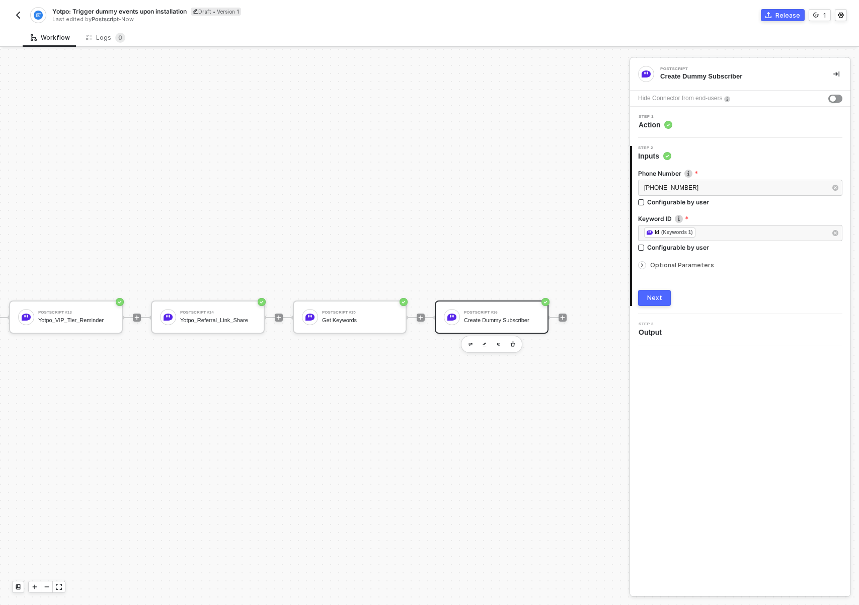
click at [672, 269] on div "Optional Parameters" at bounding box center [740, 265] width 204 height 11
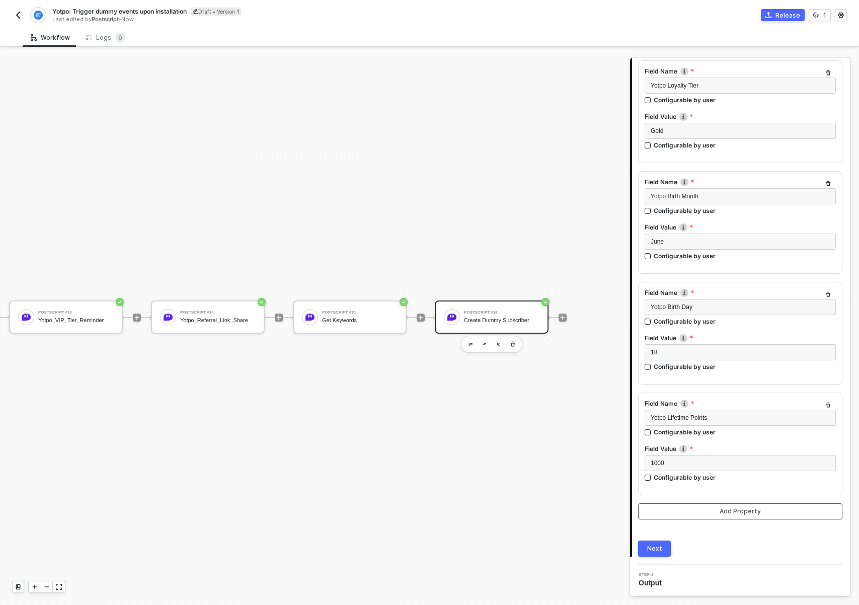
click at [709, 510] on button "Add Property" at bounding box center [740, 511] width 204 height 16
click at [673, 418] on div "Type or select items ﻿" at bounding box center [740, 418] width 179 height 10
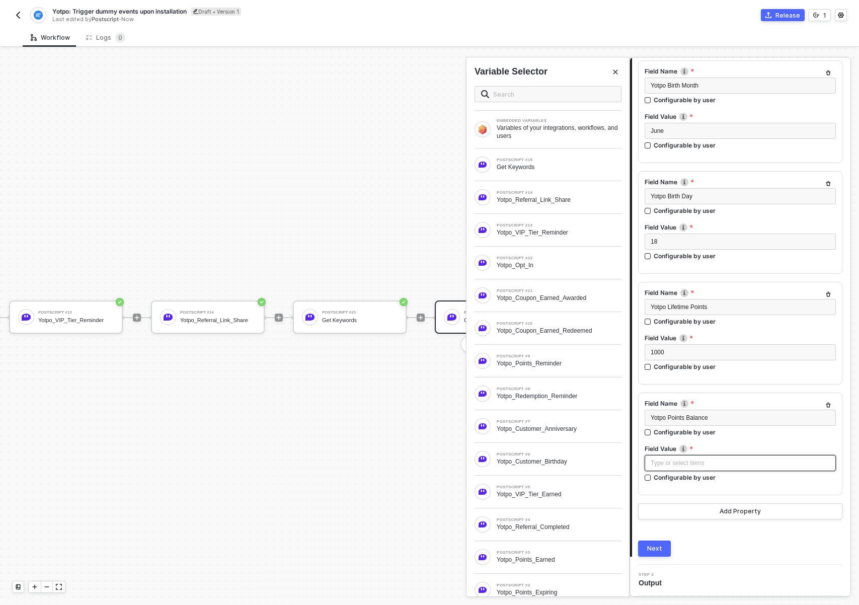
click at [677, 455] on div "Type or select items ﻿" at bounding box center [740, 463] width 191 height 16
click at [677, 517] on button "Add Property" at bounding box center [740, 511] width 204 height 16
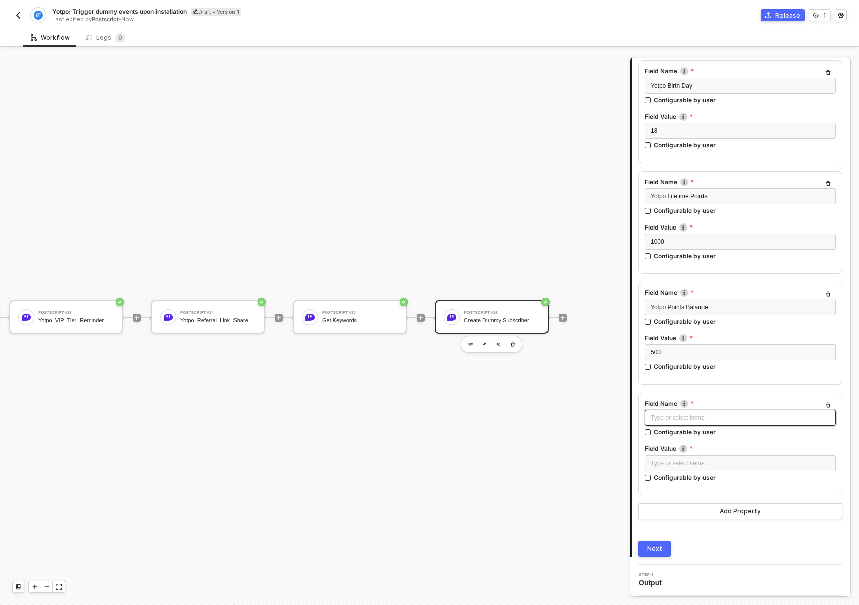
click at [680, 419] on div "Type or select items ﻿" at bounding box center [740, 418] width 179 height 10
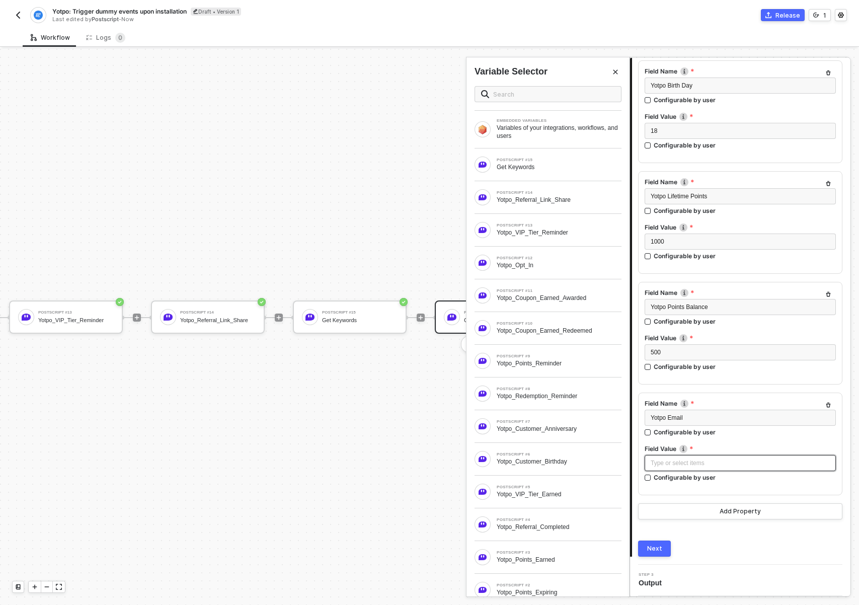
click at [710, 460] on div "Type or select items ﻿" at bounding box center [740, 463] width 179 height 10
click at [733, 507] on button "Add Property" at bounding box center [740, 511] width 204 height 16
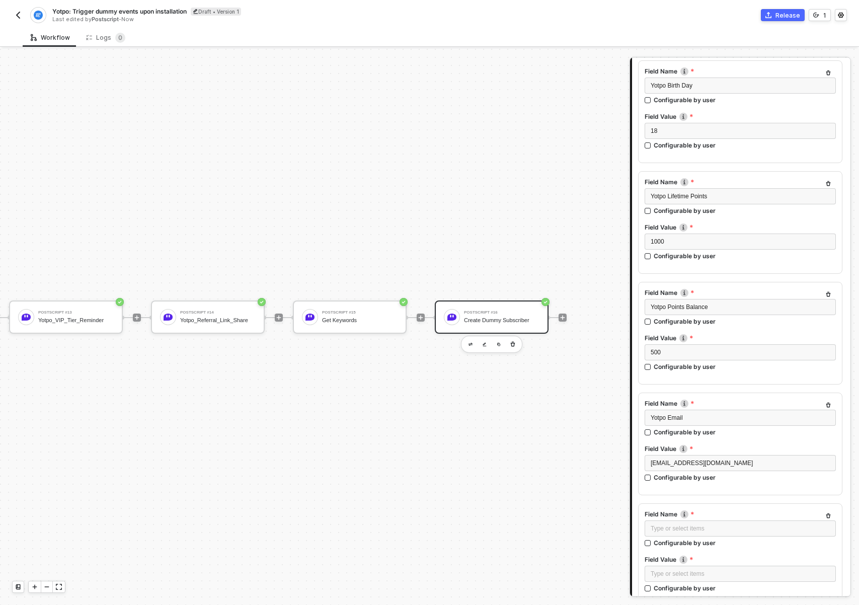
scroll to position [857, 0]
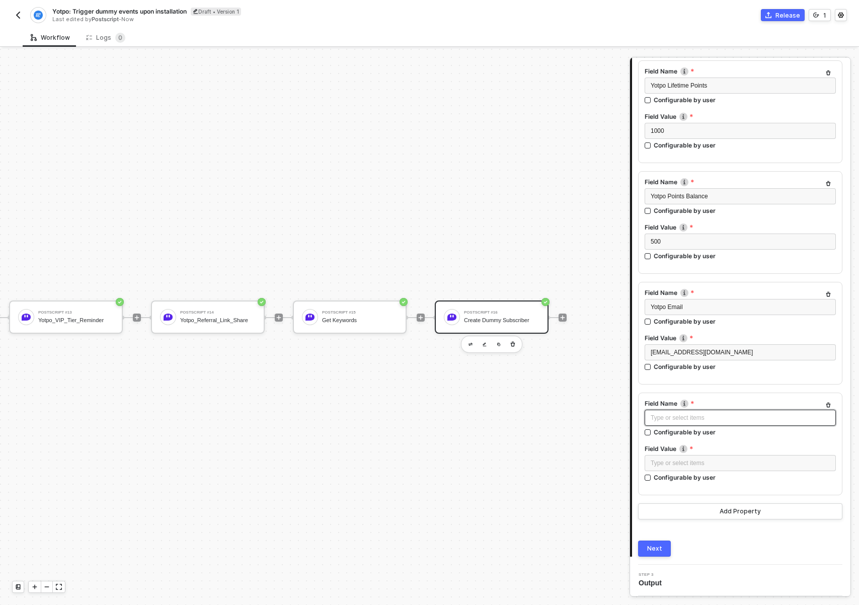
click at [699, 415] on div "Type or select items ﻿" at bounding box center [740, 418] width 179 height 10
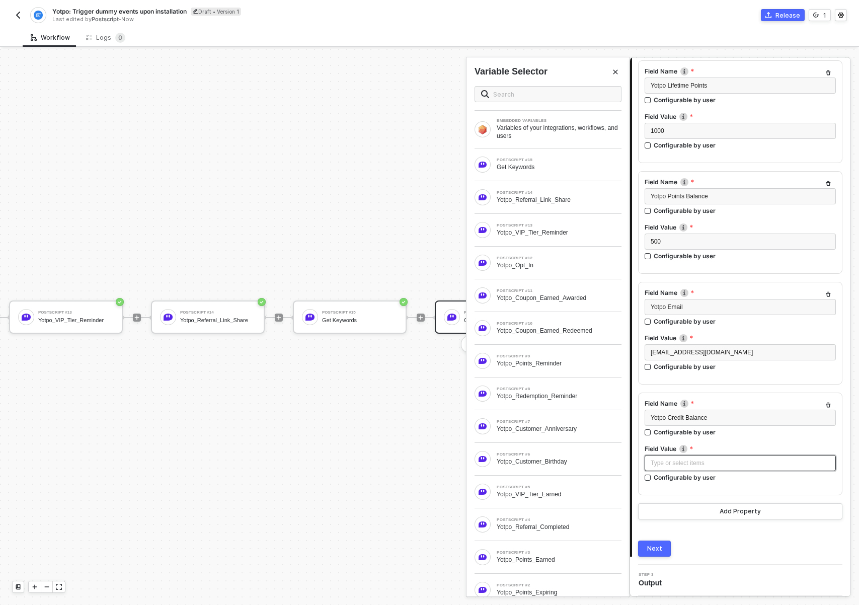
click at [695, 464] on div "Type or select items ﻿" at bounding box center [740, 463] width 179 height 10
click at [695, 516] on button "Add Property" at bounding box center [740, 511] width 204 height 16
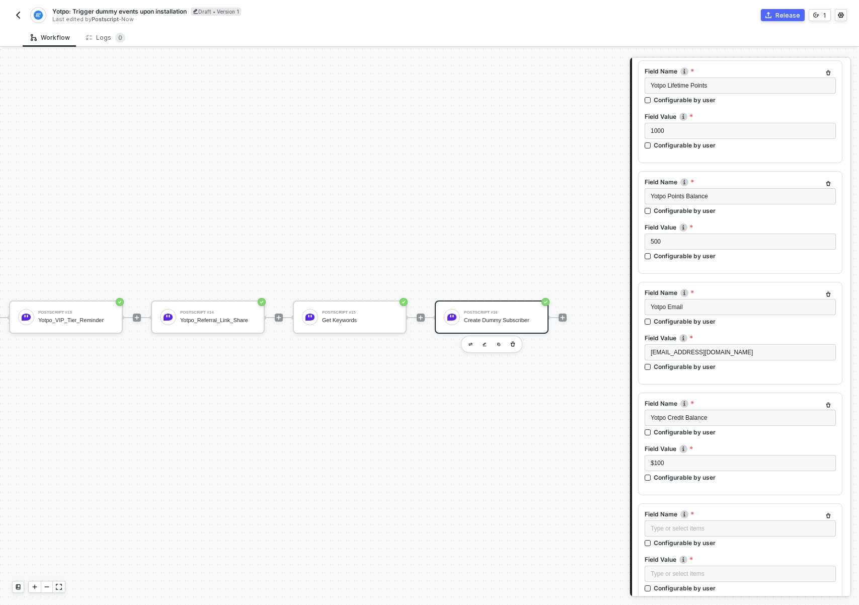
scroll to position [968, 0]
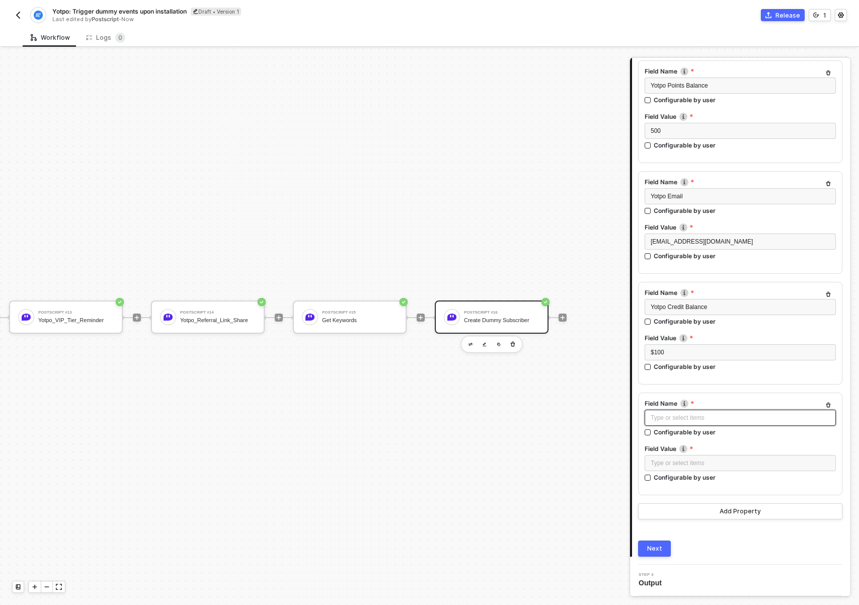
click at [678, 424] on div "Type or select items ﻿" at bounding box center [740, 418] width 191 height 16
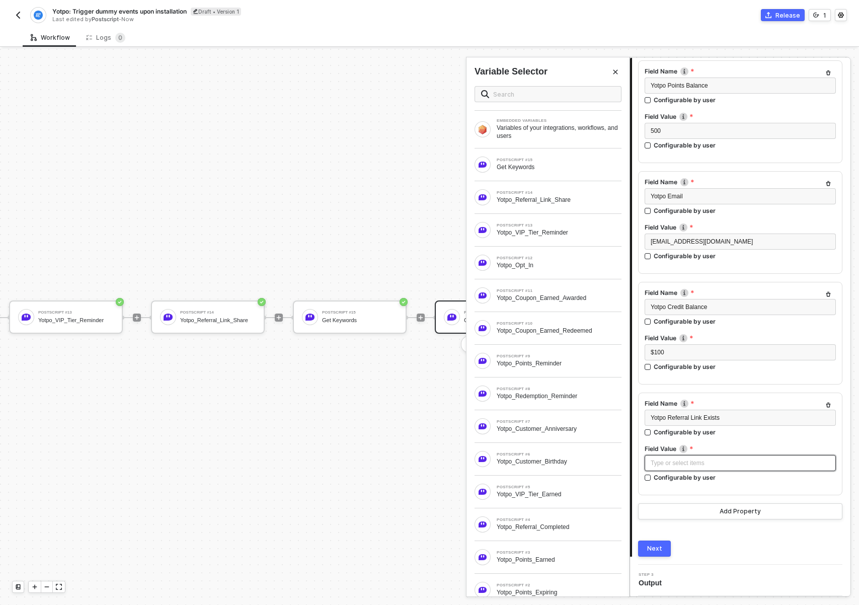
click at [693, 462] on div "Type or select items ﻿" at bounding box center [740, 463] width 179 height 10
click at [690, 508] on button "Add Property" at bounding box center [740, 511] width 204 height 16
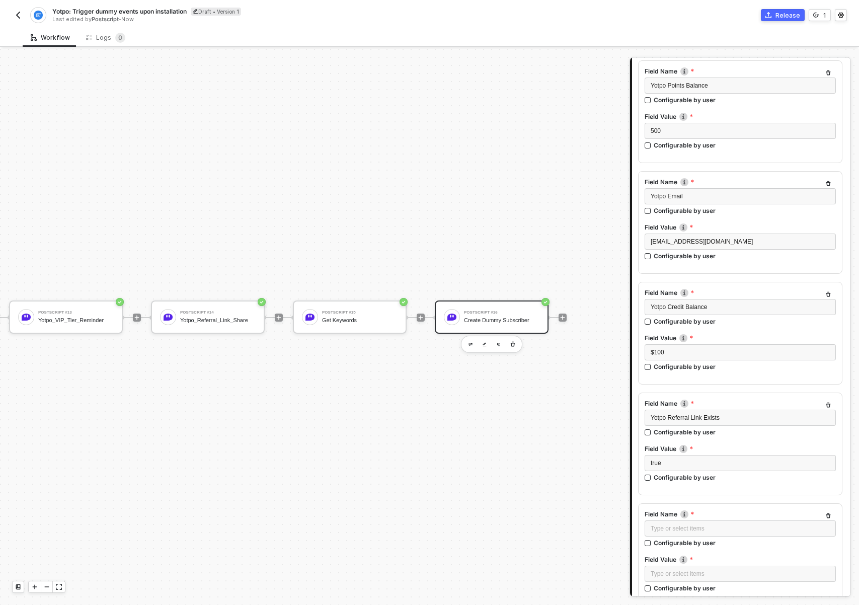
scroll to position [1078, 0]
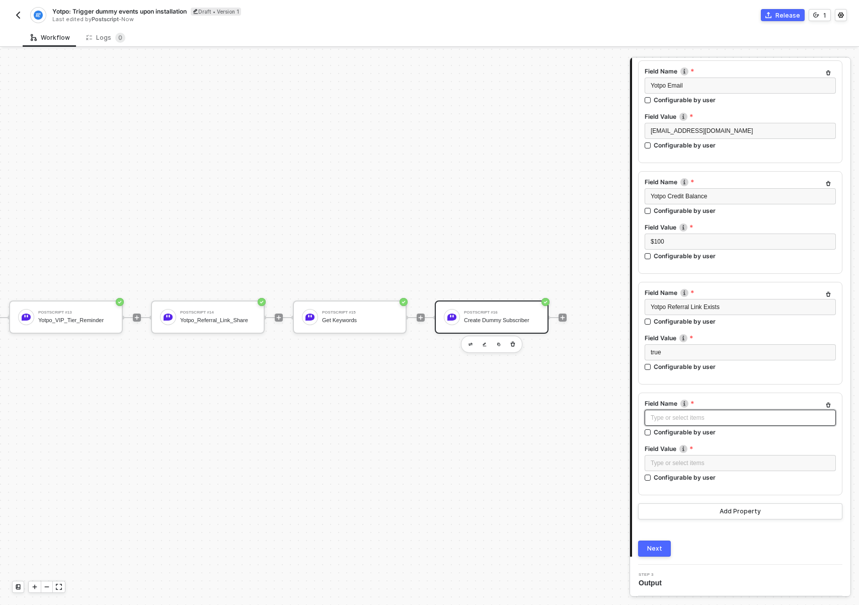
click at [684, 416] on div "Type or select items ﻿" at bounding box center [740, 418] width 179 height 10
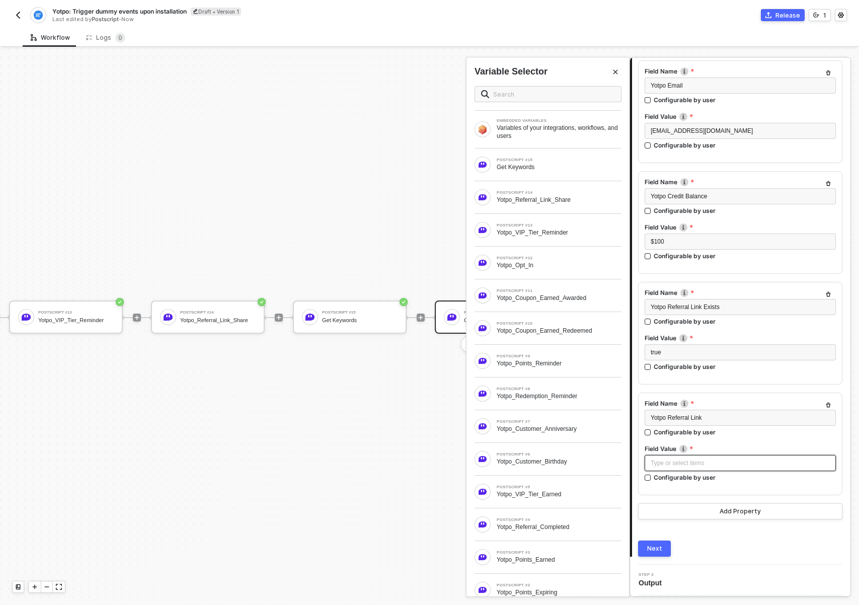
click at [694, 462] on div "Type or select items ﻿" at bounding box center [740, 463] width 179 height 10
click at [653, 552] on button "Next" at bounding box center [654, 548] width 33 height 16
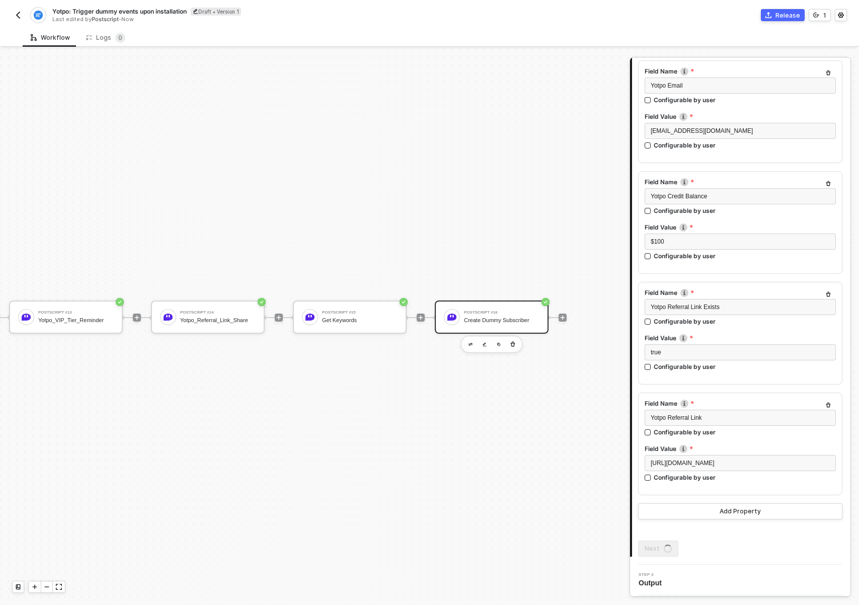
scroll to position [0, 0]
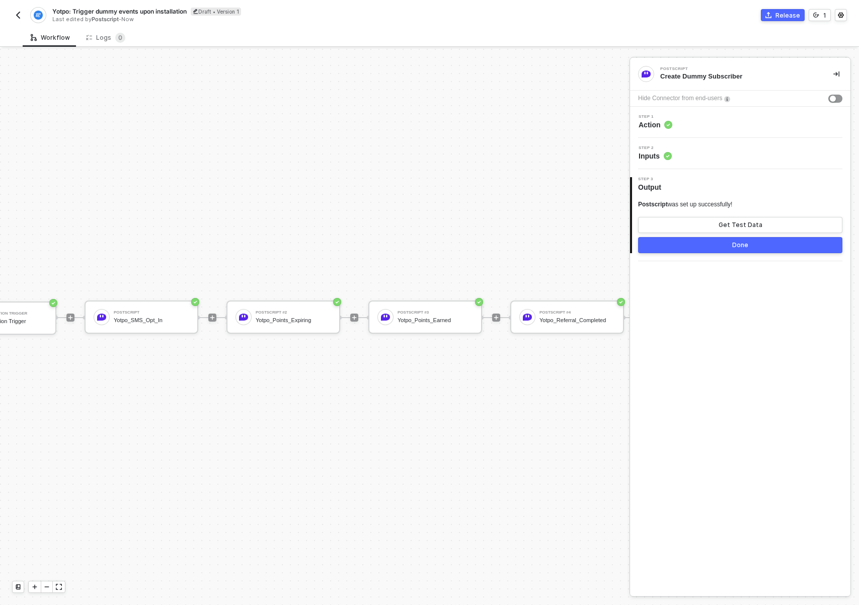
scroll to position [19, 0]
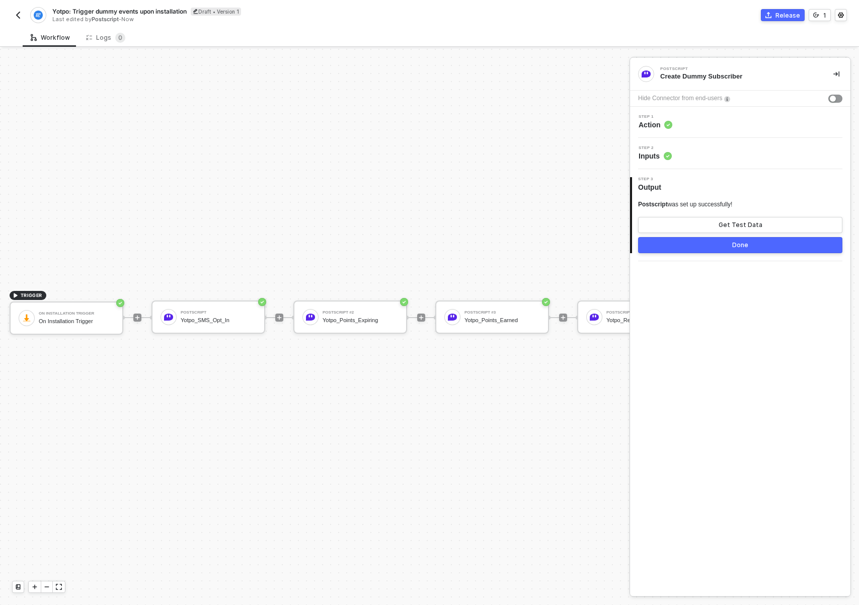
click at [136, 11] on span "Yotpo: Trigger dummy events upon installation" at bounding box center [119, 11] width 134 height 9
click at [140, 10] on input "Yotpo: Trigger dummy events upon installation" at bounding box center [137, 12] width 171 height 12
type input "Yotpo: Trigger dummy events and subscriber upon installation"
click at [235, 14] on div "Save" at bounding box center [237, 11] width 15 height 9
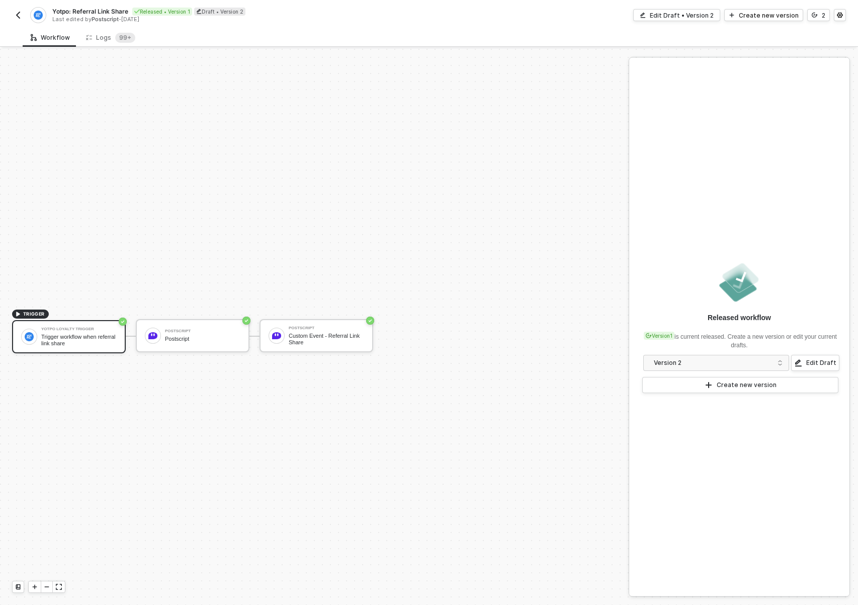
scroll to position [19, 0]
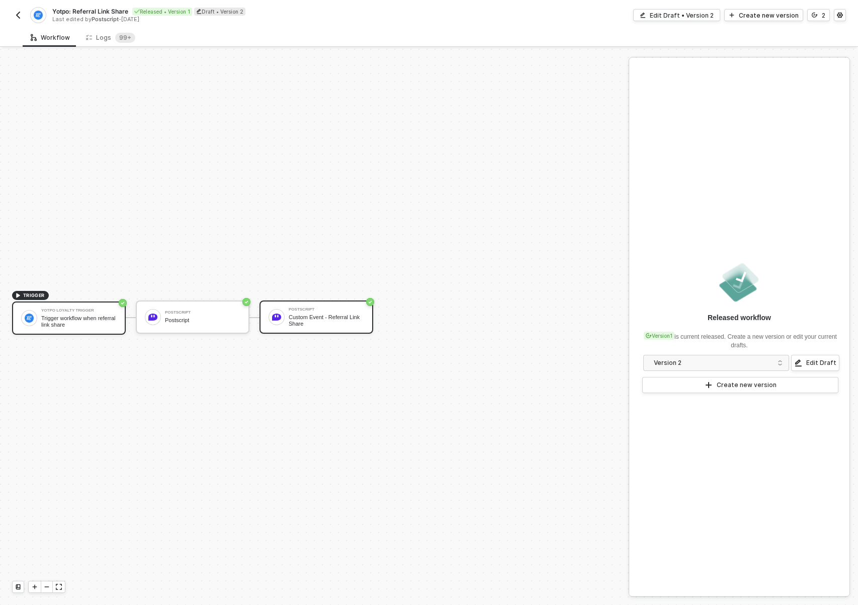
click at [340, 319] on div "Custom Event - Referral Link Share" at bounding box center [326, 320] width 75 height 13
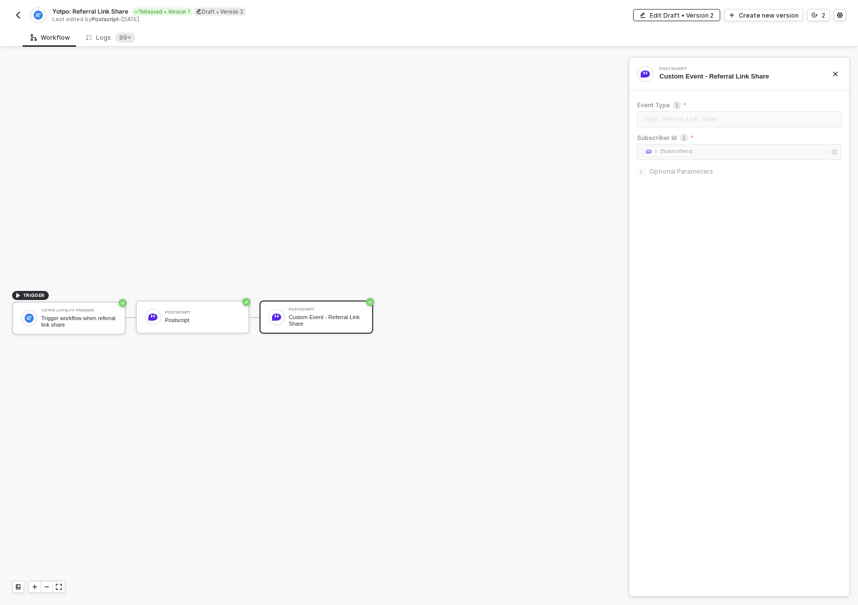
click at [706, 16] on div "Edit Draft • Version 2" at bounding box center [682, 15] width 64 height 9
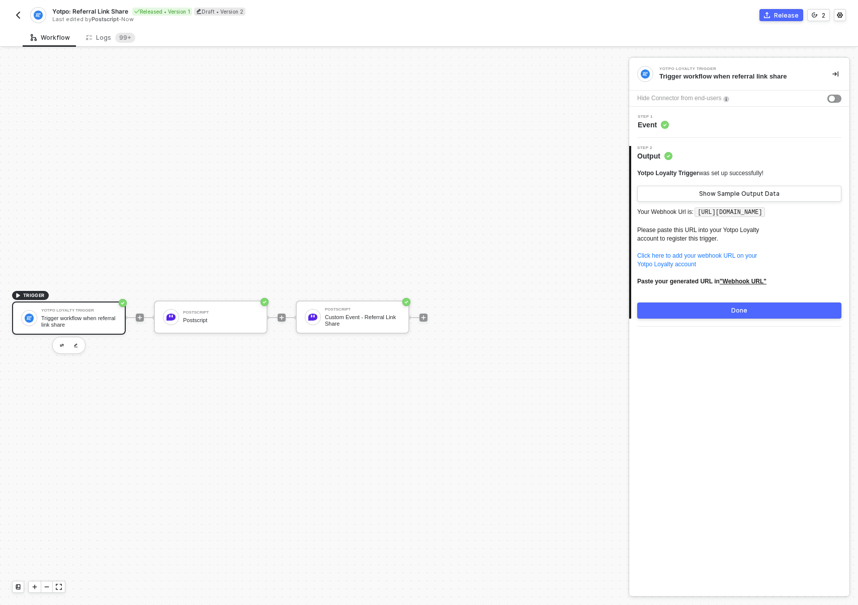
click at [693, 131] on div "Step 1 Event" at bounding box center [739, 122] width 220 height 31
click at [377, 301] on div "Postscript Custom Event - Referral Link Share" at bounding box center [353, 316] width 114 height 33
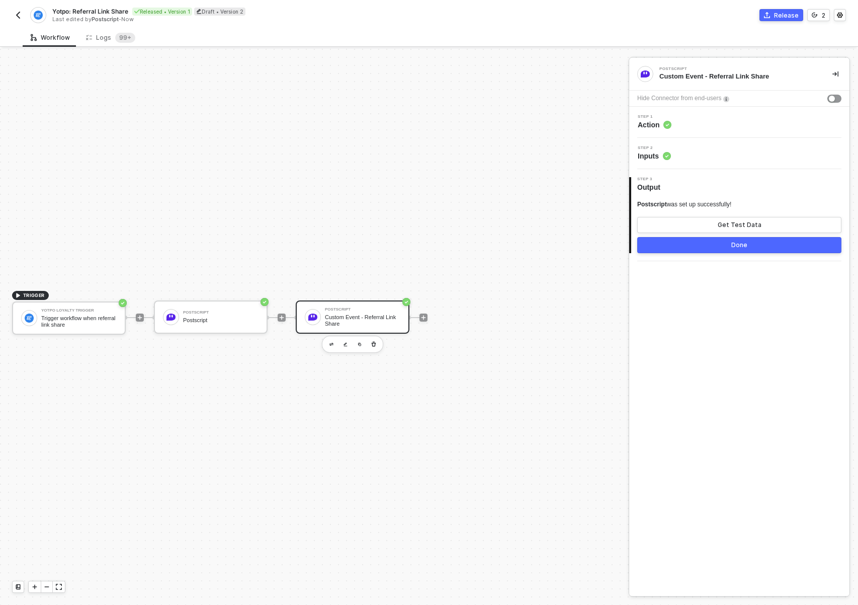
click at [736, 164] on div "Step 2 Inputs" at bounding box center [739, 153] width 220 height 31
click at [737, 154] on div "Step 2 Inputs" at bounding box center [741, 153] width 218 height 15
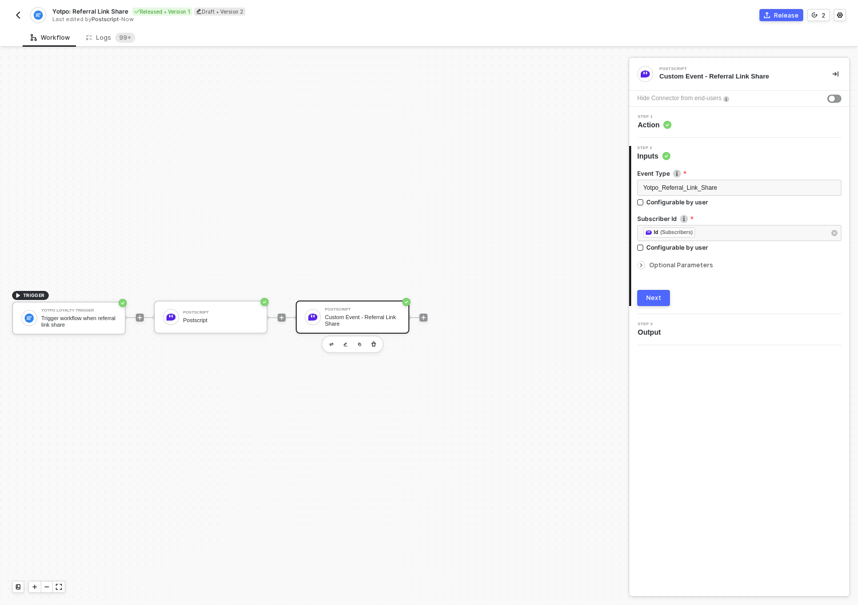
click at [683, 267] on span "Optional Parameters" at bounding box center [682, 265] width 64 height 8
